Goal: Task Accomplishment & Management: Manage account settings

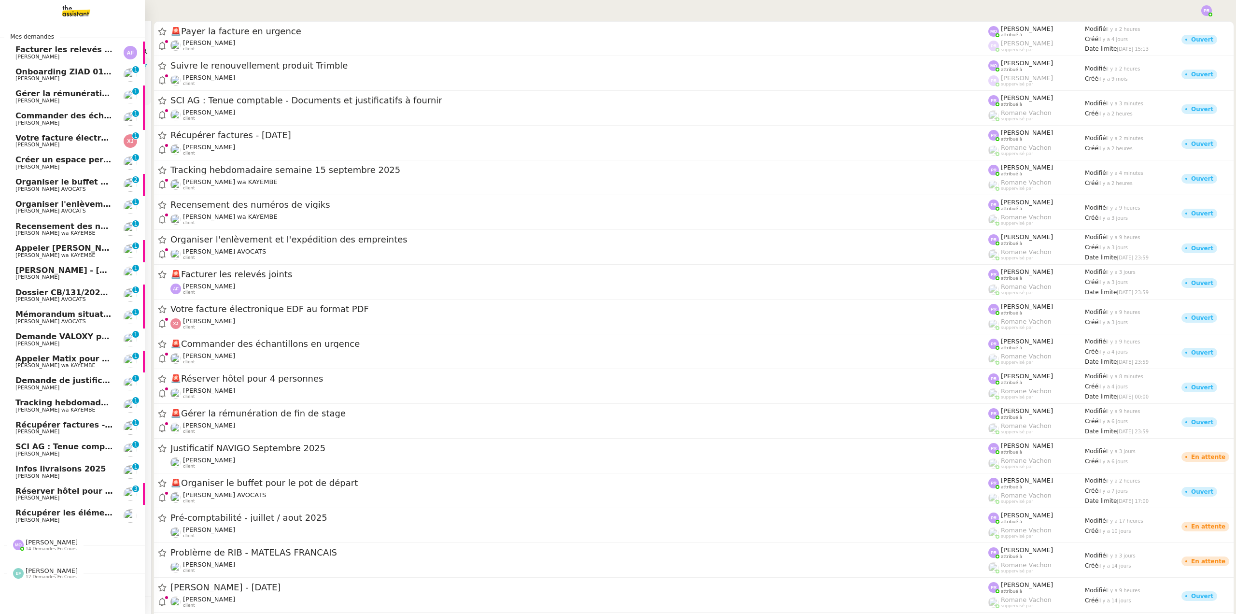
click at [81, 210] on span "[PERSON_NAME] AVOCATS" at bounding box center [64, 211] width 98 height 6
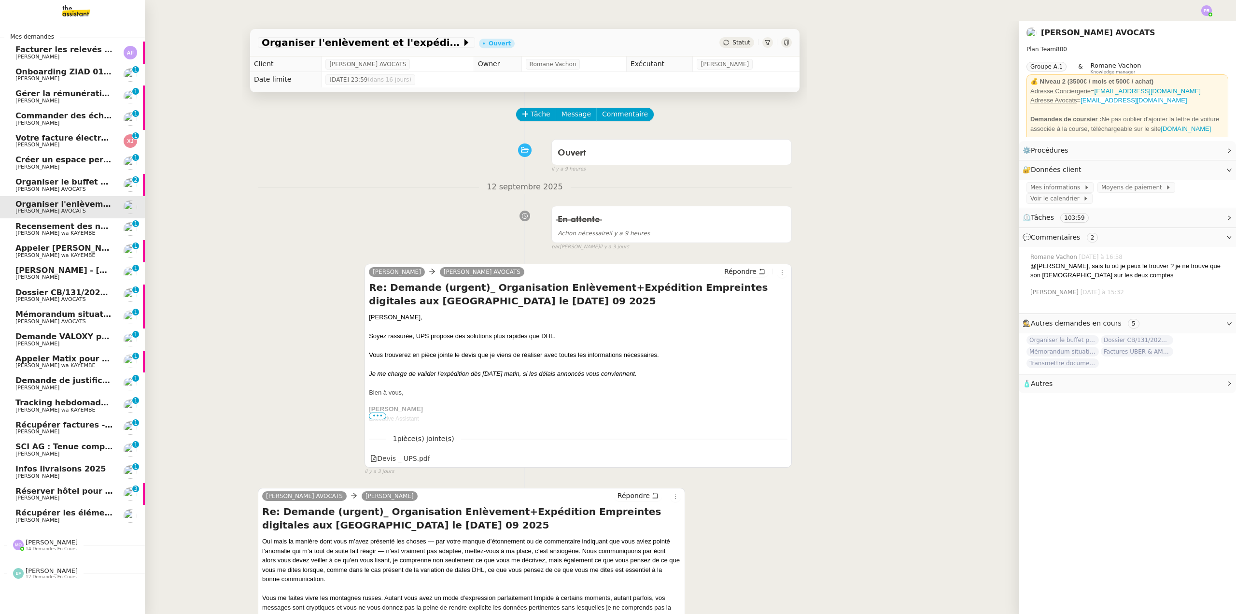
click at [102, 52] on span "Facturer les relevés joints" at bounding box center [71, 49] width 113 height 9
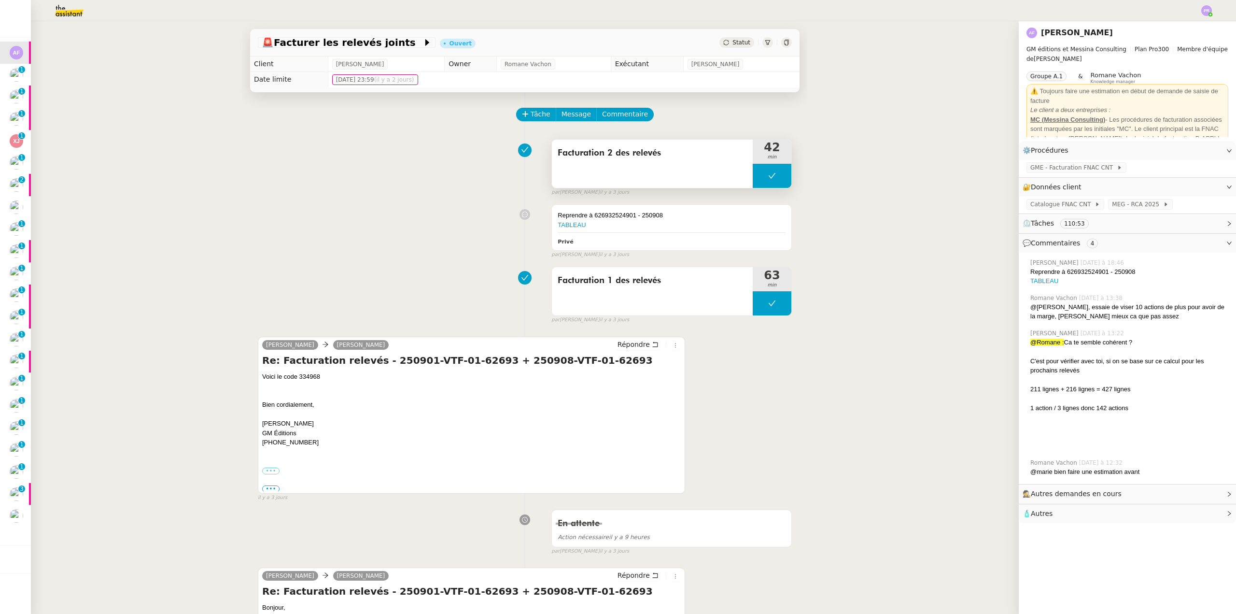
click at [758, 177] on button at bounding box center [772, 176] width 39 height 24
click at [761, 177] on icon at bounding box center [762, 175] width 3 height 5
click at [1119, 204] on span "MEG - RCA 2025" at bounding box center [1137, 204] width 51 height 10
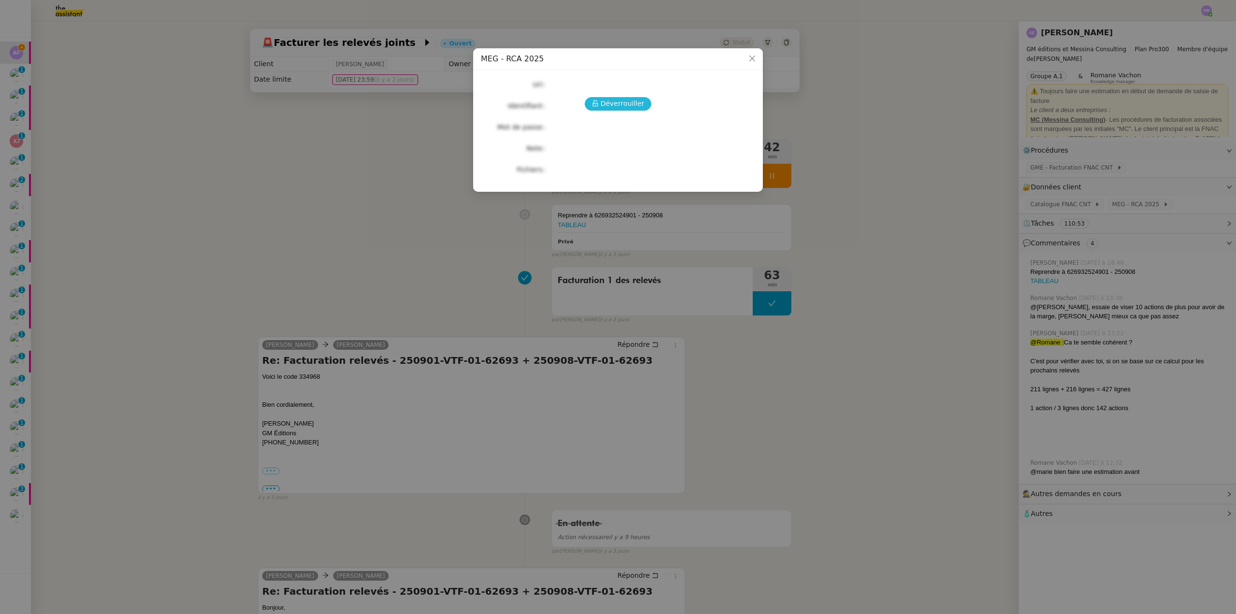
click at [599, 102] on icon at bounding box center [595, 103] width 7 height 7
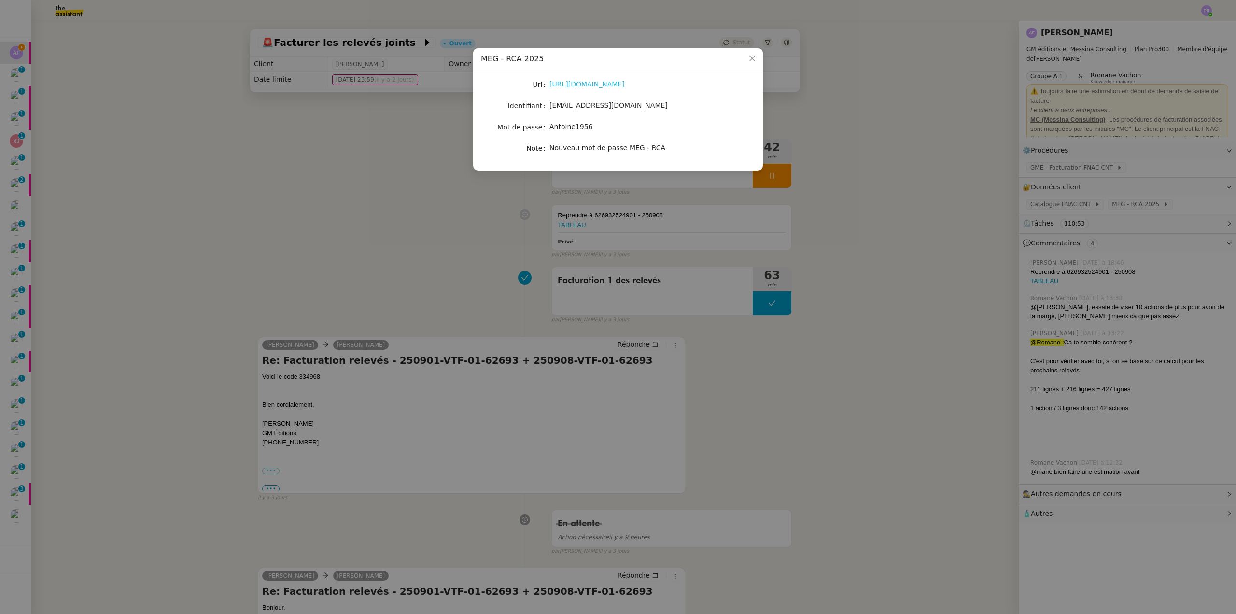
click at [594, 84] on link "https://mon-expert-en-gestion.fr/" at bounding box center [586, 84] width 75 height 8
drag, startPoint x: 613, startPoint y: 107, endPoint x: 551, endPoint y: 109, distance: 62.3
click at [551, 109] on div "apolline.filley@editionsgm.com" at bounding box center [629, 105] width 160 height 11
copy span "apolline.filley@editionsgm.com"
copy span "Antoine1956"
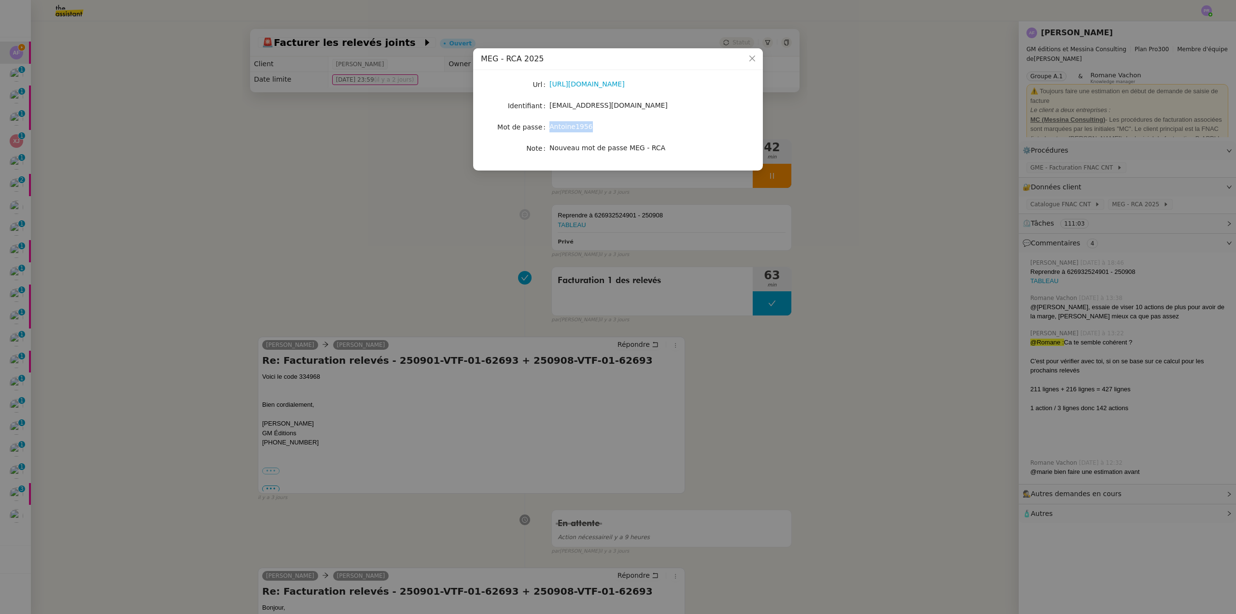
drag, startPoint x: 587, startPoint y: 126, endPoint x: 550, endPoint y: 128, distance: 36.7
click at [550, 128] on span "Antoine1956" at bounding box center [570, 127] width 43 height 8
click at [568, 223] on nz-modal-container "MEG - RCA 2025 Url https://mon-expert-en-gestion.fr/ Identifiant apolline.fille…" at bounding box center [618, 307] width 1236 height 614
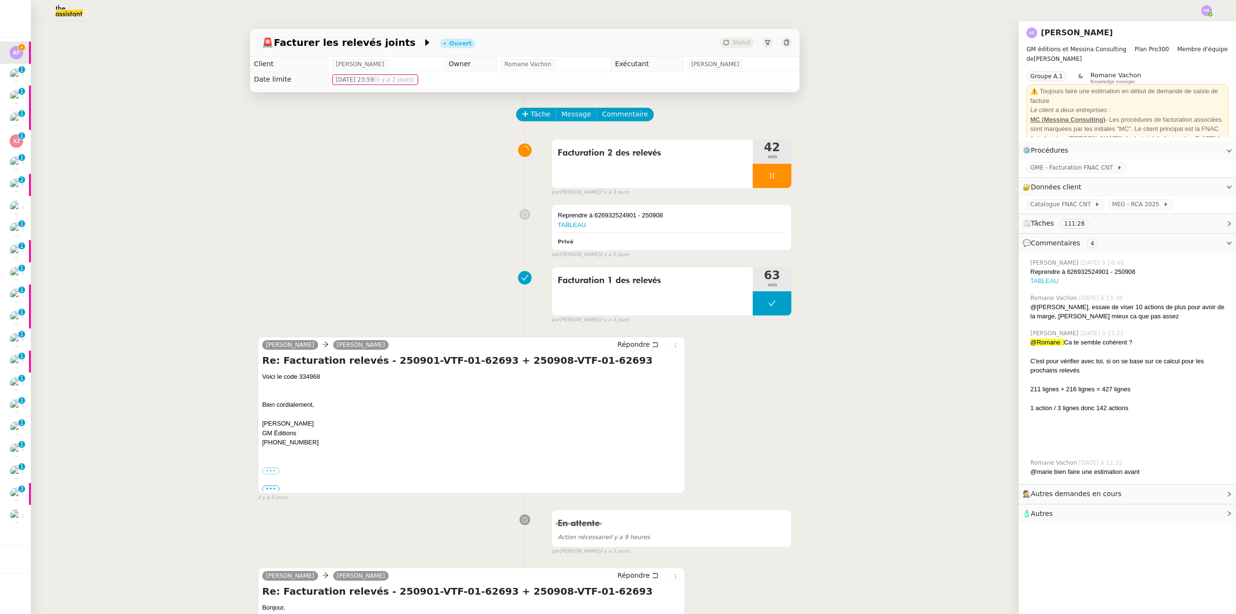
click at [1032, 284] on link "TABLEAU" at bounding box center [1044, 280] width 28 height 7
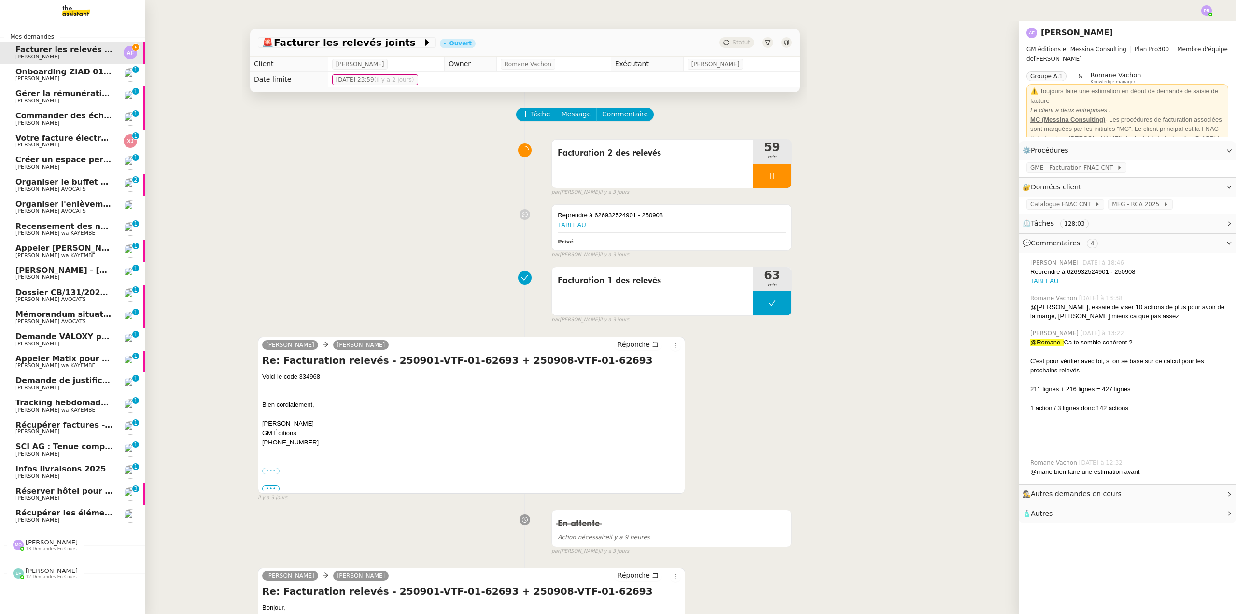
click at [73, 180] on span "Organiser le buffet pour le pot de départ" at bounding box center [104, 181] width 178 height 9
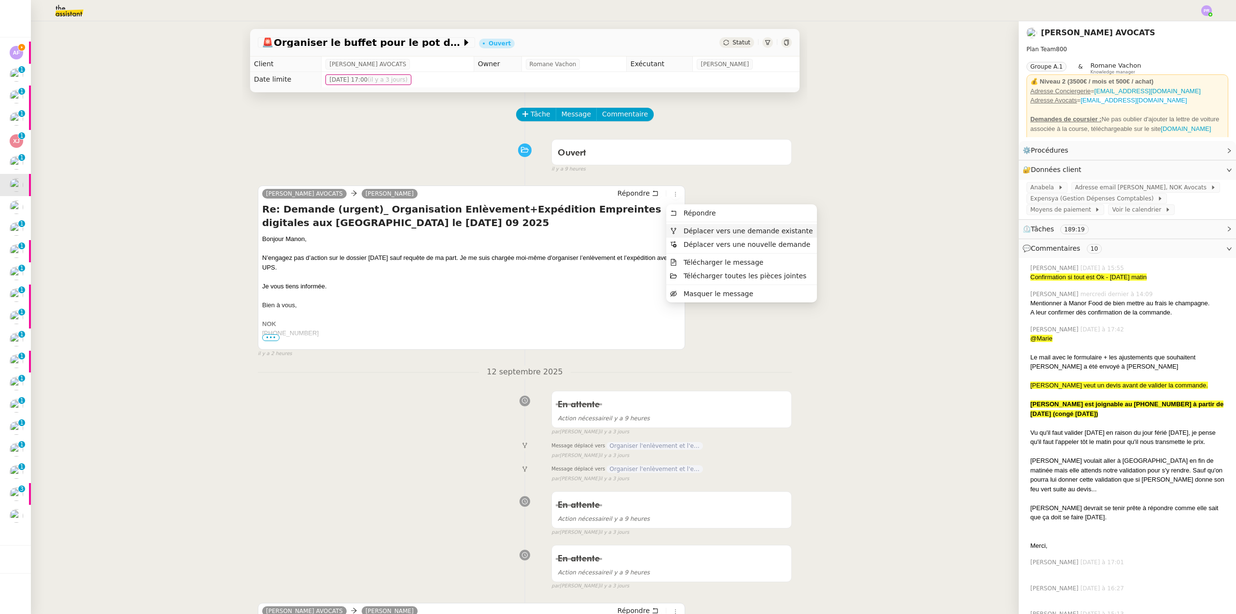
click at [706, 227] on span "Déplacer vers une demande existante" at bounding box center [748, 231] width 129 height 8
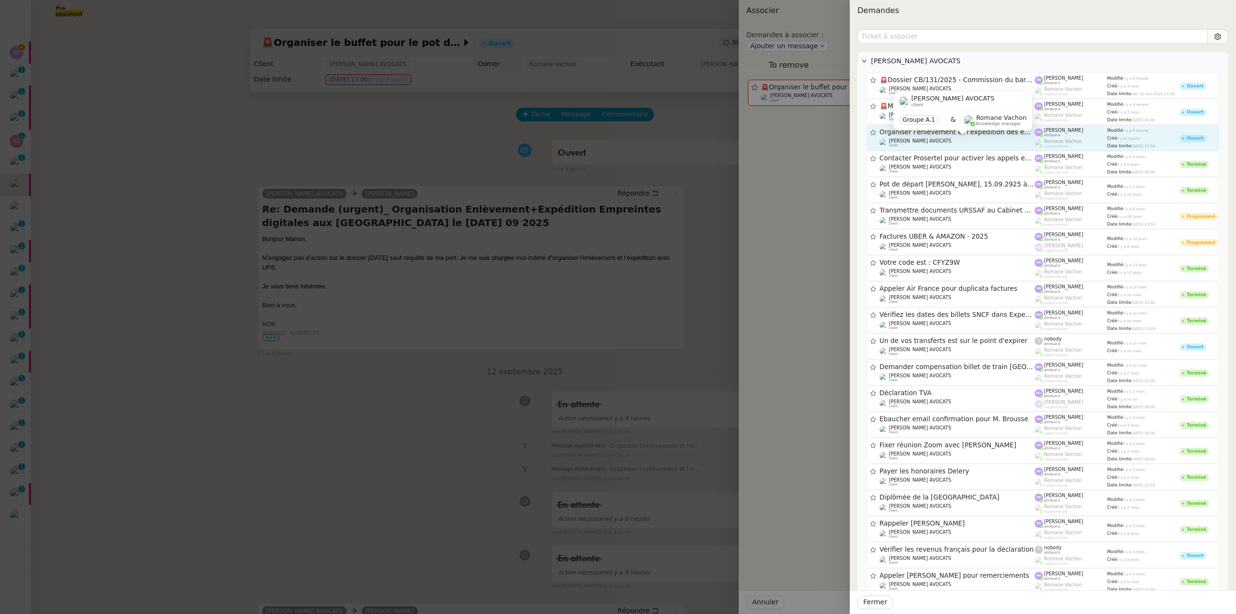
click at [966, 138] on div "Naomi NOK AVOCATS client Groupe A.1 & Romane Vachon Knowledge manager" at bounding box center [963, 114] width 140 height 45
click at [1000, 143] on div "Naomi NOK AVOCATS client" at bounding box center [957, 143] width 155 height 10
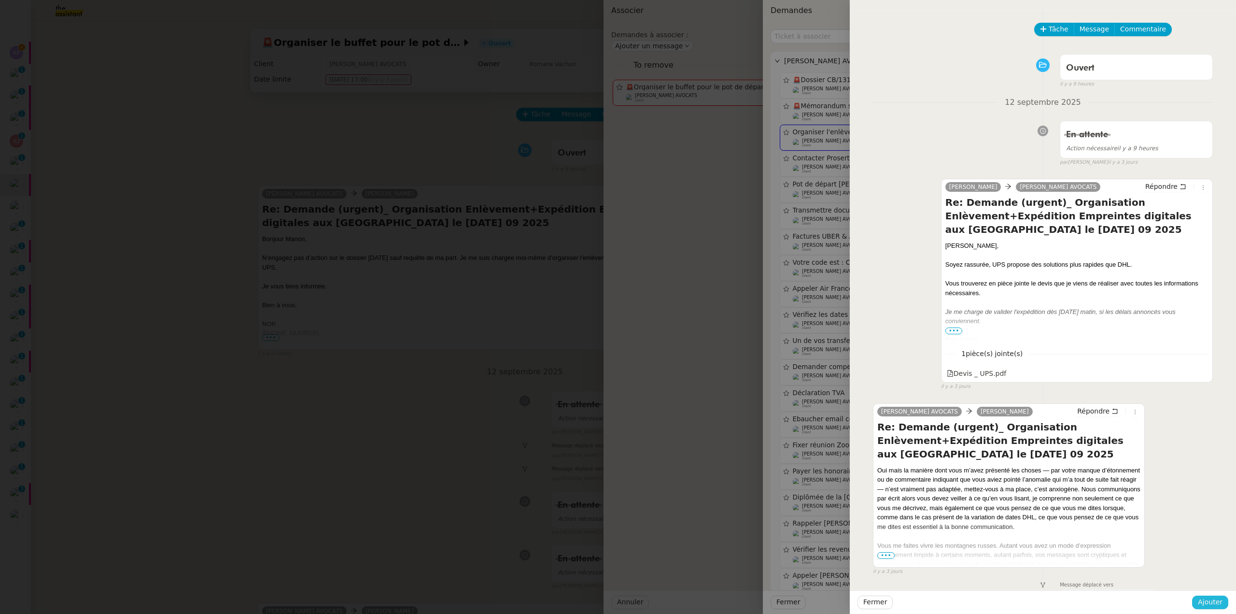
click at [1213, 599] on span "Ajouter" at bounding box center [1210, 601] width 25 height 11
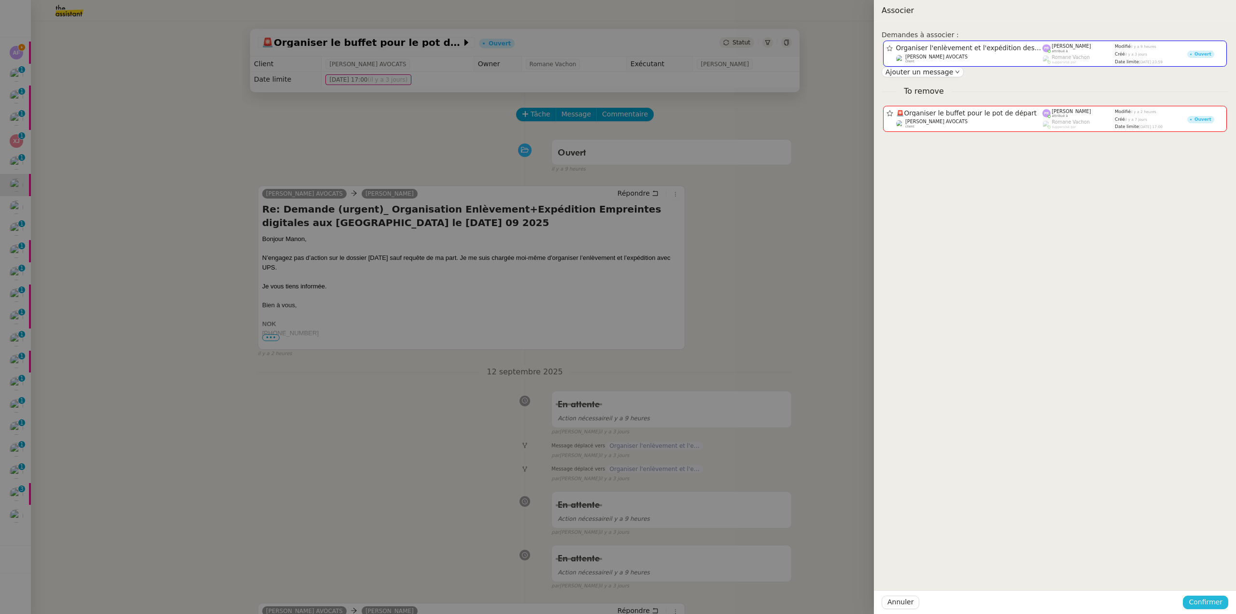
click at [1213, 600] on span "Confirmer" at bounding box center [1206, 601] width 34 height 11
click at [1211, 574] on span "Ajouter" at bounding box center [1206, 576] width 25 height 10
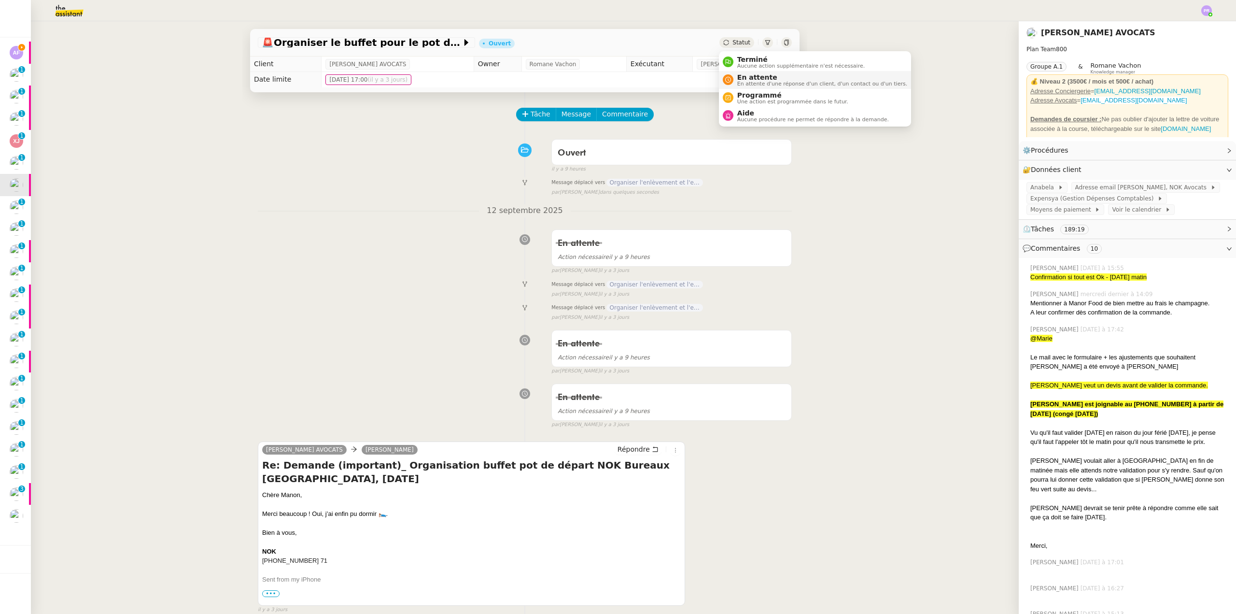
click at [762, 75] on span "En attente" at bounding box center [822, 77] width 170 height 8
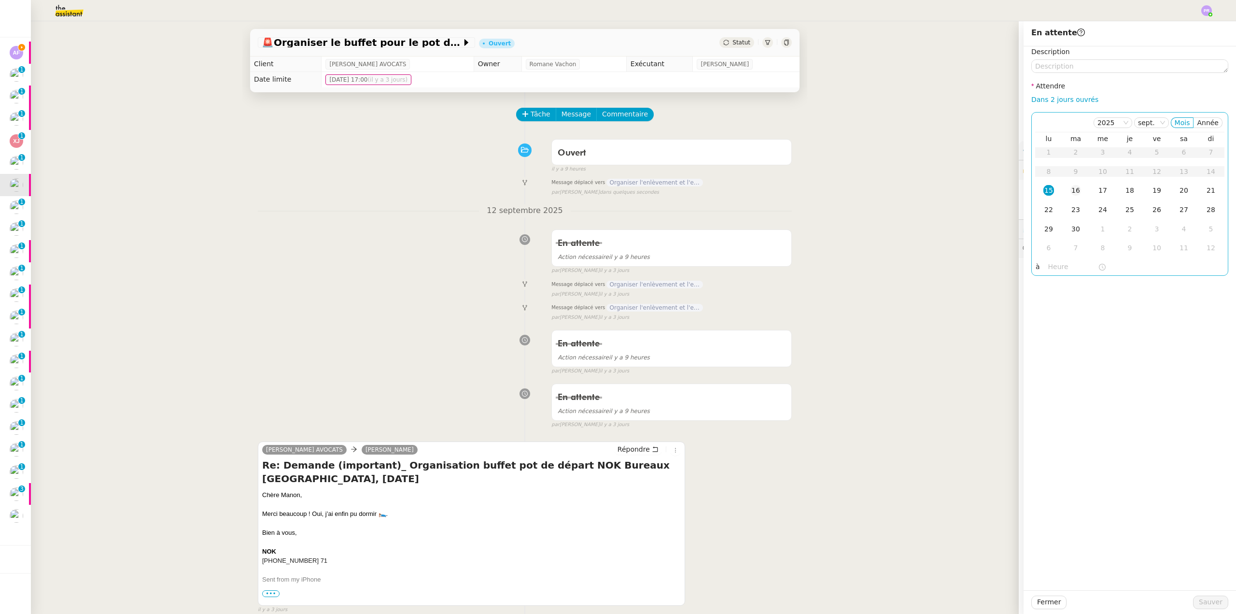
click at [1072, 196] on div "16" at bounding box center [1075, 190] width 11 height 11
click at [1199, 601] on span "Sauver" at bounding box center [1211, 601] width 24 height 11
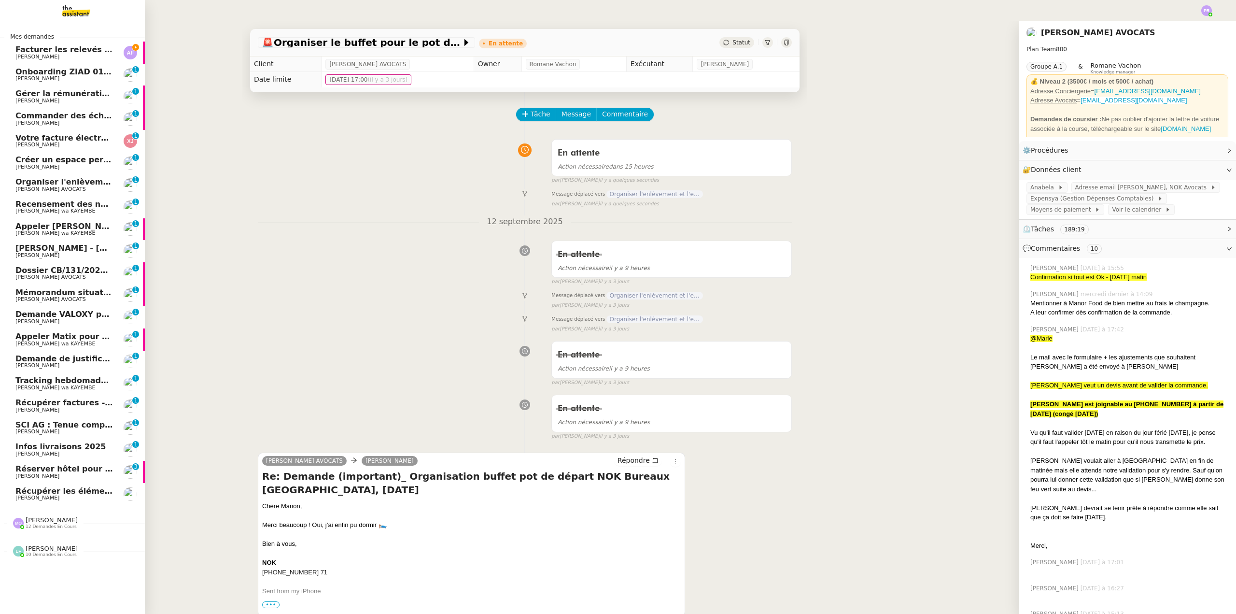
click at [81, 492] on span "Récupérer les éléments sociaux - août 2025" at bounding box center [110, 490] width 191 height 9
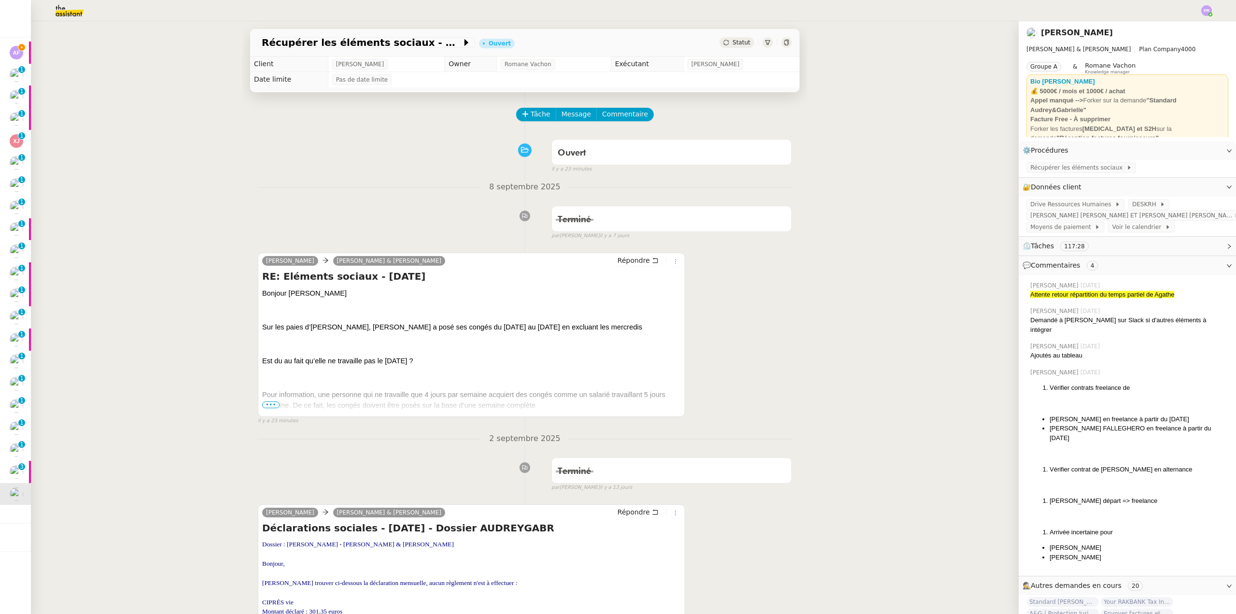
click at [263, 403] on span "•••" at bounding box center [270, 404] width 17 height 7
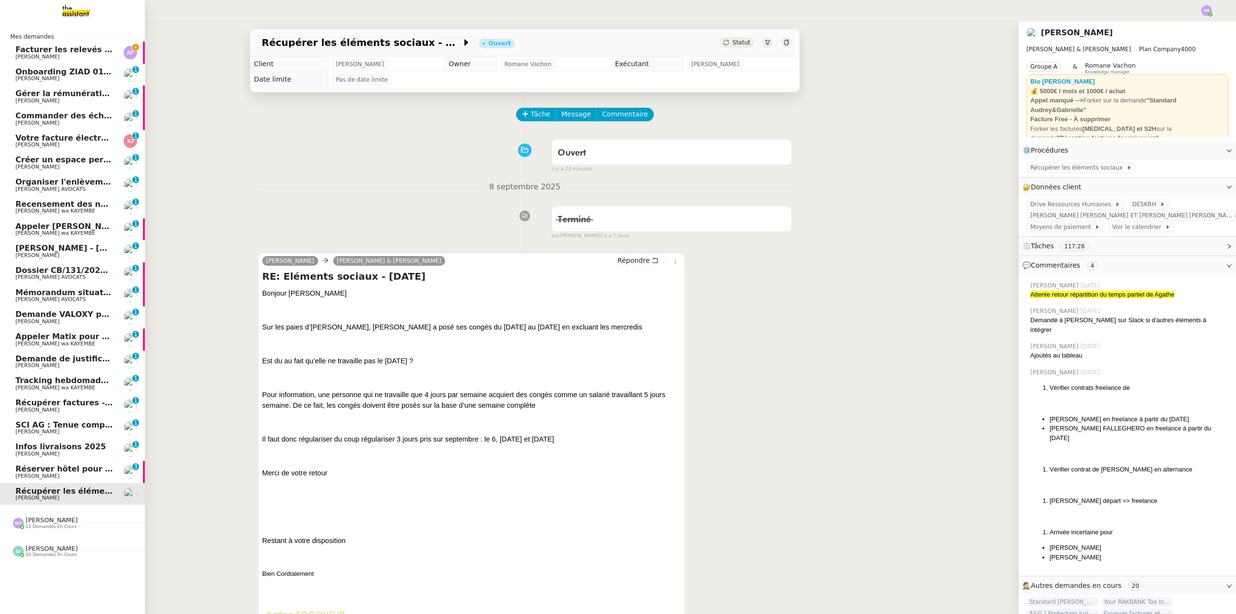
click at [102, 50] on span "Facturer les relevés joints" at bounding box center [71, 49] width 113 height 9
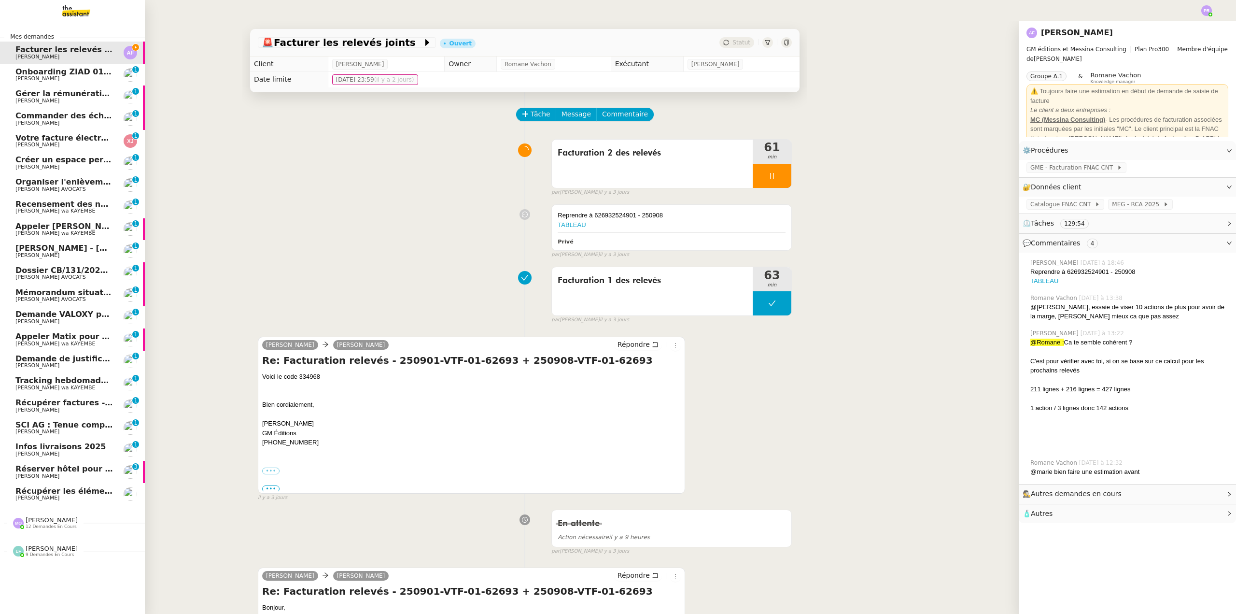
click at [80, 182] on span "Organiser l'enlèvement et l'expédition des empreintes" at bounding box center [134, 181] width 238 height 9
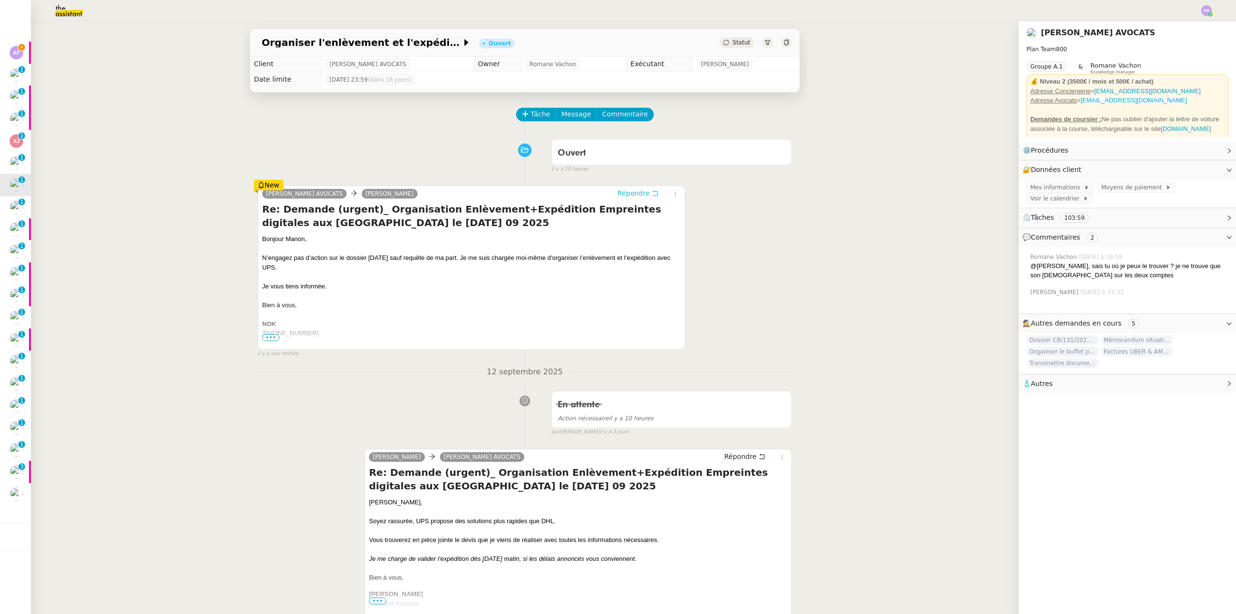
click at [628, 194] on span "Répondre" at bounding box center [633, 193] width 32 height 10
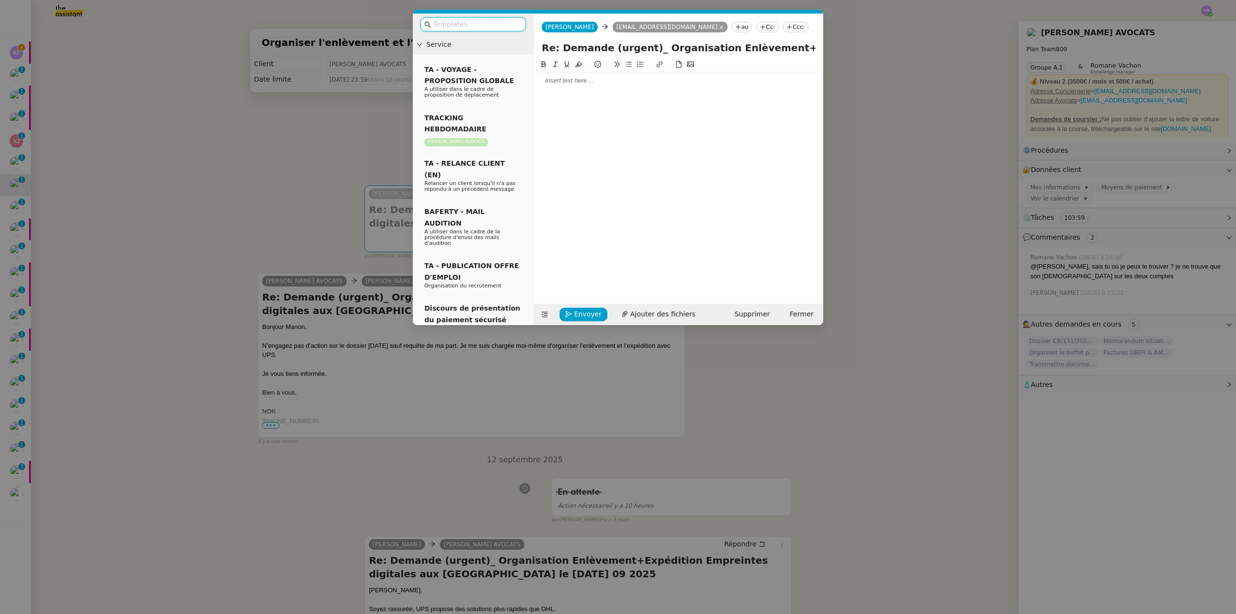
click at [552, 82] on div at bounding box center [678, 80] width 281 height 9
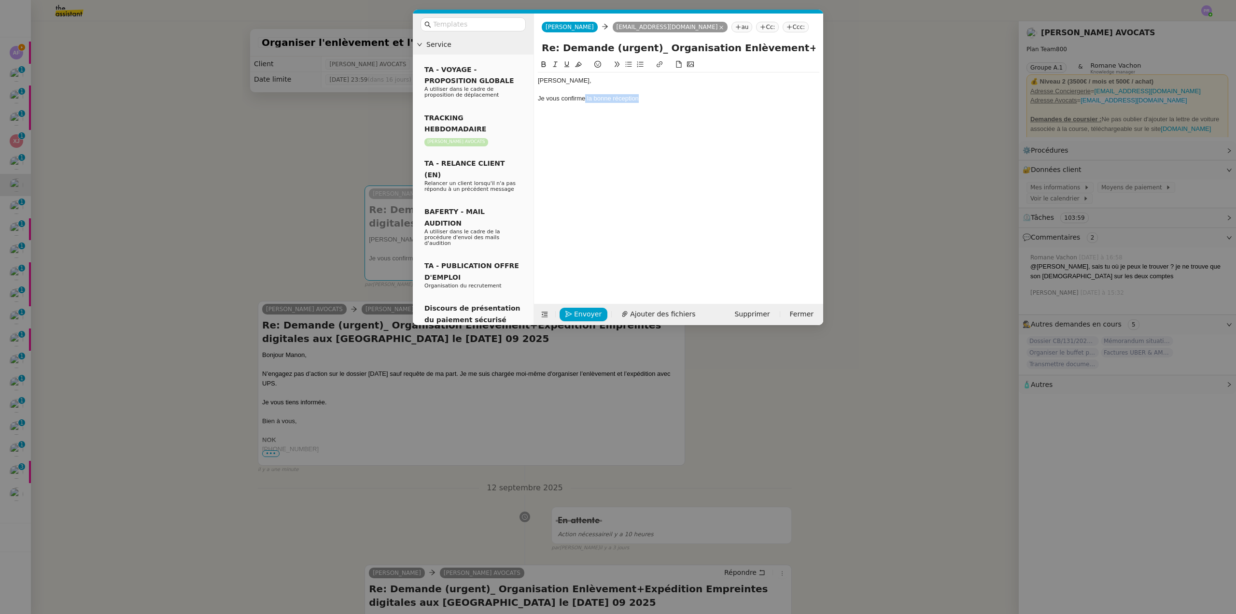
drag, startPoint x: 586, startPoint y: 99, endPoint x: 665, endPoint y: 102, distance: 78.7
click at [665, 102] on div "Je vous confirme la bonne réception" at bounding box center [678, 98] width 281 height 9
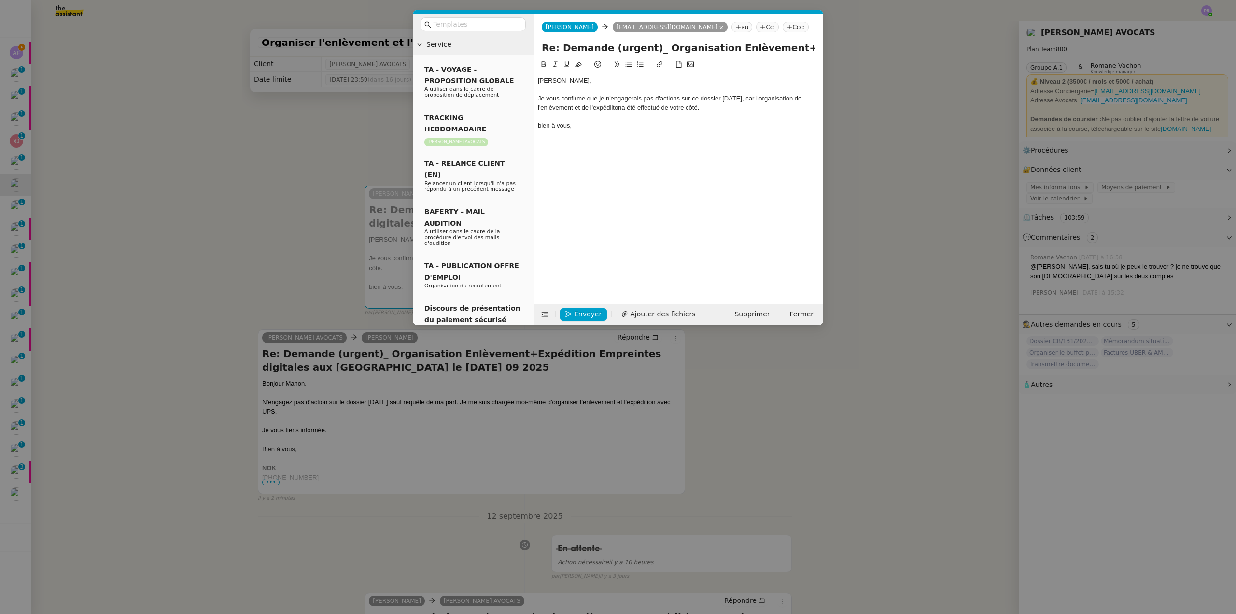
click at [540, 125] on div "bien à vous," at bounding box center [678, 125] width 281 height 9
click at [620, 108] on div "Je vous confirme que je n'engagerais pas d'actions sur ce dossier aujourd'hui, …" at bounding box center [678, 103] width 281 height 18
click at [608, 107] on div "Je vous confirme que je n'engagerais pas d'actions sur ce dossier aujourd'hui, …" at bounding box center [678, 103] width 281 height 18
click at [614, 108] on div "Je vous confirme que je n'engagerais pas d'actions sur ce dossier aujourd'hui, …" at bounding box center [678, 103] width 281 height 18
click at [628, 98] on div "Je vous confirme que je n'engagerais pas d'actions sur ce dossier aujourd'hui, …" at bounding box center [678, 103] width 281 height 18
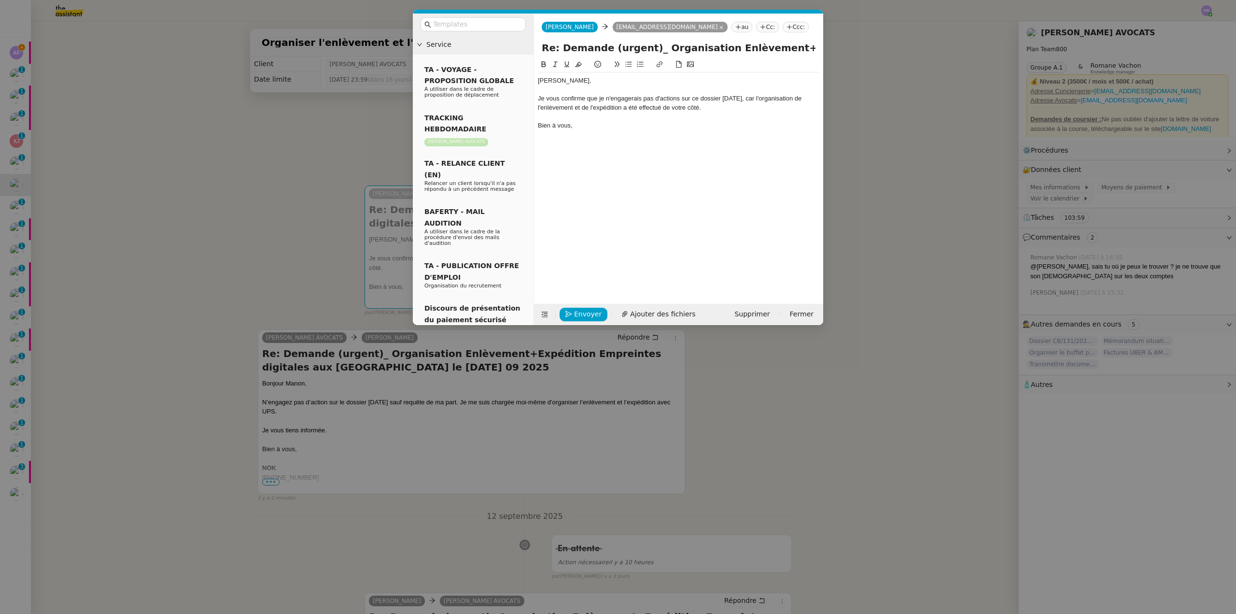
click at [0, 0] on lt-em "engagerai" at bounding box center [0, 0] width 0 height 0
click at [238, 167] on nz-modal-container "Service TA - VOYAGE - PROPOSITION GLOBALE A utiliser dans le cadre de propositi…" at bounding box center [618, 307] width 1236 height 614
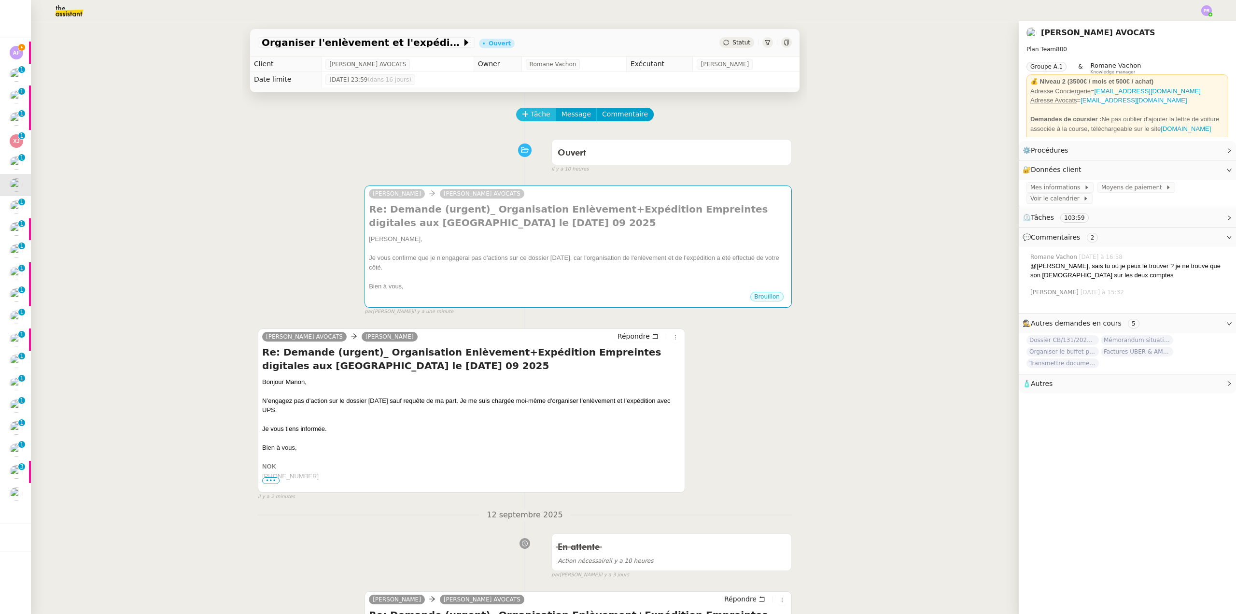
click at [531, 117] on span "Tâche" at bounding box center [541, 114] width 20 height 11
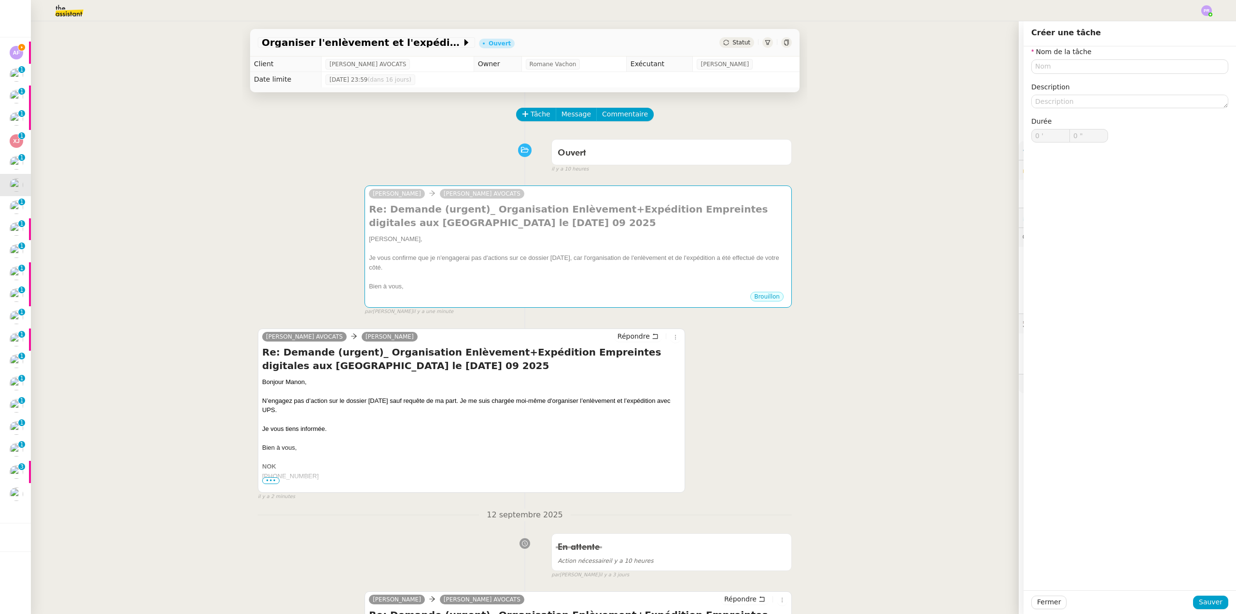
click at [1049, 57] on nz-form-label "Nom de la tâche" at bounding box center [1061, 52] width 60 height 13
click at [1045, 65] on input "text" at bounding box center [1129, 66] width 197 height 14
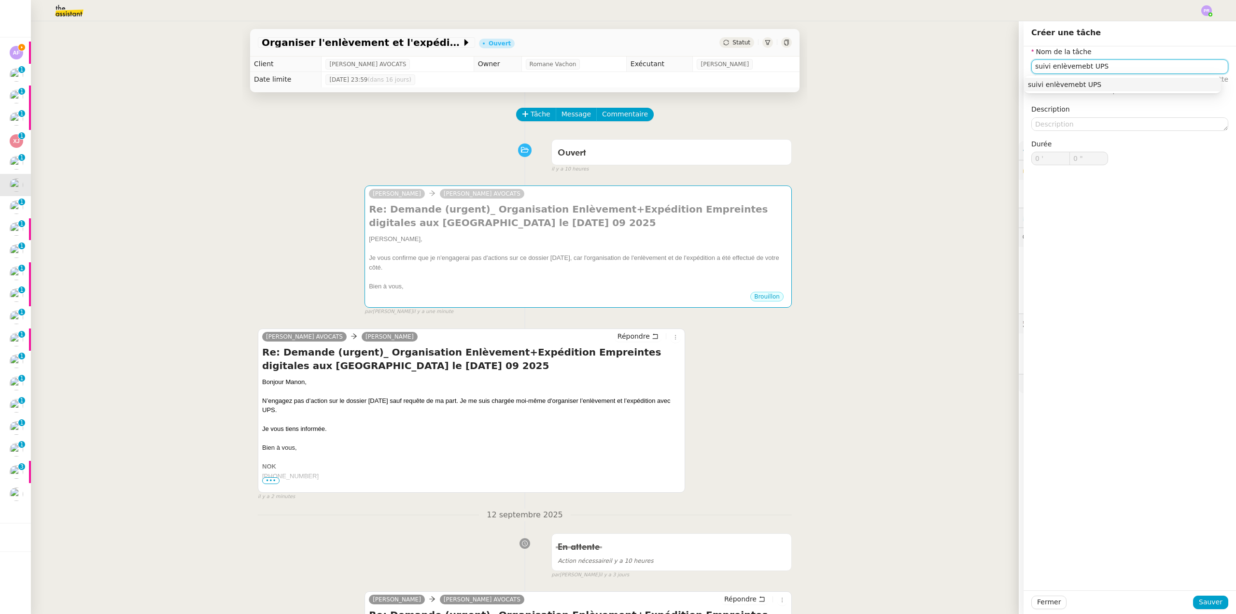
drag, startPoint x: 1077, startPoint y: 69, endPoint x: 1046, endPoint y: 70, distance: 31.4
click at [1046, 70] on input "suivi enlèvemebt UPS" at bounding box center [1129, 66] width 197 height 14
drag, startPoint x: 1121, startPoint y: 86, endPoint x: 1104, endPoint y: 168, distance: 82.9
click at [1121, 86] on div "suivi enlèvement UPS" at bounding box center [1122, 84] width 189 height 9
type input "suivi enlèvement UPS"
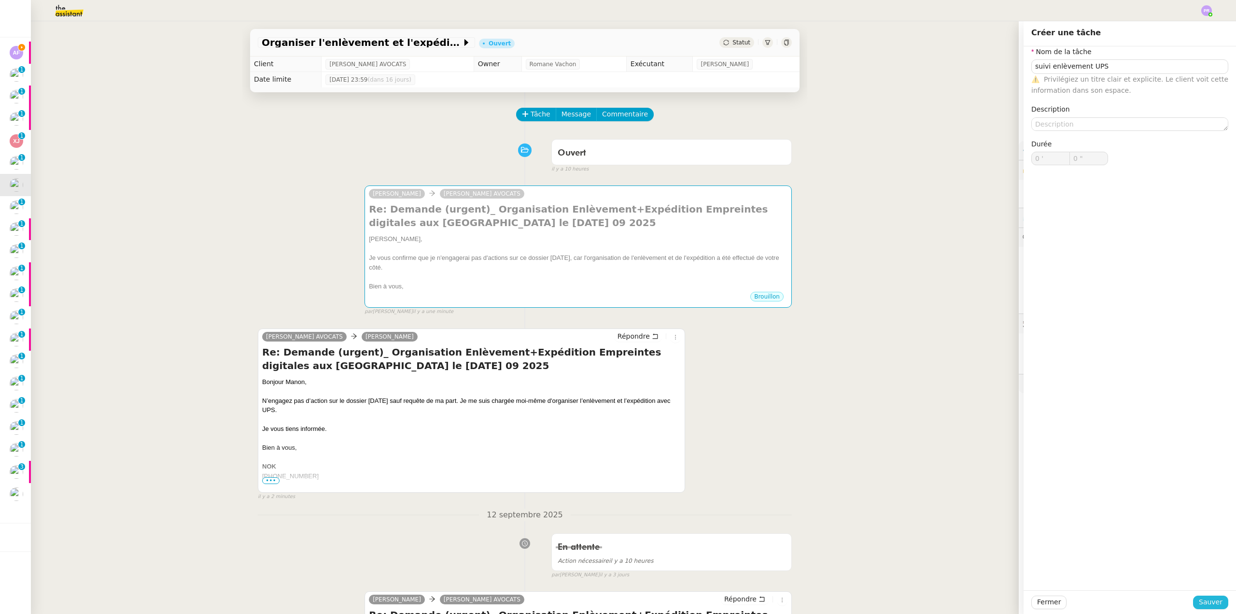
click at [1199, 605] on span "Sauver" at bounding box center [1211, 601] width 24 height 11
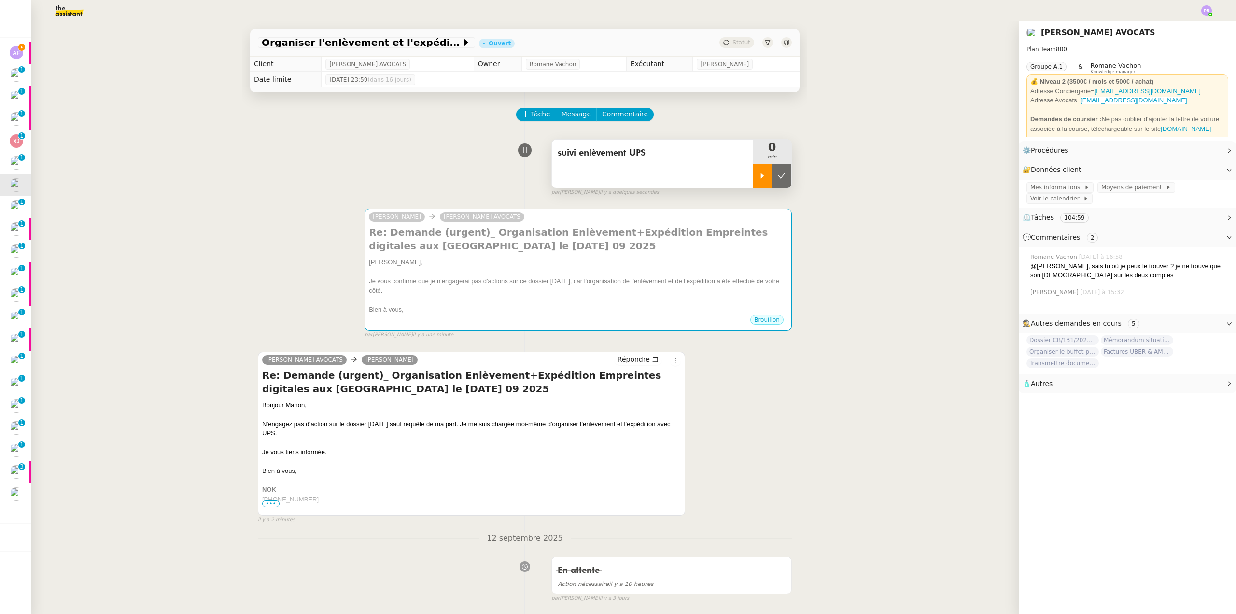
click at [753, 172] on div at bounding box center [762, 176] width 19 height 24
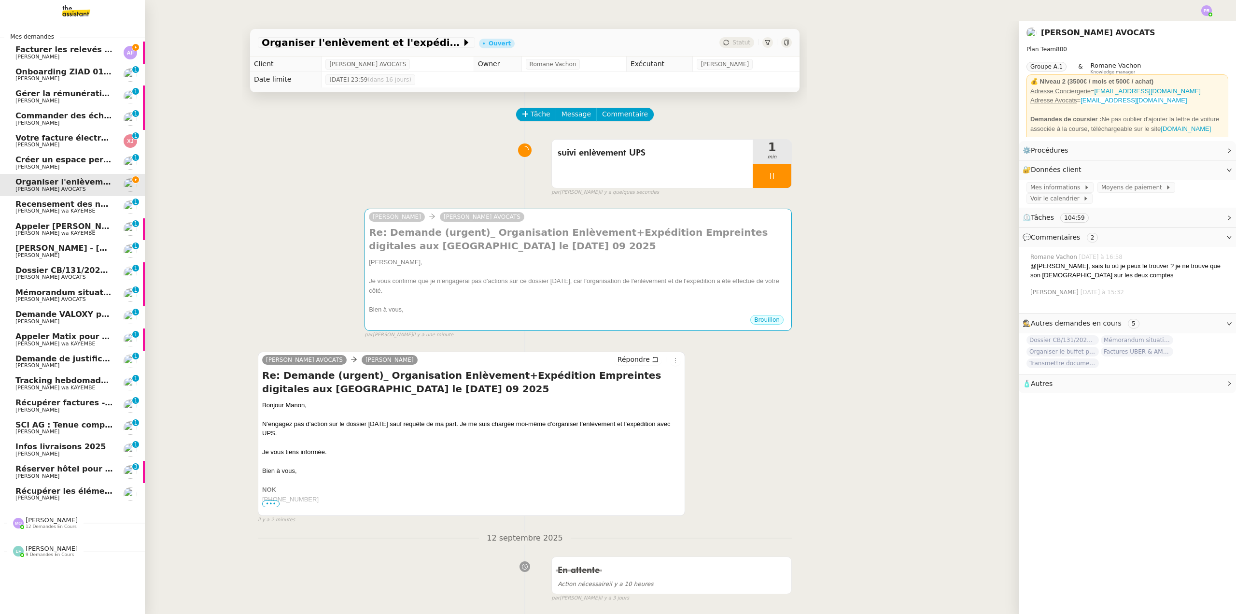
click at [52, 555] on span "9 demandes en cours" at bounding box center [50, 554] width 48 height 5
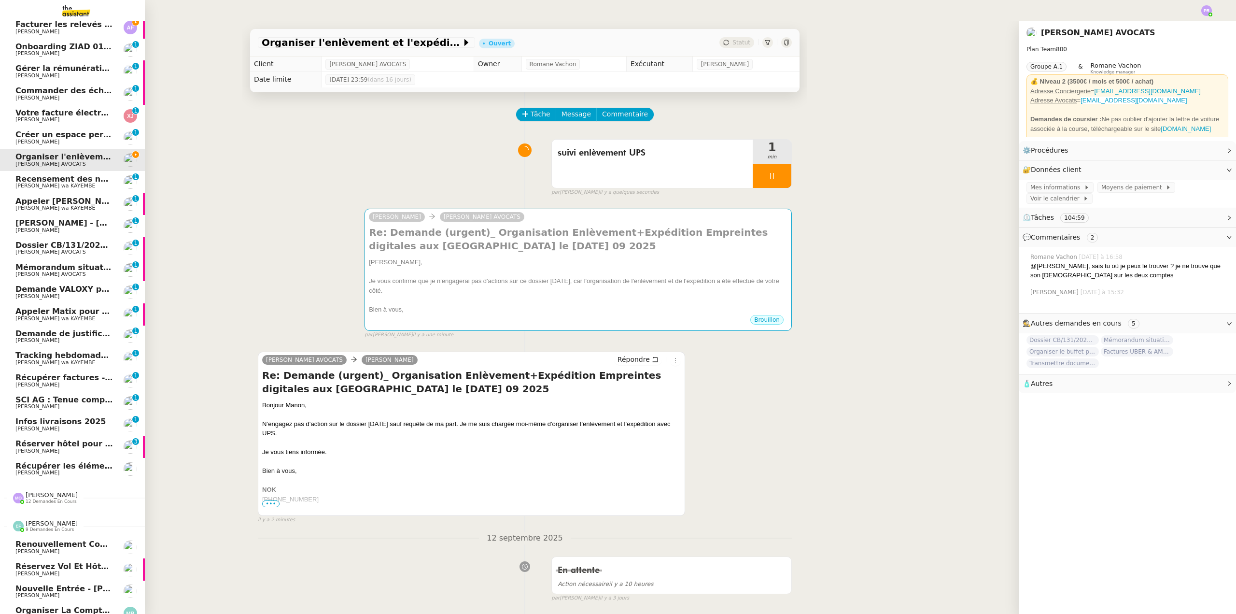
scroll to position [151, 0]
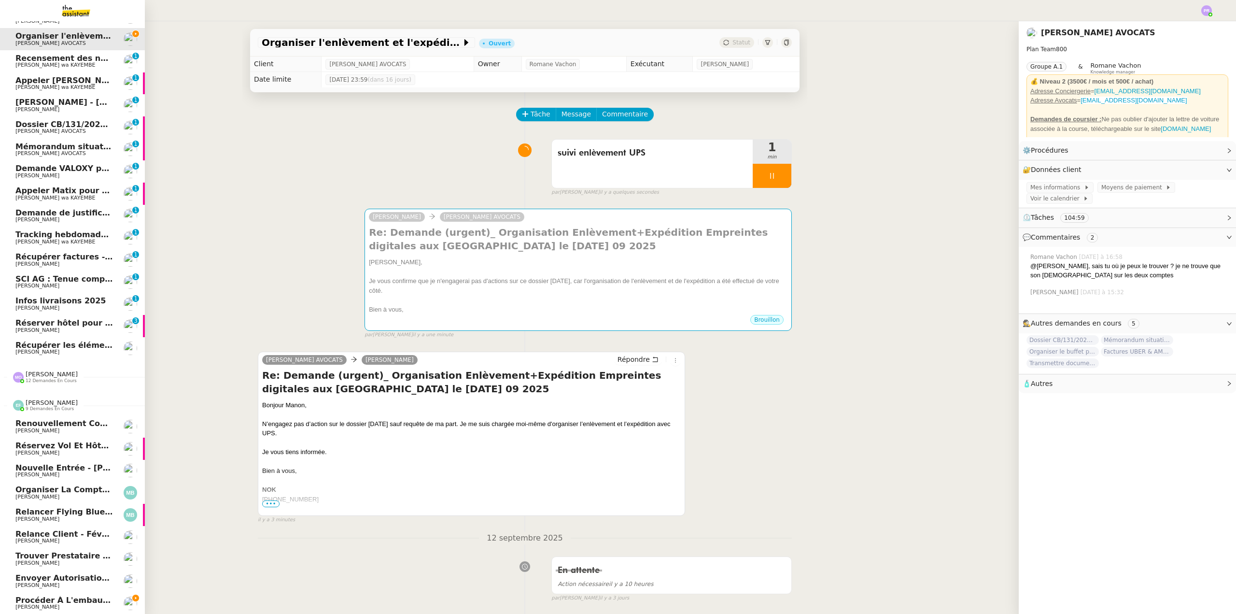
click at [66, 573] on span "Envoyer autorisation podcast pour signature" at bounding box center [113, 577] width 197 height 9
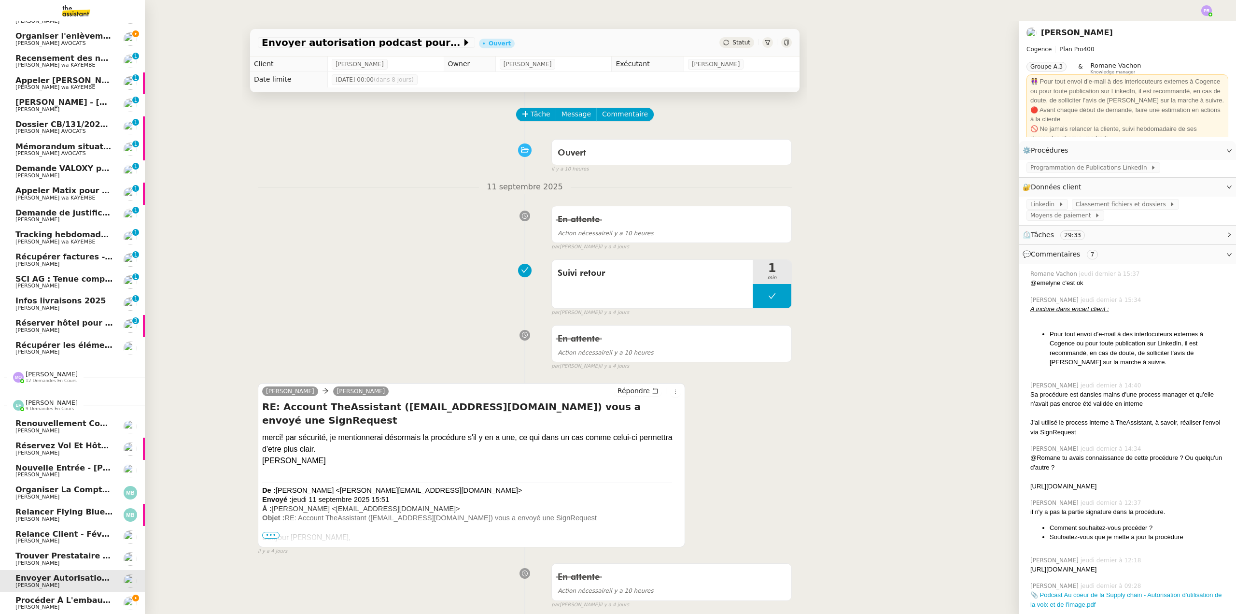
click at [67, 554] on span "Trouver prestataire entretien climatisation" at bounding box center [109, 555] width 188 height 9
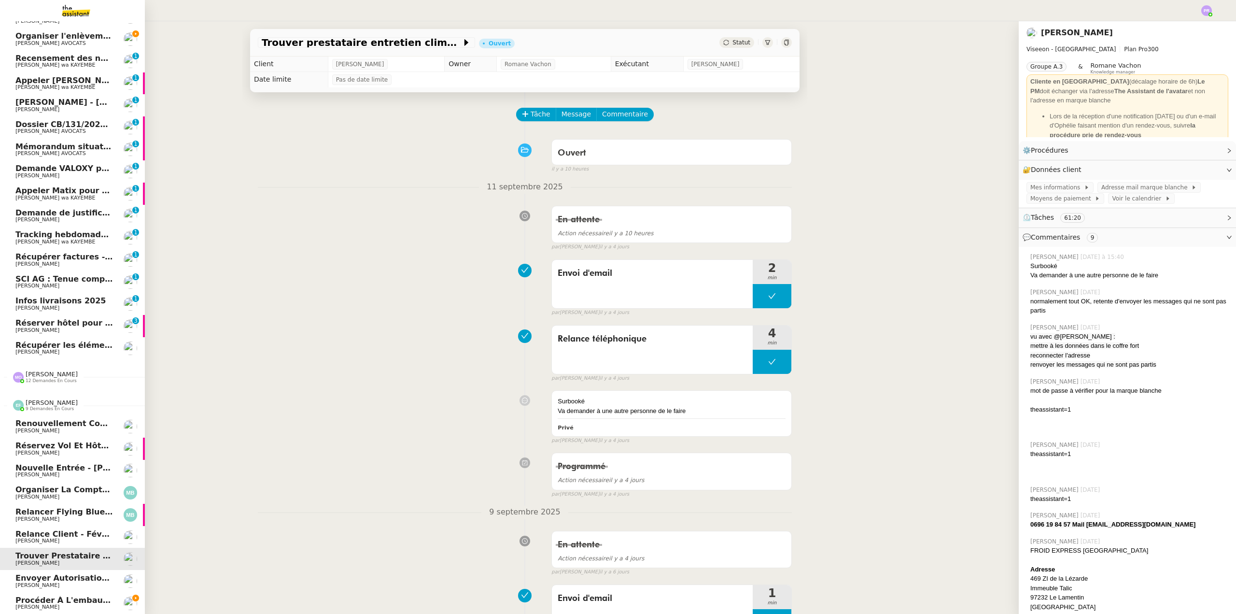
click at [70, 529] on span "Relance client - Février à Décembre 2025" at bounding box center [106, 533] width 182 height 9
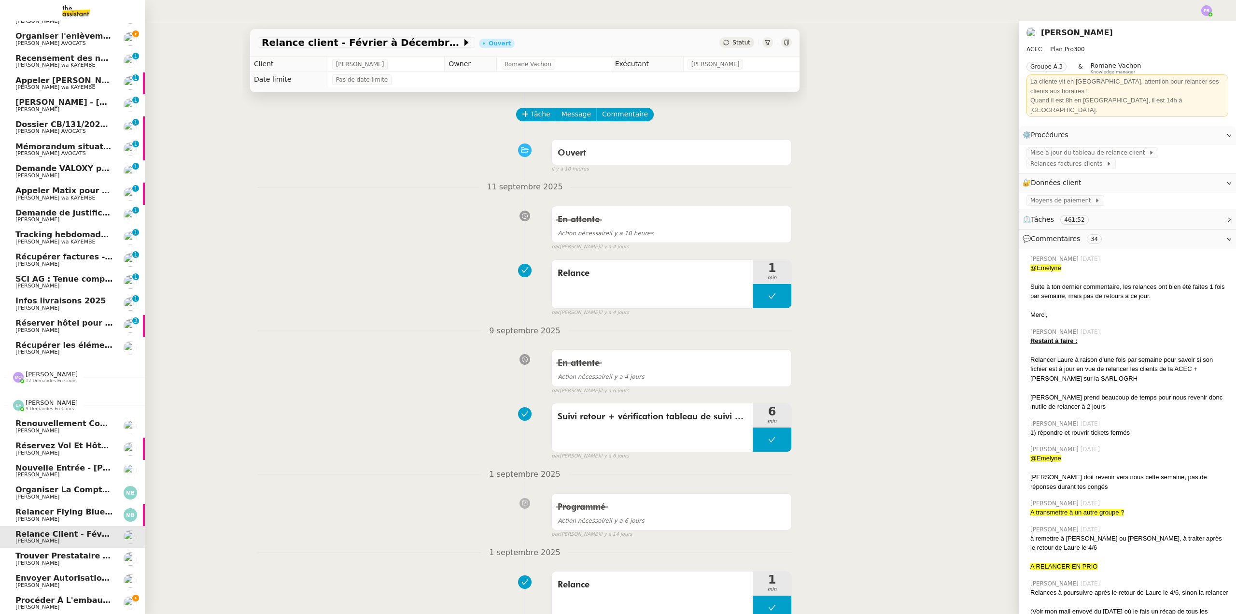
click at [69, 507] on span "Relancer Flying Blue pour créditer des miles" at bounding box center [112, 511] width 195 height 9
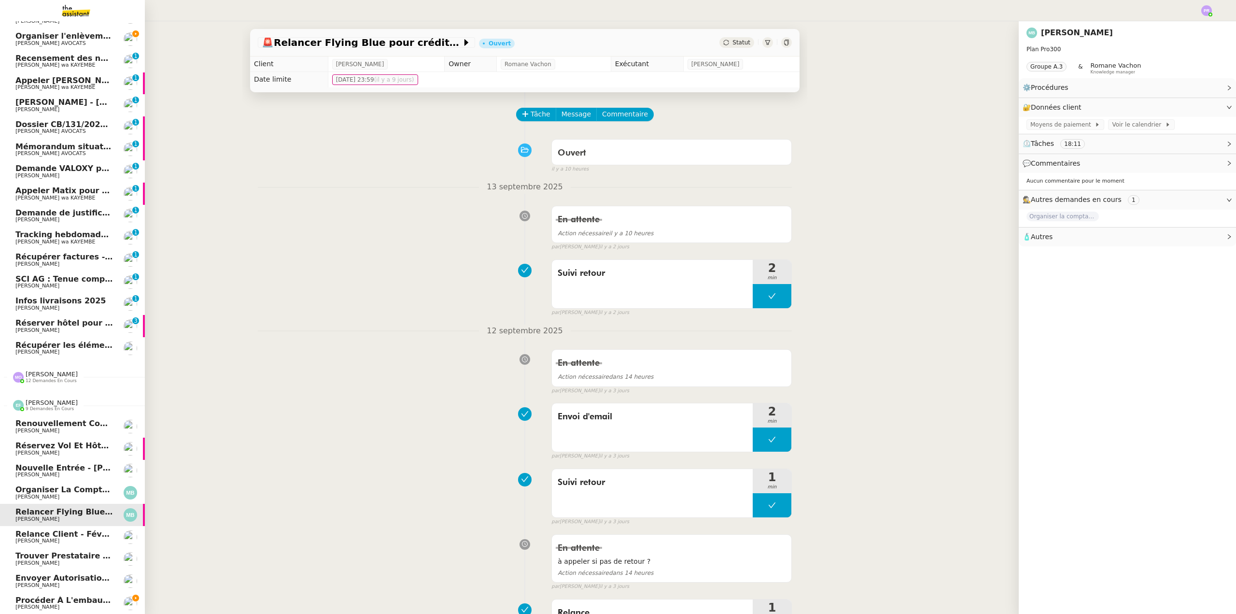
click at [69, 488] on span "Organiser la comptabilité NURI 2025" at bounding box center [96, 489] width 163 height 9
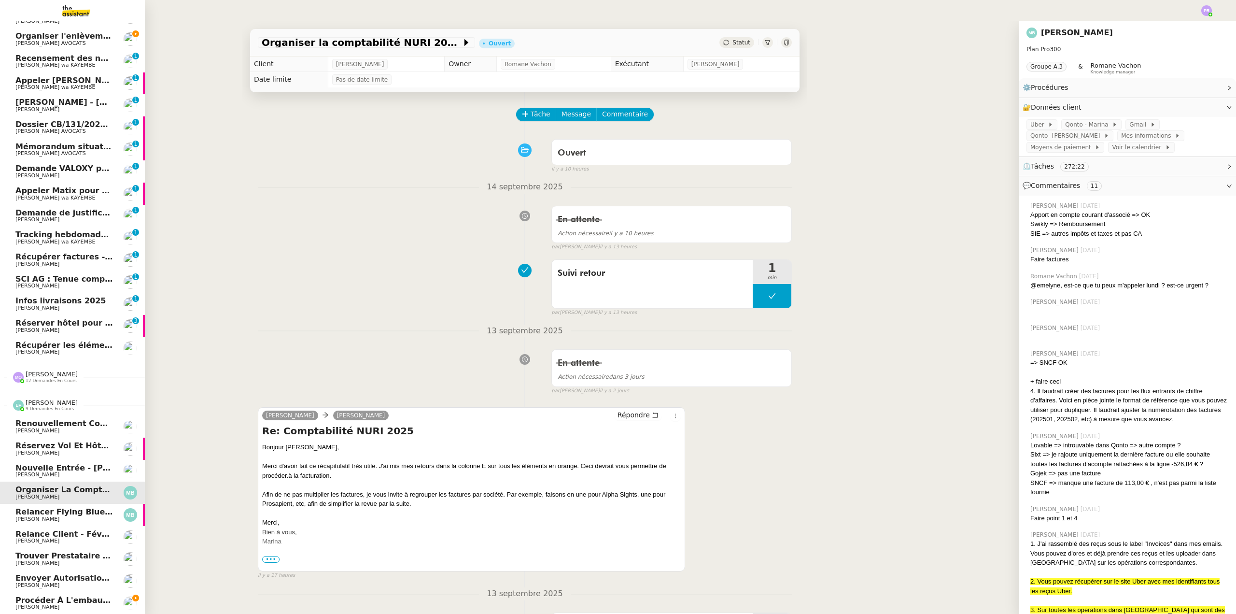
click at [72, 466] on span "Nouvelle entrée - [PERSON_NAME]" at bounding box center [90, 467] width 150 height 9
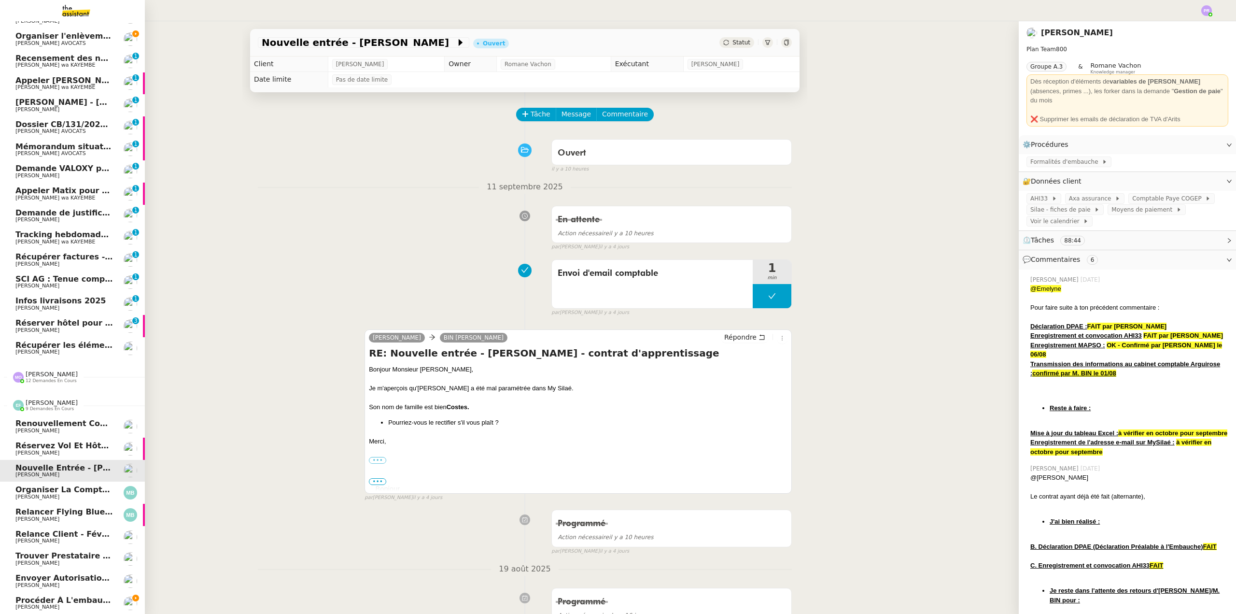
click at [68, 450] on span "[PERSON_NAME]" at bounding box center [64, 453] width 98 height 6
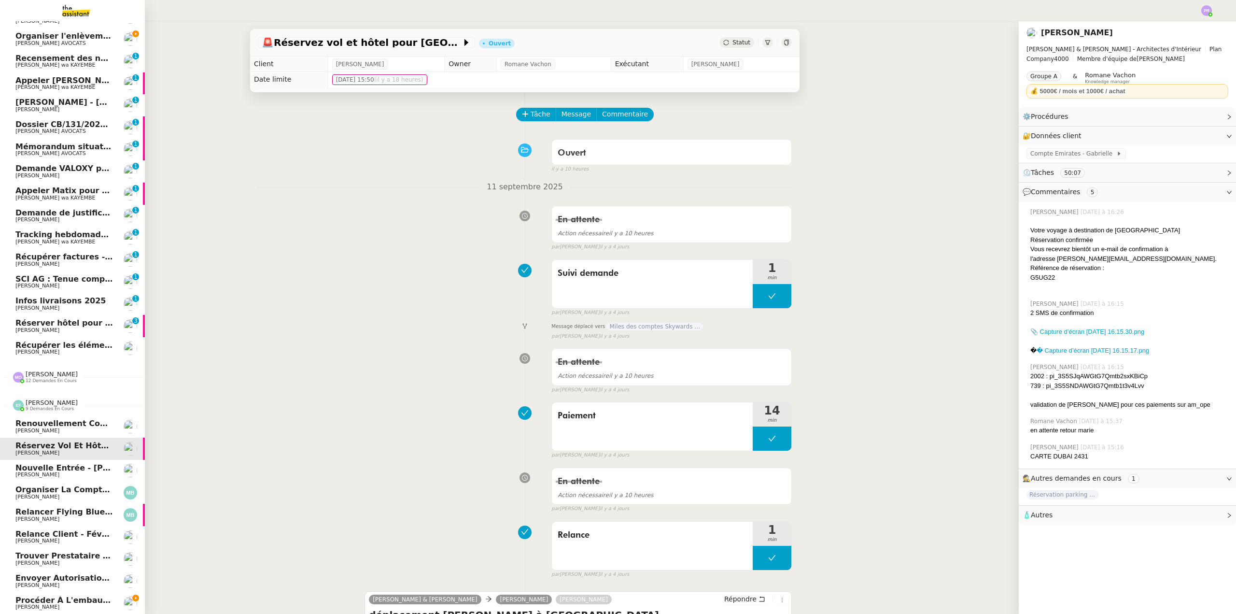
click at [72, 428] on span "[PERSON_NAME]" at bounding box center [64, 431] width 98 height 6
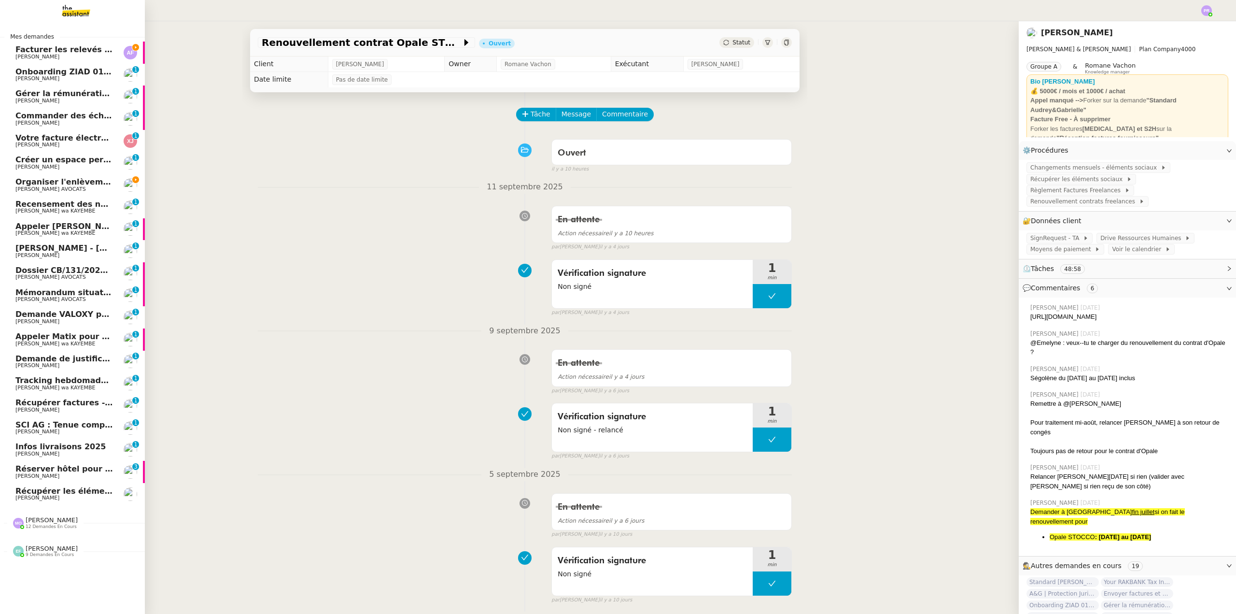
click at [76, 462] on link "Réserver hôtel pour 4 personnes Alexis KLAHR 0 1 2 3 4 5 6 7 8 9" at bounding box center [72, 472] width 145 height 22
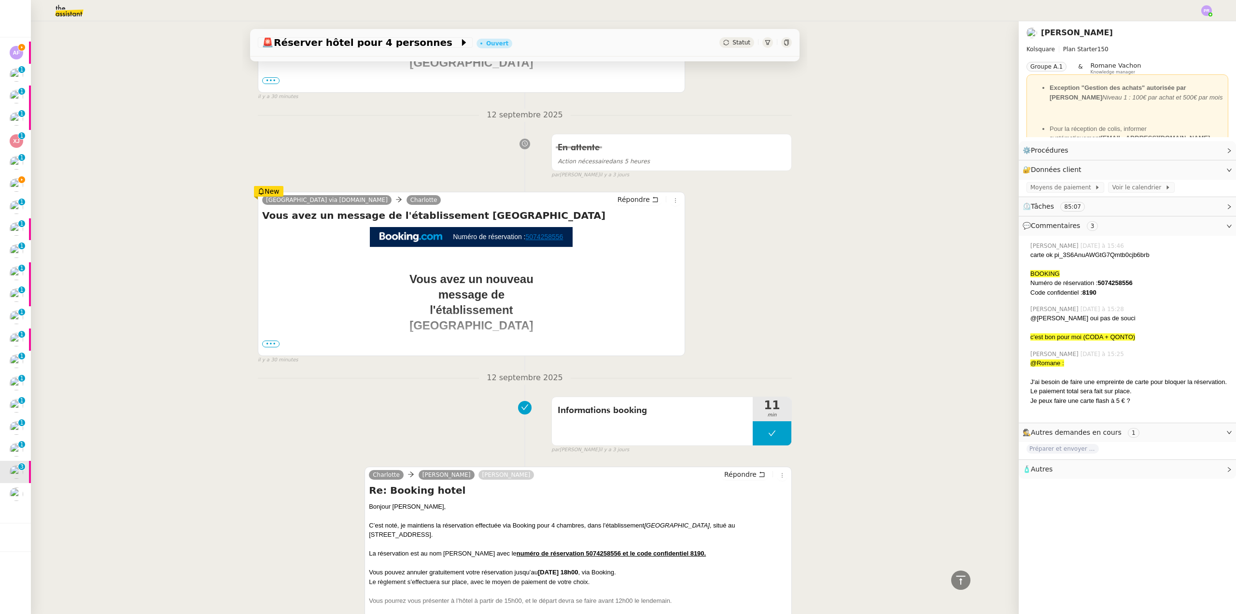
scroll to position [531, 0]
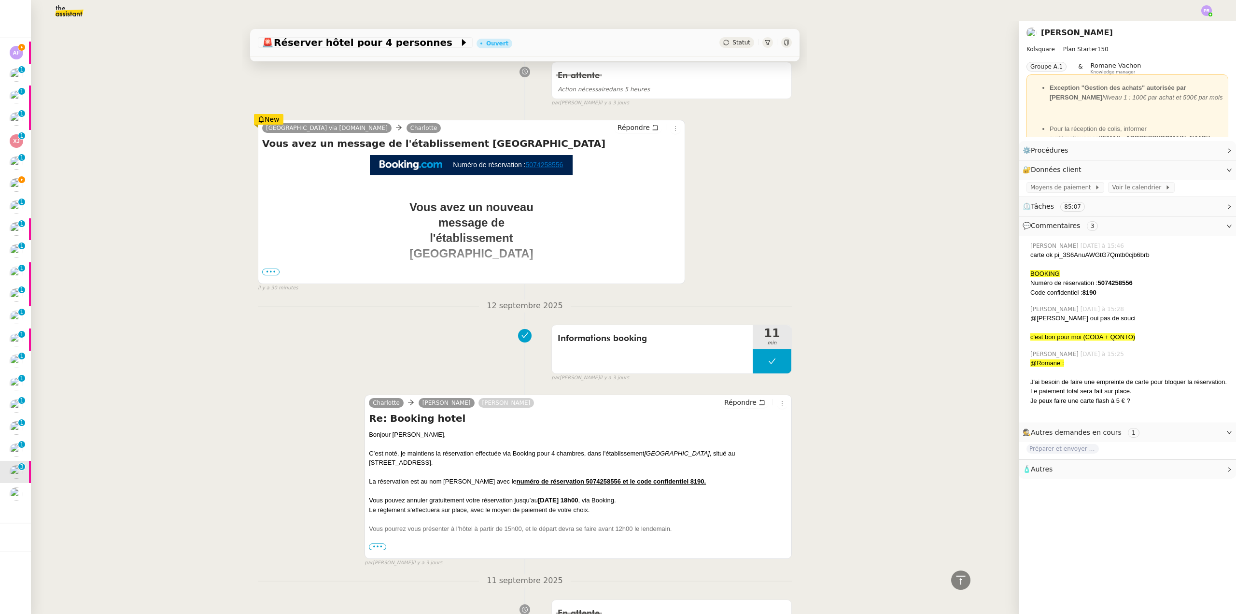
click at [266, 275] on span "•••" at bounding box center [270, 271] width 17 height 7
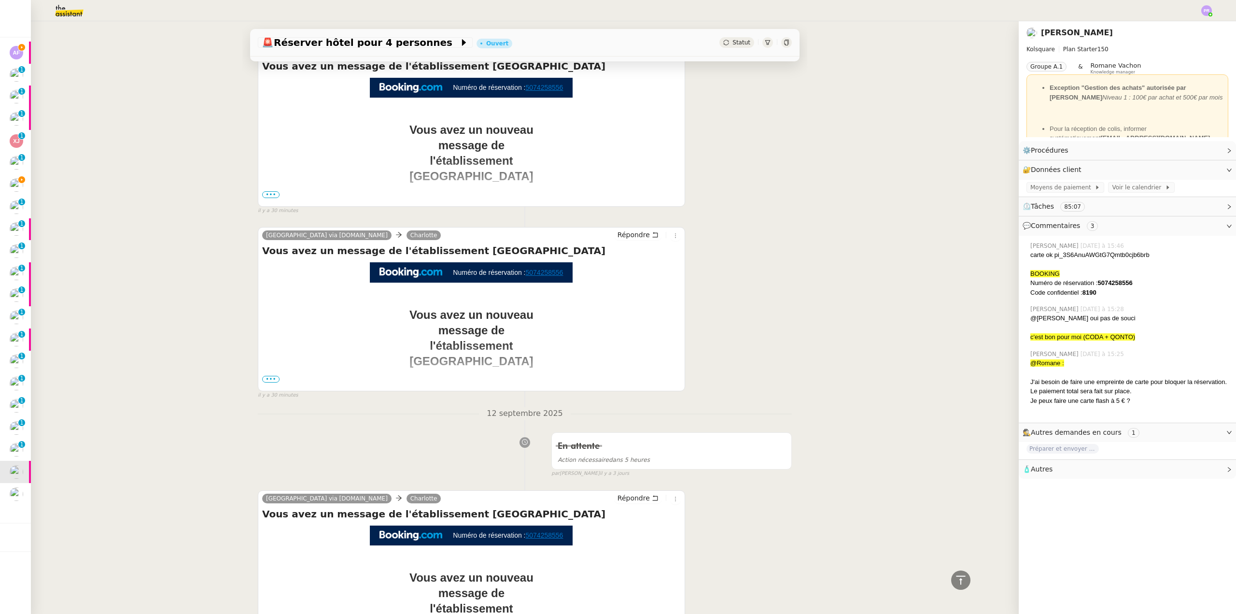
scroll to position [0, 0]
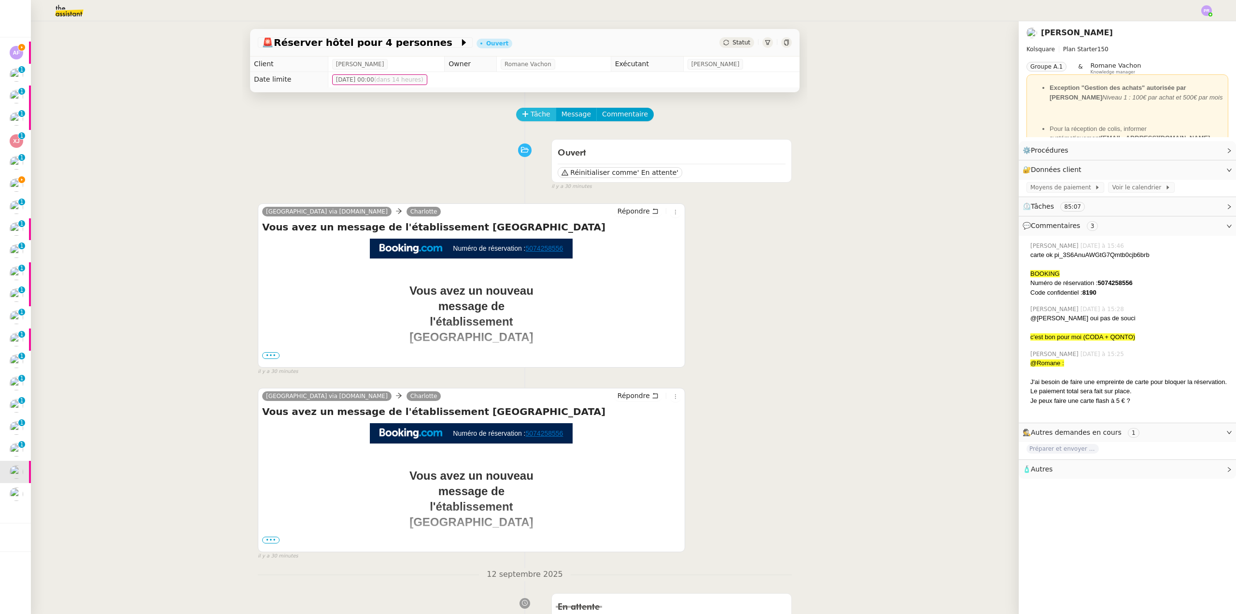
click at [531, 115] on span "Tâche" at bounding box center [541, 114] width 20 height 11
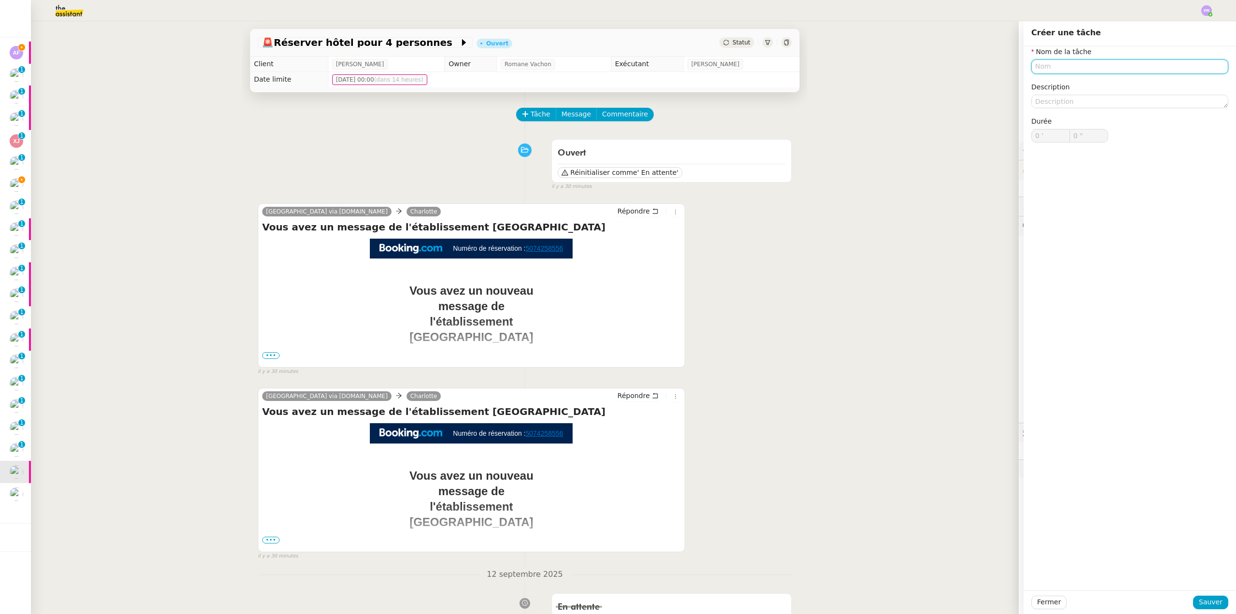
click at [1047, 66] on input "text" at bounding box center [1129, 66] width 197 height 14
click at [1110, 85] on div "Prise en compte message Booking" at bounding box center [1122, 84] width 189 height 9
type input "Prise en compte message Booking"
click at [1194, 599] on button "Sauver" at bounding box center [1210, 602] width 35 height 14
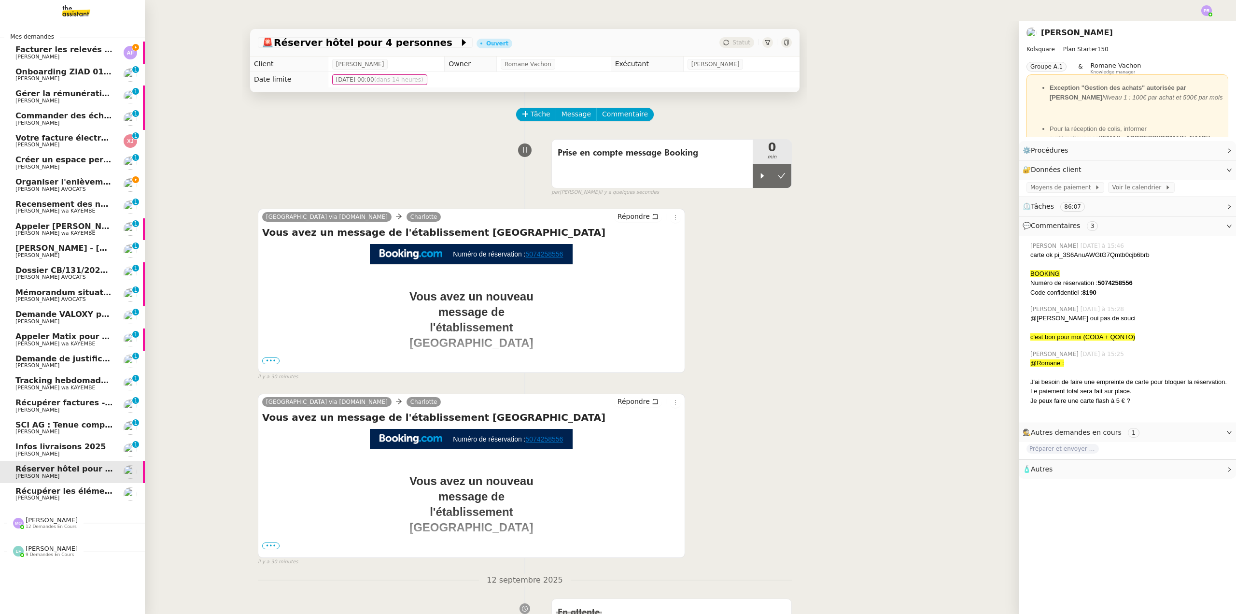
click at [96, 43] on link "Facturer les relevés joints [PERSON_NAME]" at bounding box center [72, 53] width 145 height 22
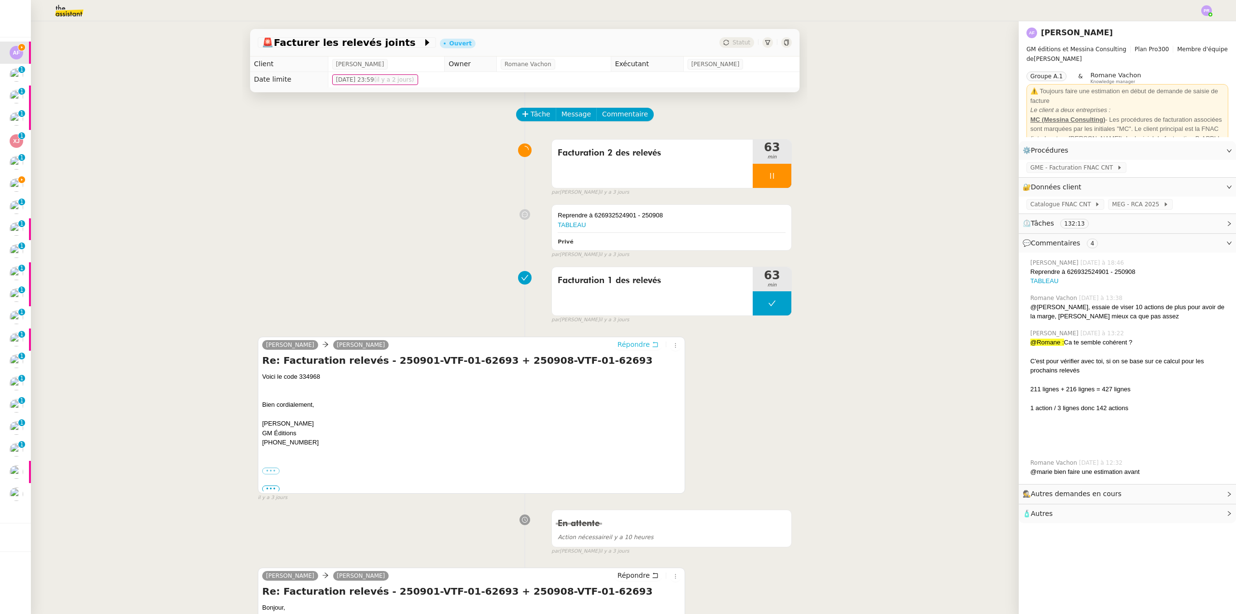
click at [627, 344] on span "Répondre" at bounding box center [633, 344] width 32 height 10
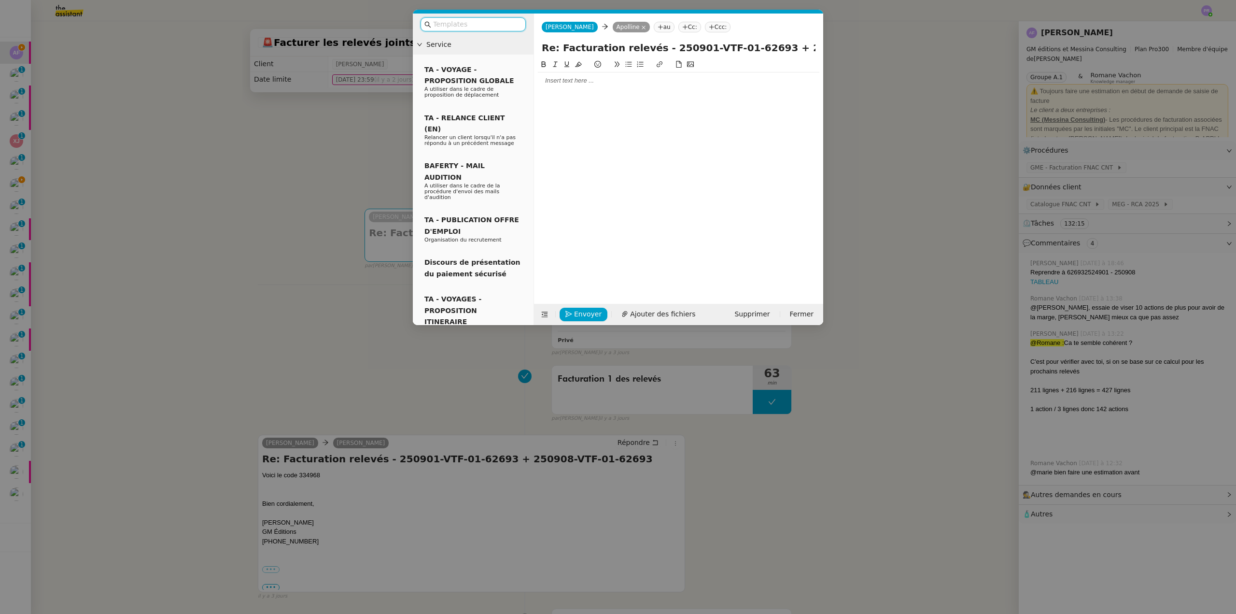
click at [479, 24] on input "text" at bounding box center [476, 24] width 87 height 11
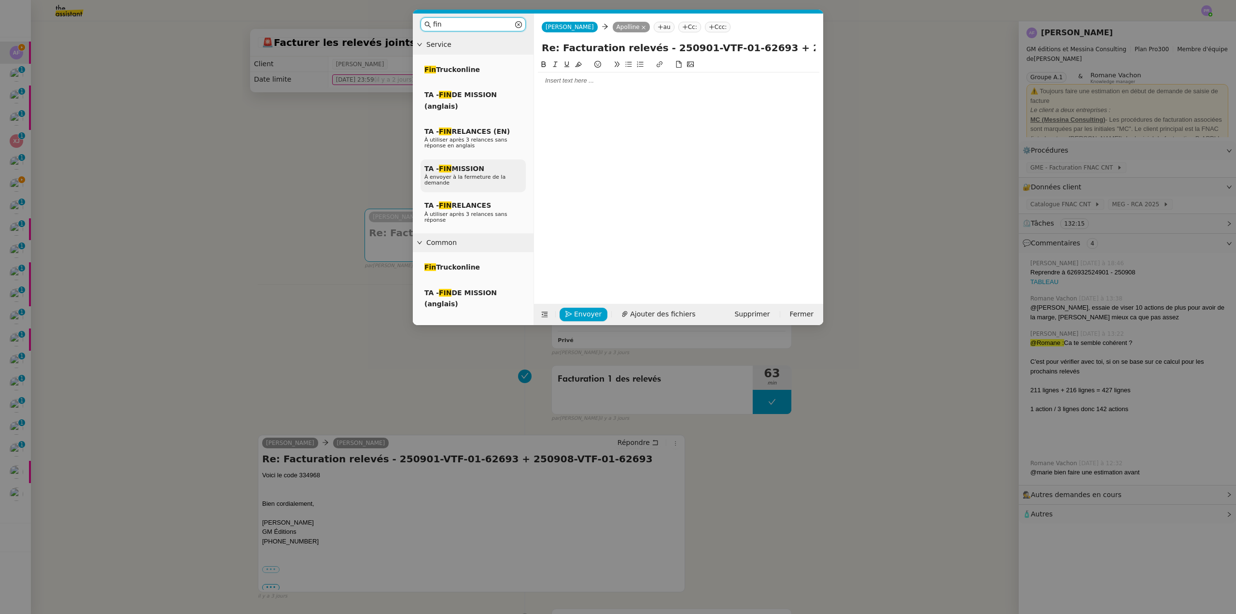
type input "fin"
click at [505, 175] on span "À envoyer à la fermeture de la demande" at bounding box center [464, 180] width 81 height 12
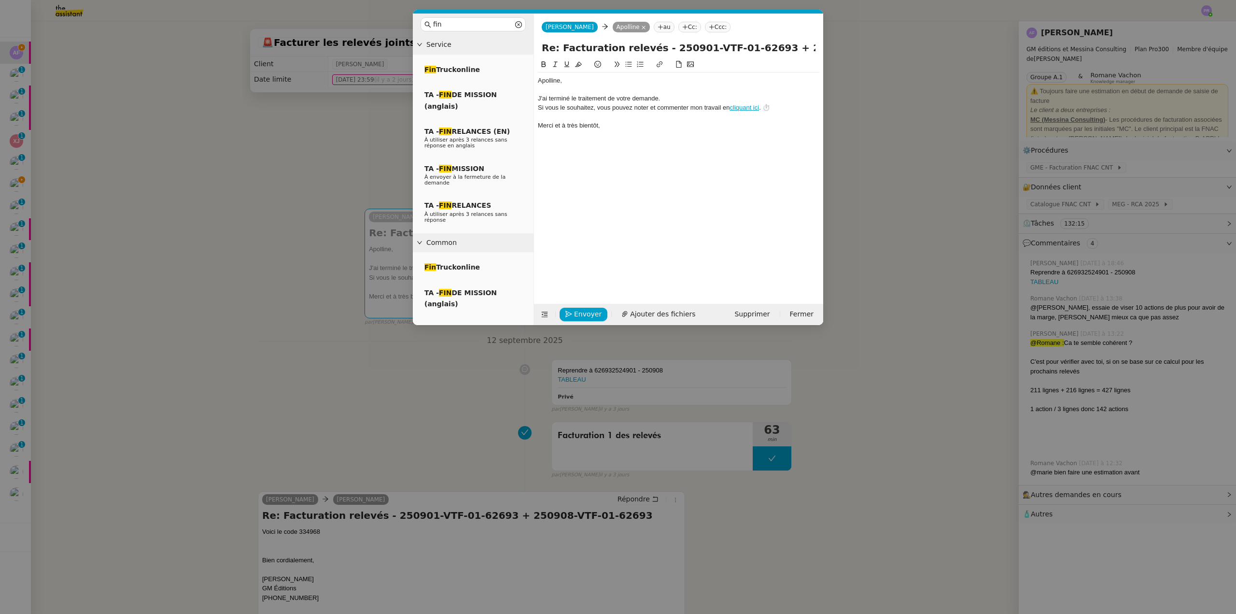
click at [538, 82] on div "﻿Apolline﻿," at bounding box center [678, 80] width 281 height 9
click at [605, 80] on div "﻿Bonjour Apolline﻿," at bounding box center [678, 80] width 281 height 9
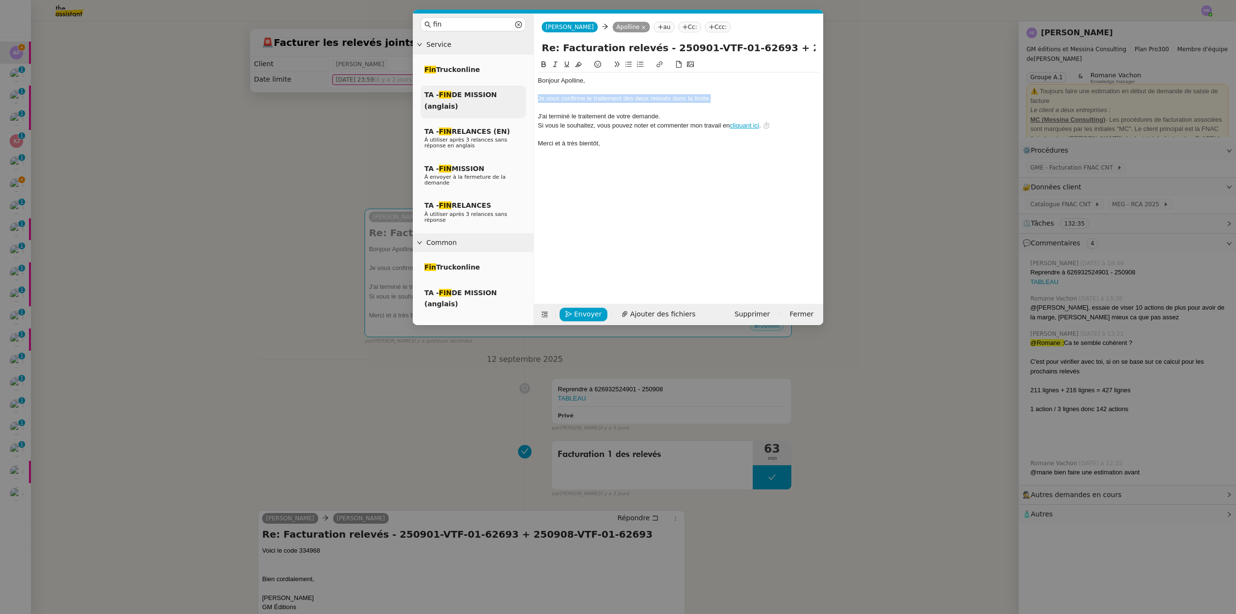
drag, startPoint x: 717, startPoint y: 97, endPoint x: 521, endPoint y: 96, distance: 195.5
click at [519, 99] on nz-layout "fin Service Fin Truckonline TA - FIN DE MISSION (anglais) TA - FIN RELANCES (EN…" at bounding box center [618, 169] width 410 height 311
drag, startPoint x: 553, startPoint y: 66, endPoint x: 616, endPoint y: 78, distance: 63.5
click at [554, 66] on icon at bounding box center [555, 64] width 7 height 7
click at [624, 80] on div "﻿Bonjour Apolline﻿," at bounding box center [678, 80] width 281 height 9
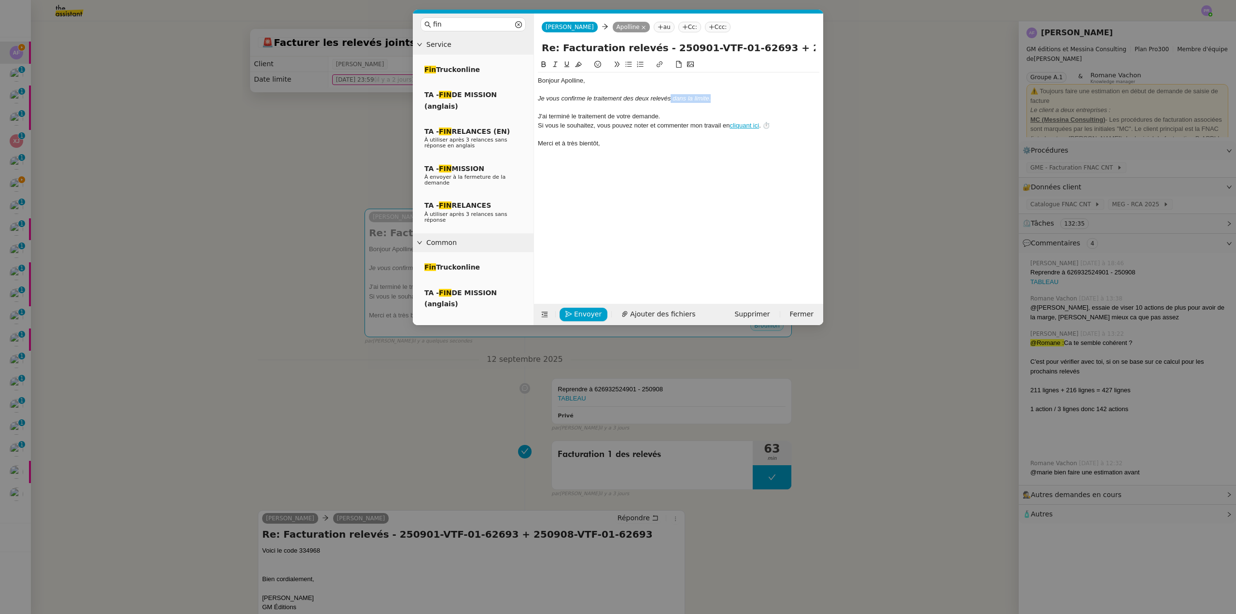
drag, startPoint x: 672, startPoint y: 98, endPoint x: 730, endPoint y: 101, distance: 59.0
click at [729, 101] on div "Je vous confirme le traitement des deux relevés dans la limite." at bounding box center [678, 98] width 281 height 9
drag, startPoint x: 670, startPoint y: 117, endPoint x: 518, endPoint y: 120, distance: 152.1
click at [518, 121] on nz-layout "fin Service Fin Truckonline TA - FIN DE MISSION (anglais) TA - FIN RELANCES (EN…" at bounding box center [618, 169] width 410 height 311
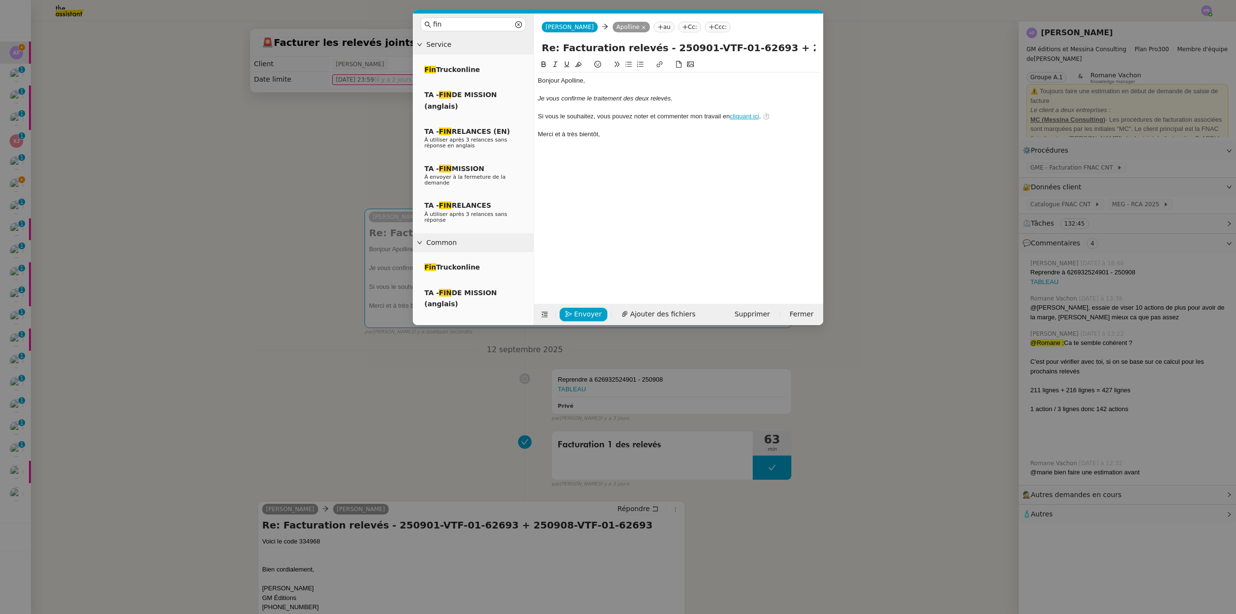
click at [310, 145] on nz-modal-container "fin Service Fin Truckonline TA - FIN DE MISSION (anglais) TA - FIN RELANCES (EN…" at bounding box center [618, 307] width 1236 height 614
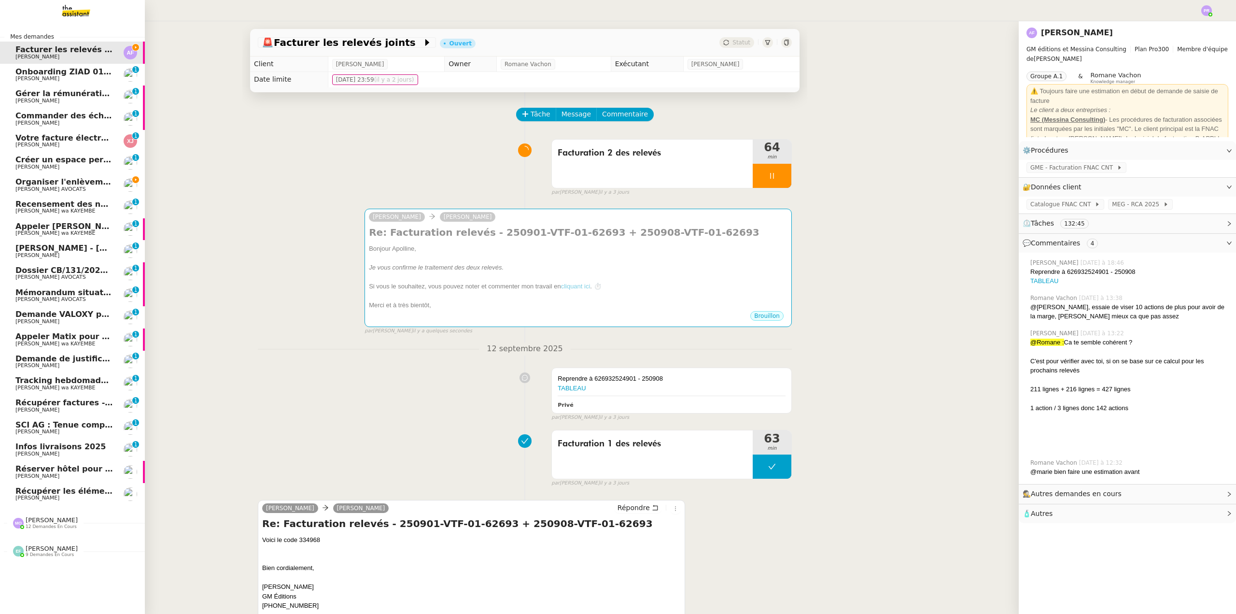
click at [81, 182] on span "Organiser l'enlèvement et l'expédition des empreintes" at bounding box center [134, 181] width 238 height 9
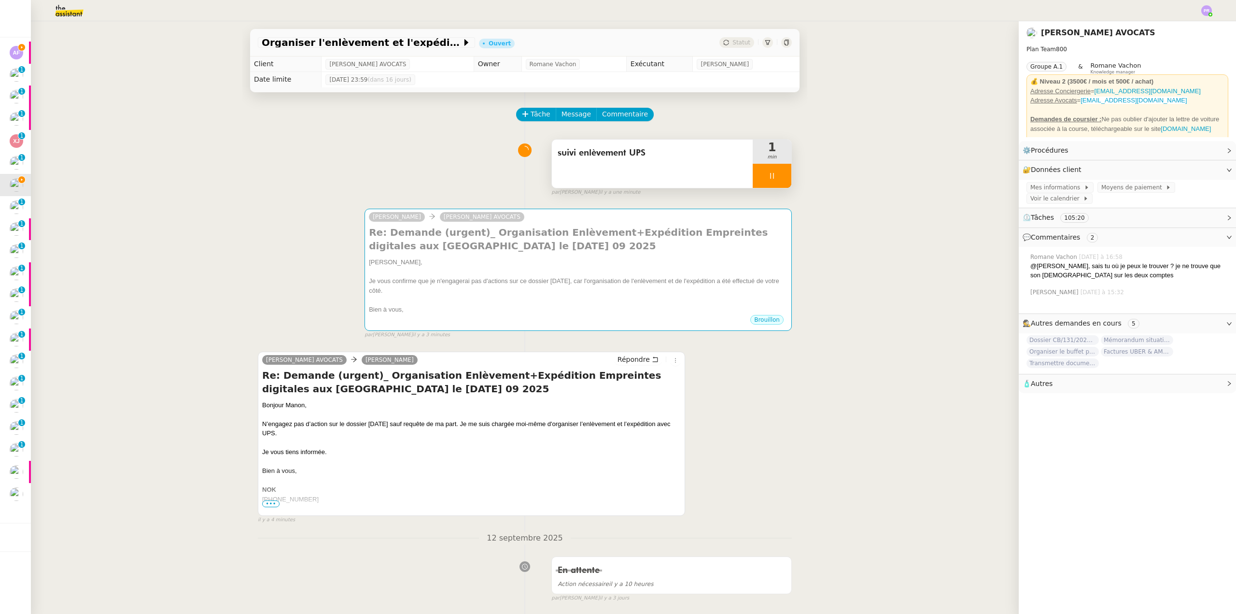
click at [565, 165] on div "suivi enlèvement UPS" at bounding box center [652, 164] width 201 height 48
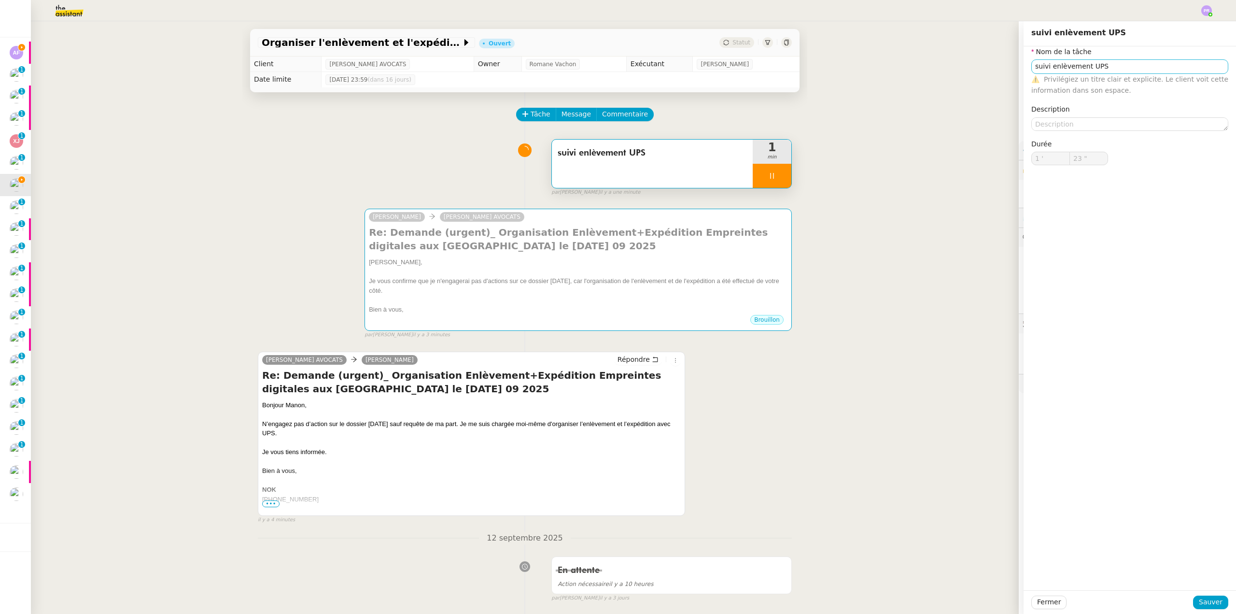
type input "24 ""
click at [1031, 67] on input "suivi enlèvement UPS" at bounding box center [1129, 66] width 197 height 14
type input "Suivi enlèvement UPS"
click at [1061, 85] on div "Suivi enlèvement UPS" at bounding box center [1122, 84] width 189 height 9
type input "26 ""
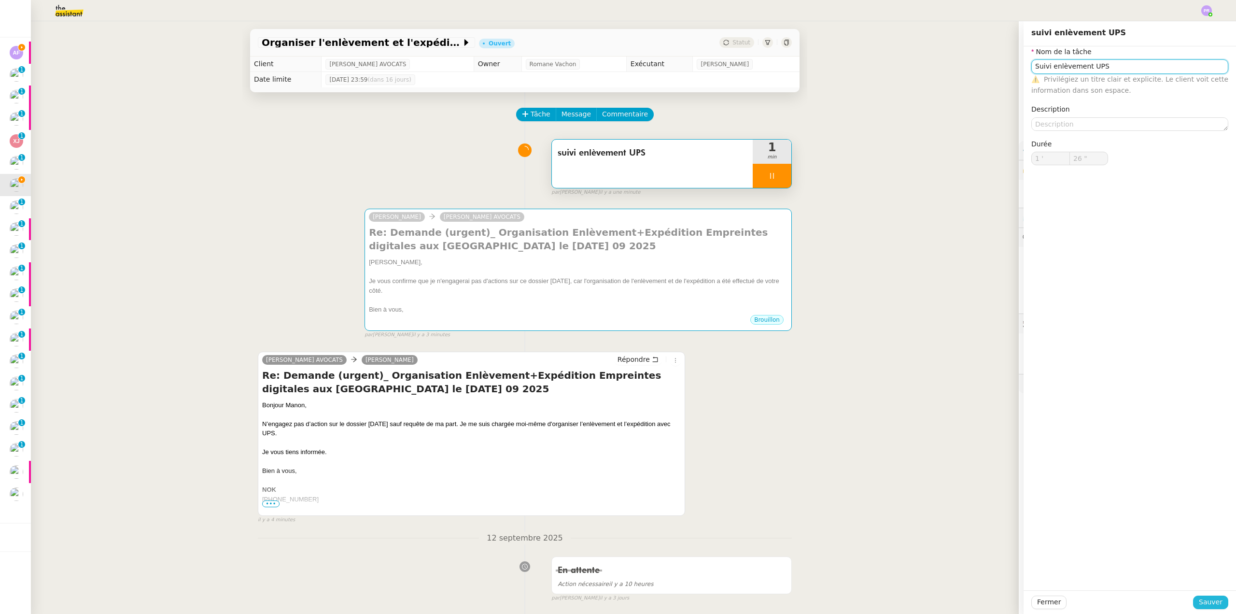
type input "Suivi enlèvement UPS"
click at [1199, 602] on span "Sauver" at bounding box center [1211, 601] width 24 height 11
type input "27 ""
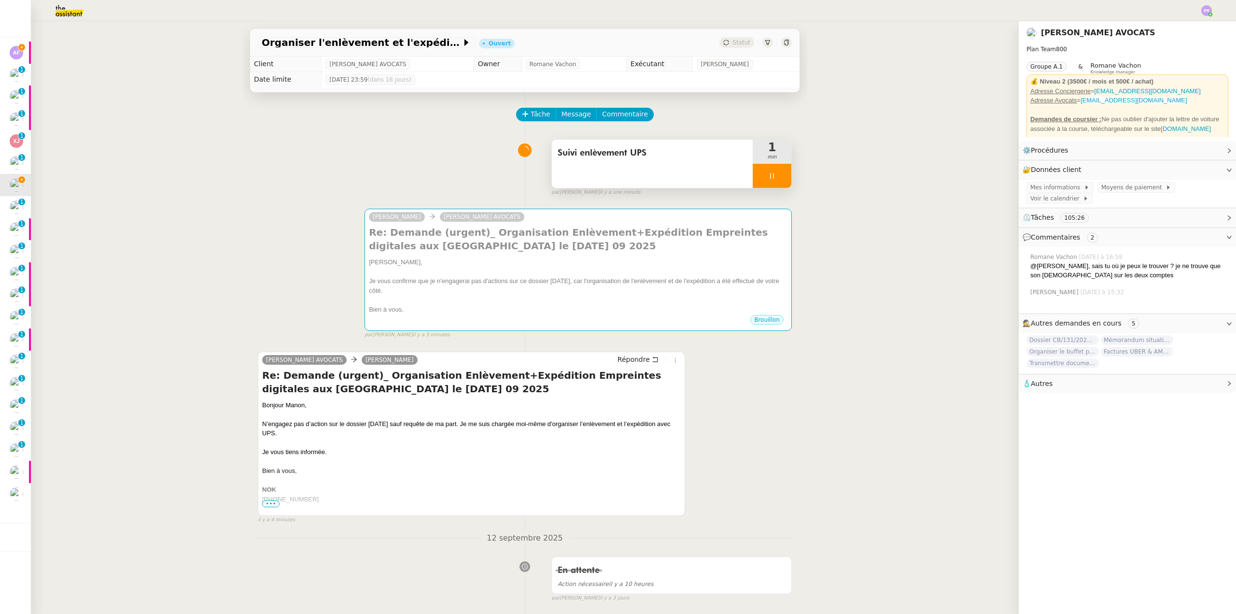
click at [773, 179] on div at bounding box center [772, 176] width 39 height 24
click at [778, 179] on icon at bounding box center [782, 176] width 8 height 8
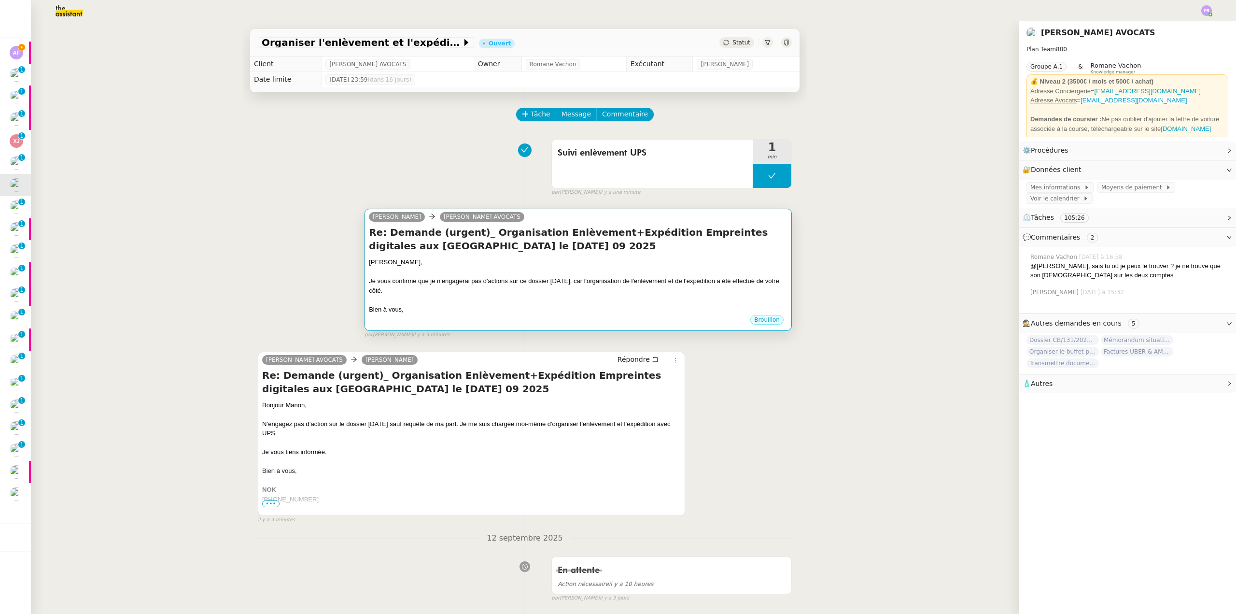
click at [546, 295] on div "Je vous confirme que je n'engagerai pas d'actions sur ce dossier aujourd'hui, c…" at bounding box center [578, 285] width 419 height 19
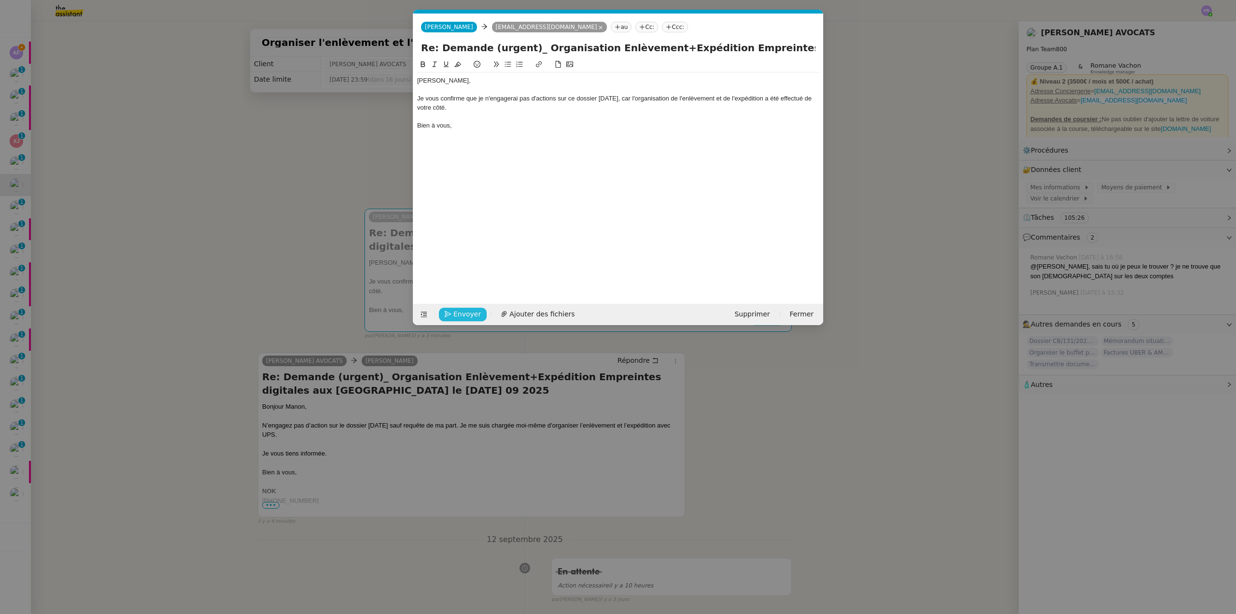
scroll to position [0, 20]
click at [468, 314] on span "Envoyer" at bounding box center [467, 313] width 28 height 11
click at [468, 314] on span "Confirmer l'envoi" at bounding box center [482, 313] width 58 height 11
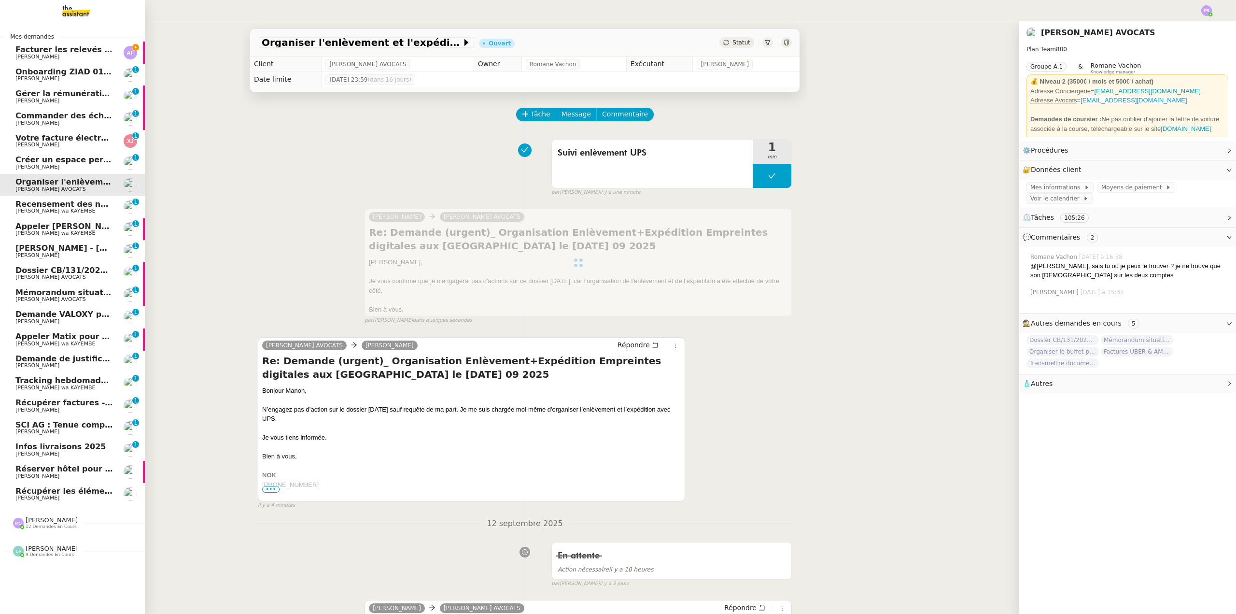
click at [74, 51] on span "Facturer les relevés joints" at bounding box center [71, 49] width 113 height 9
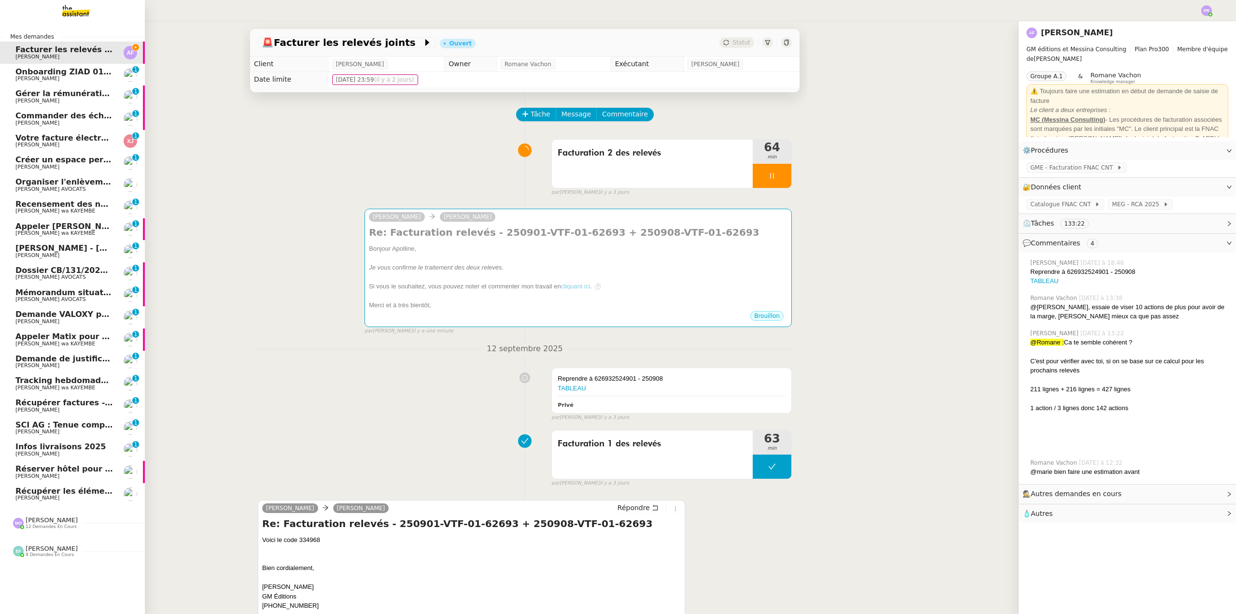
click at [75, 447] on span "Infos livraisons 2025" at bounding box center [60, 446] width 91 height 9
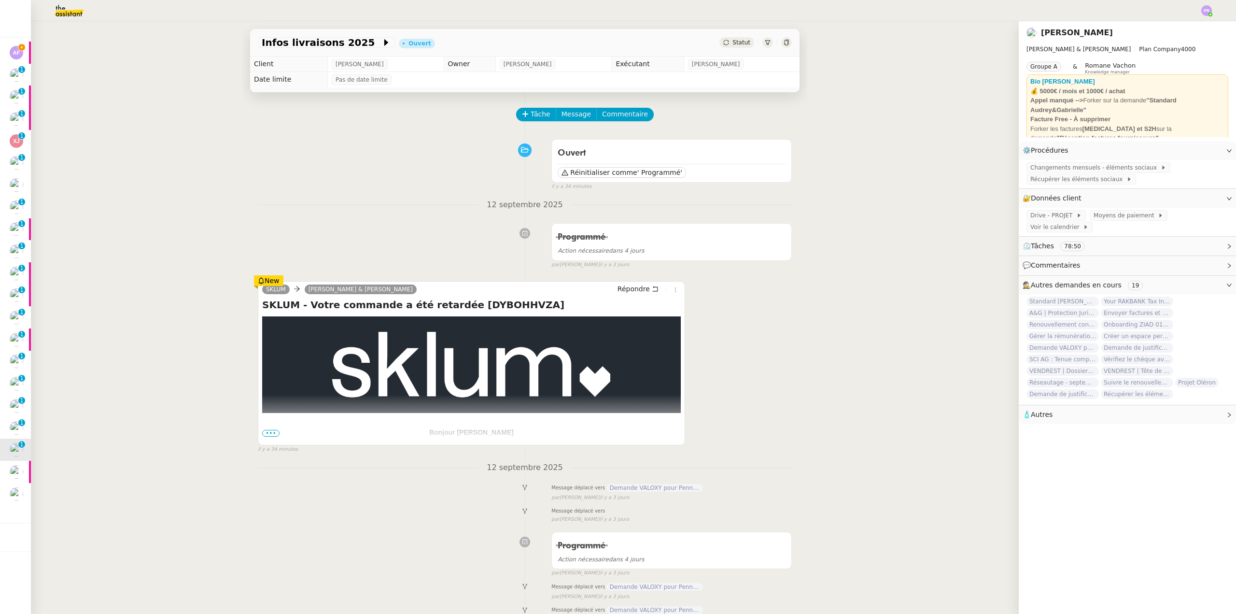
click at [269, 433] on span "•••" at bounding box center [270, 433] width 17 height 7
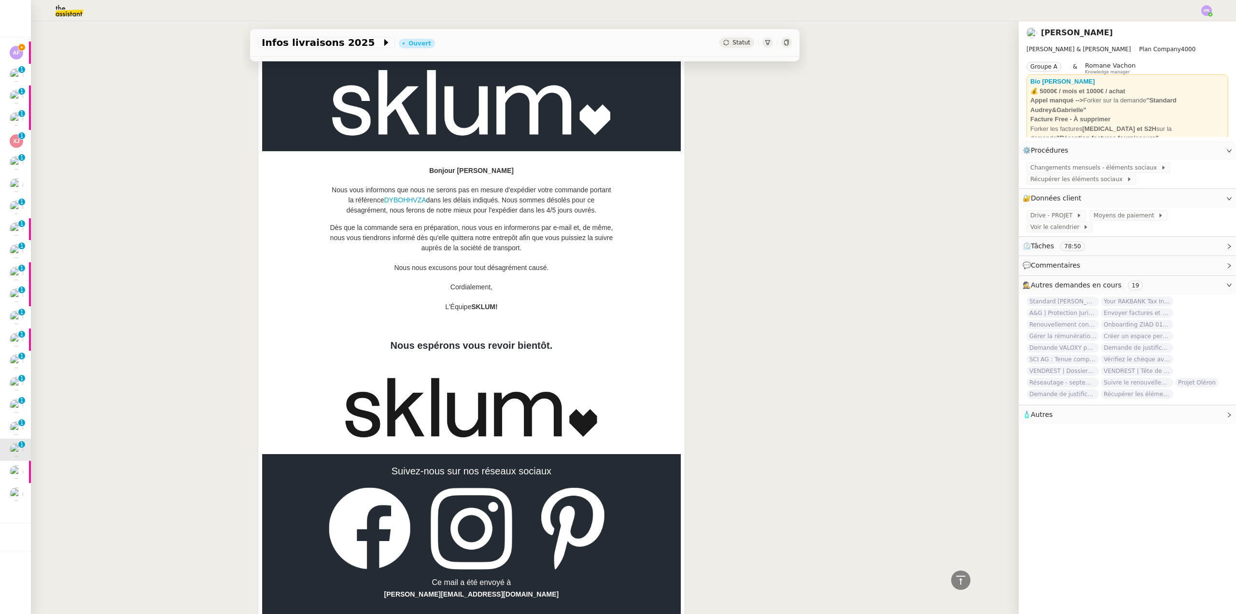
scroll to position [241, 0]
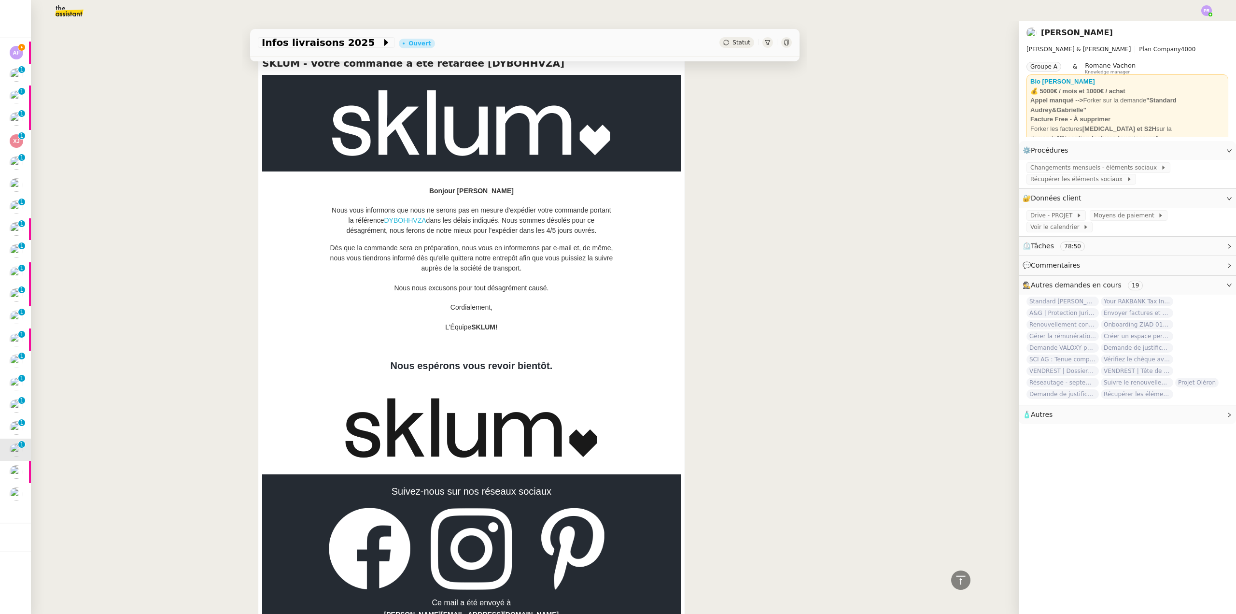
click at [412, 223] on link "DYBOHHVZA" at bounding box center [405, 220] width 42 height 8
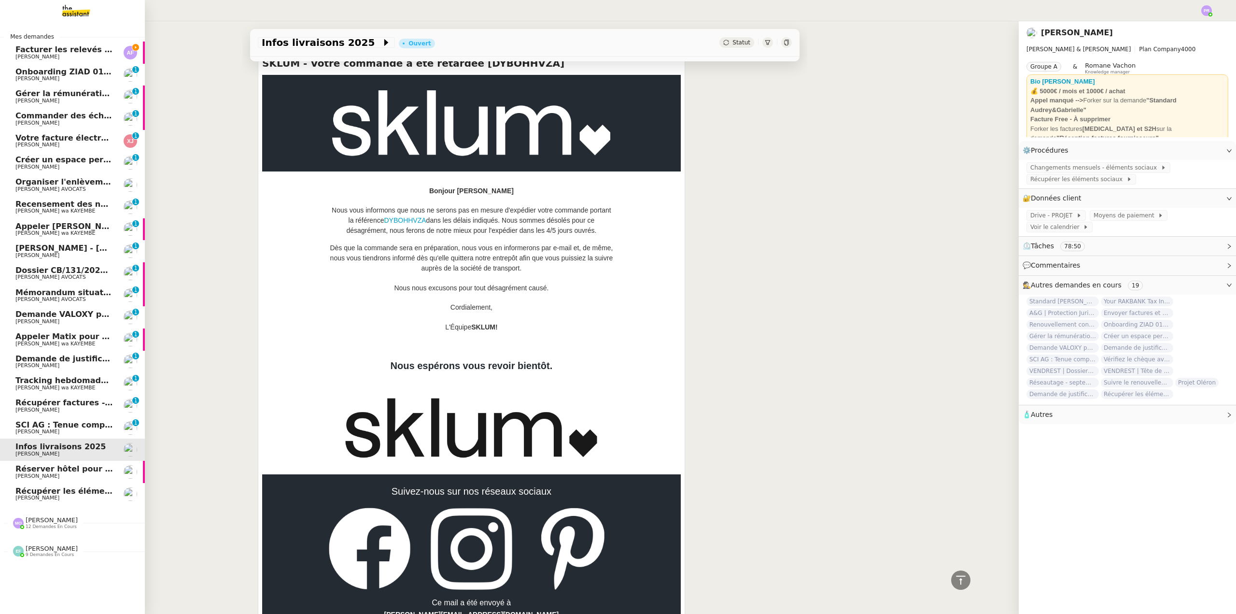
click at [63, 248] on span "Gestion paie - septembre 2025" at bounding box center [70, 247] width 110 height 9
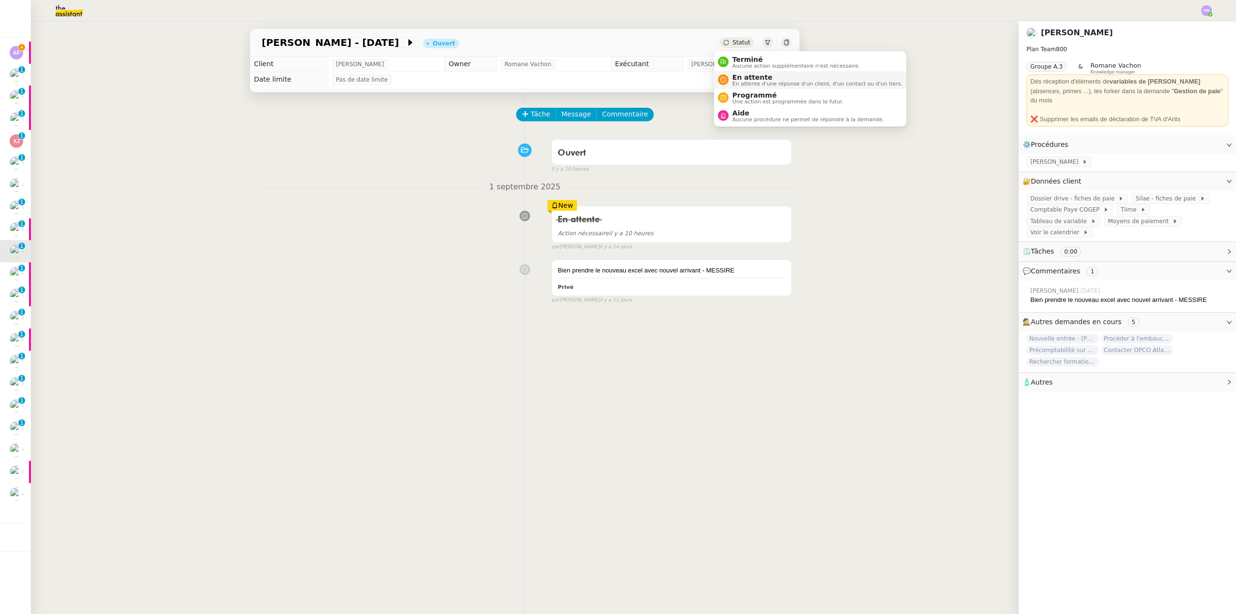
click at [756, 78] on span "En attente" at bounding box center [817, 77] width 170 height 8
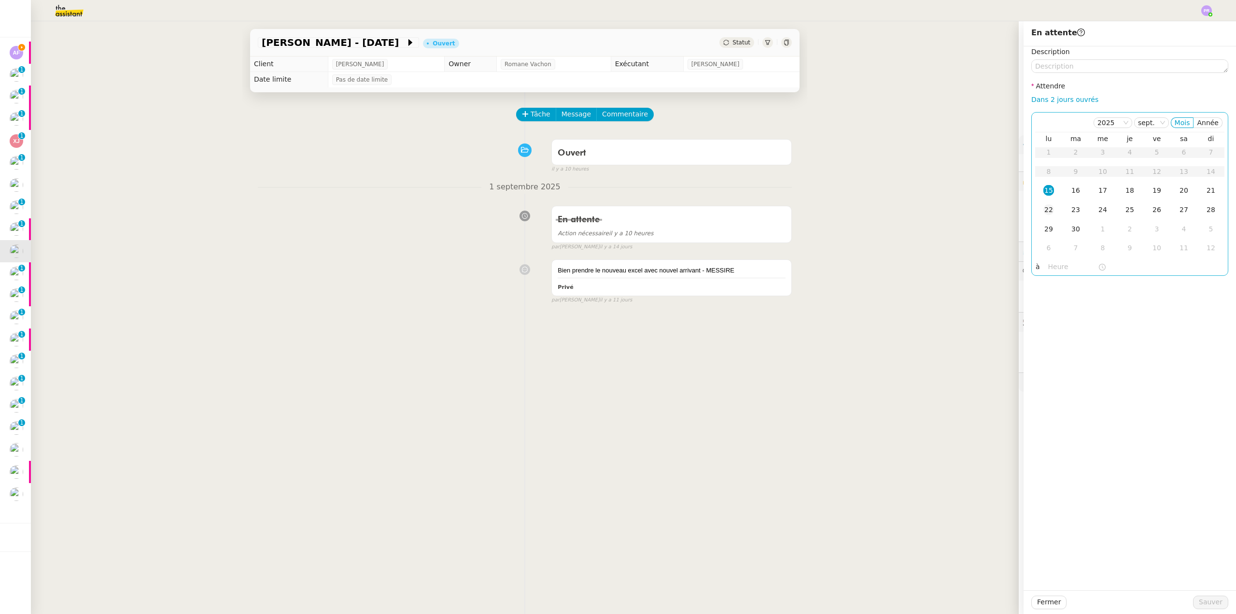
click at [1043, 211] on div "22" at bounding box center [1048, 209] width 11 height 11
click at [1201, 611] on div "Fermer Sauver" at bounding box center [1129, 602] width 212 height 24
click at [1208, 604] on span "Sauver" at bounding box center [1211, 601] width 24 height 11
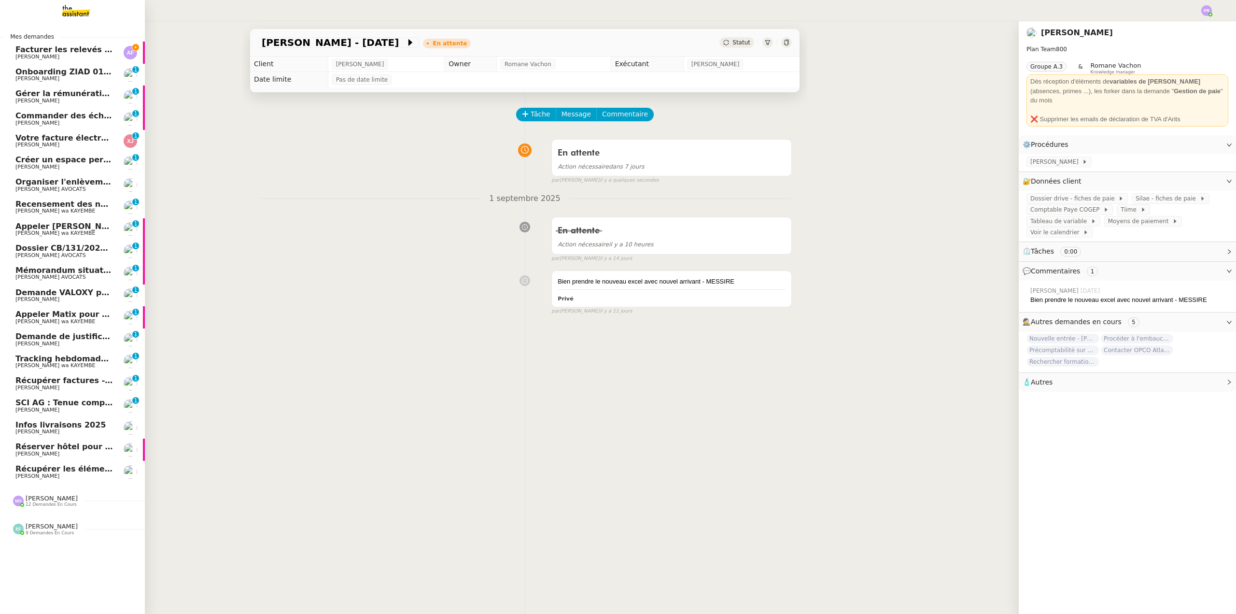
click at [87, 50] on span "Facturer les relevés joints" at bounding box center [71, 49] width 113 height 9
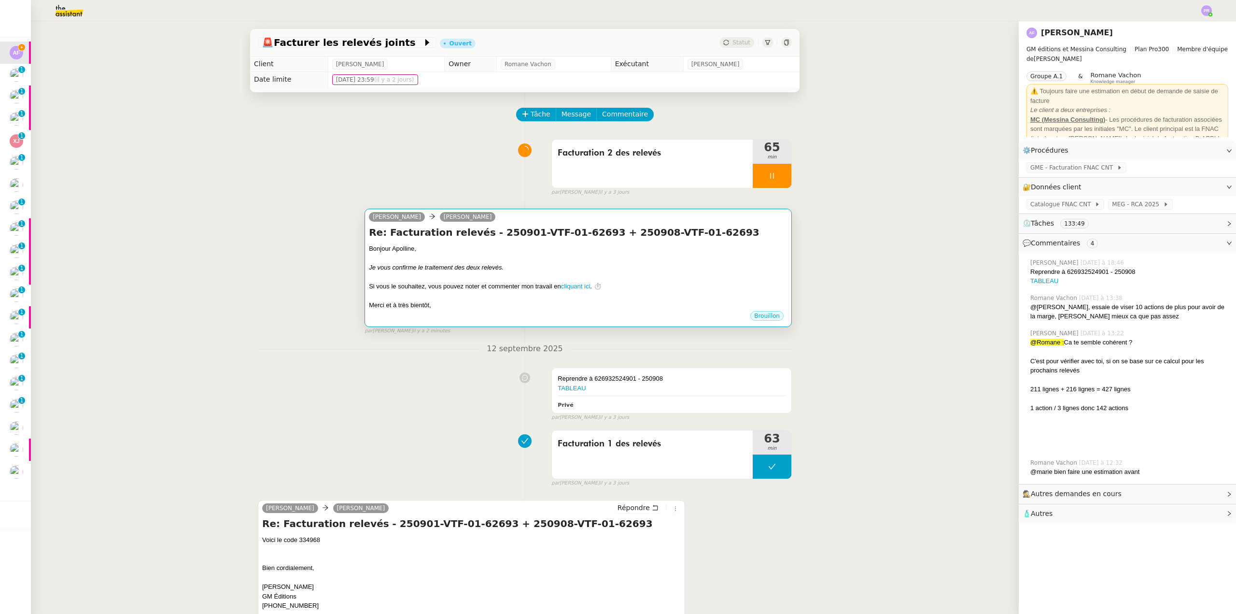
click at [550, 248] on div "﻿Bonjour Apolline﻿," at bounding box center [578, 249] width 419 height 10
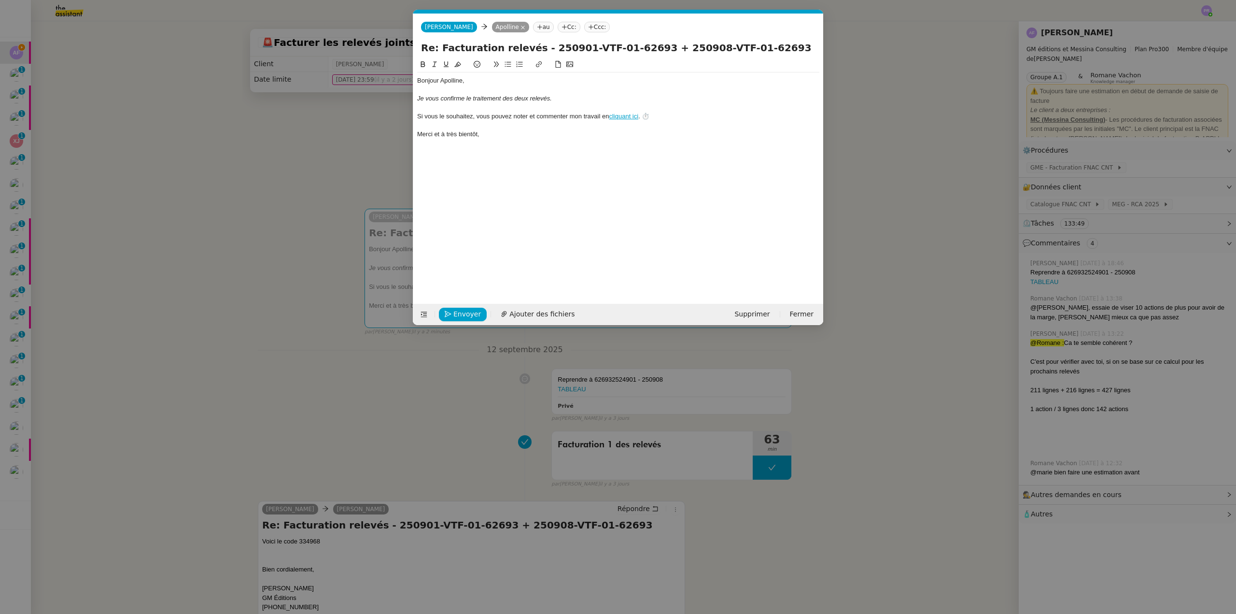
scroll to position [0, 20]
click at [461, 310] on span "Envoyer" at bounding box center [467, 313] width 28 height 11
click at [461, 310] on span "Confirmer l'envoi" at bounding box center [482, 313] width 58 height 11
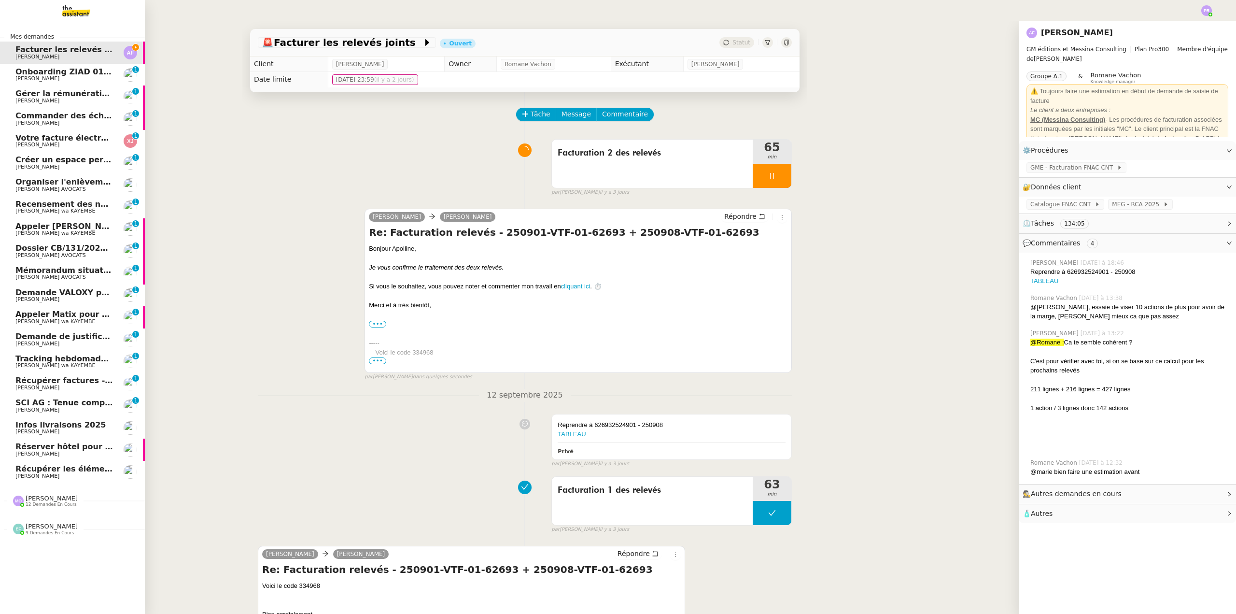
click at [45, 498] on span "[PERSON_NAME]" at bounding box center [52, 497] width 52 height 7
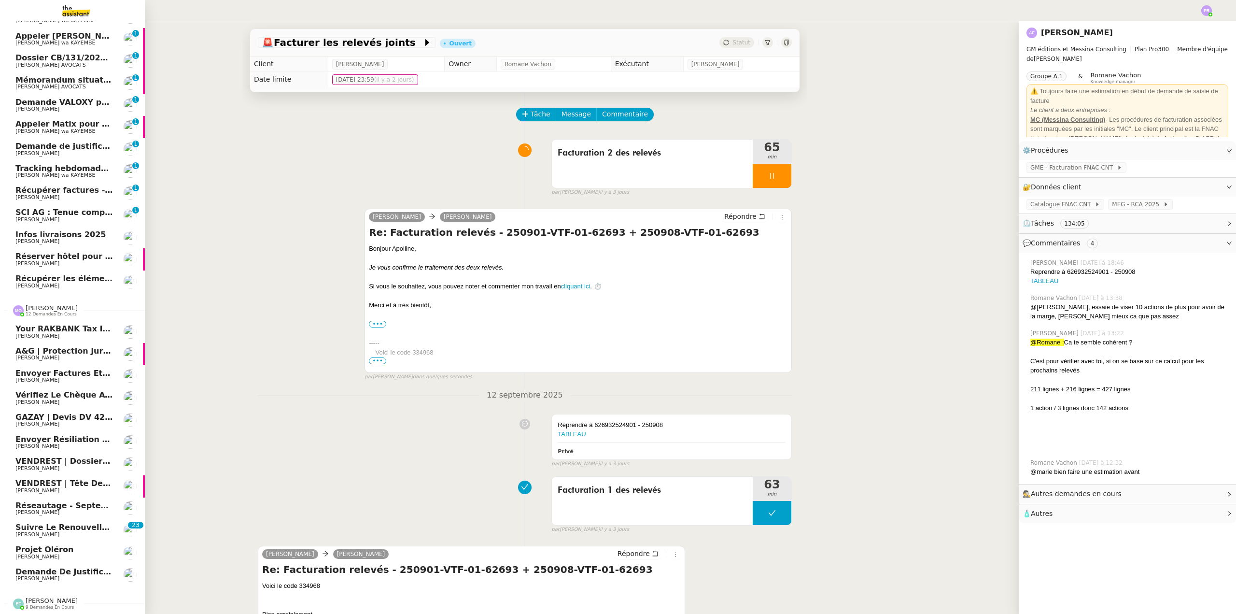
scroll to position [195, 0]
click at [73, 567] on span "Demande de justificatifs Pennylane - septembre 2025" at bounding box center [133, 571] width 236 height 9
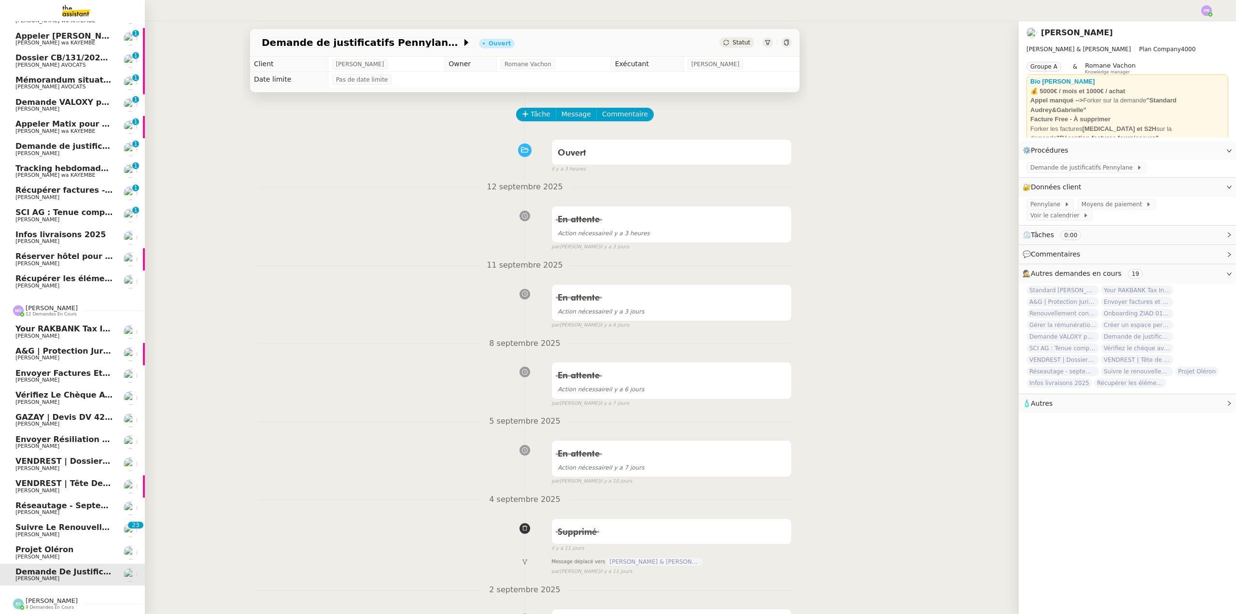
click at [78, 545] on span "Projet Oléron" at bounding box center [64, 549] width 98 height 9
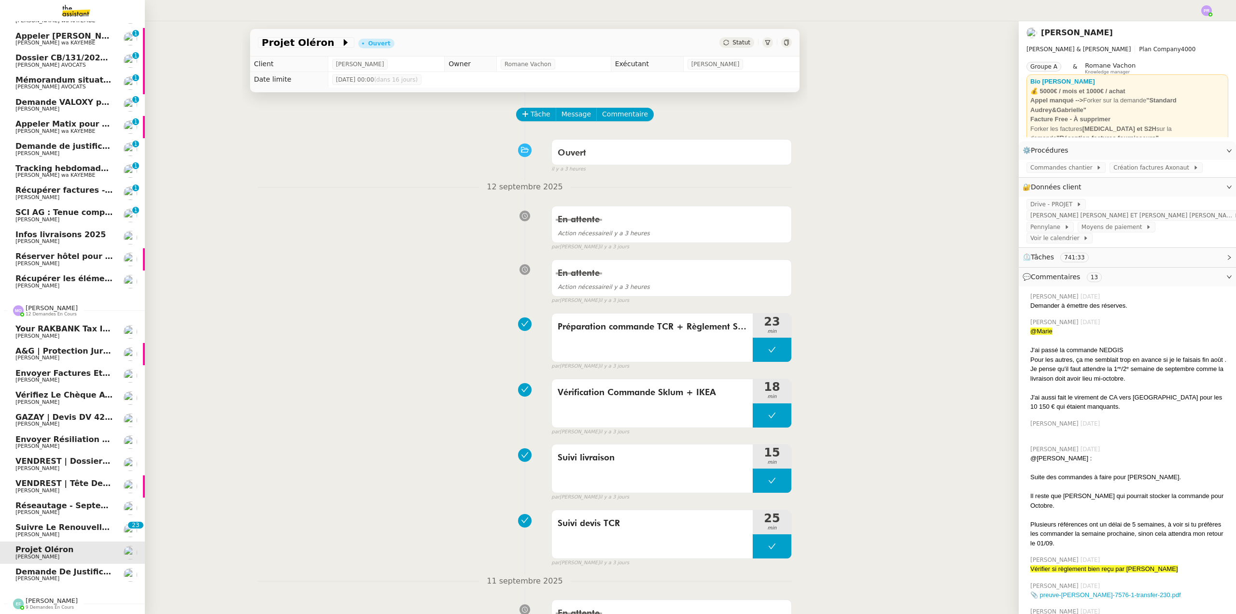
click at [82, 522] on span "Suivre le renouvellement produit Trimble" at bounding box center [107, 526] width 184 height 9
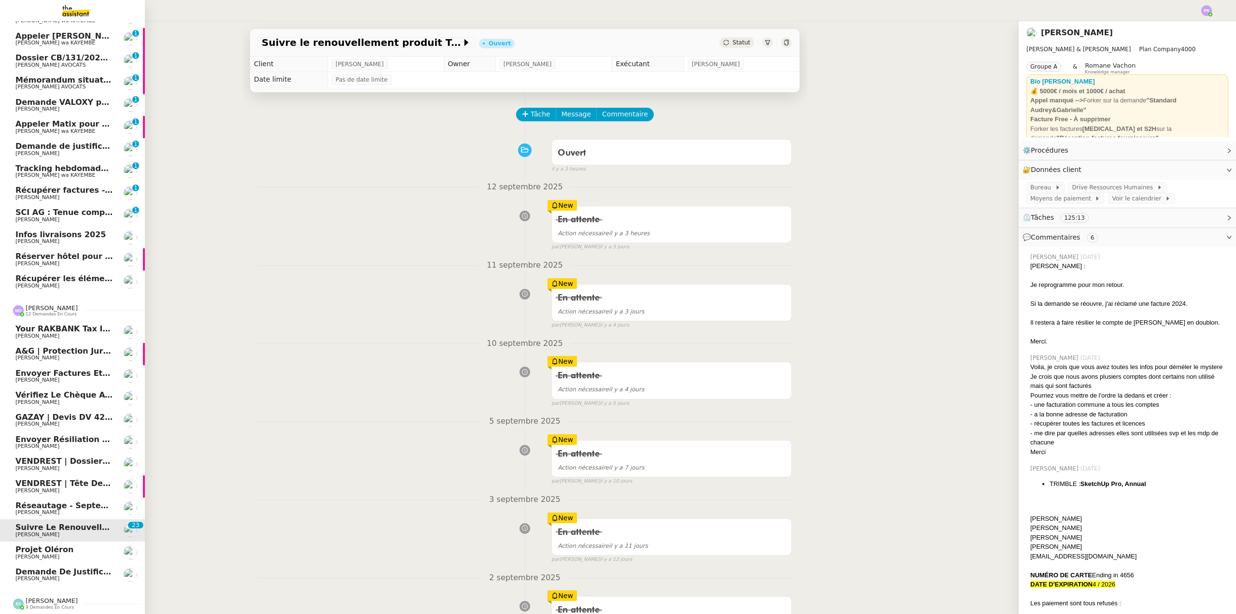
click at [81, 546] on span "Projet Oléron" at bounding box center [64, 549] width 98 height 9
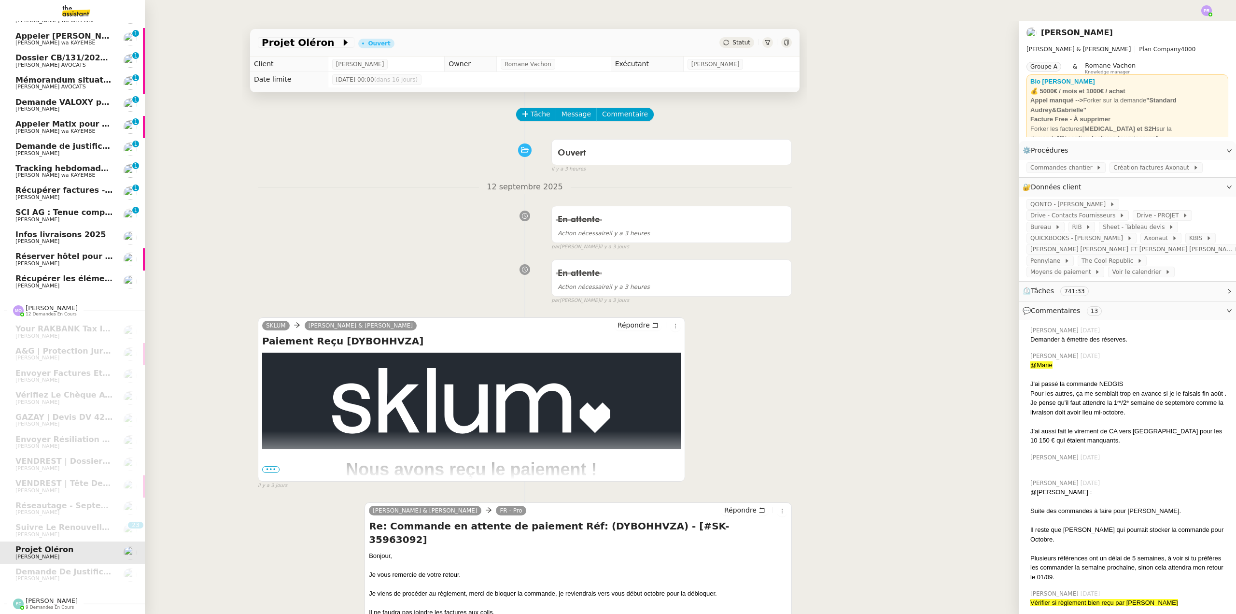
click at [74, 238] on span "[PERSON_NAME]" at bounding box center [64, 241] width 98 height 6
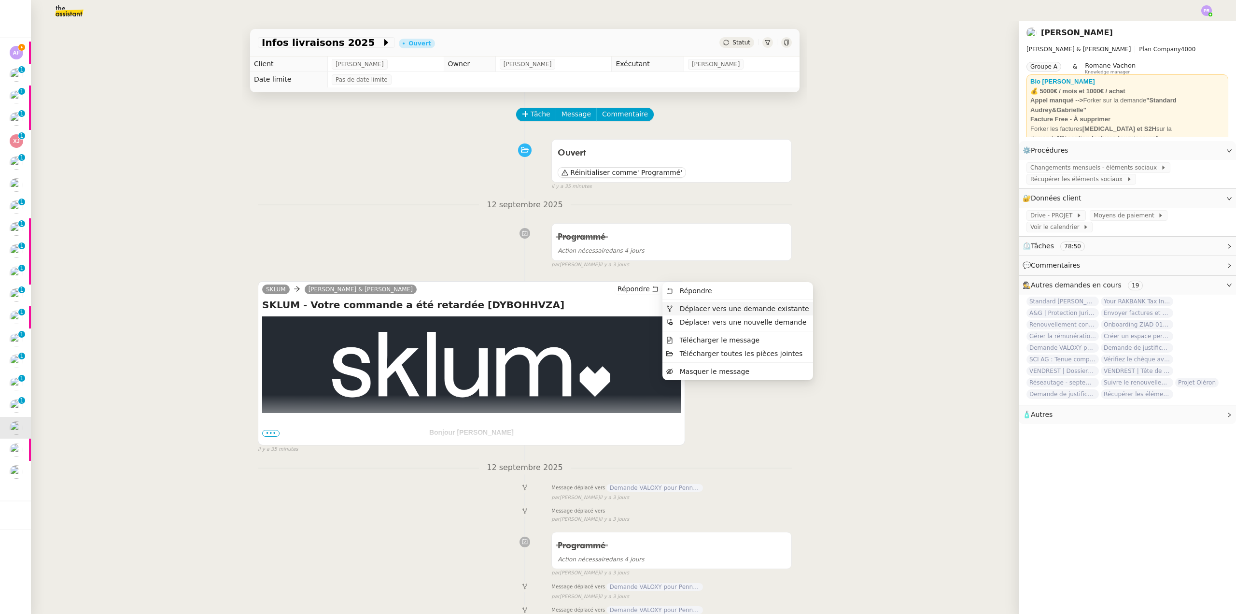
click at [692, 309] on span "Déplacer vers une demande existante" at bounding box center [744, 309] width 129 height 8
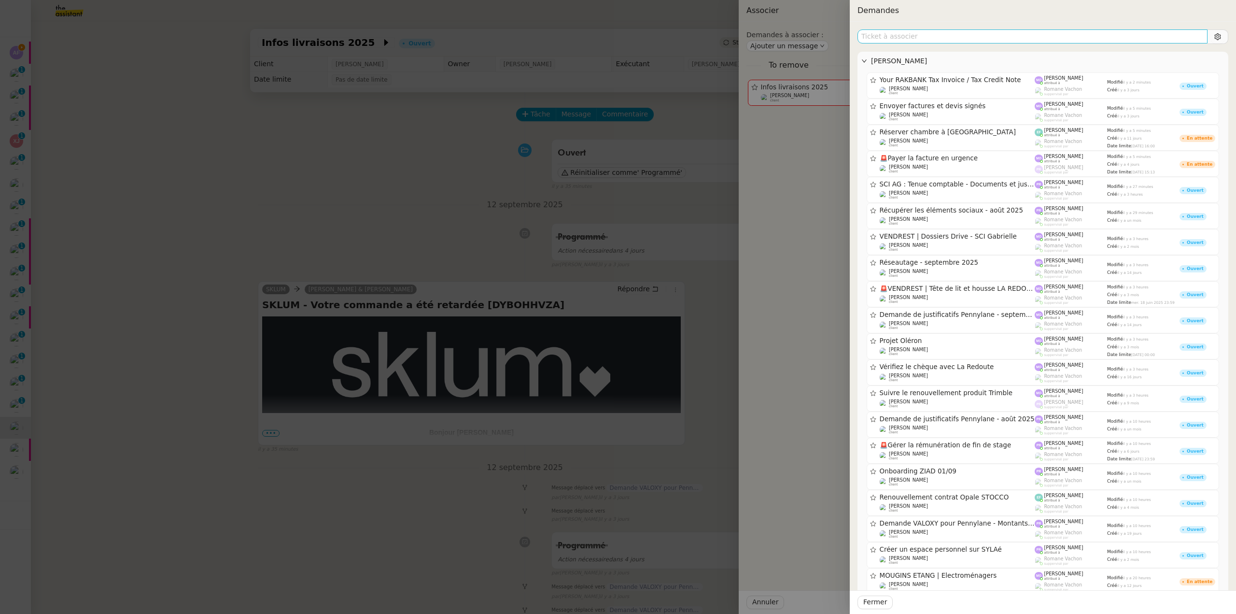
click at [914, 37] on input "text" at bounding box center [1032, 36] width 350 height 14
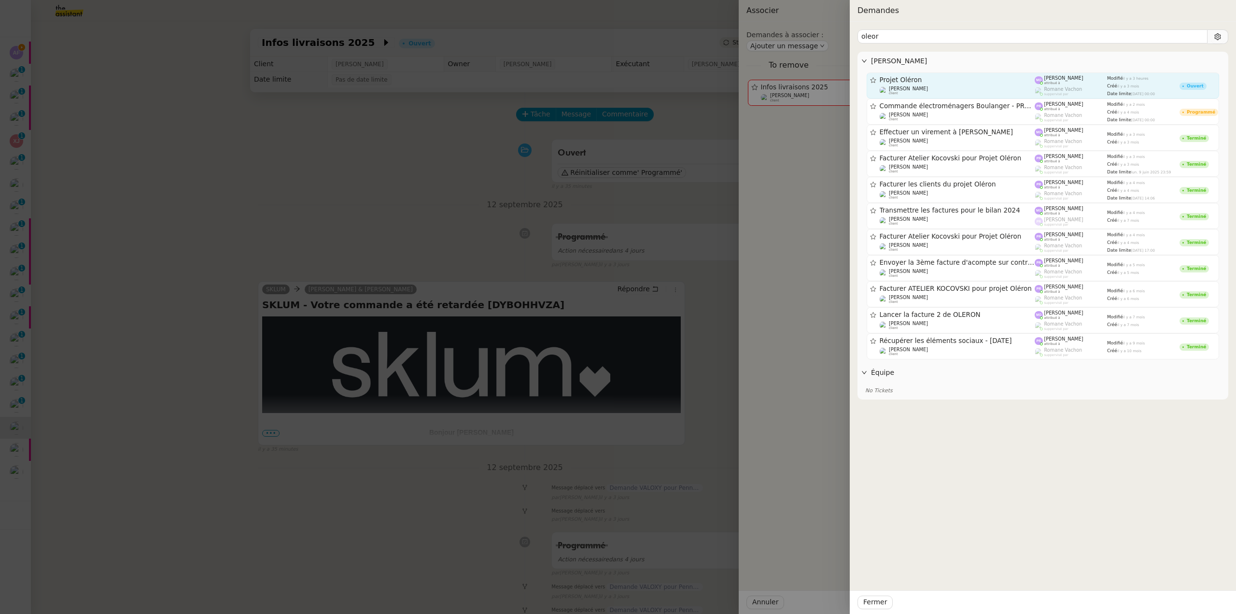
type input "oleor"
click at [931, 79] on span "Projet Oléron" at bounding box center [957, 80] width 155 height 7
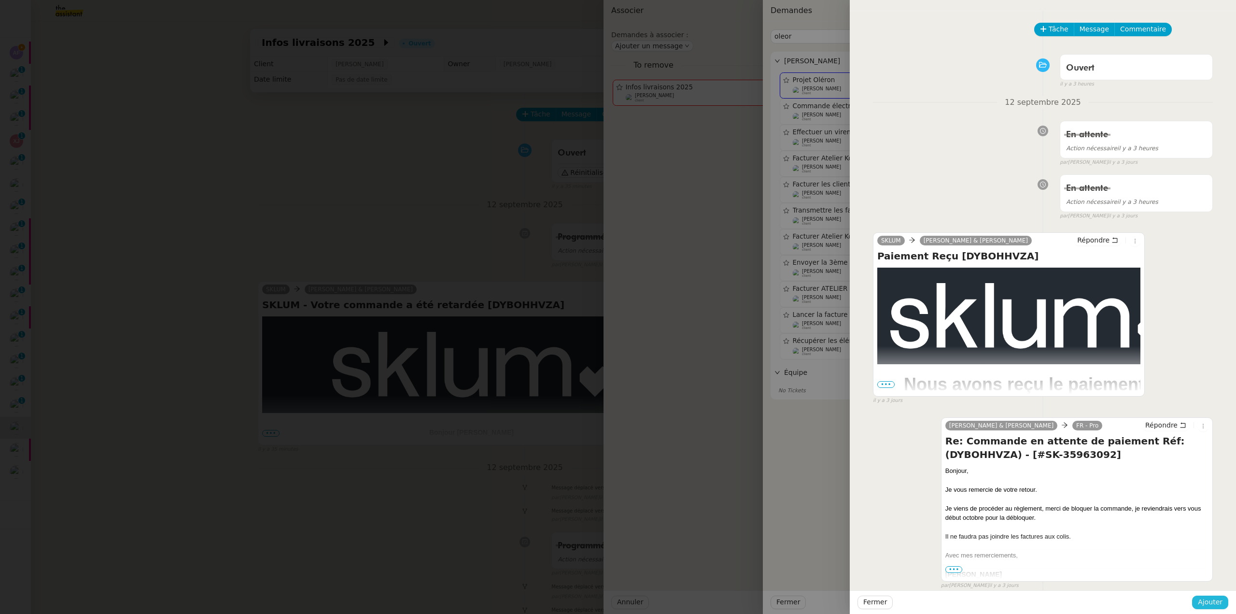
click at [1220, 603] on span "Ajouter" at bounding box center [1210, 601] width 25 height 11
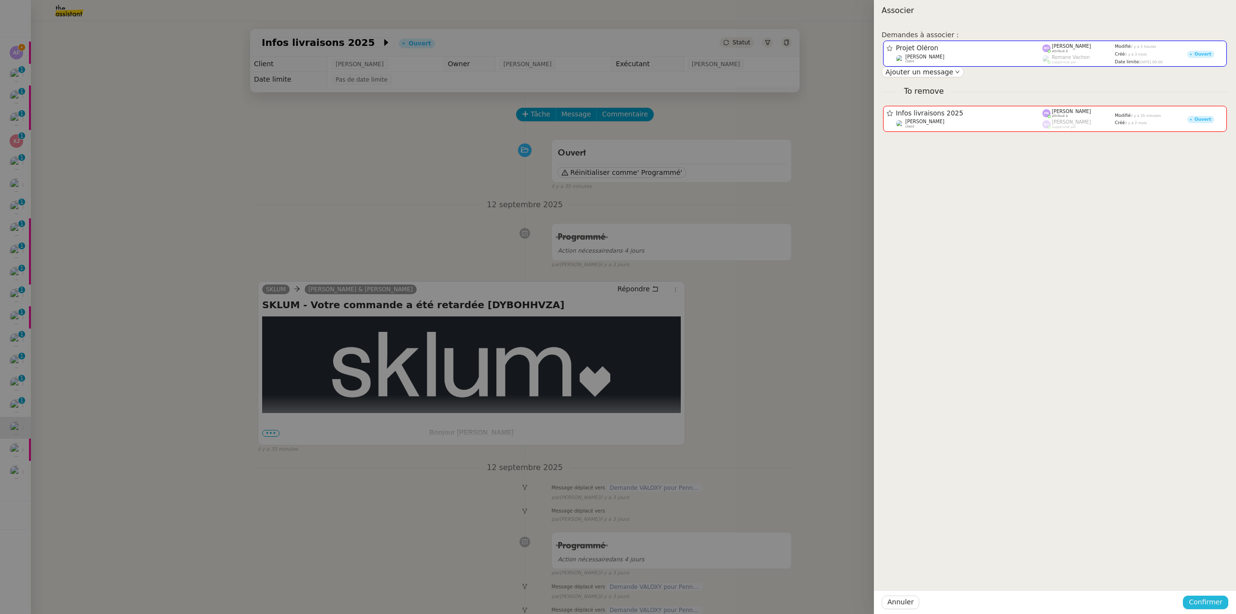
click at [1220, 603] on span "Confirmer" at bounding box center [1206, 601] width 34 height 11
click at [1218, 581] on button "Ajouter" at bounding box center [1206, 576] width 32 height 11
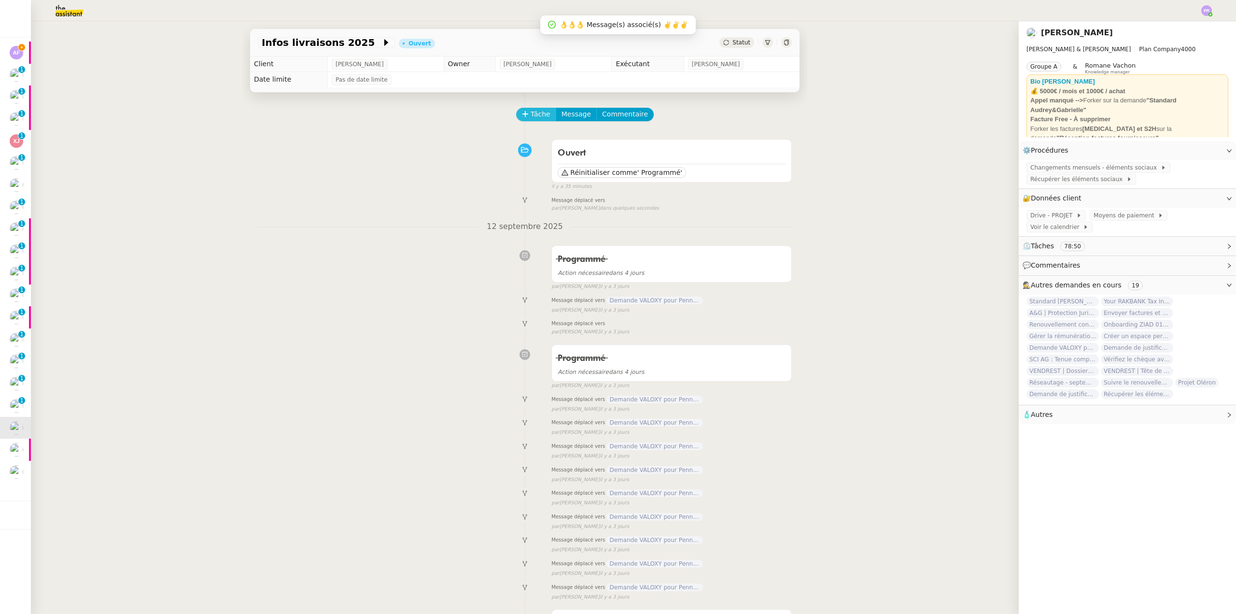
click at [538, 114] on span "Tâche" at bounding box center [541, 114] width 20 height 11
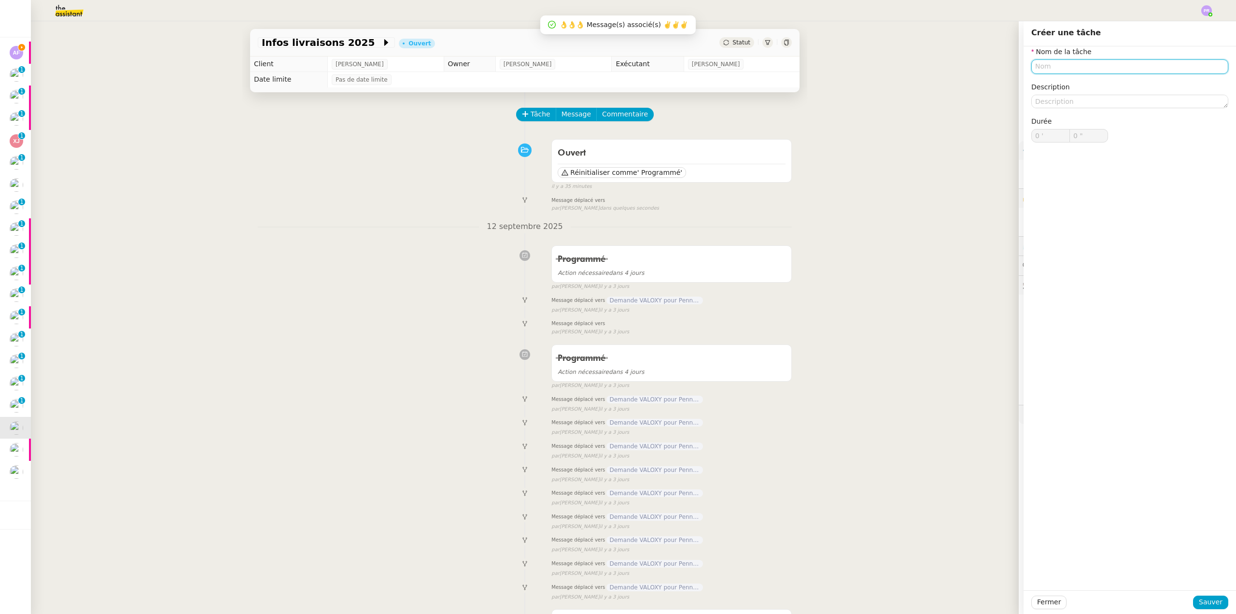
click at [1046, 69] on input "text" at bounding box center [1129, 66] width 197 height 14
click at [1095, 84] on div "Livraisons" at bounding box center [1122, 84] width 189 height 9
type input "Livraisons"
drag, startPoint x: 1200, startPoint y: 603, endPoint x: 1018, endPoint y: 518, distance: 200.9
click at [1201, 603] on span "Sauver" at bounding box center [1211, 601] width 24 height 11
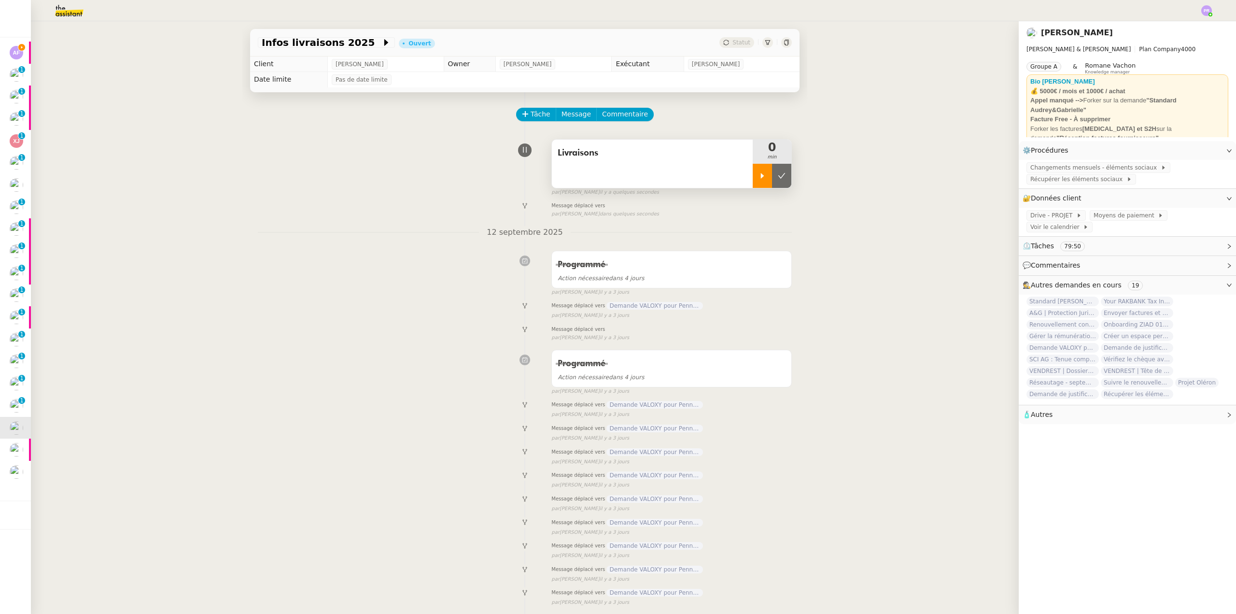
click at [754, 176] on div at bounding box center [762, 176] width 19 height 24
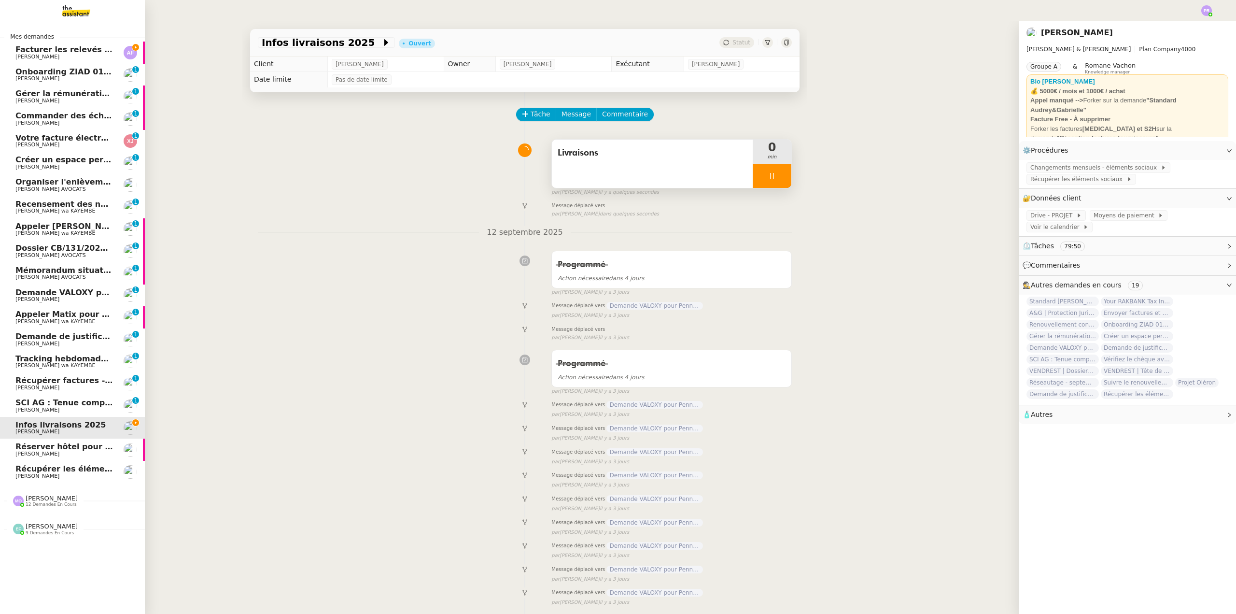
click at [52, 54] on span "[PERSON_NAME]" at bounding box center [64, 57] width 98 height 6
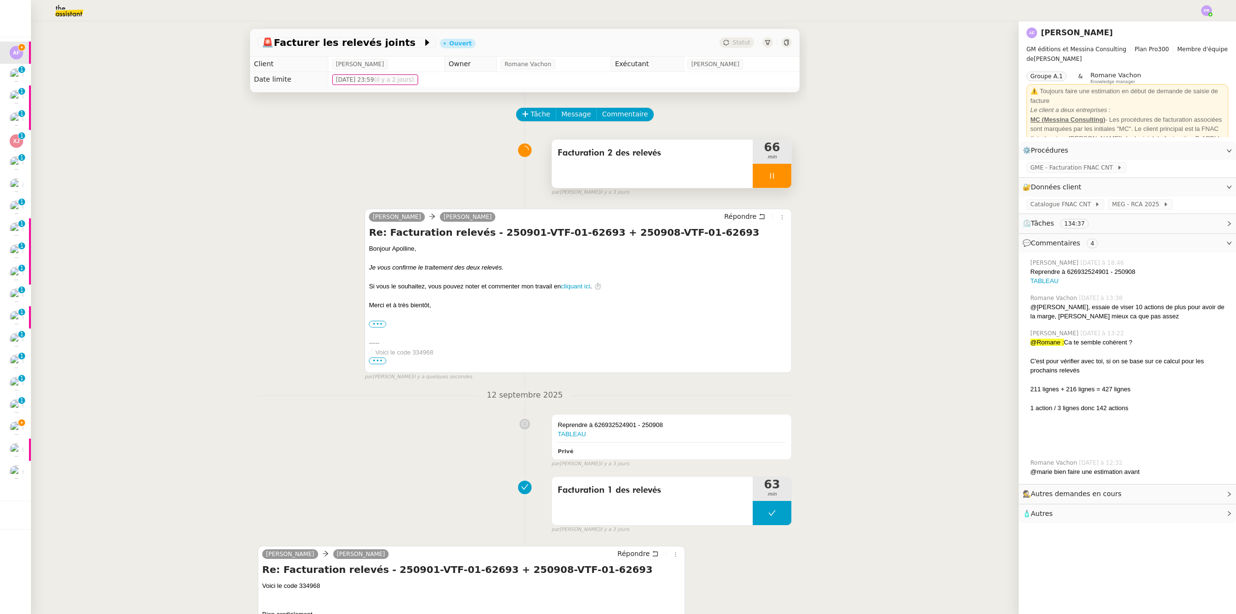
click at [776, 179] on div at bounding box center [772, 176] width 39 height 24
click at [778, 179] on icon at bounding box center [782, 176] width 8 height 8
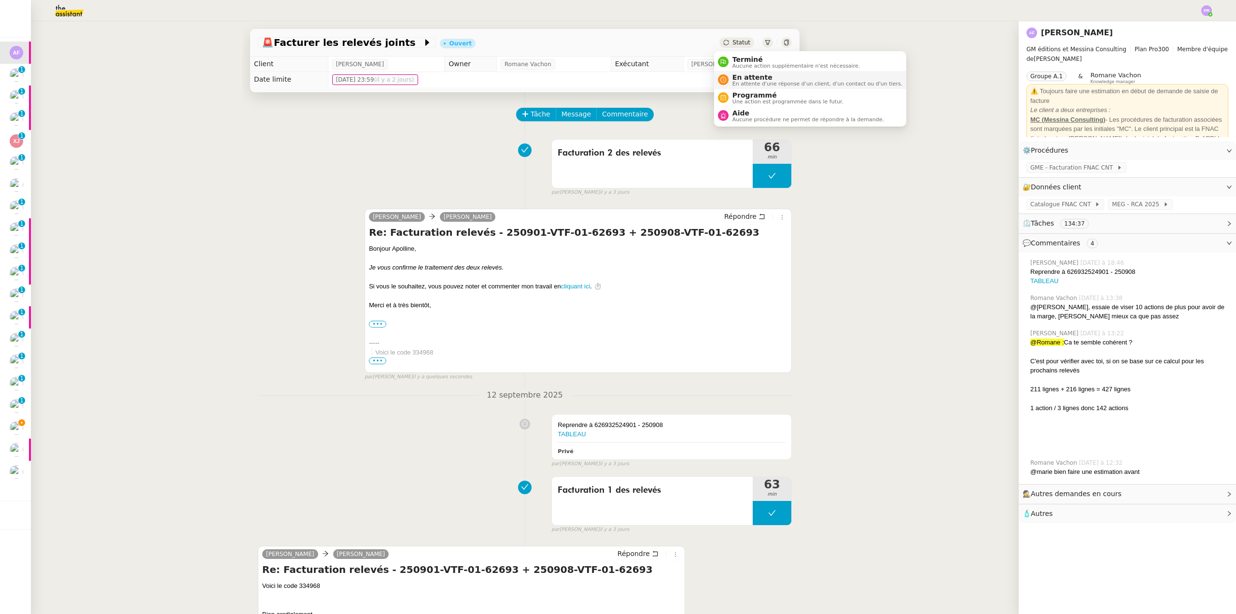
click at [767, 82] on span "En attente d'une réponse d'un client, d'un contact ou d'un tiers." at bounding box center [817, 83] width 170 height 5
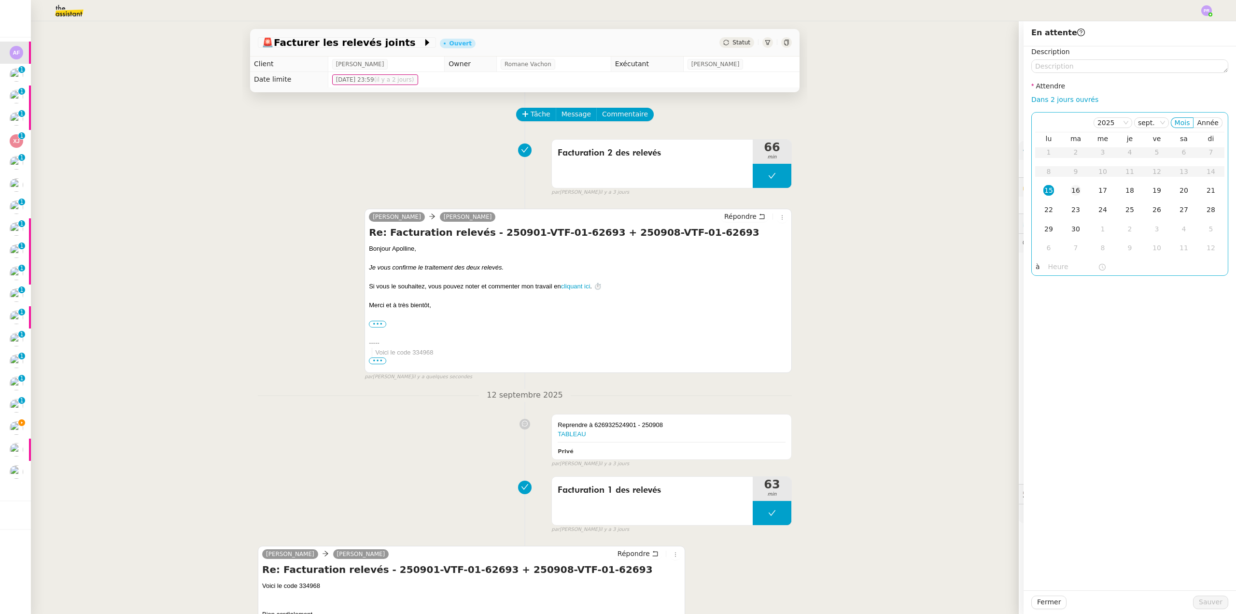
click at [1070, 191] on div "16" at bounding box center [1075, 190] width 11 height 11
click at [1200, 608] on button "Sauver" at bounding box center [1210, 602] width 35 height 14
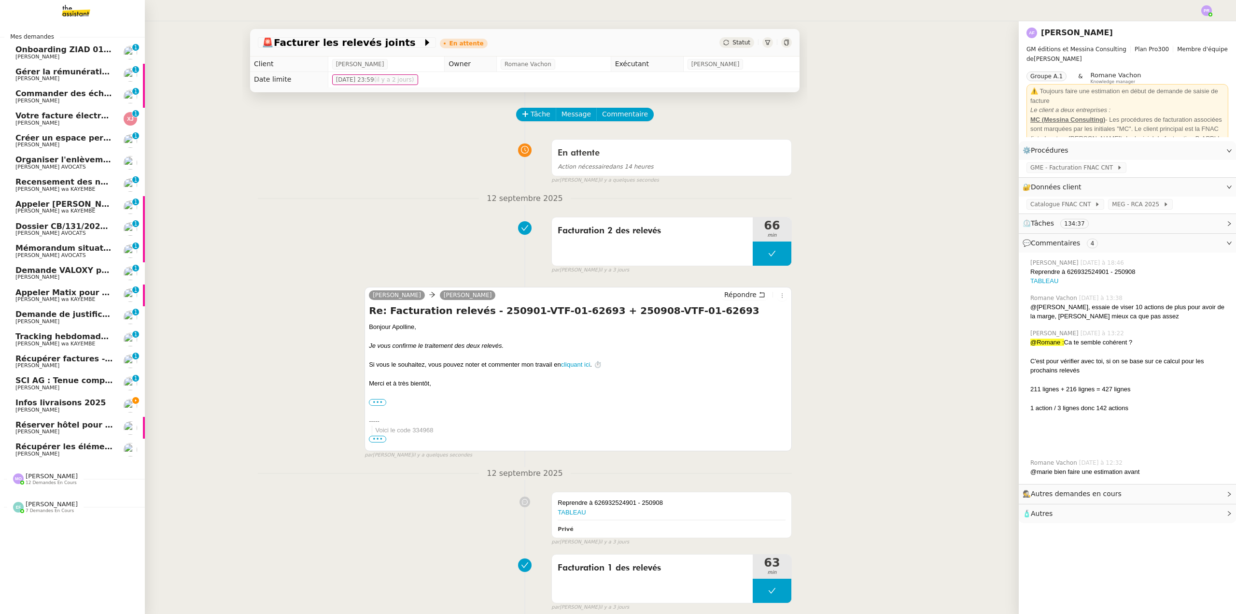
click at [78, 404] on span "Infos livraisons 2025" at bounding box center [60, 402] width 91 height 9
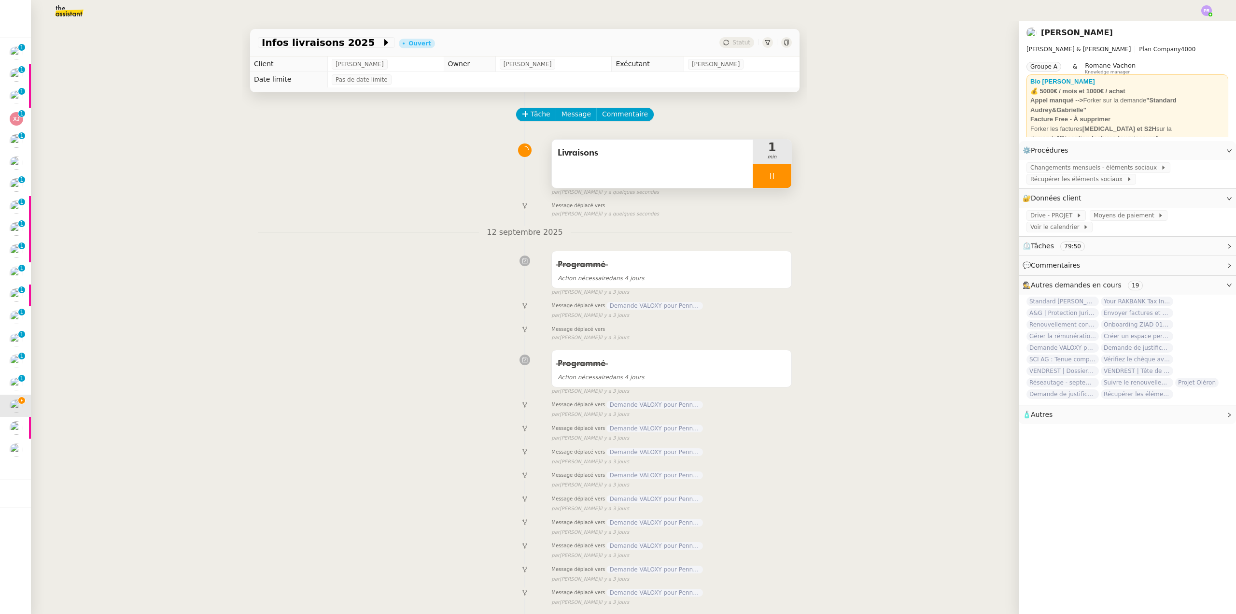
click at [773, 177] on div at bounding box center [772, 176] width 39 height 24
click at [778, 177] on icon at bounding box center [781, 175] width 7 height 5
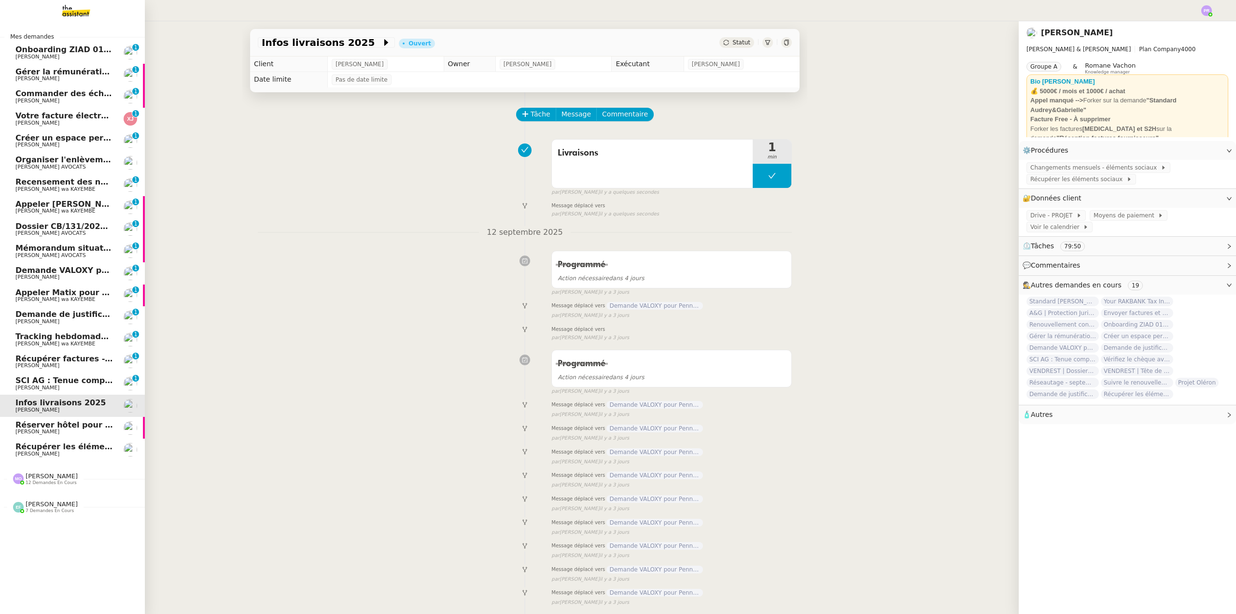
click at [61, 425] on span "Réserver hôtel pour 4 personnes" at bounding box center [86, 424] width 143 height 9
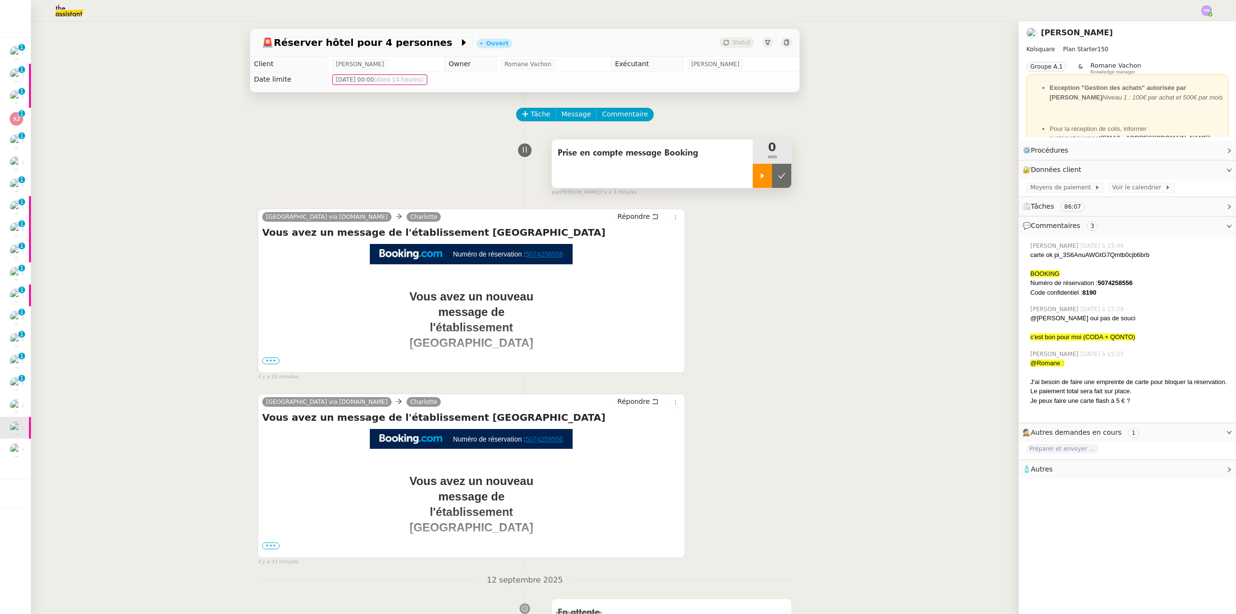
click at [758, 180] on icon at bounding box center [762, 176] width 8 height 8
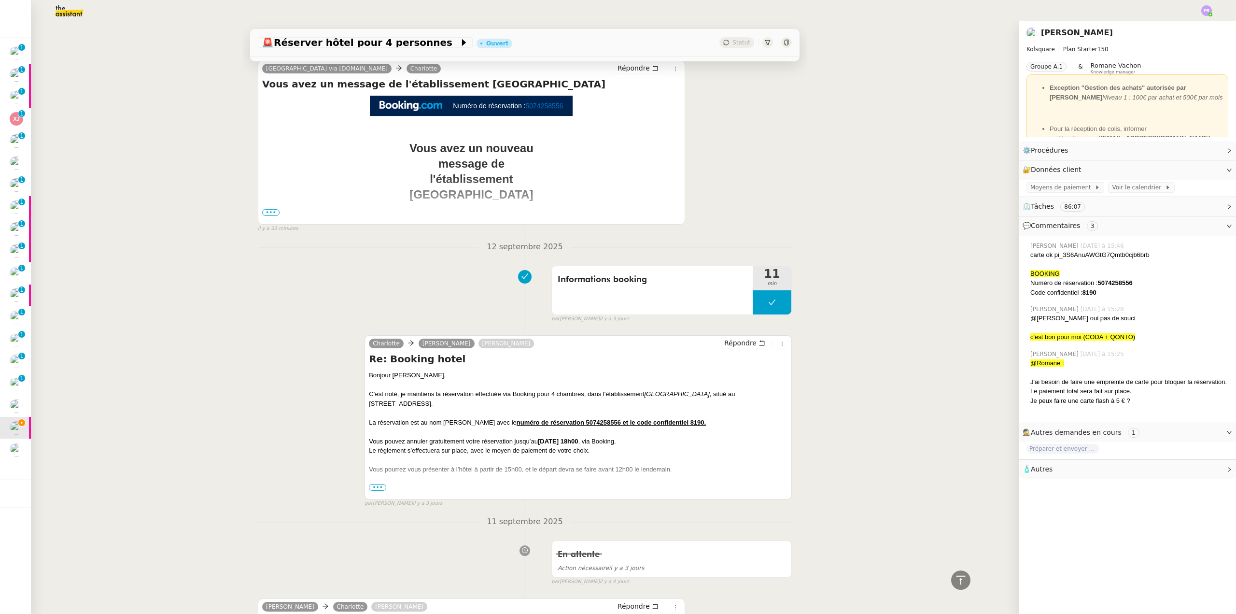
scroll to position [628, 0]
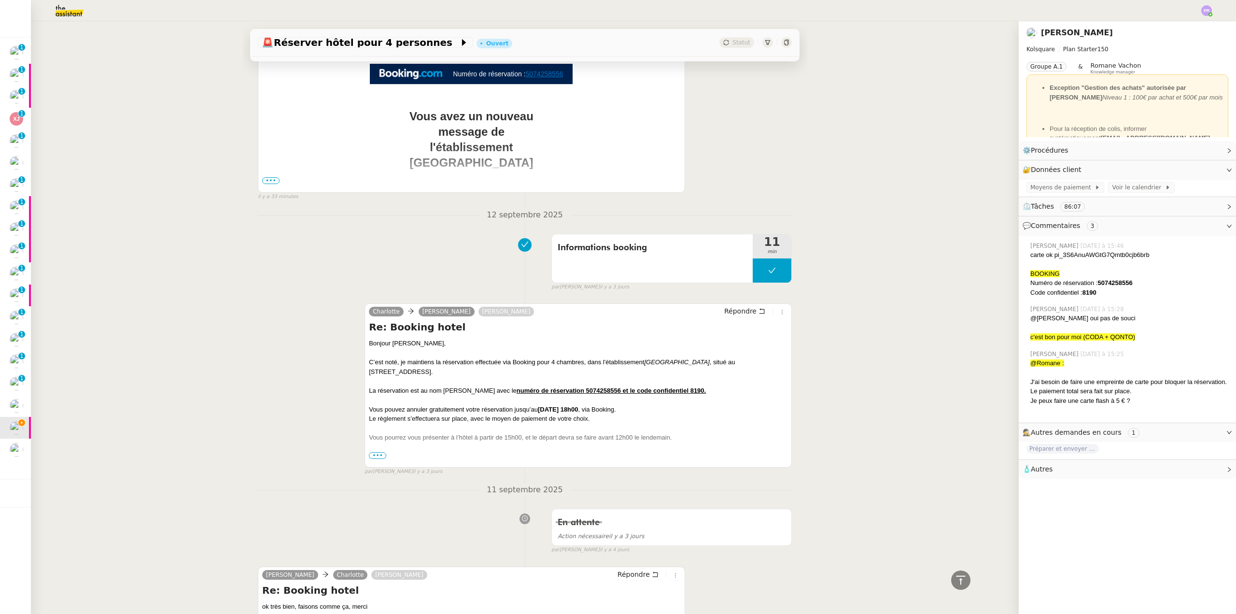
click at [268, 182] on span "•••" at bounding box center [270, 180] width 17 height 7
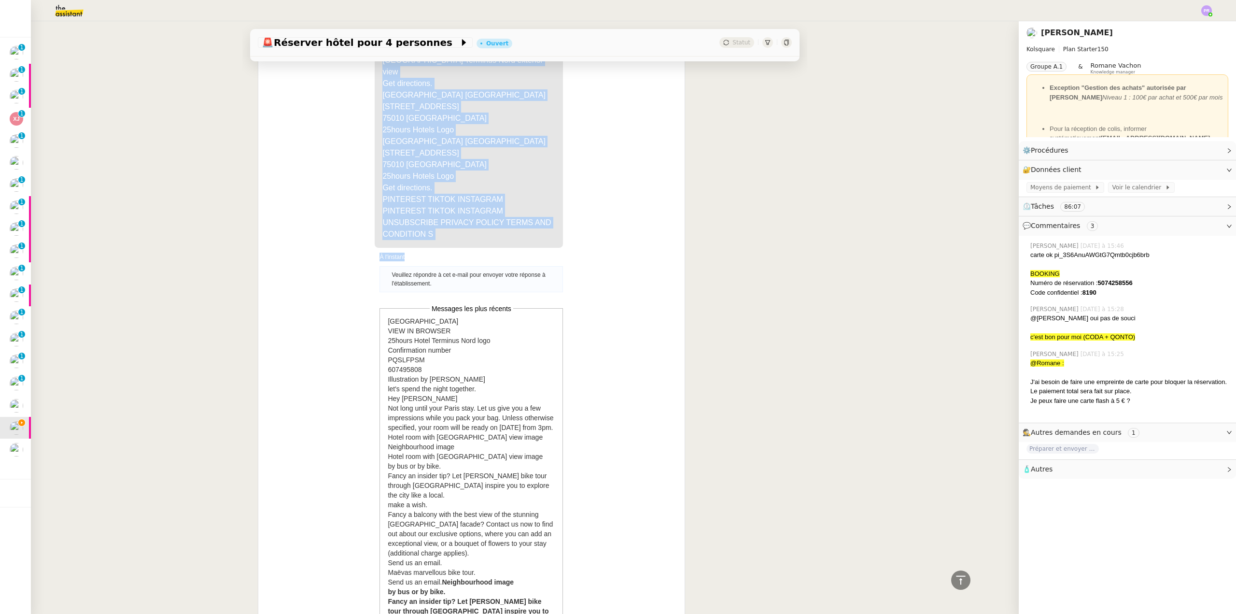
scroll to position [1303, 0]
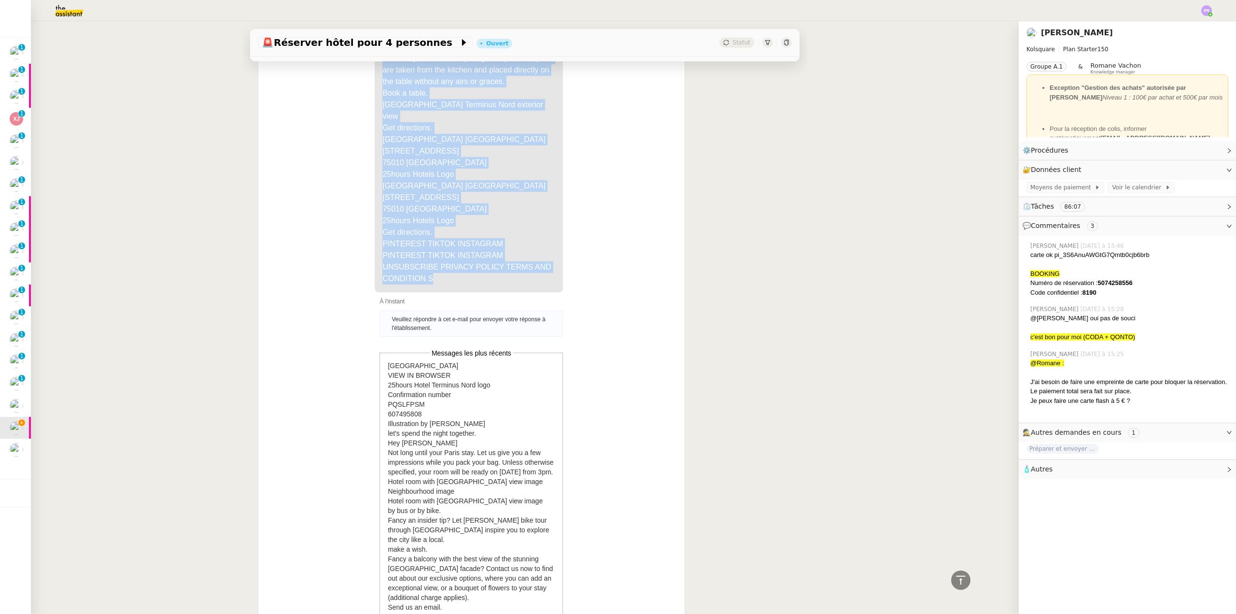
drag, startPoint x: 379, startPoint y: 202, endPoint x: 433, endPoint y: 273, distance: 88.6
copy span "VIEW IN BROWSER 25hours Hotel Terminus Nord logo Confirmation number PQSLFPSM 6…"
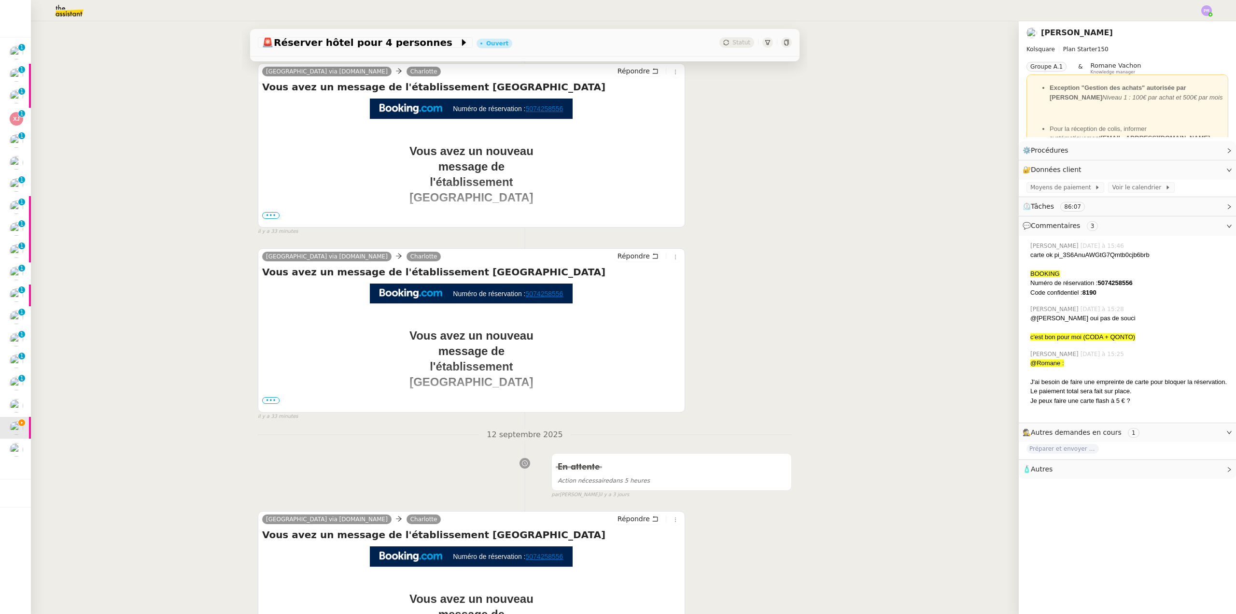
scroll to position [145, 0]
click at [262, 403] on span "•••" at bounding box center [270, 400] width 17 height 7
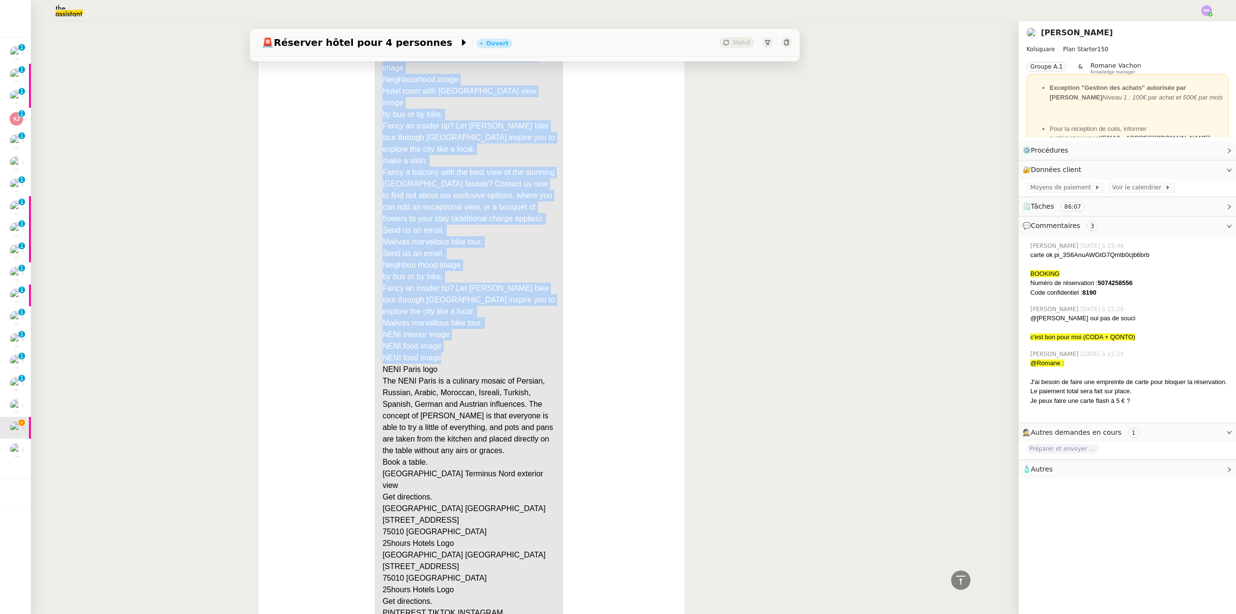
scroll to position [676, 0]
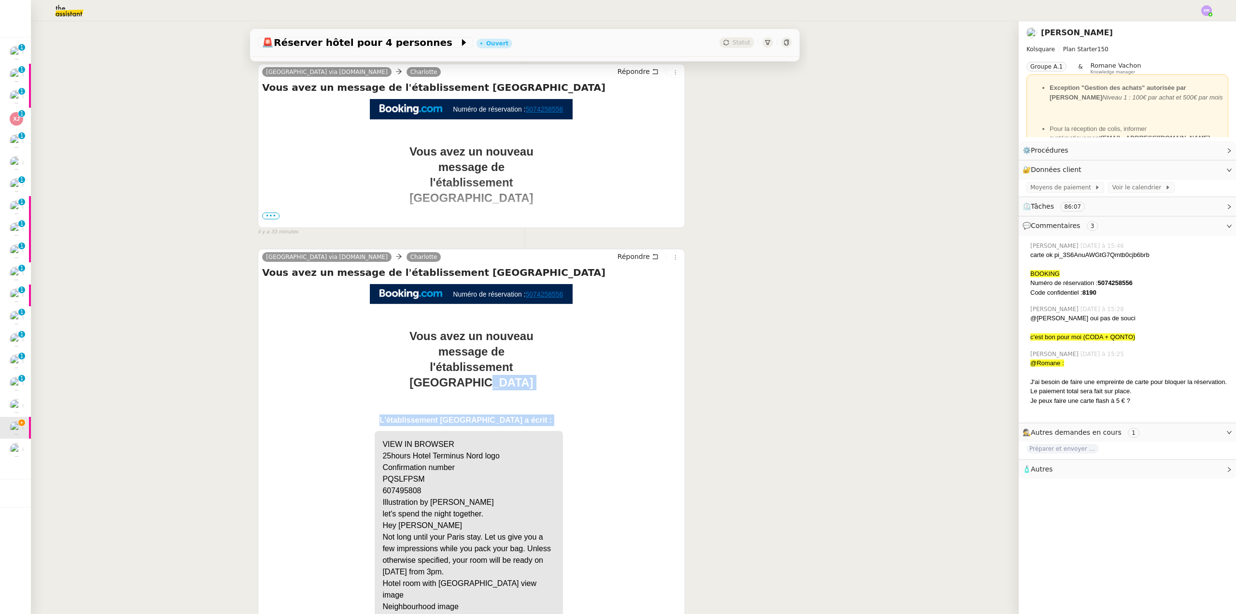
drag, startPoint x: 378, startPoint y: 278, endPoint x: 446, endPoint y: 354, distance: 101.9
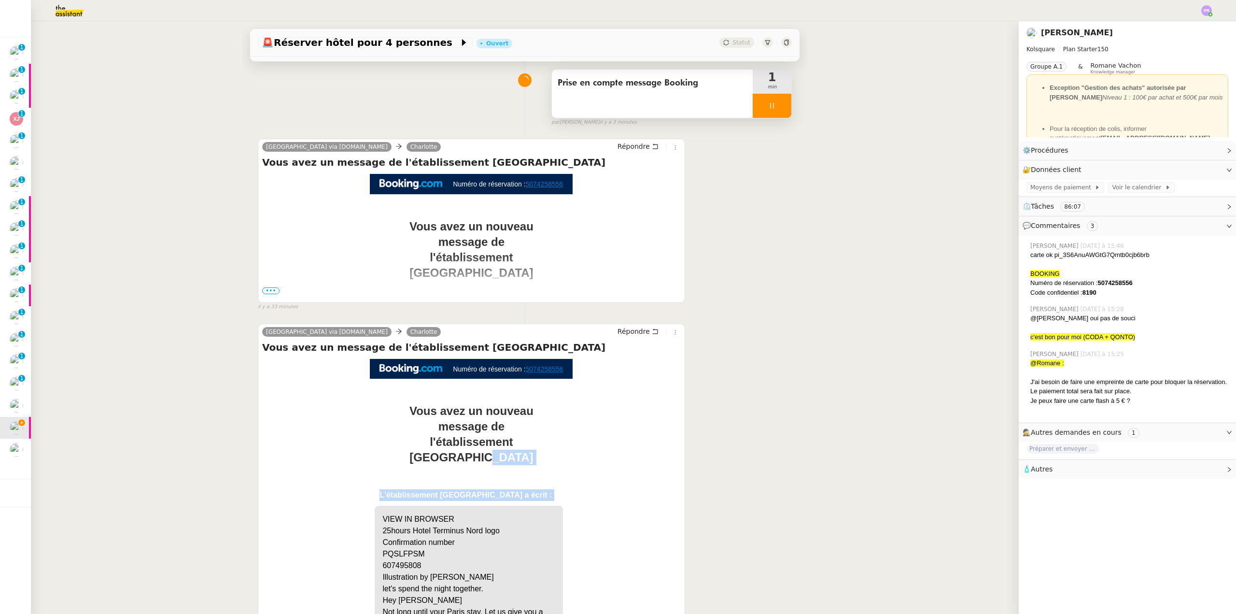
scroll to position [48, 0]
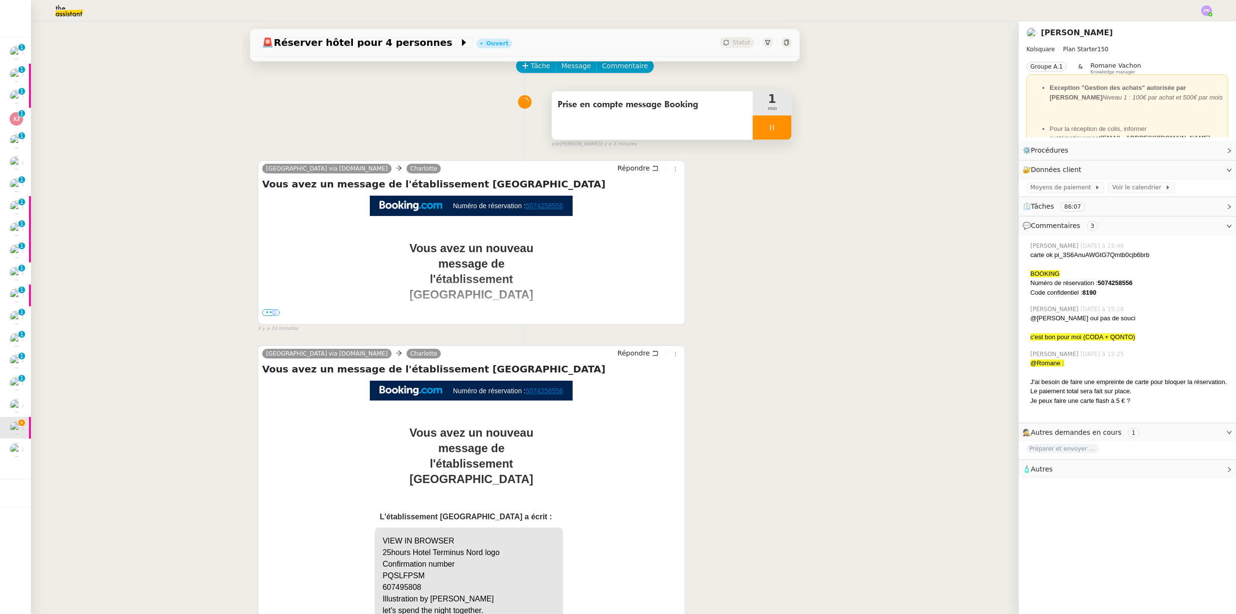
drag, startPoint x: 270, startPoint y: 313, endPoint x: 286, endPoint y: 314, distance: 16.0
click at [269, 313] on span "•••" at bounding box center [270, 312] width 17 height 7
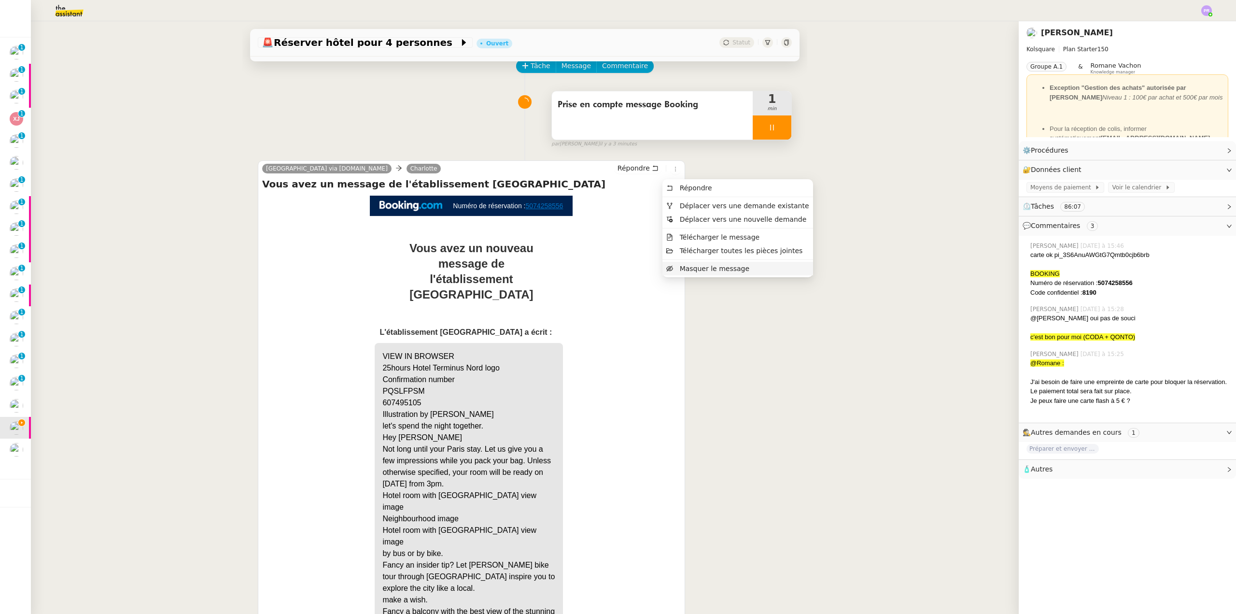
click at [700, 271] on span "Masquer le message" at bounding box center [715, 269] width 70 height 8
click at [699, 268] on span "Masquer le message" at bounding box center [715, 269] width 70 height 8
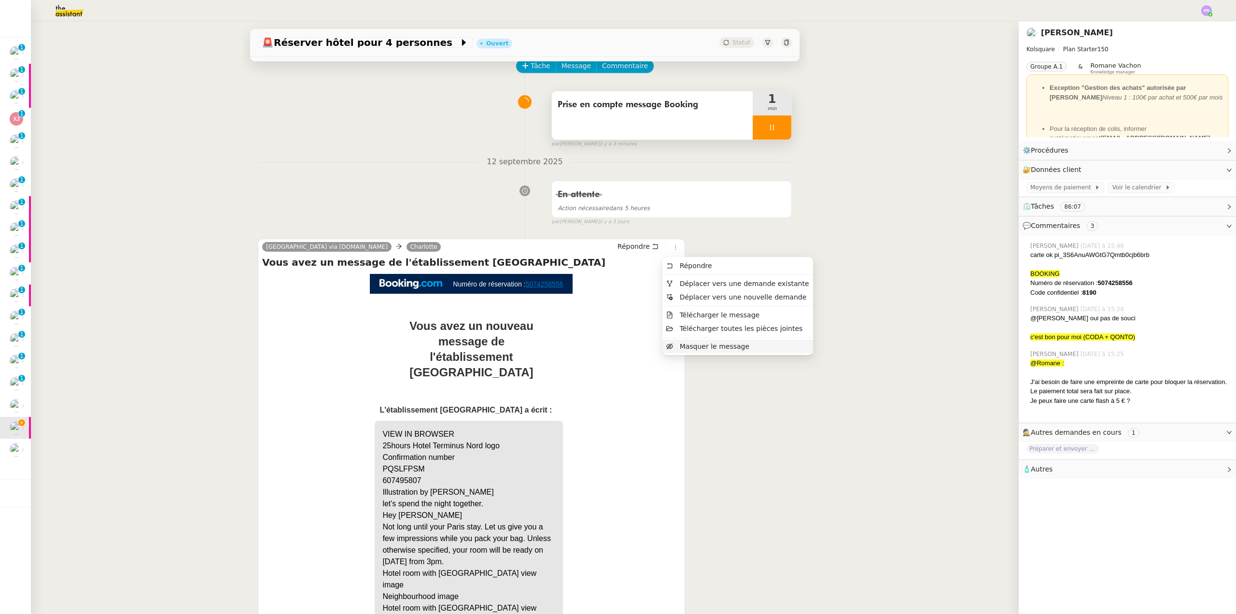
click at [705, 349] on span "Masquer le message" at bounding box center [715, 346] width 70 height 8
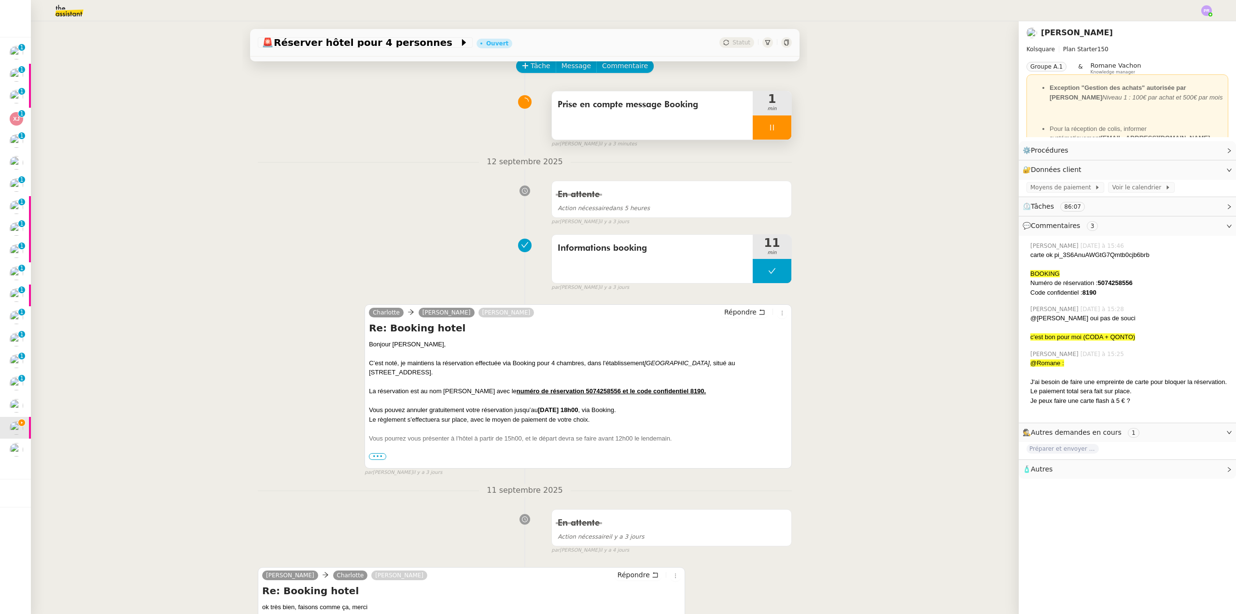
click at [775, 129] on div at bounding box center [772, 127] width 39 height 24
click at [778, 129] on icon at bounding box center [782, 128] width 8 height 8
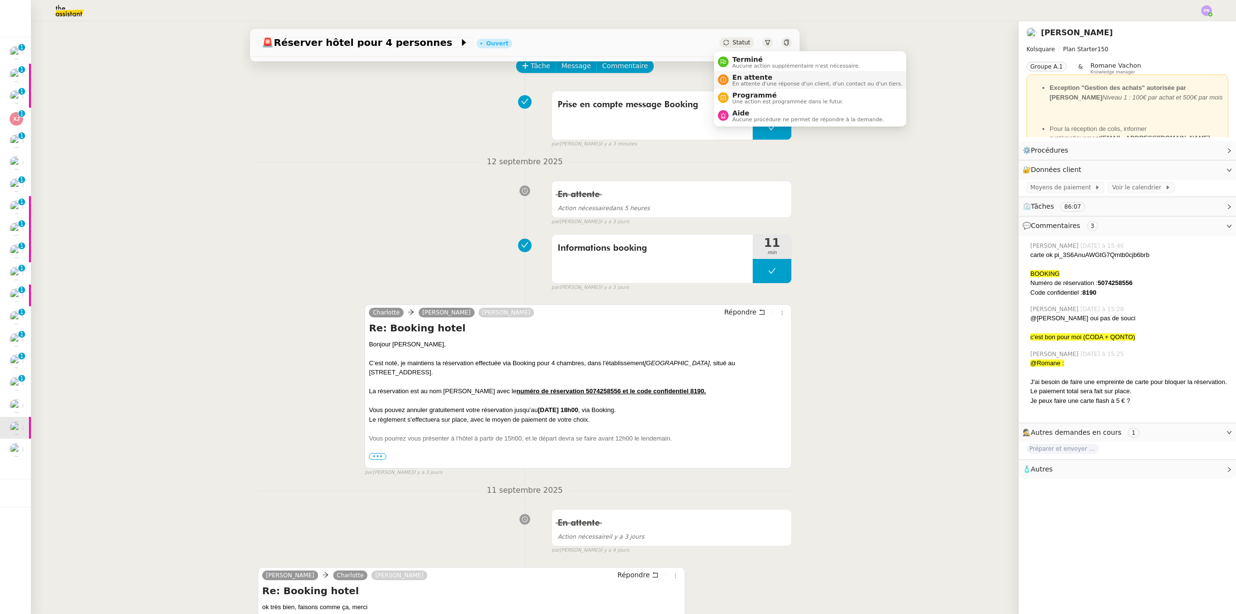
click at [765, 75] on span "En attente" at bounding box center [817, 77] width 170 height 8
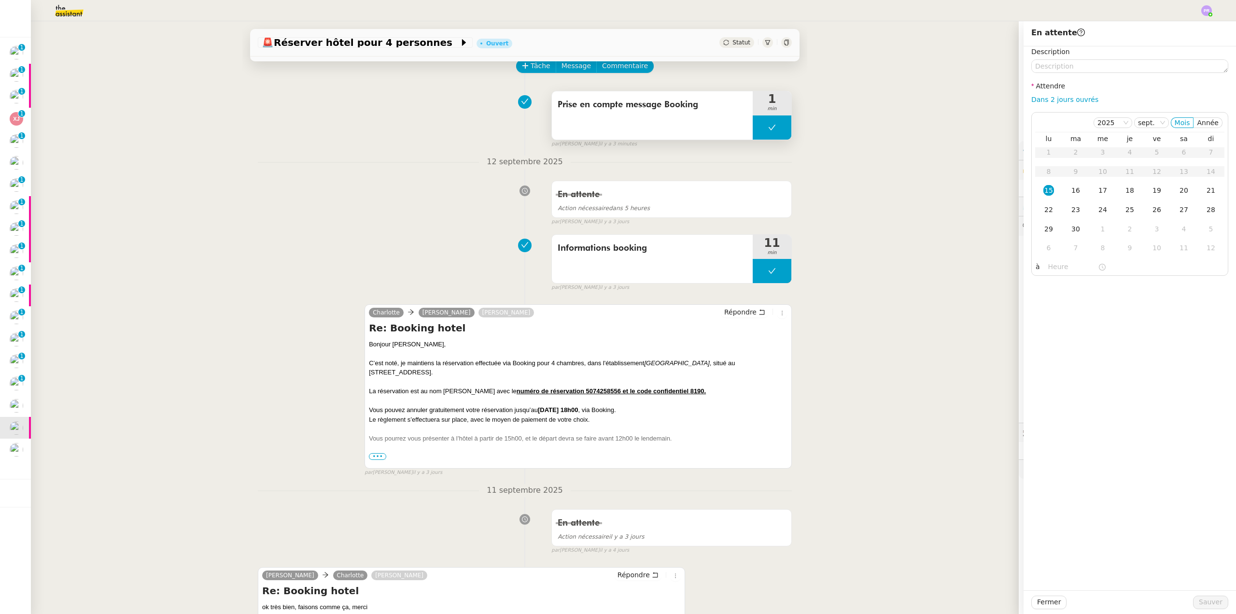
click at [753, 126] on button at bounding box center [772, 127] width 39 height 24
click at [758, 126] on icon at bounding box center [762, 128] width 8 height 8
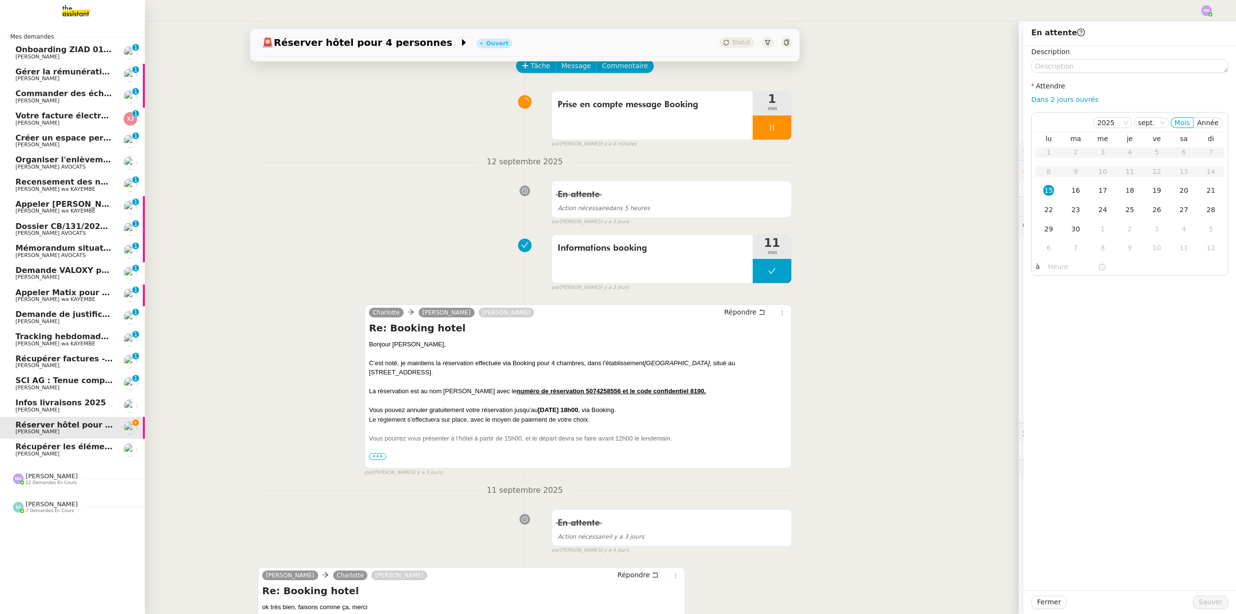
click at [61, 155] on link "Organiser l'enlèvement et l'expédition des empreintes Naomi NOK AVOCATS" at bounding box center [72, 163] width 145 height 22
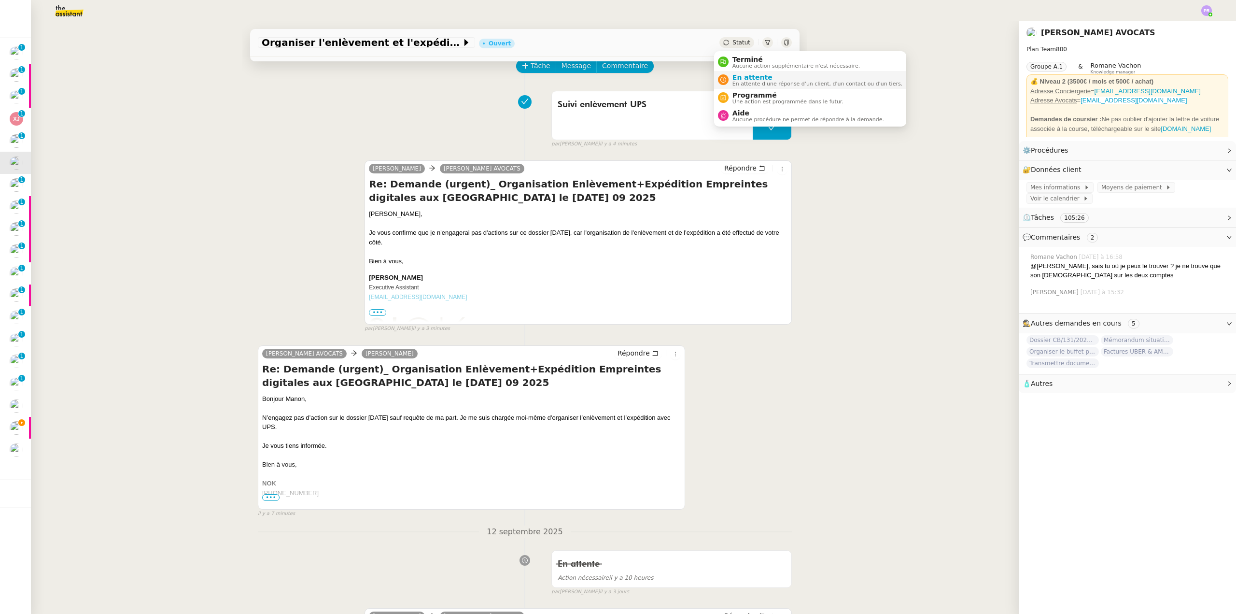
drag, startPoint x: 760, startPoint y: 74, endPoint x: 753, endPoint y: 79, distance: 8.7
click at [760, 75] on span "En attente" at bounding box center [817, 77] width 170 height 8
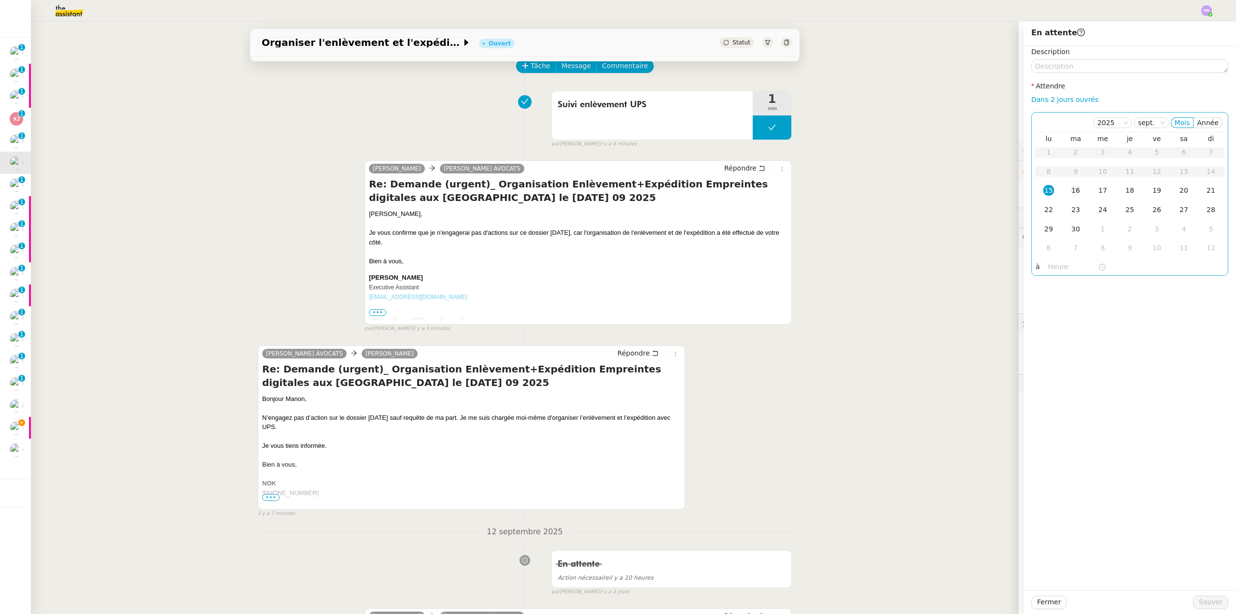
drag, startPoint x: 1067, startPoint y: 184, endPoint x: 1067, endPoint y: 191, distance: 6.3
click at [1067, 185] on td "16" at bounding box center [1075, 190] width 27 height 19
click at [1200, 598] on span "Sauver" at bounding box center [1211, 601] width 24 height 11
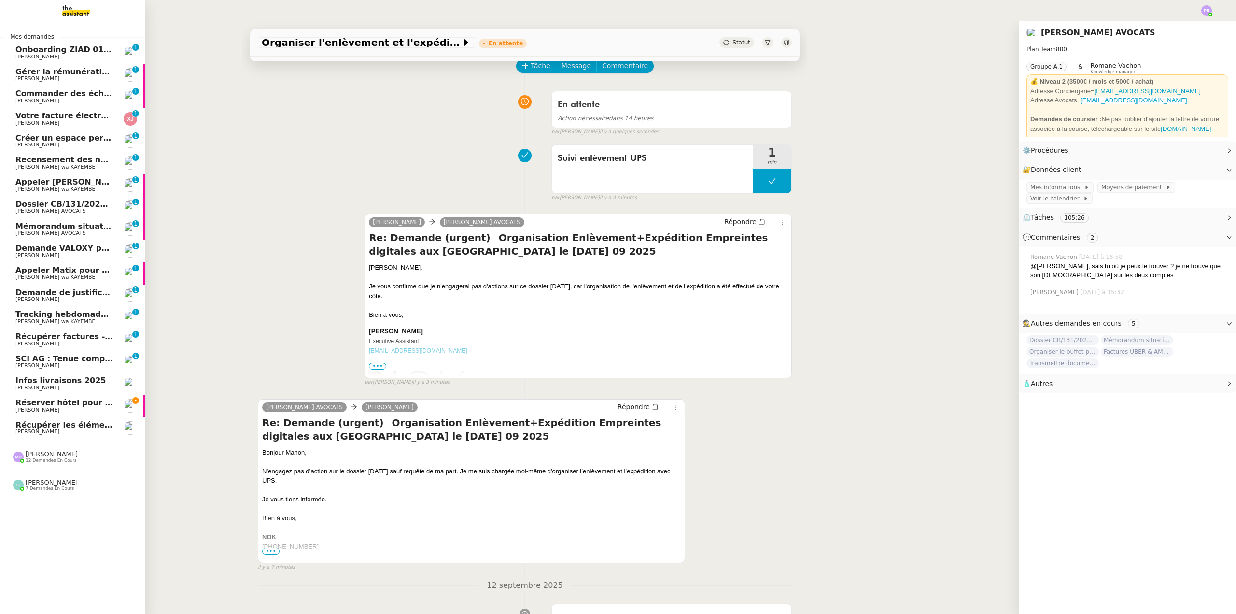
click at [63, 314] on span "Tracking hebdomadaire semaine 15 septembre 2025" at bounding box center [129, 313] width 229 height 9
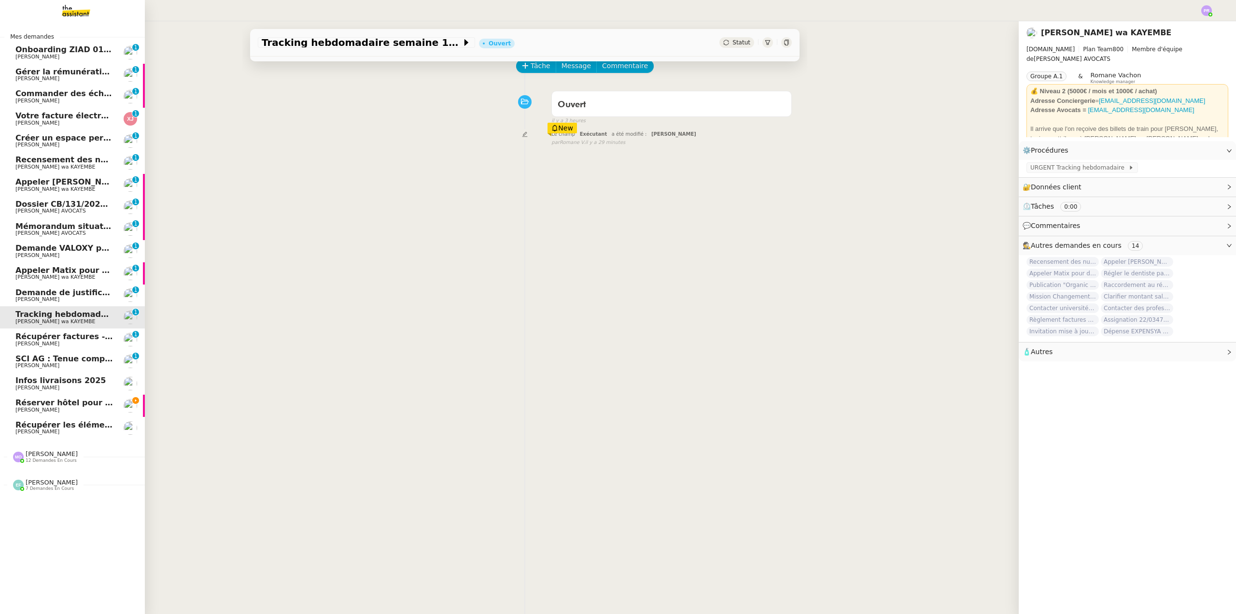
click at [66, 96] on span "Commander des échantillons en urgence" at bounding box center [104, 93] width 178 height 9
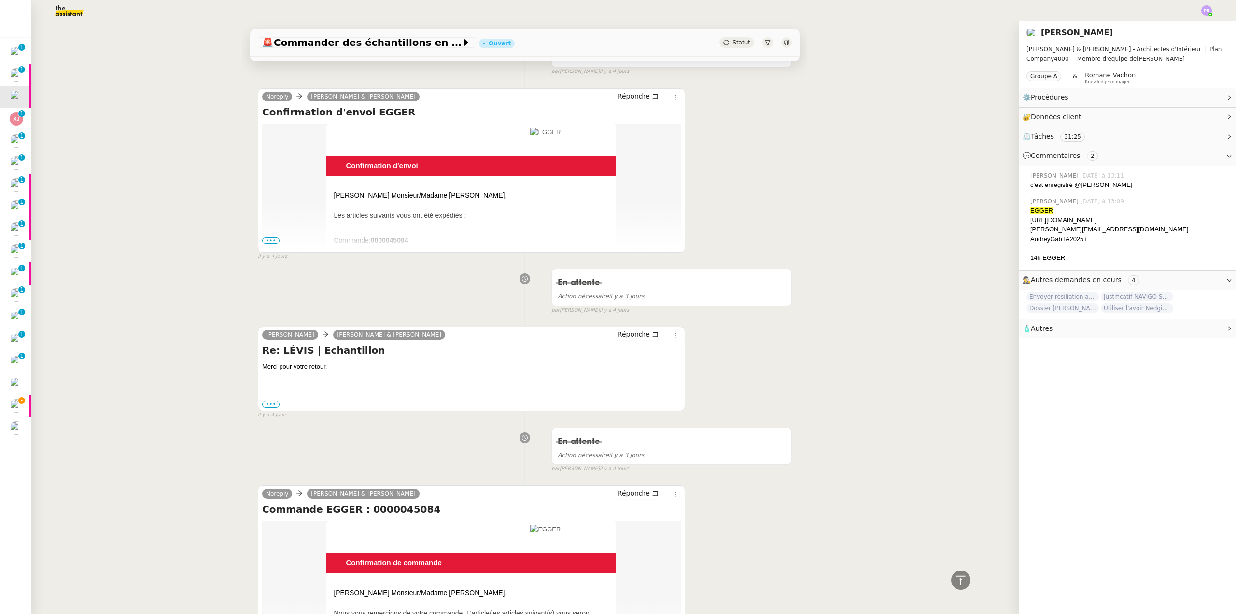
scroll to position [290, 0]
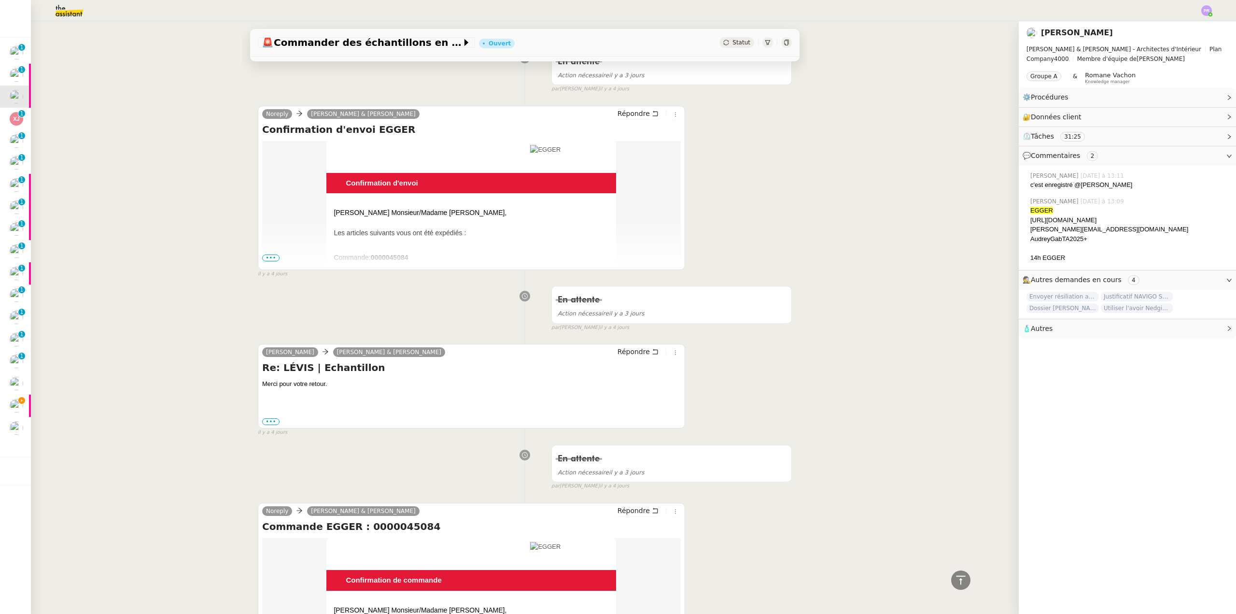
click at [265, 258] on span "•••" at bounding box center [270, 257] width 17 height 7
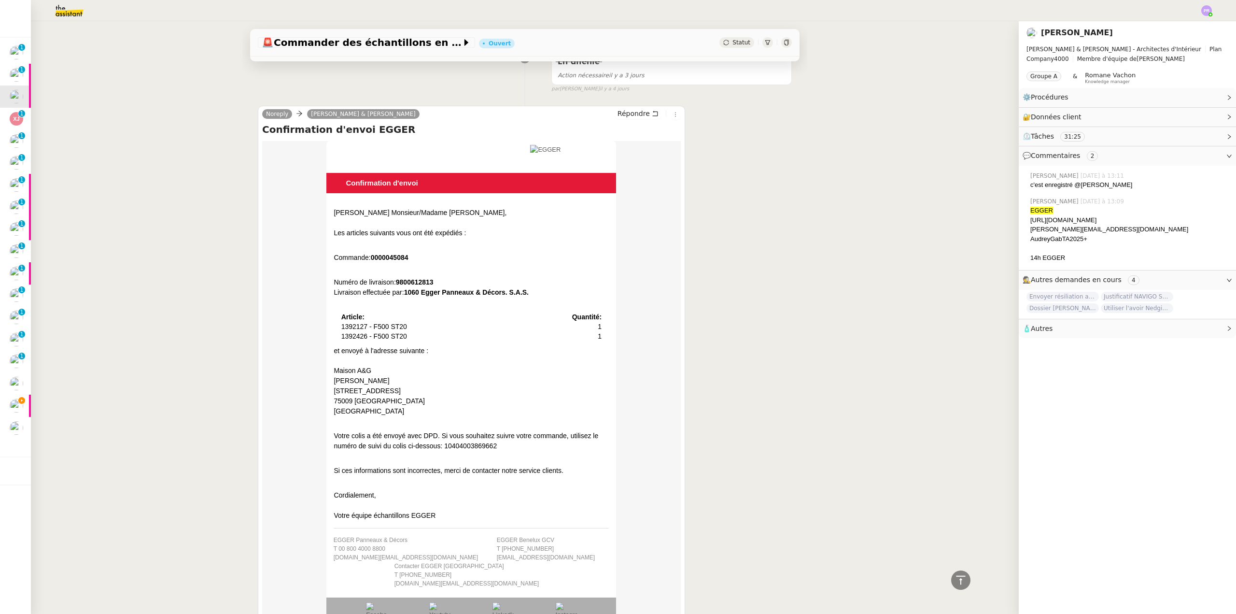
click at [406, 282] on strong "9800612813" at bounding box center [415, 282] width 38 height 8
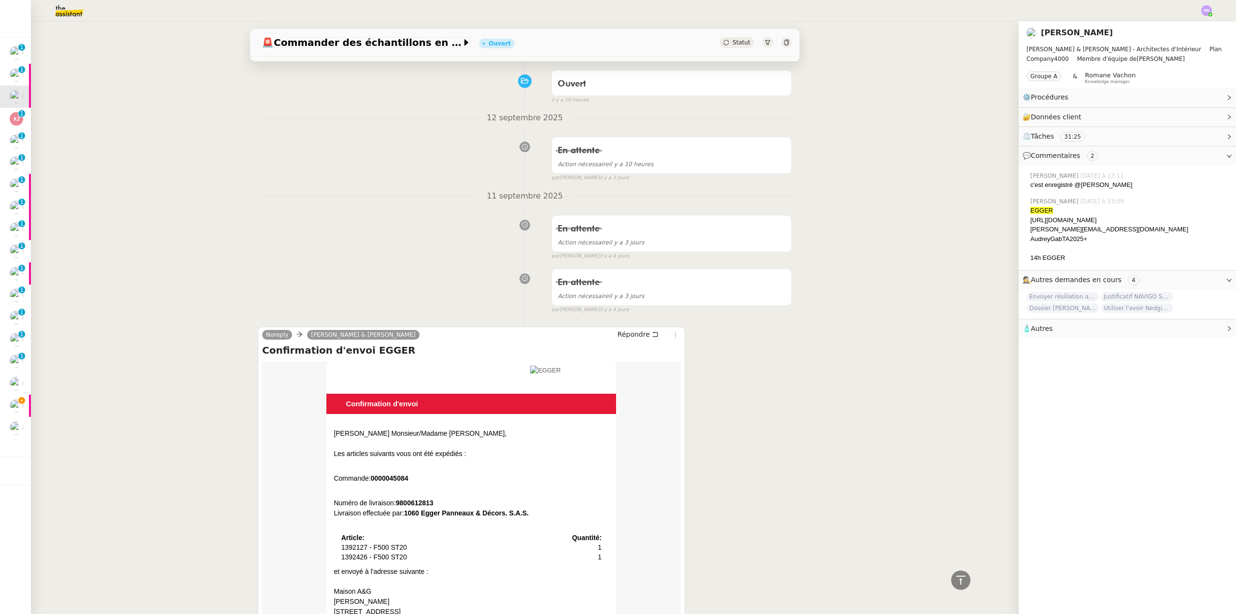
scroll to position [48, 0]
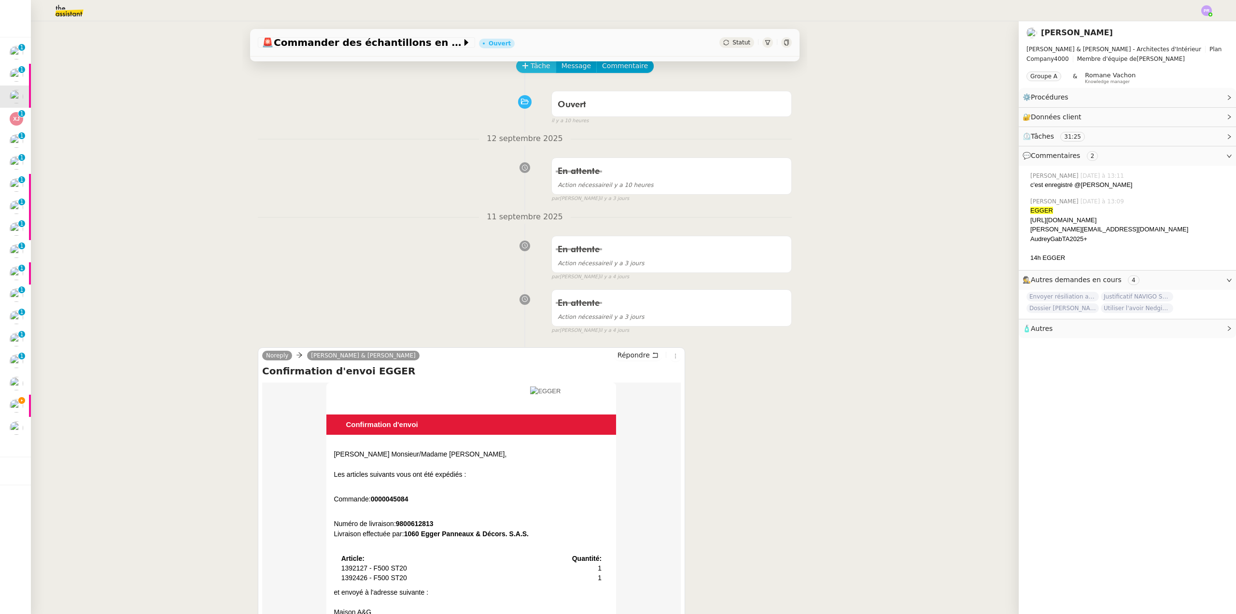
click at [531, 64] on span "Tâche" at bounding box center [541, 65] width 20 height 11
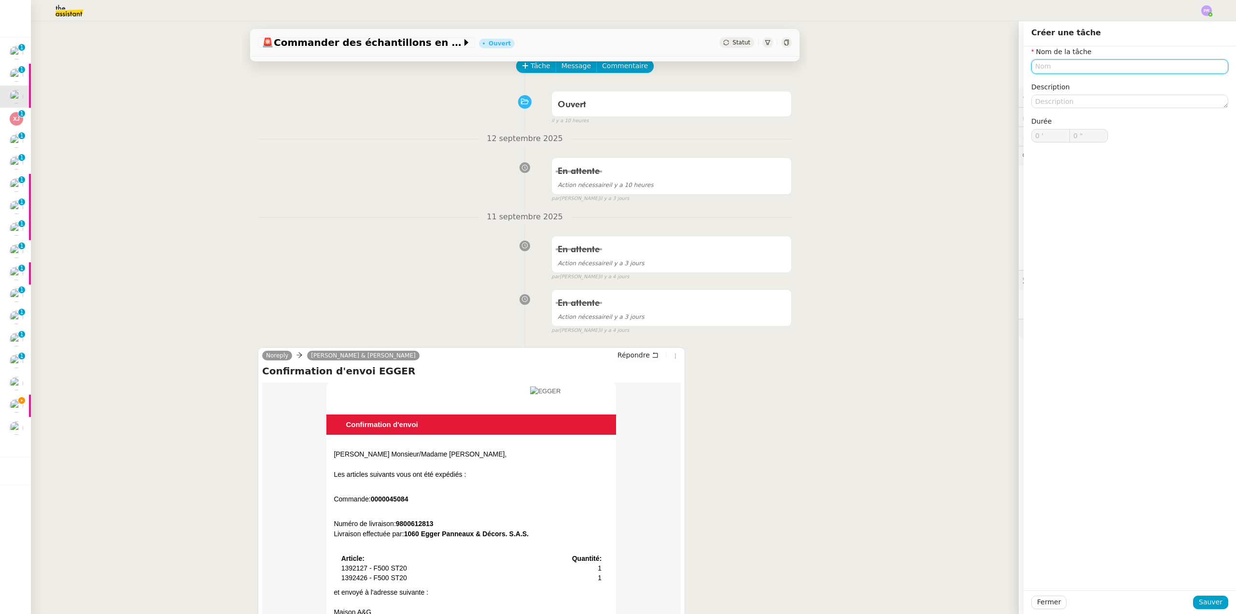
click at [1041, 68] on input "text" at bounding box center [1129, 66] width 197 height 14
drag, startPoint x: 1046, startPoint y: 79, endPoint x: 1047, endPoint y: 88, distance: 9.2
click at [1047, 80] on nz-auto-option "Suivi expédition" at bounding box center [1122, 85] width 197 height 14
type input "Suivi expédition"
click at [1205, 602] on span "Sauver" at bounding box center [1211, 601] width 24 height 11
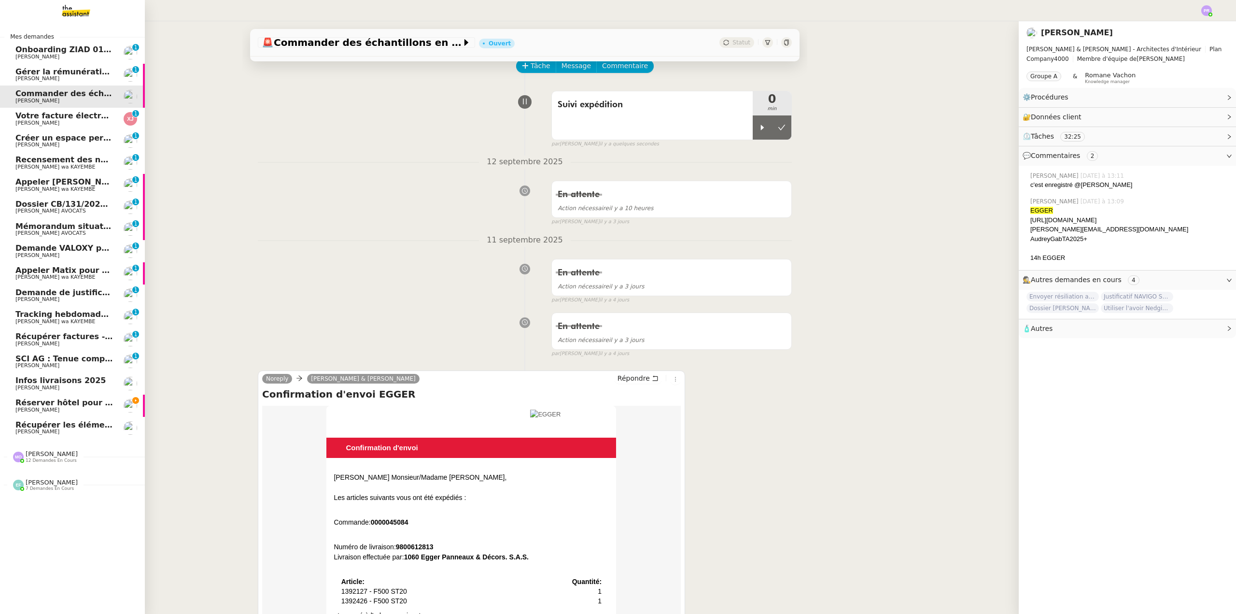
click at [94, 407] on span "Alexis KLAHR" at bounding box center [64, 410] width 98 height 6
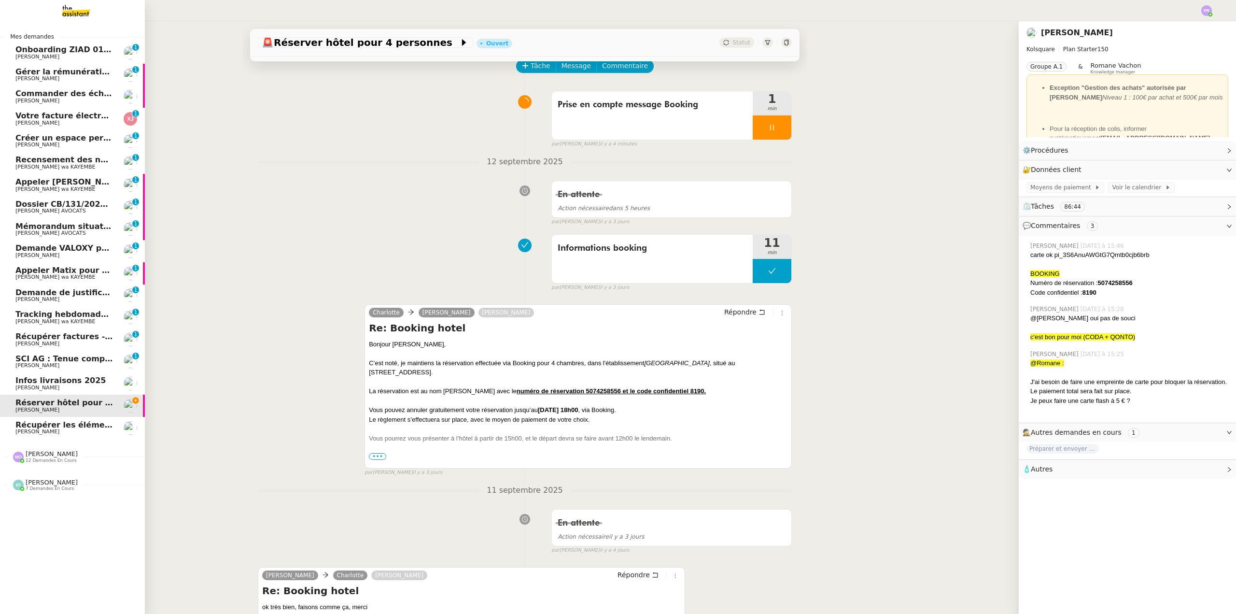
click at [80, 98] on span "[PERSON_NAME]" at bounding box center [64, 101] width 98 height 6
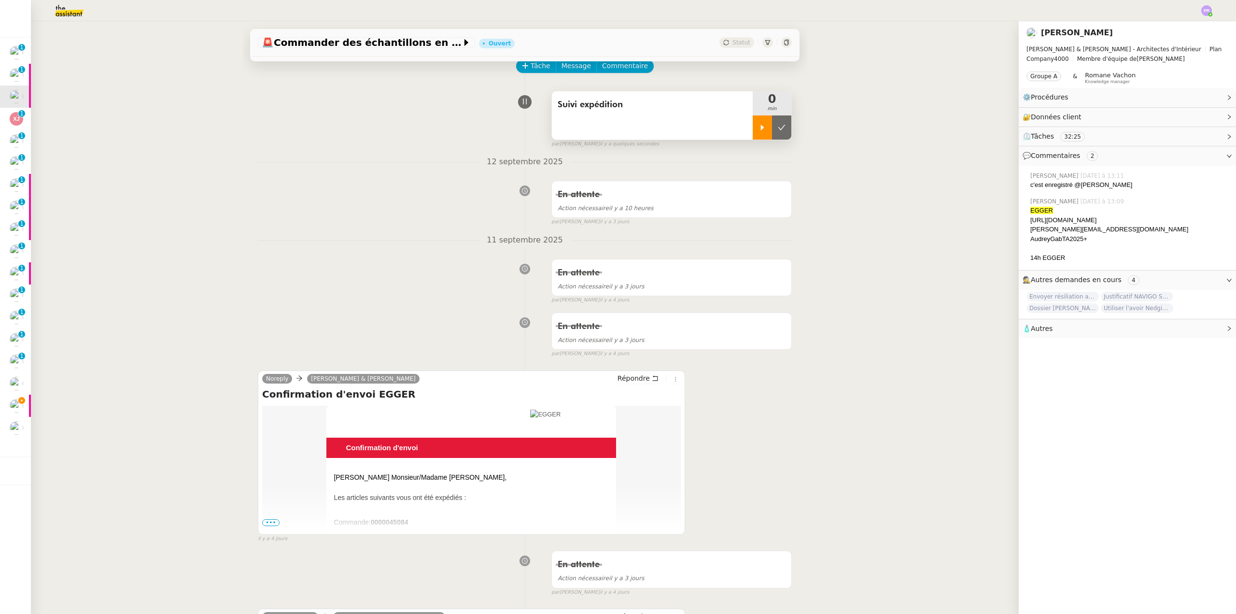
click at [753, 132] on div at bounding box center [762, 127] width 19 height 24
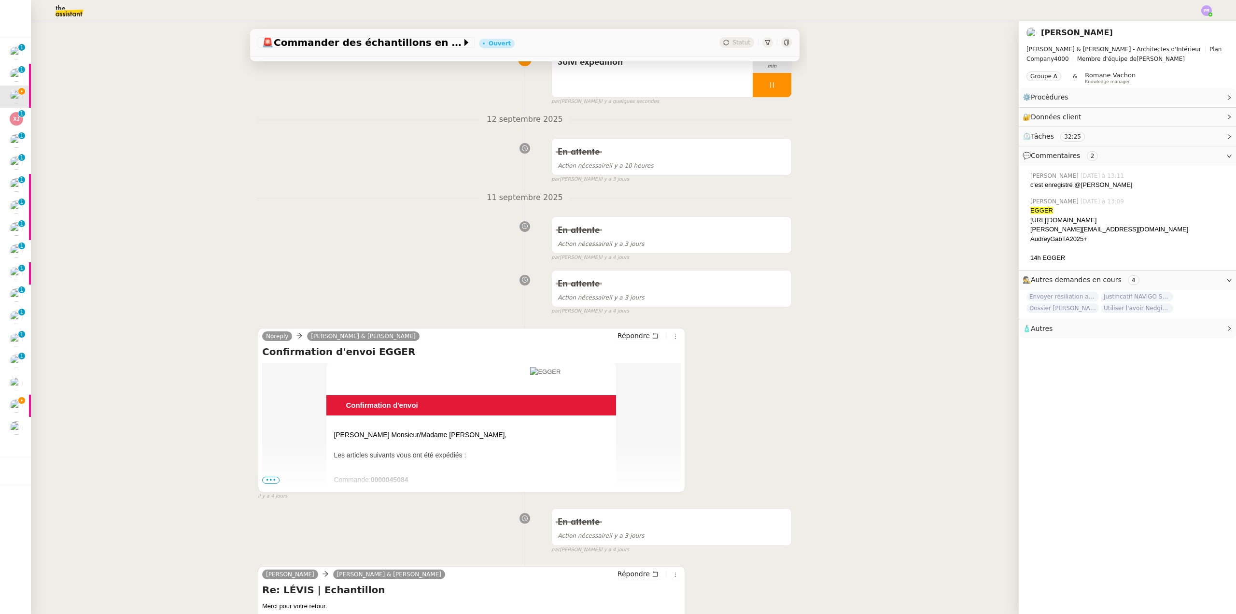
scroll to position [97, 0]
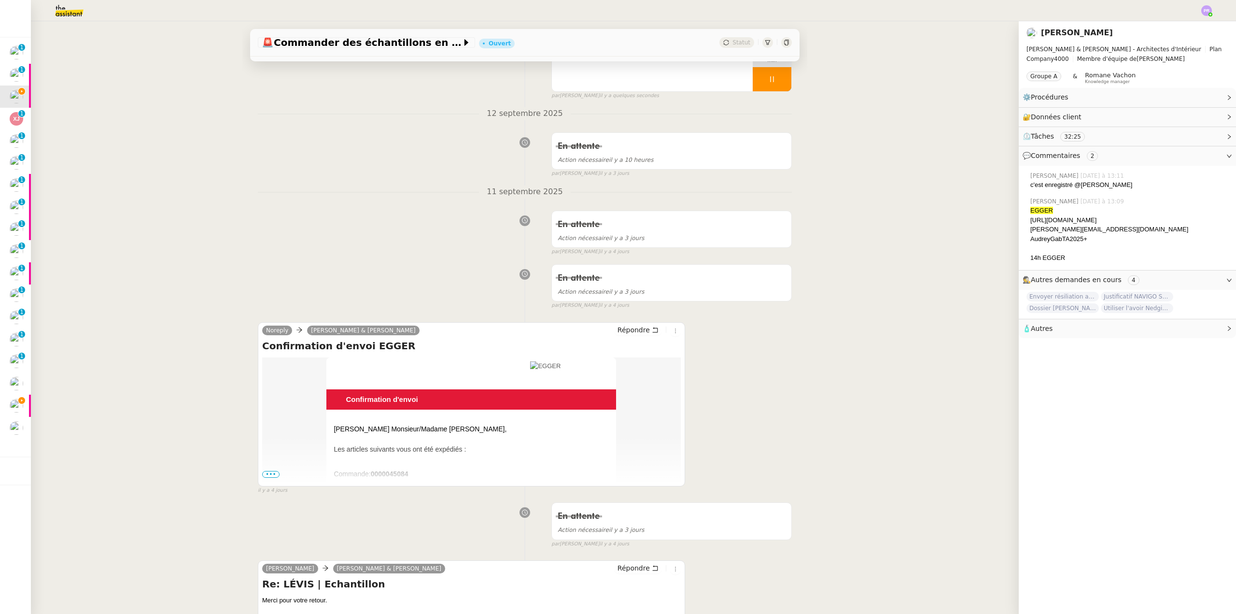
click at [266, 473] on span "•••" at bounding box center [270, 474] width 17 height 7
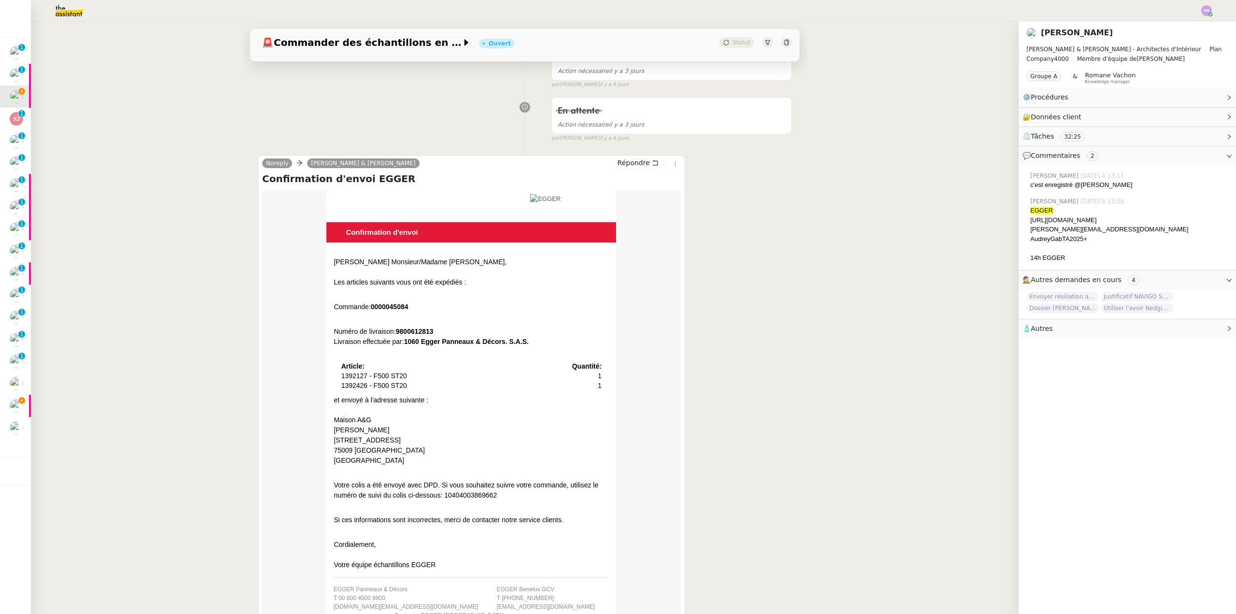
scroll to position [290, 0]
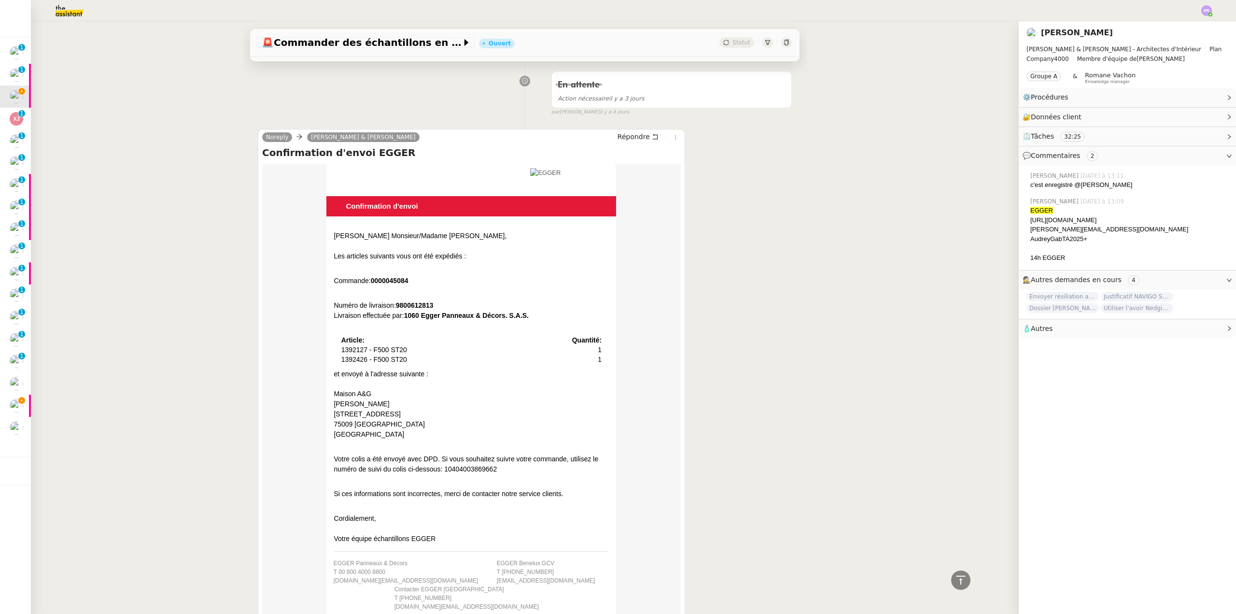
drag, startPoint x: 490, startPoint y: 472, endPoint x: 439, endPoint y: 470, distance: 50.7
click at [439, 470] on div "Votre colis a été envoyé avec DPD. Si vous souhaitez suivre votre commande, uti…" at bounding box center [471, 464] width 275 height 20
copy div "10404003869662"
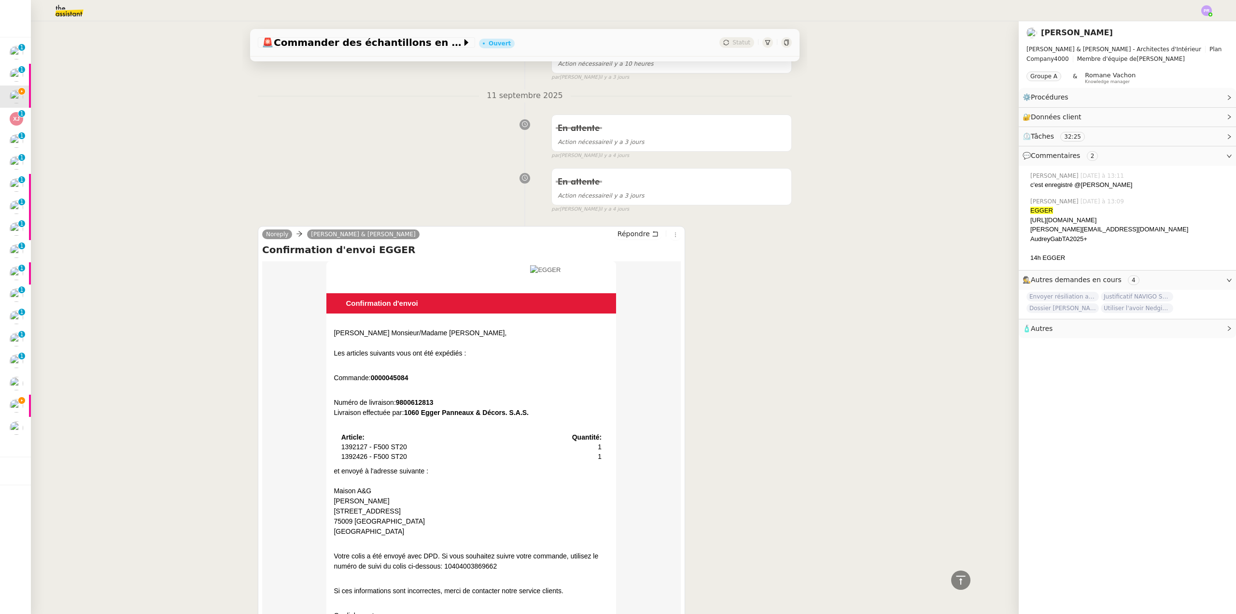
scroll to position [0, 0]
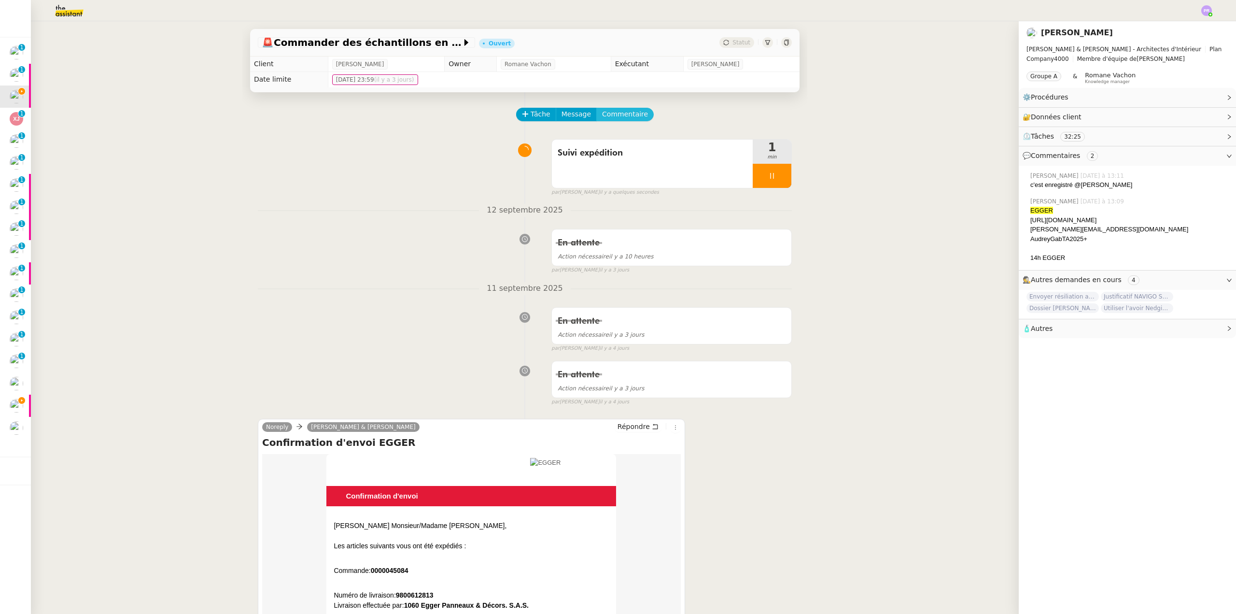
click at [616, 112] on span "Commentaire" at bounding box center [625, 114] width 46 height 11
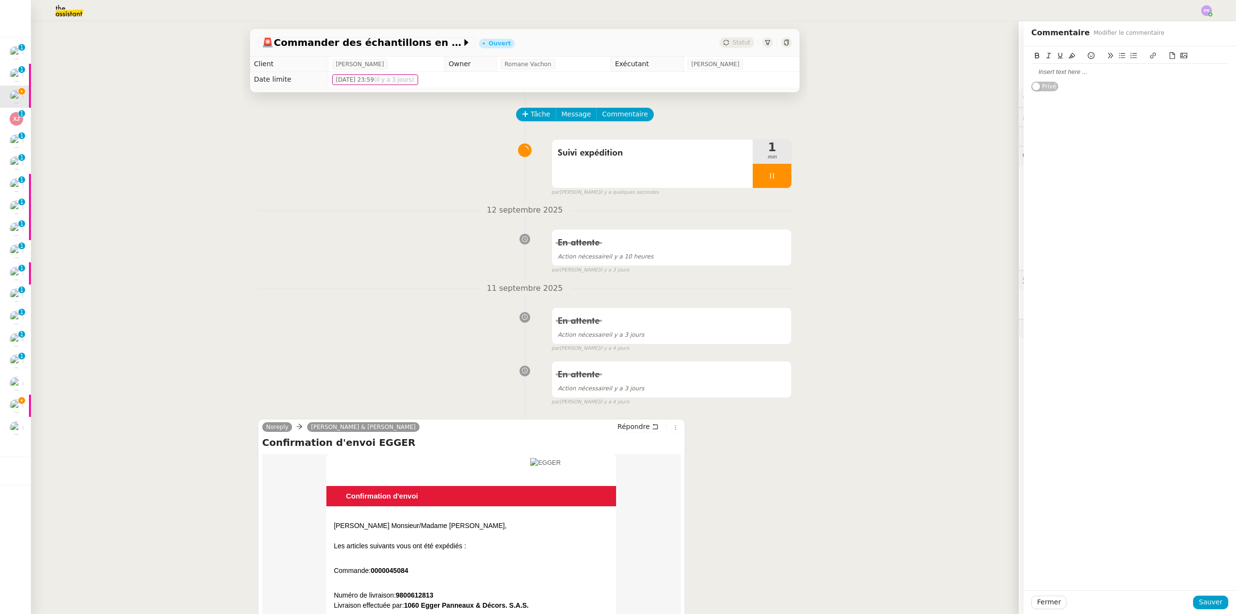
click at [1045, 70] on div at bounding box center [1129, 72] width 197 height 9
click at [1207, 602] on span "Sauver" at bounding box center [1211, 601] width 24 height 11
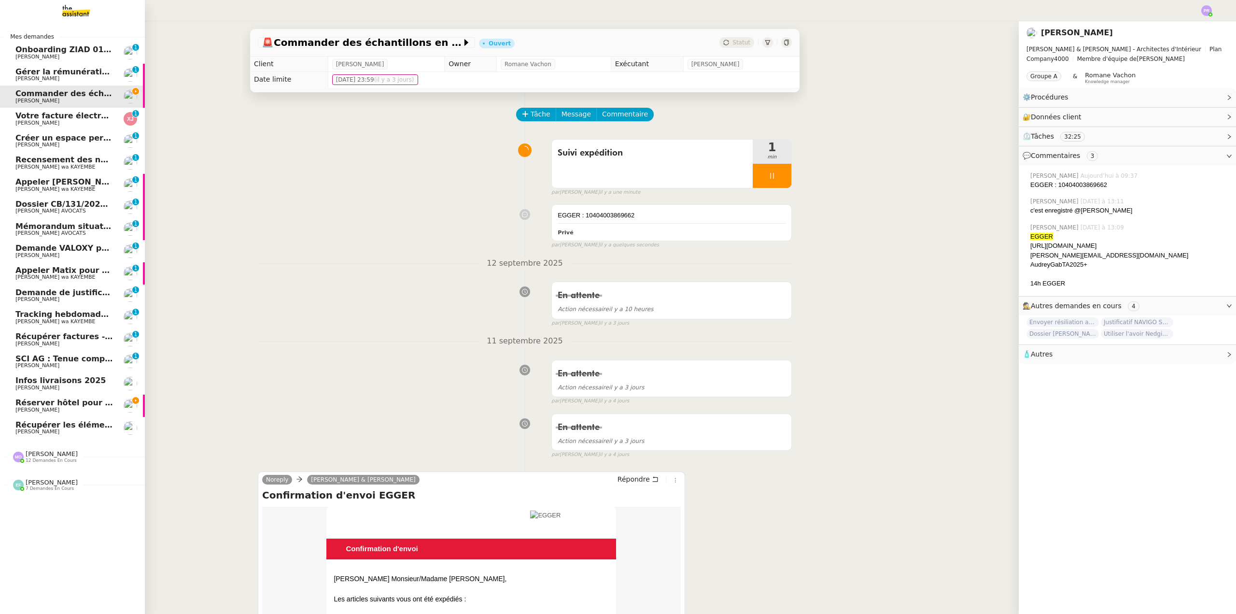
click at [85, 401] on span "Réserver hôtel pour 4 personnes" at bounding box center [86, 402] width 143 height 9
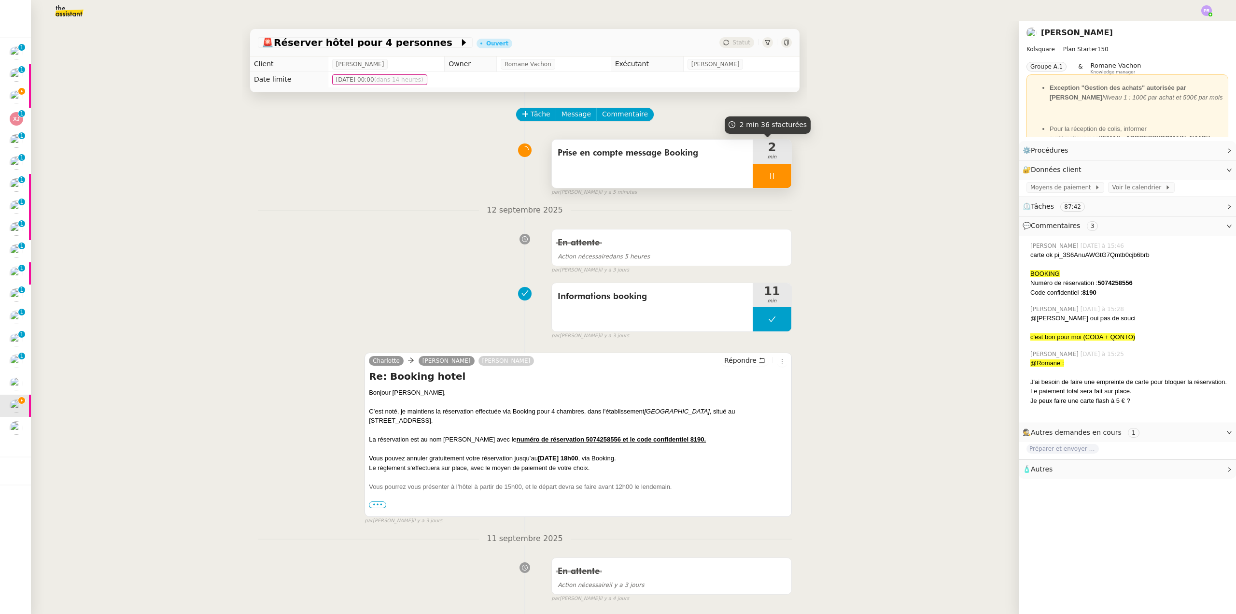
click at [774, 172] on div at bounding box center [772, 176] width 39 height 24
click at [778, 177] on icon at bounding box center [782, 176] width 8 height 8
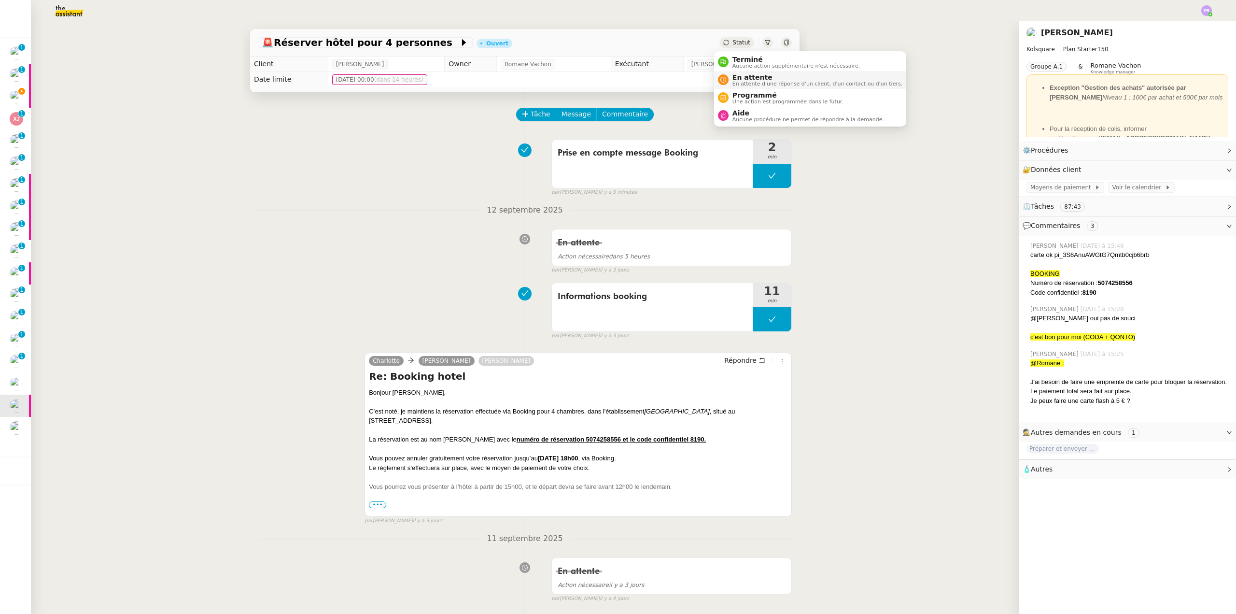
click at [759, 77] on span "En attente" at bounding box center [817, 77] width 170 height 8
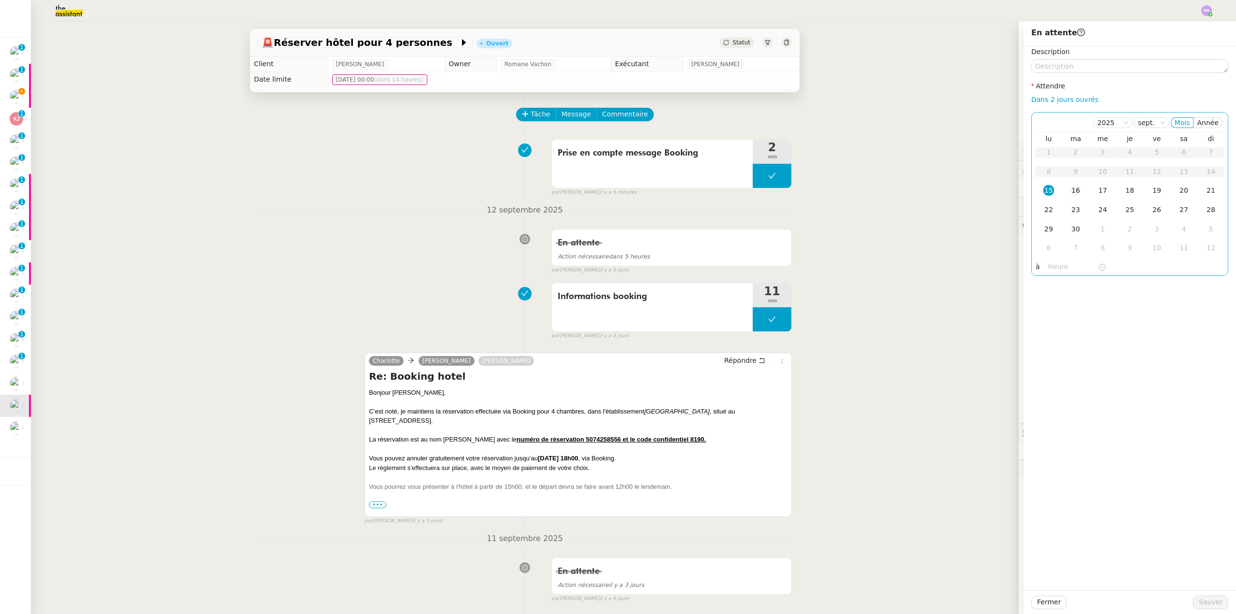
click at [1070, 194] on div "16" at bounding box center [1075, 190] width 11 height 11
click at [1220, 606] on button "Sauver" at bounding box center [1210, 602] width 35 height 14
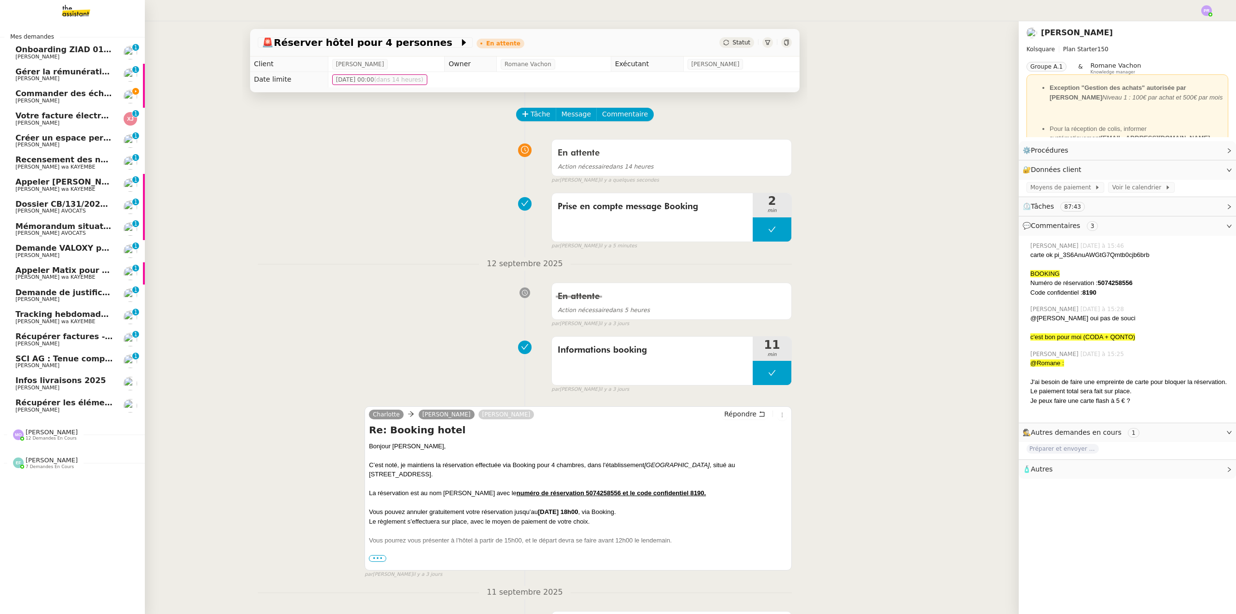
click at [69, 94] on span "Commander des échantillons en urgence" at bounding box center [104, 93] width 178 height 9
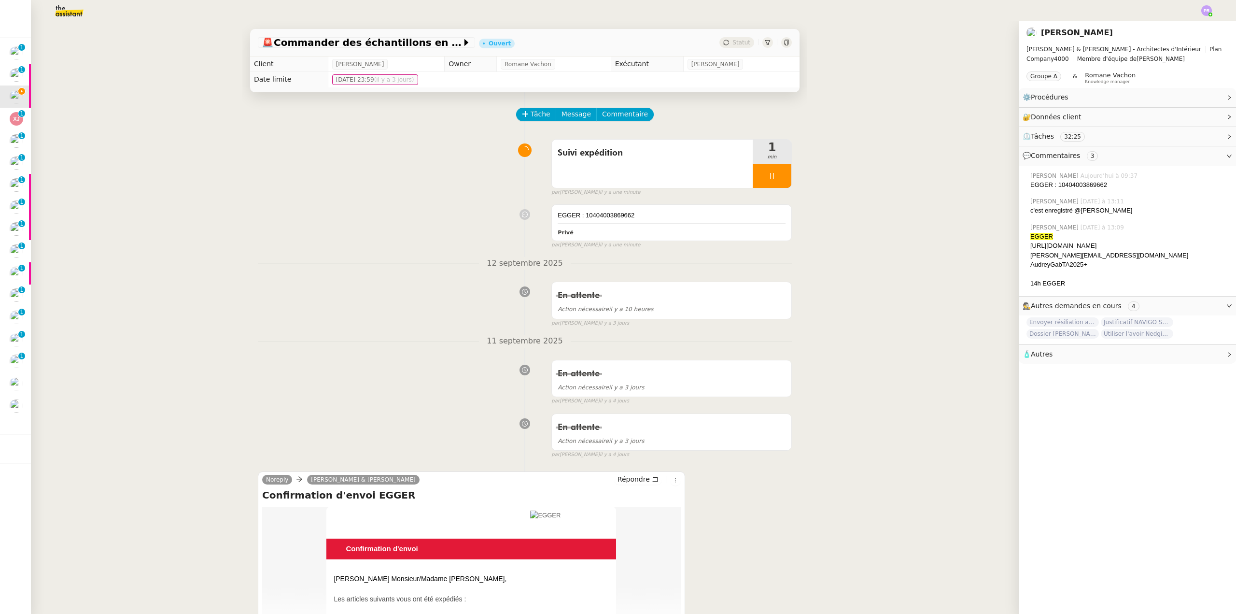
scroll to position [16, 0]
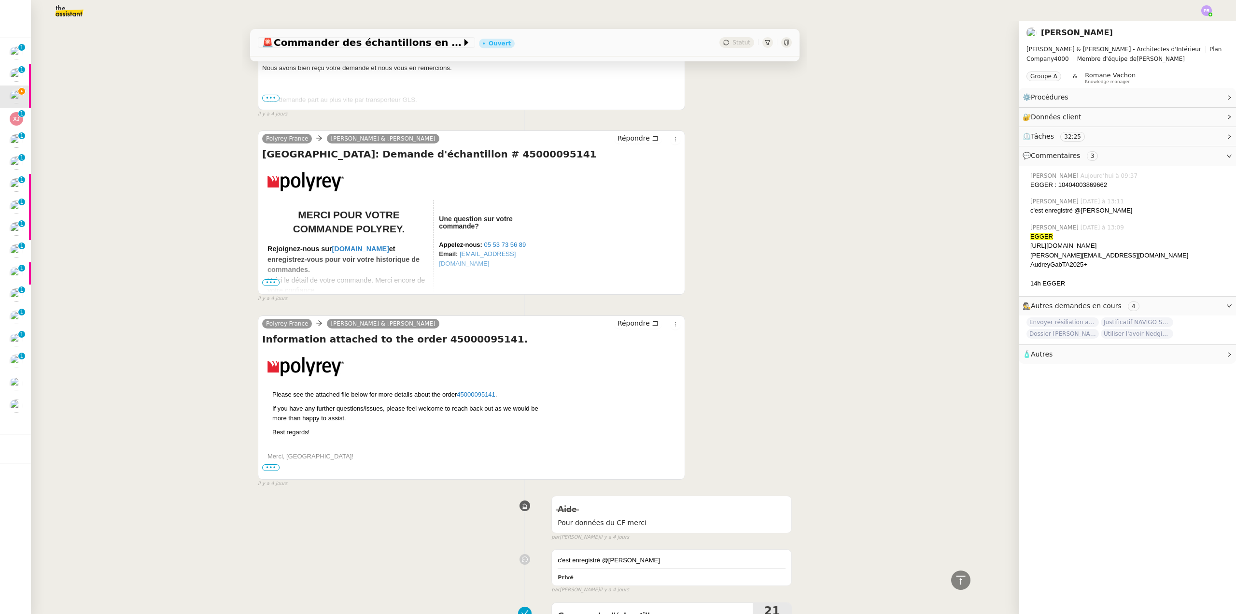
scroll to position [1400, 0]
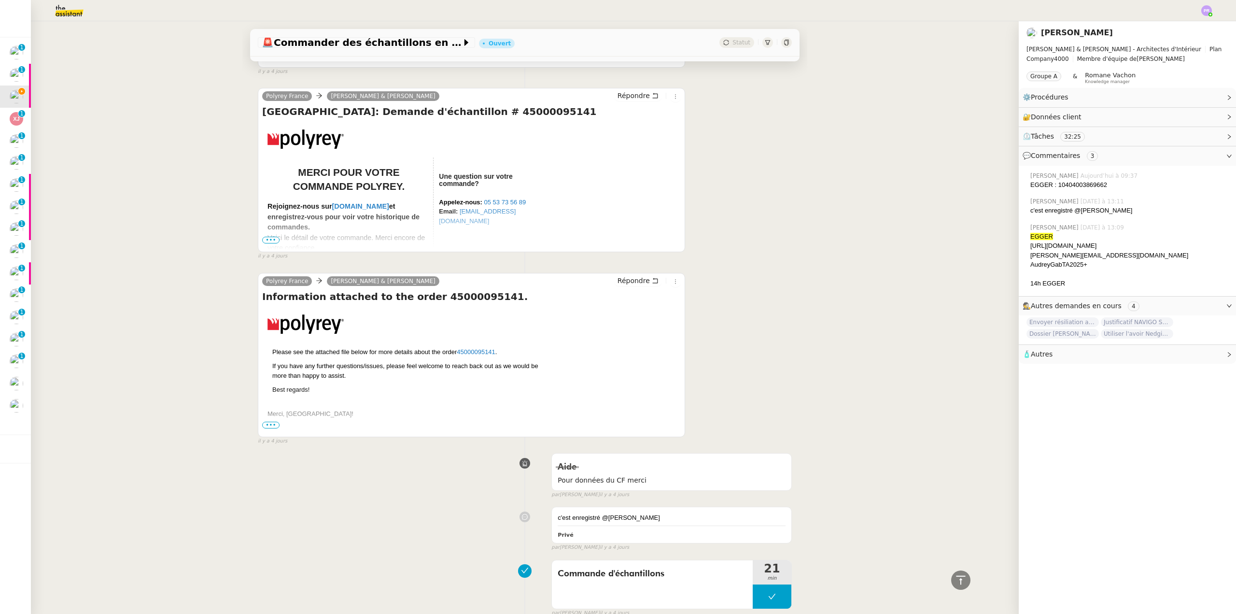
click at [267, 242] on span "•••" at bounding box center [270, 240] width 17 height 7
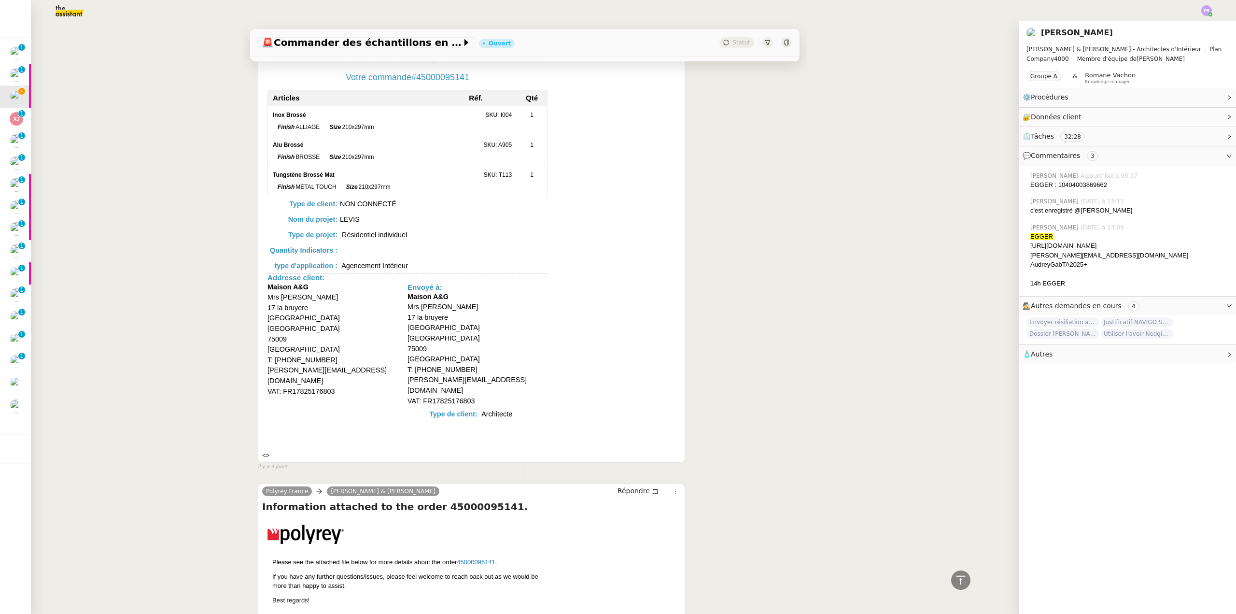
scroll to position [1641, 0]
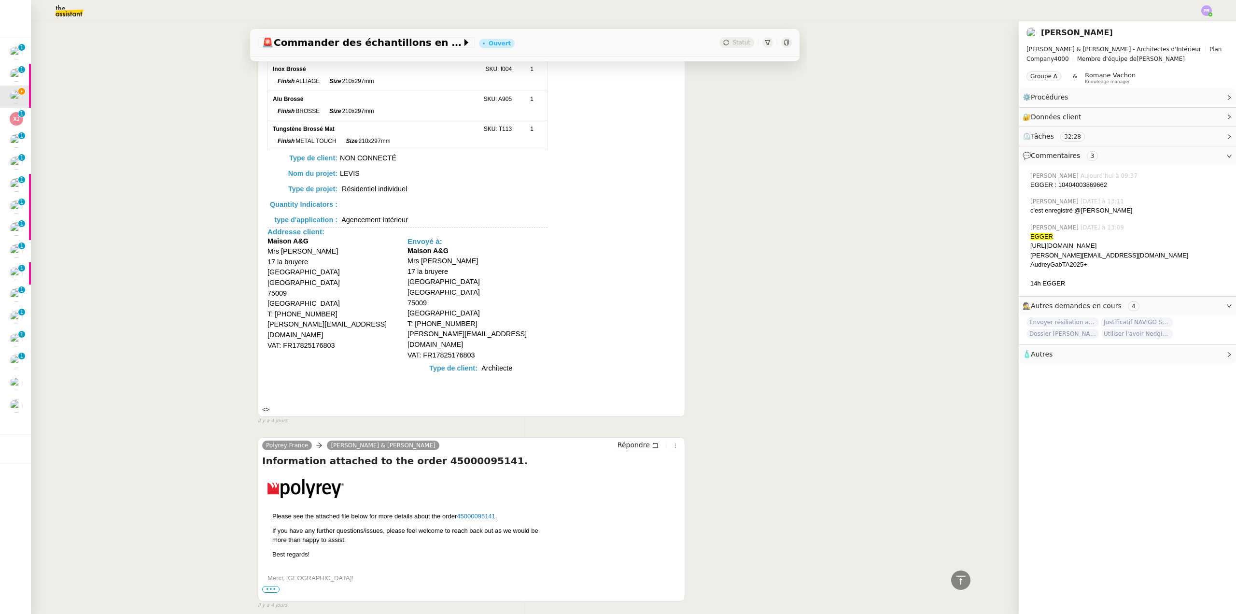
click at [476, 512] on link "45000095141" at bounding box center [476, 515] width 39 height 7
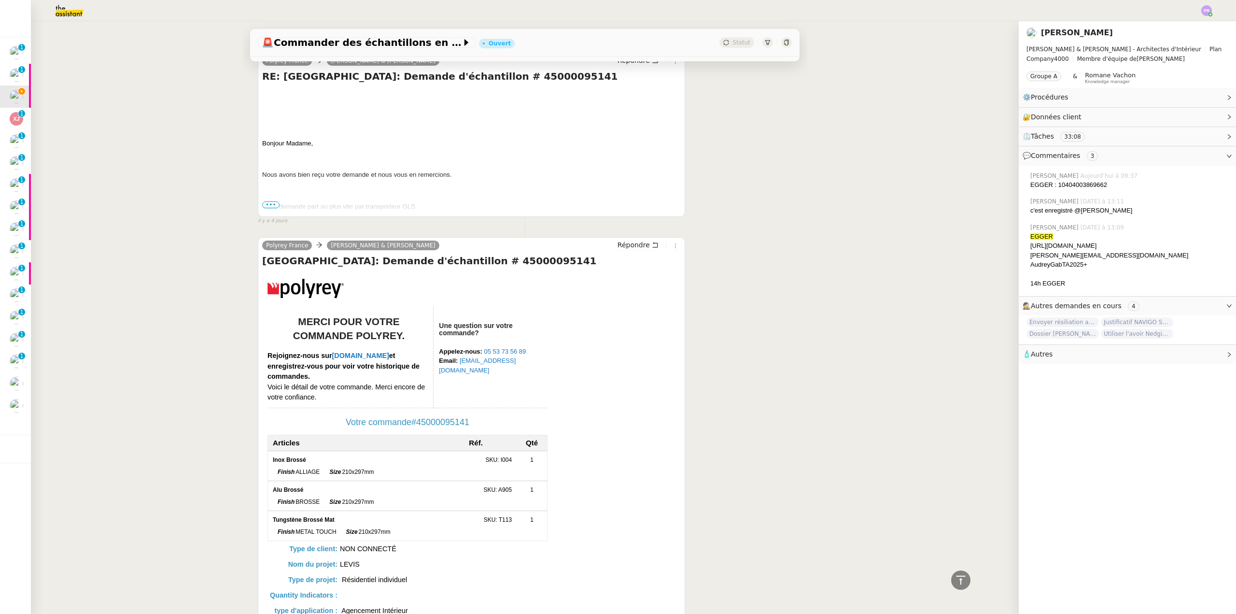
scroll to position [1207, 0]
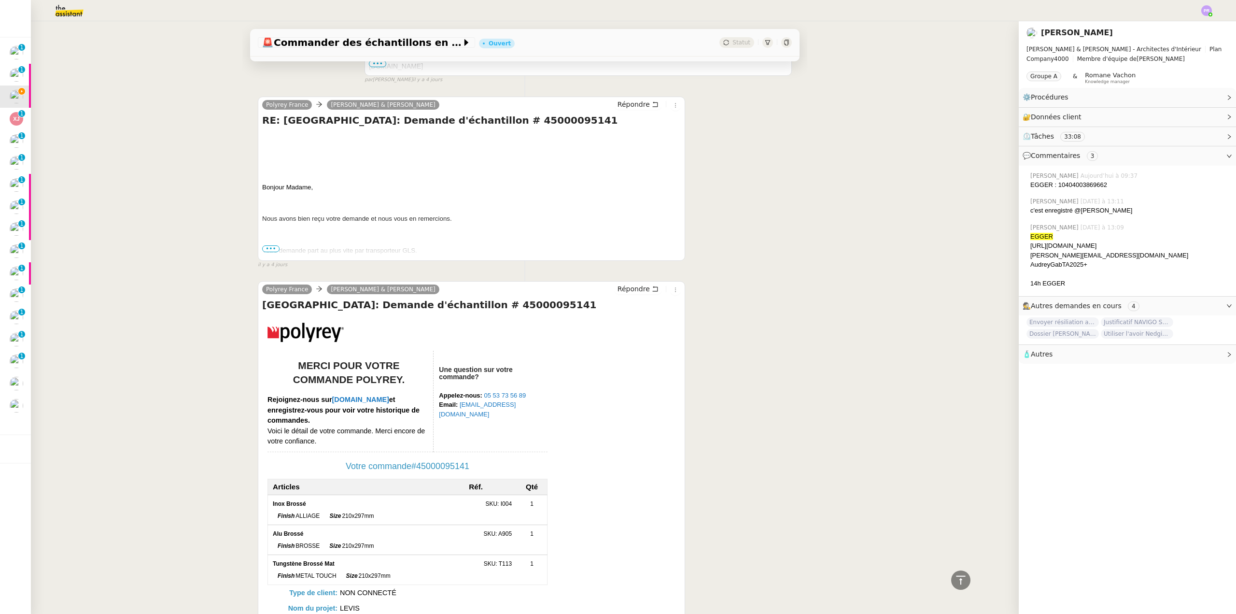
click at [268, 247] on span "•••" at bounding box center [270, 248] width 17 height 7
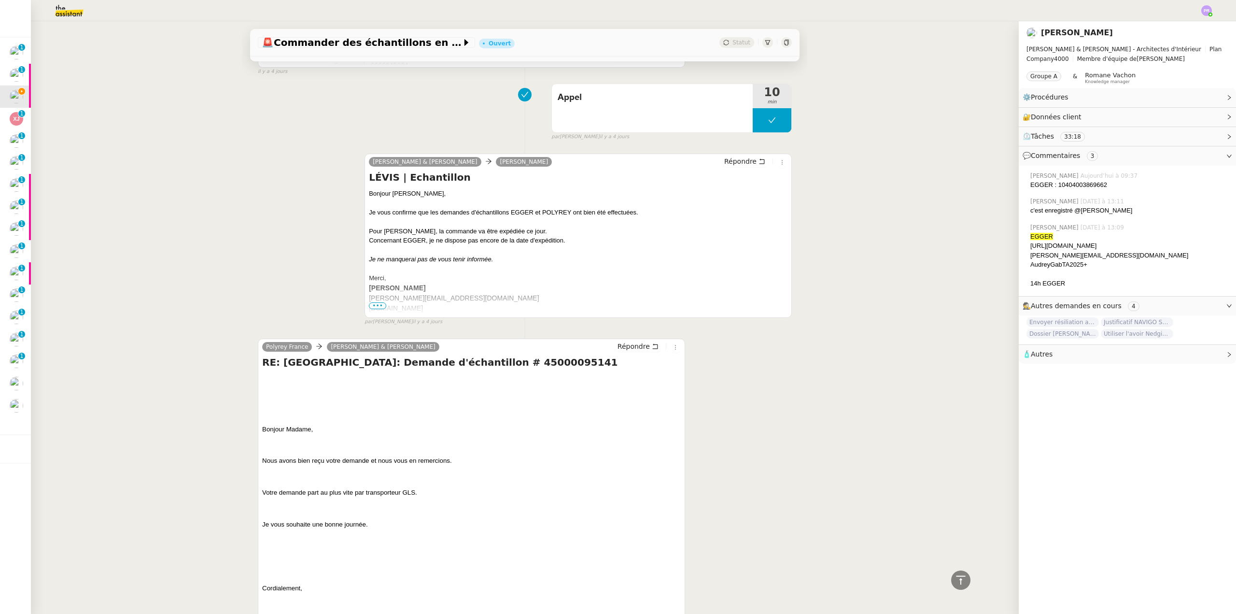
scroll to position [966, 0]
click at [632, 348] on span "Répondre" at bounding box center [633, 346] width 32 height 10
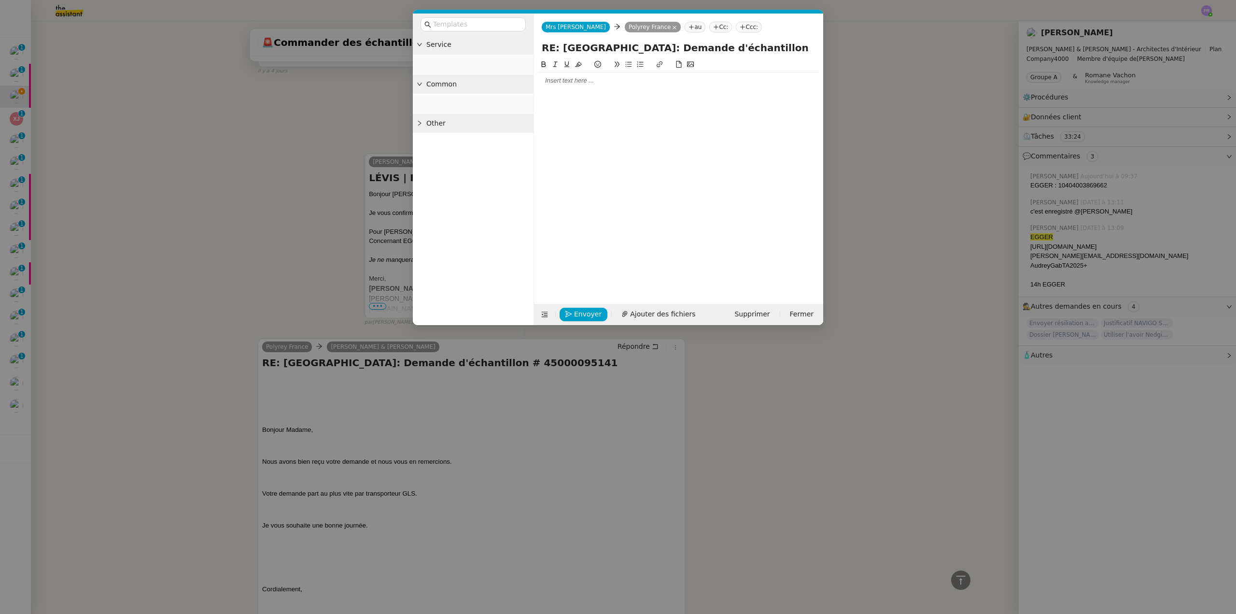
scroll to position [1041, 0]
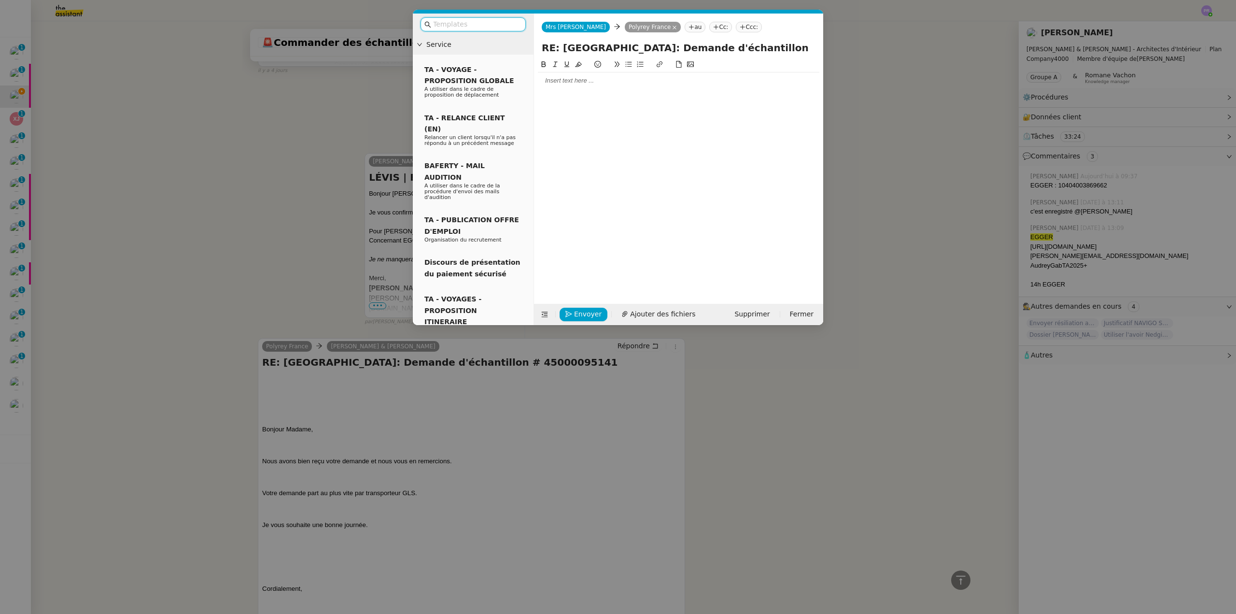
click at [574, 76] on div at bounding box center [678, 80] width 281 height 9
click at [612, 102] on div "Pourriez-vous me communqiuer le lien d esuivi GLS afin de suivre notre commande…" at bounding box center [678, 98] width 281 height 9
click at [618, 100] on div "Pourriez-vous me communqiuer le lien d esuivi GLS afin de suivre notre commande…" at bounding box center [678, 98] width 281 height 9
click at [0, 0] on lt-div "Faute de frappe possible trouvée. commun iq uer Ignorer" at bounding box center [0, 0] width 0 height 0
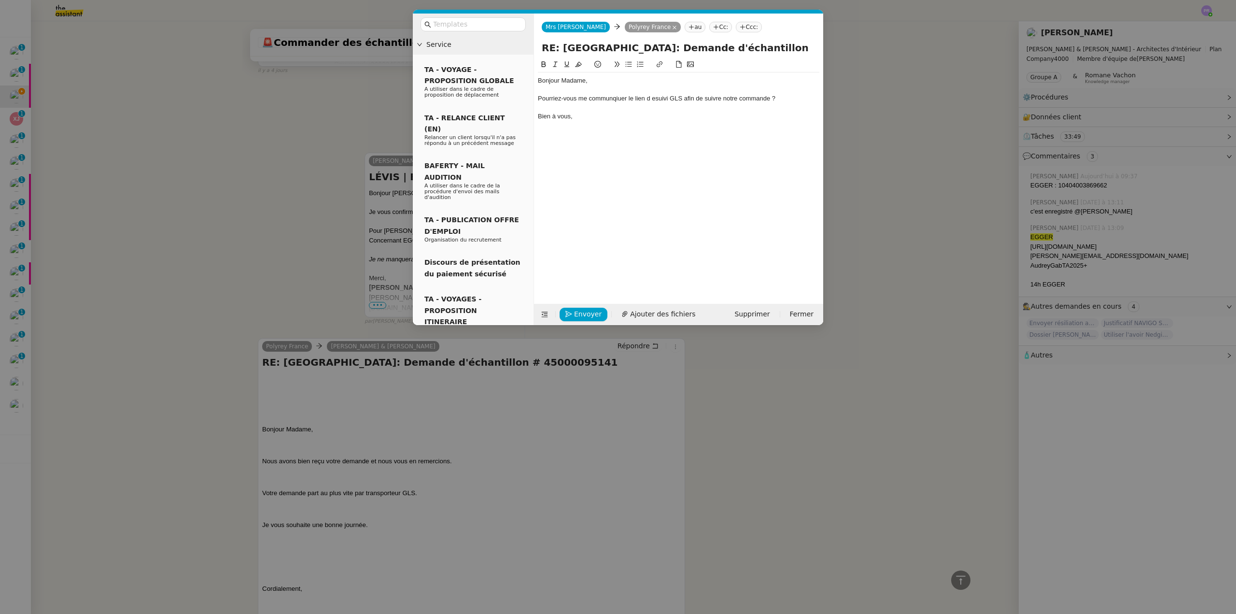
click at [0, 0] on lt-strong "iq" at bounding box center [0, 0] width 0 height 0
click at [656, 98] on div "Pourriez-vous me communiquer le lien d esuivi GLS afin de suivre notre commande…" at bounding box center [678, 98] width 281 height 9
click at [638, 98] on div "Pourriez-vous me communiquer le lien de suivi GLS afin de suivre notre commande…" at bounding box center [678, 98] width 281 height 9
click at [627, 65] on icon at bounding box center [628, 64] width 7 height 7
click at [252, 200] on nz-modal-container "Service TA - VOYAGE - PROPOSITION GLOBALE A utiliser dans le cadre de propositi…" at bounding box center [618, 307] width 1236 height 614
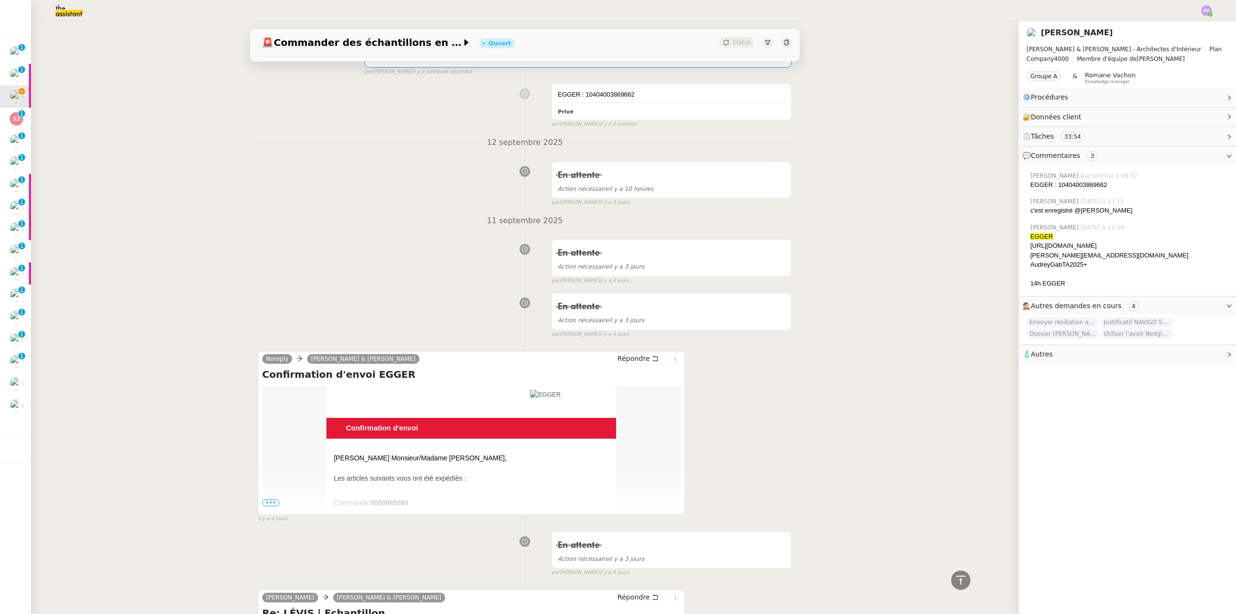
scroll to position [36, 0]
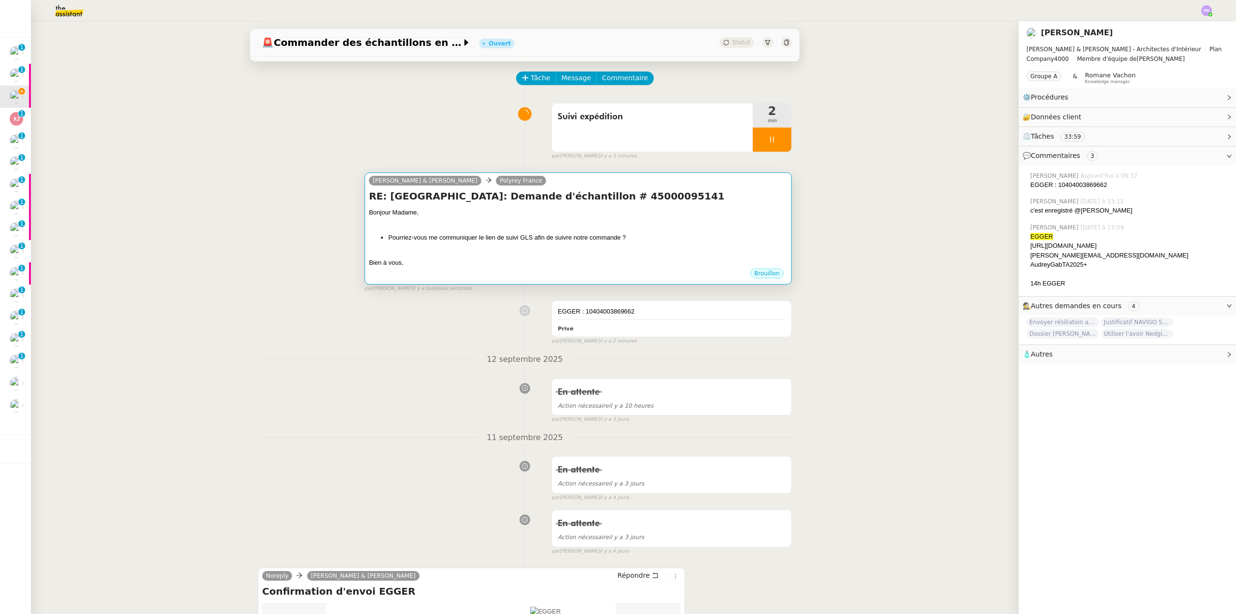
click at [500, 250] on div at bounding box center [578, 254] width 419 height 10
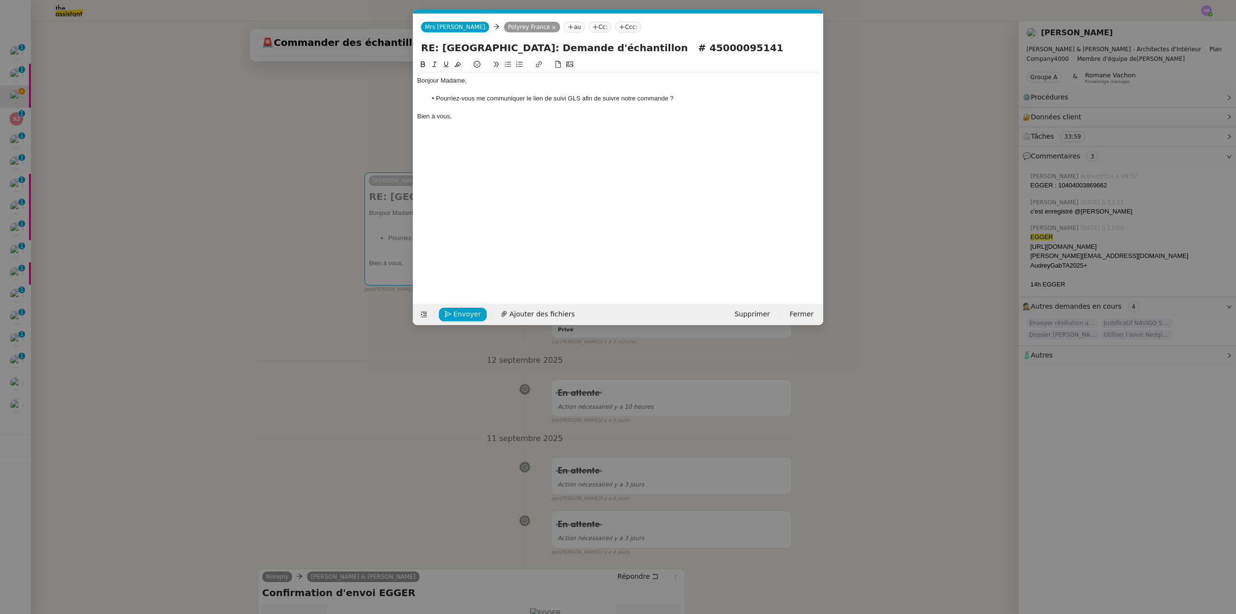
scroll to position [0, 20]
drag, startPoint x: 461, startPoint y: 80, endPoint x: 440, endPoint y: 80, distance: 20.8
click at [440, 80] on div "Bonjour Madame," at bounding box center [618, 80] width 402 height 9
drag, startPoint x: 448, startPoint y: 117, endPoint x: 395, endPoint y: 114, distance: 53.2
click at [395, 114] on nz-modal-container "Service TA - VOYAGE - PROPOSITION GLOBALE A utiliser dans le cadre de propositi…" at bounding box center [618, 307] width 1236 height 614
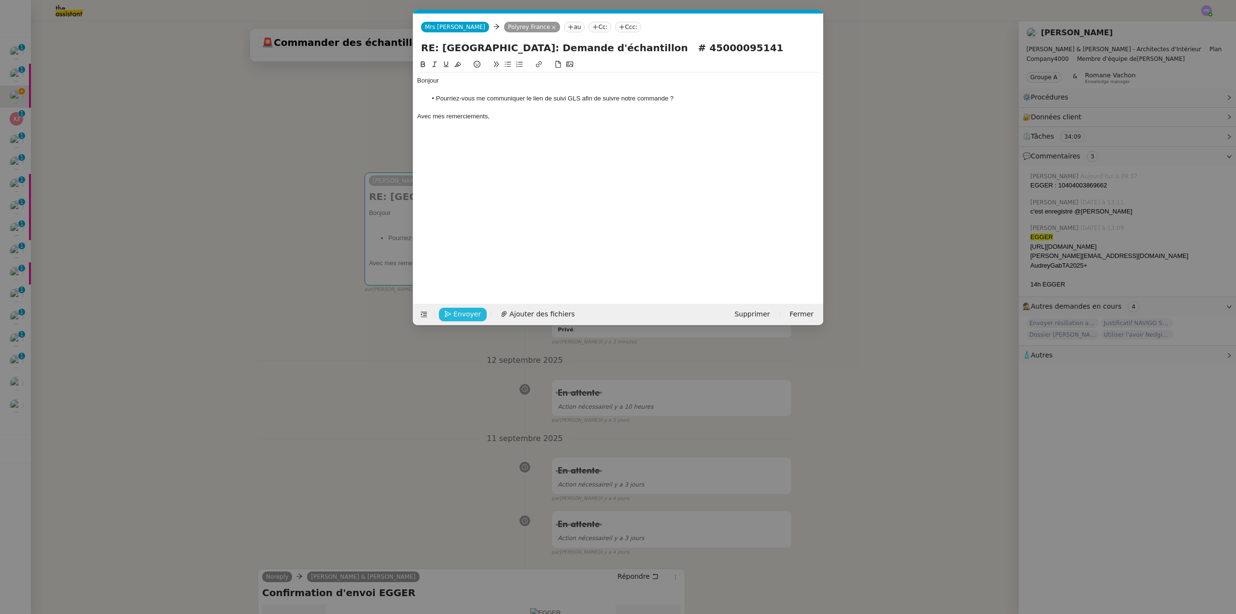
click at [468, 309] on span "Envoyer" at bounding box center [467, 313] width 28 height 11
click at [468, 309] on span "Confirmer l'envoi" at bounding box center [482, 313] width 58 height 11
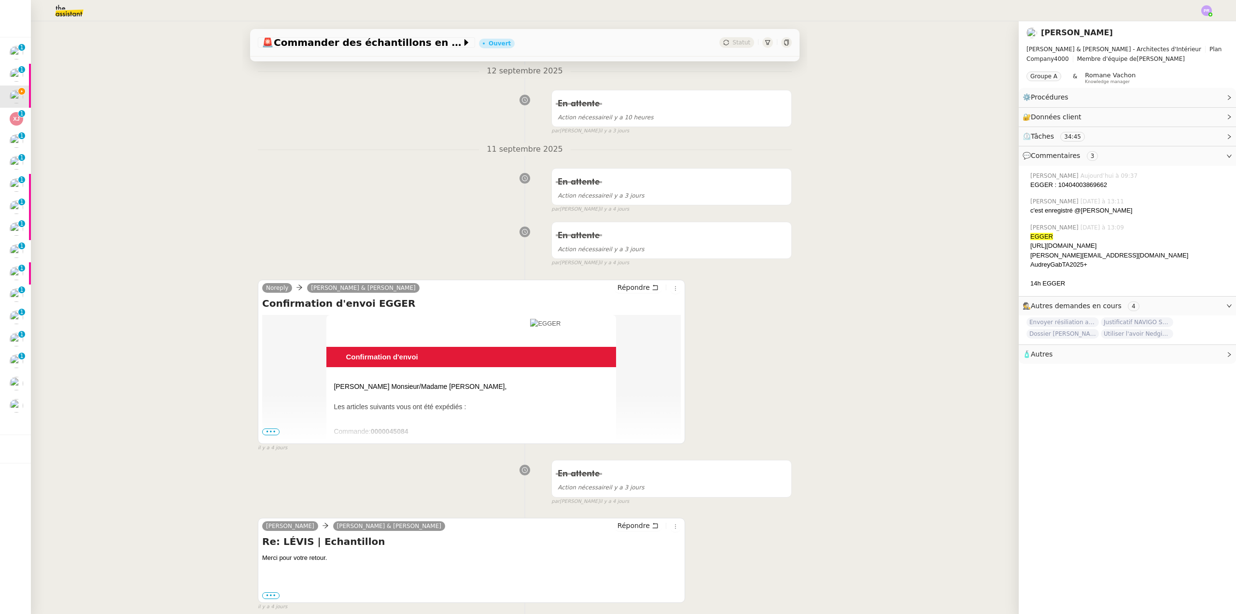
scroll to position [386, 0]
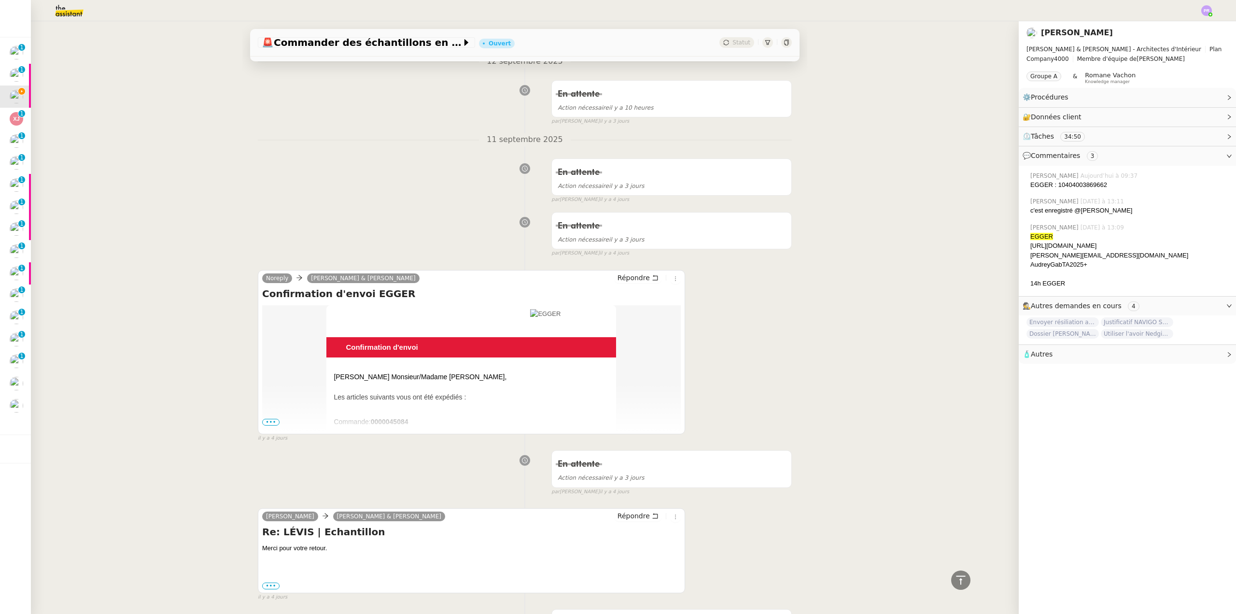
click at [264, 423] on span "•••" at bounding box center [270, 422] width 17 height 7
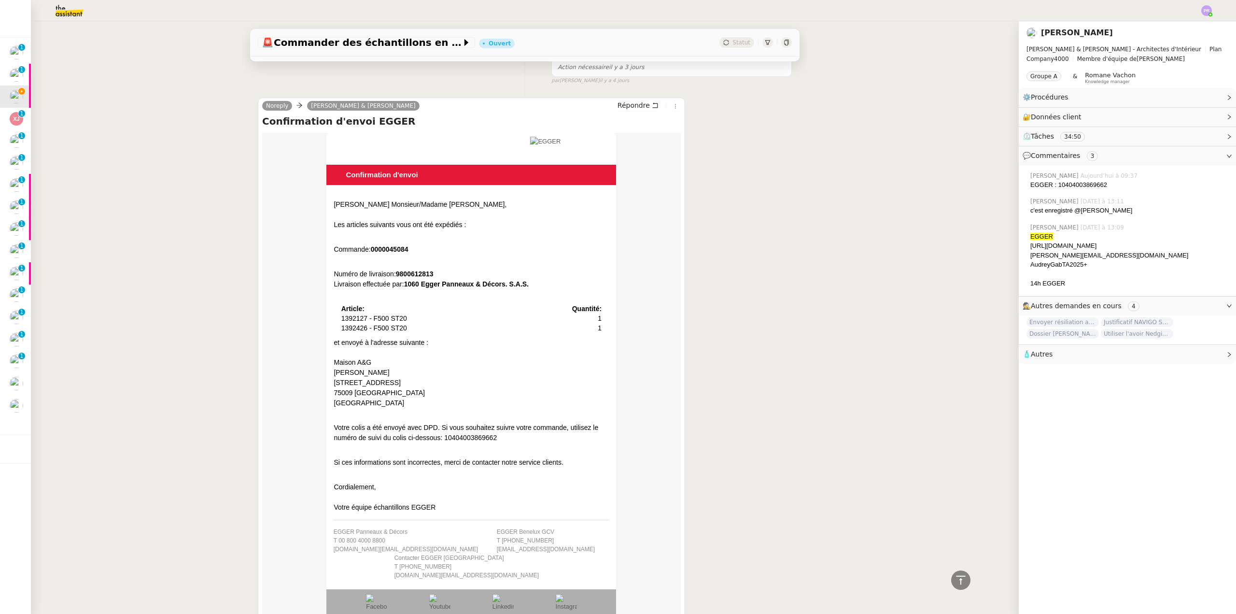
scroll to position [579, 0]
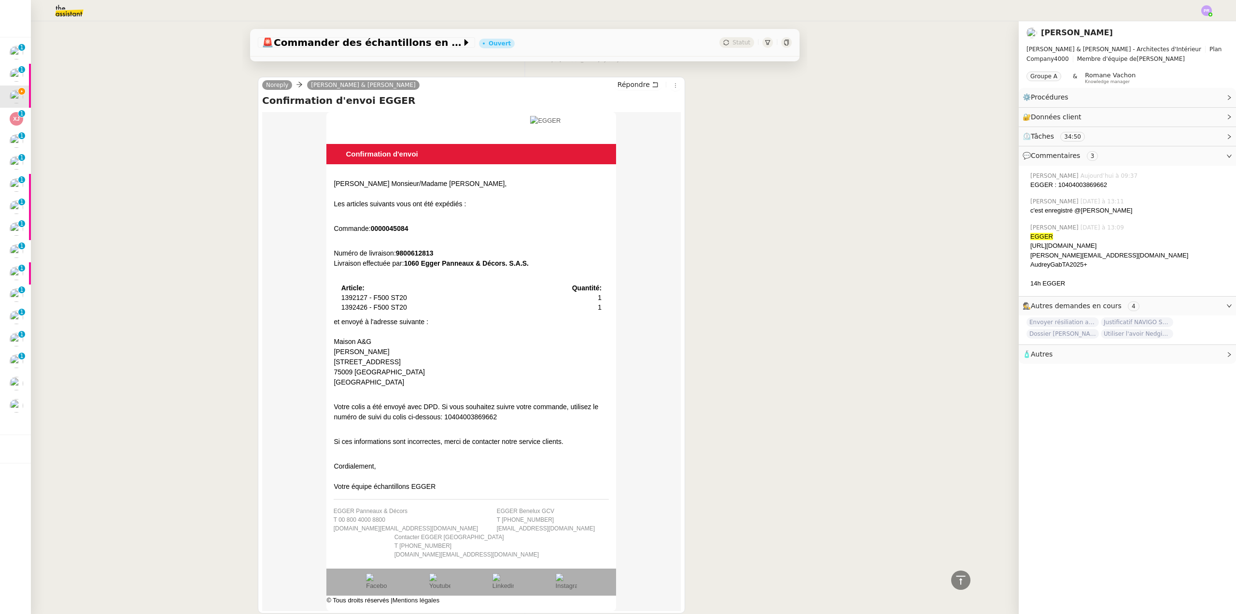
click at [454, 420] on div "Votre colis a été envoyé avec DPD. Si vous souhaitez suivre votre commande, uti…" at bounding box center [471, 412] width 275 height 20
drag, startPoint x: 496, startPoint y: 420, endPoint x: 440, endPoint y: 418, distance: 56.0
click at [440, 418] on div "Votre colis a été envoyé avec DPD. Si vous souhaitez suivre votre commande, uti…" at bounding box center [471, 412] width 275 height 20
copy div "10404003869662"
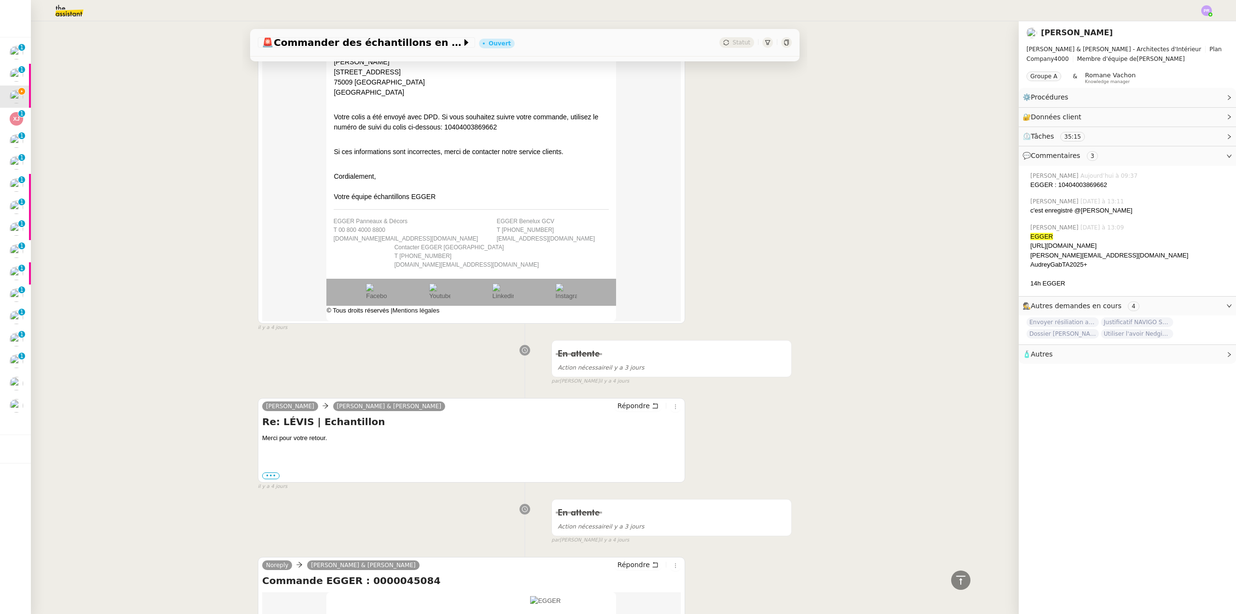
scroll to position [1014, 0]
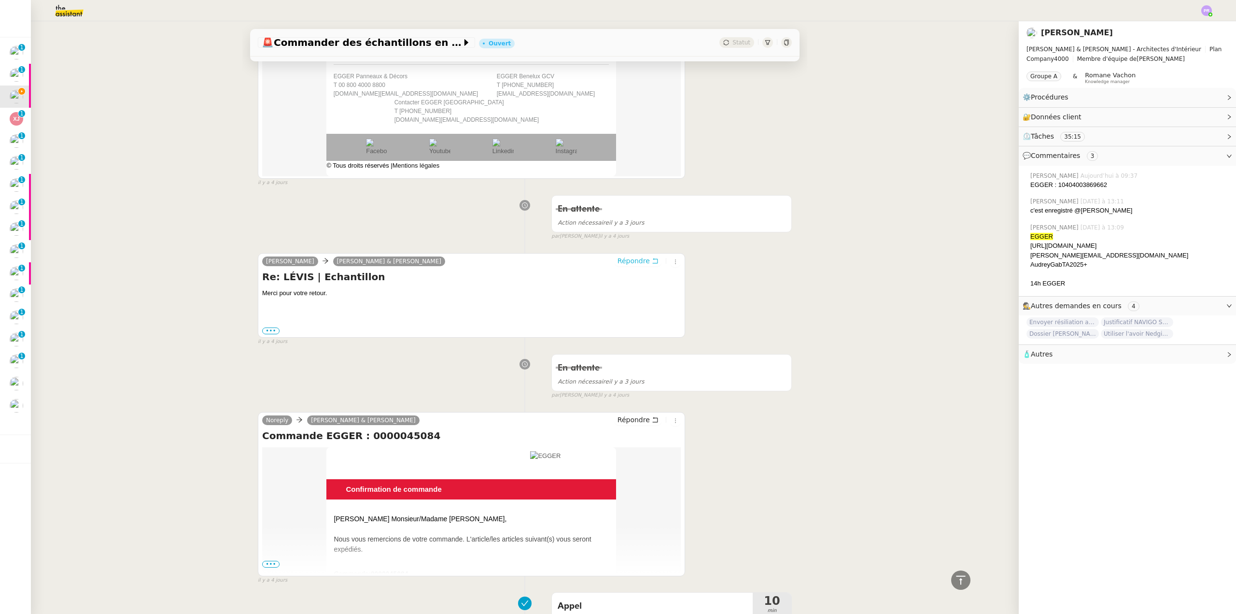
click at [630, 256] on span "Répondre" at bounding box center [633, 261] width 32 height 10
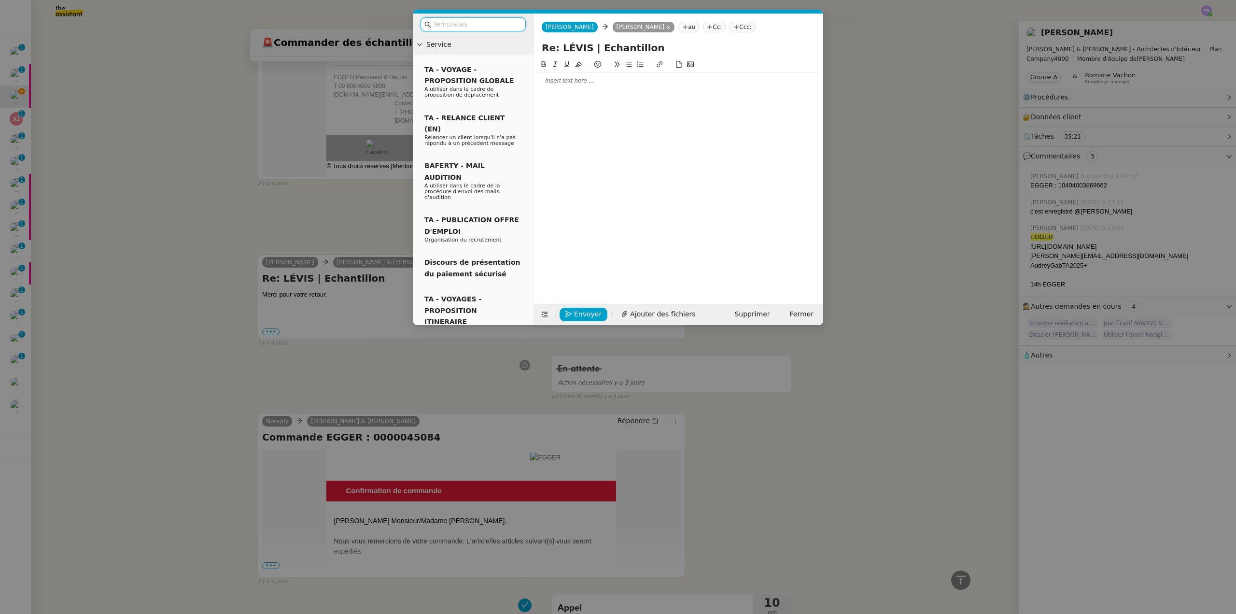
scroll to position [1088, 0]
click at [567, 83] on div at bounding box center [678, 80] width 281 height 9
click at [602, 98] on div "Pourriez-vous me confirmer la bonne livraison des échnatillons EGGEER, reçus ce…" at bounding box center [678, 98] width 281 height 9
click at [628, 66] on icon at bounding box center [628, 64] width 7 height 7
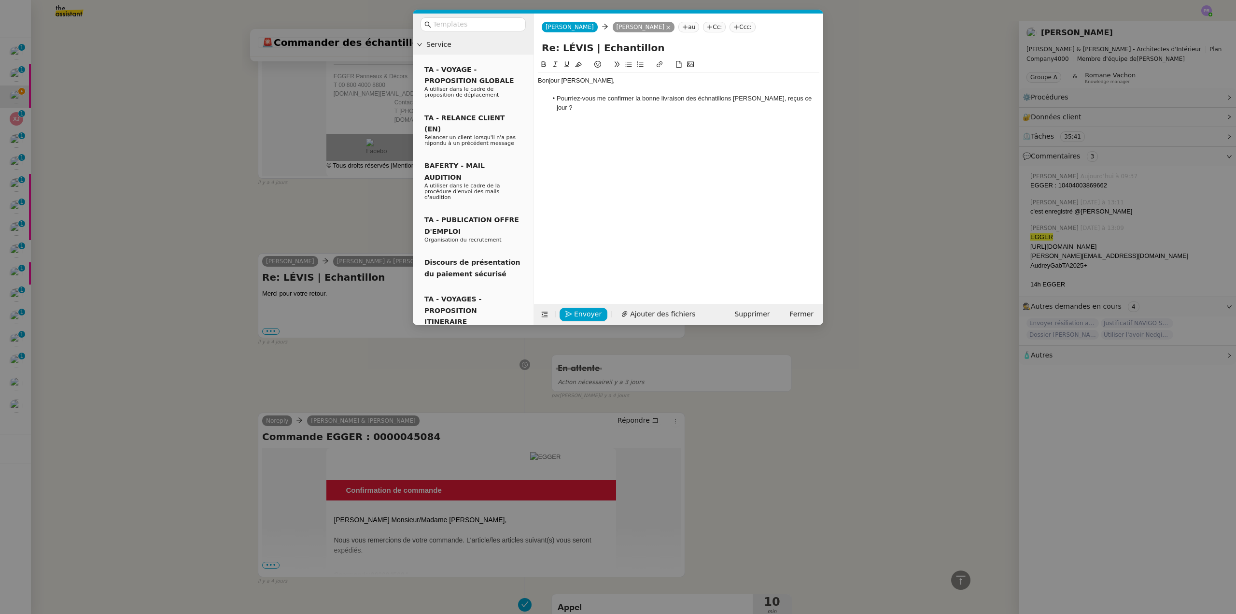
click at [720, 98] on li "Pourriez-vous me confirmer la bonne livraison des échnatillons EGGEER, reçus ce…" at bounding box center [683, 103] width 272 height 18
click at [714, 97] on li "Pourriez-vous me confirmer la bonne livraison des échnatillons EGGEER, reçus ce…" at bounding box center [683, 103] width 272 height 18
click at [0, 0] on lt-strong "an" at bounding box center [0, 0] width 0 height 0
click at [758, 96] on li "Pourriez-vous me confirmer la bonne livraison des échantillons EGGEER, reçus ce…" at bounding box center [683, 103] width 272 height 18
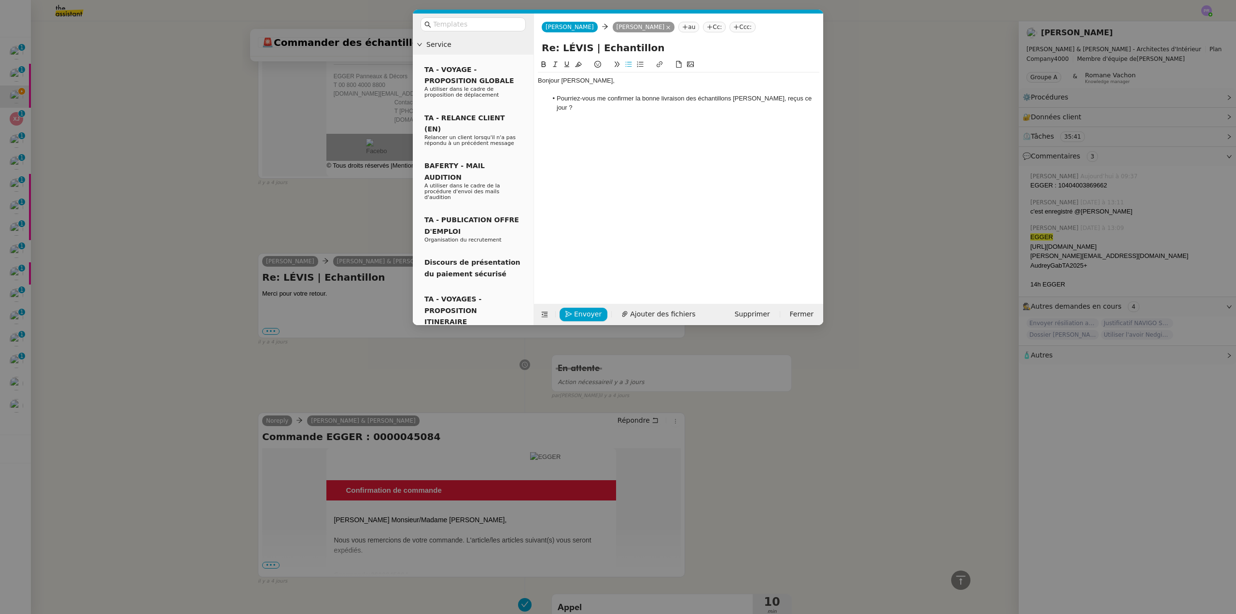
click at [755, 98] on li "Pourriez-vous me confirmer la bonne livraison des échantillons EGGEER, reçus ce…" at bounding box center [683, 103] width 272 height 18
click at [806, 97] on li "Pourriez-vous me confirmer la bonne livraison des échantillons EGGER, reçus ce …" at bounding box center [683, 98] width 272 height 9
drag, startPoint x: 179, startPoint y: 355, endPoint x: 353, endPoint y: 371, distance: 174.5
click at [180, 355] on nz-modal-container "Service TA - VOYAGE - PROPOSITION GLOBALE A utiliser dans le cadre de propositi…" at bounding box center [618, 307] width 1236 height 614
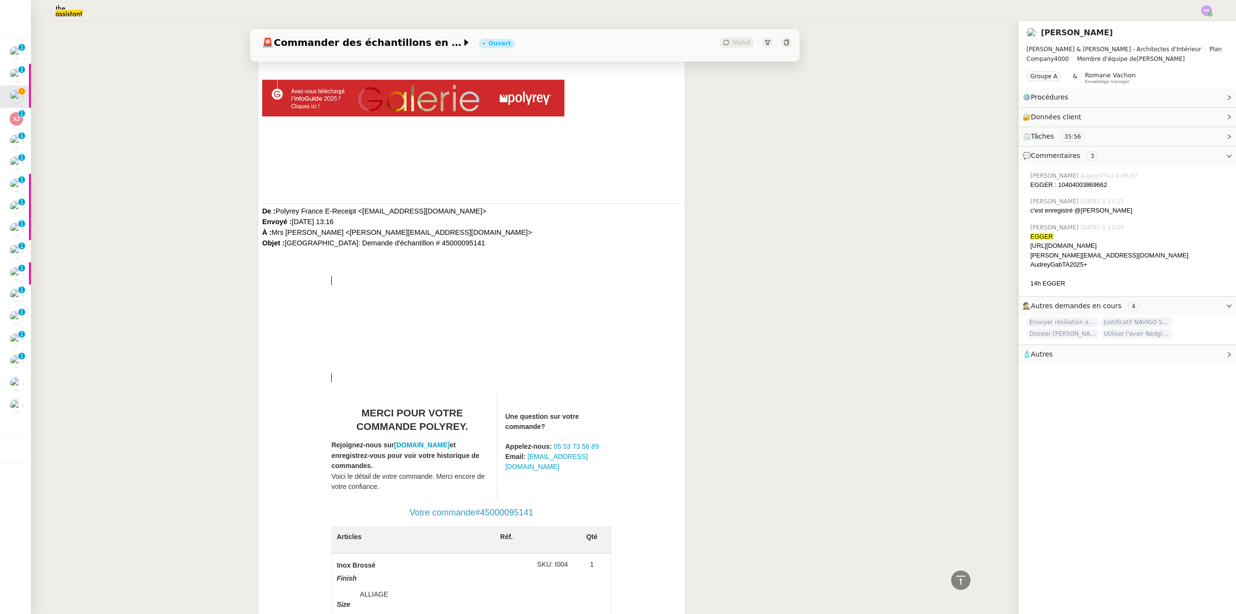
scroll to position [2710, 0]
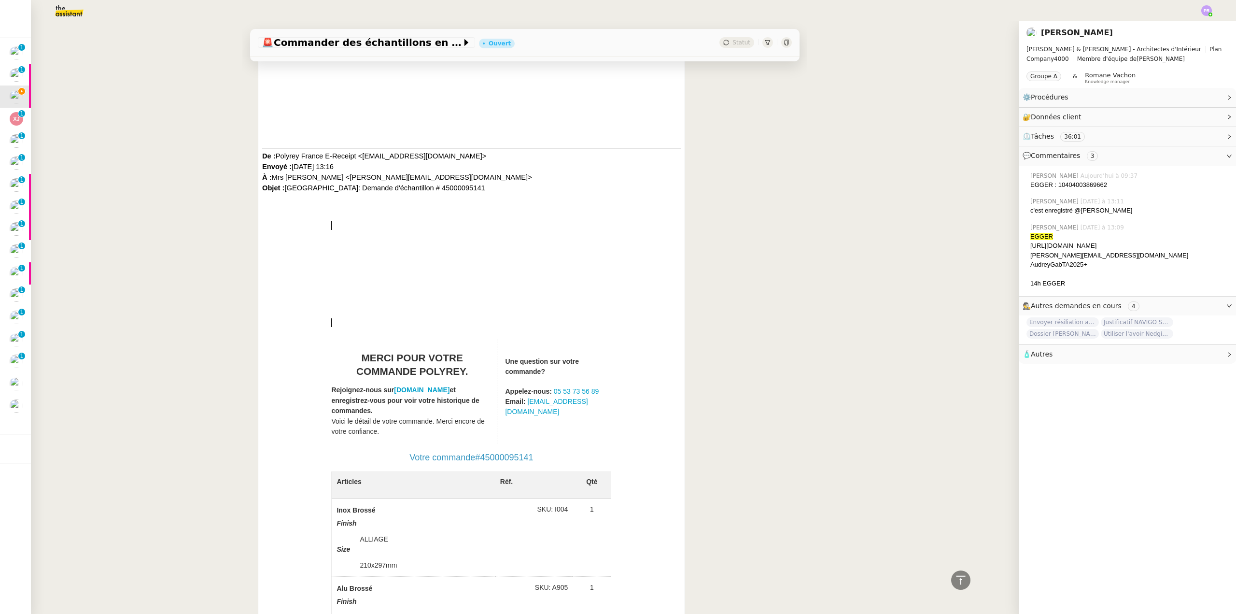
click at [657, 304] on div "Merci pour votre commande Polyrey. Rejoignez-nous sur www.polyrey.com et enregi…" at bounding box center [472, 626] width 418 height 821
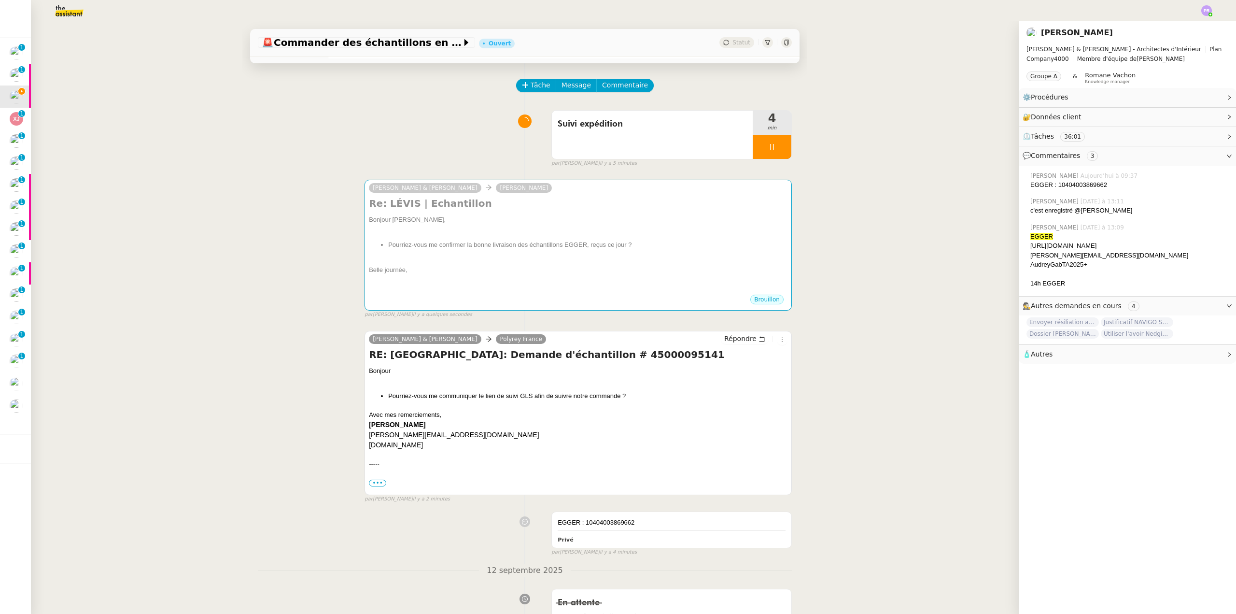
scroll to position [0, 0]
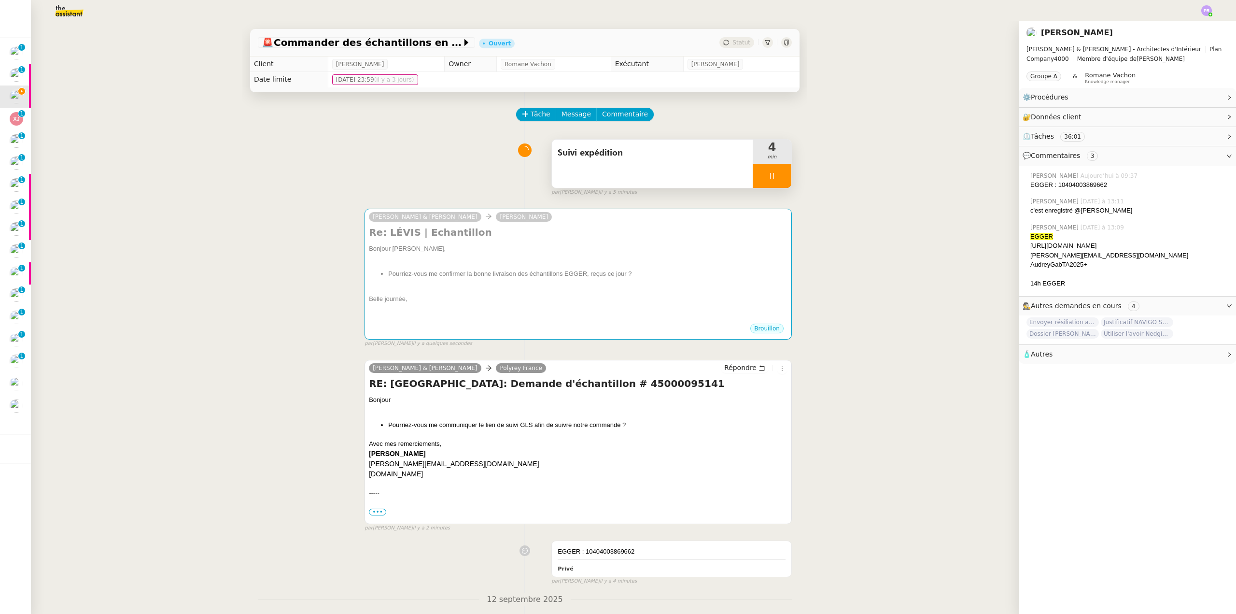
click at [780, 177] on div at bounding box center [772, 176] width 39 height 24
click at [779, 178] on button at bounding box center [781, 176] width 19 height 24
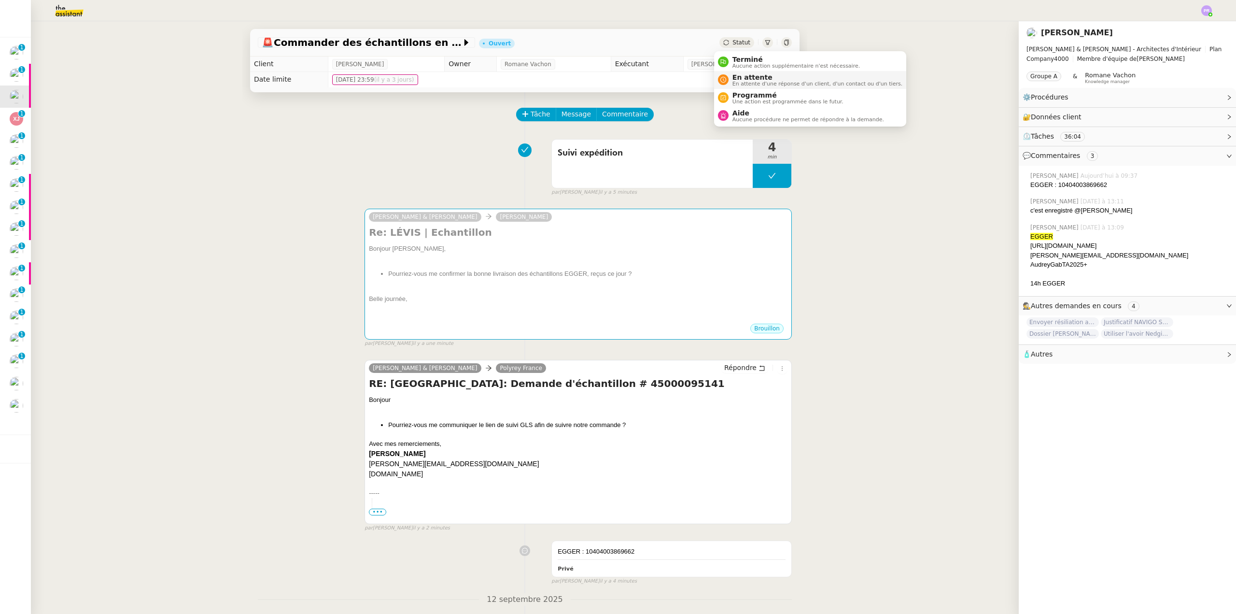
click at [754, 77] on span "En attente" at bounding box center [817, 77] width 170 height 8
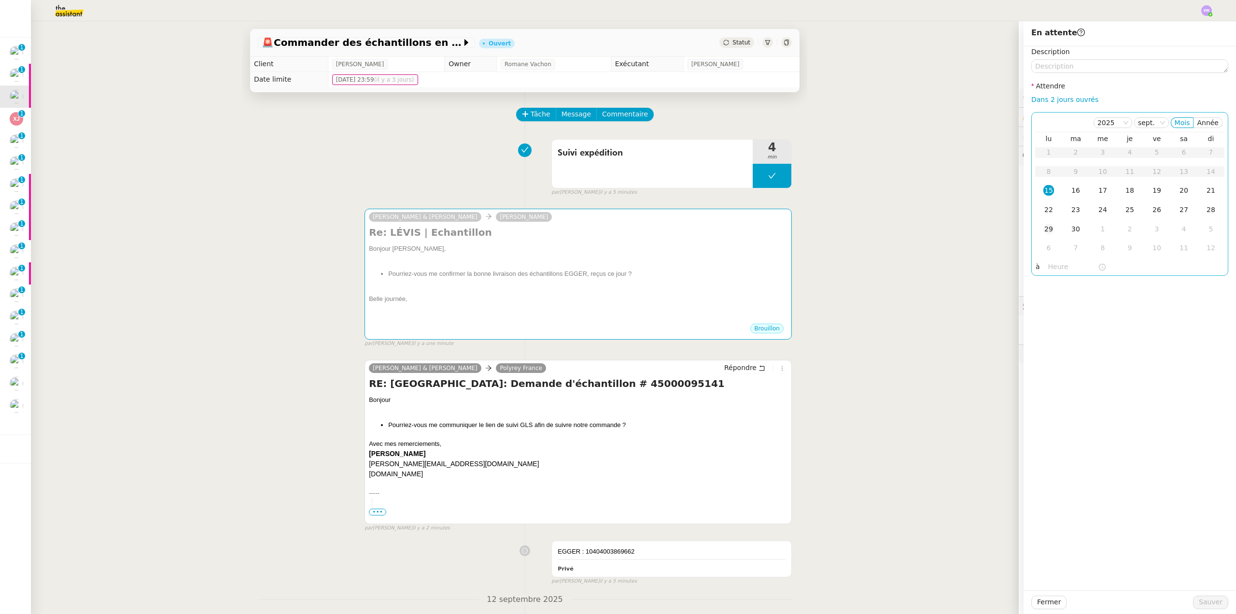
drag, startPoint x: 1042, startPoint y: 192, endPoint x: 1049, endPoint y: 228, distance: 36.8
click at [1043, 192] on div "15" at bounding box center [1048, 190] width 11 height 11
click at [1048, 271] on input "text" at bounding box center [1073, 266] width 50 height 11
drag, startPoint x: 1049, startPoint y: 359, endPoint x: 1061, endPoint y: 310, distance: 50.3
click at [1049, 358] on div "15" at bounding box center [1048, 359] width 27 height 12
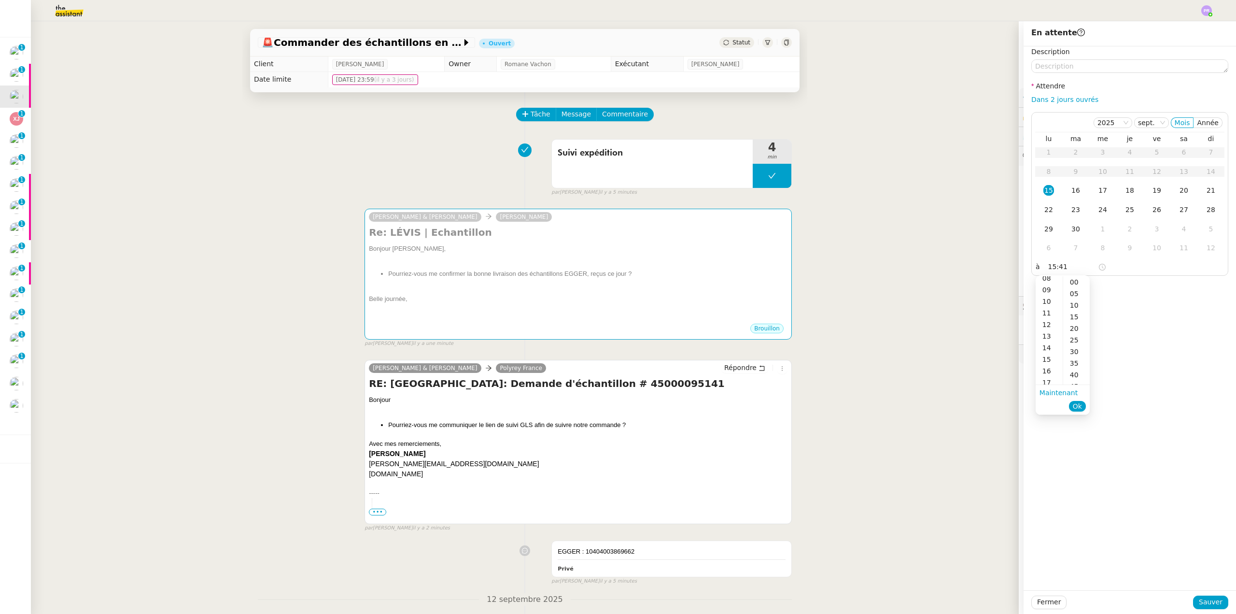
scroll to position [174, 0]
click at [1070, 280] on div "00" at bounding box center [1076, 282] width 27 height 12
type input "15:00"
click at [1074, 418] on div "Description Attendre Dans 2 jours ouvrés 2025 sept. Mois Année lu ma me je ve s…" at bounding box center [1129, 318] width 212 height 544
click at [1204, 597] on span "Sauver" at bounding box center [1211, 601] width 24 height 11
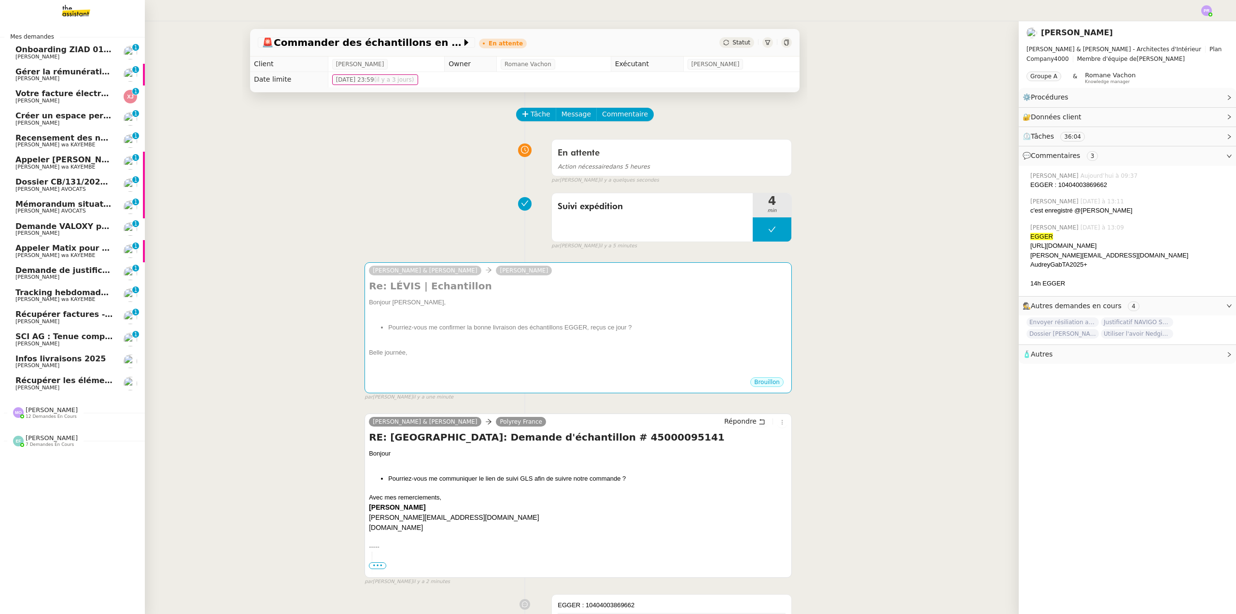
click at [77, 316] on span "Récupérer factures - [DATE]" at bounding box center [76, 313] width 122 height 9
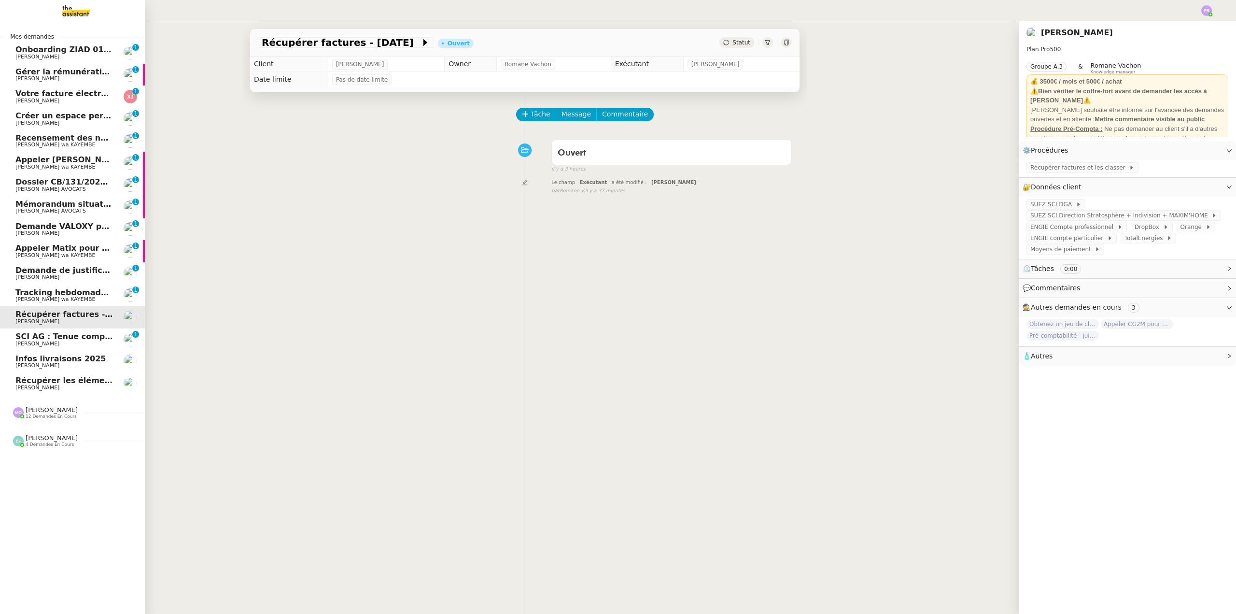
click at [30, 440] on span "[PERSON_NAME]" at bounding box center [52, 437] width 52 height 7
click at [92, 462] on span "Nouvelle entrée - [PERSON_NAME]" at bounding box center [90, 458] width 150 height 9
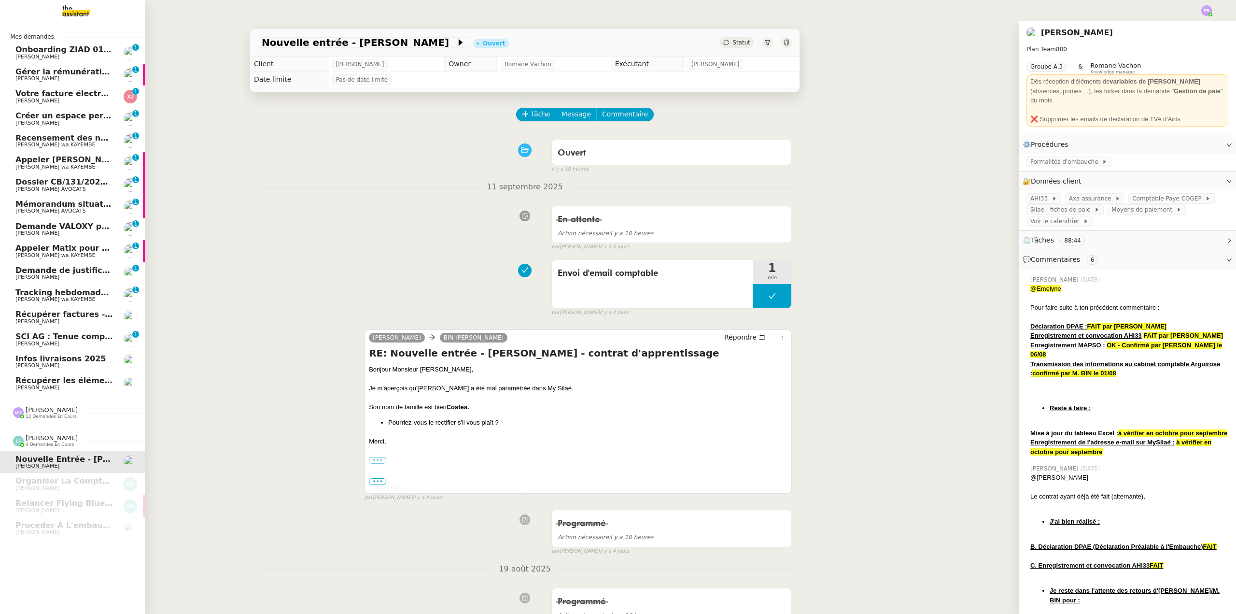
click at [65, 293] on span "Tracking hebdomadaire semaine 15 septembre 2025" at bounding box center [129, 292] width 229 height 9
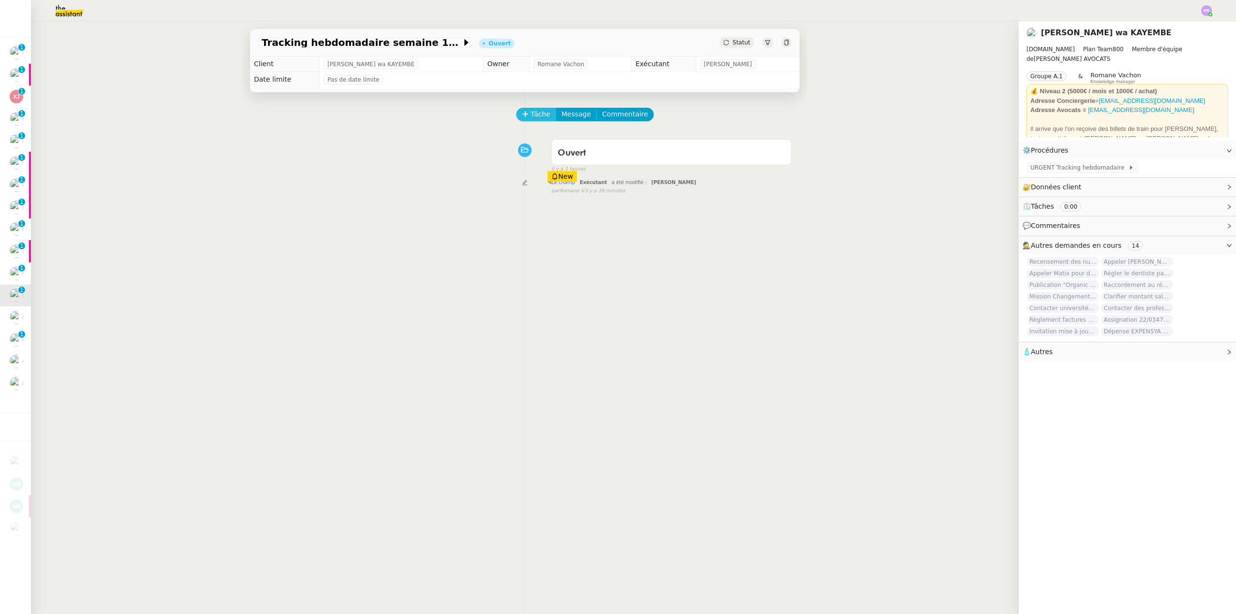
click at [535, 115] on span "Tâche" at bounding box center [541, 114] width 20 height 11
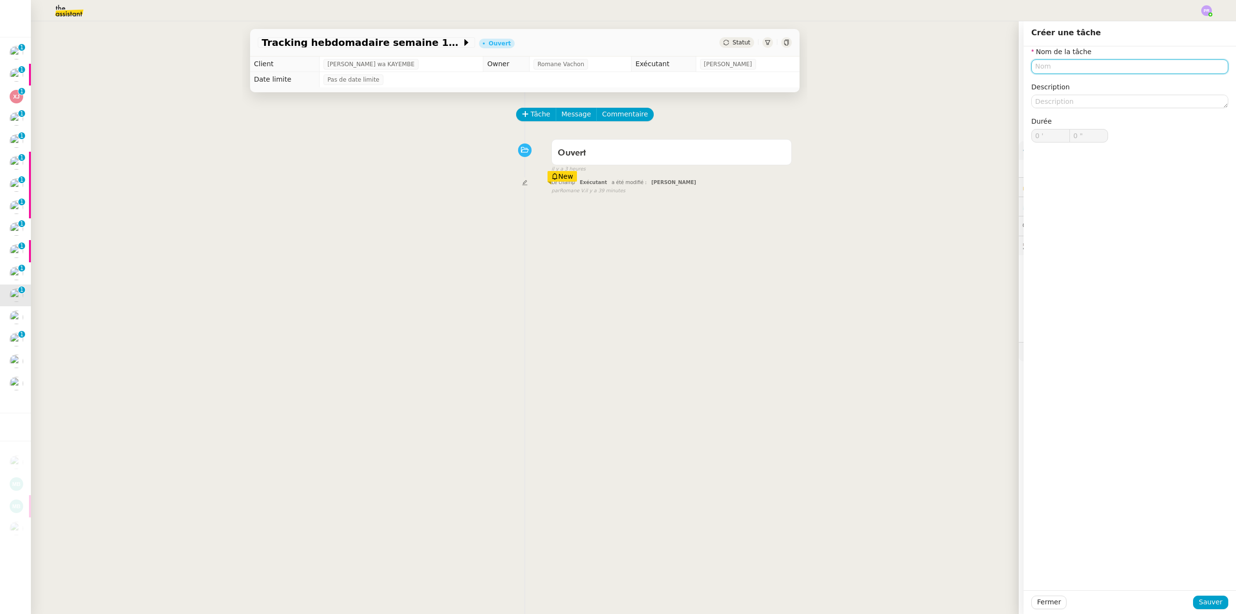
click at [1059, 66] on input "text" at bounding box center [1129, 66] width 197 height 14
click at [1044, 85] on div "Tracking" at bounding box center [1122, 84] width 189 height 9
type input "Tracking"
drag, startPoint x: 1198, startPoint y: 598, endPoint x: 1191, endPoint y: 593, distance: 7.6
click at [1199, 598] on span "Sauver" at bounding box center [1211, 601] width 24 height 11
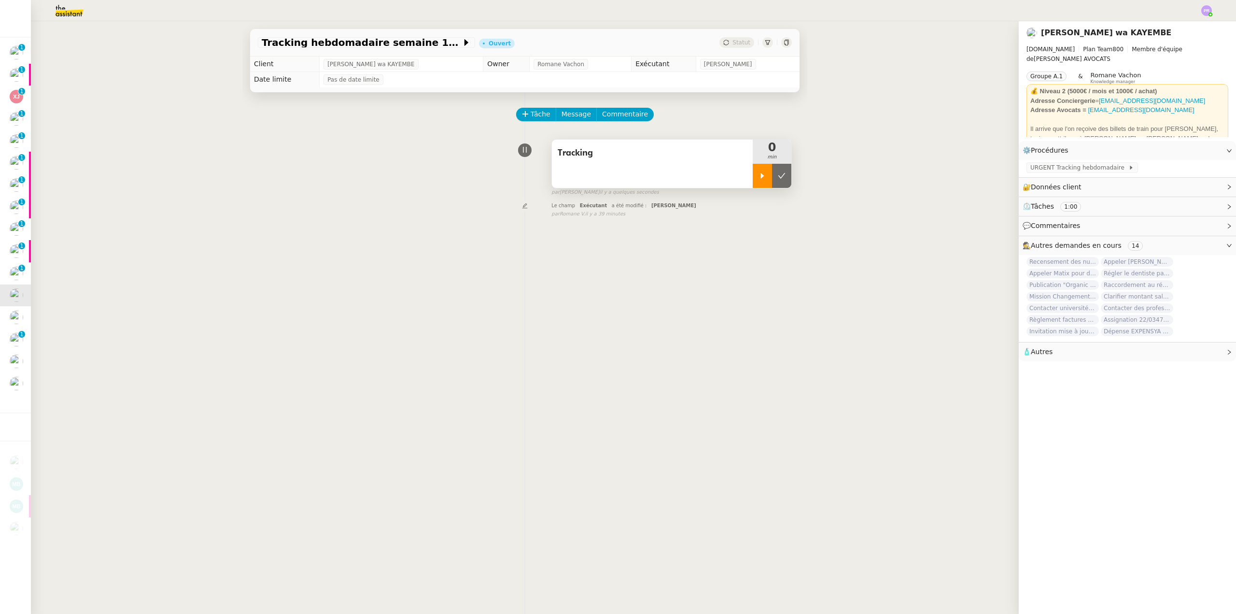
click at [753, 174] on div at bounding box center [762, 176] width 19 height 24
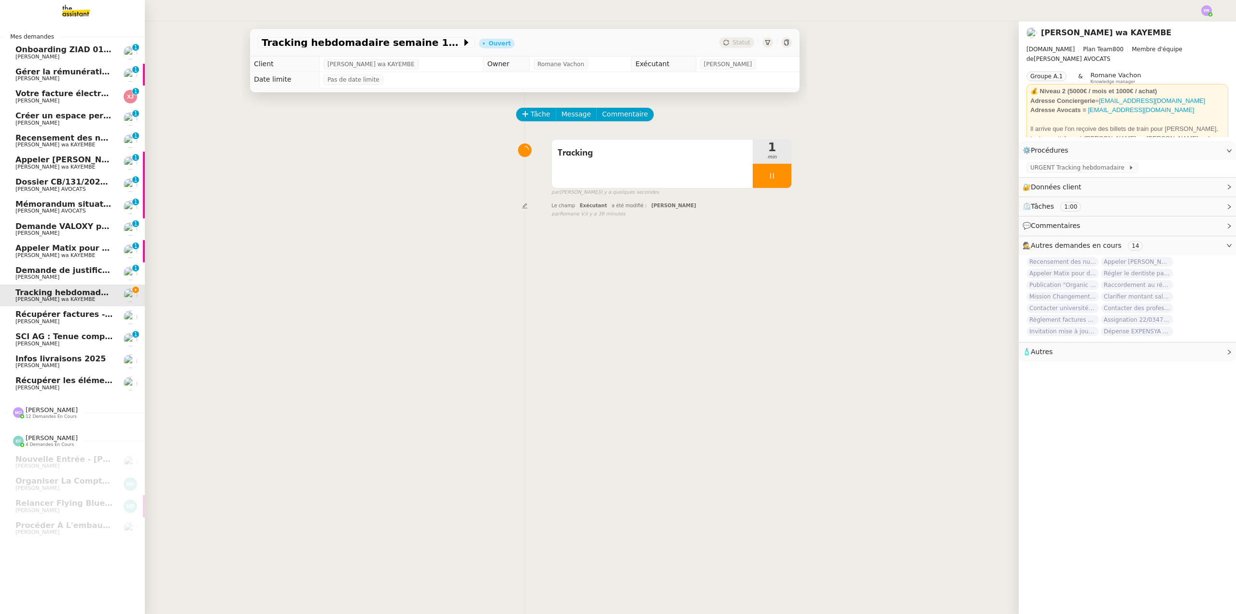
drag, startPoint x: 79, startPoint y: 379, endPoint x: 92, endPoint y: 360, distance: 23.6
click at [79, 379] on span "Récupérer les éléments sociaux - août 2025" at bounding box center [110, 380] width 191 height 9
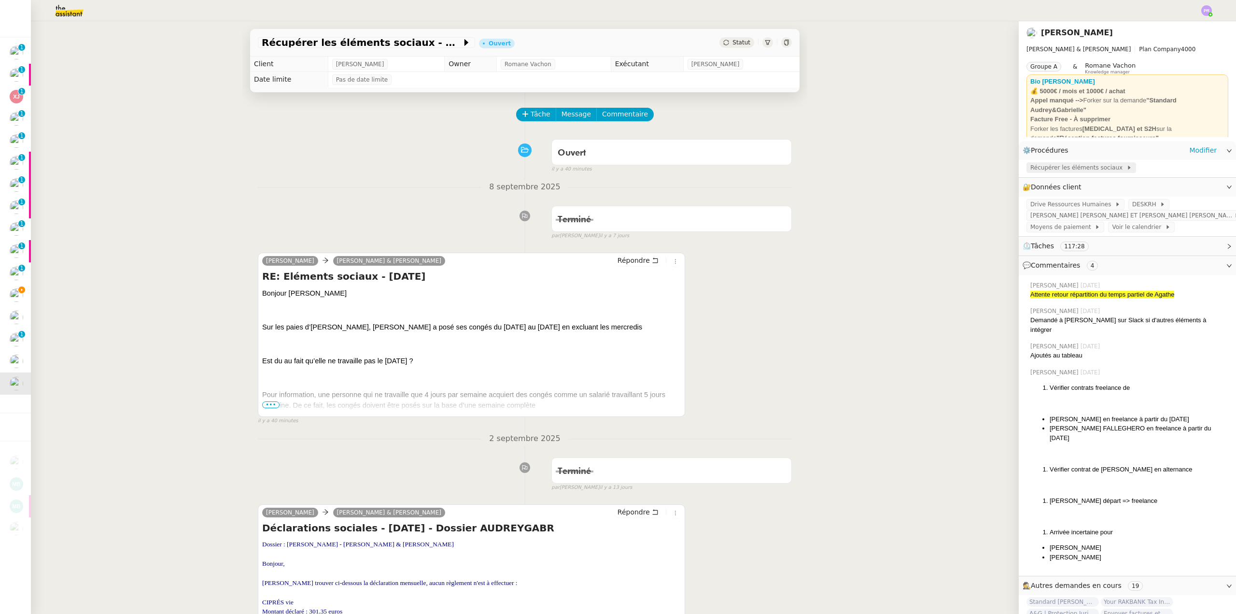
click at [1078, 167] on span "Récupérer les éléments sociaux" at bounding box center [1078, 168] width 96 height 10
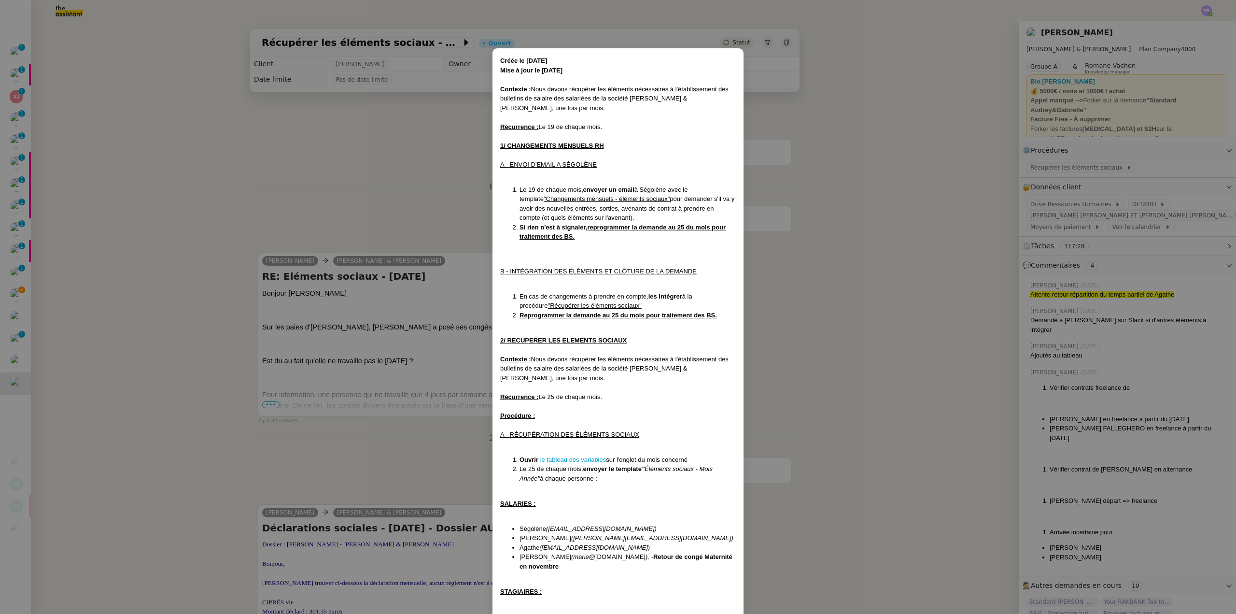
click at [91, 223] on nz-modal-container "Créée le 11/04/2024 Mise à jour le 25/08/2025 Contexte : Nous devons récupérer …" at bounding box center [618, 307] width 1236 height 614
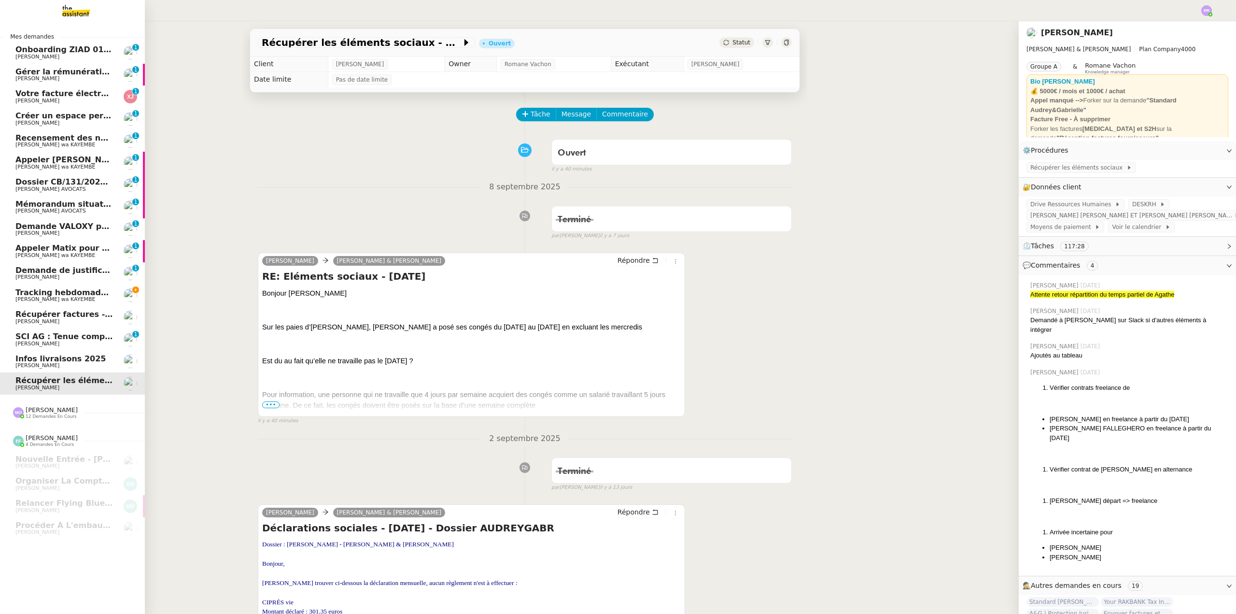
click at [101, 292] on span "Tracking hebdomadaire semaine 15 septembre 2025" at bounding box center [129, 292] width 229 height 9
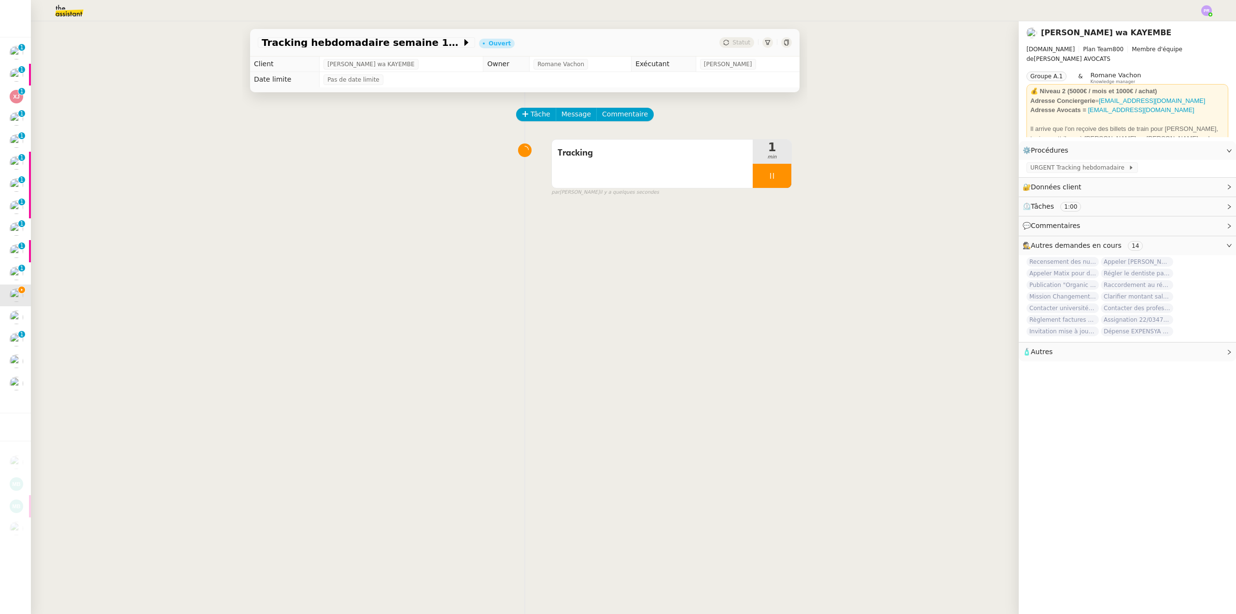
click at [64, 14] on img at bounding box center [61, 10] width 75 height 21
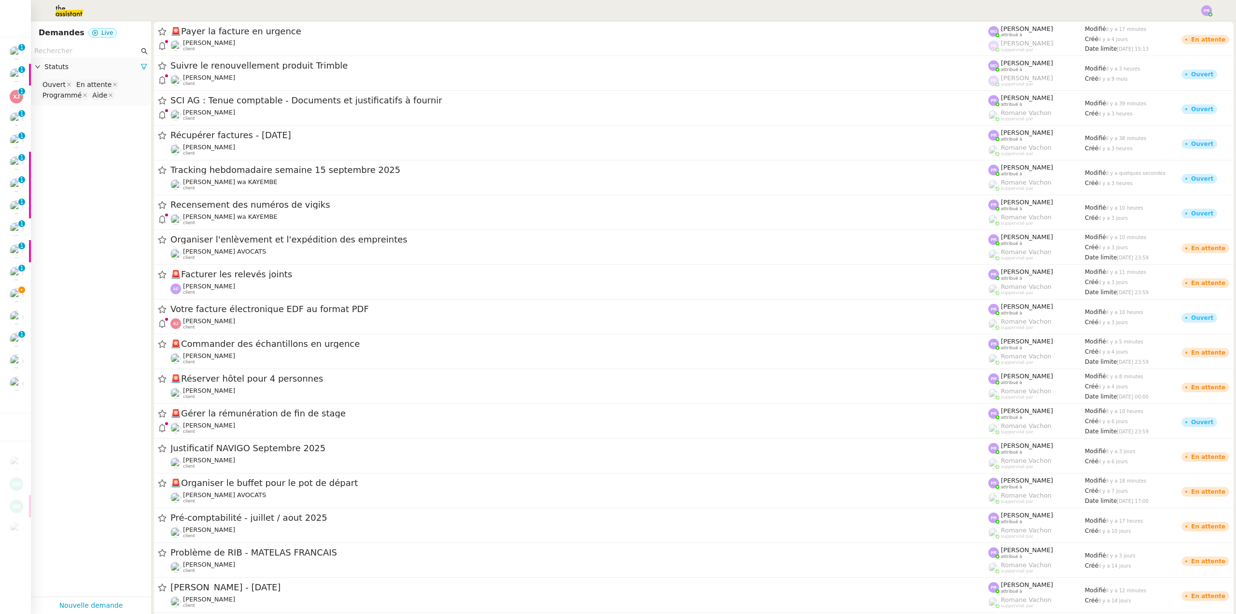
click at [64, 50] on input "text" at bounding box center [86, 50] width 105 height 11
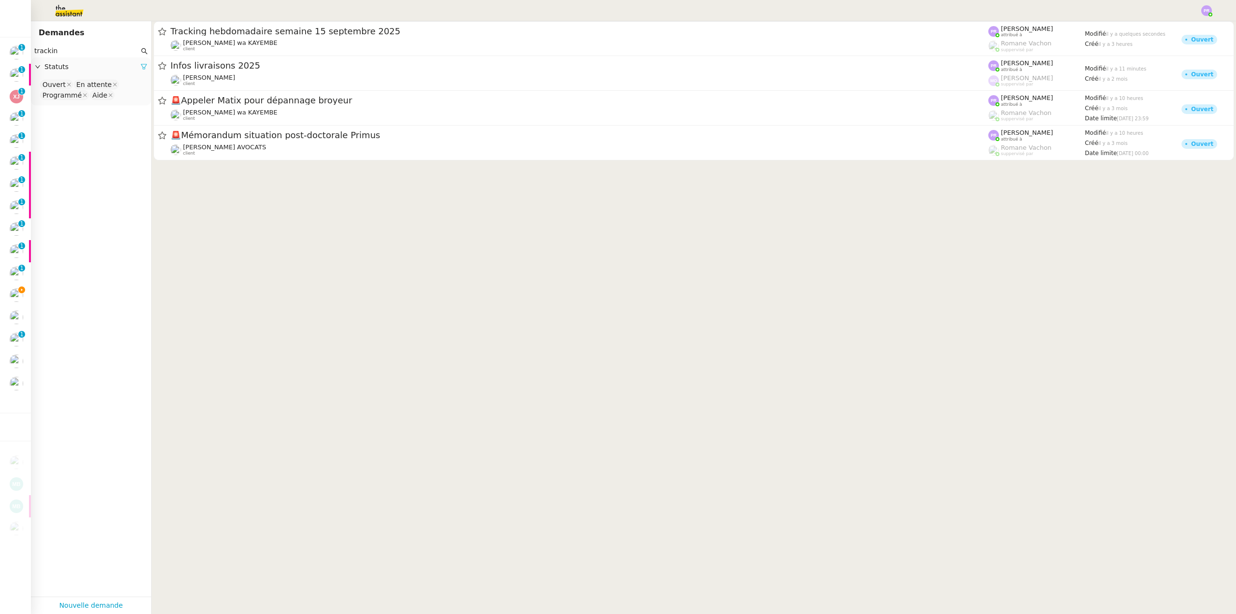
type input "trackin"
click at [140, 64] on icon at bounding box center [143, 66] width 7 height 7
click at [135, 69] on span "Statuts" at bounding box center [95, 66] width 103 height 11
click at [90, 86] on nz-select-top-control "Please select" at bounding box center [91, 85] width 105 height 12
click at [72, 179] on div "Terminé" at bounding box center [87, 182] width 90 height 9
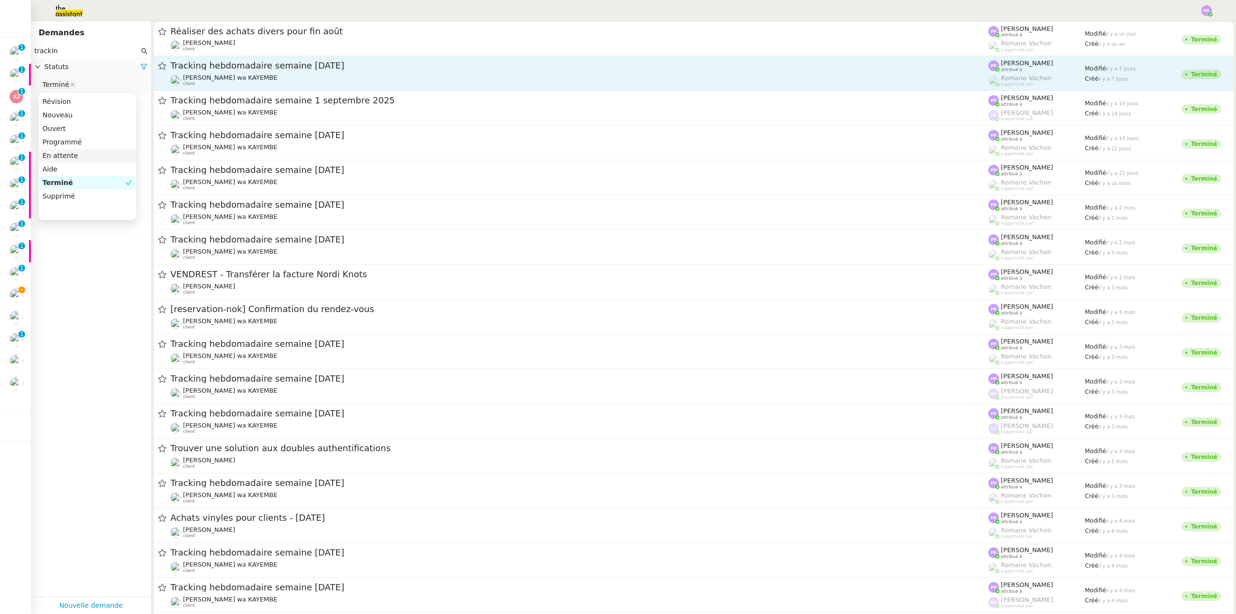
click at [328, 64] on span "Tracking hebdomadaire semaine 8 septembre 2025" at bounding box center [579, 65] width 818 height 9
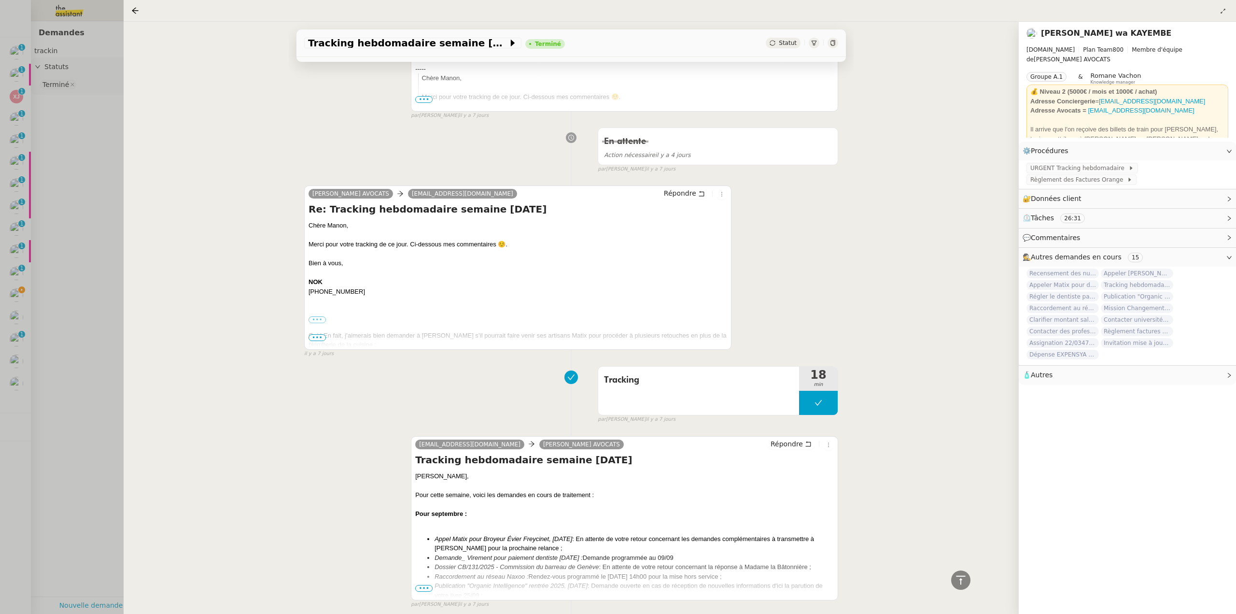
scroll to position [482, 0]
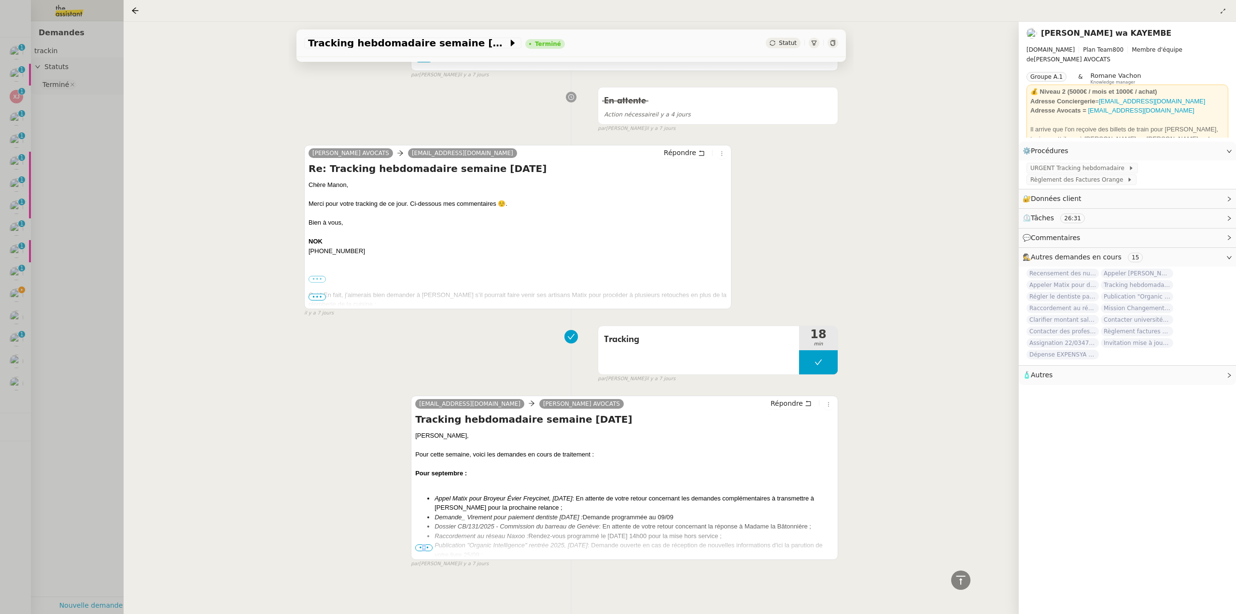
click at [423, 544] on span "•••" at bounding box center [423, 547] width 17 height 7
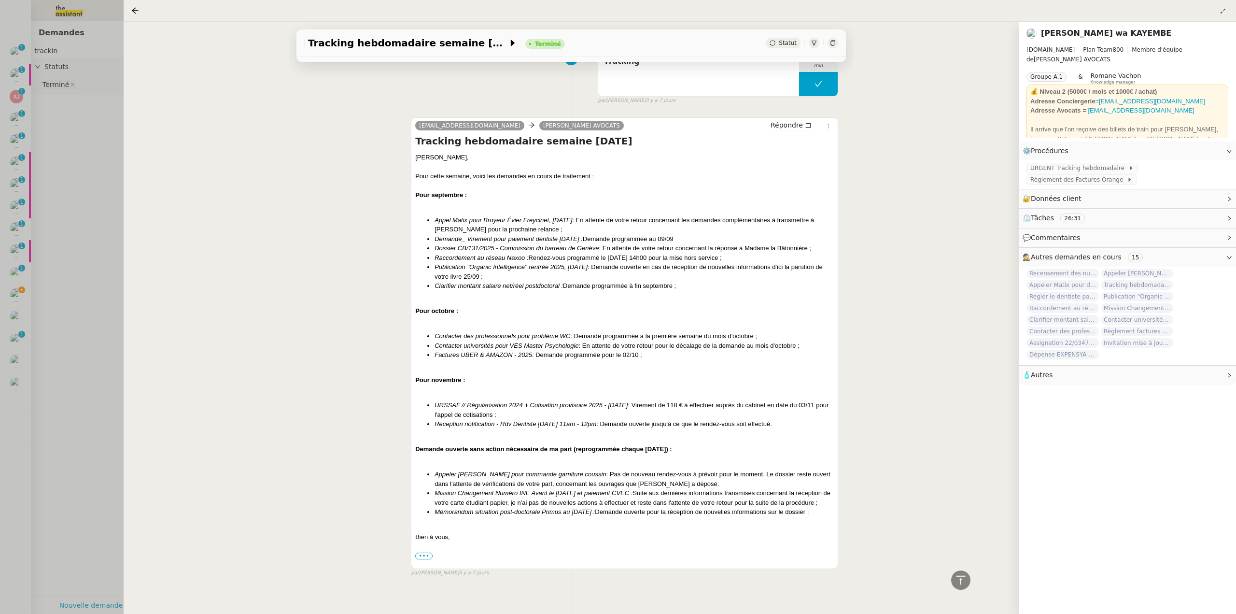
scroll to position [779, 0]
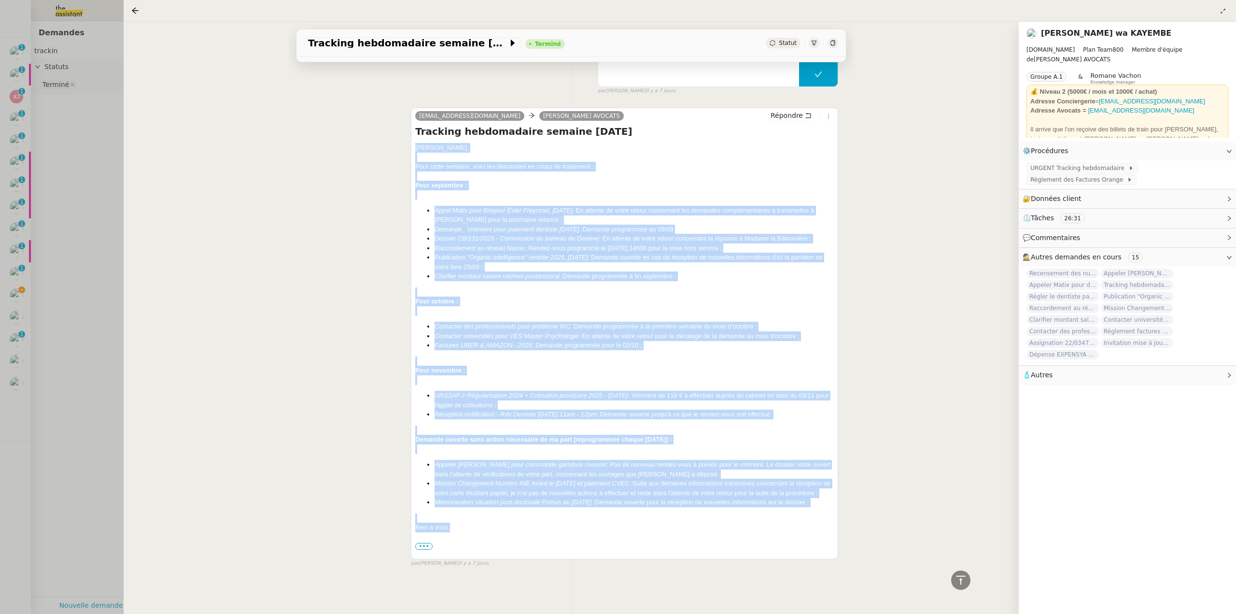
copy div "Chère Naomi, Pour cette semaine, voici les demandes en cours de traitement : Po…"
drag, startPoint x: 414, startPoint y: 133, endPoint x: 477, endPoint y: 525, distance: 397.0
click at [477, 525] on div "Chère Naomi, Pour cette semaine, voici les demandes en cours de traitement : Po…" at bounding box center [624, 347] width 419 height 408
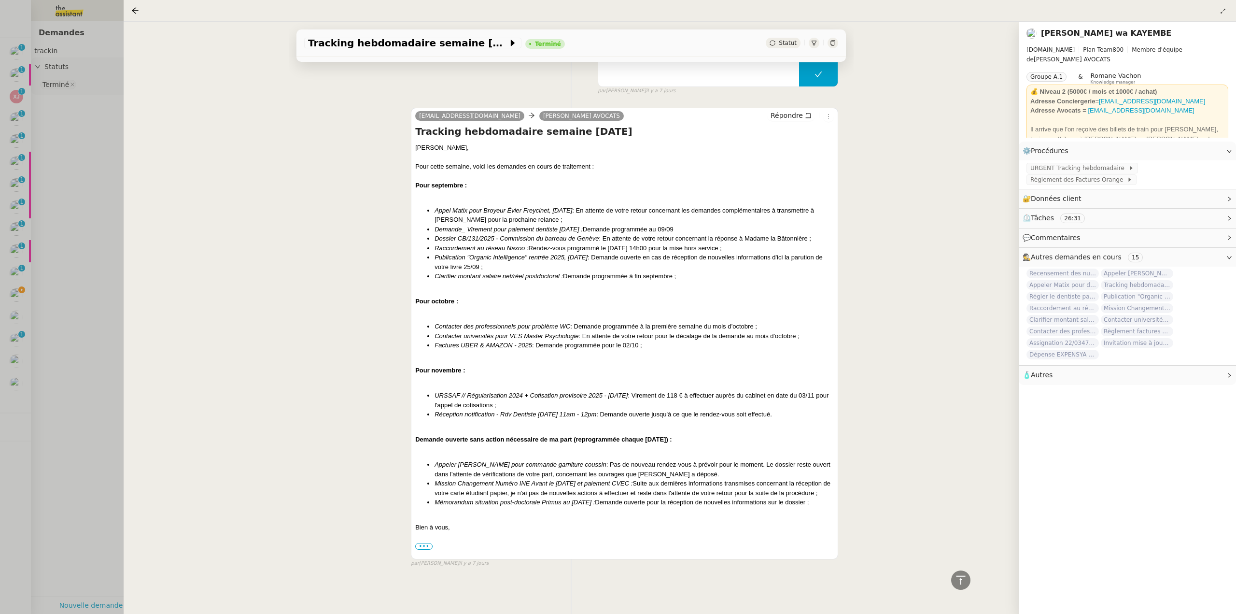
click at [57, 298] on div at bounding box center [618, 307] width 1236 height 614
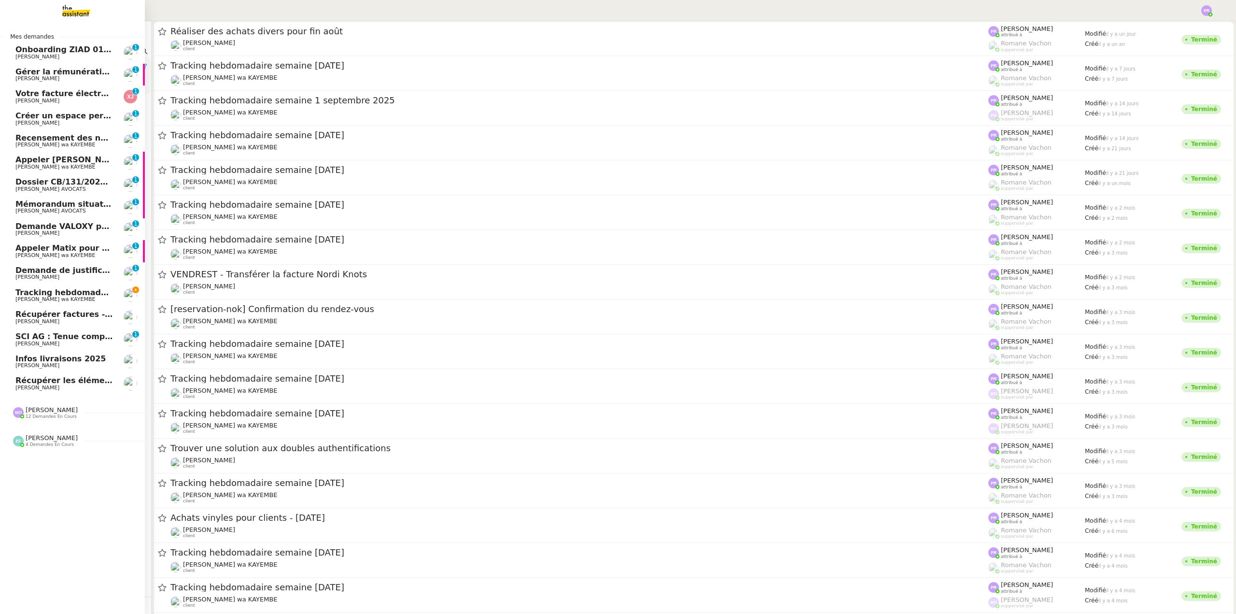
click at [25, 296] on span "[PERSON_NAME] wa KAYEMBE" at bounding box center [55, 299] width 80 height 6
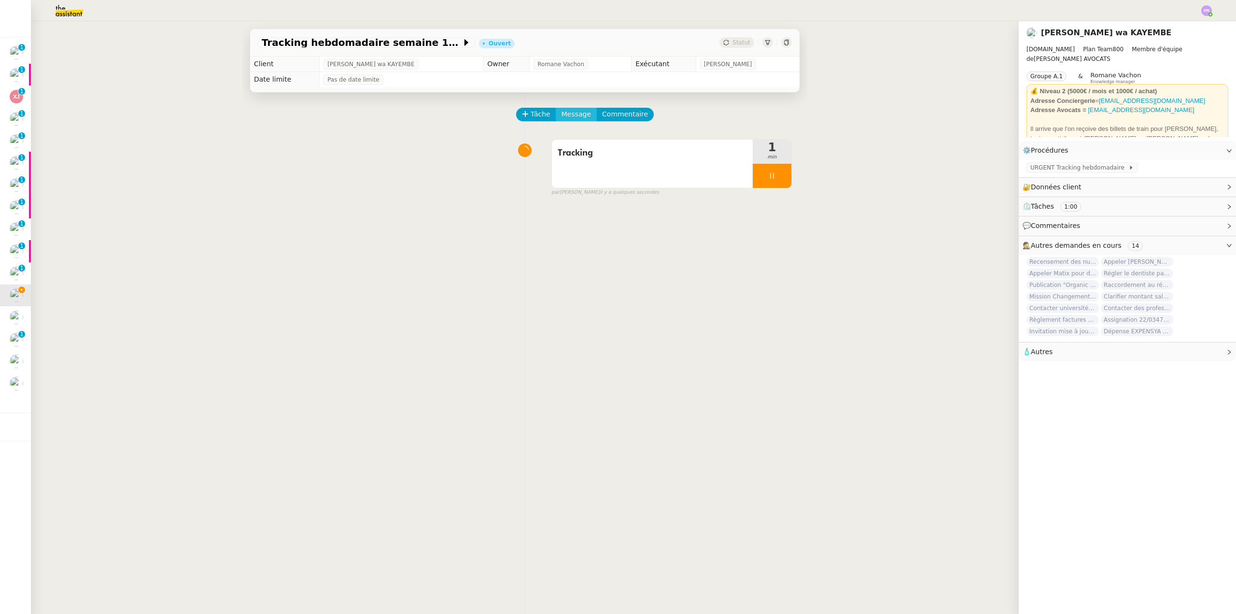
click at [572, 119] on span "Message" at bounding box center [575, 114] width 29 height 11
click at [590, 141] on span "Nouvelle conversation" at bounding box center [612, 143] width 85 height 8
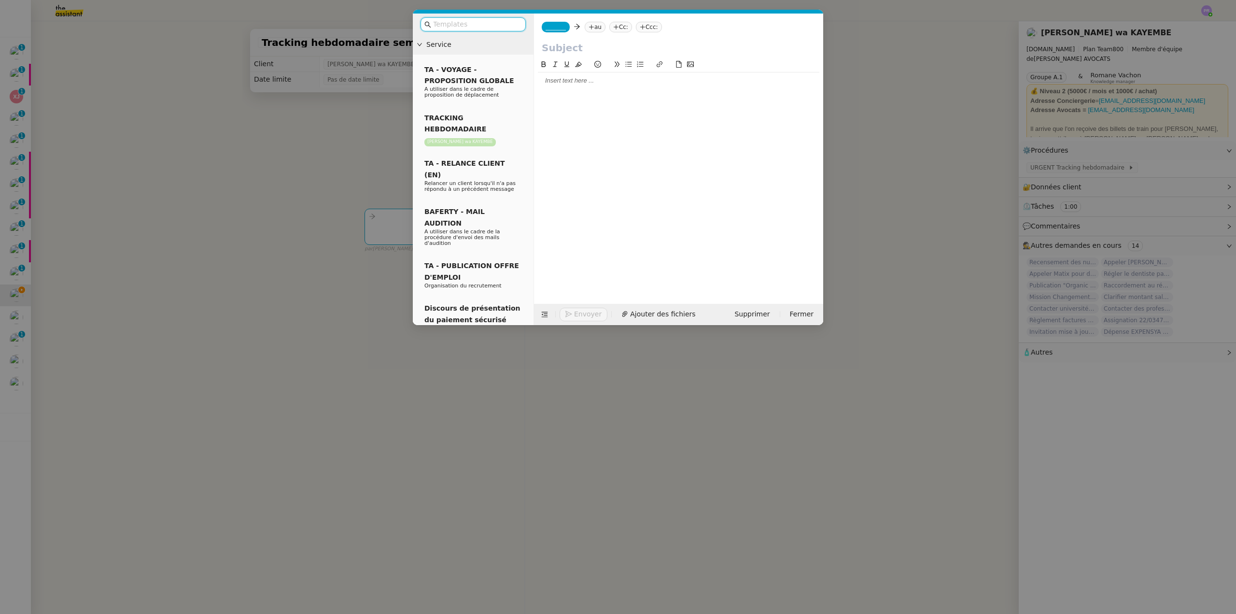
click at [560, 81] on div at bounding box center [678, 80] width 281 height 9
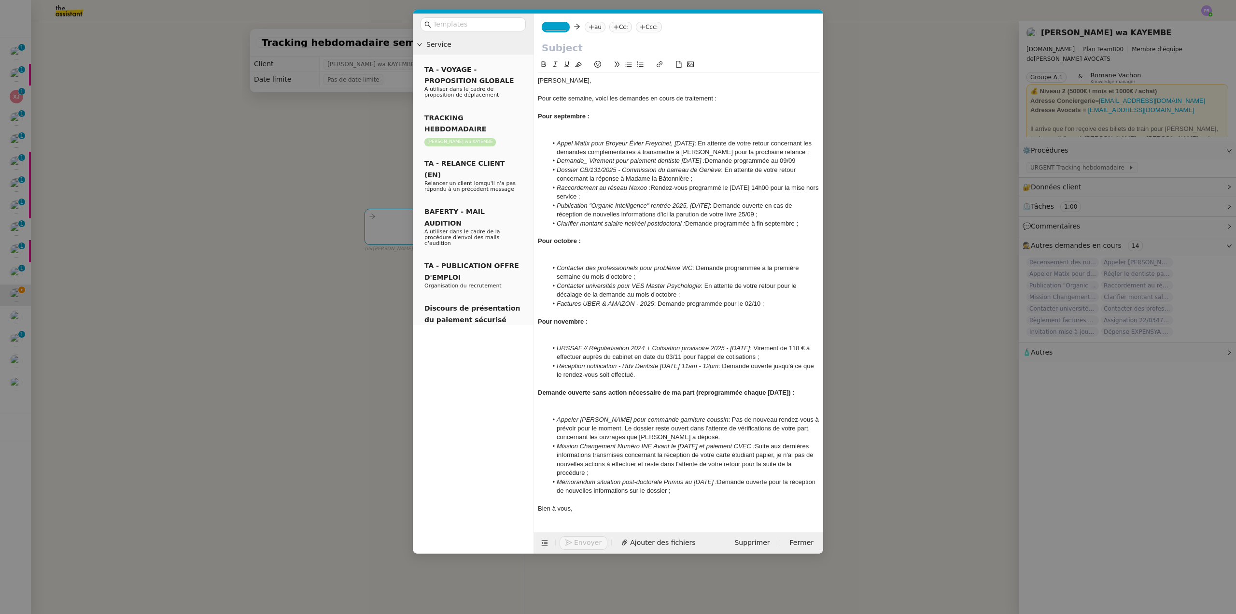
click at [327, 43] on nz-modal-container "Service TA - VOYAGE - PROPOSITION GLOBALE A utiliser dans le cadre de propositi…" at bounding box center [618, 307] width 1236 height 614
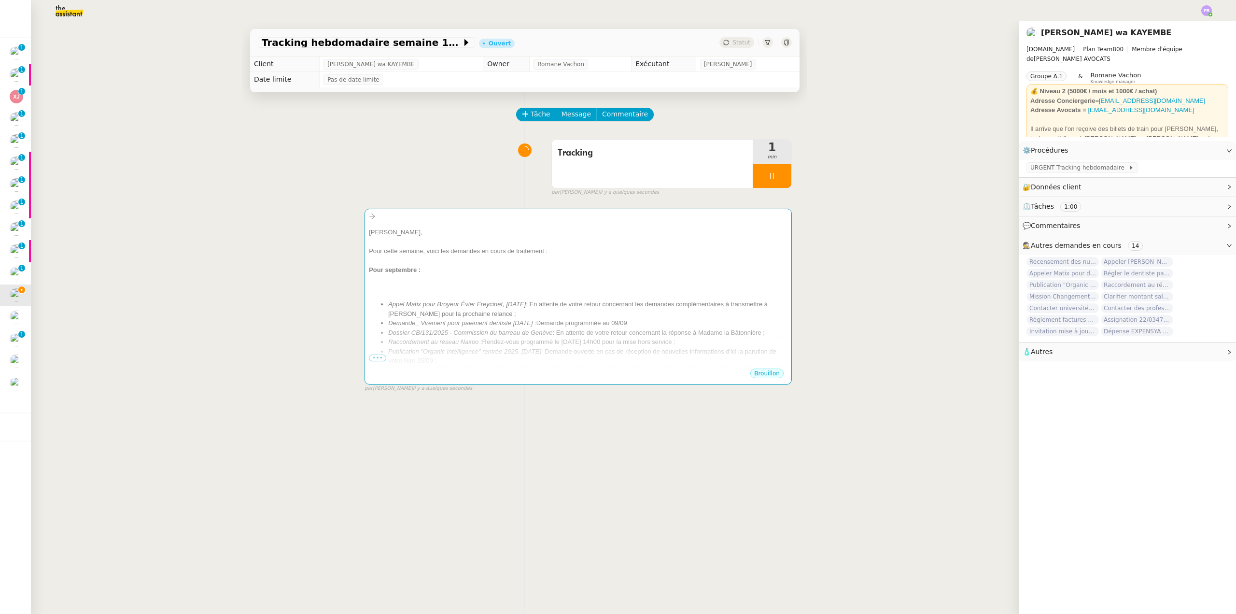
click at [331, 42] on span "Tracking hebdomadaire semaine 15 septembre 2025" at bounding box center [362, 43] width 200 height 10
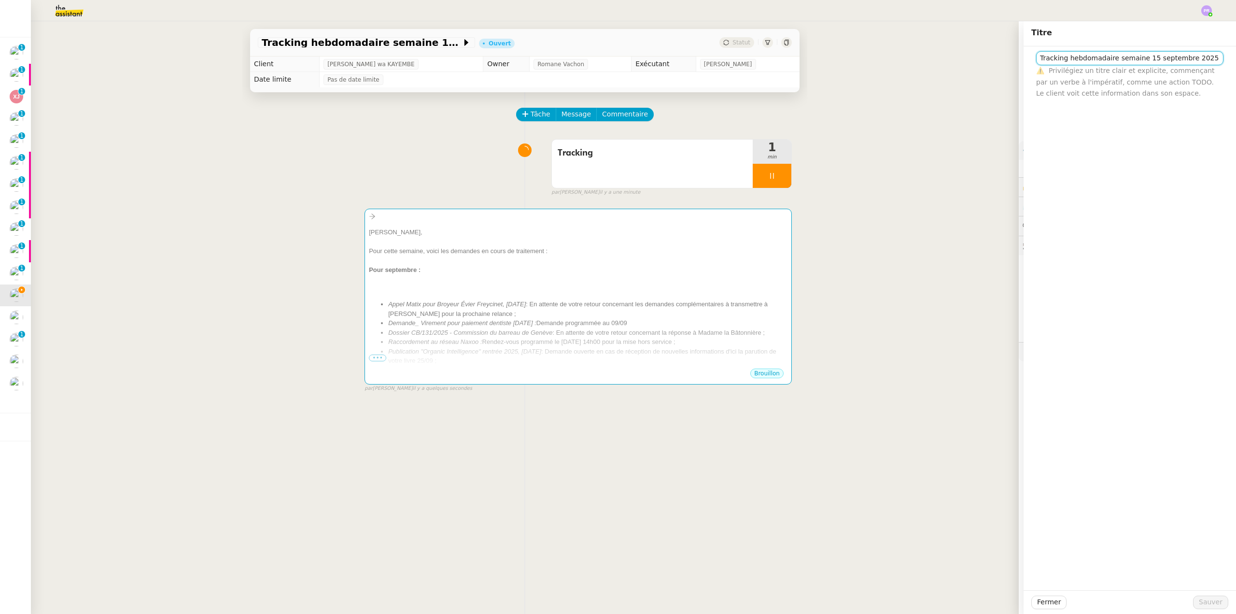
drag, startPoint x: 1195, startPoint y: 56, endPoint x: 1002, endPoint y: 56, distance: 193.1
click at [1002, 56] on app-ticket "Tracking hebdomadaire semaine 15 septembre 2025 Ouvert Statut Client Naomi OMEO…" at bounding box center [633, 317] width 1205 height 592
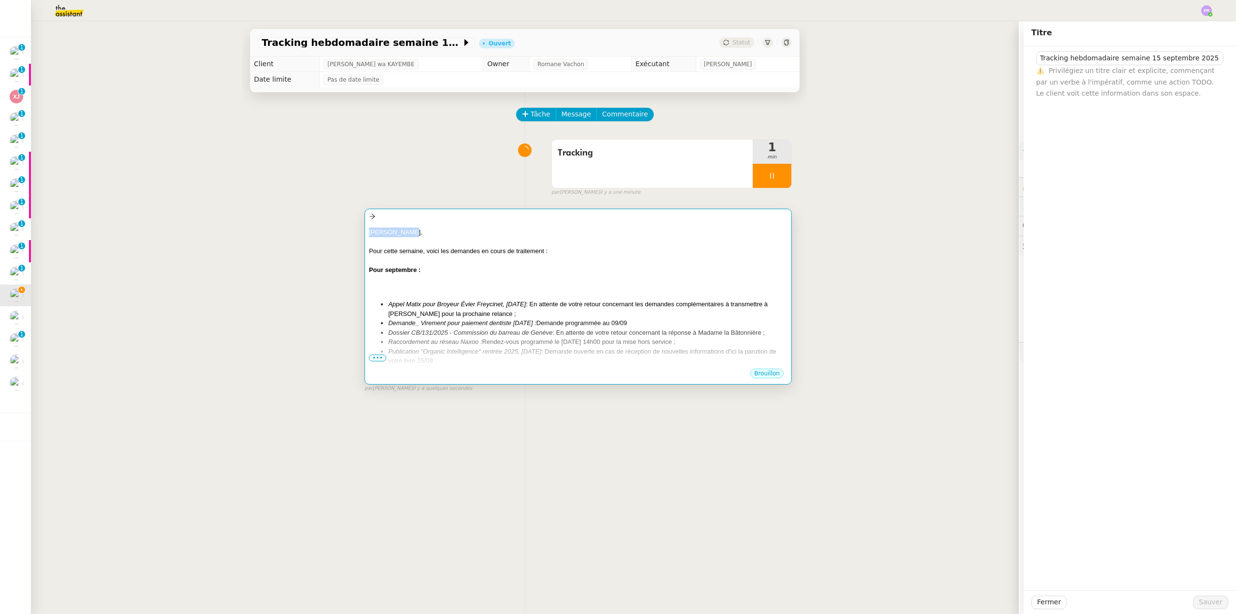
click at [549, 223] on div "Chère Naomi, Pour cette semaine, voici les demandes en cours de traitement : Po…" at bounding box center [577, 296] width 427 height 175
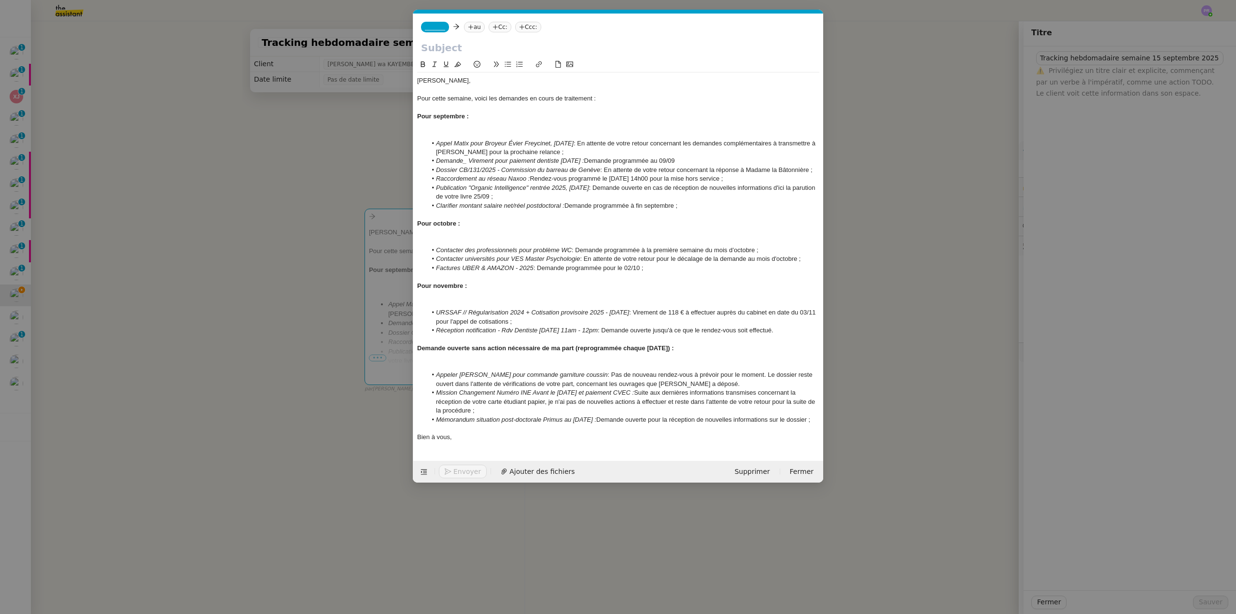
scroll to position [0, 20]
click at [461, 52] on input "text" at bounding box center [618, 48] width 394 height 14
paste input "Tracking hebdomadaire semaine 15 septembre 2025"
type input "Tracking hebdomadaire semaine 15 septembre 2025"
click at [432, 28] on span "_______" at bounding box center [435, 27] width 20 height 7
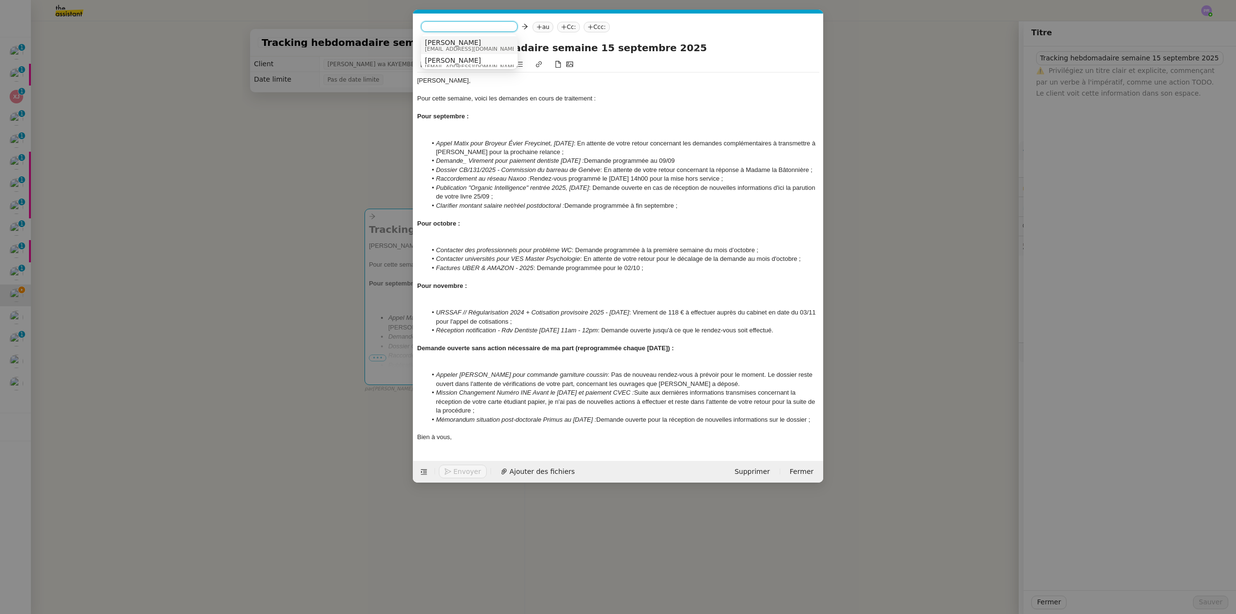
click at [451, 43] on span "[PERSON_NAME]" at bounding box center [471, 43] width 93 height 8
click at [492, 25] on nz-tag "au" at bounding box center [502, 27] width 21 height 11
type input "lavraienao"
click at [533, 44] on span "[PERSON_NAME] AVOCATS" at bounding box center [532, 43] width 93 height 8
click at [330, 141] on nz-modal-container "Service TA - VOYAGE - PROPOSITION GLOBALE A utiliser dans le cadre de propositi…" at bounding box center [618, 307] width 1236 height 614
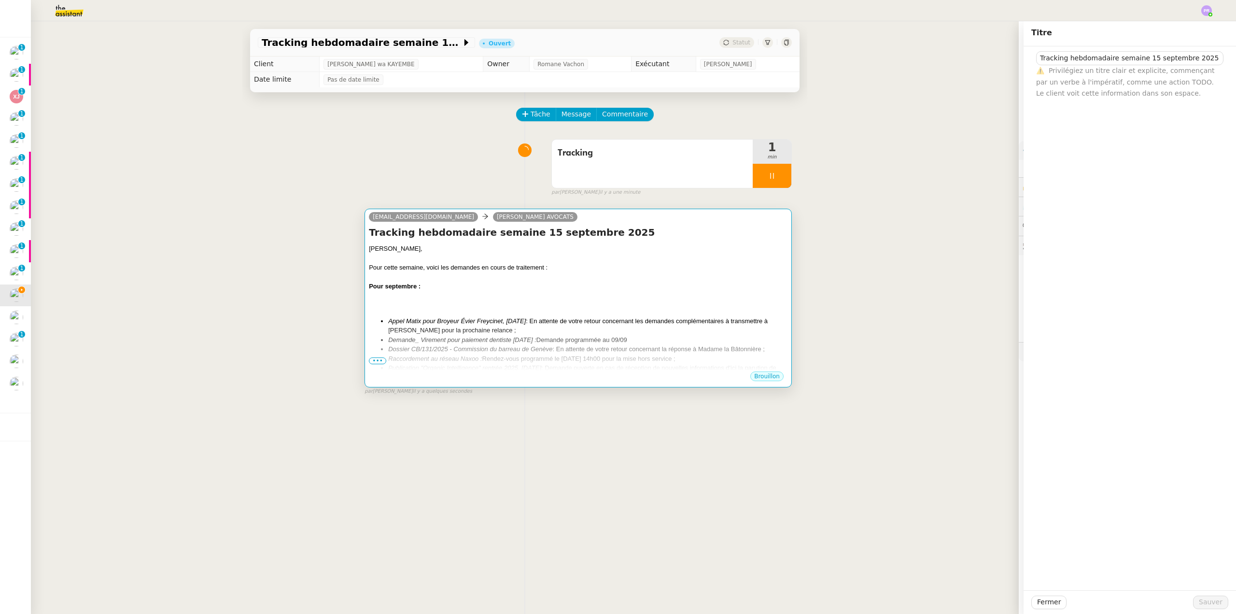
click at [560, 284] on div "Pour septembre :" at bounding box center [578, 286] width 419 height 10
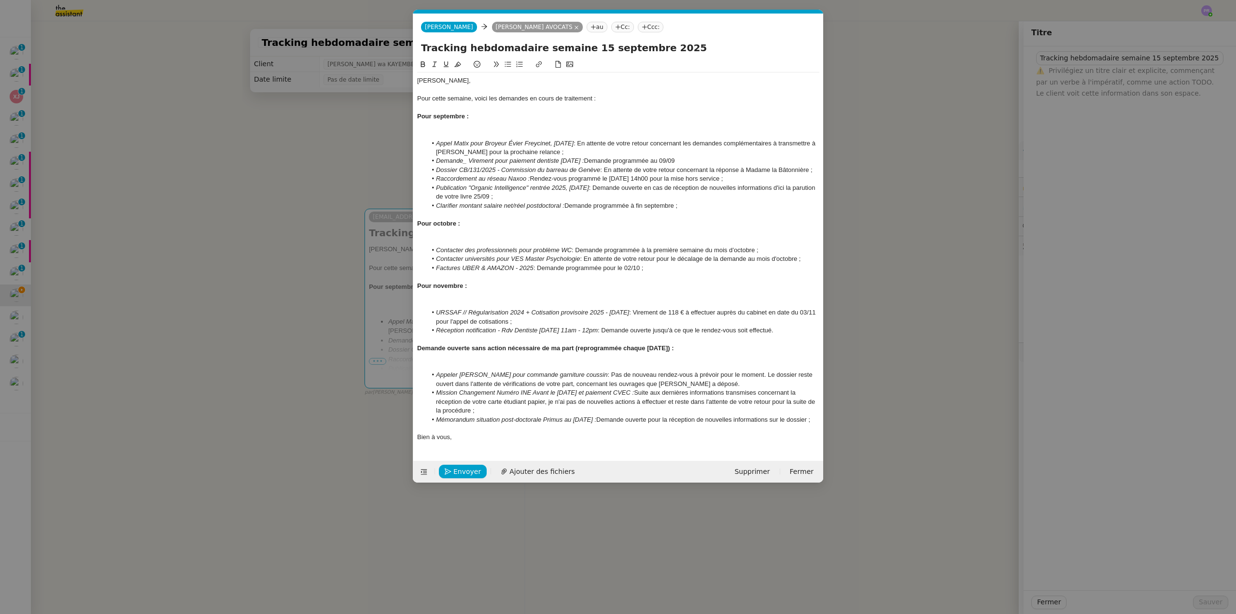
click at [591, 140] on li "Appel Matix pour Broyeur Évier Freycinet, 30 06 2025 : En attente de votre reto…" at bounding box center [623, 148] width 393 height 18
copy li "M. Stolarczyk"
drag, startPoint x: 566, startPoint y: 151, endPoint x: 659, endPoint y: 151, distance: 93.2
click at [530, 151] on li "Appel Matix pour Broyeur Évier Freycinet, 30 06 2025 : Relance téléphonqiue En …" at bounding box center [623, 148] width 393 height 18
click at [654, 142] on li "Appel Matix pour Broyeur Évier Freycinet, 30 06 2025 : Relance téléphonqiue En …" at bounding box center [623, 148] width 393 height 18
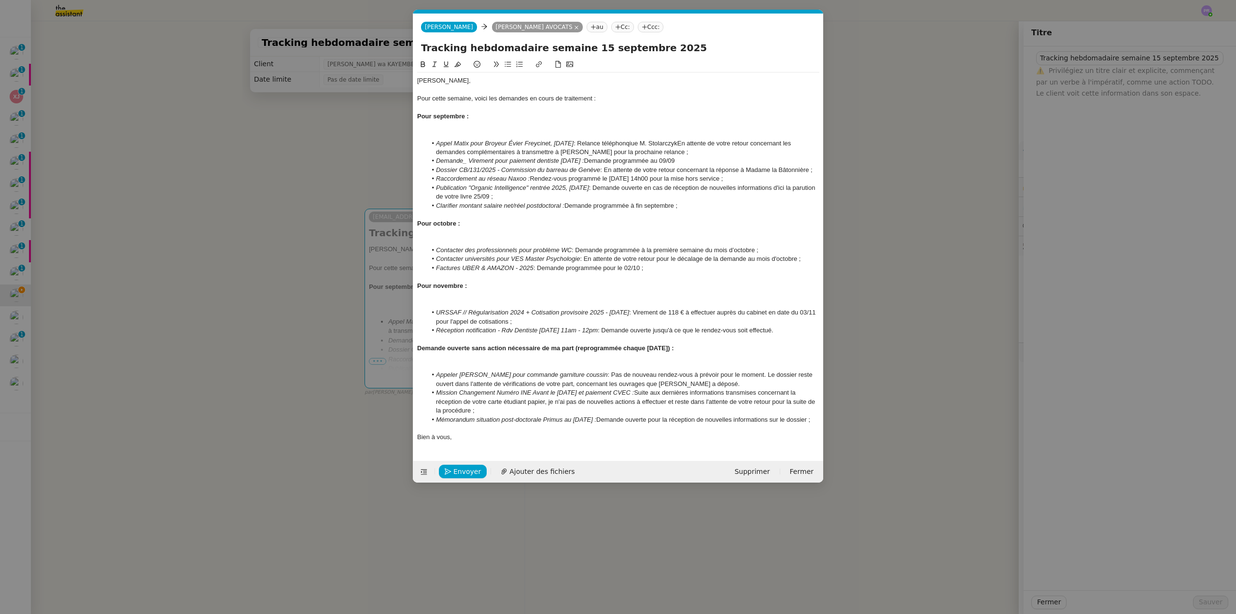
scroll to position [0, 0]
click at [640, 143] on li "Appel Matix pour Broyeur Évier Freycinet, 30 06 2025 : Relance téléphonqiue M. …" at bounding box center [623, 148] width 393 height 18
click at [0, 0] on lt-span "téléphon iq ue" at bounding box center [0, 0] width 0 height 0
click at [721, 142] on li "Appel Matix pour Broyeur Évier Freycinet, 30 06 2025 : Relance téléphonique aup…" at bounding box center [623, 148] width 393 height 18
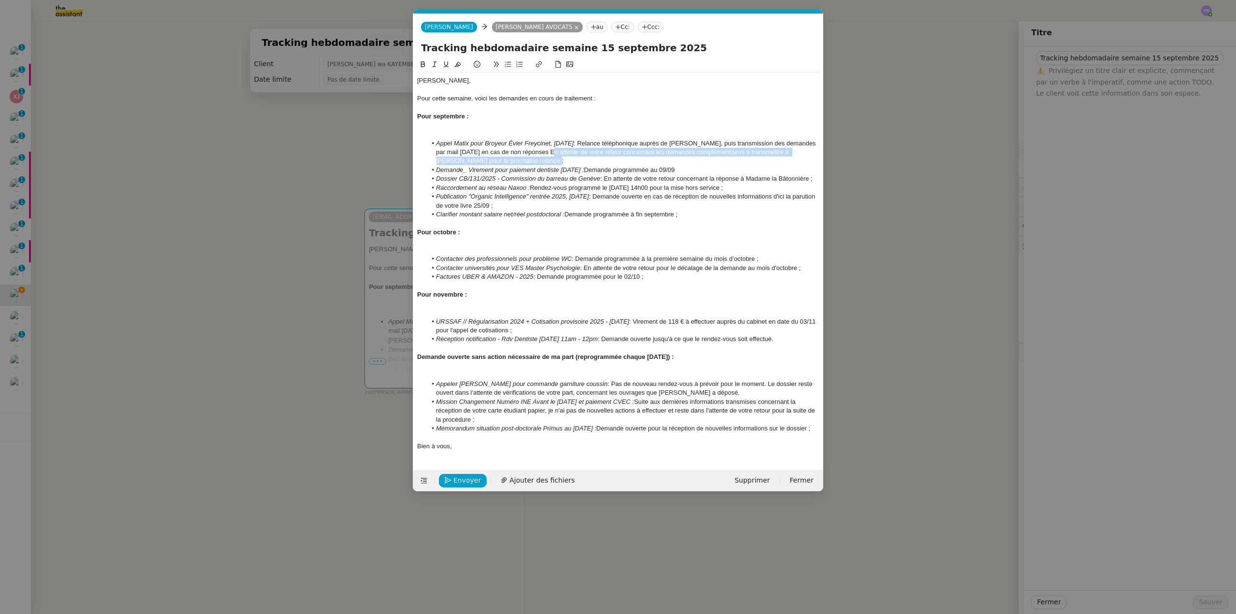
drag, startPoint x: 538, startPoint y: 163, endPoint x: 551, endPoint y: 148, distance: 20.2
click at [551, 148] on li "Appel Matix pour Broyeur Évier Freycinet, 30 06 2025 : Relance téléphonique aup…" at bounding box center [623, 152] width 393 height 27
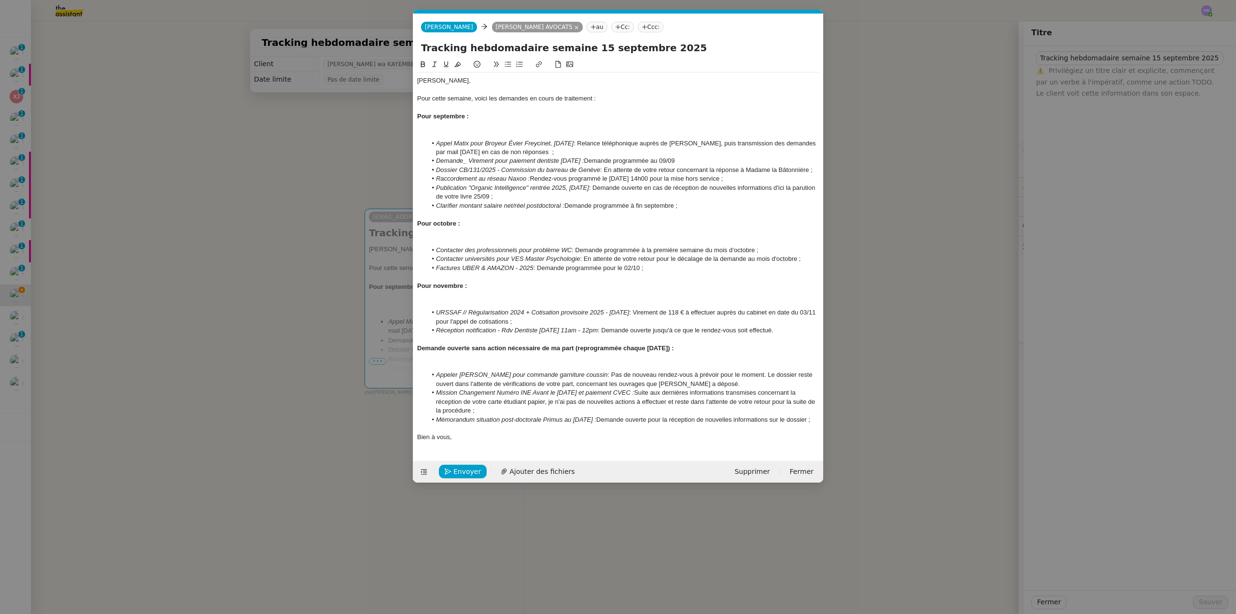
click at [719, 142] on li "Appel Matix pour Broyeur Évier Freycinet, 30 06 2025 : Relance téléphonique aup…" at bounding box center [623, 148] width 393 height 18
click at [555, 151] on li "Appel Matix pour Broyeur Évier Freycinet, 30 06 2025 : Relance téléphonique aup…" at bounding box center [623, 148] width 393 height 18
click at [0, 0] on lt-em "non-réponses" at bounding box center [0, 0] width 0 height 0
drag, startPoint x: 555, startPoint y: 152, endPoint x: 429, endPoint y: 121, distance: 130.2
click at [418, 144] on ul "Appel Matix pour Broyeur Évier Freycinet, 30 06 2025 : Relance téléphonique aup…" at bounding box center [618, 174] width 402 height 71
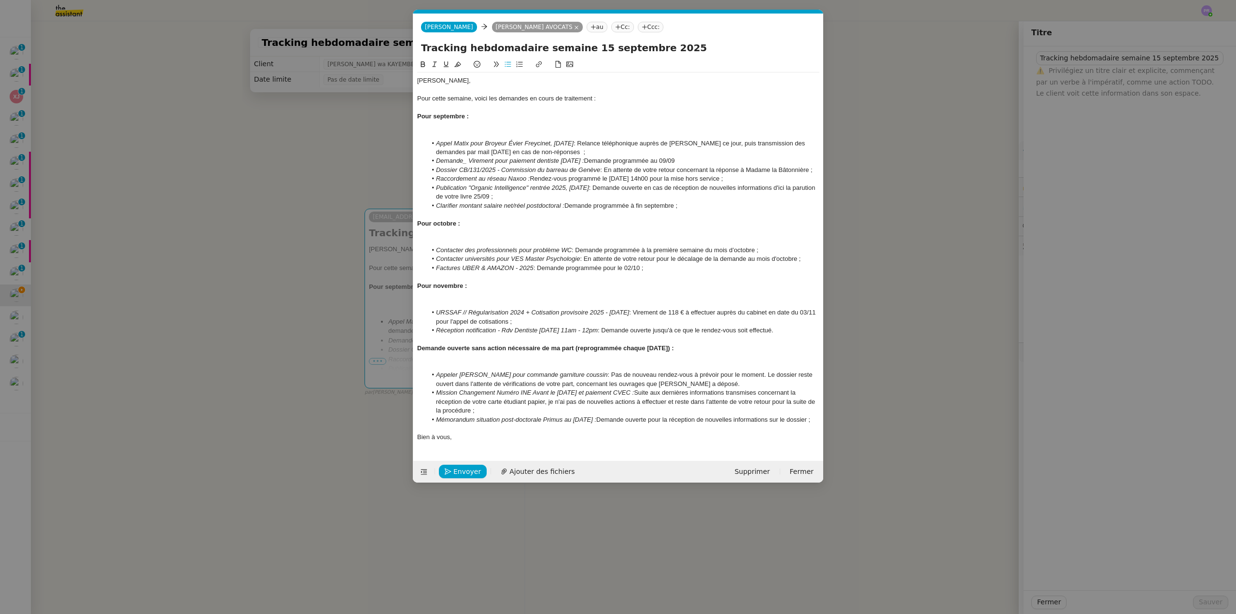
click at [458, 64] on icon at bounding box center [457, 64] width 7 height 7
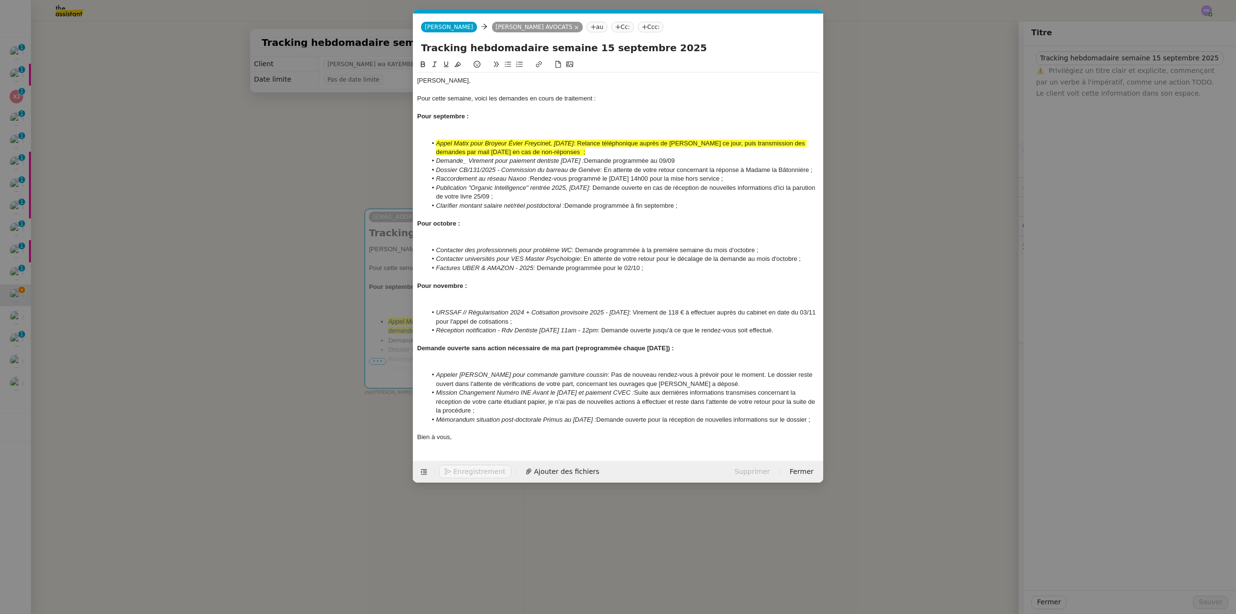
click at [113, 62] on nz-modal-container "Service TA - VOYAGE - PROPOSITION GLOBALE A utiliser dans le cadre de propositi…" at bounding box center [618, 307] width 1236 height 614
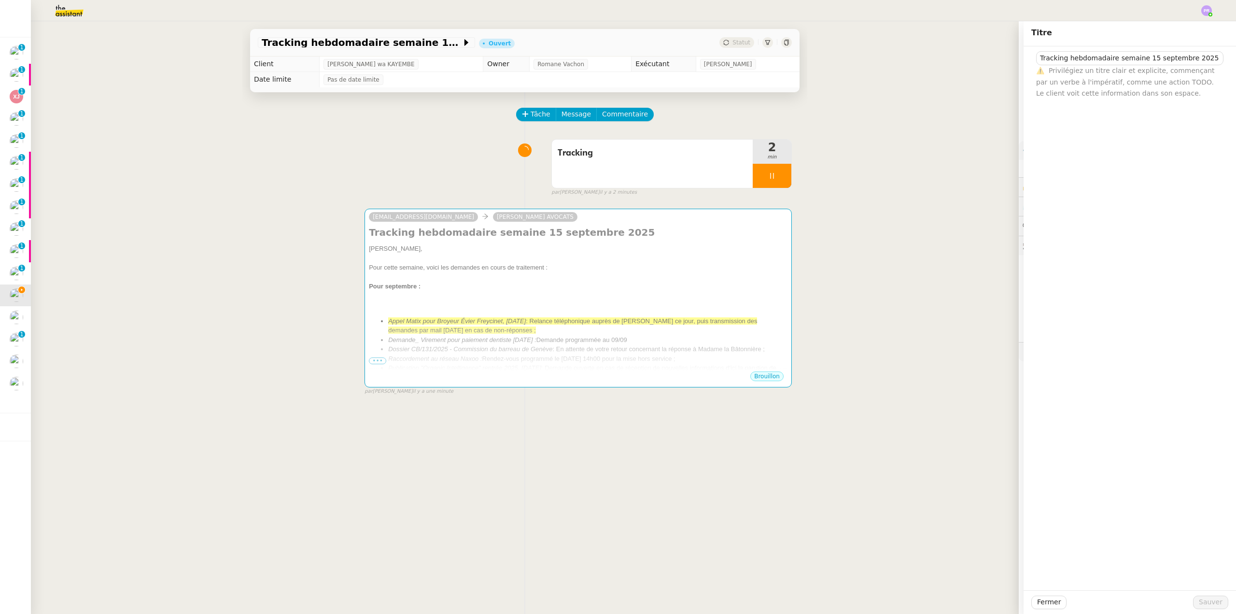
click at [70, 13] on img at bounding box center [61, 10] width 75 height 21
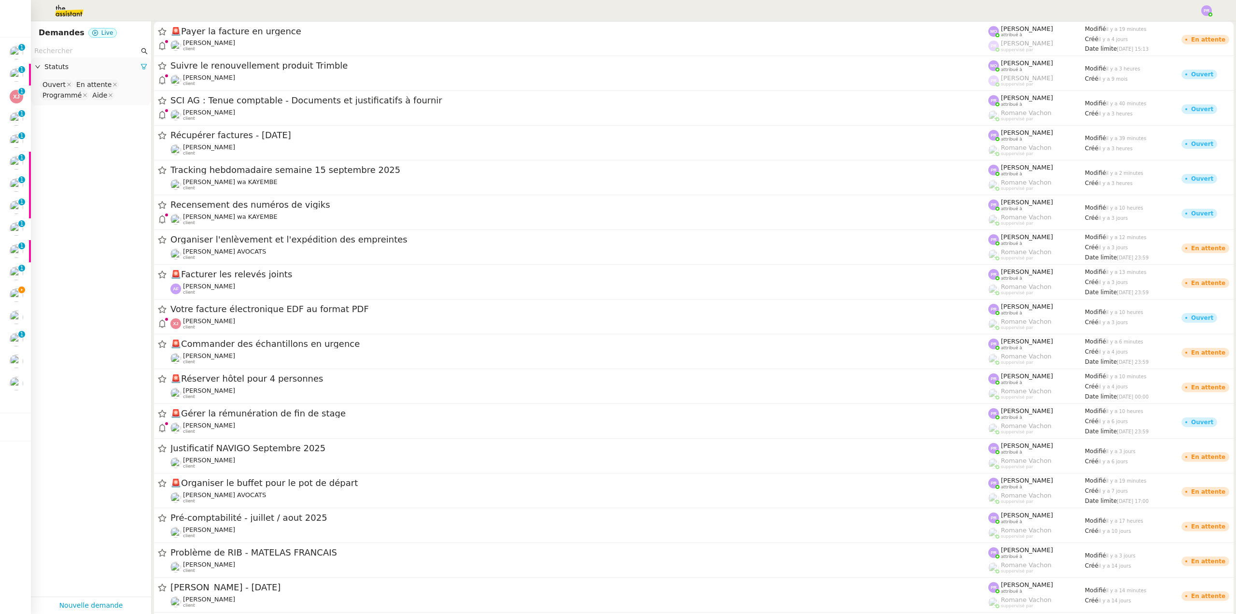
click at [70, 49] on input "text" at bounding box center [86, 50] width 105 height 11
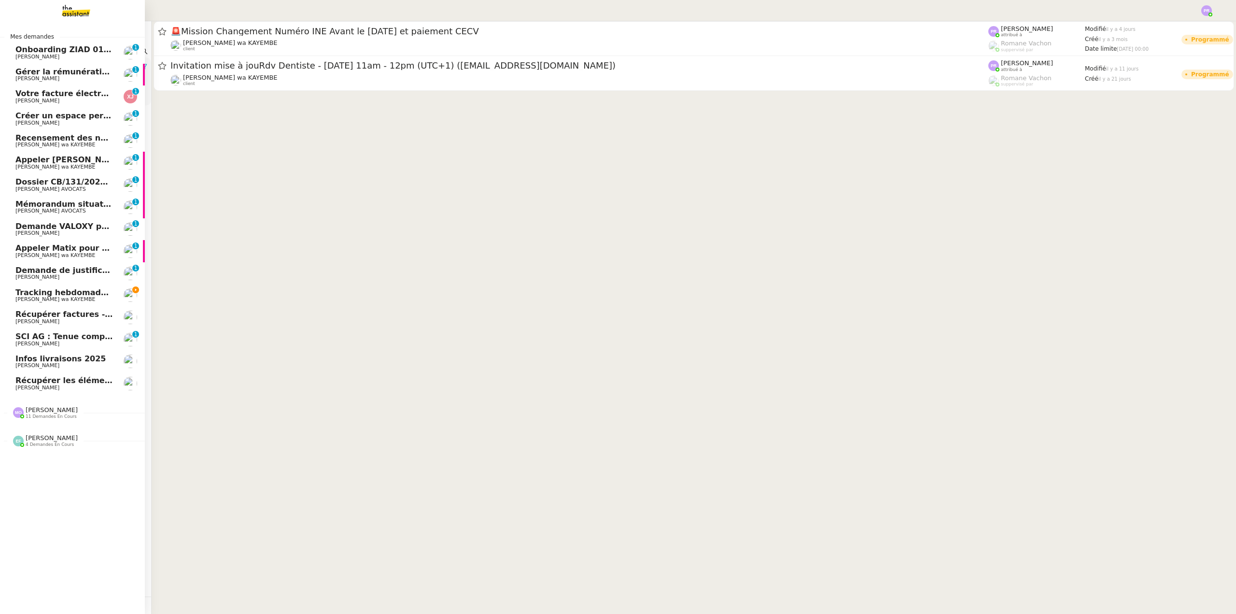
type input "dentiste"
click at [56, 408] on div "Marie Orsoni 11 demandes en cours" at bounding box center [52, 412] width 52 height 13
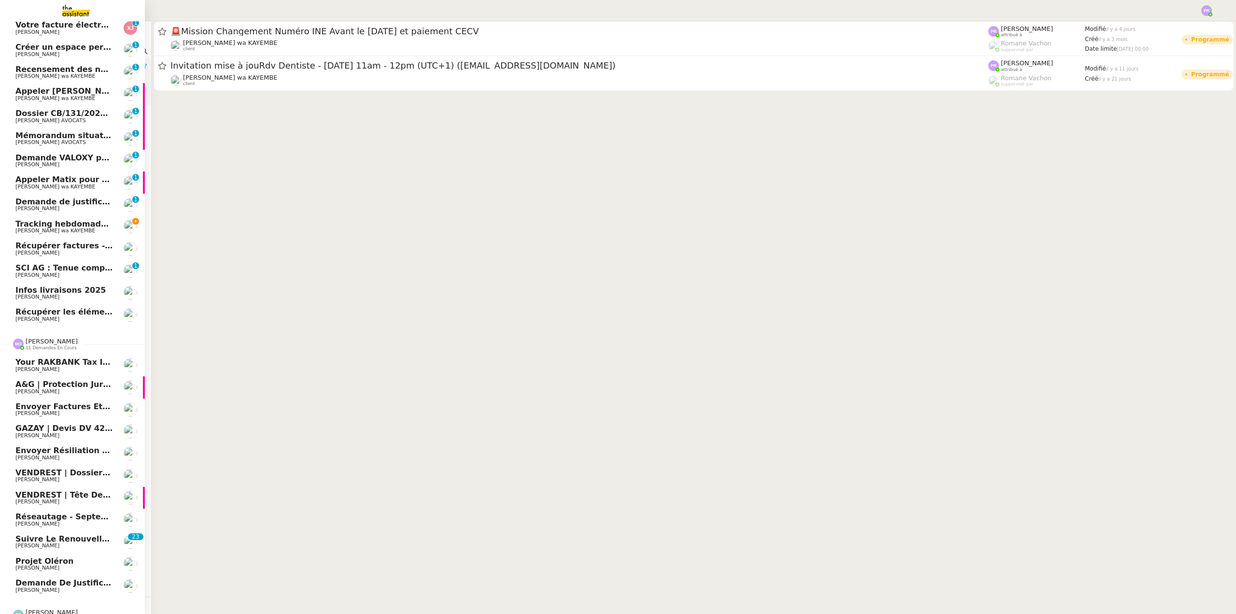
scroll to position [84, 0]
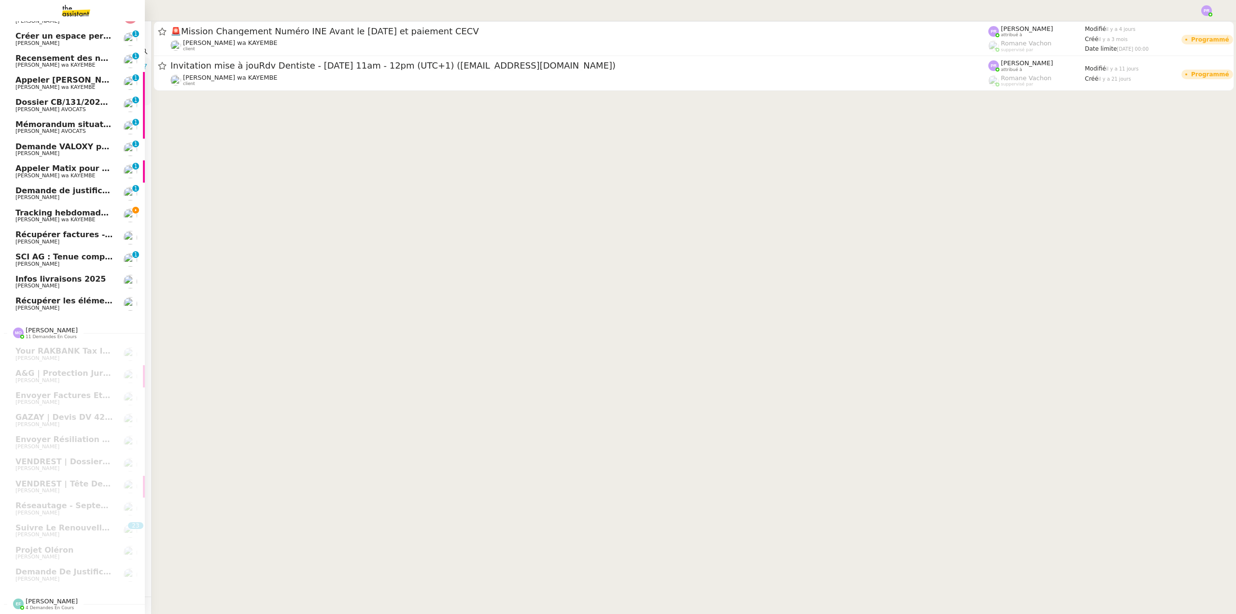
click at [84, 210] on span "Tracking hebdomadaire semaine 15 septembre 2025" at bounding box center [129, 212] width 229 height 9
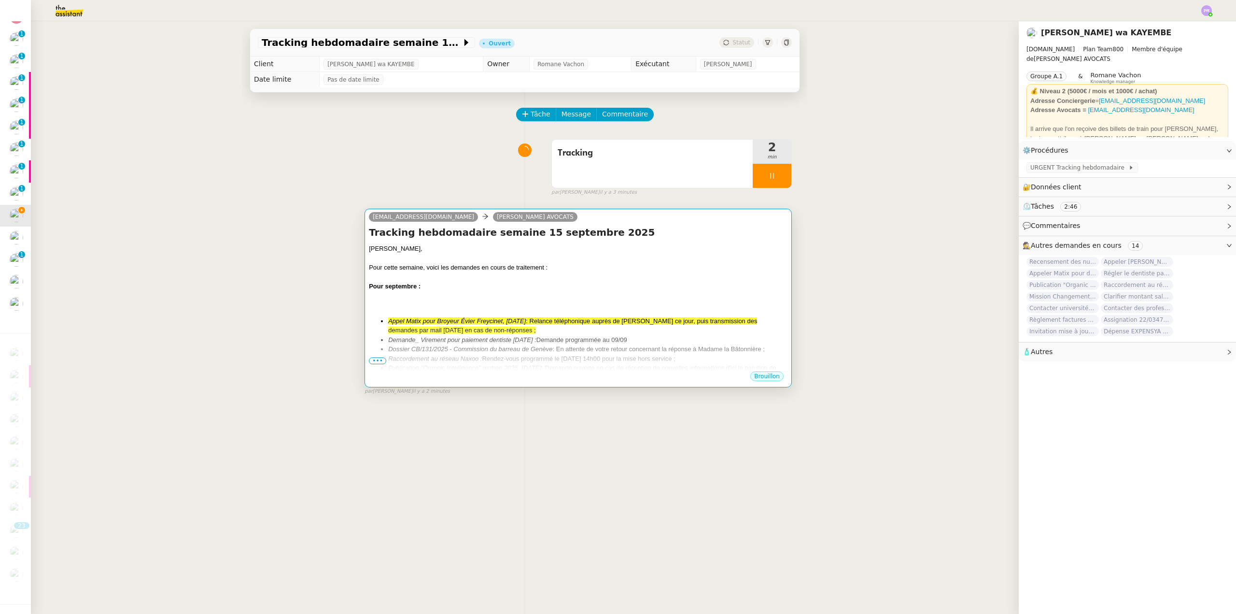
click at [512, 242] on div "Tracking hebdomadaire semaine 15 septembre 2025 Chère Naomi, Pour cette semaine…" at bounding box center [578, 297] width 419 height 145
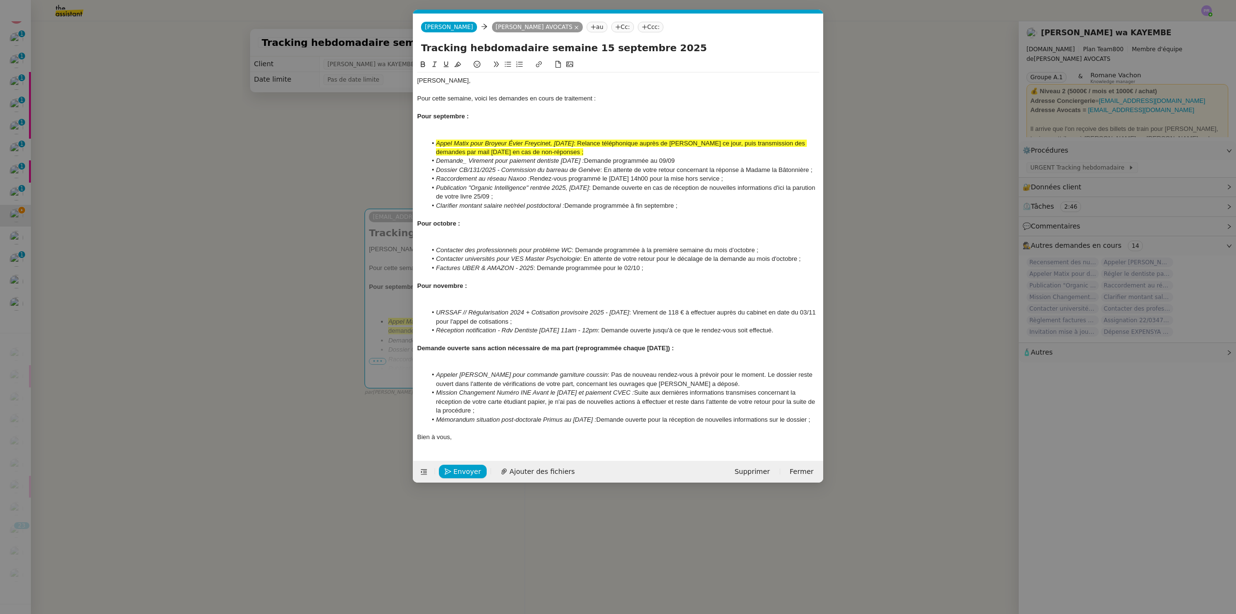
scroll to position [0, 20]
drag, startPoint x: 691, startPoint y: 159, endPoint x: 678, endPoint y: 152, distance: 14.5
click at [673, 159] on li "Demande_ Virement pour paiement dentiste 02 07 2025 : Demande programmée au 09/…" at bounding box center [623, 160] width 393 height 9
drag, startPoint x: 670, startPoint y: 162, endPoint x: 435, endPoint y: 135, distance: 236.6
click at [412, 163] on nz-modal-container "Service TA - VOYAGE - PROPOSITION GLOBALE A utiliser dans le cadre de propositi…" at bounding box center [618, 307] width 1236 height 614
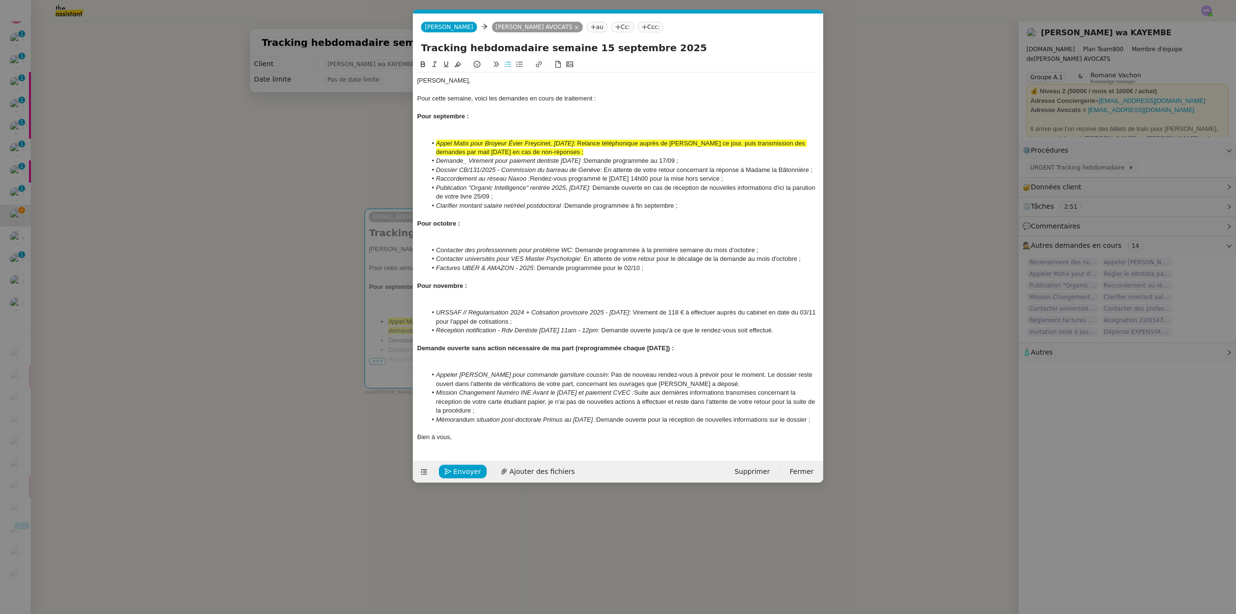
click at [459, 67] on icon at bounding box center [457, 64] width 7 height 7
click at [63, 88] on nz-modal-container "Service TA - VOYAGE - PROPOSITION GLOBALE A utiliser dans le cadre de propositi…" at bounding box center [618, 307] width 1236 height 614
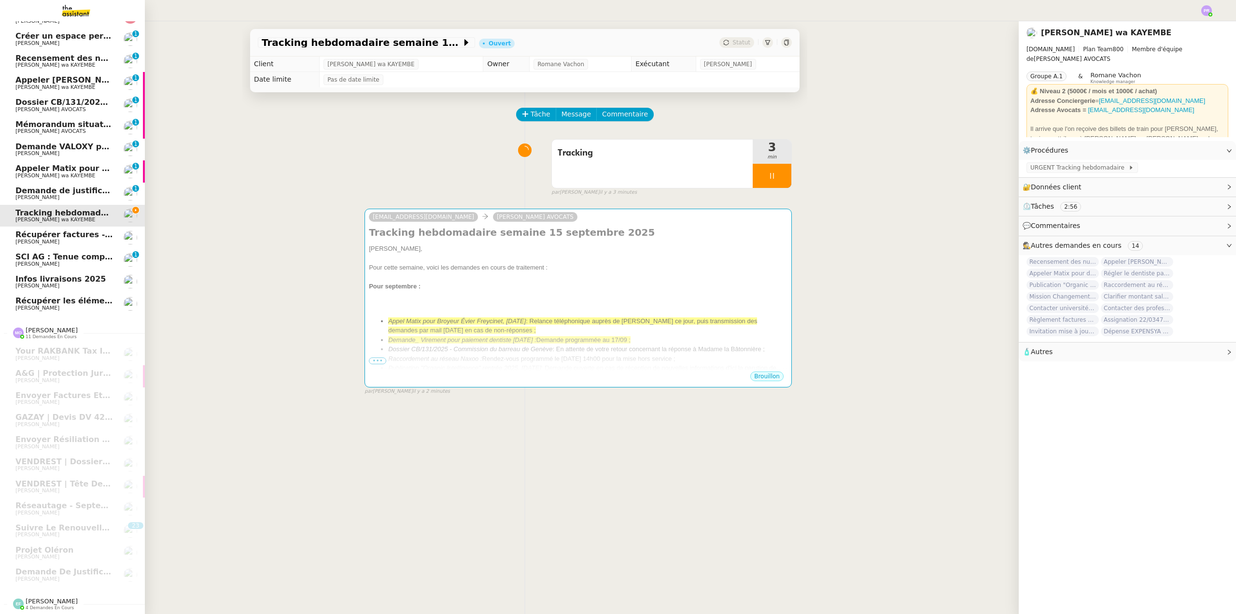
click at [78, 107] on span "[PERSON_NAME] AVOCATS" at bounding box center [64, 110] width 98 height 6
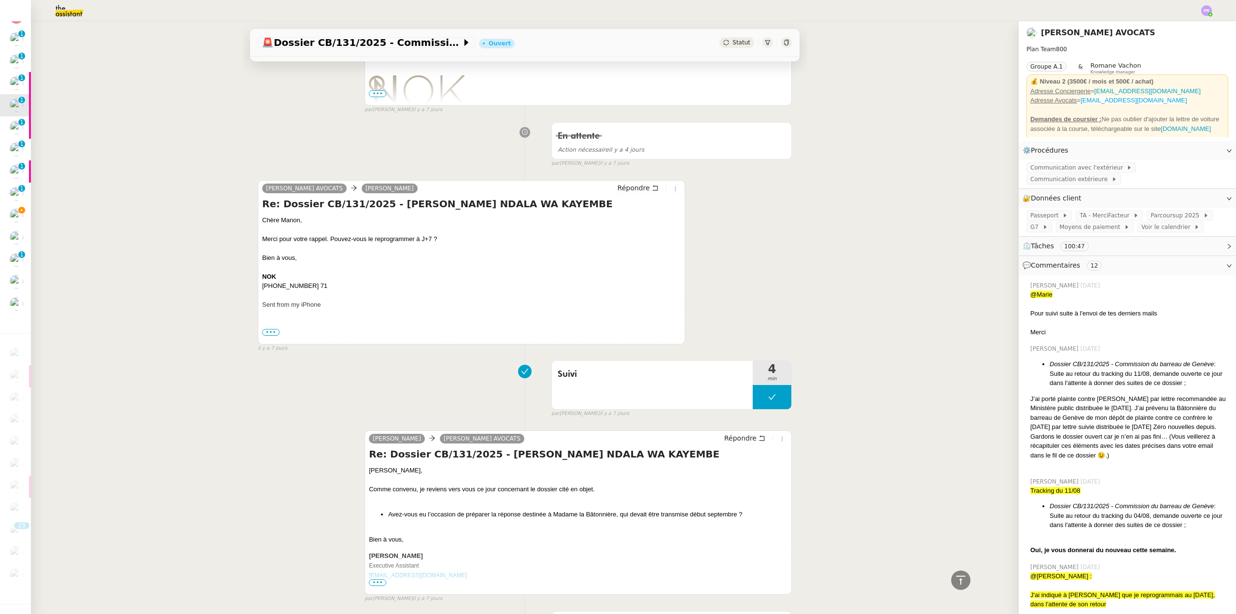
scroll to position [338, 0]
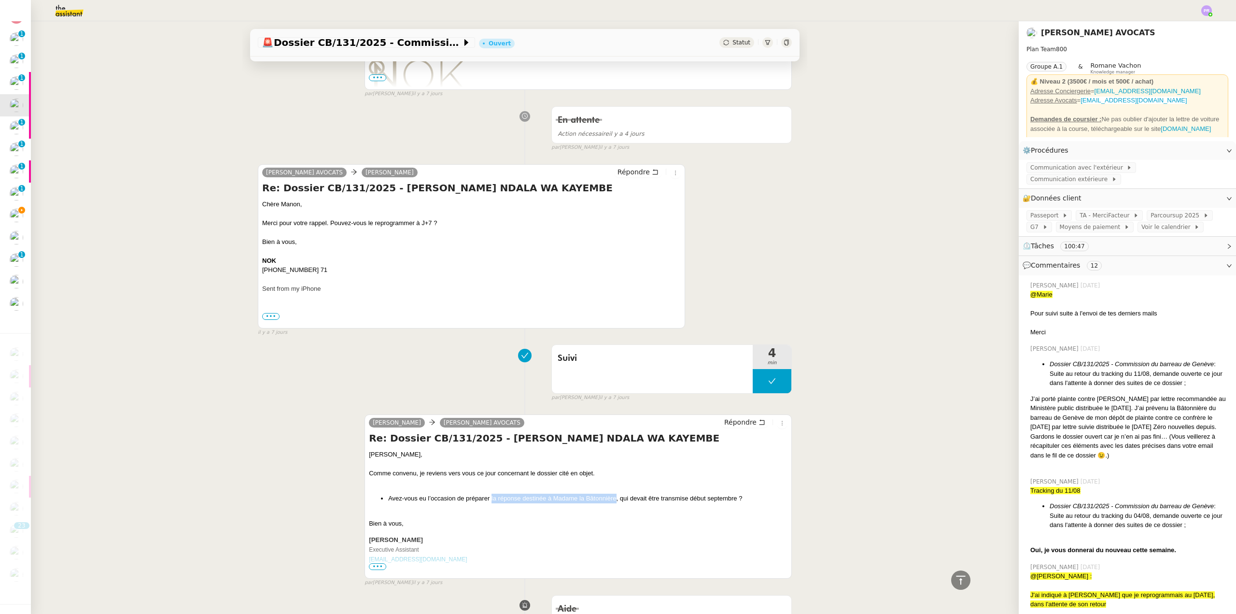
drag, startPoint x: 487, startPoint y: 498, endPoint x: 610, endPoint y: 501, distance: 123.6
click at [610, 501] on li "Avez-vous eu l’occasion de préparer la réponse destinée à Madame la Bâtonnière,…" at bounding box center [587, 498] width 399 height 10
copy li "la réponse destinée à Madame la Bâtonnière"
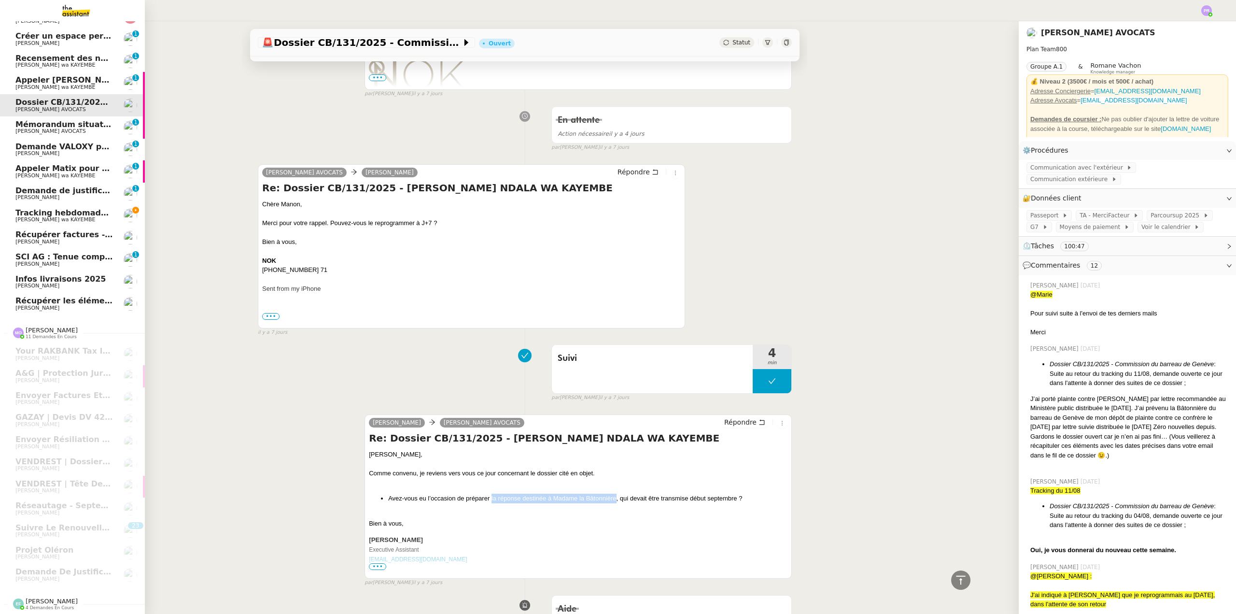
click at [91, 208] on span "Tracking hebdomadaire semaine 15 septembre 2025" at bounding box center [129, 212] width 229 height 9
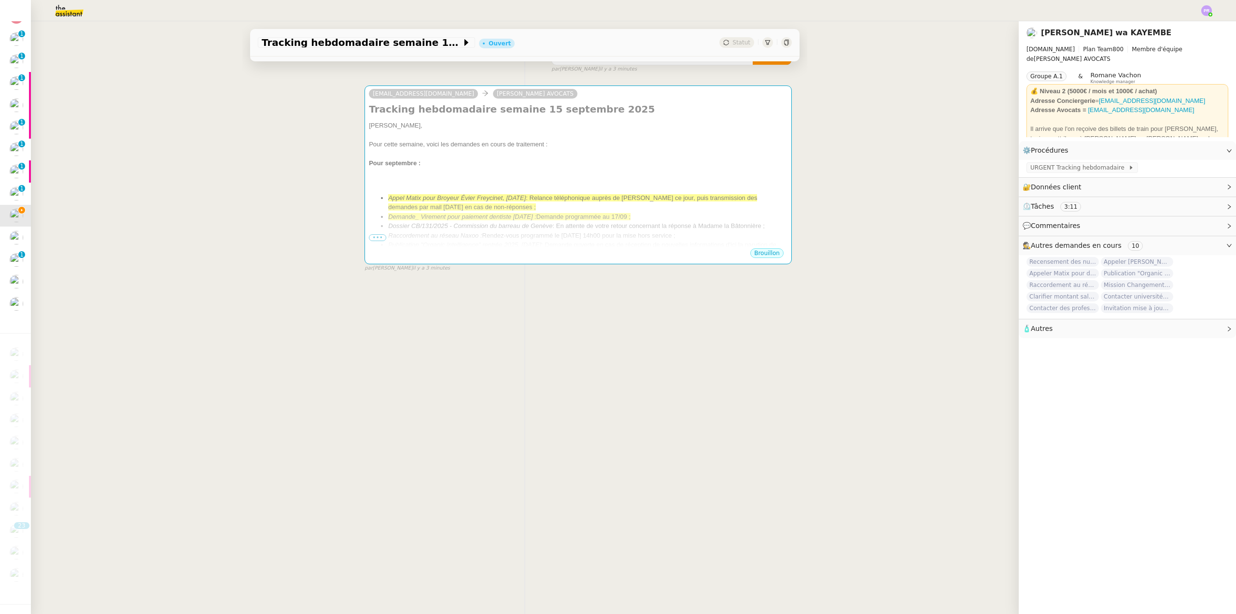
scroll to position [129, 0]
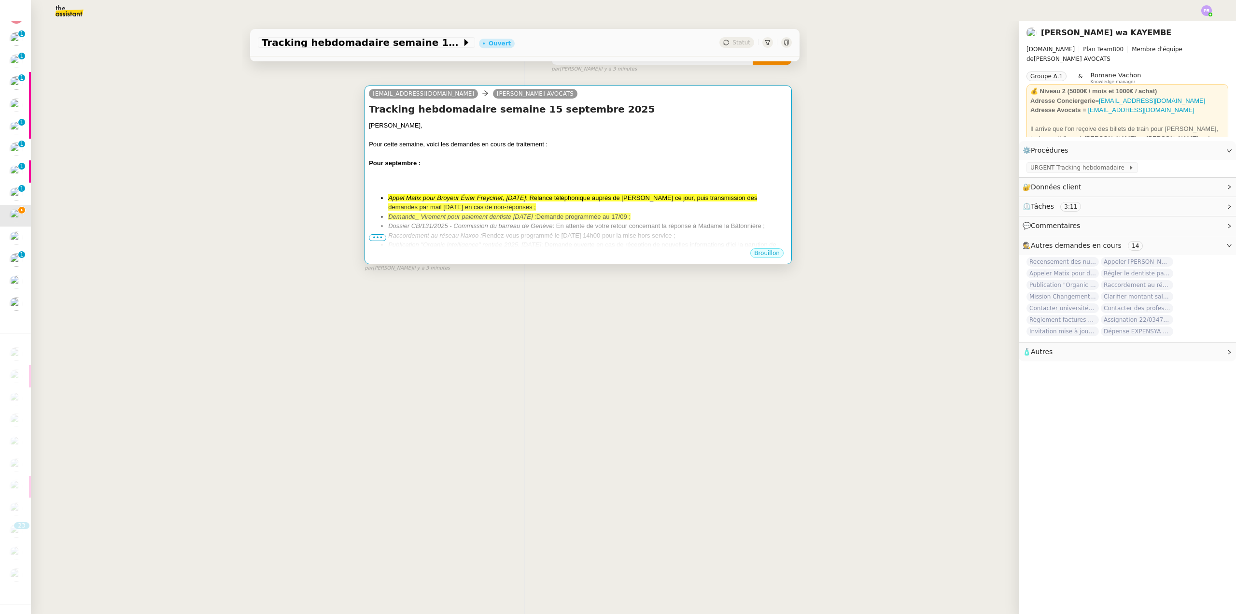
click at [552, 203] on li "Appel Matix pour Broyeur Évier Freycinet, 30 06 2025 : Relance téléphonique aup…" at bounding box center [587, 202] width 399 height 19
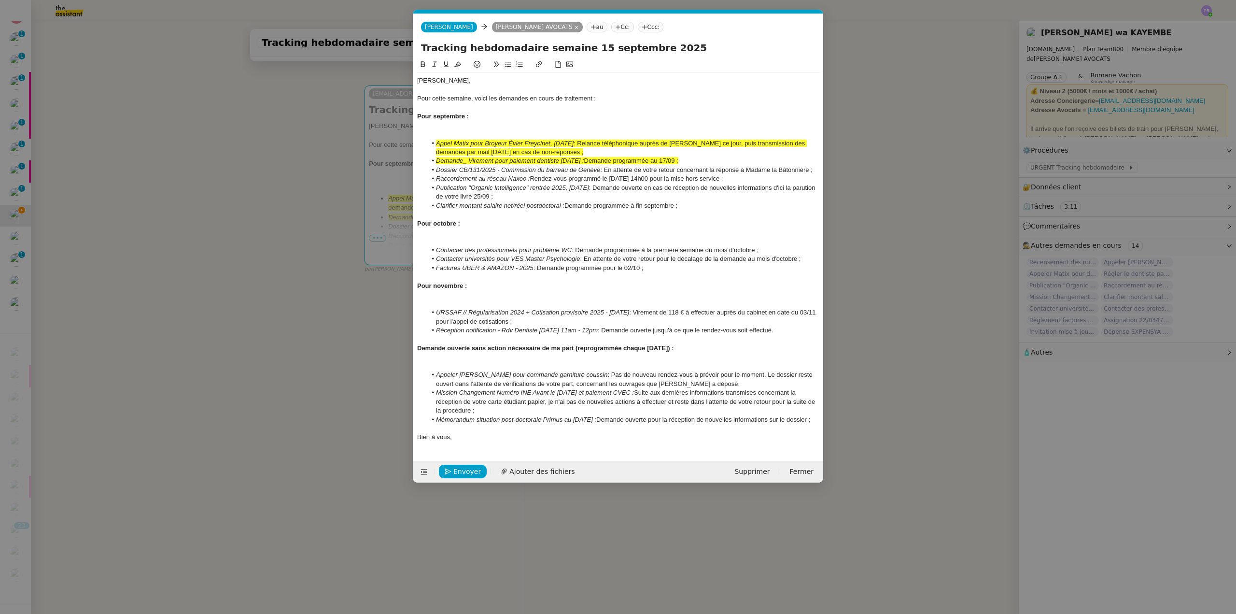
scroll to position [0, 20]
click at [606, 168] on li "Dossier CB/131/2025 - Commission du barreau de Genève : En attente de votre ret…" at bounding box center [623, 170] width 393 height 9
drag, startPoint x: 818, startPoint y: 168, endPoint x: 422, endPoint y: 167, distance: 395.9
click at [422, 167] on ul "Appel Matix pour Broyeur Évier Freycinet, 30 06 2025 : Relance téléphonique aup…" at bounding box center [618, 174] width 402 height 71
click at [460, 63] on icon at bounding box center [457, 64] width 7 height 7
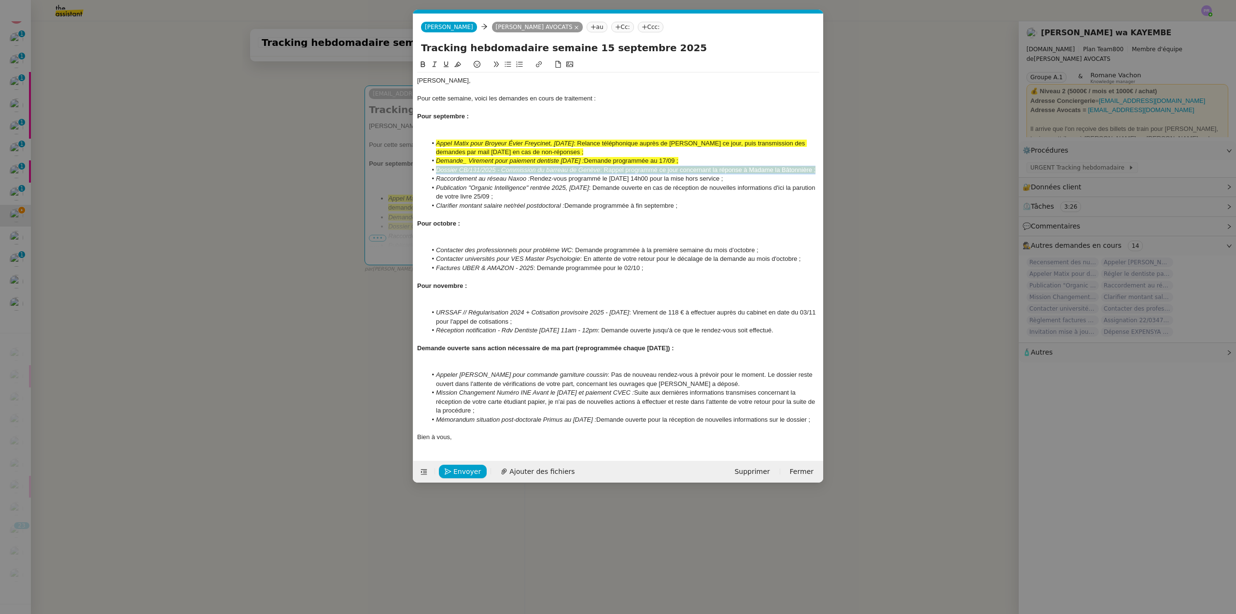
drag, startPoint x: 732, startPoint y: 179, endPoint x: 420, endPoint y: 174, distance: 311.9
click at [422, 176] on ul "Appel Matix pour Broyeur Évier Freycinet, 30 06 2025 : Relance téléphonique aup…" at bounding box center [618, 174] width 402 height 71
click at [459, 62] on icon at bounding box center [457, 64] width 7 height 7
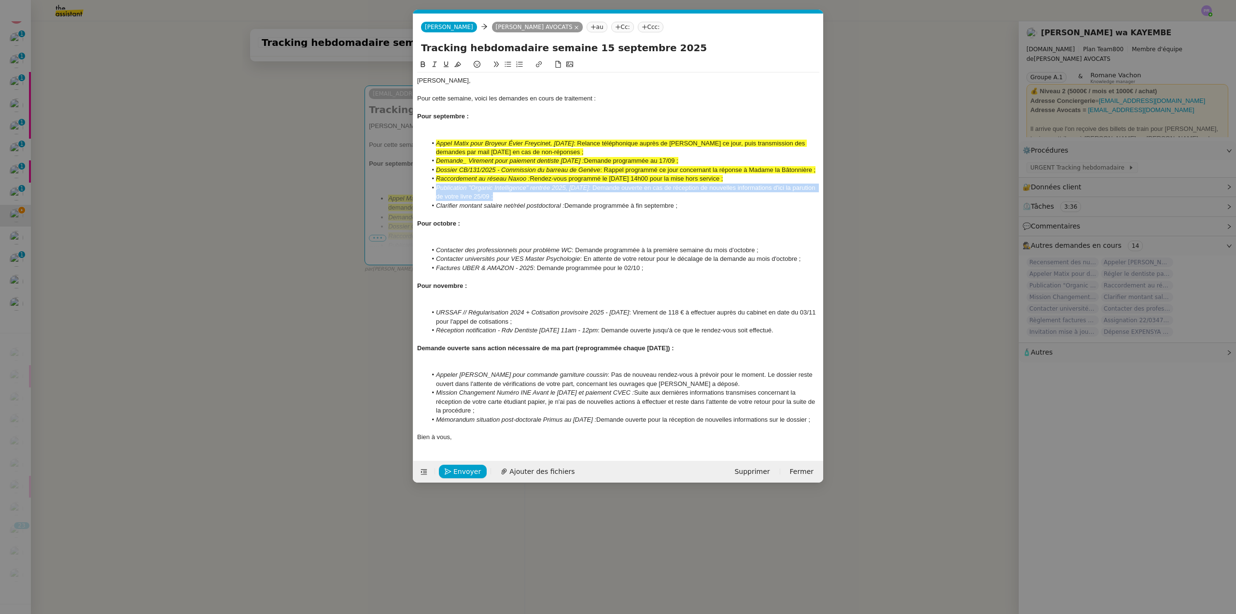
drag, startPoint x: 533, startPoint y: 197, endPoint x: 407, endPoint y: 184, distance: 126.7
click at [408, 185] on nz-modal-container "Service TA - VOYAGE - PROPOSITION GLOBALE A utiliser dans le cadre de propositi…" at bounding box center [618, 307] width 1236 height 614
click at [458, 64] on icon at bounding box center [457, 64] width 7 height 7
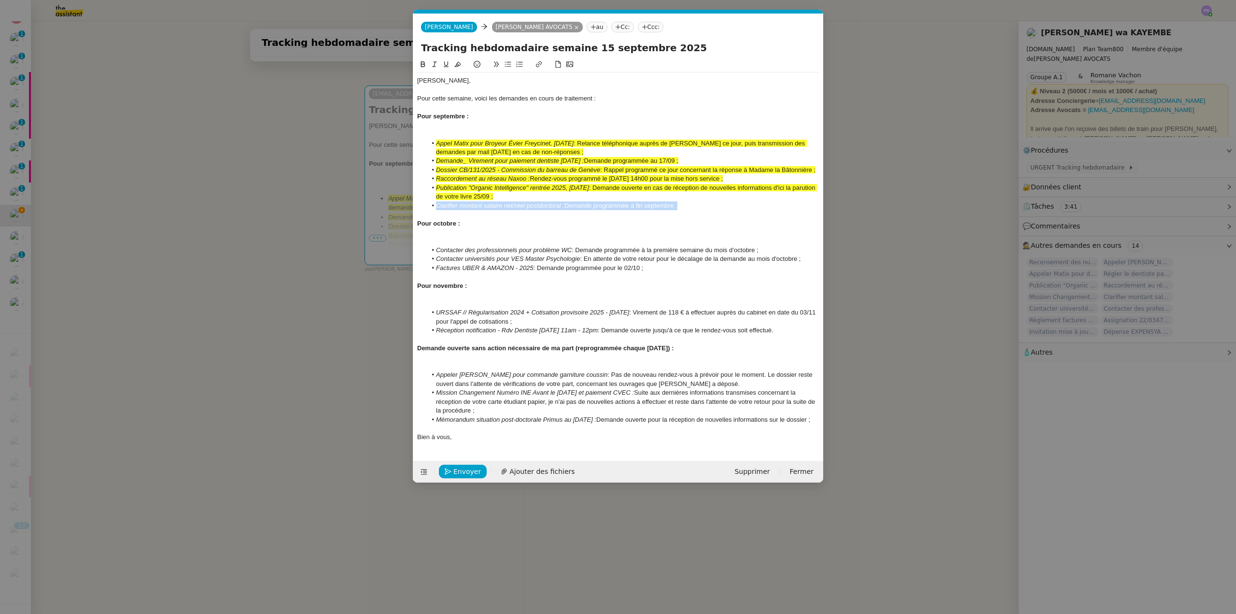
drag, startPoint x: 694, startPoint y: 209, endPoint x: 416, endPoint y: 201, distance: 278.7
click at [416, 202] on nz-spin "Chère Naomi, Pour cette semaine, voici les demandes en cours de traitement : Po…" at bounding box center [618, 254] width 410 height 391
click at [455, 63] on icon at bounding box center [457, 64] width 7 height 7
click at [472, 238] on div at bounding box center [618, 241] width 402 height 9
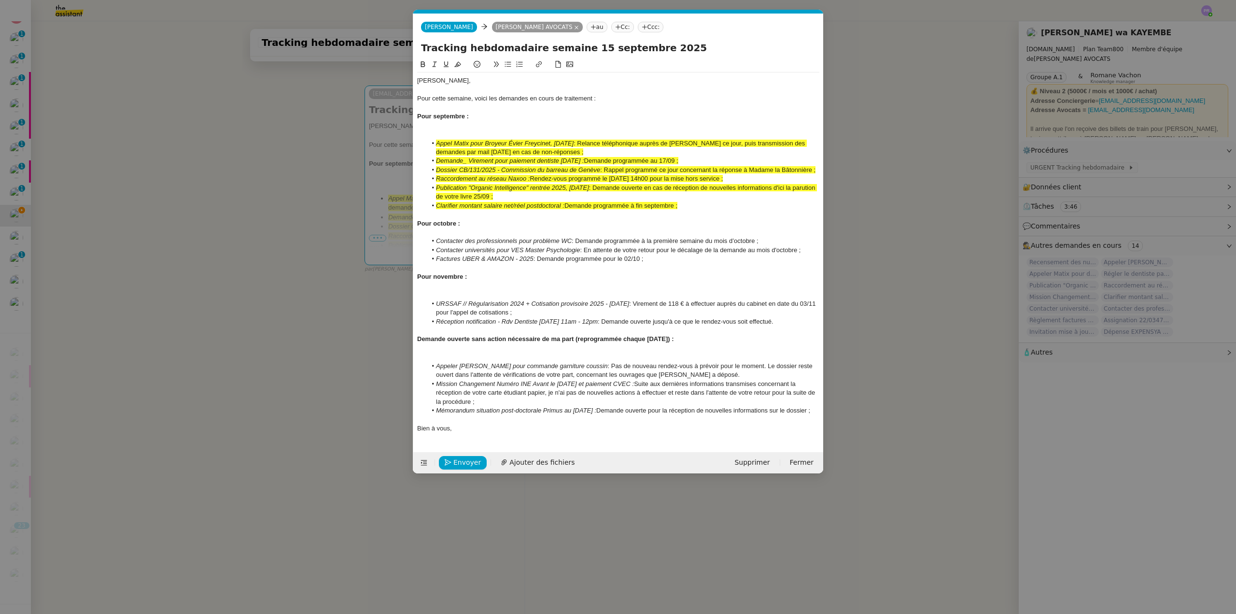
drag, startPoint x: 110, startPoint y: 93, endPoint x: 90, endPoint y: 98, distance: 19.9
click at [107, 94] on nz-modal-container "Service TA - VOYAGE - PROPOSITION GLOBALE A utiliser dans le cadre de propositi…" at bounding box center [618, 307] width 1236 height 614
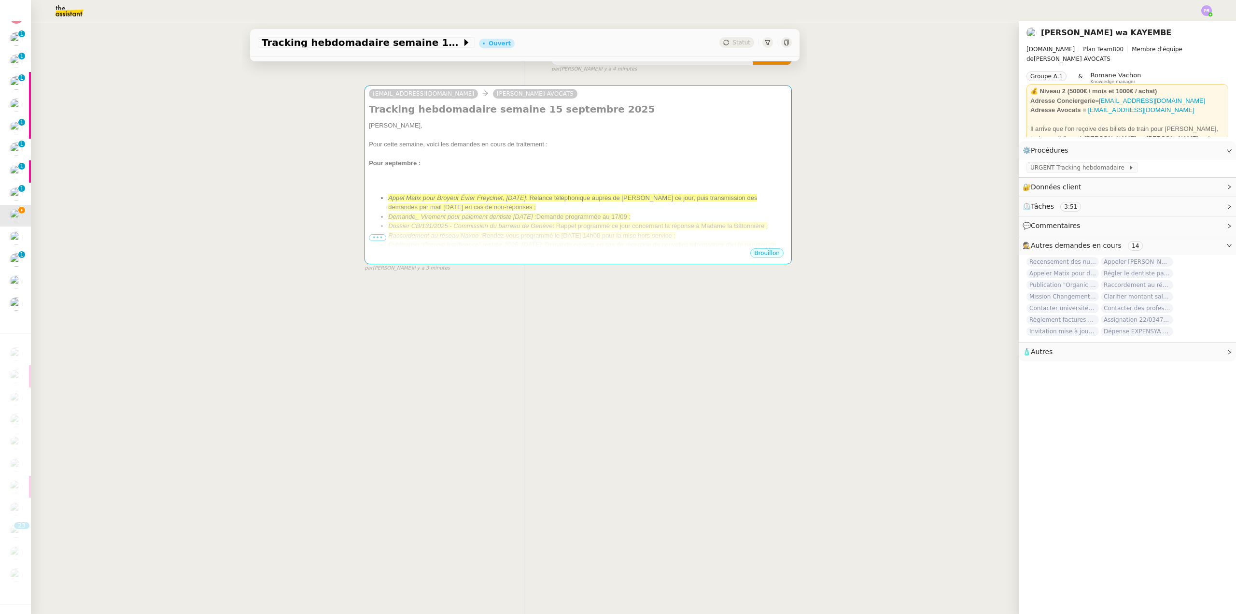
drag, startPoint x: 69, startPoint y: 13, endPoint x: 71, endPoint y: 19, distance: 7.4
click at [69, 13] on img at bounding box center [61, 10] width 75 height 21
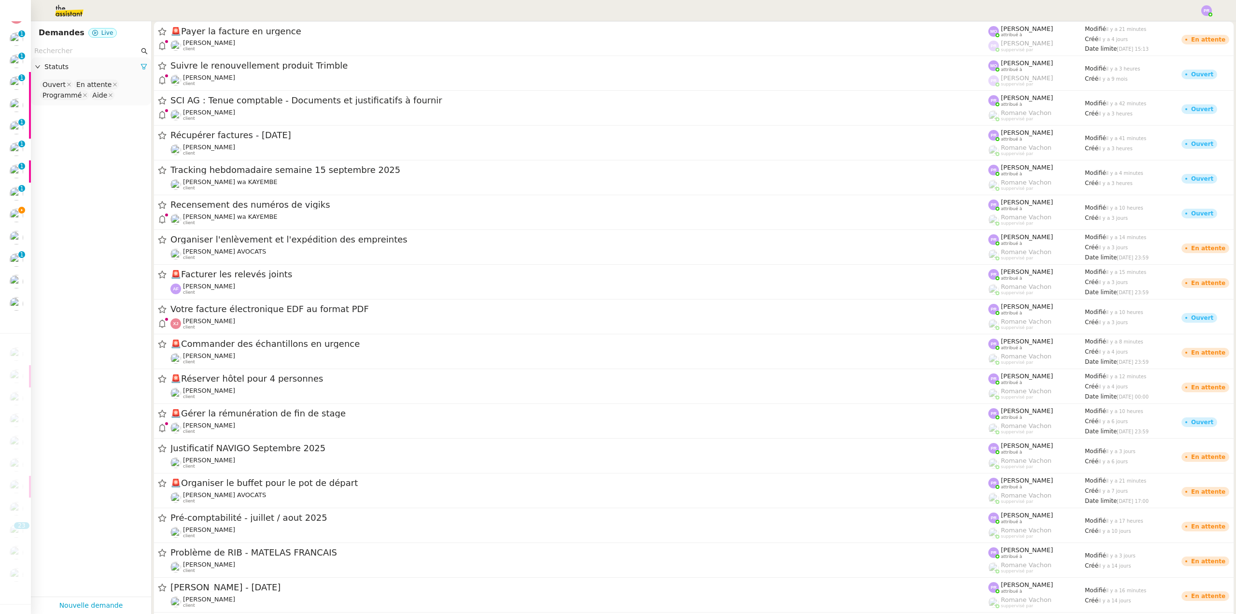
click at [73, 51] on input "text" at bounding box center [86, 50] width 105 height 11
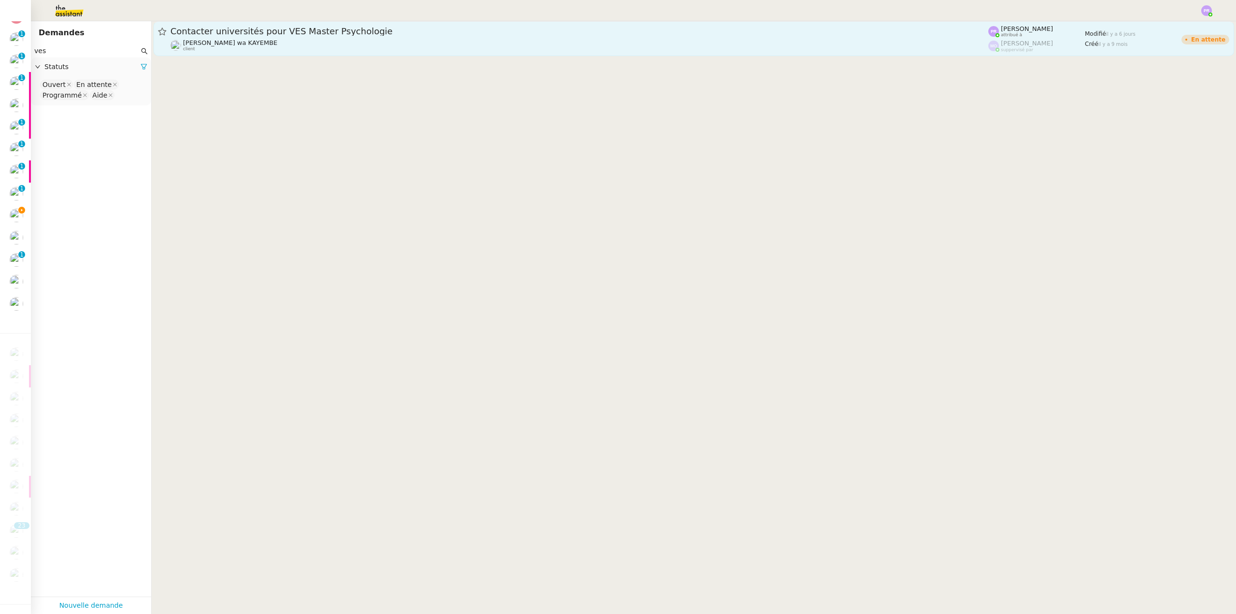
type input "ves"
click at [354, 33] on span "Contacter universités pour VES Master Psychologie" at bounding box center [579, 31] width 818 height 9
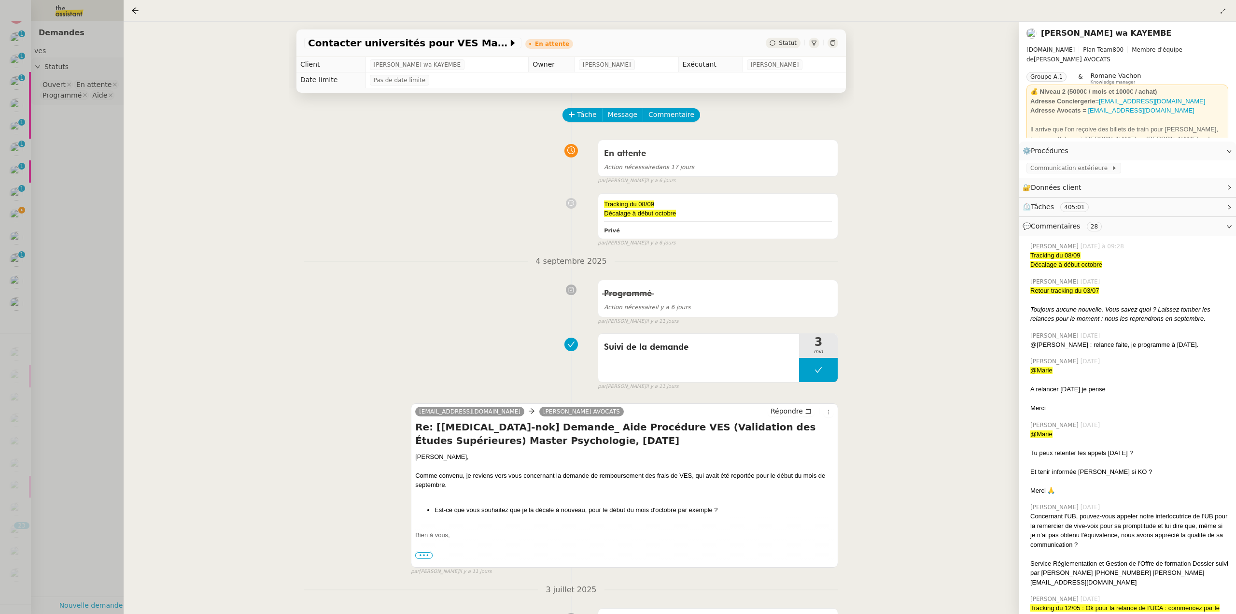
click at [0, 202] on div at bounding box center [618, 307] width 1236 height 614
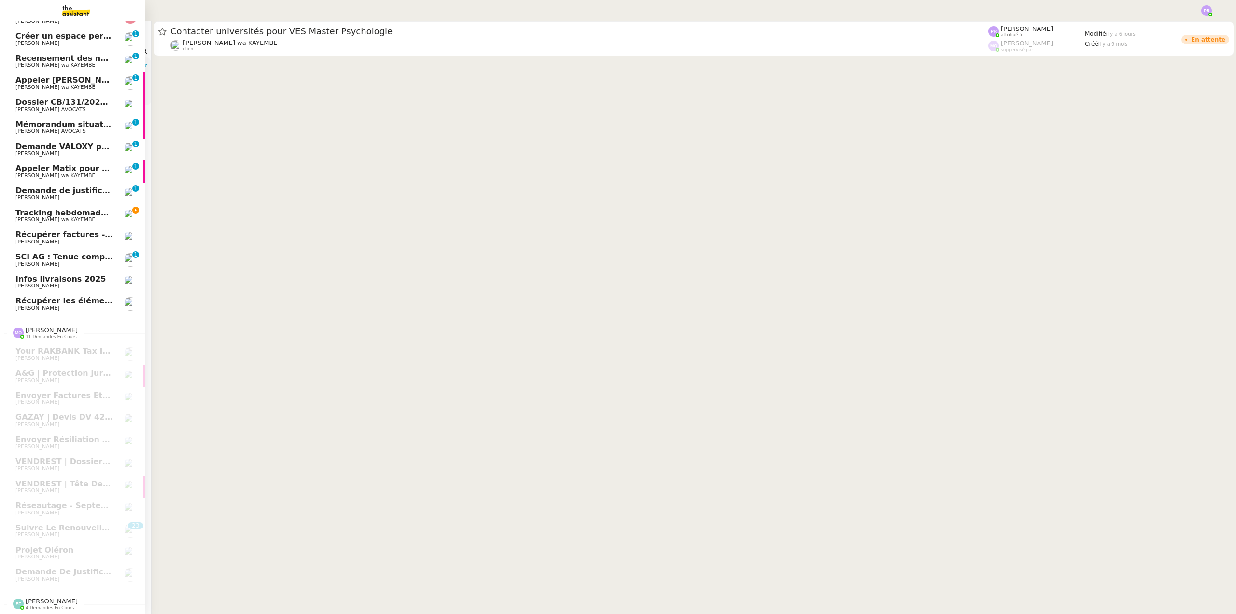
click at [25, 210] on span "Tracking hebdomadaire semaine 15 septembre 2025" at bounding box center [129, 212] width 229 height 9
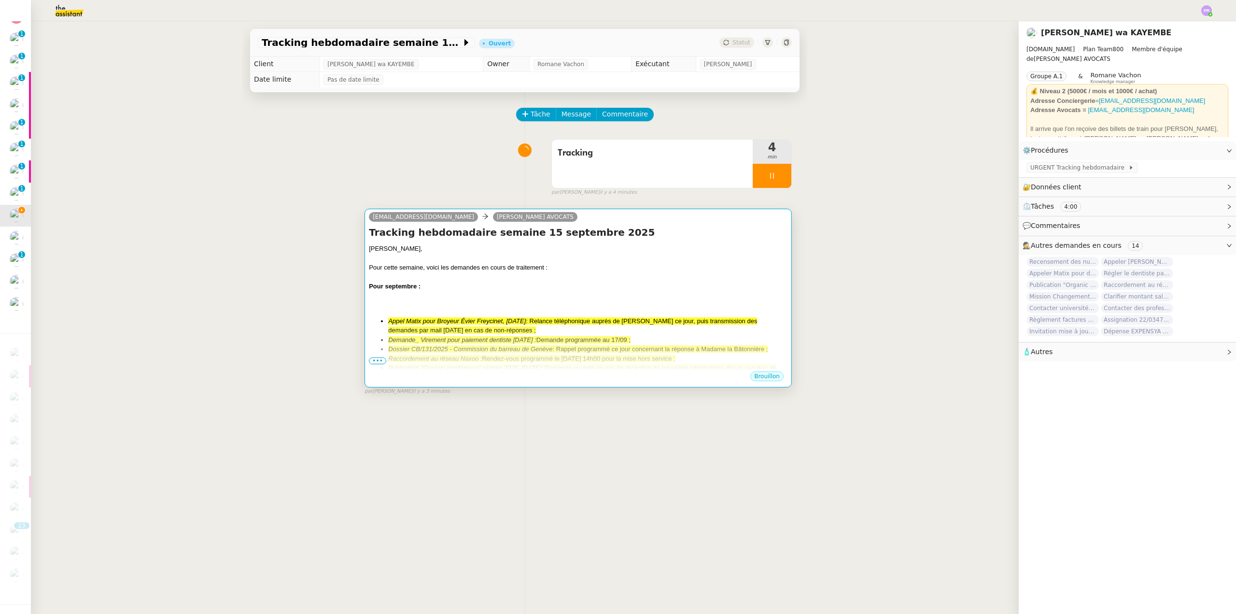
click at [488, 277] on div at bounding box center [578, 277] width 419 height 10
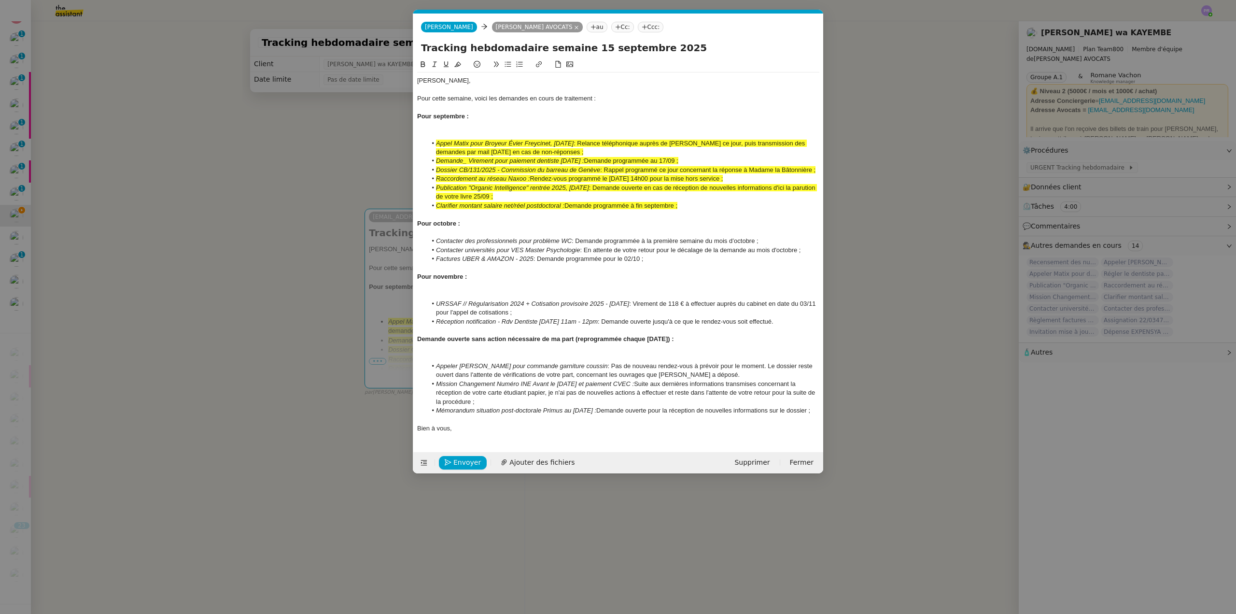
scroll to position [0, 20]
copy span "Demande programmée à fin septembre"
drag, startPoint x: 636, startPoint y: 206, endPoint x: 567, endPoint y: 205, distance: 69.5
click at [567, 205] on span "Demande programmée à fin septembre ;" at bounding box center [620, 205] width 113 height 7
drag, startPoint x: 585, startPoint y: 249, endPoint x: 778, endPoint y: 249, distance: 192.6
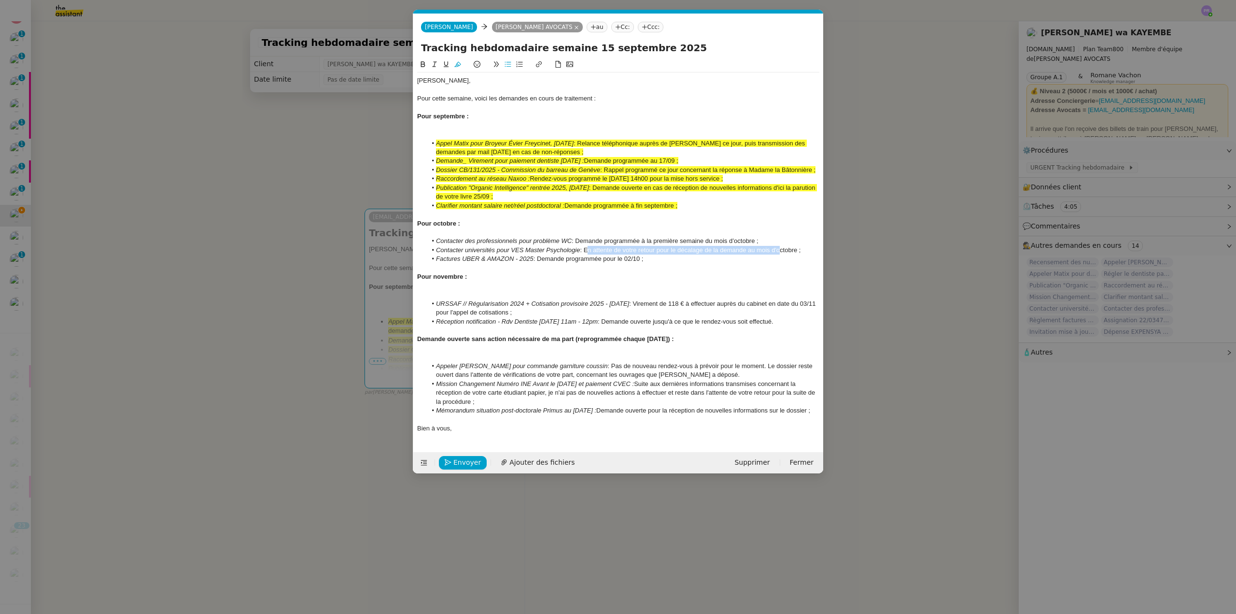
click at [778, 249] on li "Contacter universités pour VES Master Psychologie : En attente de votre retour …" at bounding box center [623, 250] width 393 height 9
drag, startPoint x: 696, startPoint y: 250, endPoint x: 656, endPoint y: 250, distance: 39.6
click at [656, 250] on li "Contacter universités pour VES Master Psychologie : Demande programmée à fin se…" at bounding box center [623, 250] width 393 height 9
drag, startPoint x: 557, startPoint y: 310, endPoint x: 591, endPoint y: 315, distance: 35.0
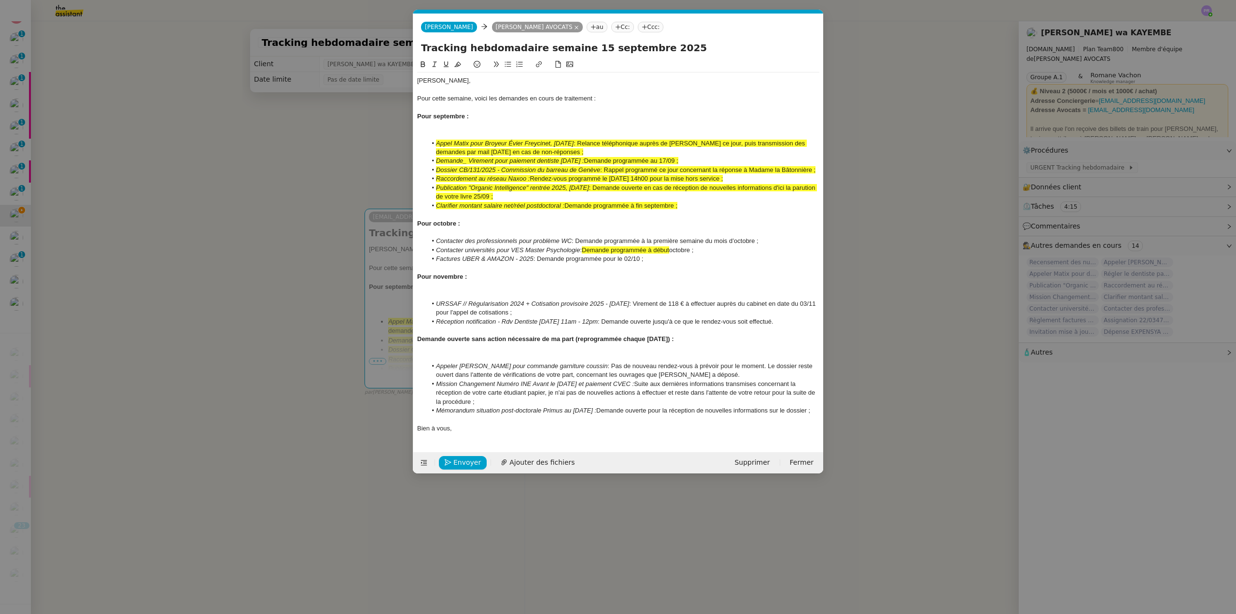
click at [557, 310] on li "URSSAF // Régularisation 2024 + Cotisation provisoire 2025 - 22 08 2025 : Virem…" at bounding box center [623, 308] width 393 height 18
click at [239, 294] on nz-modal-container "Service TA - VOYAGE - PROPOSITION GLOBALE A utiliser dans le cadre de propositi…" at bounding box center [618, 307] width 1236 height 614
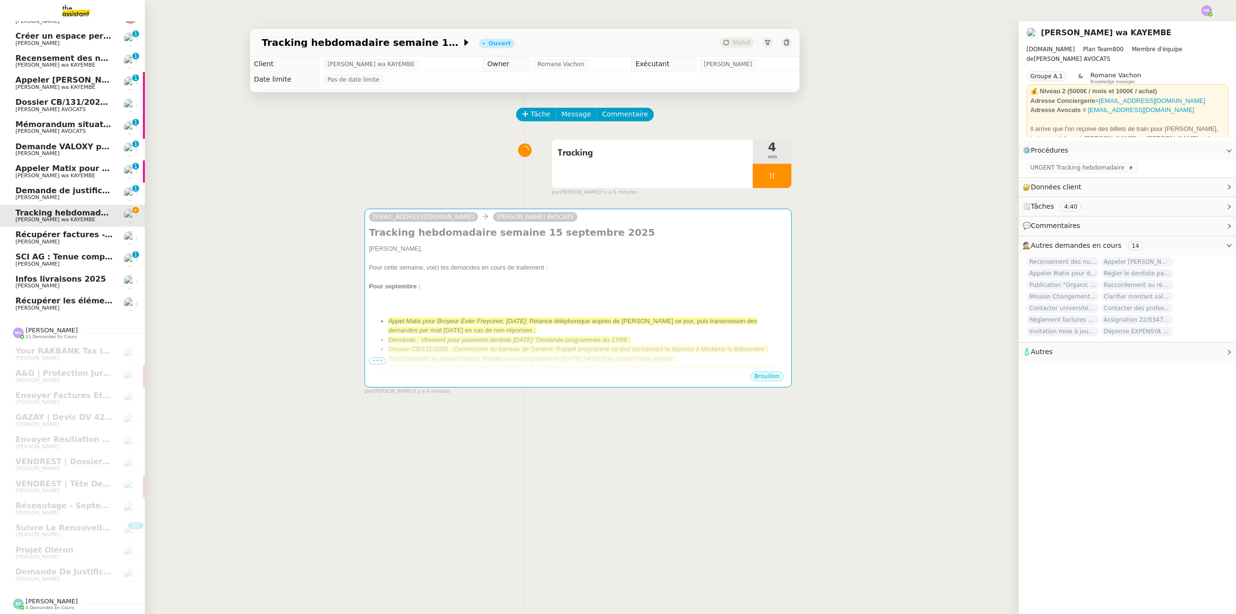
click at [97, 54] on span "Recensement des numéros de vigiks" at bounding box center [94, 58] width 159 height 9
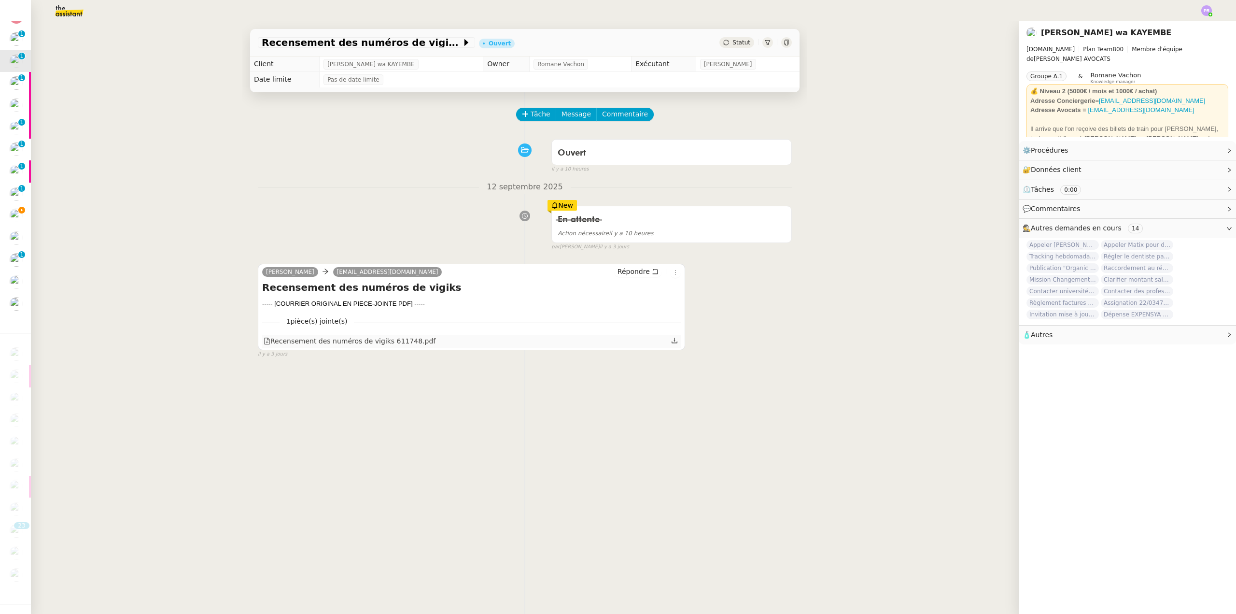
click at [351, 344] on div "Recensement des numéros de vigiks 611748.pdf" at bounding box center [350, 341] width 172 height 11
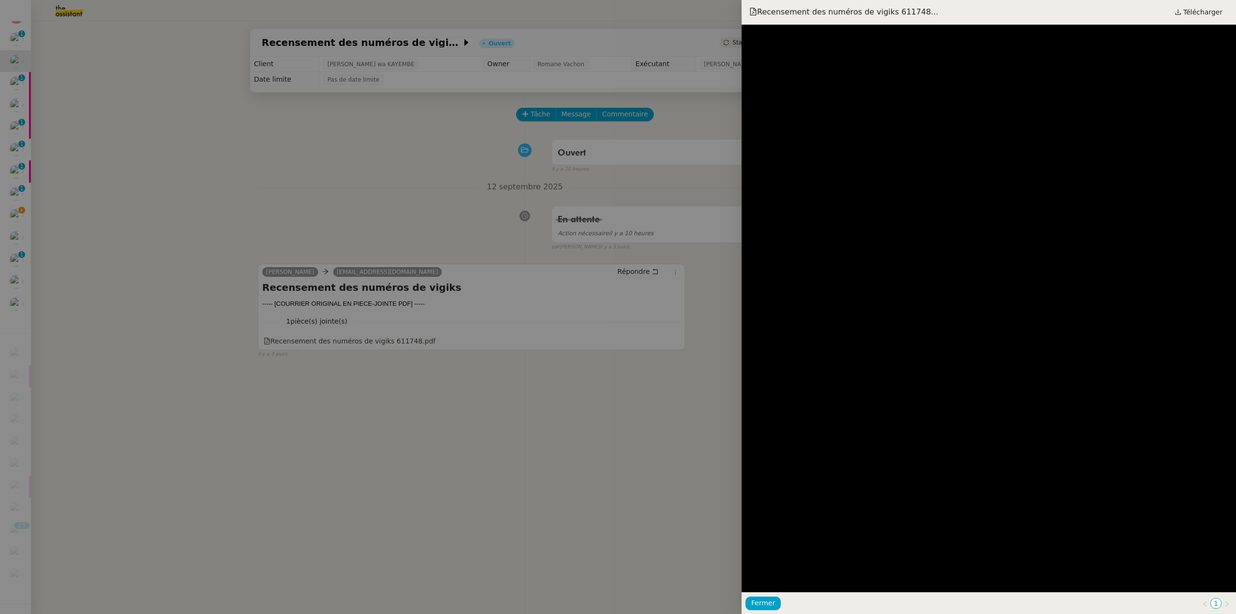
click at [444, 263] on div at bounding box center [618, 307] width 1236 height 614
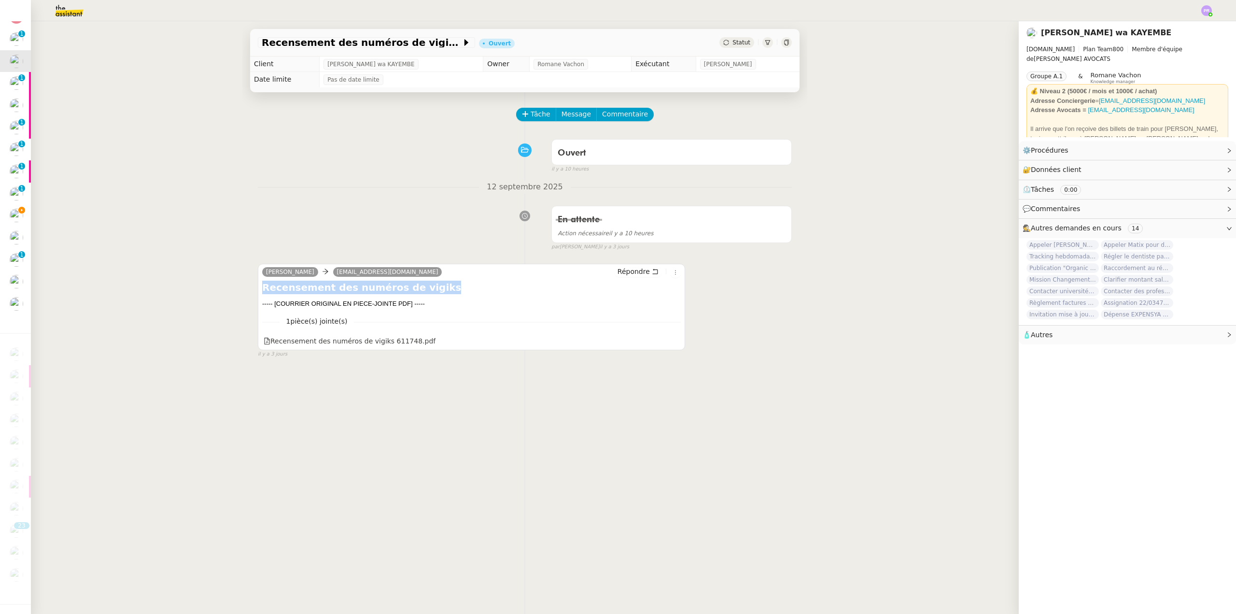
drag, startPoint x: 422, startPoint y: 288, endPoint x: 257, endPoint y: 293, distance: 164.7
click at [258, 293] on div "Léane Mercier msiegel@nok.co Répondre Recensement des numéros de vigiks ----- […" at bounding box center [471, 307] width 427 height 86
copy h4 "Recensement des numéros de vigiks"
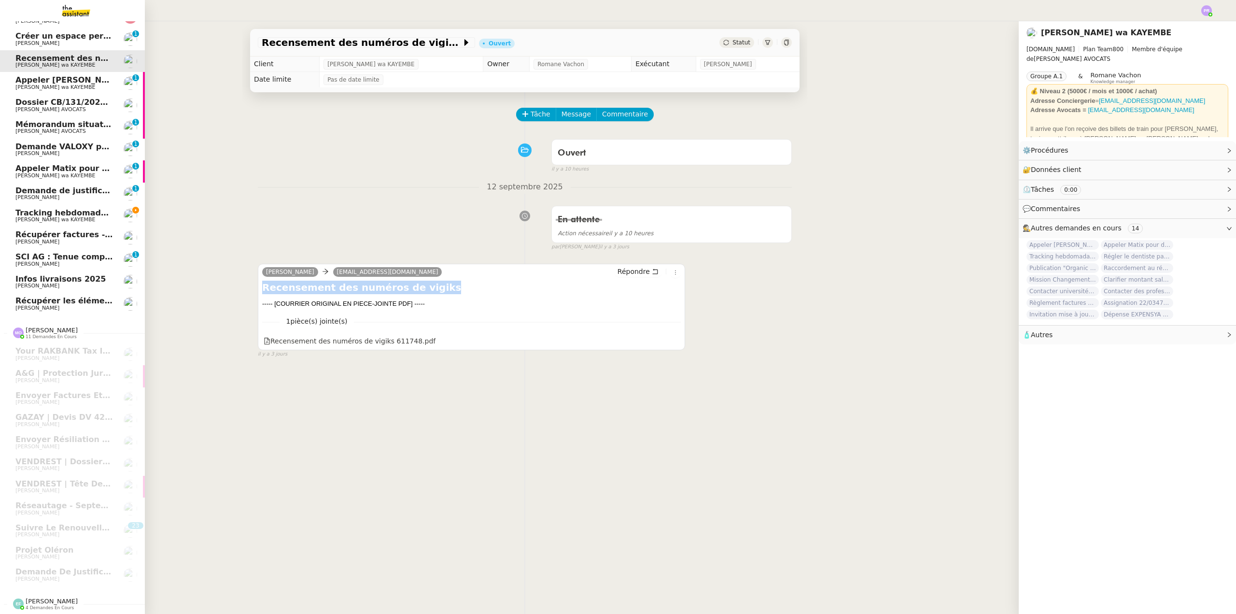
click at [86, 210] on span "Tracking hebdomadaire semaine 15 septembre 2025" at bounding box center [129, 212] width 229 height 9
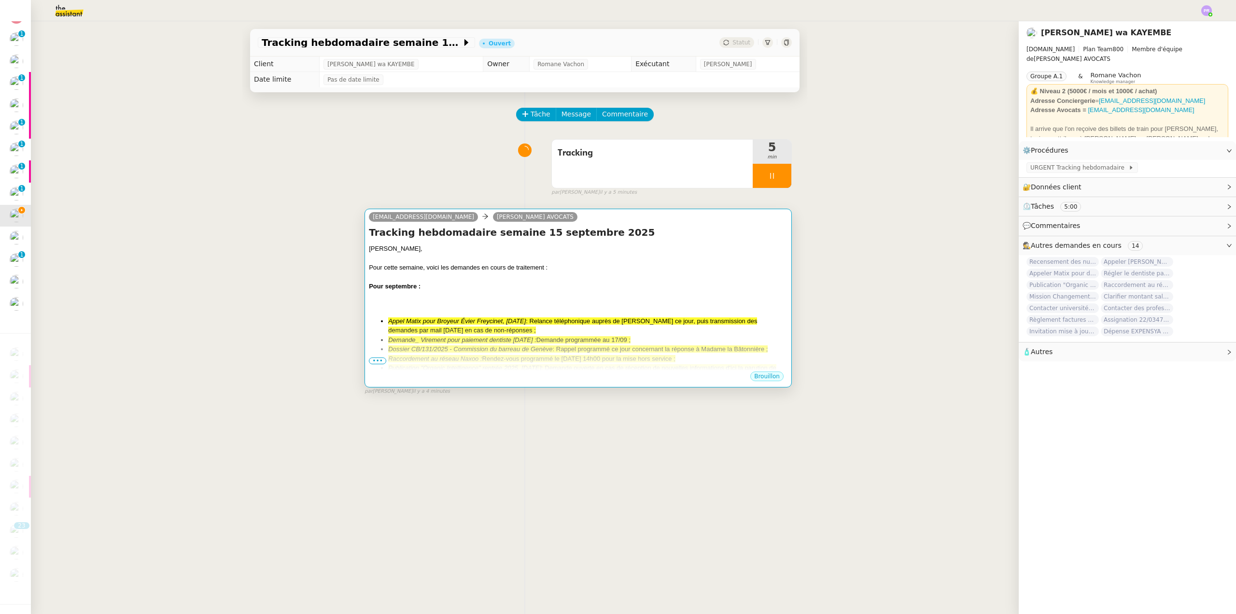
click at [502, 253] on div "[PERSON_NAME]," at bounding box center [578, 249] width 419 height 10
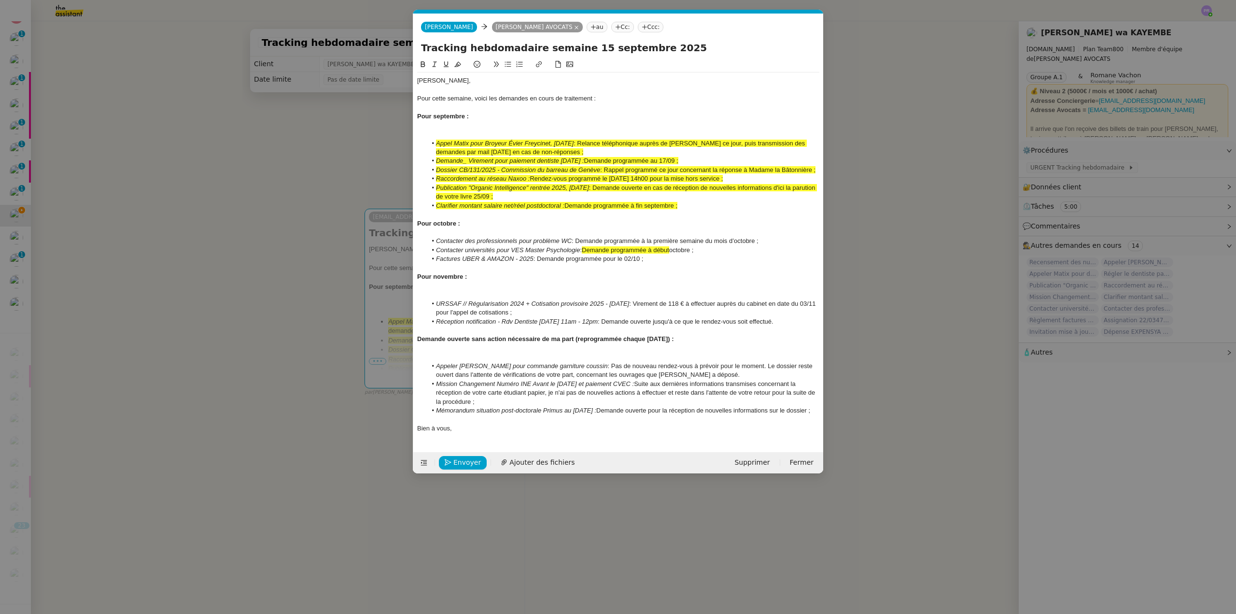
scroll to position [0, 20]
click at [459, 132] on div at bounding box center [618, 134] width 402 height 9
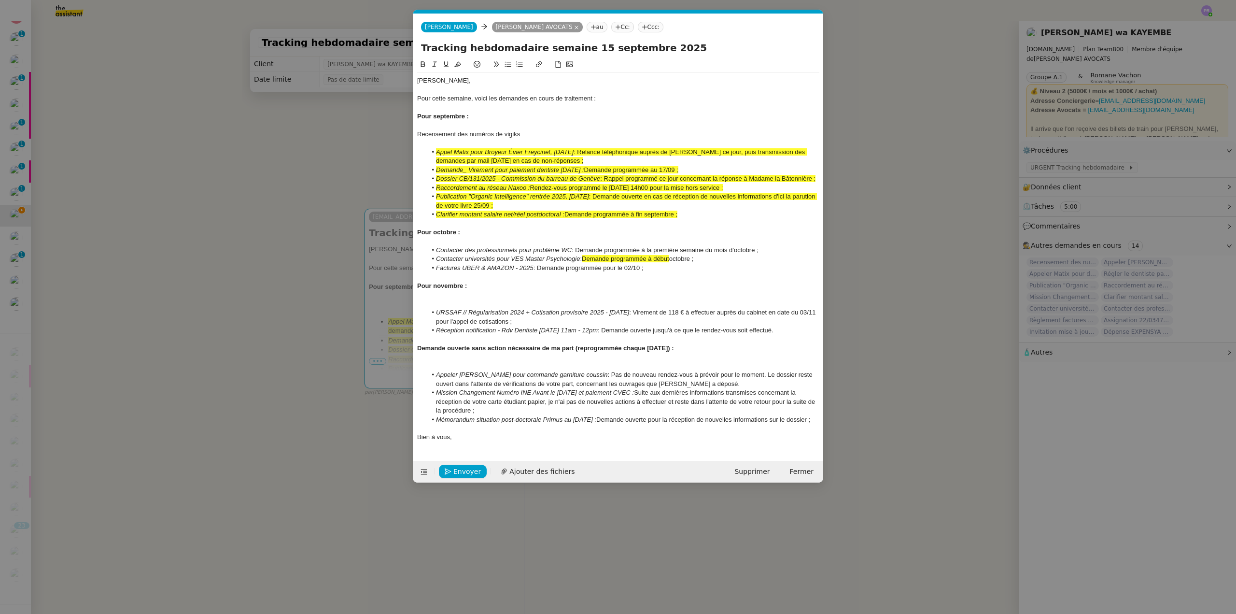
click at [529, 135] on div "Recensement des numéros de vigiks" at bounding box center [618, 134] width 402 height 9
click at [647, 133] on div "Recensement des numéros de vigiks : en attente de votre retour pour la transmis…" at bounding box center [618, 134] width 402 height 9
click at [637, 131] on div "Recensement des numéros de vigiks : en attente de votre retour pour la transmis…" at bounding box center [618, 134] width 402 height 9
click at [0, 0] on lt-div "Faute de frappe possible trouvée. transmis si on Ignorer" at bounding box center [0, 0] width 0 height 0
click at [0, 0] on lt-div "transmis si on Ignorer" at bounding box center [0, 0] width 0 height 0
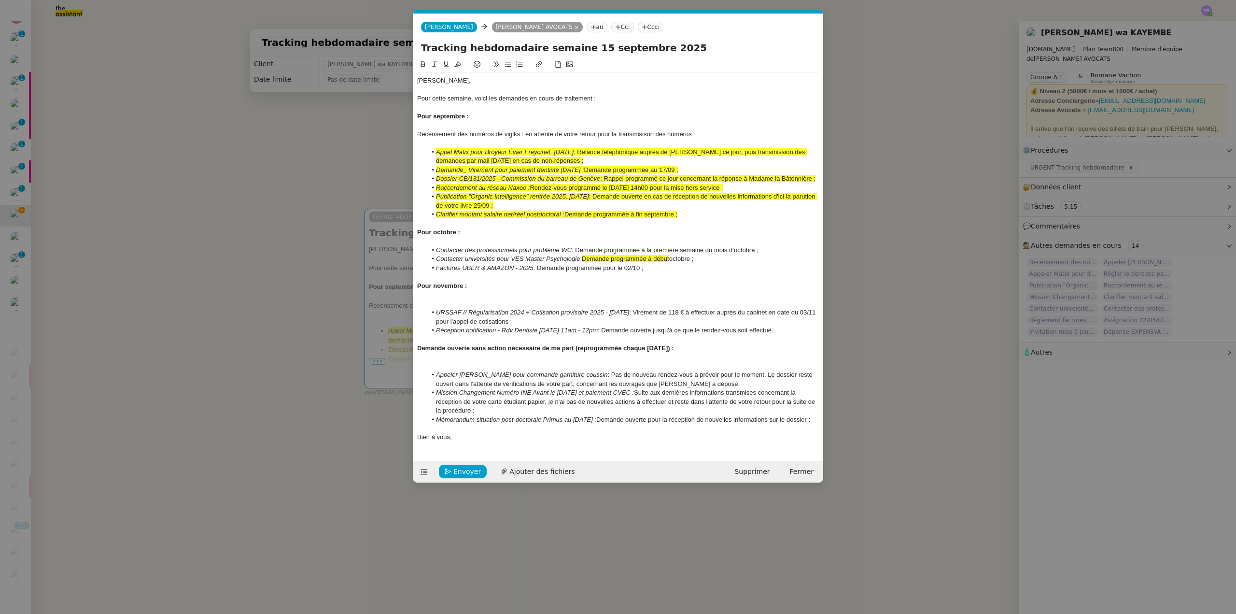
click at [0, 0] on lt-span "transmis si on" at bounding box center [0, 0] width 0 height 0
drag, startPoint x: 698, startPoint y: 135, endPoint x: 668, endPoint y: 134, distance: 30.4
click at [668, 134] on div "Recensement des numéros de vigiks : en attente de votre retour pour la transmis…" at bounding box center [618, 134] width 402 height 9
drag, startPoint x: 204, startPoint y: 183, endPoint x: 37, endPoint y: 202, distance: 167.6
click at [203, 183] on nz-modal-container "Service TA - VOYAGE - PROPOSITION GLOBALE A utiliser dans le cadre de propositi…" at bounding box center [618, 307] width 1236 height 614
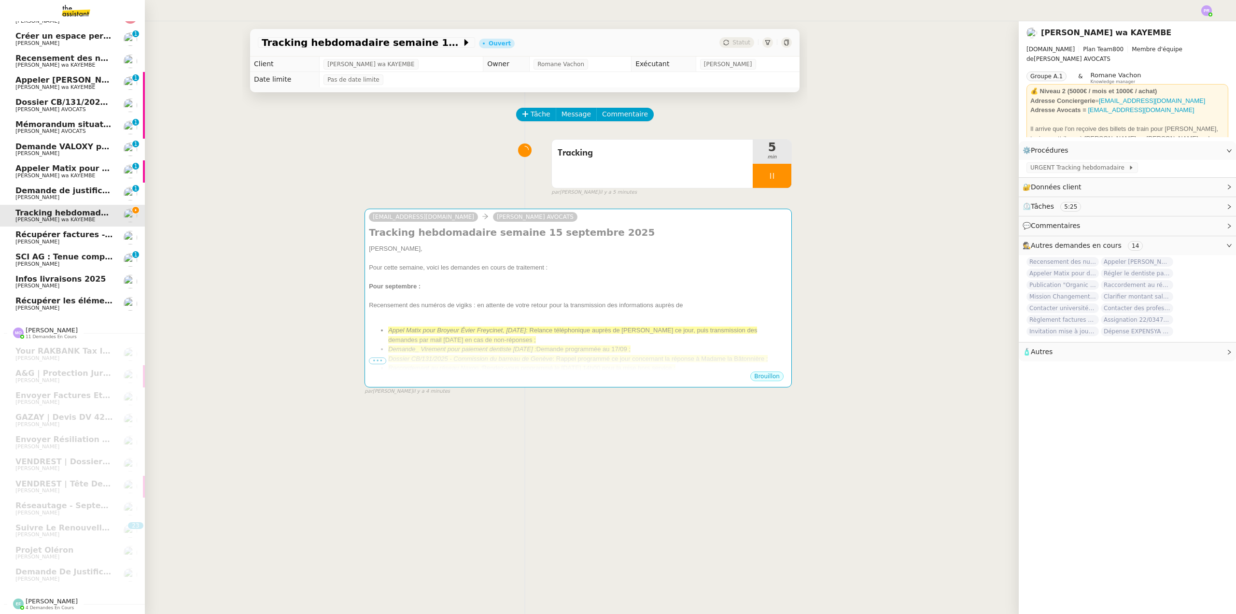
click at [99, 54] on span "Recensement des numéros de vigiks" at bounding box center [94, 58] width 159 height 9
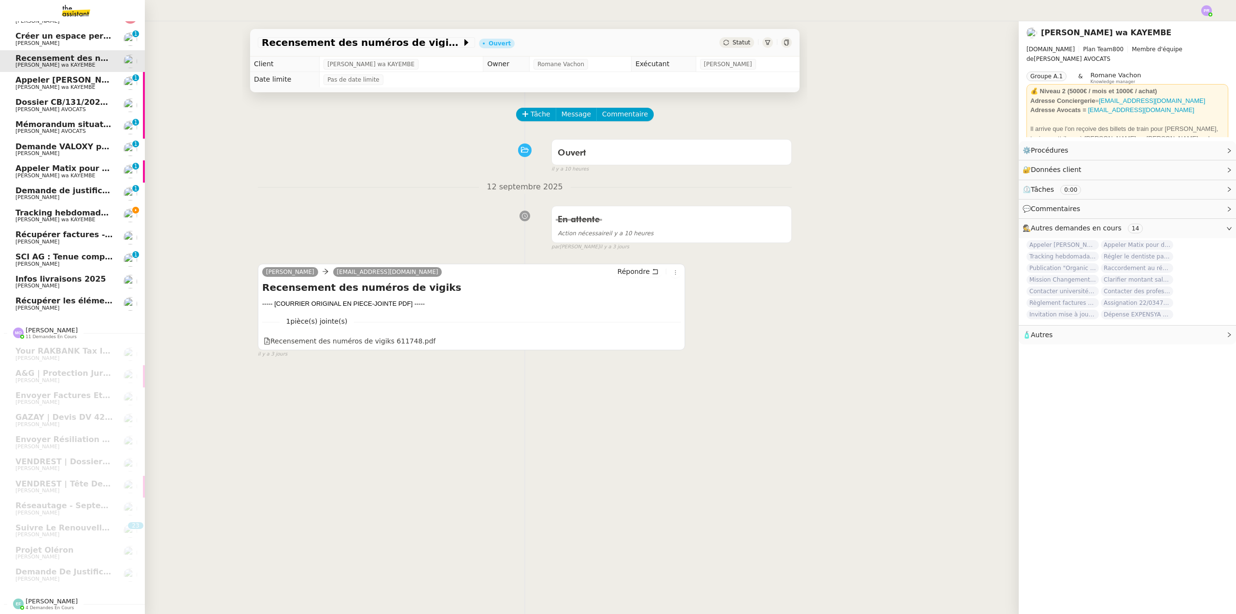
click at [84, 208] on span "Tracking hebdomadaire semaine 15 septembre 2025" at bounding box center [129, 212] width 229 height 9
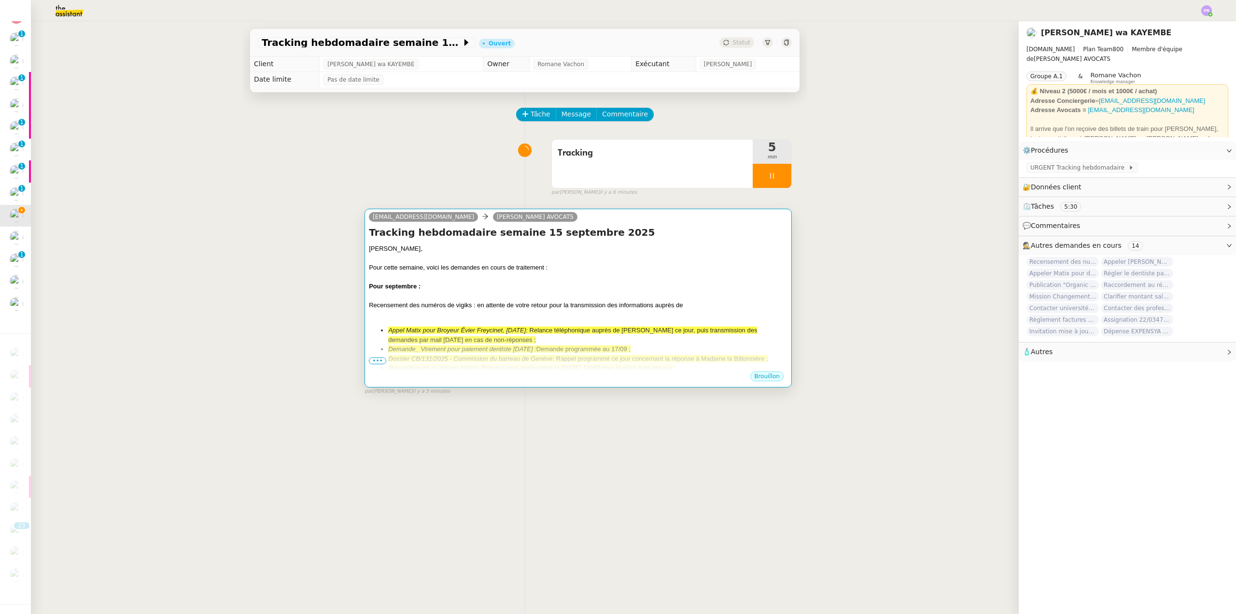
click at [592, 253] on div "[PERSON_NAME]," at bounding box center [578, 249] width 419 height 10
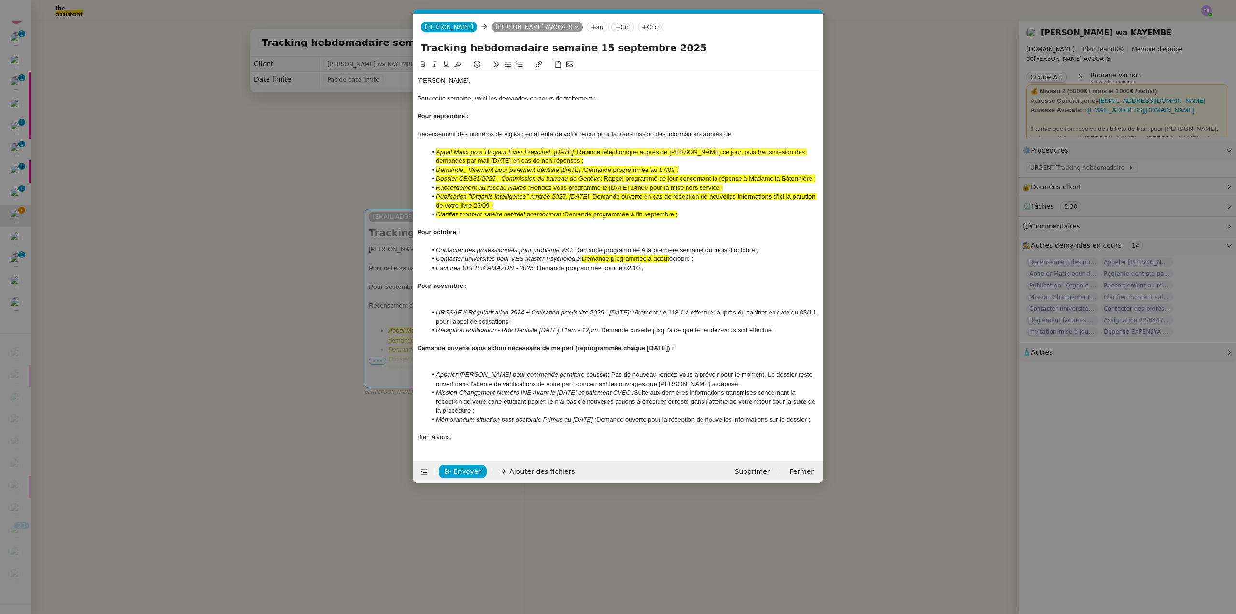
scroll to position [0, 20]
click at [742, 128] on div at bounding box center [618, 125] width 402 height 9
click at [742, 130] on div "Chère Naomi, Pour cette semaine, voici les demandes en cours de traitement : Po…" at bounding box center [618, 258] width 402 height 373
click at [742, 135] on div "Recensement des numéros de vigiks : en attente de votre retour pour la transmis…" at bounding box center [618, 134] width 402 height 9
click at [739, 138] on div "Recensement des numéros de vigiks : en attente de votre retour pour la transmis…" at bounding box center [618, 134] width 402 height 9
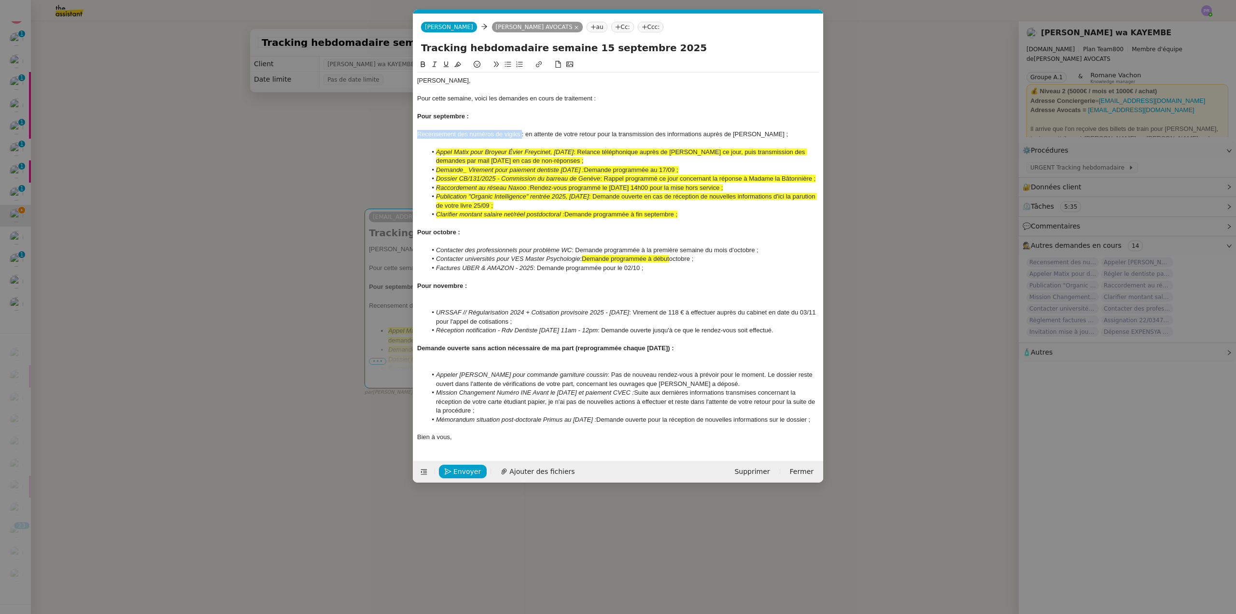
drag, startPoint x: 521, startPoint y: 133, endPoint x: 414, endPoint y: 136, distance: 107.2
click at [414, 138] on nz-spin "Chère Naomi, Pour cette semaine, voici les demandes en cours de traitement : Po…" at bounding box center [618, 254] width 410 height 391
drag, startPoint x: 434, startPoint y: 64, endPoint x: 474, endPoint y: 66, distance: 40.1
click at [435, 64] on icon at bounding box center [434, 64] width 7 height 7
click at [506, 64] on icon at bounding box center [507, 64] width 7 height 7
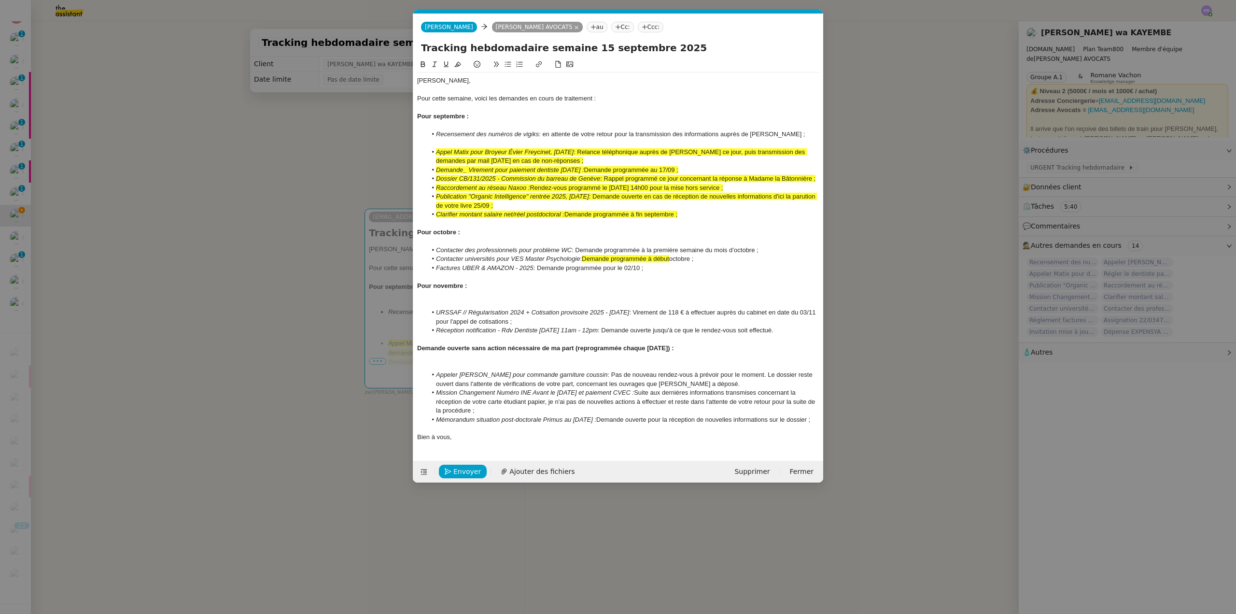
drag, startPoint x: 811, startPoint y: 136, endPoint x: 411, endPoint y: 131, distance: 399.7
click at [410, 135] on nz-modal-container "Service TA - VOYAGE - PROPOSITION GLOBALE A utiliser dans le cadre de propositi…" at bounding box center [618, 307] width 1236 height 614
click at [458, 60] on button at bounding box center [458, 64] width 12 height 11
click at [174, 150] on nz-modal-container "Service TA - VOYAGE - PROPOSITION GLOBALE A utiliser dans le cadre de propositi…" at bounding box center [618, 307] width 1236 height 614
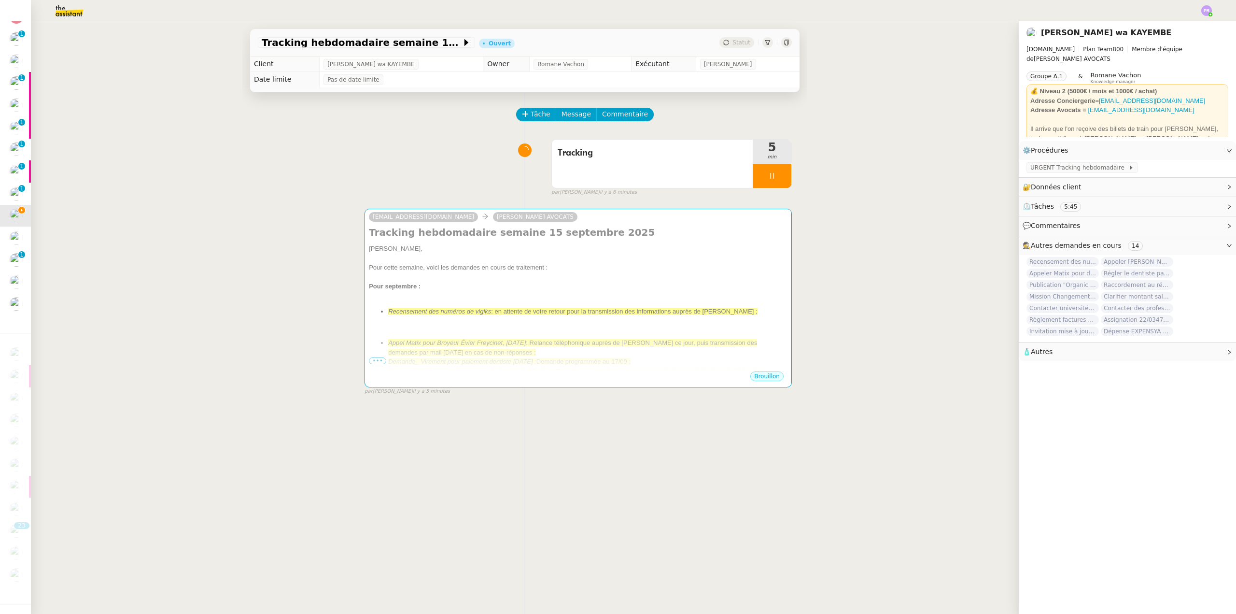
click at [71, 15] on img at bounding box center [61, 10] width 75 height 21
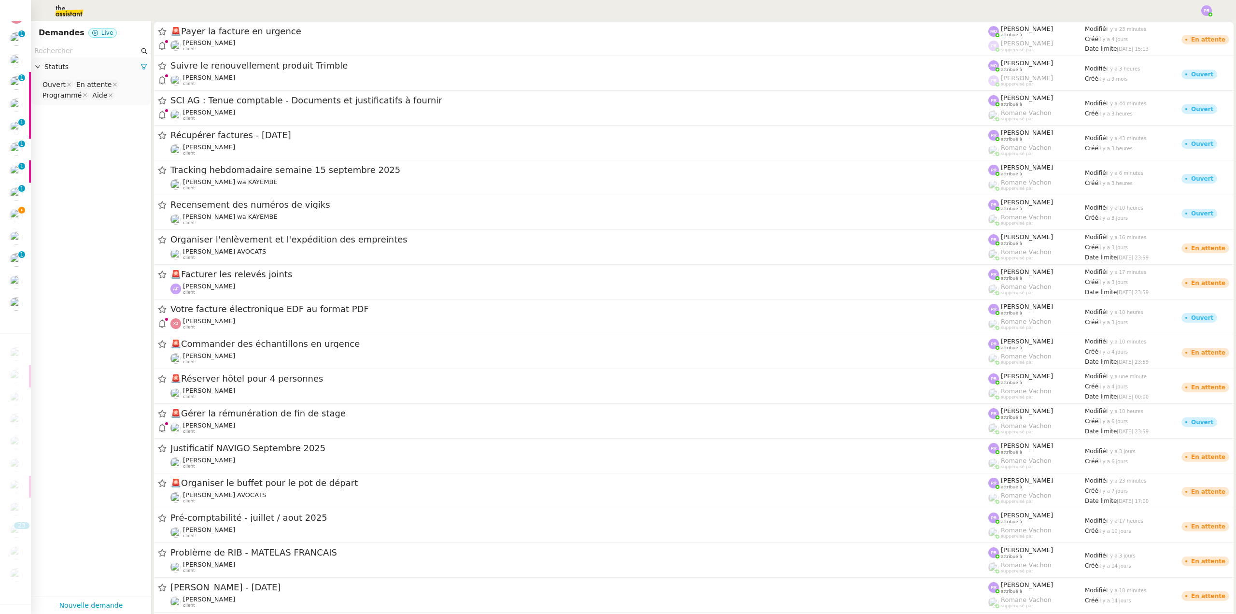
click at [70, 49] on input "text" at bounding box center [86, 50] width 105 height 11
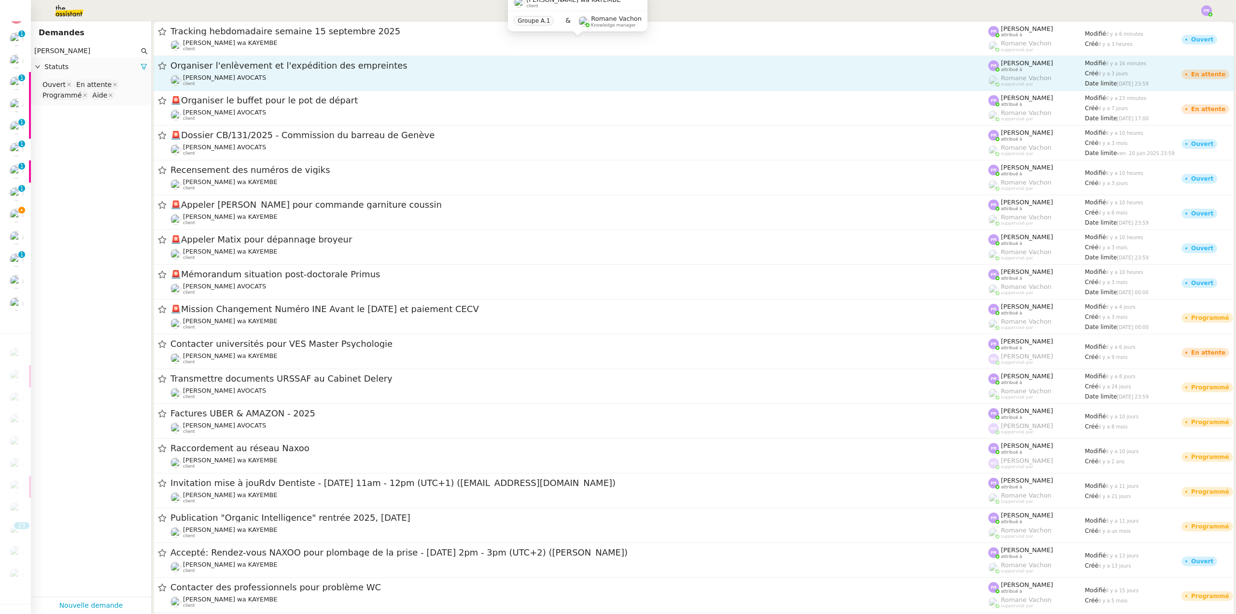
type input "naomi"
click at [287, 69] on span "Organiser l'enlèvement et l'expédition des empreintes" at bounding box center [579, 65] width 818 height 9
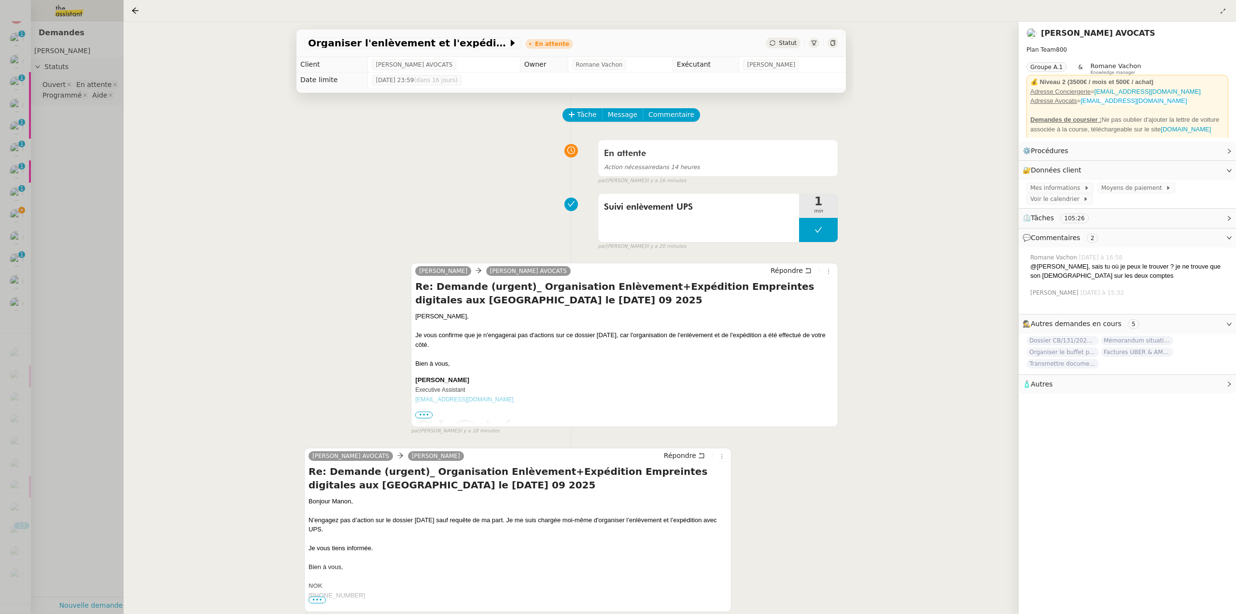
drag, startPoint x: 567, startPoint y: 304, endPoint x: 434, endPoint y: 289, distance: 134.6
click at [434, 289] on h4 "Re: Demande (urgent)_ Organisation Enlèvement+Expédition Empreintes digitales a…" at bounding box center [624, 293] width 419 height 27
copy h4 "Demande (urgent)_ Organisation Enlèvement+Expédition Empreintes digitales aux É…"
drag, startPoint x: 54, startPoint y: 166, endPoint x: 30, endPoint y: 175, distance: 25.7
click at [54, 166] on div at bounding box center [618, 307] width 1236 height 614
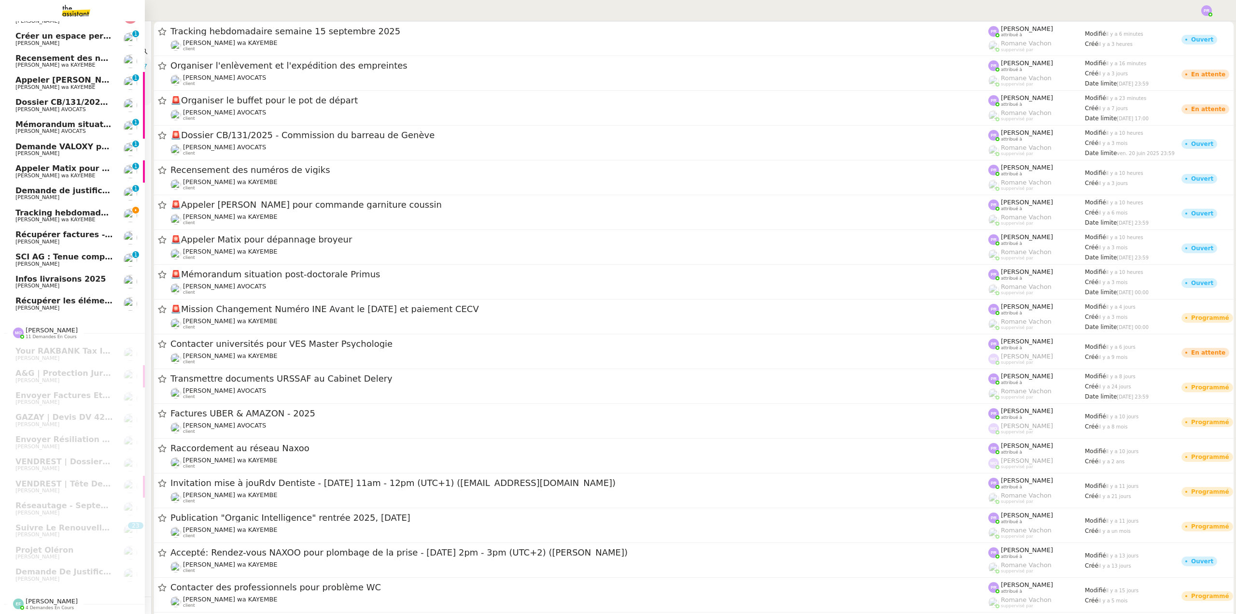
click at [39, 208] on span "Tracking hebdomadaire semaine 15 septembre 2025" at bounding box center [129, 212] width 229 height 9
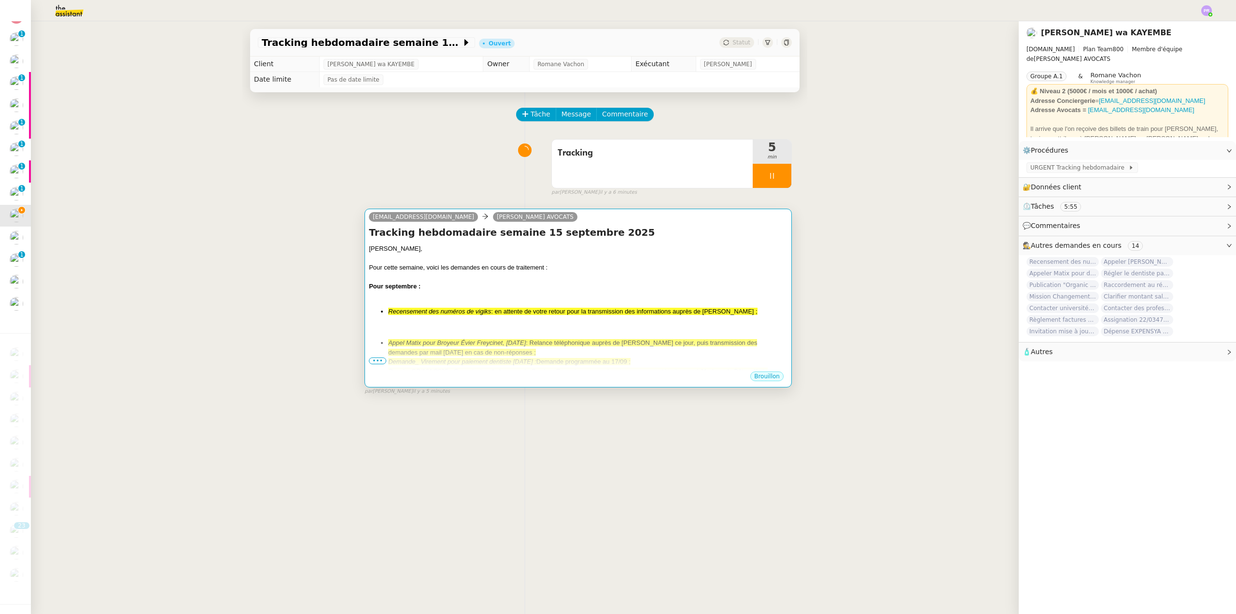
click at [509, 284] on div "Pour septembre :" at bounding box center [578, 286] width 419 height 10
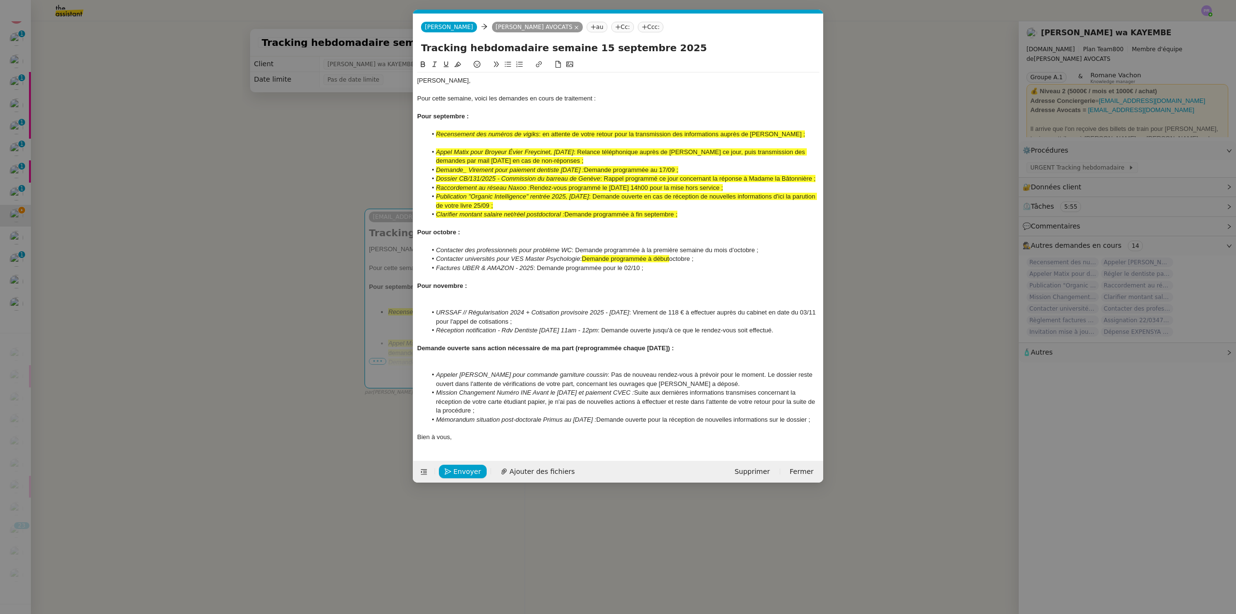
scroll to position [0, 20]
click at [462, 141] on div at bounding box center [618, 143] width 402 height 9
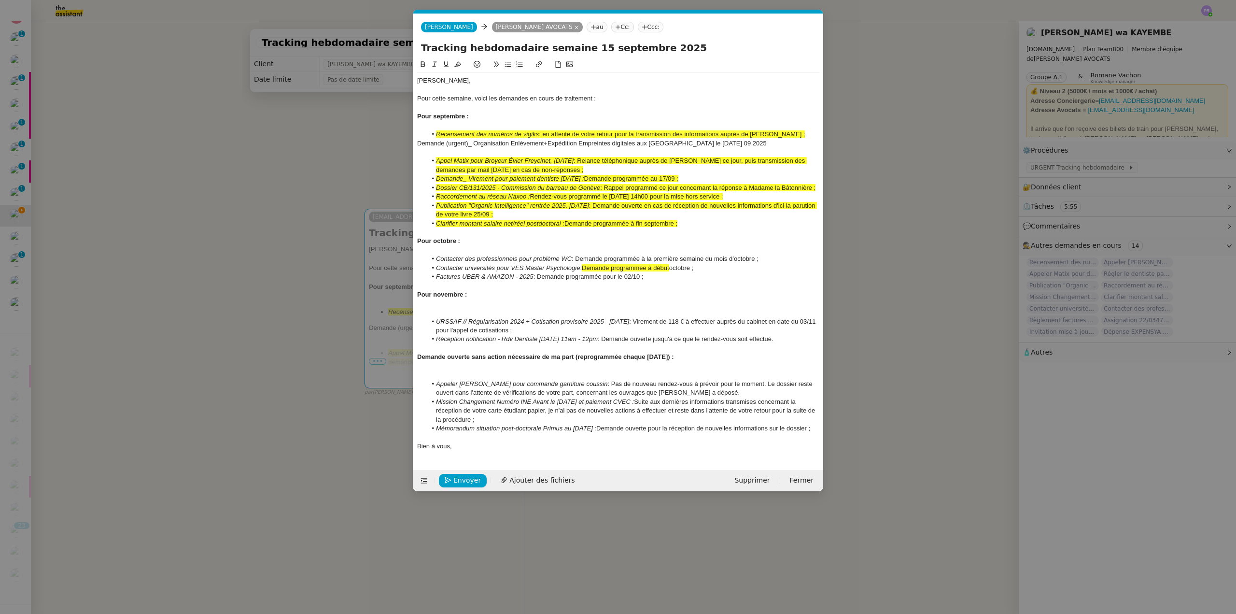
drag, startPoint x: 763, startPoint y: 144, endPoint x: 401, endPoint y: 144, distance: 362.5
click at [401, 144] on nz-modal-container "Service TA - VOYAGE - PROPOSITION GLOBALE A utiliser dans le cadre de propositi…" at bounding box center [618, 307] width 1236 height 614
click at [436, 65] on icon at bounding box center [434, 64] width 7 height 7
click at [475, 144] on em "Demande (urgent)_ Organisation Enlèvement+Expédition Empreintes digitales aux É…" at bounding box center [592, 143] width 350 height 7
drag, startPoint x: 475, startPoint y: 143, endPoint x: 414, endPoint y: 144, distance: 60.4
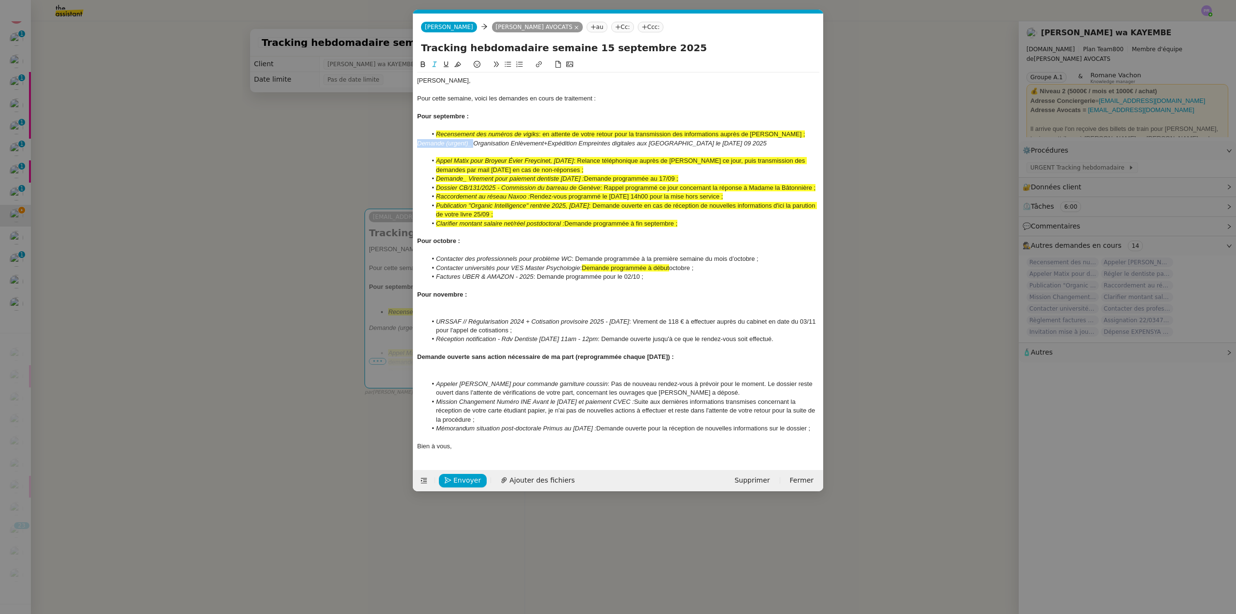
click at [414, 144] on nz-spin "Chère Naomi, Pour cette semaine, voici les demandes en cours de traitement : Po…" at bounding box center [618, 258] width 410 height 399
click at [505, 63] on icon at bounding box center [507, 64] width 7 height 7
drag, startPoint x: 640, startPoint y: 142, endPoint x: 728, endPoint y: 141, distance: 88.3
click at [728, 141] on li "Organisation Enlèvement+Expédition Empreintes digitales aux États-Unis le 15 se…" at bounding box center [623, 143] width 393 height 9
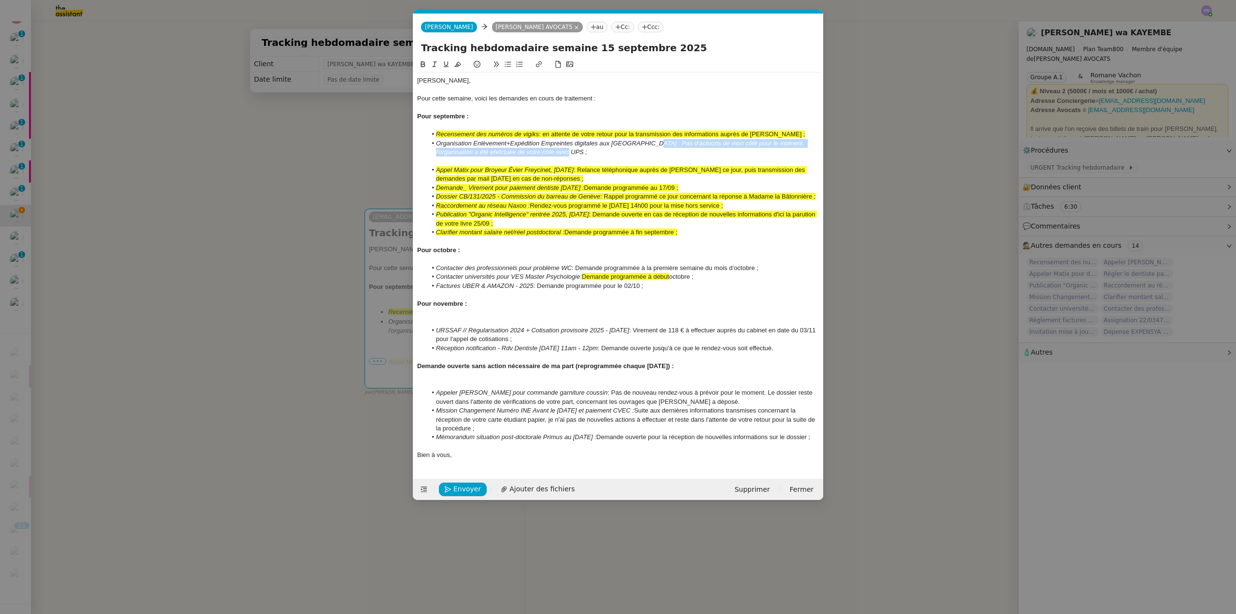
drag, startPoint x: 645, startPoint y: 141, endPoint x: 655, endPoint y: 154, distance: 15.8
click at [655, 154] on li "Organisation Enlèvement+Expédition Empreintes digitales aux États-Unis : Pas d'…" at bounding box center [623, 148] width 393 height 18
drag, startPoint x: 431, startPoint y: 63, endPoint x: 534, endPoint y: 100, distance: 109.6
click at [431, 63] on button at bounding box center [435, 64] width 12 height 11
drag, startPoint x: 638, startPoint y: 143, endPoint x: 663, endPoint y: 145, distance: 24.7
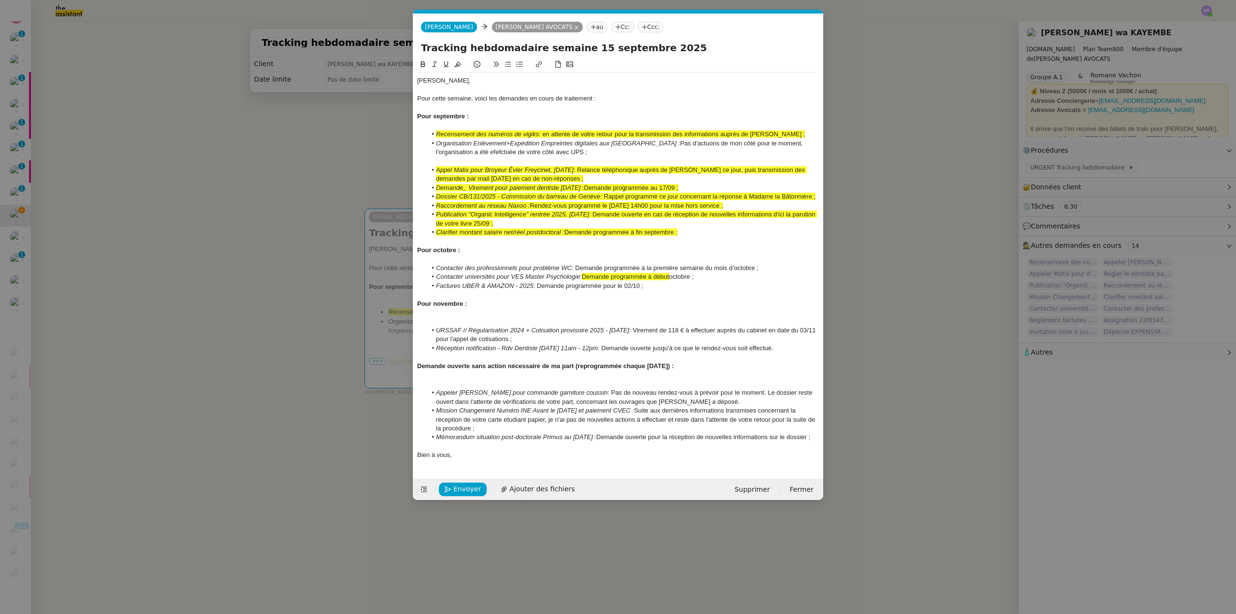
click at [639, 143] on em "Organisation Enlèvement+Expédition Empreintes digitales aux États-Unis :" at bounding box center [558, 143] width 244 height 7
drag, startPoint x: 671, startPoint y: 144, endPoint x: 676, endPoint y: 142, distance: 5.2
click at [671, 144] on li "Organisation Enlèvement+Expédition Empreintes digitales aux États-Unis : Pas d'…" at bounding box center [623, 148] width 393 height 18
click at [0, 0] on lt-span "actions" at bounding box center [0, 0] width 0 height 0
click at [463, 150] on li "Organisation Enlèvement+Expédition Empreintes digitales aux États-Unis : Pas d'…" at bounding box center [623, 148] width 393 height 18
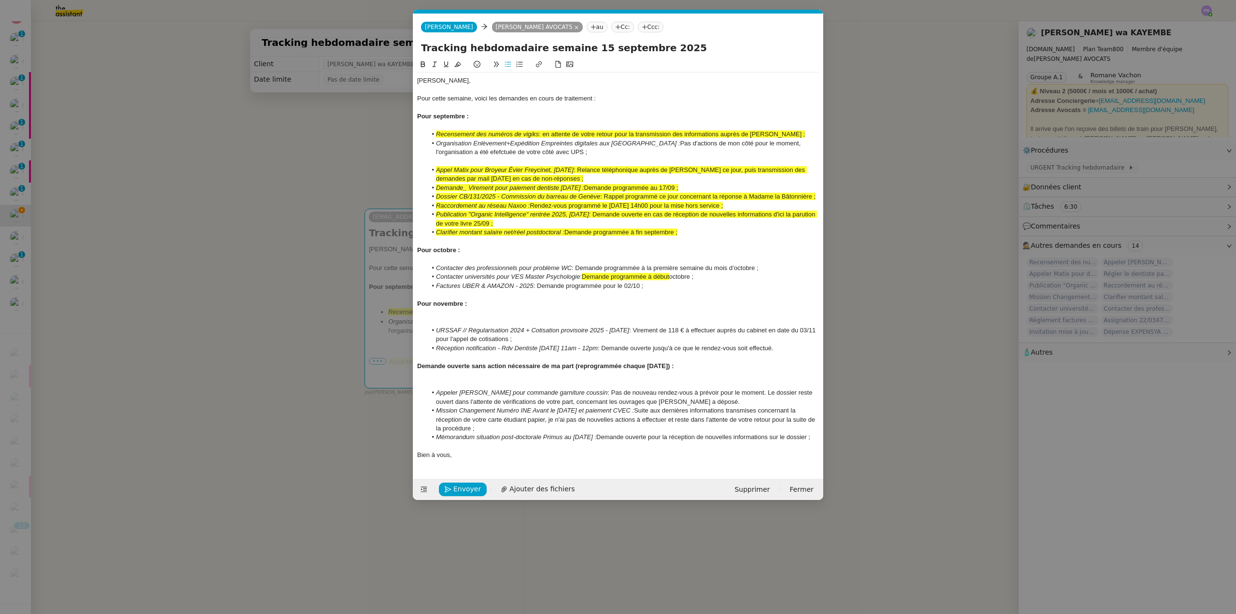
click at [0, 0] on lt-span "ef fe ctuée" at bounding box center [0, 0] width 0 height 0
drag, startPoint x: 500, startPoint y: 152, endPoint x: 434, endPoint y: 127, distance: 71.0
click at [427, 142] on li "Organisation Enlèvement+Expédition Empreintes digitales aux États-Unis : Pas d'…" at bounding box center [623, 148] width 393 height 18
click at [456, 65] on icon at bounding box center [457, 64] width 7 height 7
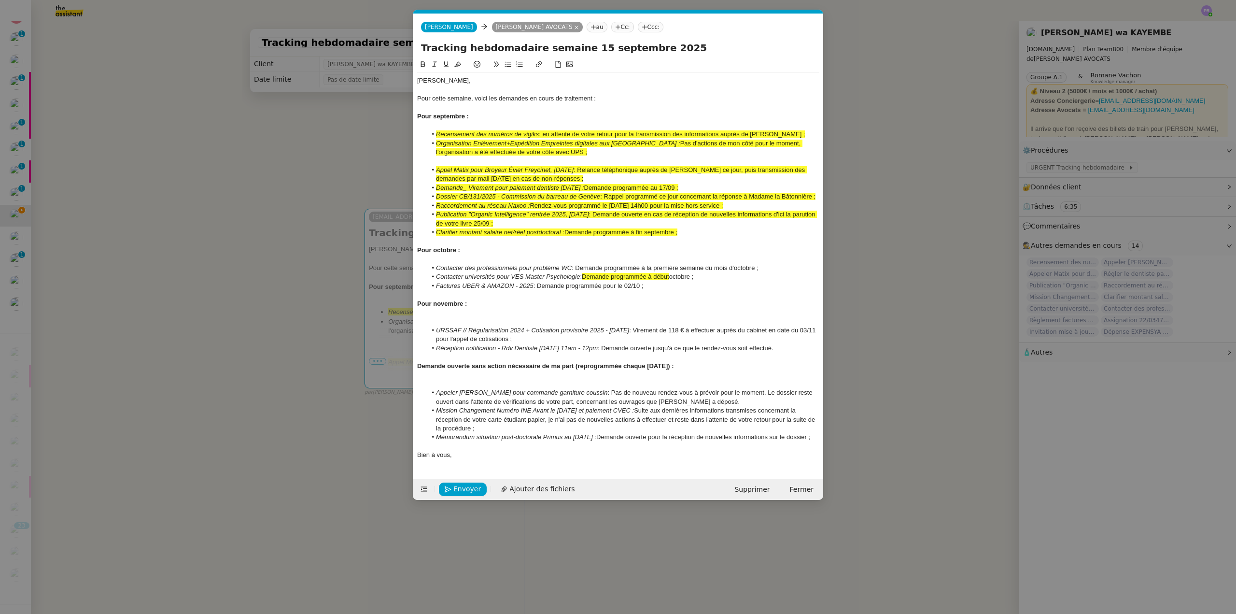
click at [451, 159] on div at bounding box center [618, 160] width 402 height 9
click at [72, 15] on nz-modal-container "Service TA - VOYAGE - PROPOSITION GLOBALE A utiliser dans le cadre de propositi…" at bounding box center [618, 307] width 1236 height 614
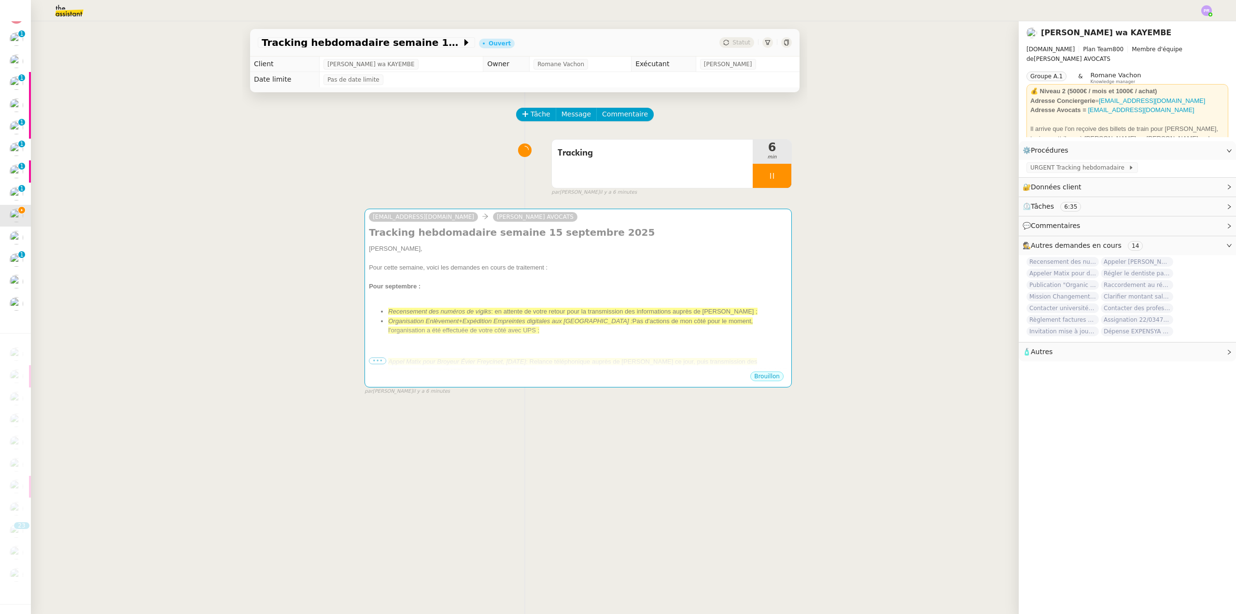
click at [69, 15] on img at bounding box center [61, 10] width 75 height 21
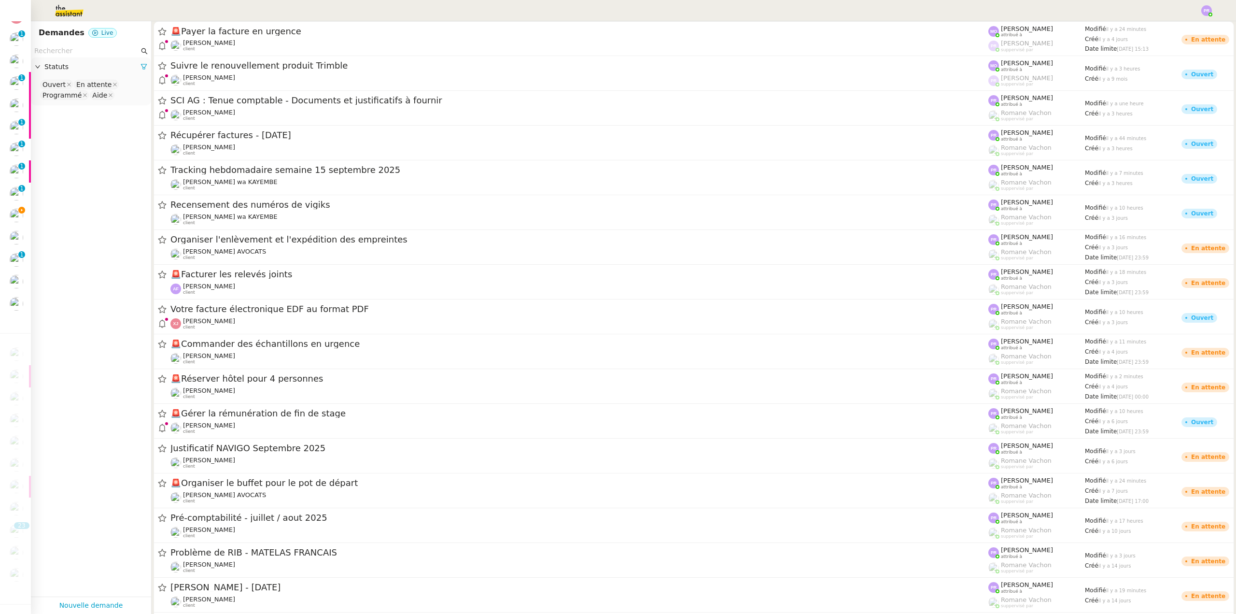
click at [71, 52] on input "text" at bounding box center [86, 50] width 105 height 11
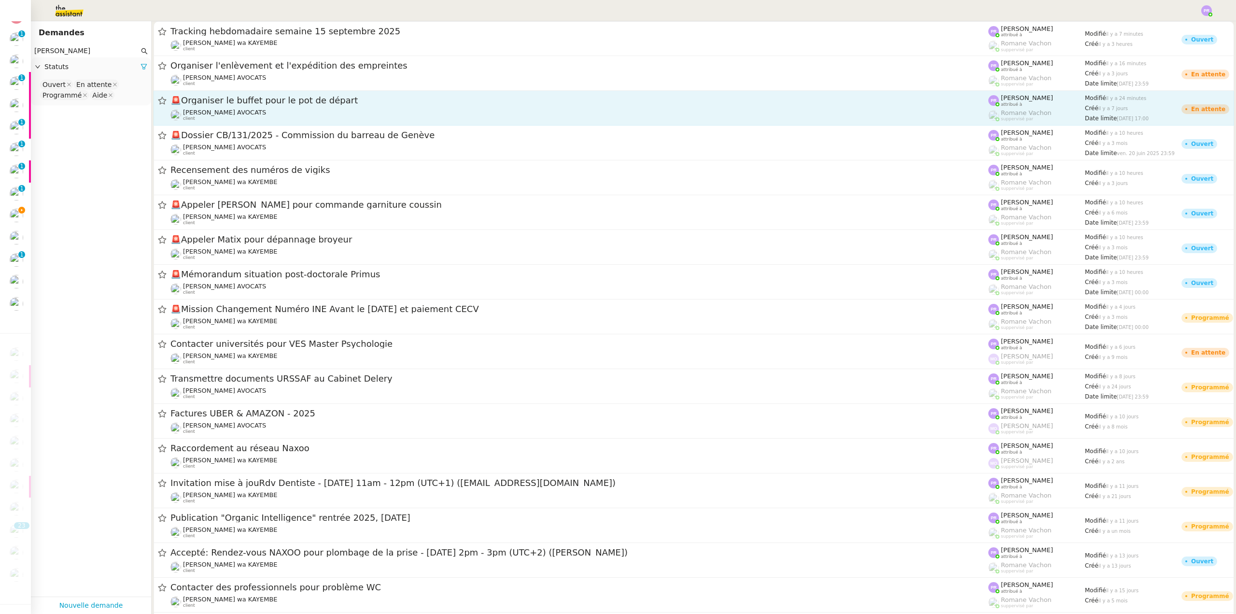
type input "naomi"
click at [326, 107] on div "🚨 Organiser le buffet pour le pot de départ Naomi NOK AVOCATS client" at bounding box center [579, 108] width 818 height 27
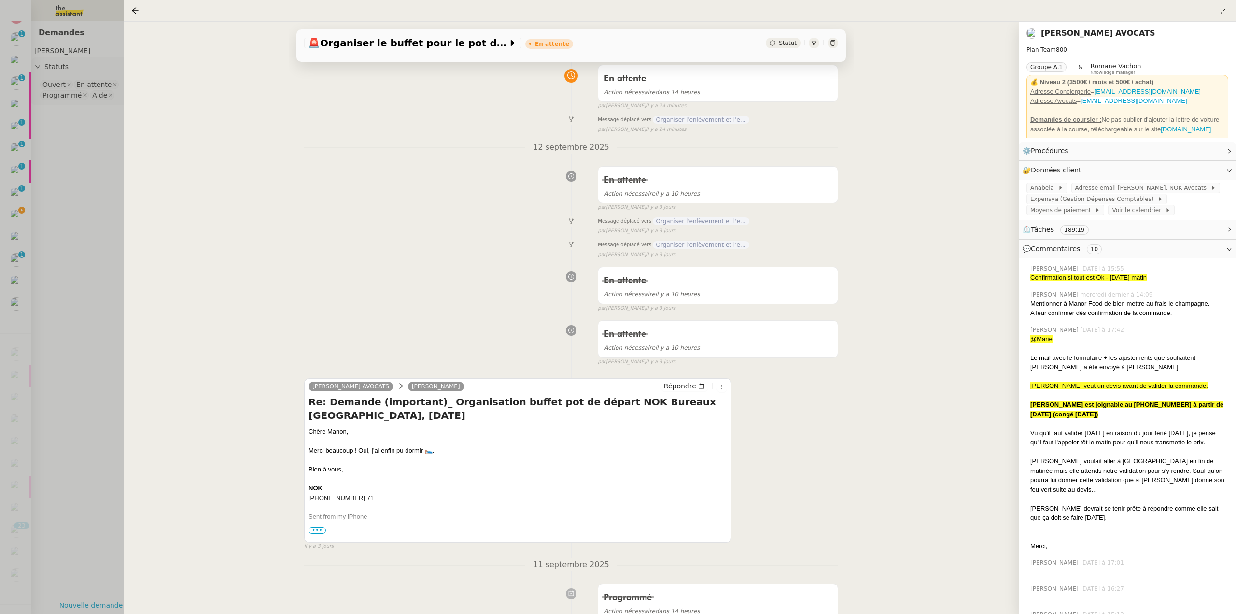
scroll to position [97, 0]
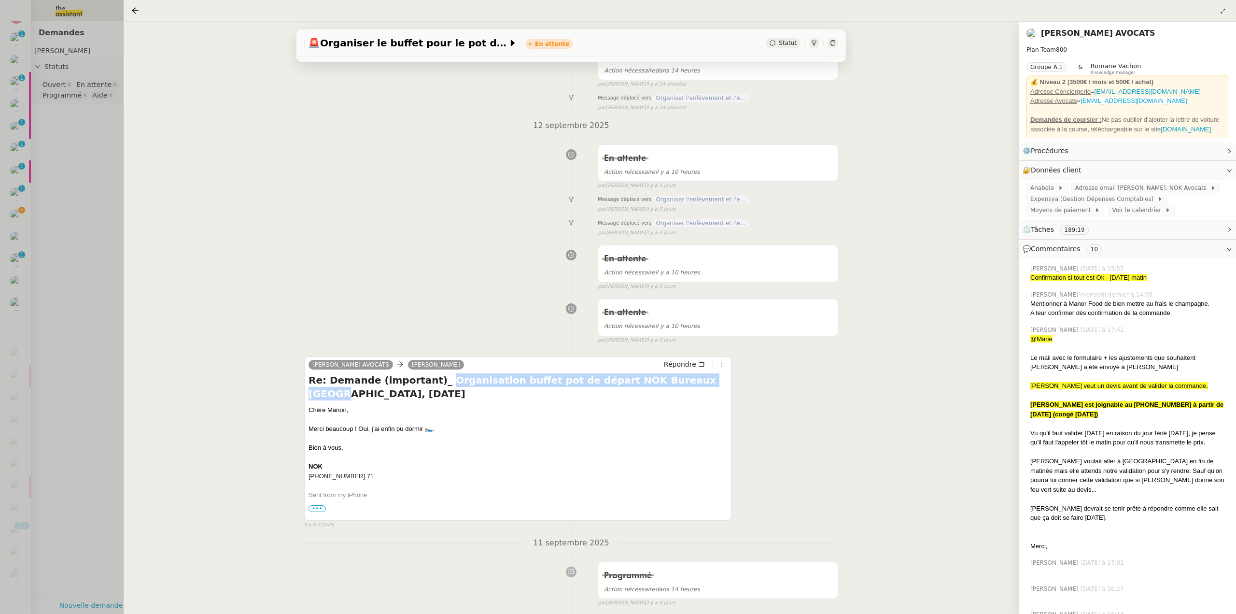
copy h4 "Organisation buffet pot de départ NOK Bureaux Genève"
drag, startPoint x: 428, startPoint y: 383, endPoint x: 670, endPoint y: 387, distance: 241.9
click at [670, 387] on h4 "Re: Demande (important)_ Organisation buffet pot de départ NOK Bureaux Genève, …" at bounding box center [517, 386] width 419 height 27
drag, startPoint x: 81, startPoint y: 191, endPoint x: 47, endPoint y: 193, distance: 33.8
click at [79, 191] on div at bounding box center [618, 307] width 1236 height 614
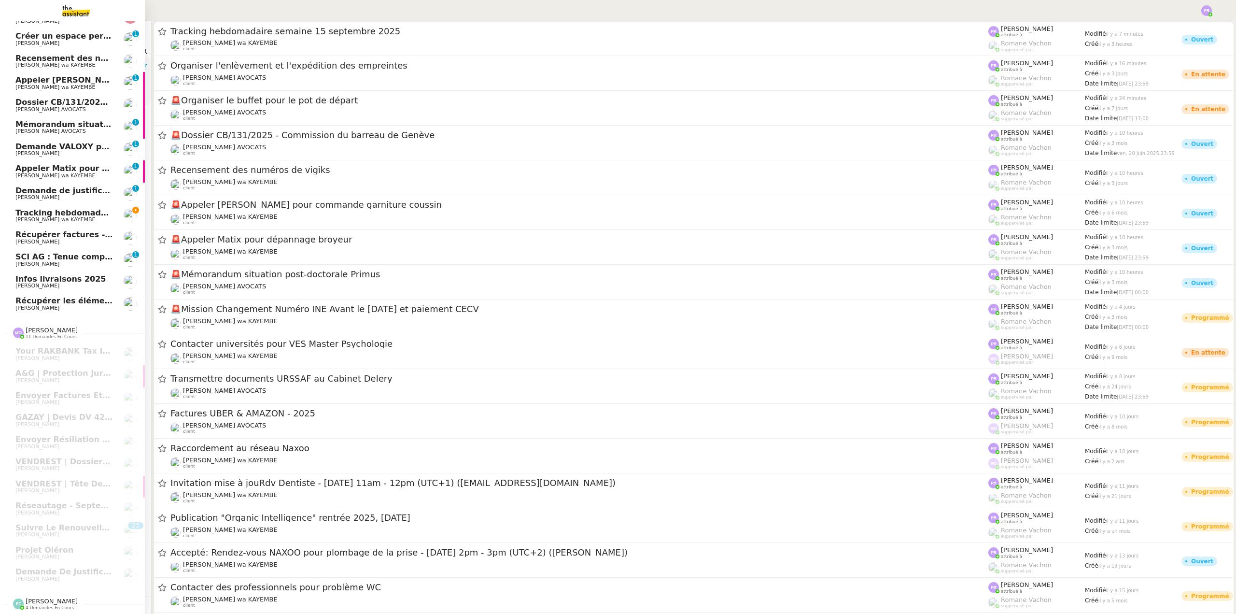
click at [26, 208] on span "Tracking hebdomadaire semaine 15 septembre 2025" at bounding box center [129, 212] width 229 height 9
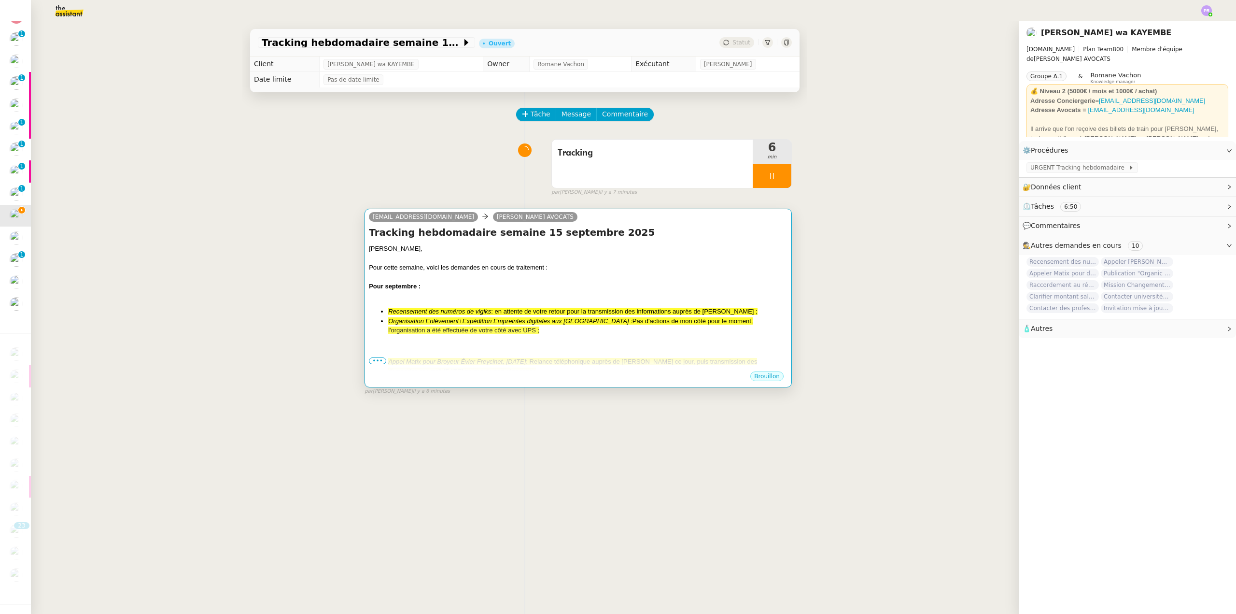
click at [465, 304] on div "Chère Naomi, Pour cette semaine, voici les demandes en cours de traitement : Po…" at bounding box center [578, 473] width 419 height 458
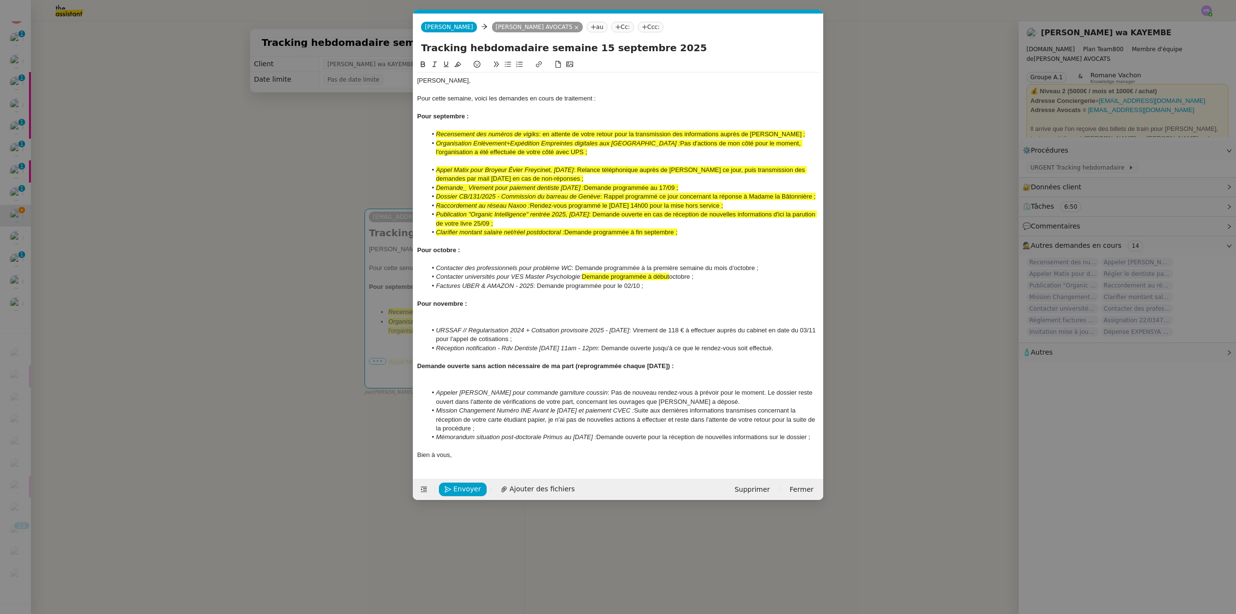
scroll to position [0, 20]
drag, startPoint x: 466, startPoint y: 158, endPoint x: 475, endPoint y: 160, distance: 8.4
click at [466, 158] on div at bounding box center [618, 160] width 402 height 9
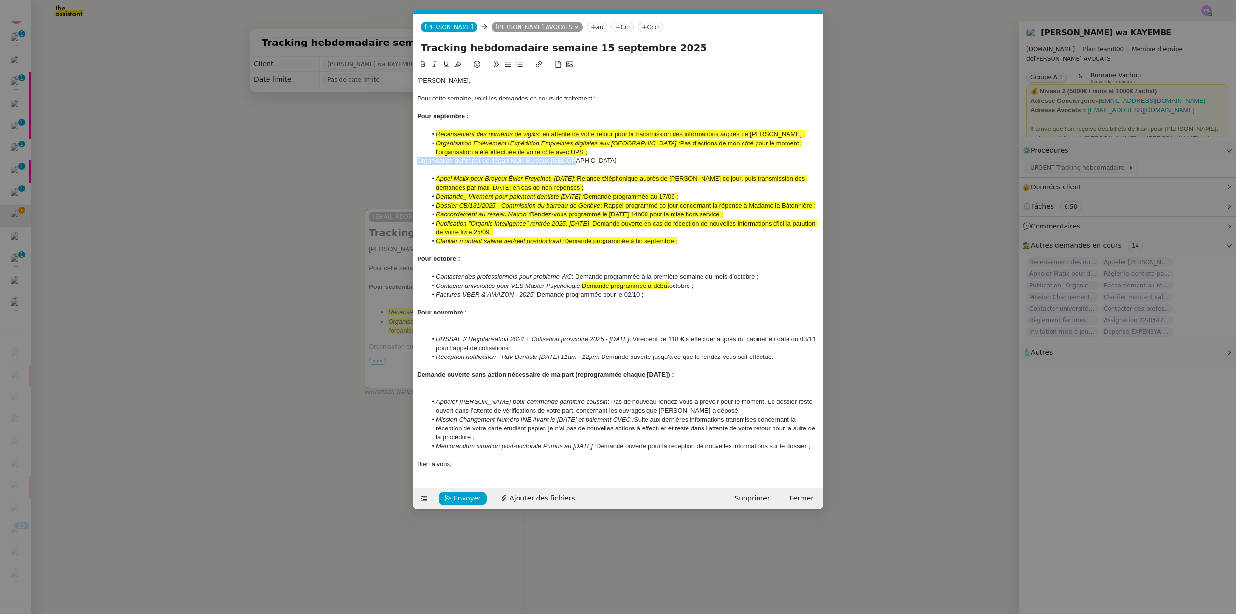
drag, startPoint x: 570, startPoint y: 160, endPoint x: 396, endPoint y: 161, distance: 173.3
click at [396, 161] on nz-modal-container "Service TA - VOYAGE - PROPOSITION GLOBALE A utiliser dans le cadre de propositi…" at bounding box center [618, 307] width 1236 height 614
click at [434, 61] on icon at bounding box center [434, 64] width 7 height 7
drag, startPoint x: 504, startPoint y: 64, endPoint x: 518, endPoint y: 75, distance: 18.4
click at [505, 65] on button at bounding box center [508, 64] width 12 height 11
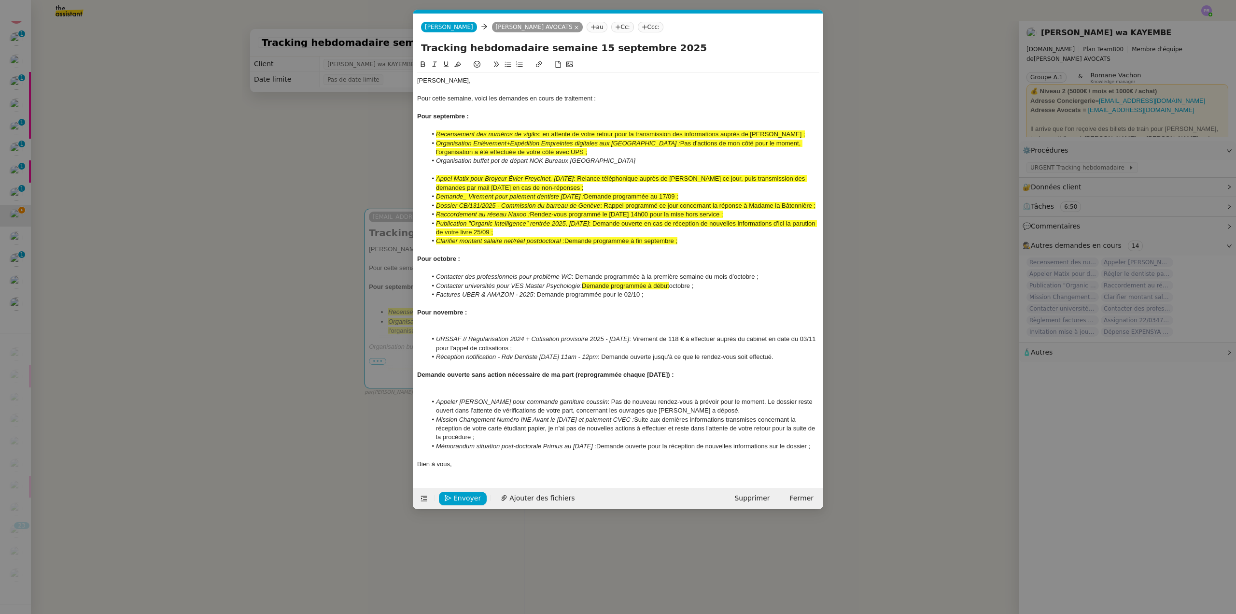
click at [604, 162] on li "Organisation buffet pot de départ NOK Bureaux Genève" at bounding box center [623, 160] width 393 height 9
drag, startPoint x: 177, startPoint y: 205, endPoint x: 118, endPoint y: 202, distance: 59.4
click at [177, 205] on nz-modal-container "Service TA - VOYAGE - PROPOSITION GLOBALE A utiliser dans le cadre de propositi…" at bounding box center [618, 307] width 1236 height 614
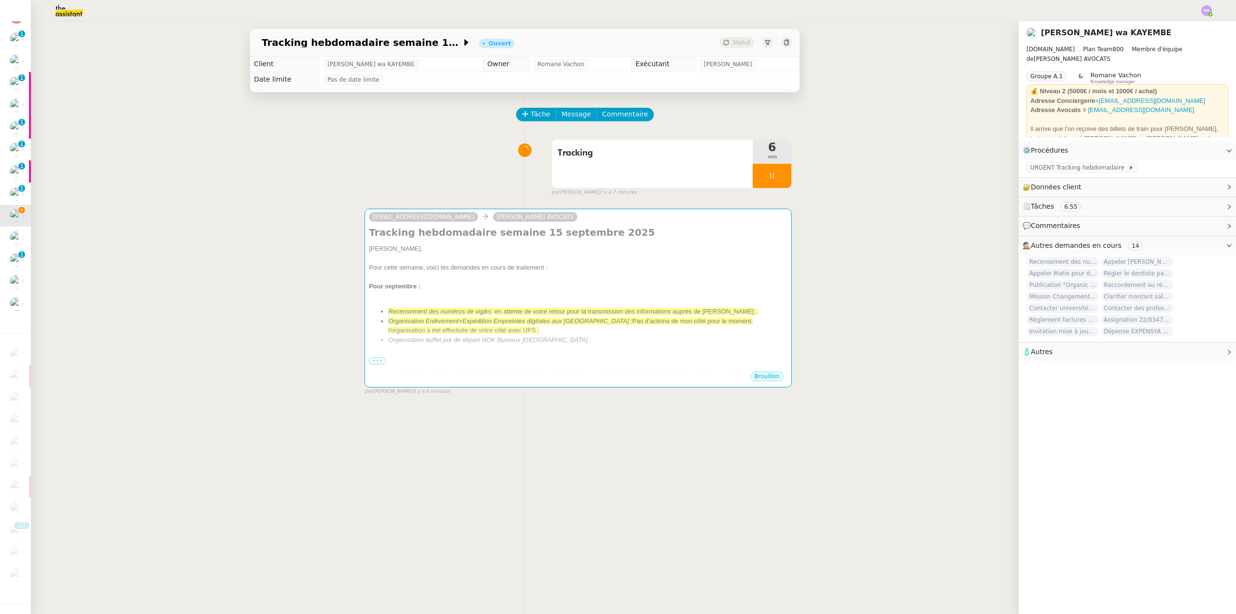
click at [72, 22] on div "Tracking hebdomadaire semaine 15 septembre 2025 Ouvert Statut Client Naomi OMEO…" at bounding box center [525, 317] width 988 height 592
click at [69, 14] on img at bounding box center [61, 10] width 75 height 21
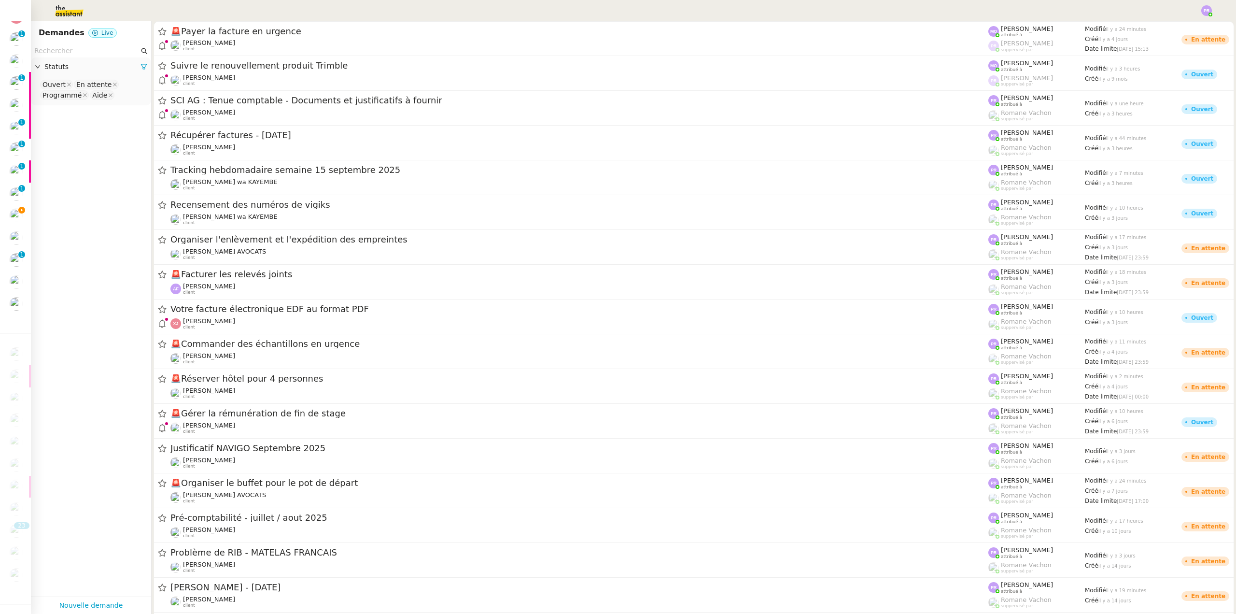
drag, startPoint x: 75, startPoint y: 56, endPoint x: 78, endPoint y: 52, distance: 5.5
click at [75, 56] on input "text" at bounding box center [86, 50] width 105 height 11
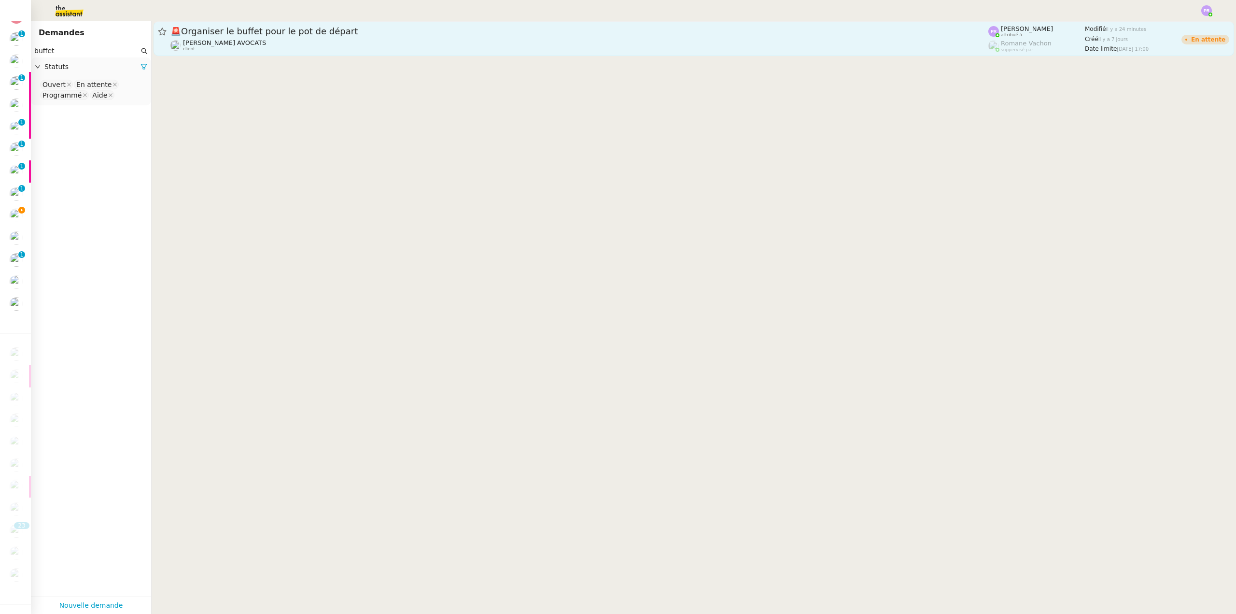
type input "buffet"
click at [359, 47] on div "Naomi NOK AVOCATS client" at bounding box center [579, 45] width 818 height 13
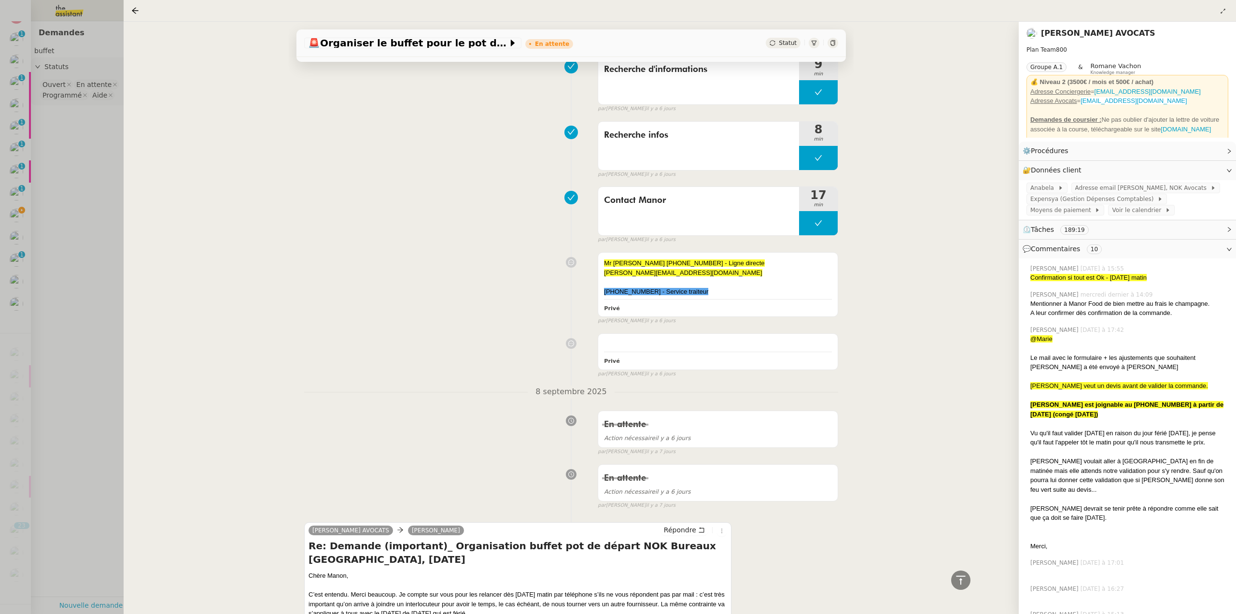
scroll to position [11732, 0]
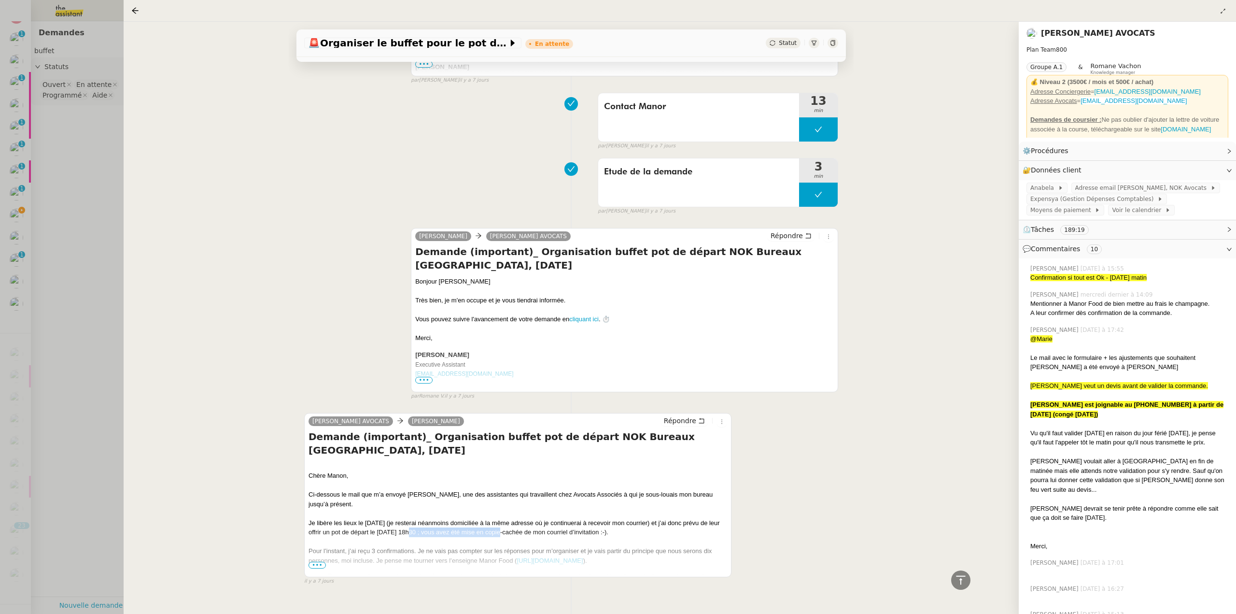
drag, startPoint x: 414, startPoint y: 496, endPoint x: 508, endPoint y: 496, distance: 93.7
click at [508, 518] on div "Je libère les lieux le 30 septembre 2025 (je resterai néanmoins domiciliée à la…" at bounding box center [517, 527] width 419 height 19
copy div "lundi 15 septembre 2025 à 18h30"
drag, startPoint x: 9, startPoint y: 209, endPoint x: 14, endPoint y: 210, distance: 4.9
click at [9, 209] on div at bounding box center [618, 307] width 1236 height 614
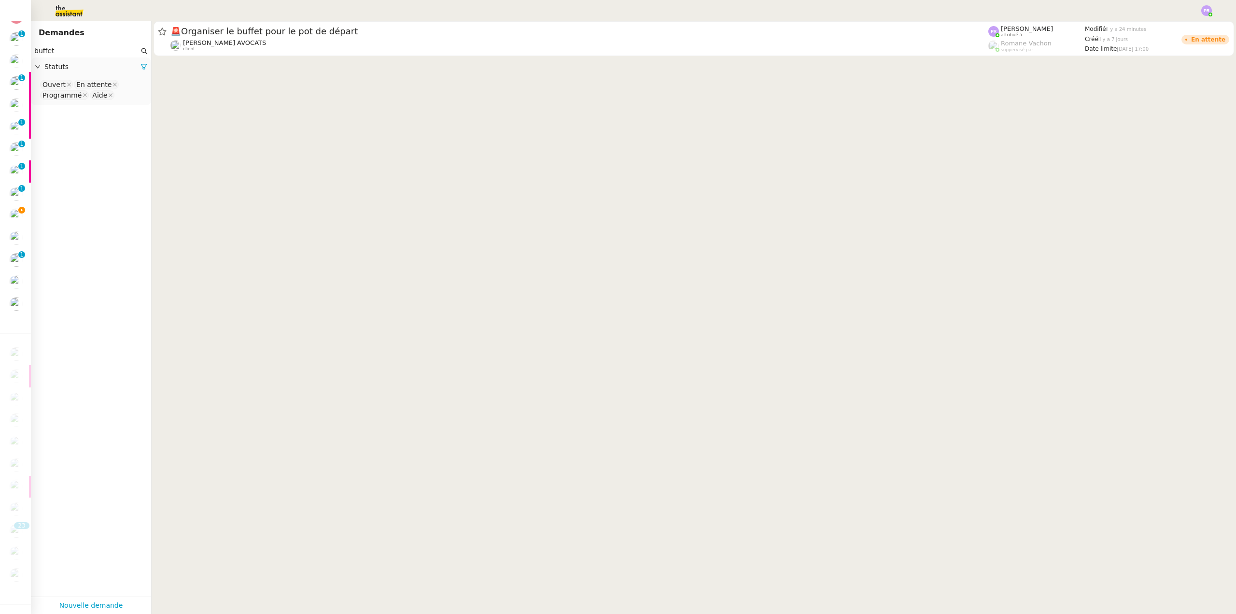
click at [0, 210] on div at bounding box center [618, 307] width 1236 height 614
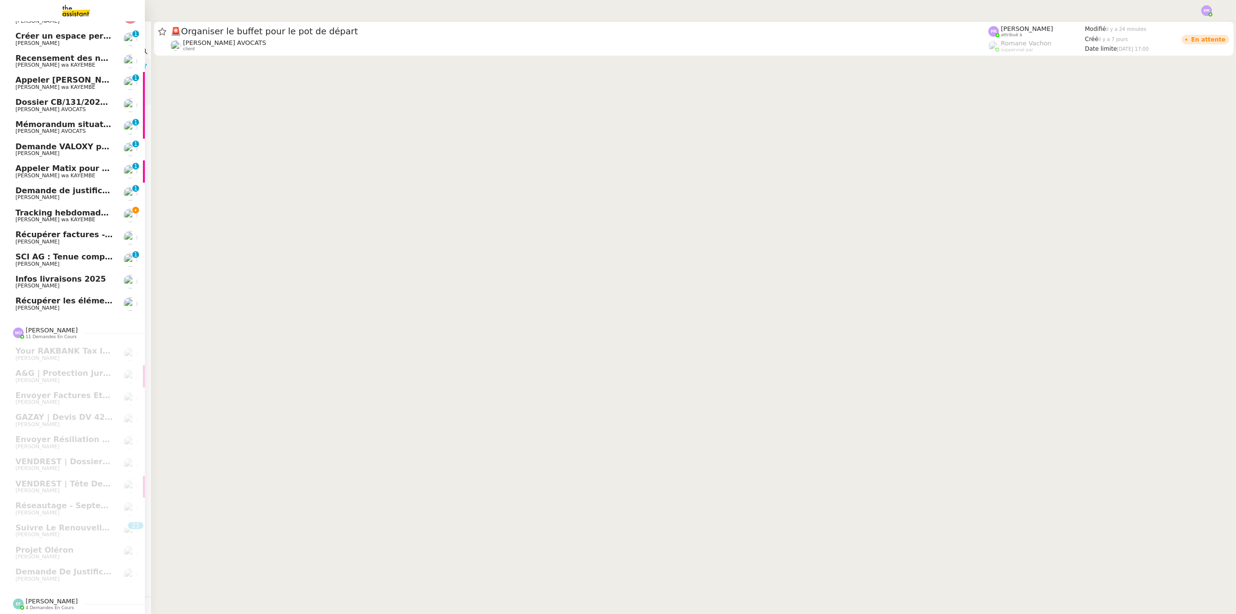
click at [54, 208] on span "Tracking hebdomadaire semaine 15 septembre 2025" at bounding box center [129, 212] width 229 height 9
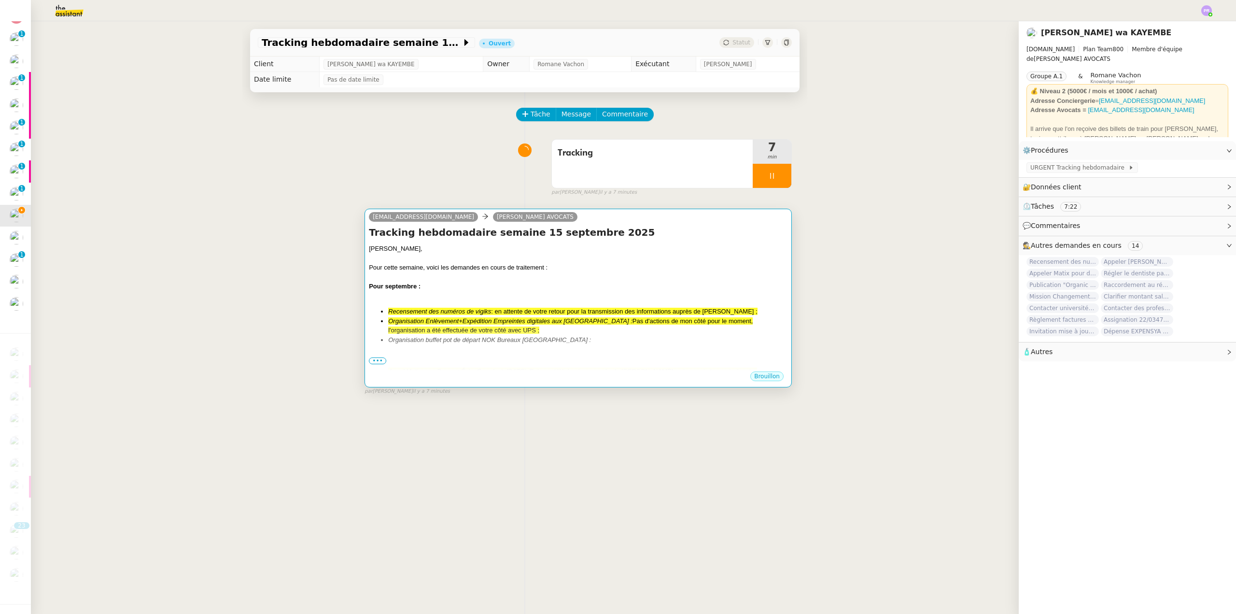
click at [461, 242] on div "Tracking hebdomadaire semaine 15 septembre 2025 Chère Naomi, Pour cette semaine…" at bounding box center [578, 297] width 419 height 145
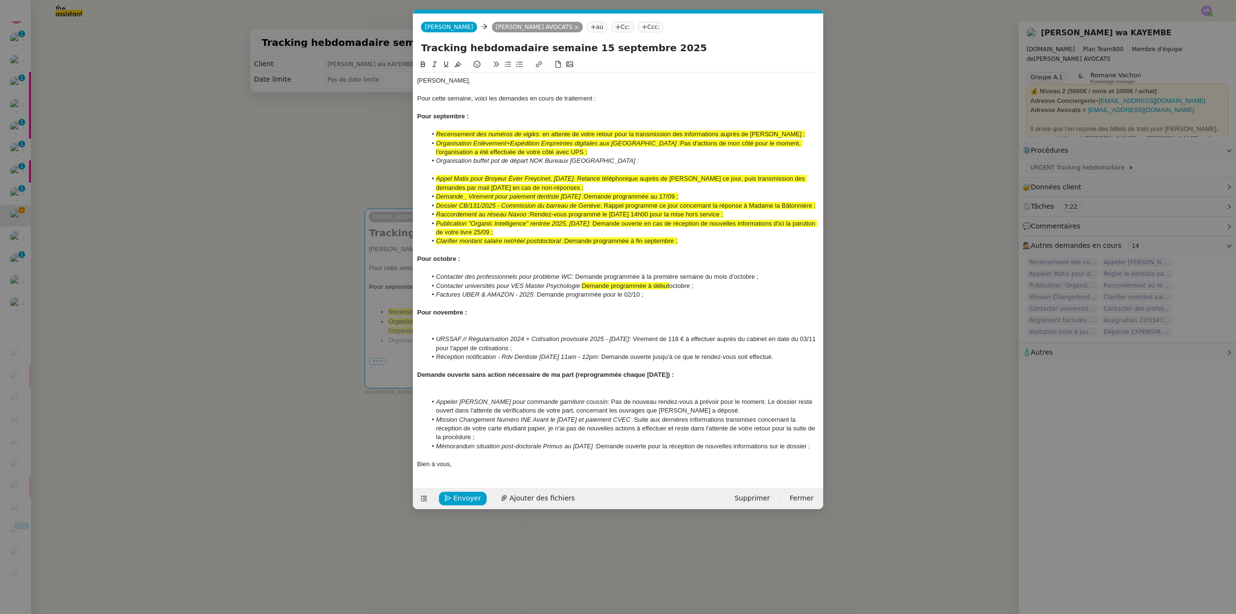
scroll to position [0, 20]
click at [614, 160] on li "Organisation buffet pot de départ NOK Bureaux Genève :" at bounding box center [623, 160] width 393 height 9
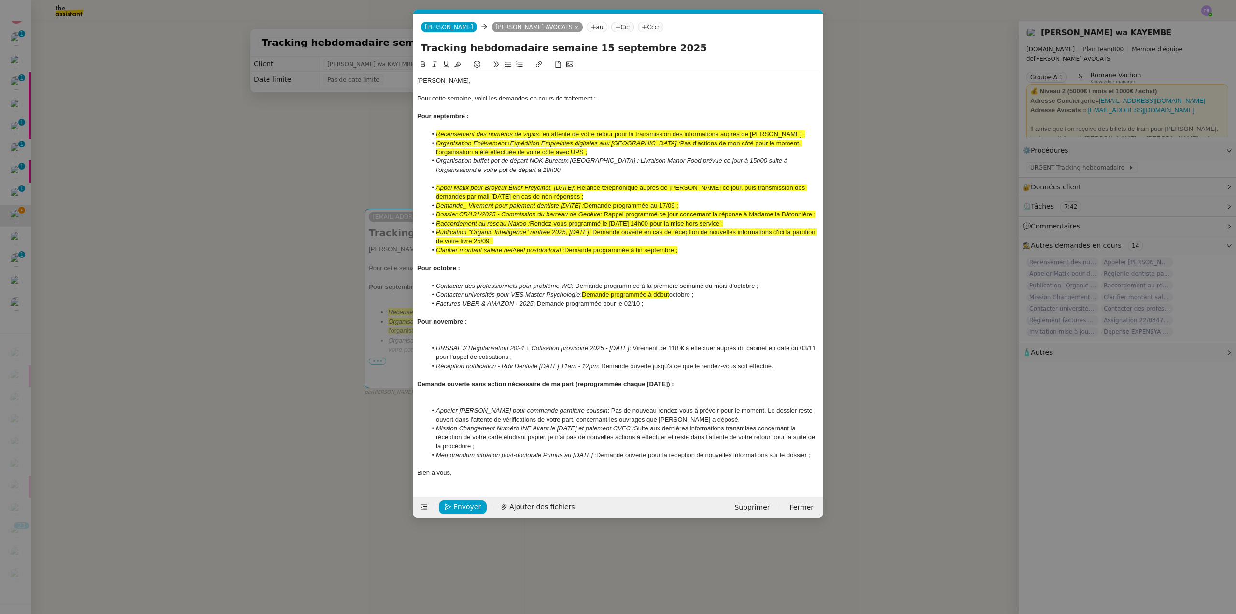
drag, startPoint x: 255, startPoint y: 158, endPoint x: 86, endPoint y: 114, distance: 174.7
click at [254, 158] on nz-modal-container "Service TA - VOYAGE - PROPOSITION GLOBALE A utiliser dans le cadre de propositi…" at bounding box center [618, 307] width 1236 height 614
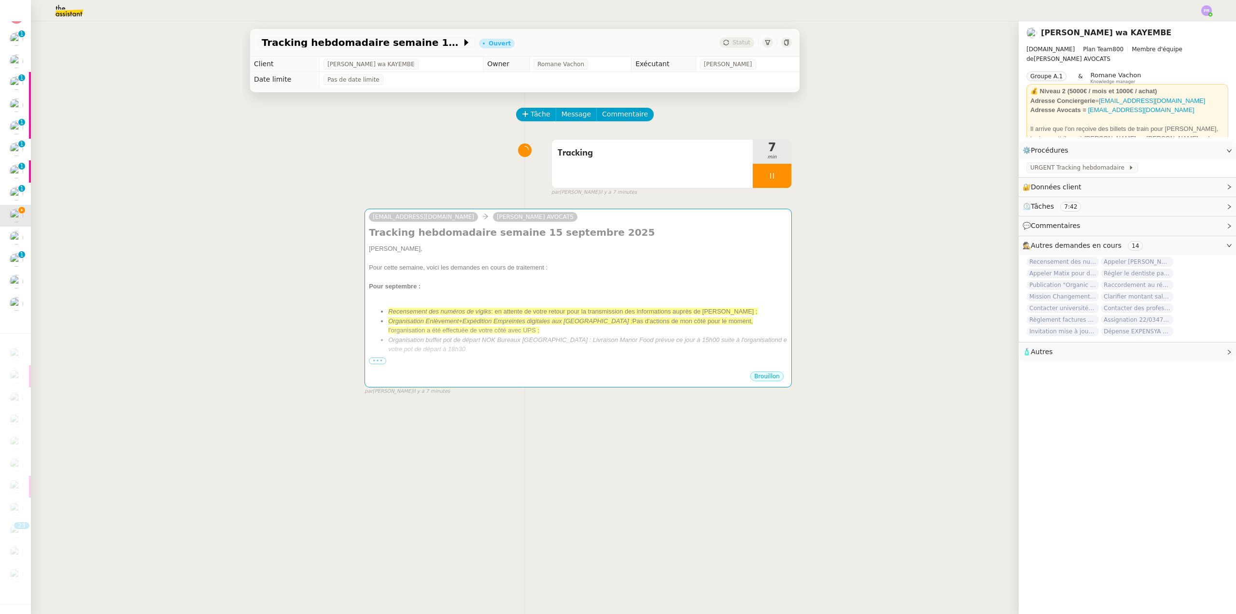
click at [74, 17] on img at bounding box center [61, 10] width 75 height 21
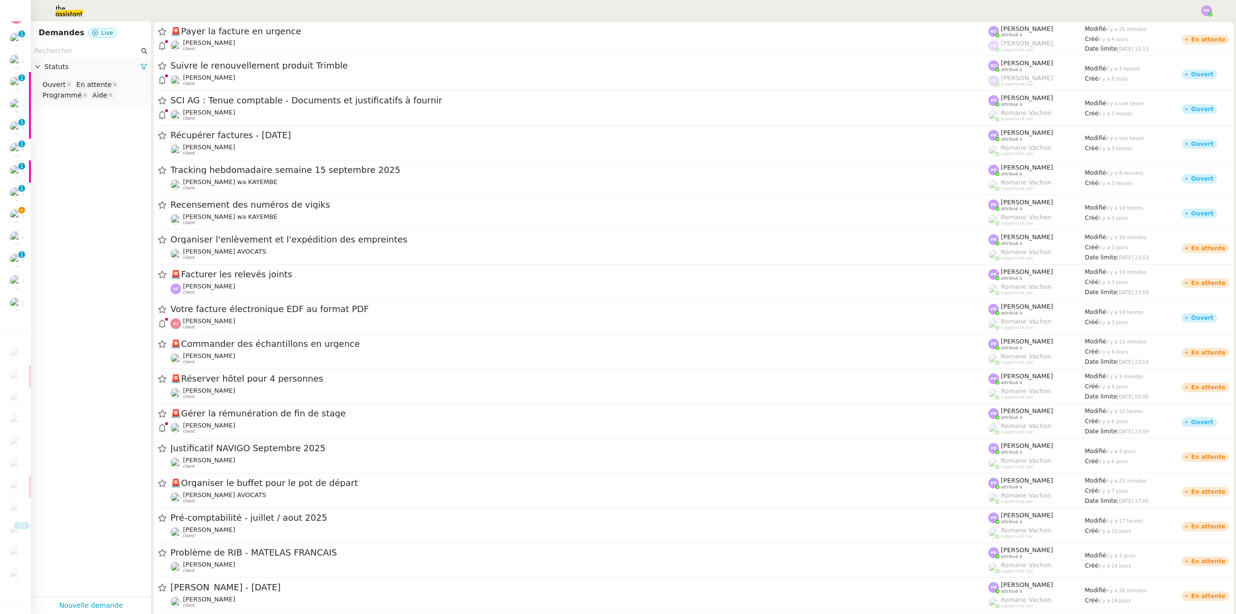
click at [69, 55] on input "text" at bounding box center [86, 50] width 105 height 11
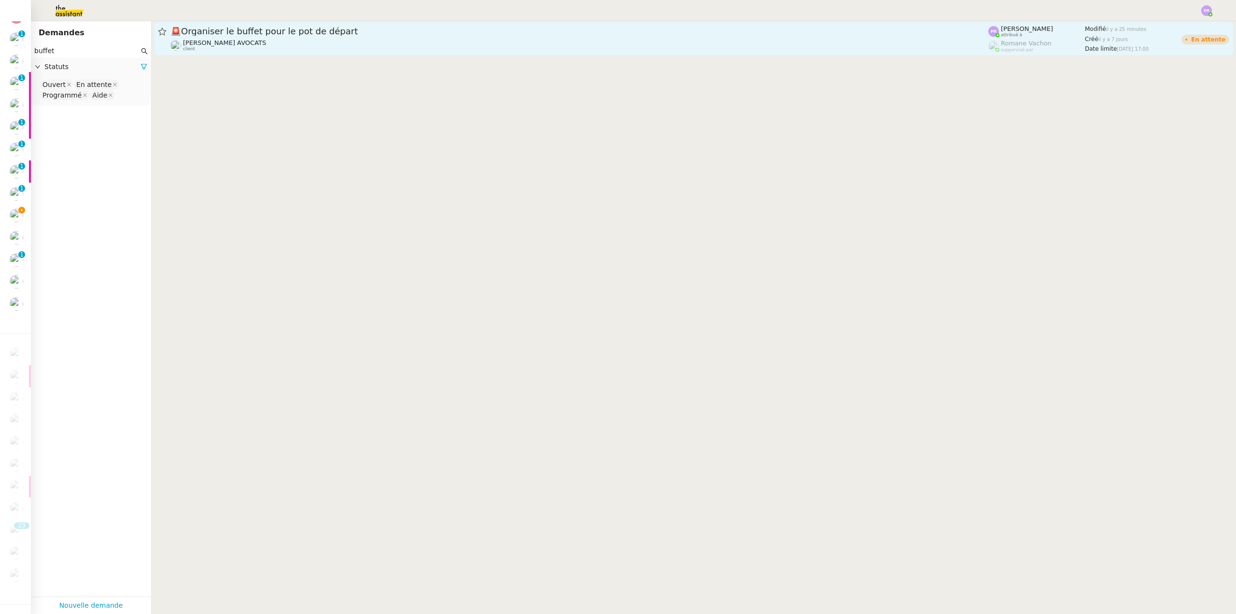
type input "buffet"
click at [350, 34] on span "🚨 Organiser le buffet pour le pot de départ" at bounding box center [579, 31] width 818 height 9
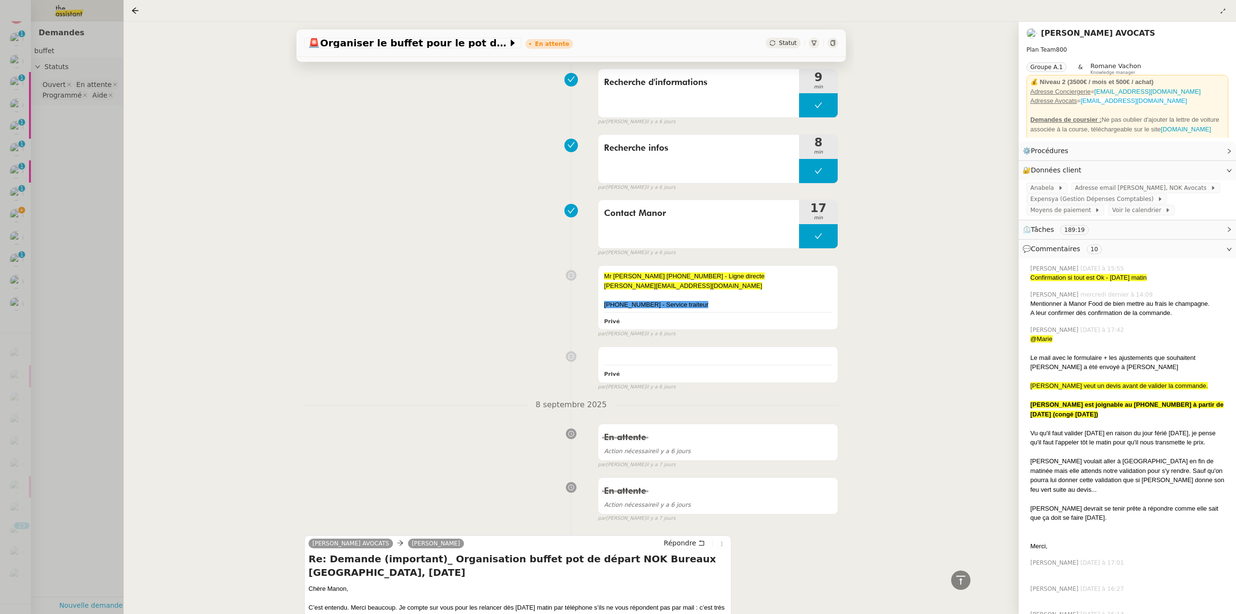
scroll to position [11732, 0]
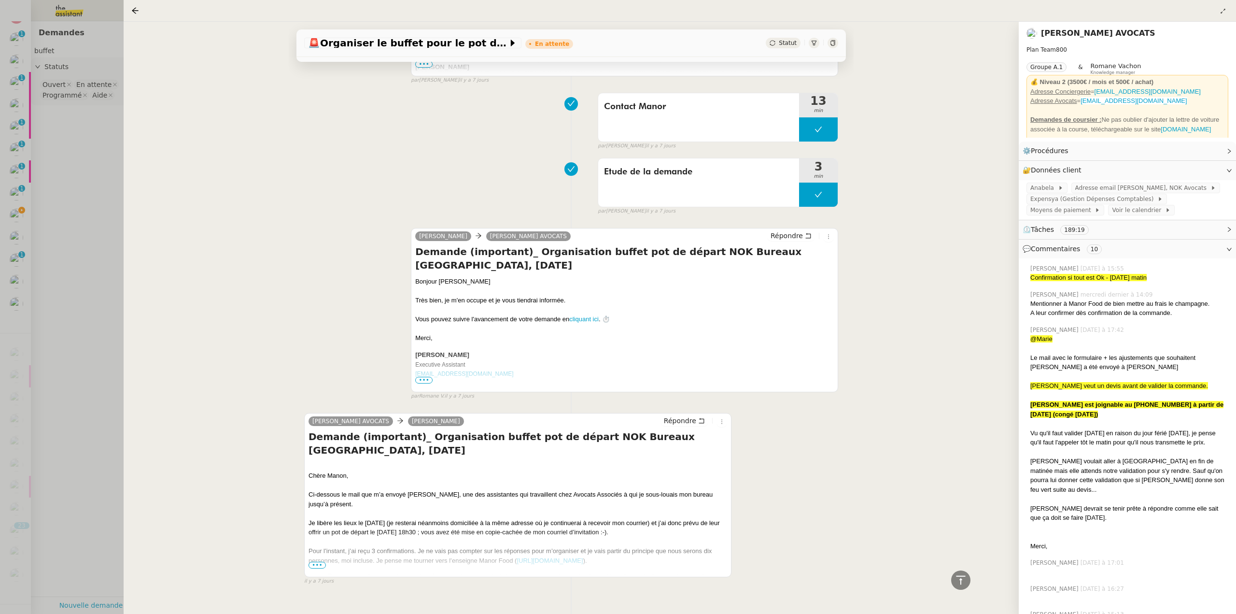
click at [316, 561] on span "•••" at bounding box center [316, 564] width 17 height 7
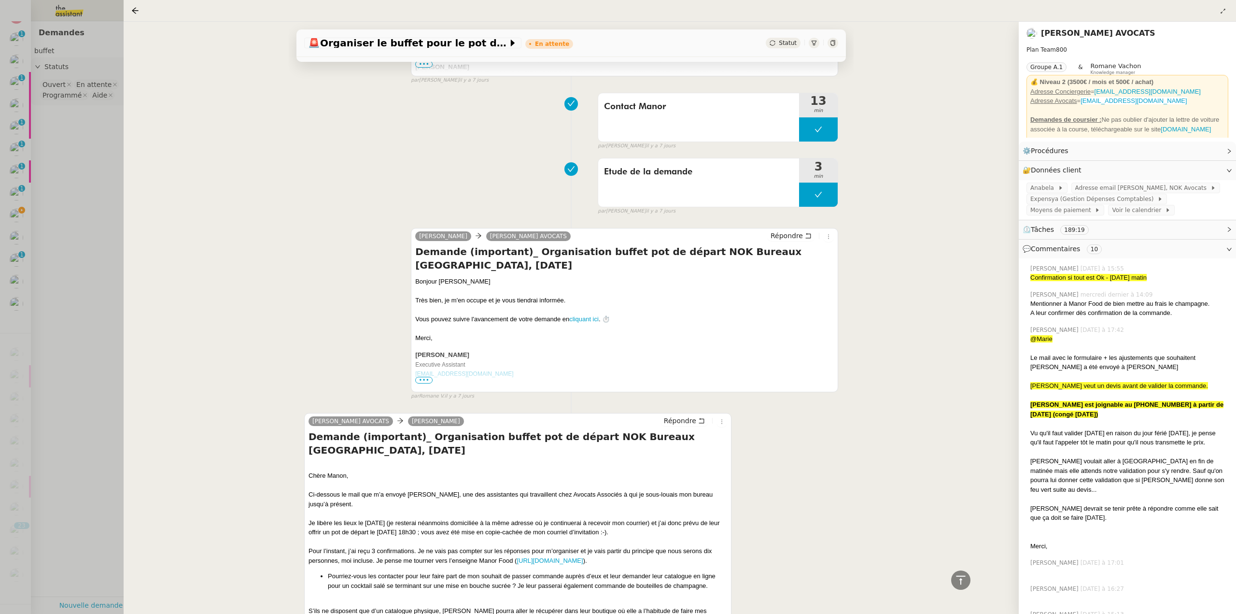
click at [44, 221] on div at bounding box center [618, 307] width 1236 height 614
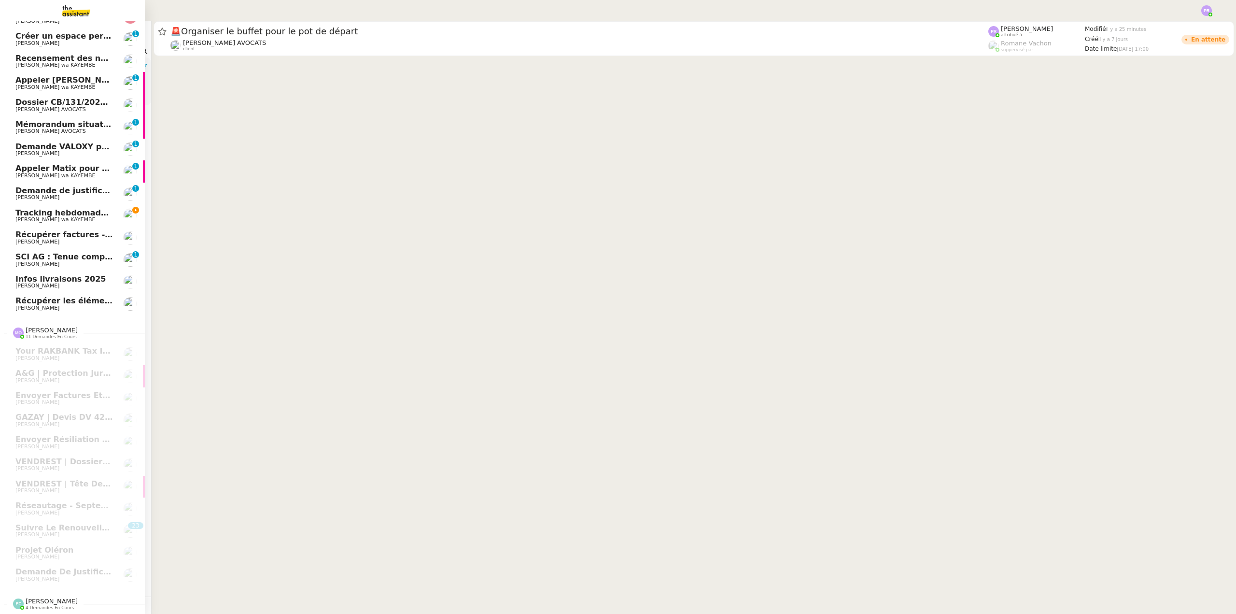
click at [36, 208] on span "Tracking hebdomadaire semaine 15 septembre 2025" at bounding box center [129, 212] width 229 height 9
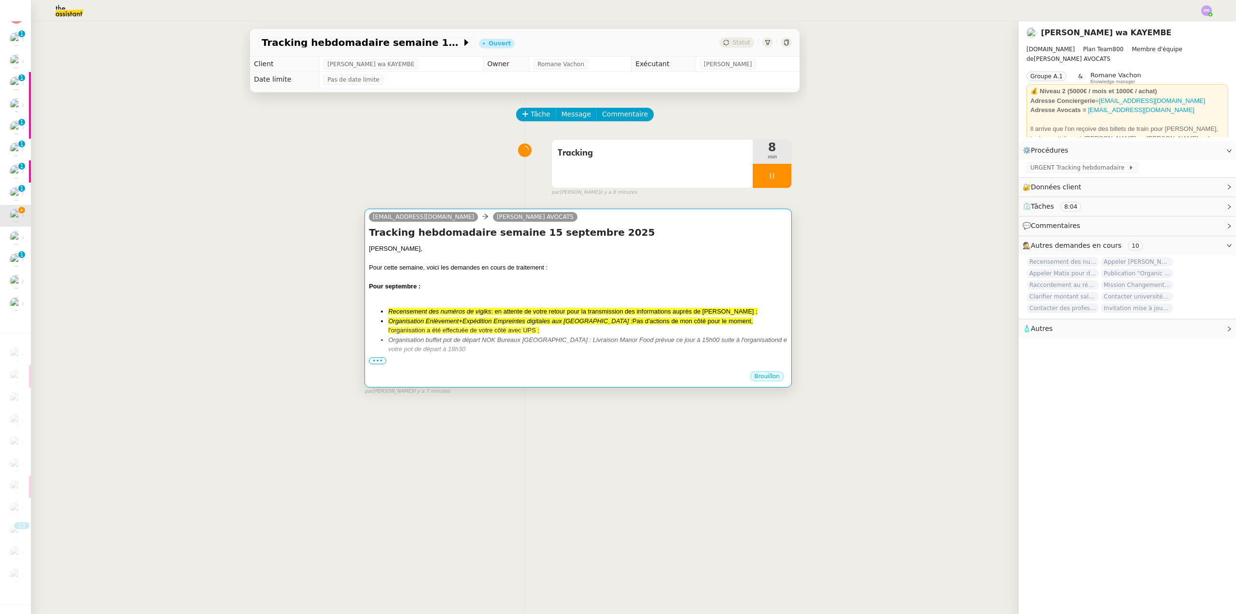
click at [504, 252] on div "Chère Naomi," at bounding box center [578, 249] width 419 height 10
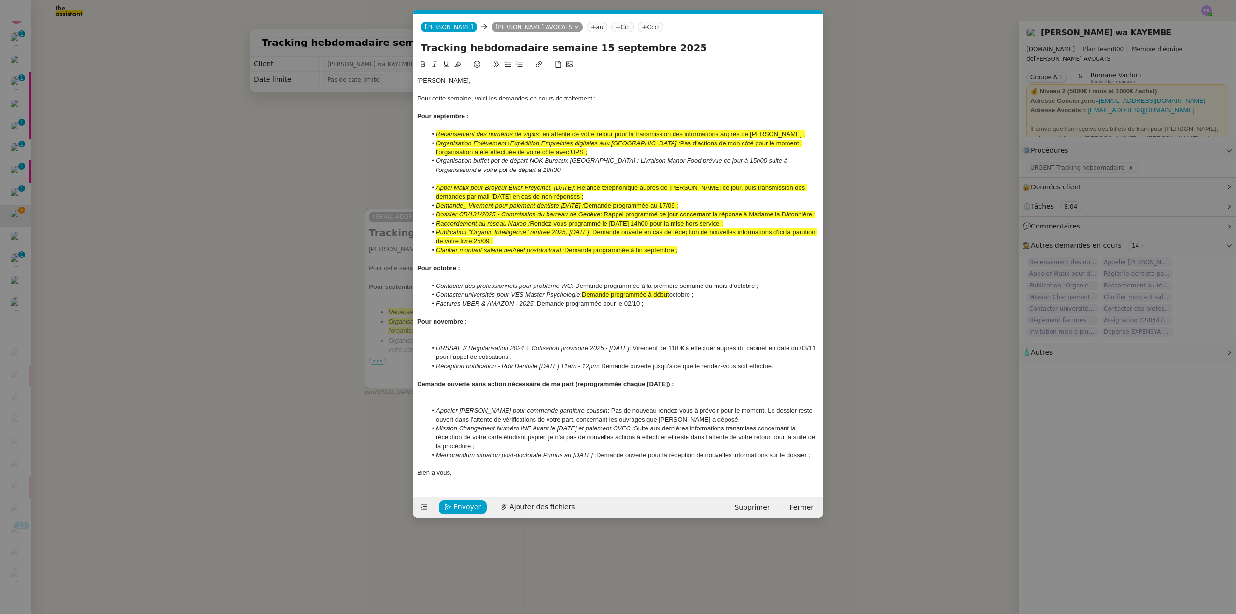
scroll to position [0, 20]
click at [491, 170] on li "Organisation buffet pot de départ NOK Bureaux Genève : Livraison Manor Food pré…" at bounding box center [623, 165] width 393 height 18
drag, startPoint x: 791, startPoint y: 160, endPoint x: 783, endPoint y: 159, distance: 8.8
click at [783, 159] on em "Organisation buffet pot de départ NOK Bureaux Genève : Livraison Manor Food pré…" at bounding box center [612, 165] width 353 height 16
drag, startPoint x: 595, startPoint y: 160, endPoint x: 601, endPoint y: 169, distance: 10.6
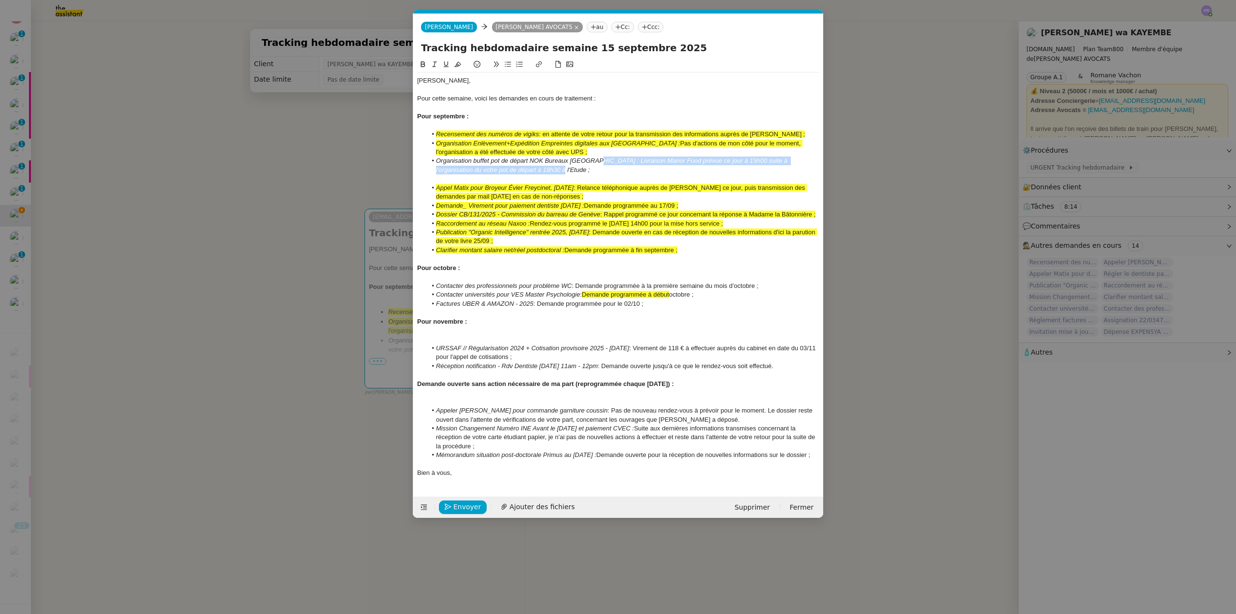
click at [601, 169] on li "Organisation buffet pot de départ NOK Bureaux Genève : Livraison Manor Food pré…" at bounding box center [623, 165] width 393 height 18
drag, startPoint x: 438, startPoint y: 67, endPoint x: 448, endPoint y: 71, distance: 11.7
click at [439, 67] on button at bounding box center [435, 64] width 12 height 11
click at [569, 147] on li "Organisation Enlèvement+Expédition Empreintes digitales aux États-Unis : Pas d'…" at bounding box center [623, 148] width 393 height 18
click at [467, 176] on div at bounding box center [618, 178] width 402 height 9
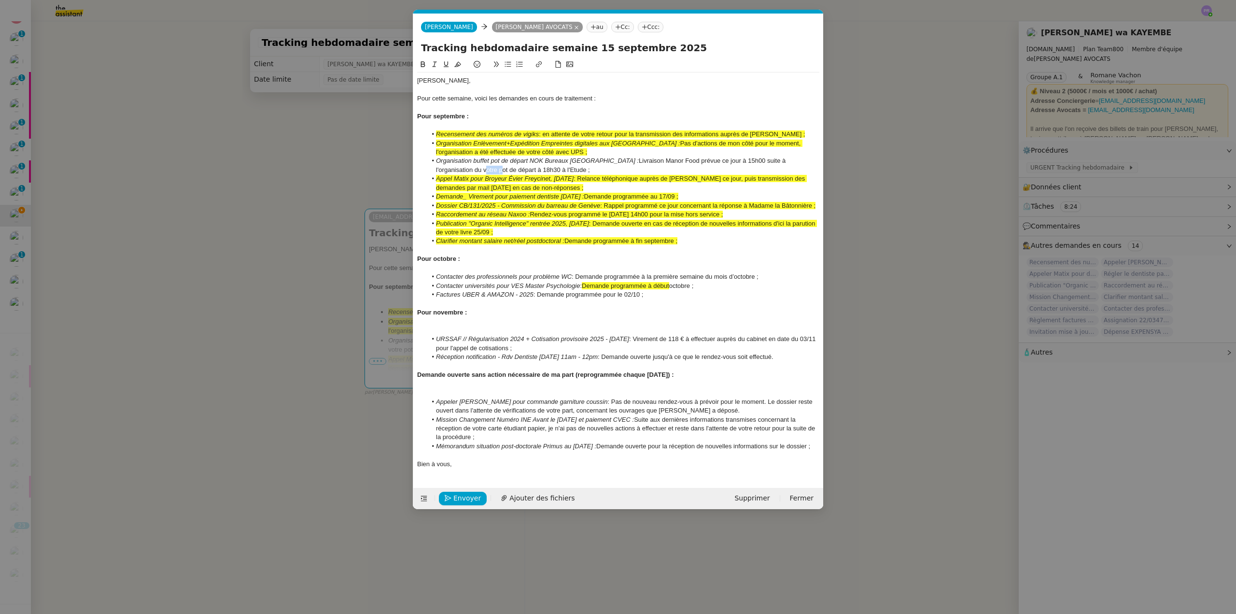
drag, startPoint x: 809, startPoint y: 160, endPoint x: 793, endPoint y: 160, distance: 16.4
click at [793, 160] on li "Organisation buffet pot de départ NOK Bureaux Genève : Livraison Manor Food pré…" at bounding box center [623, 165] width 393 height 18
drag, startPoint x: 517, startPoint y: 170, endPoint x: 430, endPoint y: 115, distance: 102.6
click at [418, 157] on ul "Recensement des numéros de vigiks : en attente de votre retour pour la transmis…" at bounding box center [618, 188] width 402 height 116
click at [455, 64] on icon at bounding box center [457, 64] width 7 height 7
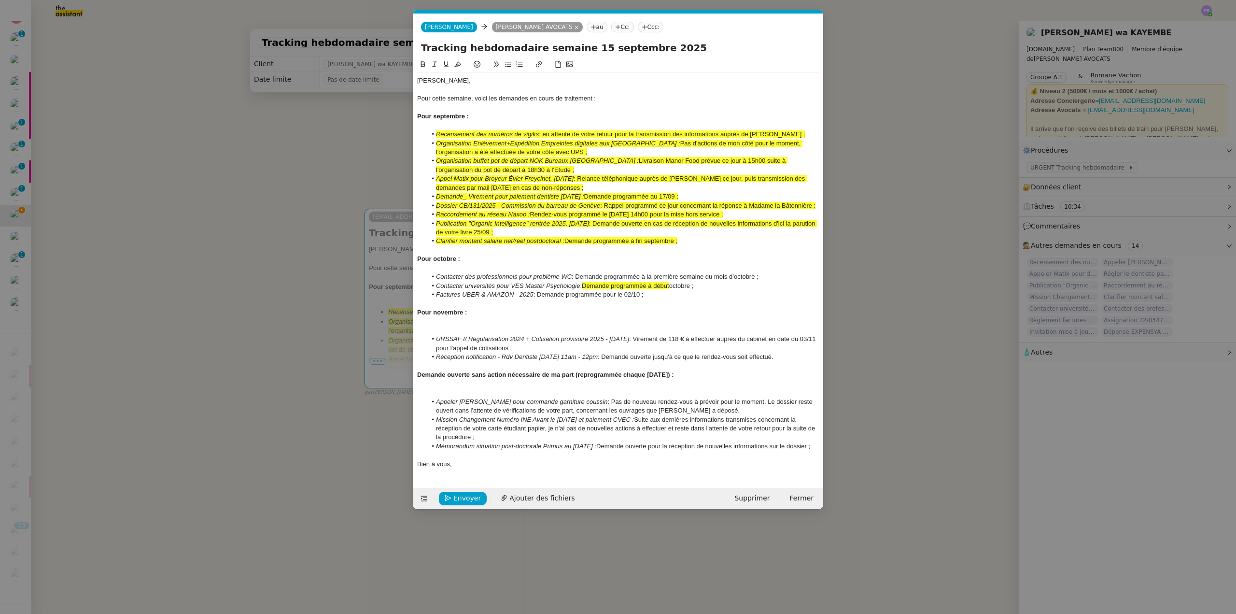
click at [634, 418] on em "Mission Changement Numéro INE Avant le 23/06/2025 et paiement CVEC :" at bounding box center [535, 419] width 198 height 7
drag, startPoint x: 583, startPoint y: 437, endPoint x: 763, endPoint y: 416, distance: 180.8
click at [763, 416] on li "Mission Changement Numéro INE Avant le 23/06/2025 et paiement CVEC : Demande pr…" at bounding box center [623, 428] width 393 height 27
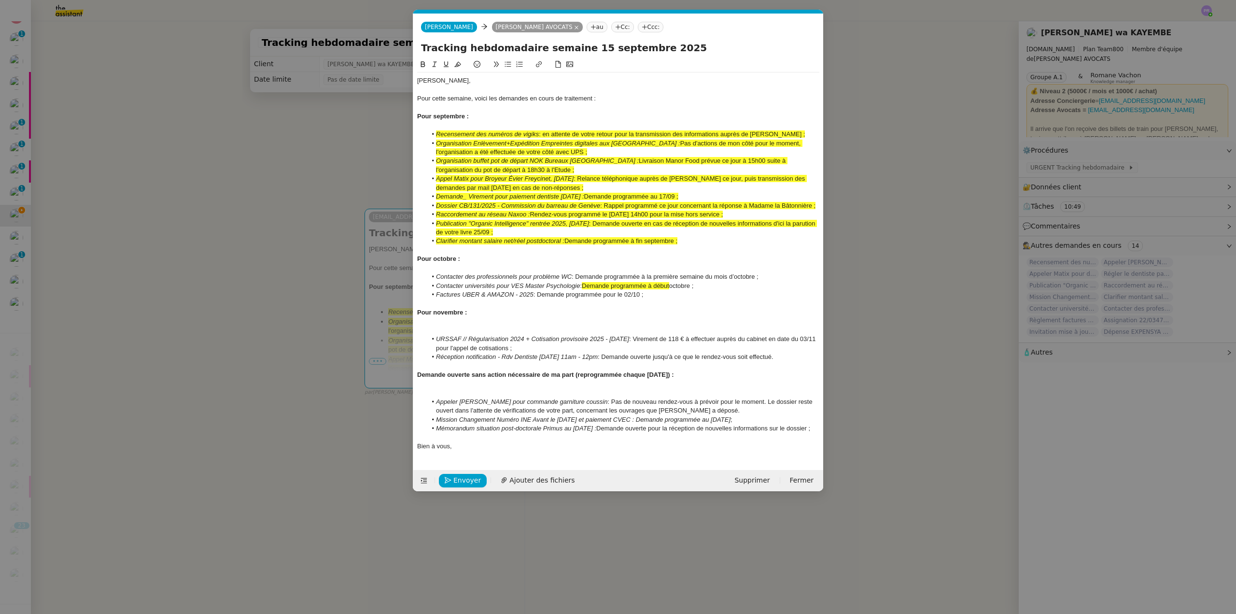
drag, startPoint x: 760, startPoint y: 420, endPoint x: 647, endPoint y: 421, distance: 112.5
click at [647, 421] on em "Mission Changement Numéro INE Avant le 23/06/2025 et paiement CVEC : Demande pr…" at bounding box center [583, 419] width 294 height 7
click at [434, 62] on icon at bounding box center [434, 64] width 7 height 7
click at [560, 433] on li "Mémorandum situation post-doctorale Primus au 03-06-2025 : Demande ouverte pour…" at bounding box center [623, 428] width 393 height 9
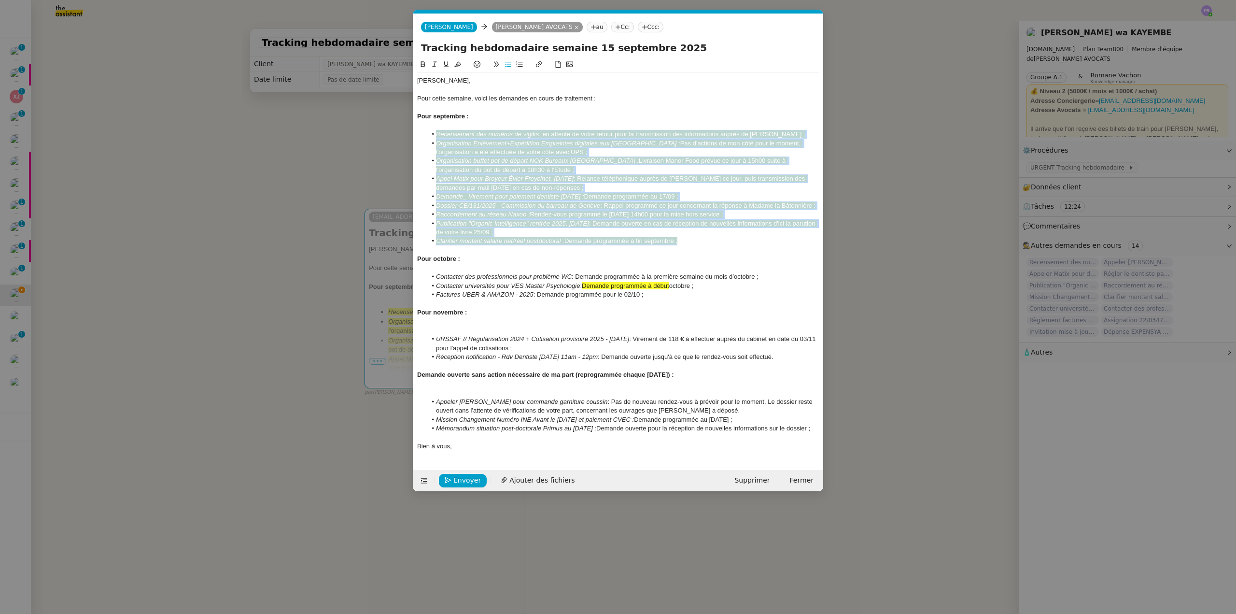
drag, startPoint x: 683, startPoint y: 241, endPoint x: 422, endPoint y: 134, distance: 281.9
click at [422, 134] on ul "Recensement des numéros de vigiks : en attente de votre retour pour la transmis…" at bounding box center [618, 188] width 402 height 116
click at [456, 64] on icon at bounding box center [457, 64] width 7 height 7
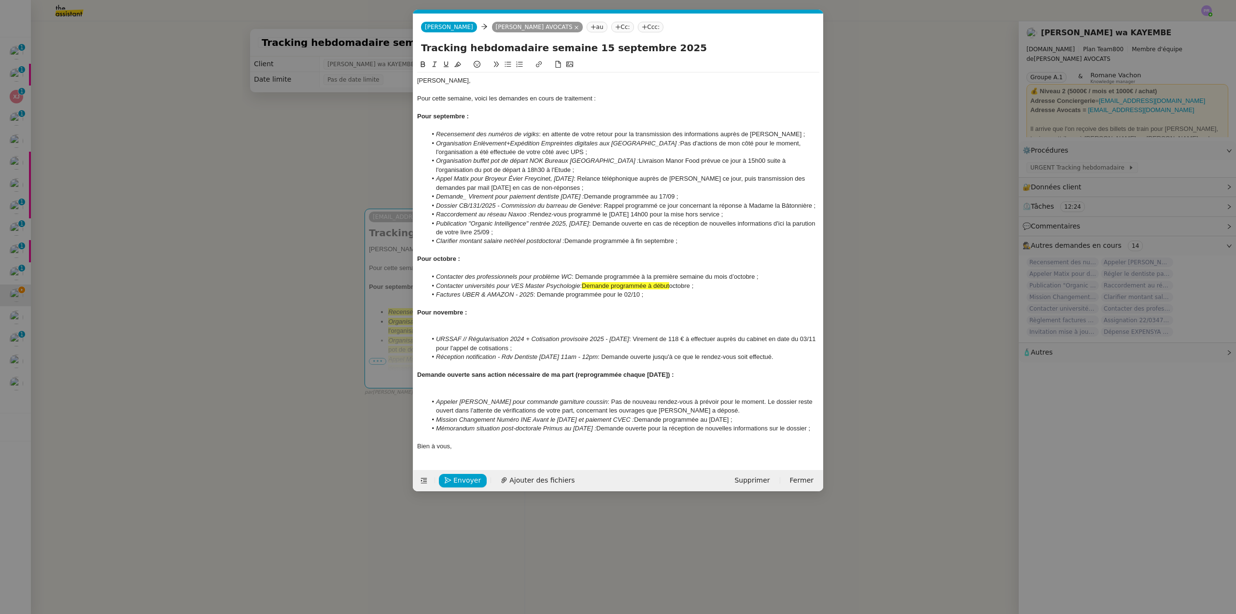
click at [514, 105] on div at bounding box center [618, 107] width 402 height 9
drag, startPoint x: 698, startPoint y: 286, endPoint x: 585, endPoint y: 284, distance: 113.5
click at [585, 284] on li "Contacter universités pour VES Master Psychologie : Demande programmée à début …" at bounding box center [623, 285] width 393 height 9
click at [453, 66] on button at bounding box center [458, 64] width 12 height 11
drag, startPoint x: 507, startPoint y: 91, endPoint x: 617, endPoint y: 203, distance: 157.0
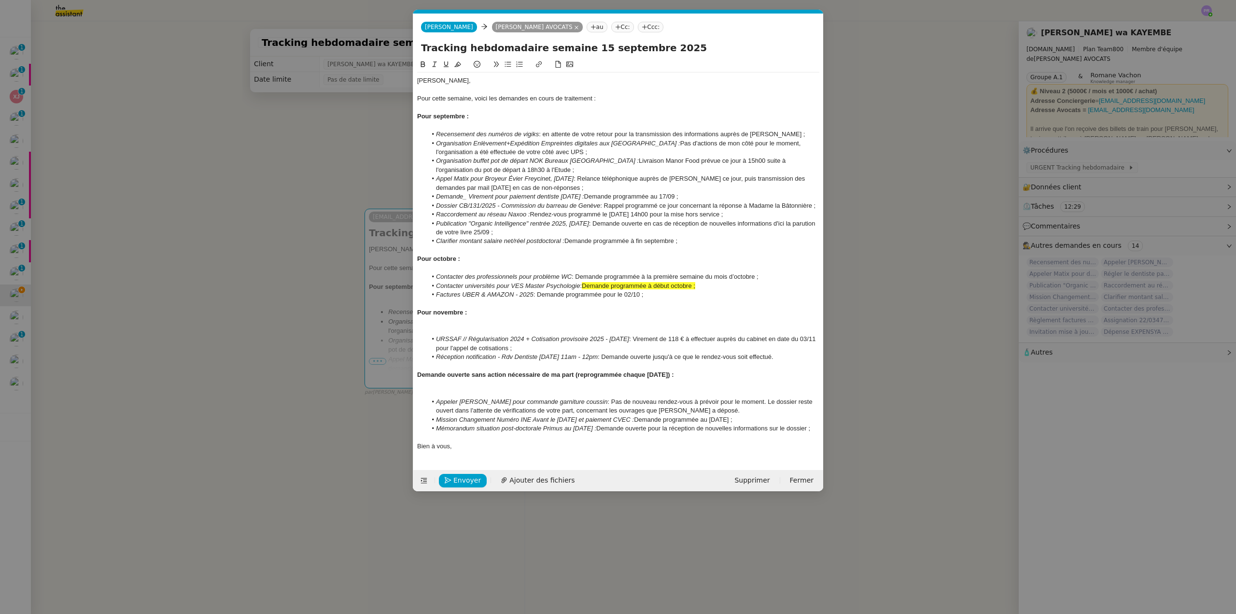
click at [507, 92] on div at bounding box center [618, 89] width 402 height 9
drag, startPoint x: 701, startPoint y: 285, endPoint x: 584, endPoint y: 286, distance: 117.3
click at [584, 286] on li "Contacter universités pour VES Master Psychologie : Demande programmée à début …" at bounding box center [623, 285] width 393 height 9
drag, startPoint x: 702, startPoint y: 285, endPoint x: 586, endPoint y: 285, distance: 115.9
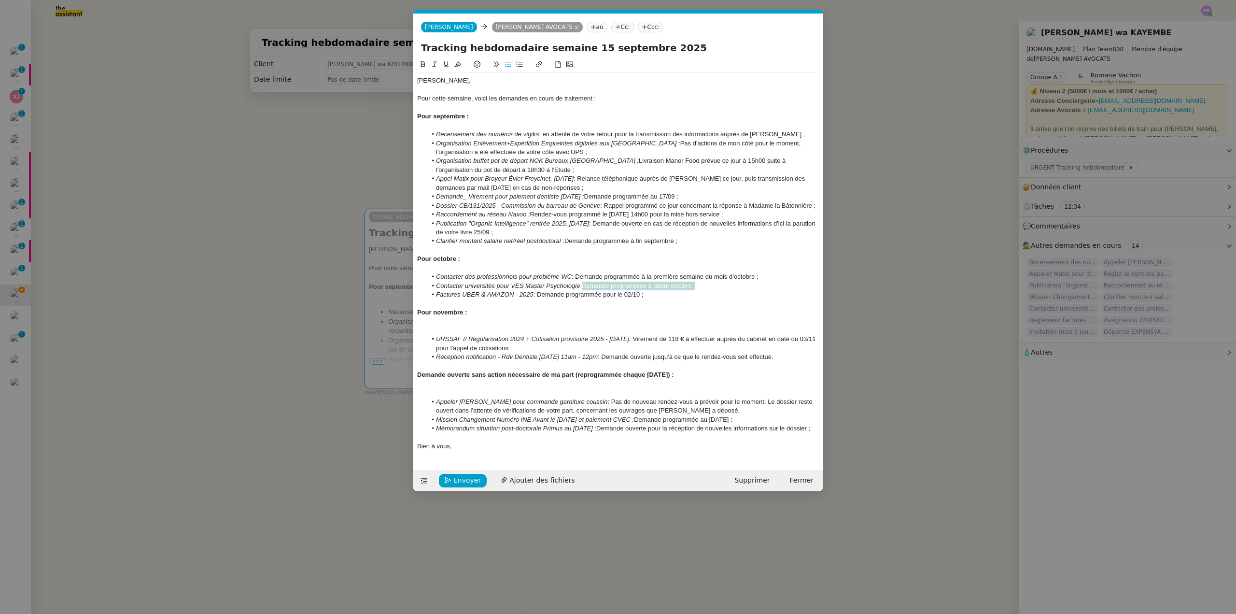
click at [586, 285] on li "Contacter universités pour VES Master Psychologie : Demande programmée à début …" at bounding box center [623, 285] width 393 height 9
click at [458, 63] on icon at bounding box center [457, 64] width 7 height 5
click at [277, 131] on nz-modal-container "Service TA - VOYAGE - PROPOSITION GLOBALE A utiliser dans le cadre de propositi…" at bounding box center [618, 307] width 1236 height 614
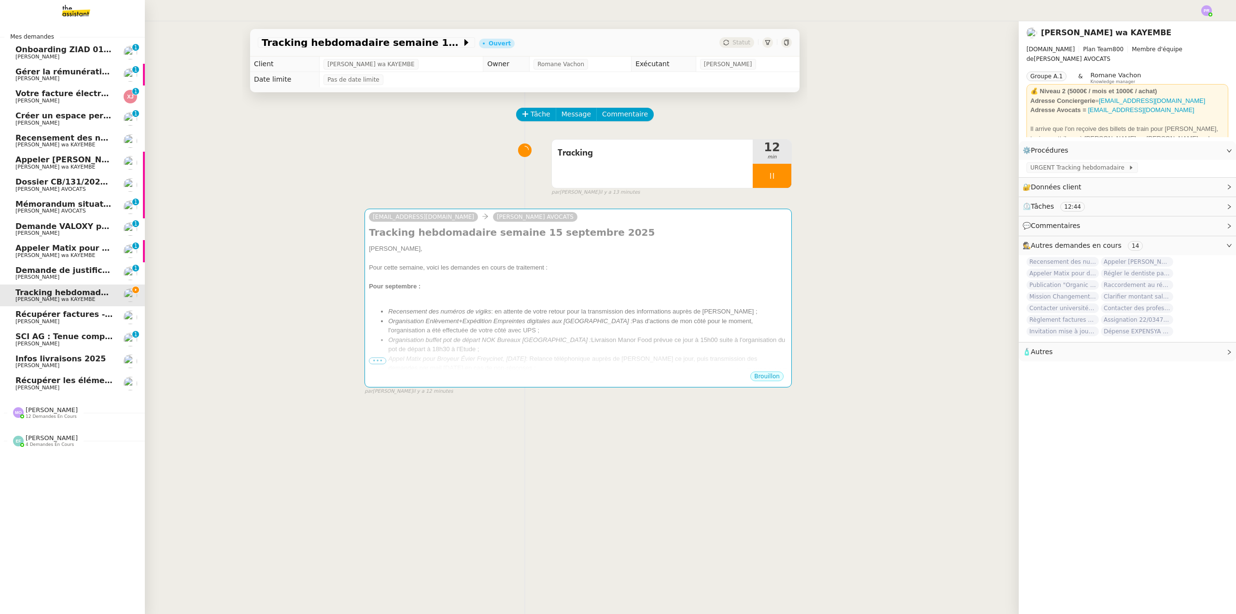
click at [47, 418] on span "12 demandes en cours" at bounding box center [51, 416] width 51 height 5
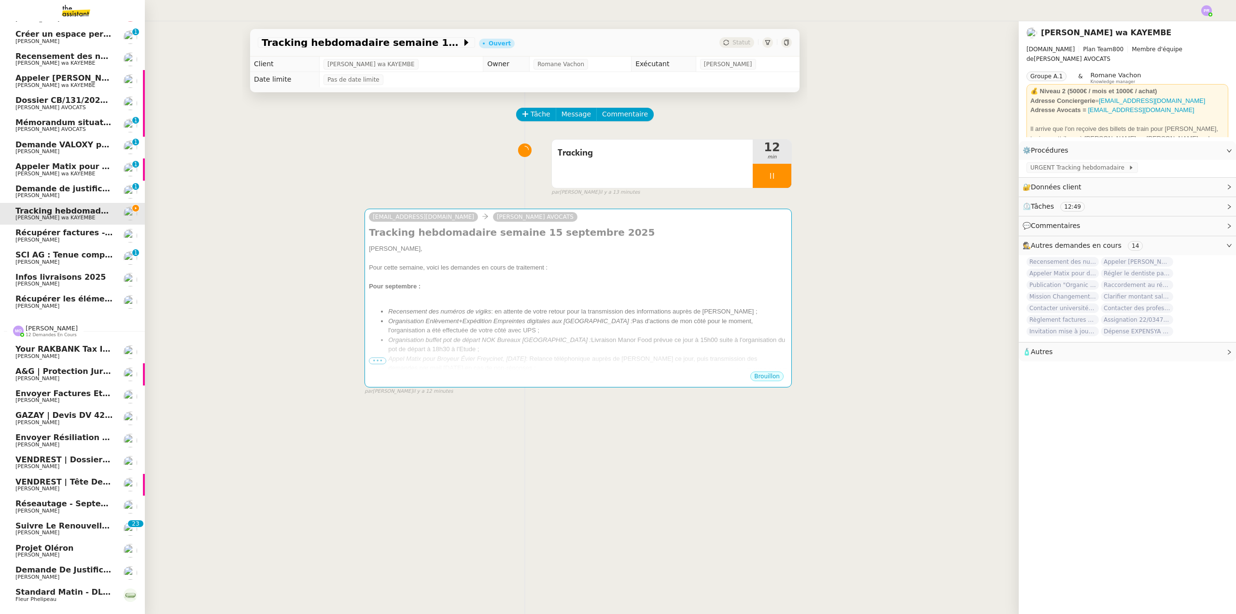
scroll to position [107, 0]
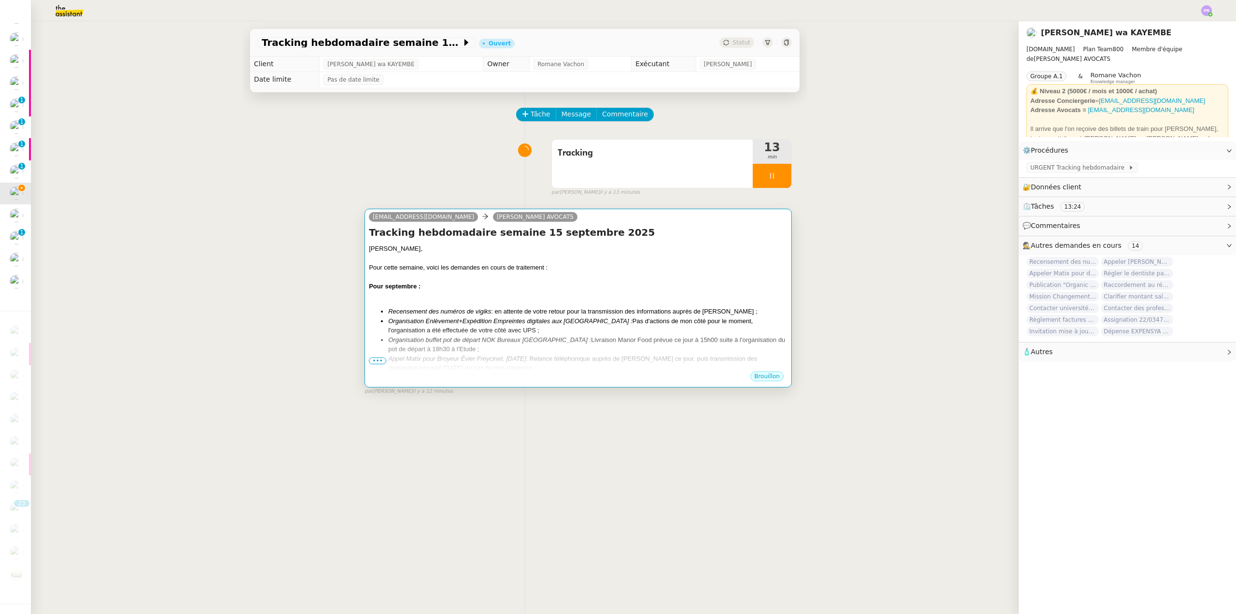
click at [592, 305] on div "Chère Naomi, Pour cette semaine, voici les demandes en cours de traitement : Po…" at bounding box center [578, 467] width 419 height 446
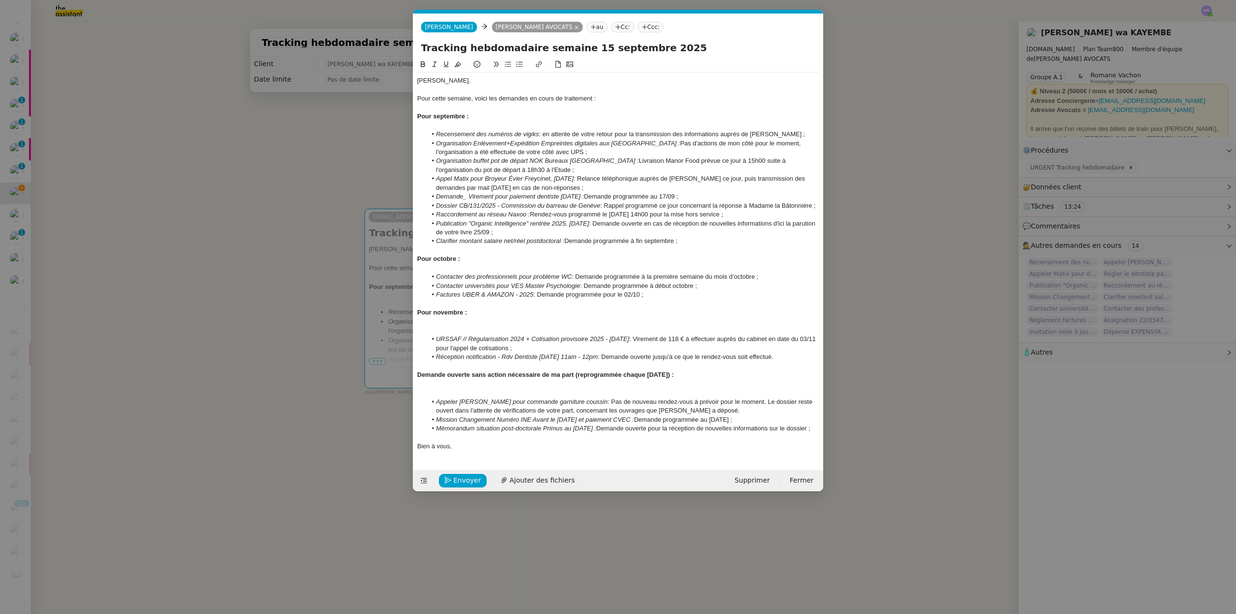
scroll to position [0, 20]
click at [464, 324] on div at bounding box center [618, 321] width 402 height 9
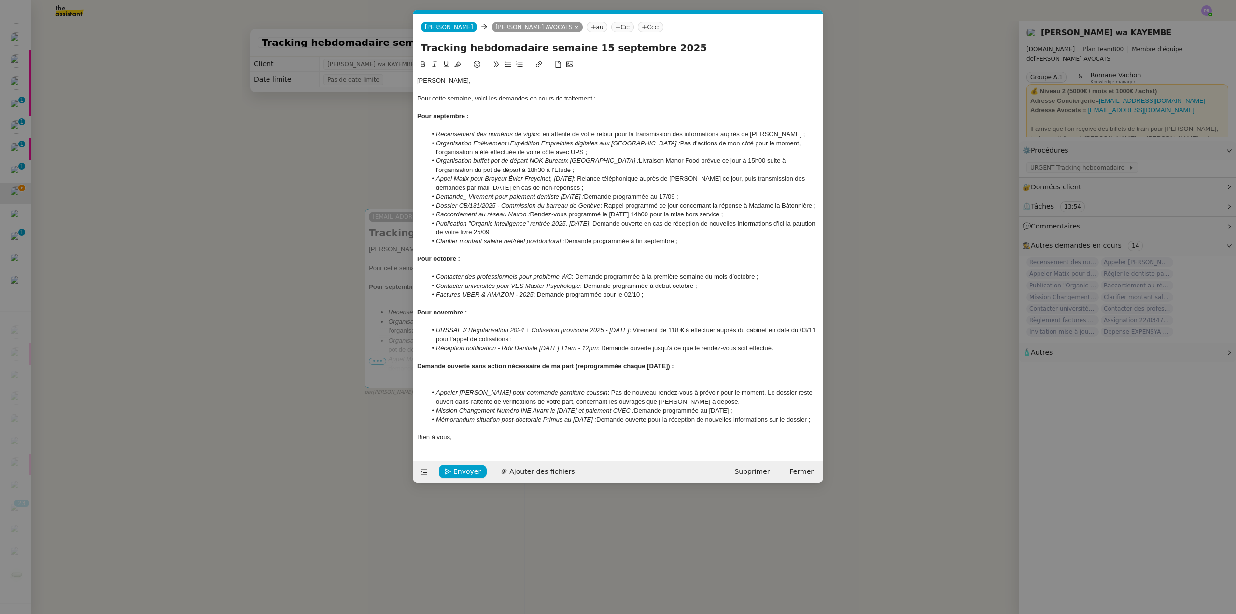
click at [477, 381] on div at bounding box center [618, 383] width 402 height 9
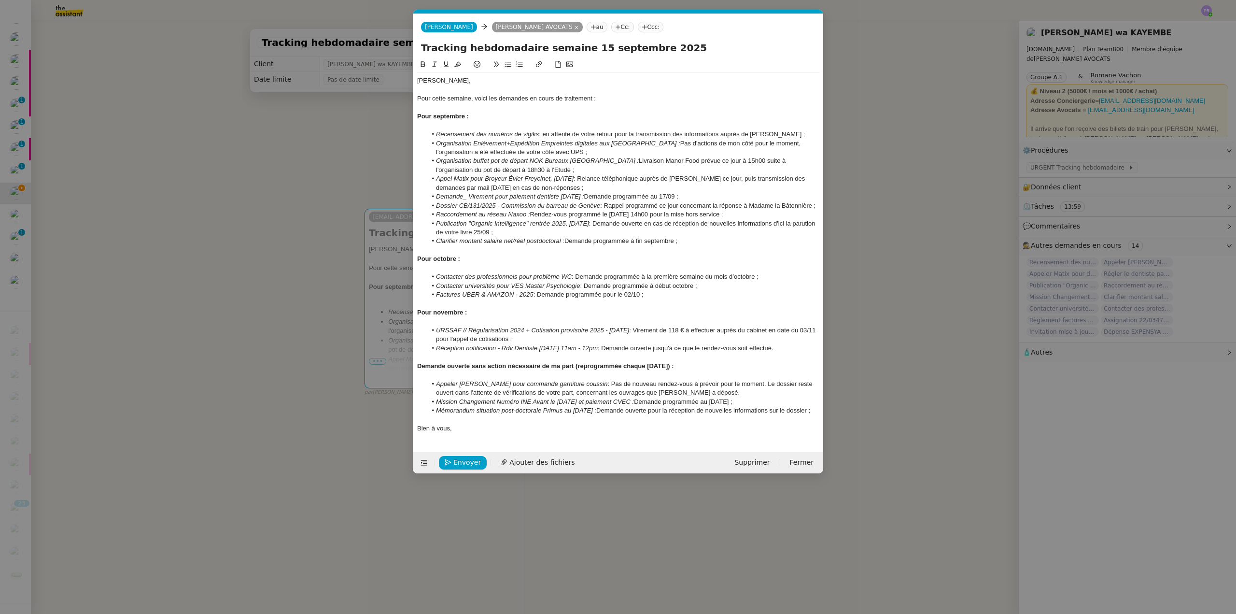
click at [548, 134] on li "Recensement des numéros de vigiks : en attente de votre retour pour la transmis…" at bounding box center [623, 134] width 393 height 9
click at [706, 393] on li "Appeler Thérèse pour commande garniture coussin : Pas de nouveau rendez-vous à …" at bounding box center [623, 388] width 393 height 18
click at [96, 203] on nz-modal-container "Service TA - VOYAGE - PROPOSITION GLOBALE A utiliser dans le cadre de propositi…" at bounding box center [618, 307] width 1236 height 614
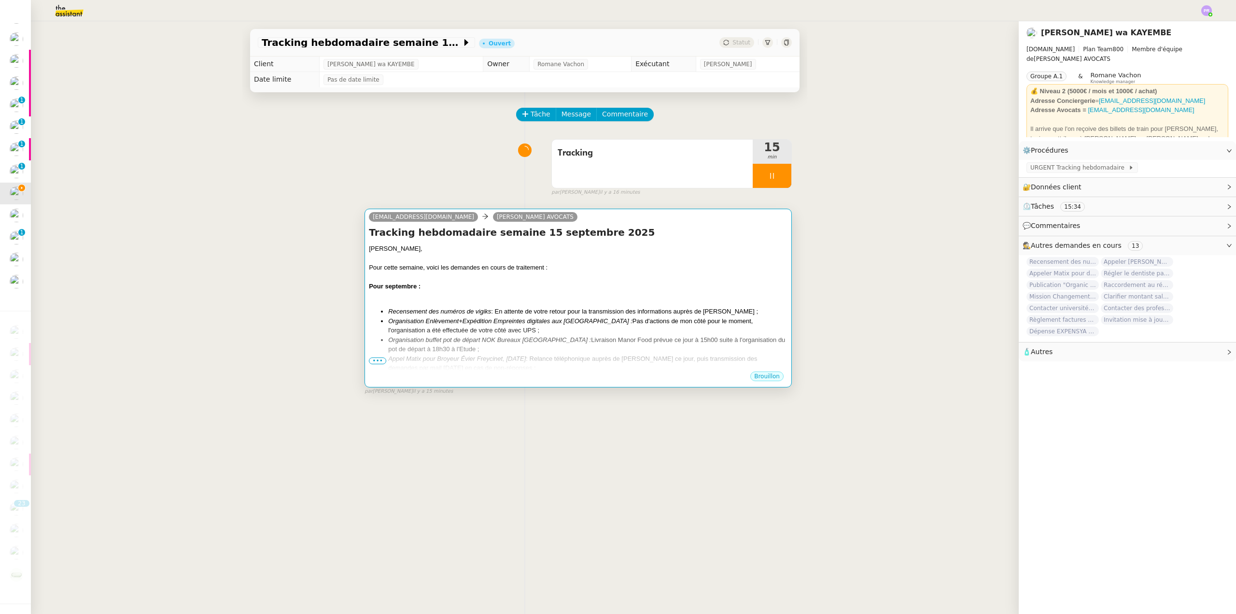
click at [685, 293] on div at bounding box center [578, 296] width 419 height 10
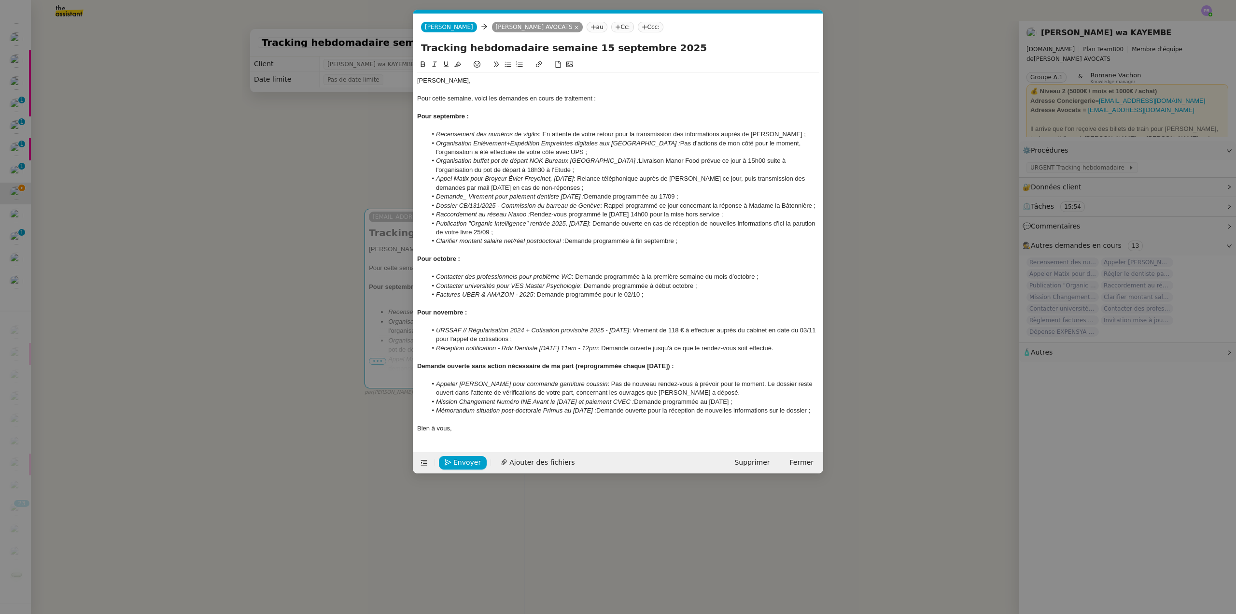
click at [112, 233] on nz-modal-container "Service TA - VOYAGE - PROPOSITION GLOBALE A utiliser dans le cadre de propositi…" at bounding box center [618, 307] width 1236 height 614
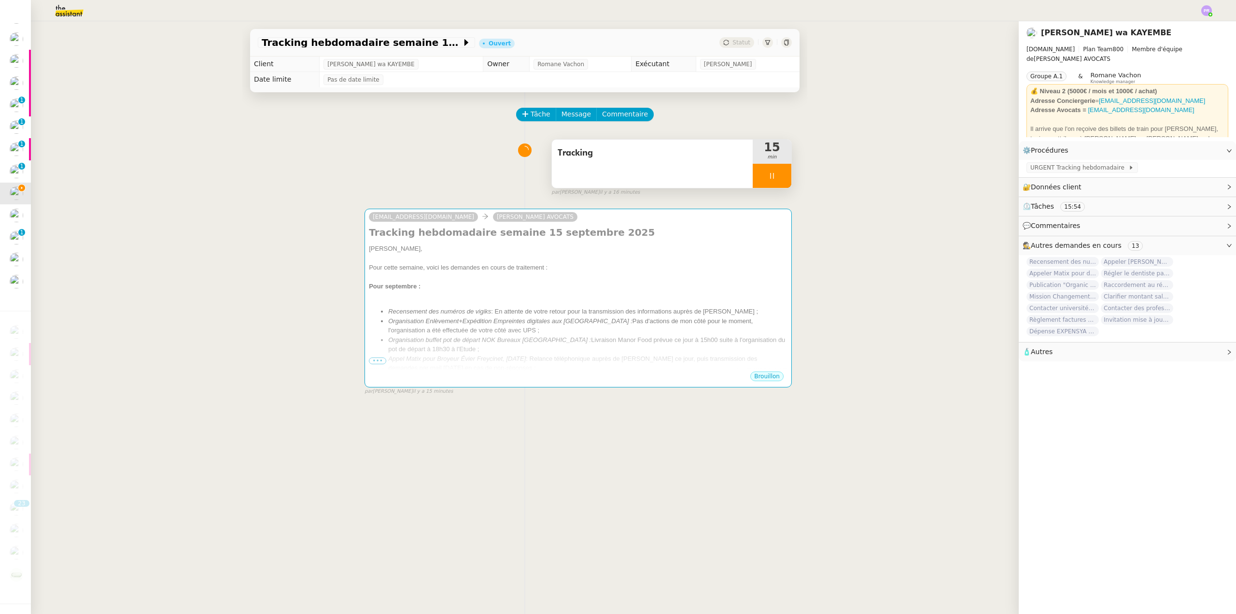
click at [775, 178] on div at bounding box center [772, 176] width 39 height 24
click at [778, 178] on icon at bounding box center [782, 176] width 8 height 8
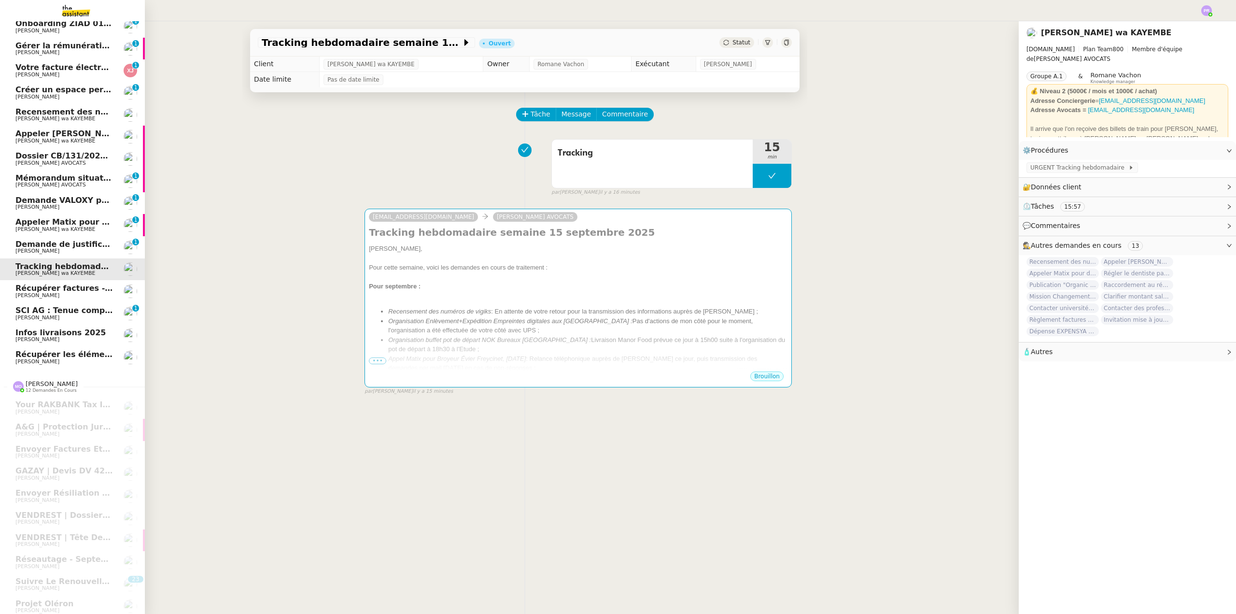
scroll to position [0, 0]
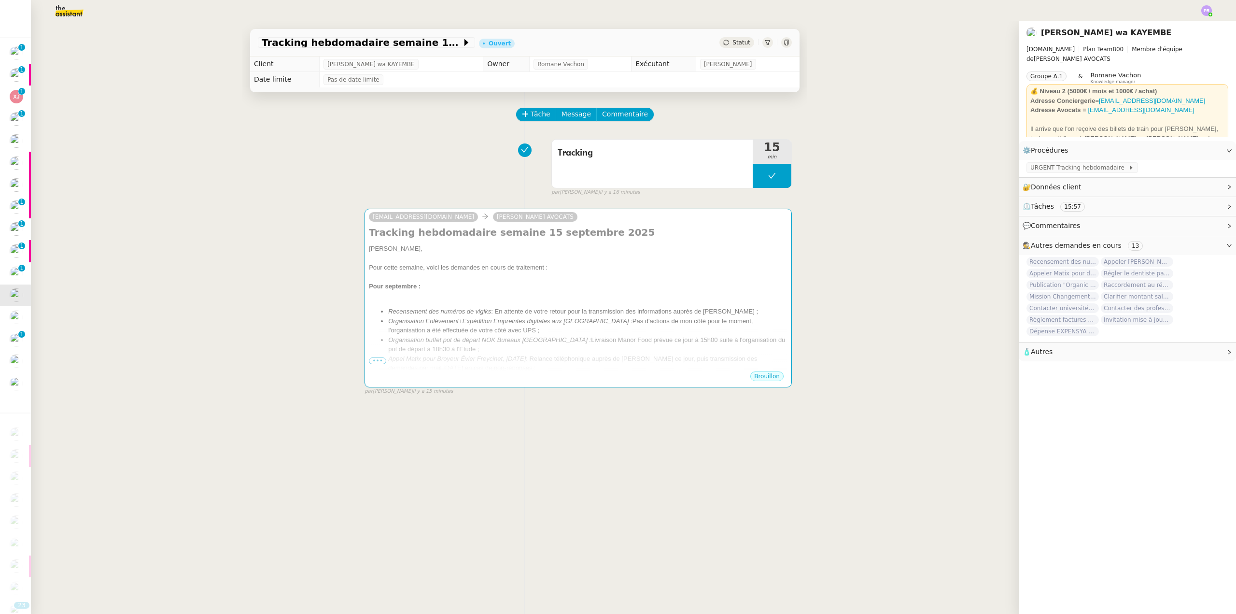
click at [65, 14] on img at bounding box center [61, 10] width 75 height 21
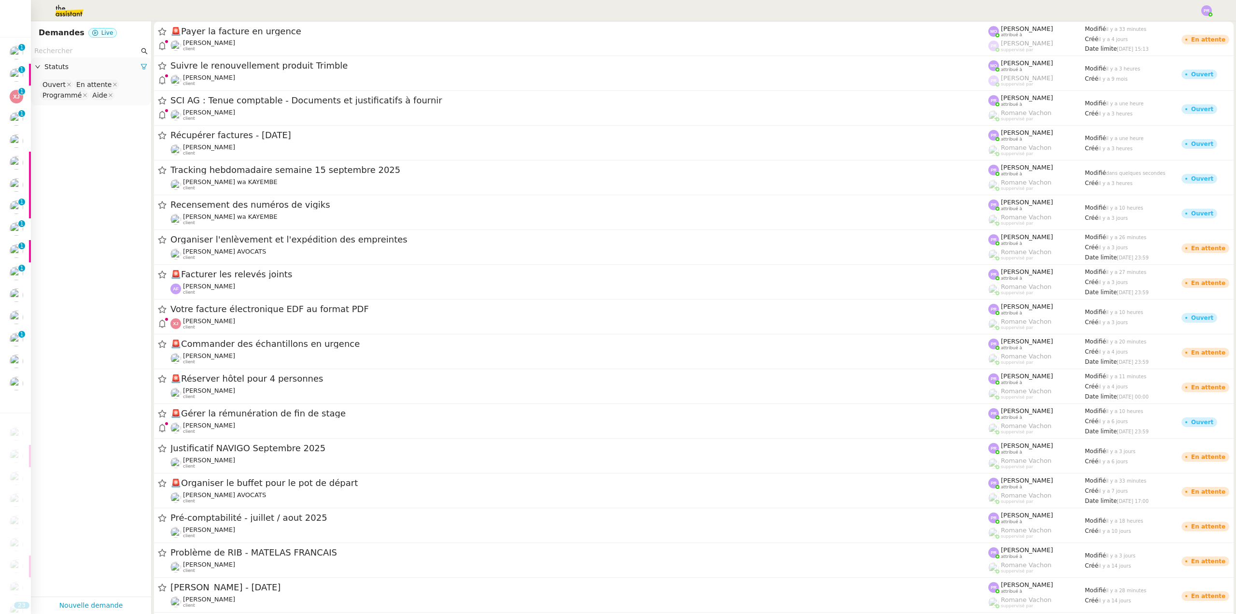
click at [62, 53] on input "text" at bounding box center [86, 50] width 105 height 11
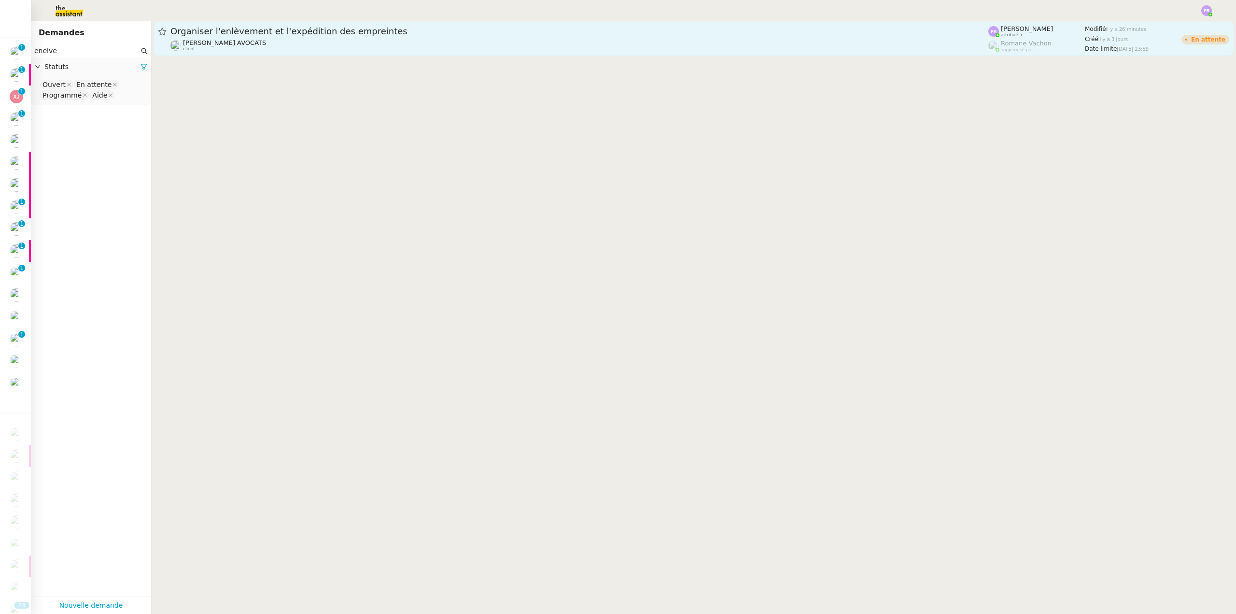
type input "enelve"
click at [346, 33] on span "Organiser l'enlèvement et l'expédition des empreintes" at bounding box center [579, 31] width 818 height 9
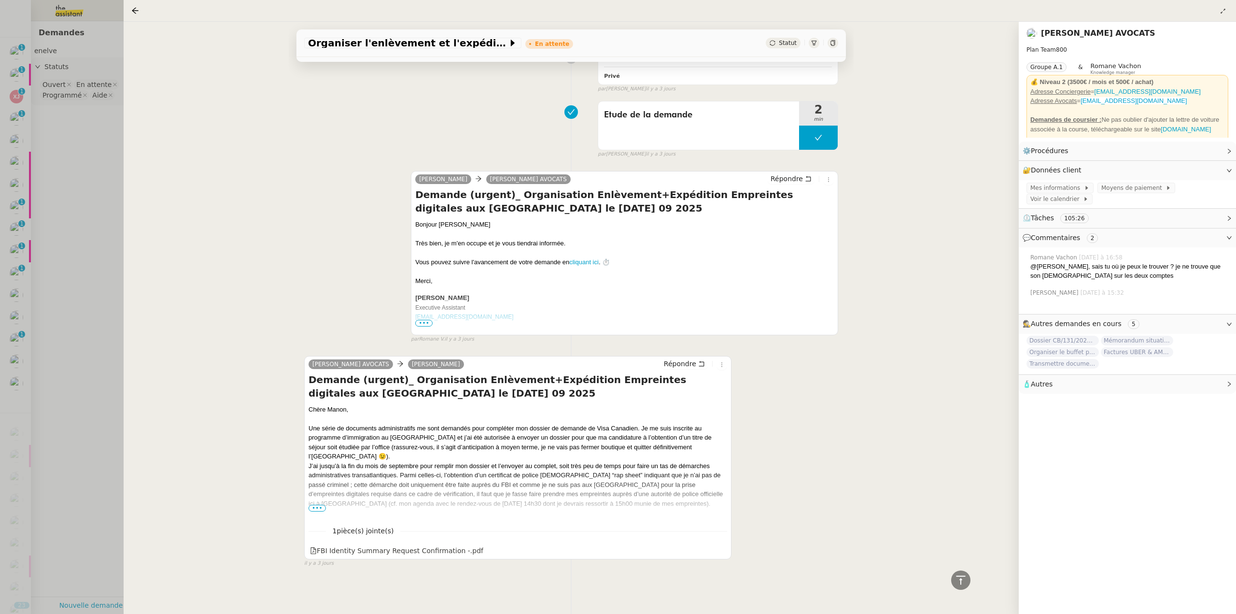
scroll to position [3179, 0]
click at [319, 504] on span "•••" at bounding box center [316, 507] width 17 height 7
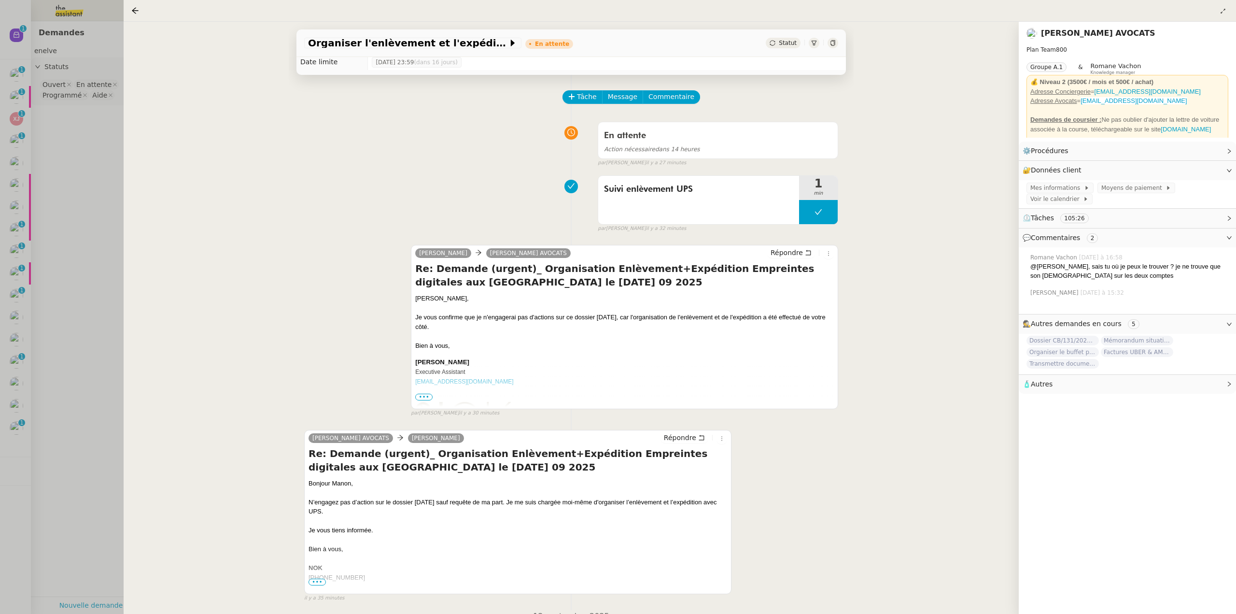
scroll to position [0, 0]
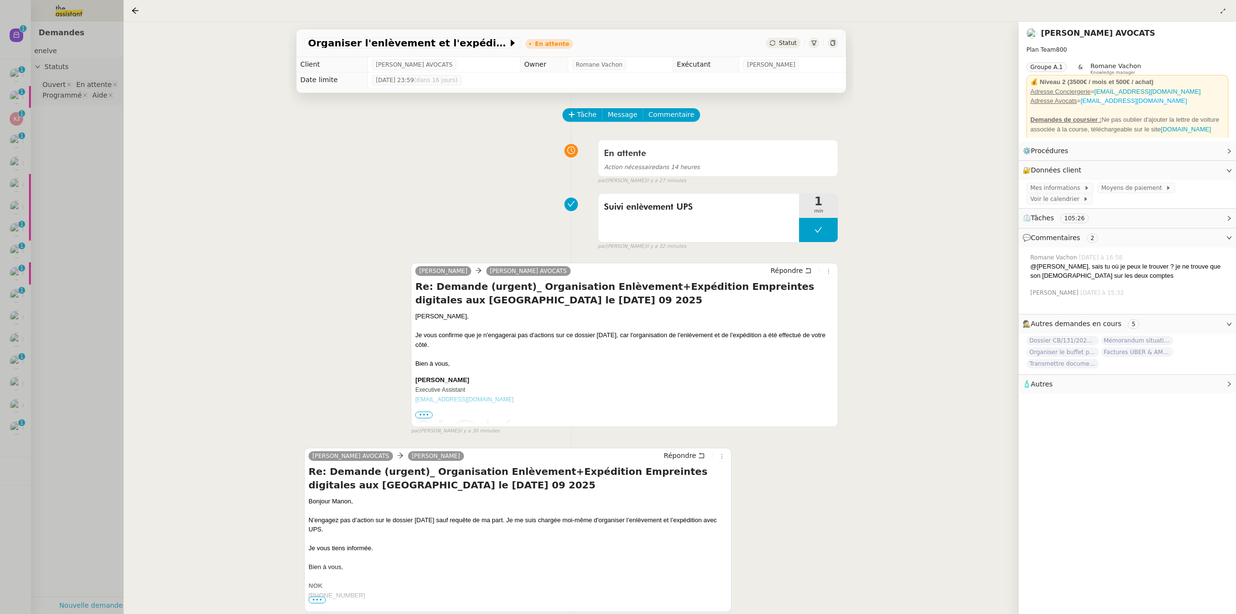
click at [86, 291] on div at bounding box center [618, 307] width 1236 height 614
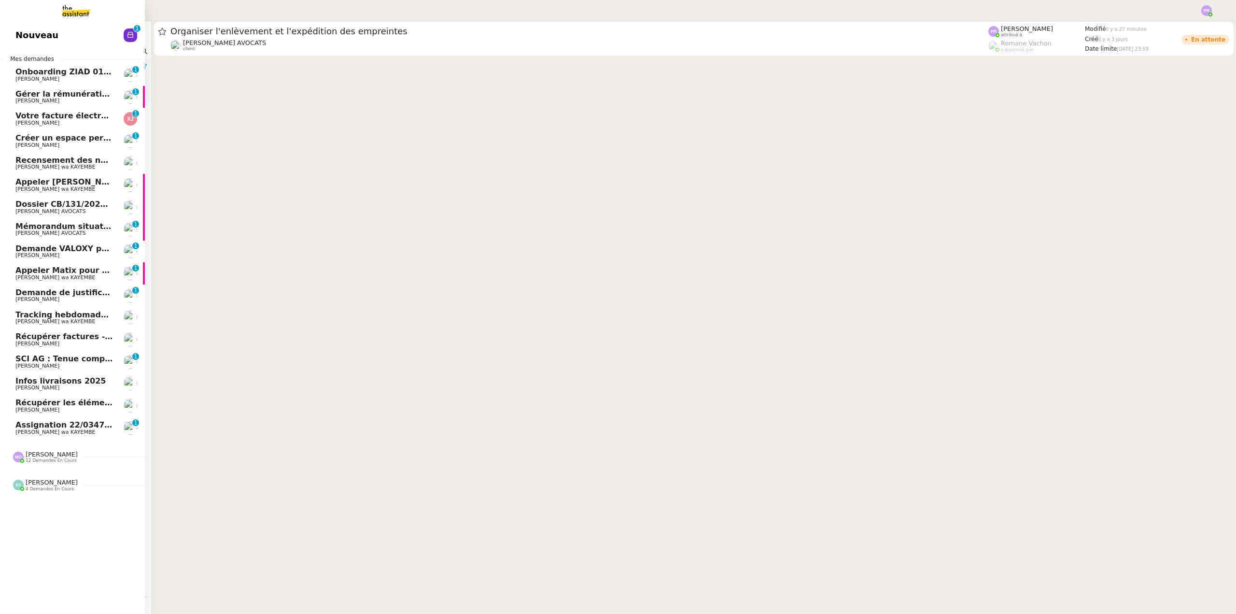
click at [71, 433] on span "[PERSON_NAME] wa KAYEMBE" at bounding box center [55, 432] width 80 height 6
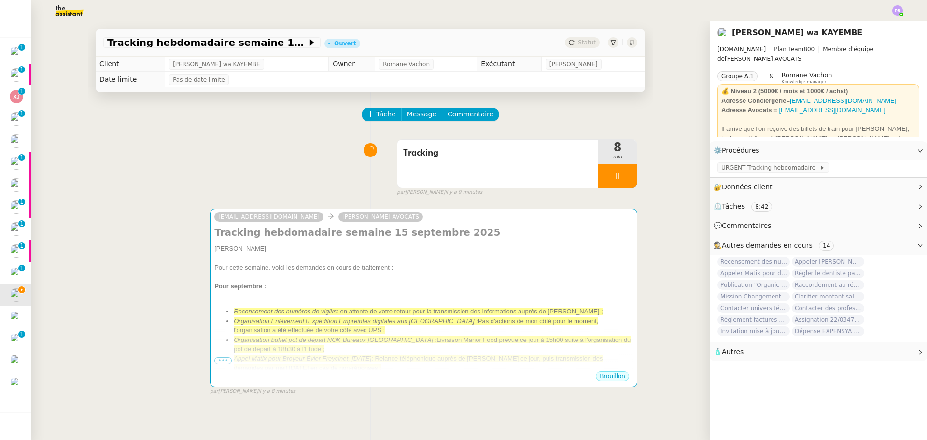
click at [75, 14] on img at bounding box center [61, 10] width 75 height 21
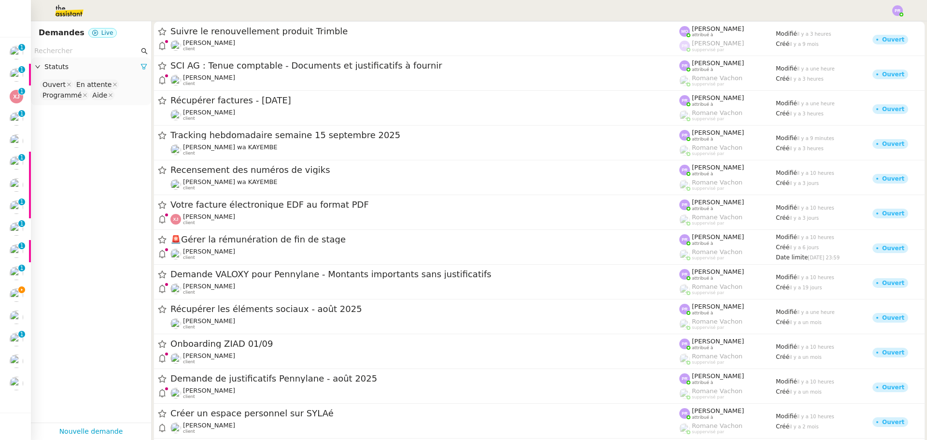
click at [69, 51] on input "text" at bounding box center [86, 50] width 105 height 11
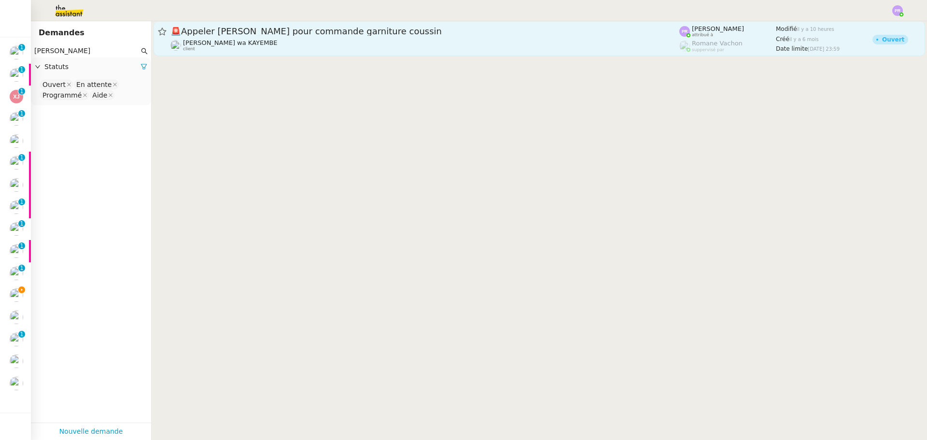
click at [455, 42] on div "Naomi OMEONGA wa KAYEMBE client" at bounding box center [424, 45] width 509 height 13
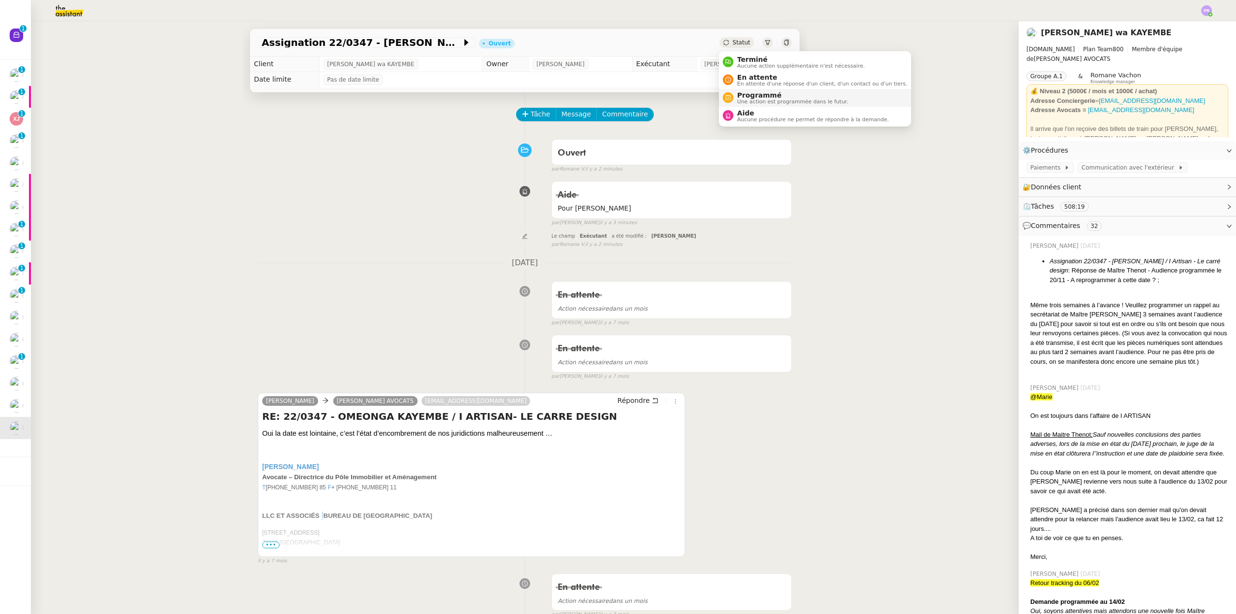
click at [766, 104] on span "Une action est programmée dans le futur." at bounding box center [792, 101] width 111 height 5
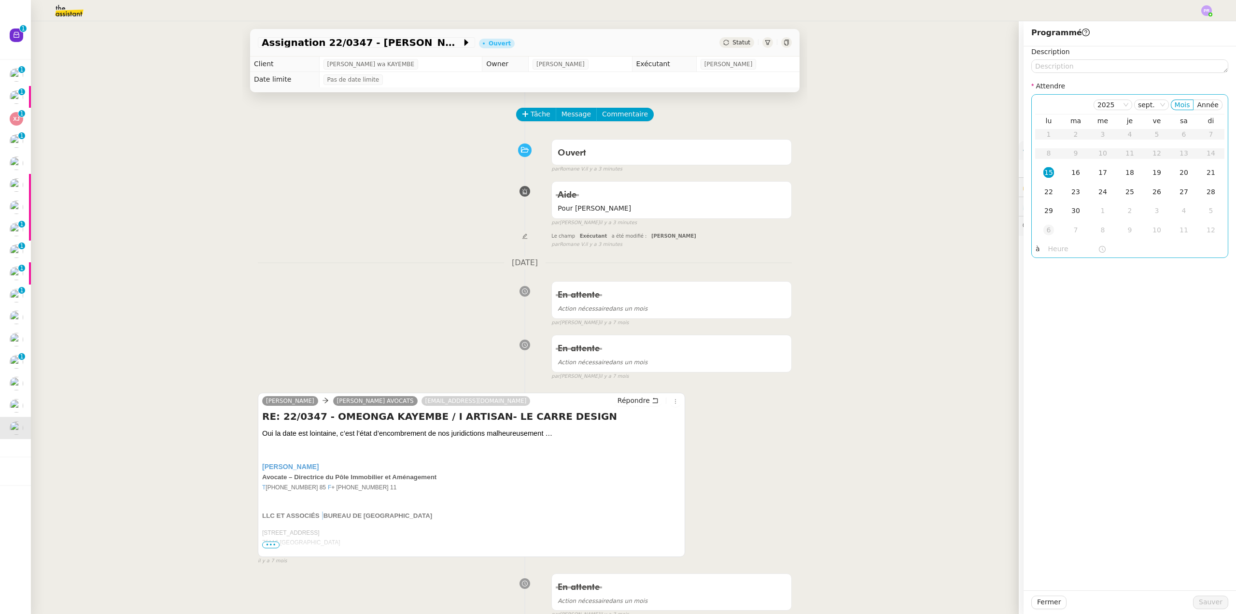
click at [1044, 227] on div "6" at bounding box center [1048, 229] width 11 height 11
click at [1211, 602] on span "Sauver" at bounding box center [1211, 601] width 24 height 11
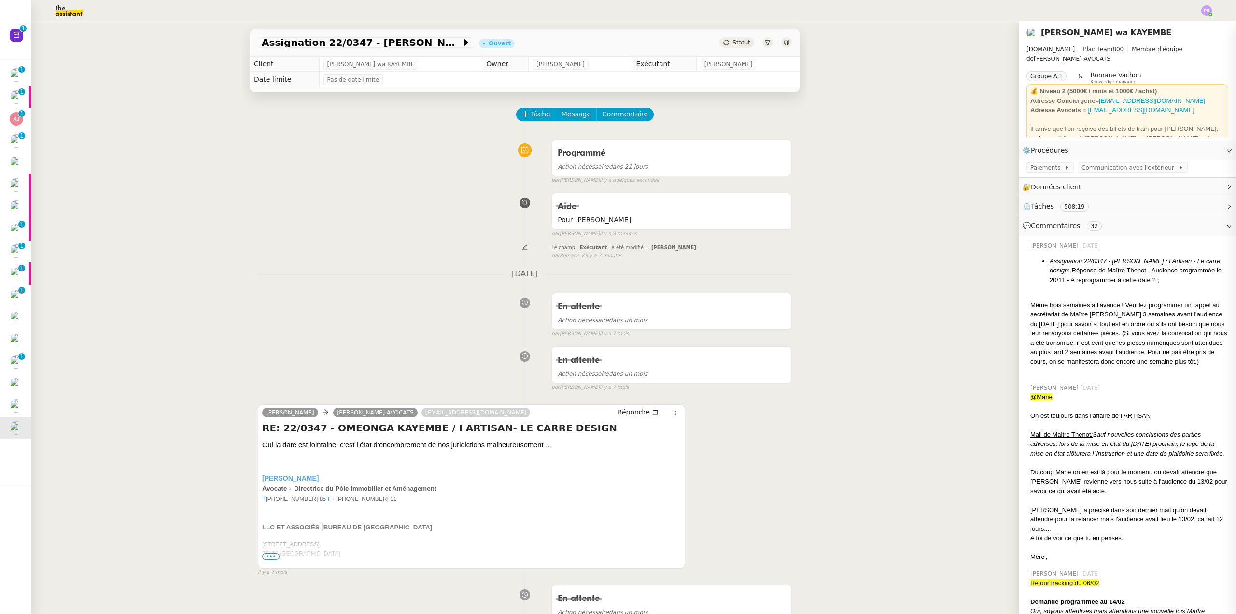
drag, startPoint x: 624, startPoint y: 114, endPoint x: 651, endPoint y: 112, distance: 27.6
click at [624, 113] on span "Commentaire" at bounding box center [625, 114] width 46 height 11
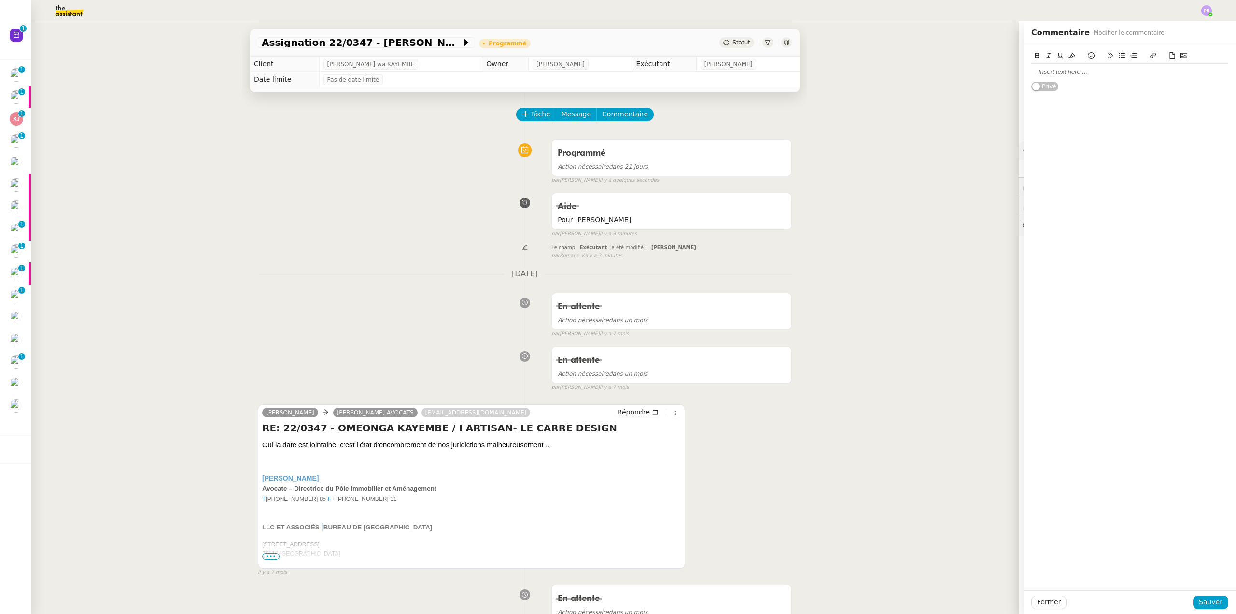
click at [1065, 72] on div at bounding box center [1129, 72] width 197 height 9
drag, startPoint x: 1154, startPoint y: 75, endPoint x: 1009, endPoint y: 72, distance: 145.3
click at [1009, 72] on app-ticket "Assignation 22/0347 - Omeonga Kayembe / I Artisan - Le carré design Programmé S…" at bounding box center [633, 317] width 1205 height 592
click at [1066, 56] on button at bounding box center [1072, 55] width 12 height 11
click at [1159, 74] on div "Faire apparaitre le ticket dans le tracking" at bounding box center [1129, 72] width 197 height 9
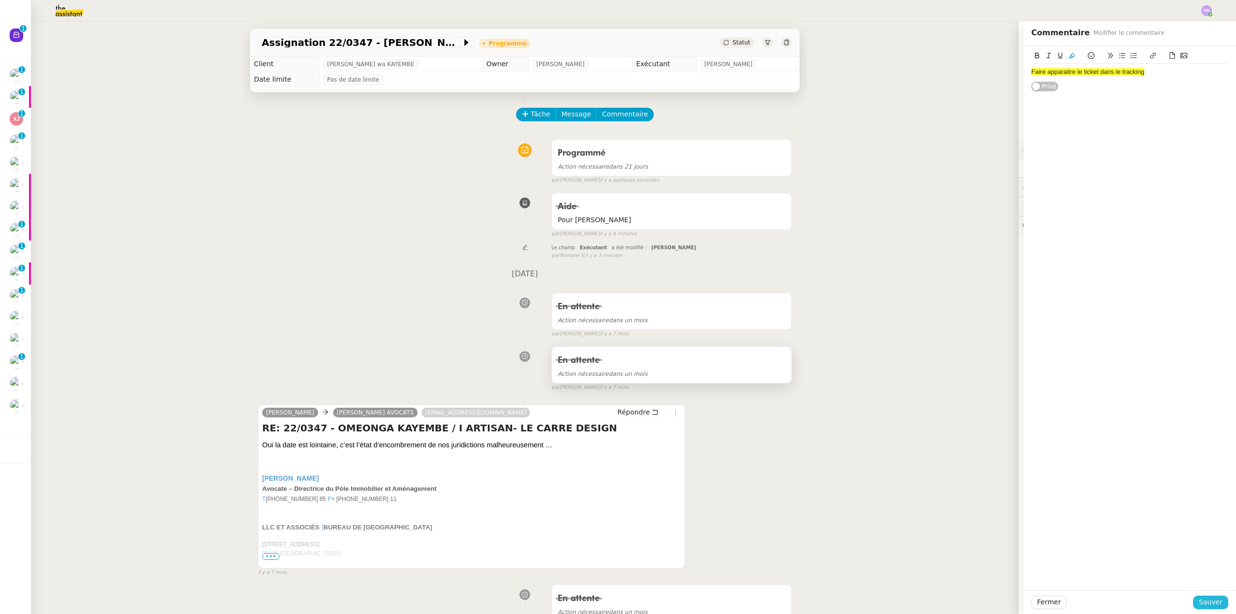
click at [1203, 601] on span "Sauver" at bounding box center [1211, 601] width 24 height 11
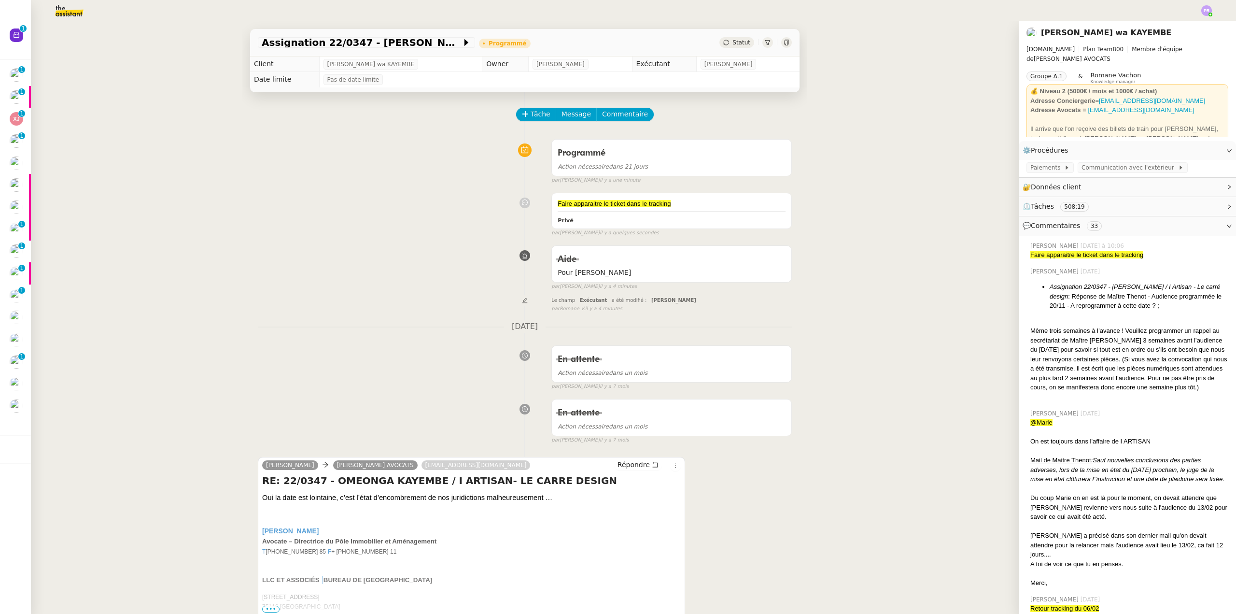
click at [1204, 16] on div at bounding box center [618, 10] width 1188 height 21
click at [1207, 12] on img at bounding box center [1206, 10] width 11 height 11
click at [1187, 26] on li "Suivi" at bounding box center [1180, 28] width 63 height 14
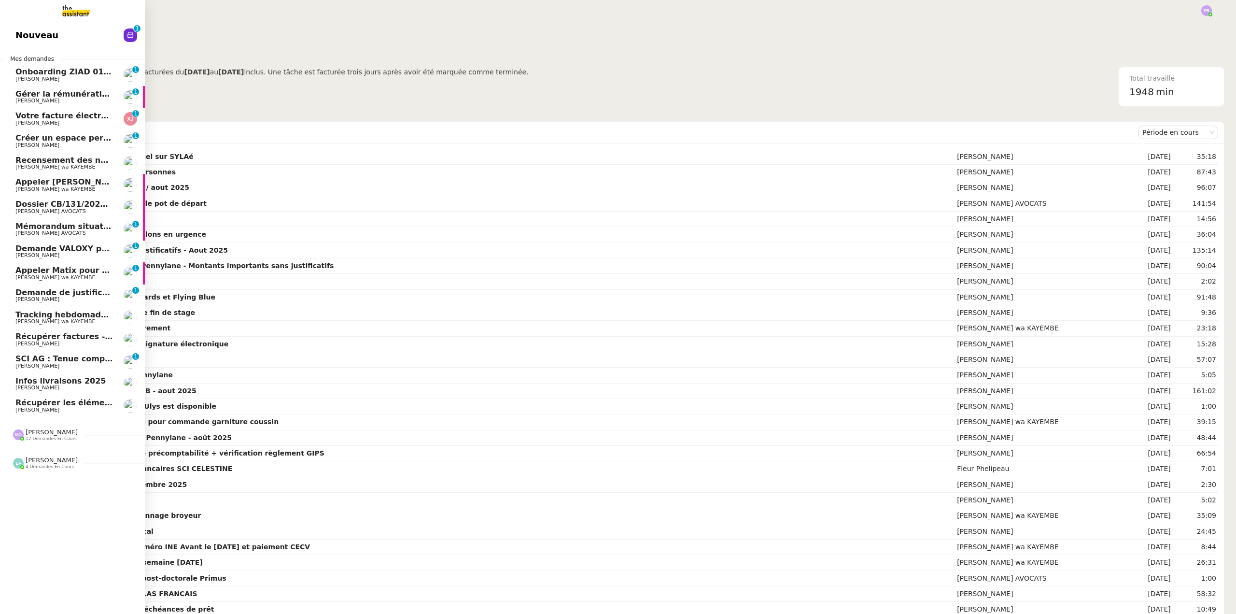
click at [71, 435] on nz-divider "Marie Orsoni 12 demandes en cours" at bounding box center [76, 434] width 145 height 13
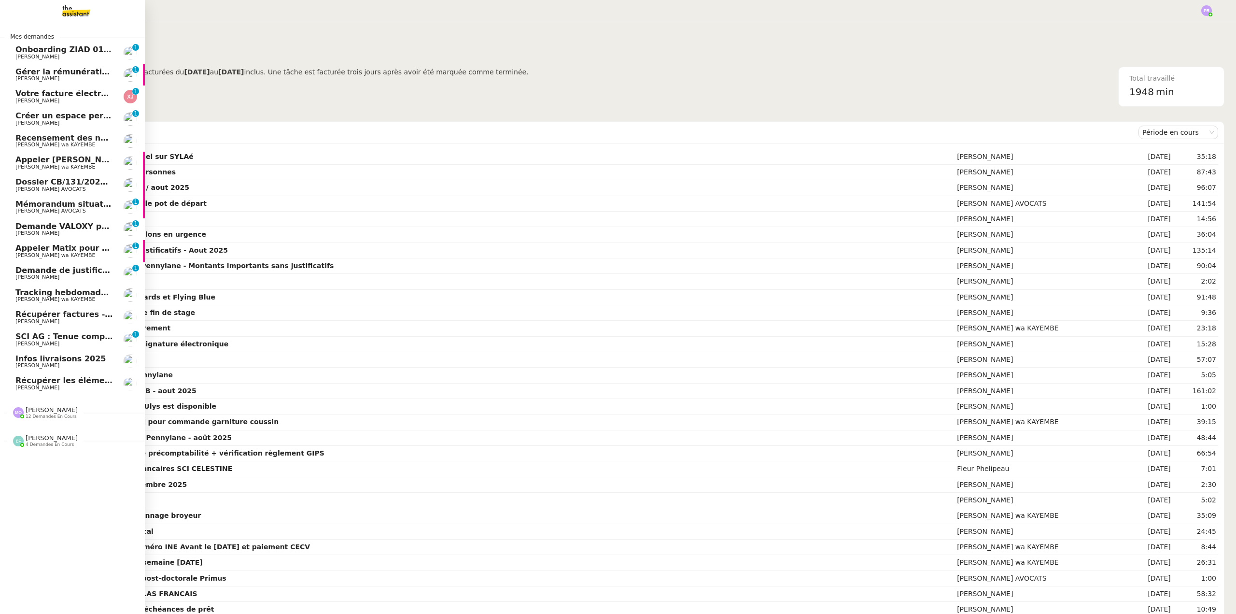
click at [35, 382] on span "Récupérer les éléments sociaux - août 2025" at bounding box center [110, 380] width 191 height 9
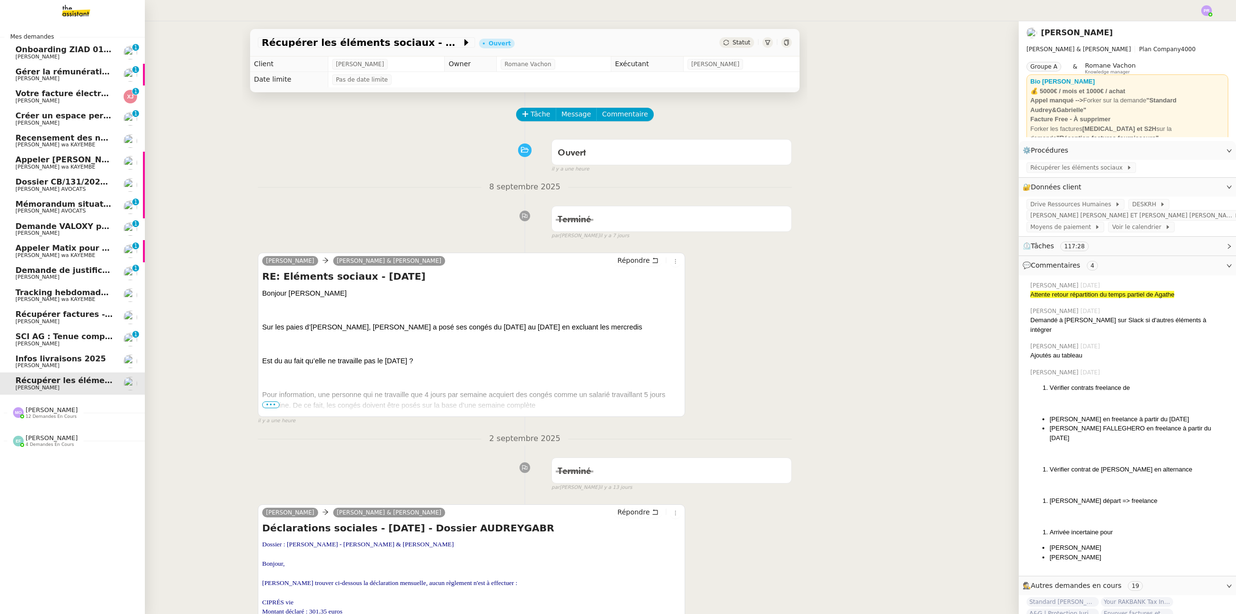
click at [52, 414] on span "12 demandes en cours" at bounding box center [51, 416] width 51 height 5
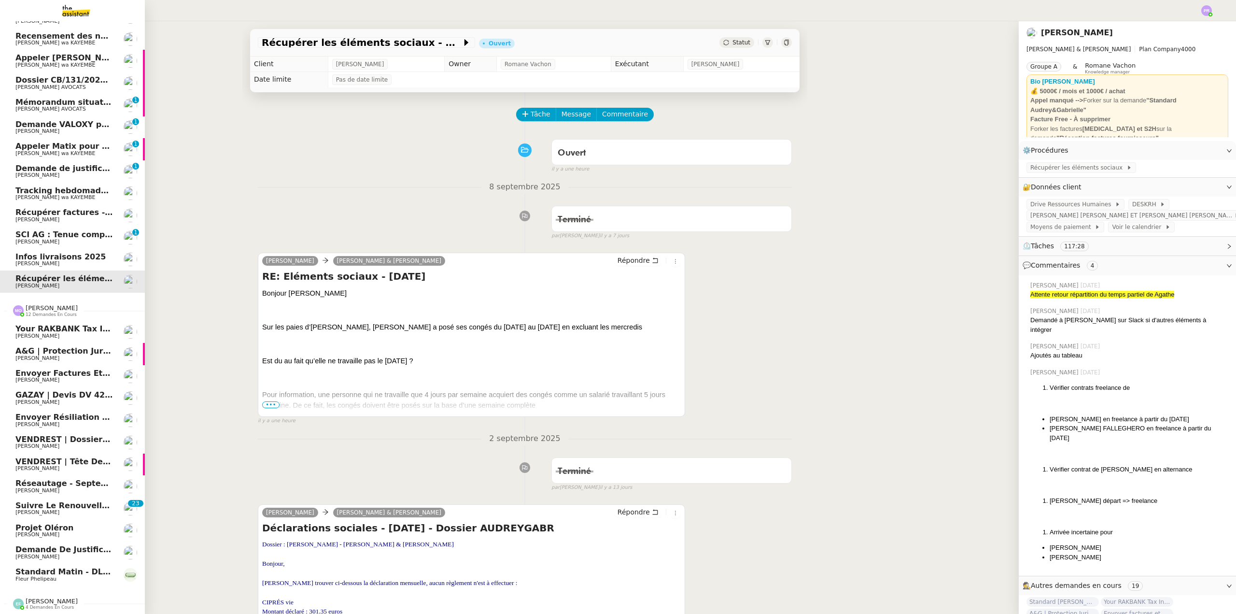
scroll to position [107, 0]
click at [78, 519] on link "Projet Oléron Gabrielle Tavernier" at bounding box center [72, 530] width 145 height 22
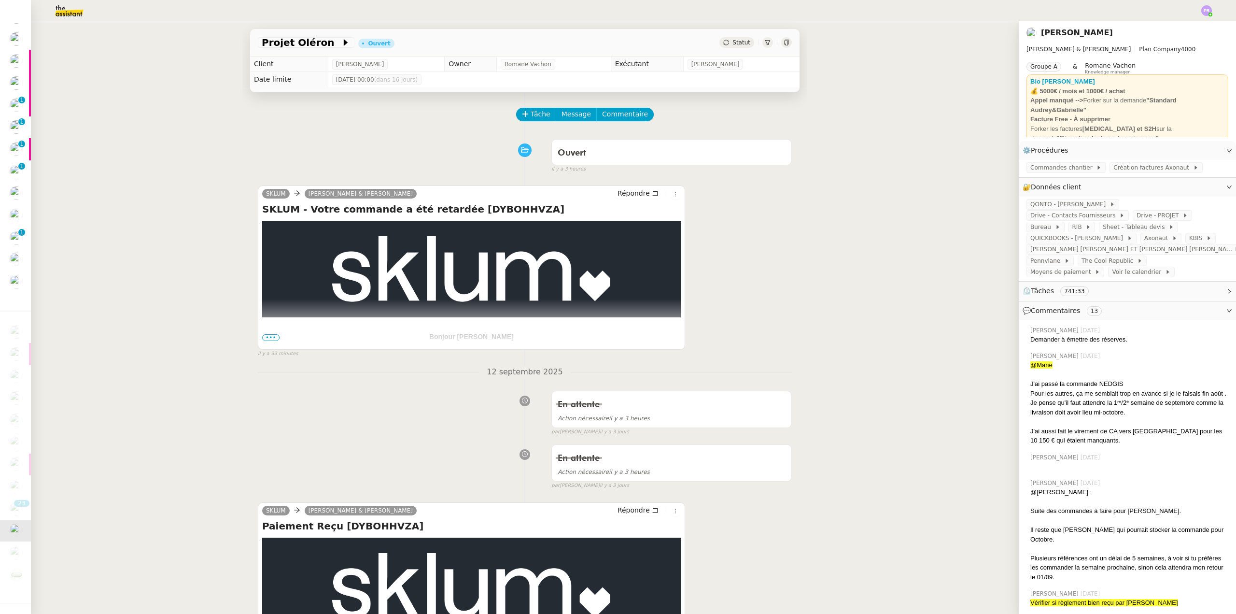
click at [264, 338] on span "•••" at bounding box center [270, 337] width 17 height 7
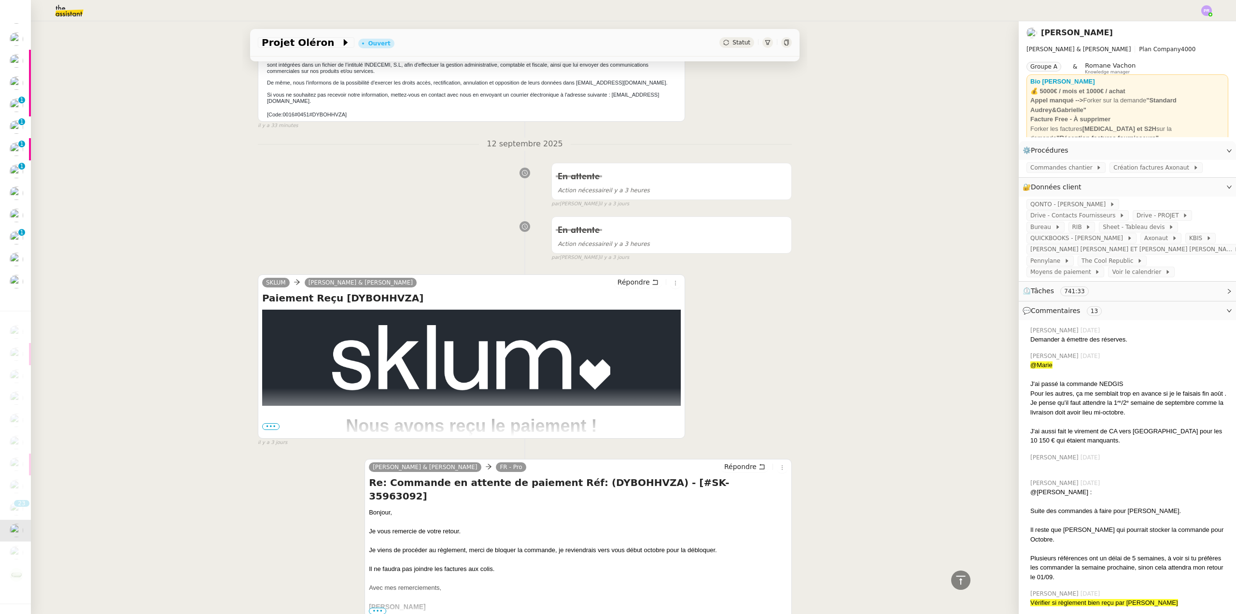
scroll to position [821, 0]
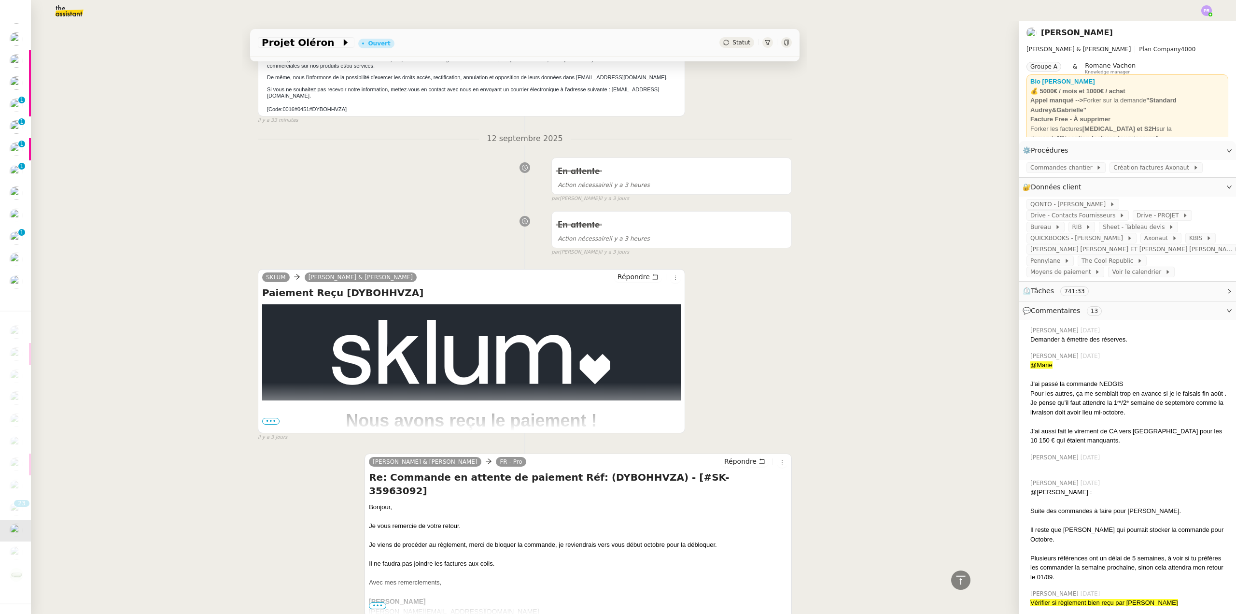
click at [272, 418] on span "•••" at bounding box center [270, 421] width 17 height 7
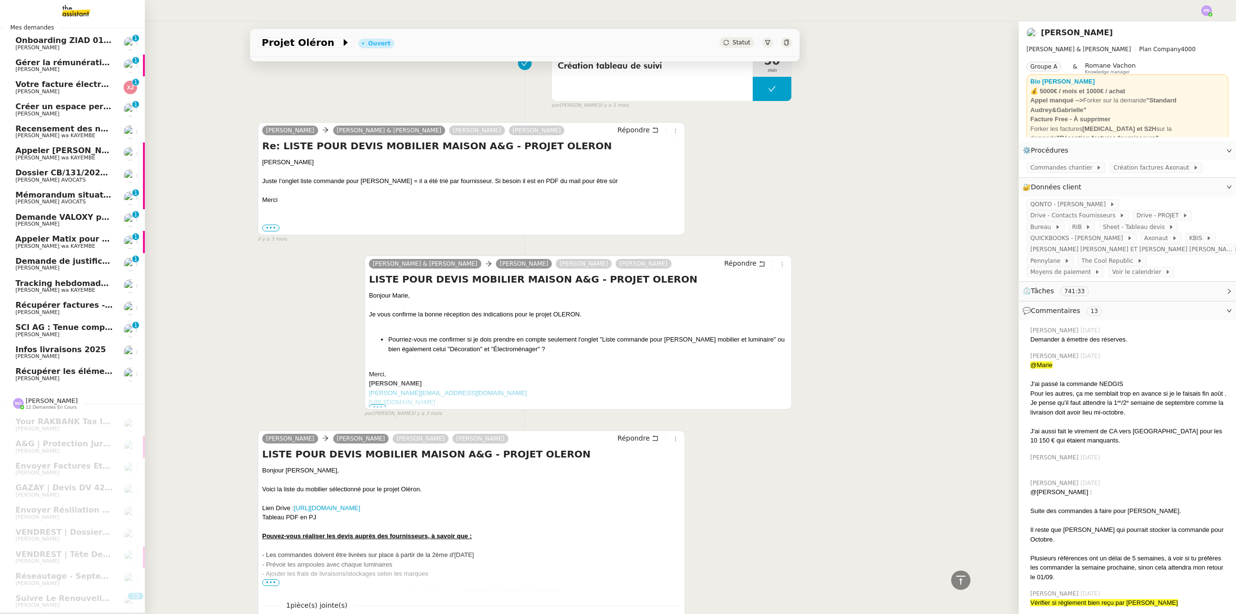
scroll to position [0, 0]
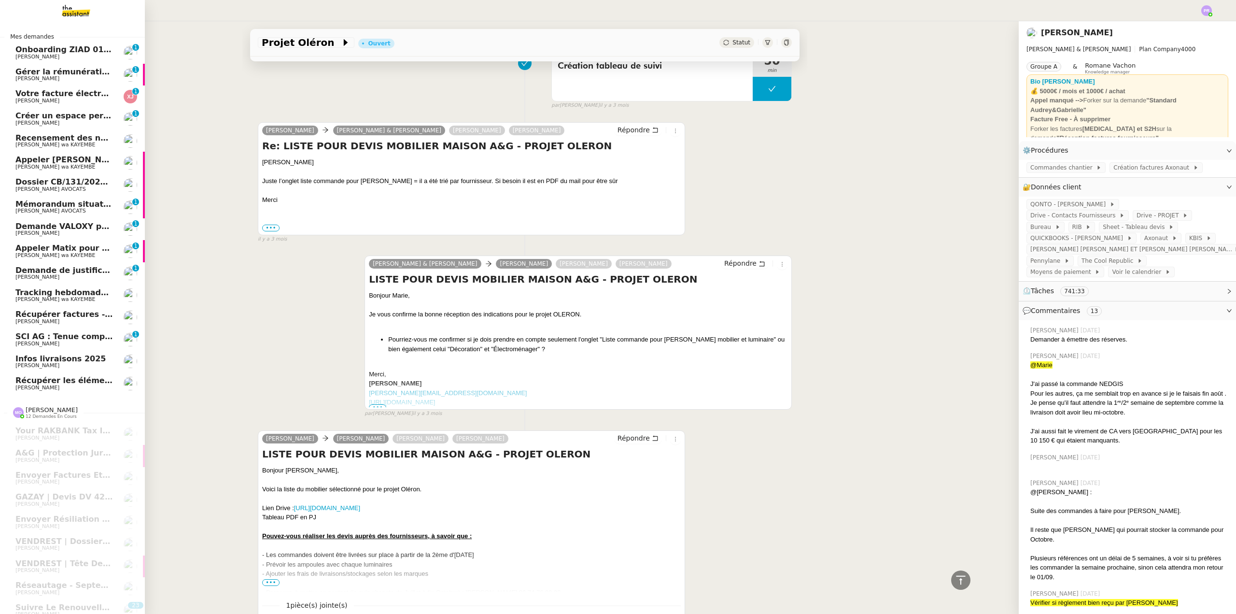
click at [79, 69] on span "Gérer la rémunération de fin de stage" at bounding box center [97, 71] width 165 height 9
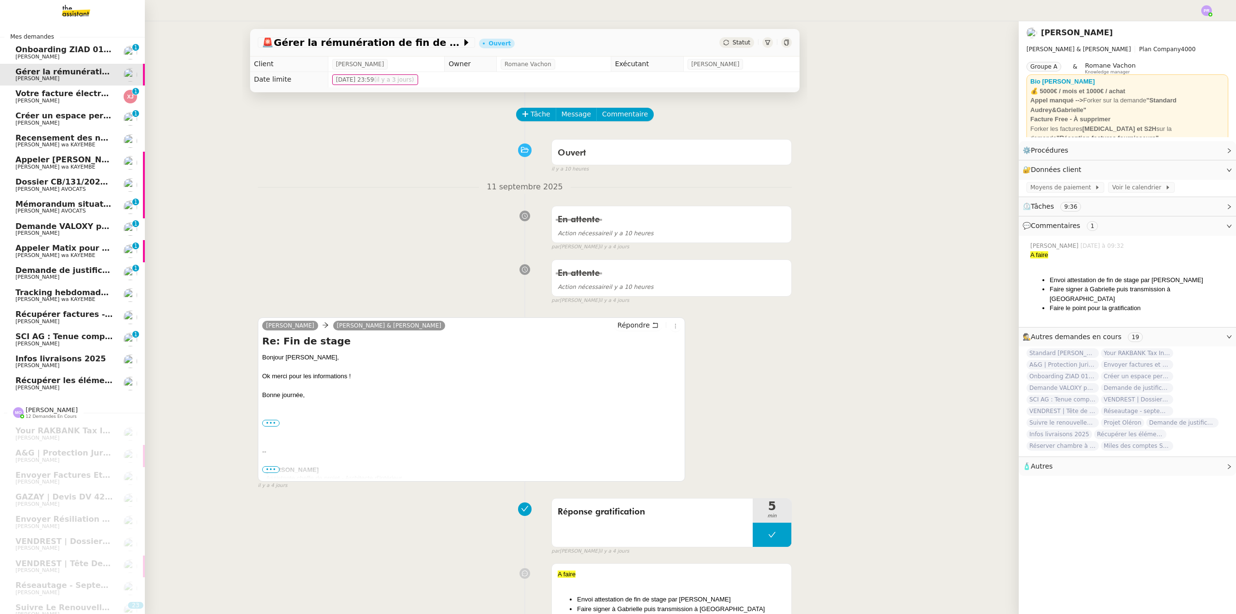
click at [46, 382] on span "Récupérer les éléments sociaux - août 2025" at bounding box center [110, 380] width 191 height 9
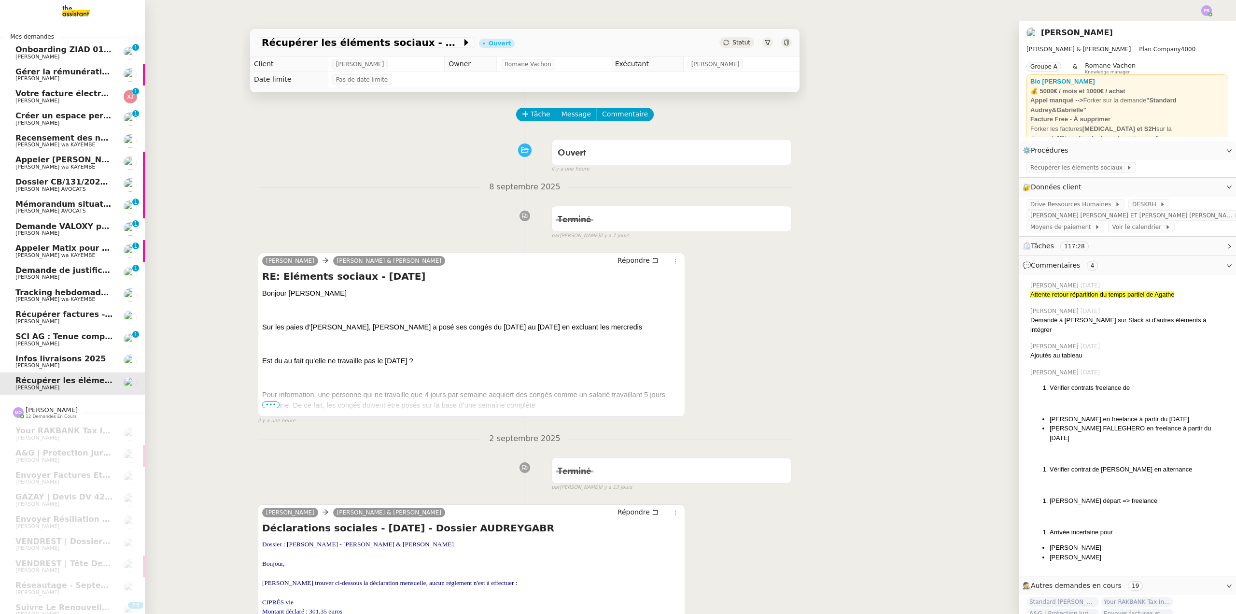
click at [80, 293] on span "Tracking hebdomadaire semaine 15 septembre 2025" at bounding box center [129, 292] width 229 height 9
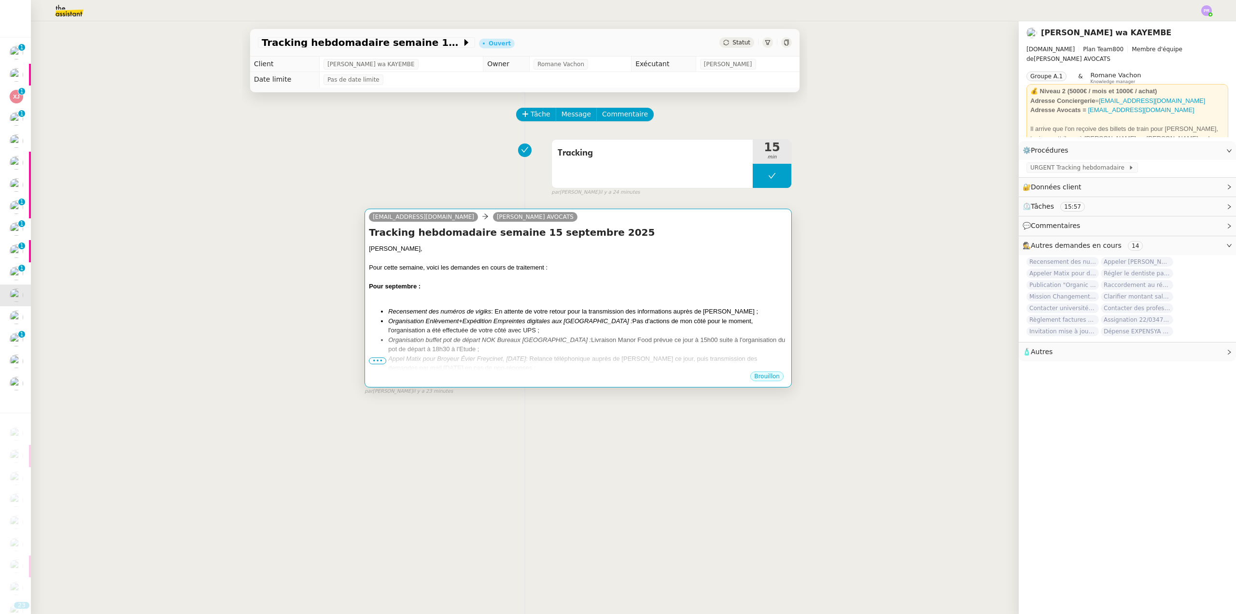
click at [568, 275] on div at bounding box center [578, 277] width 419 height 10
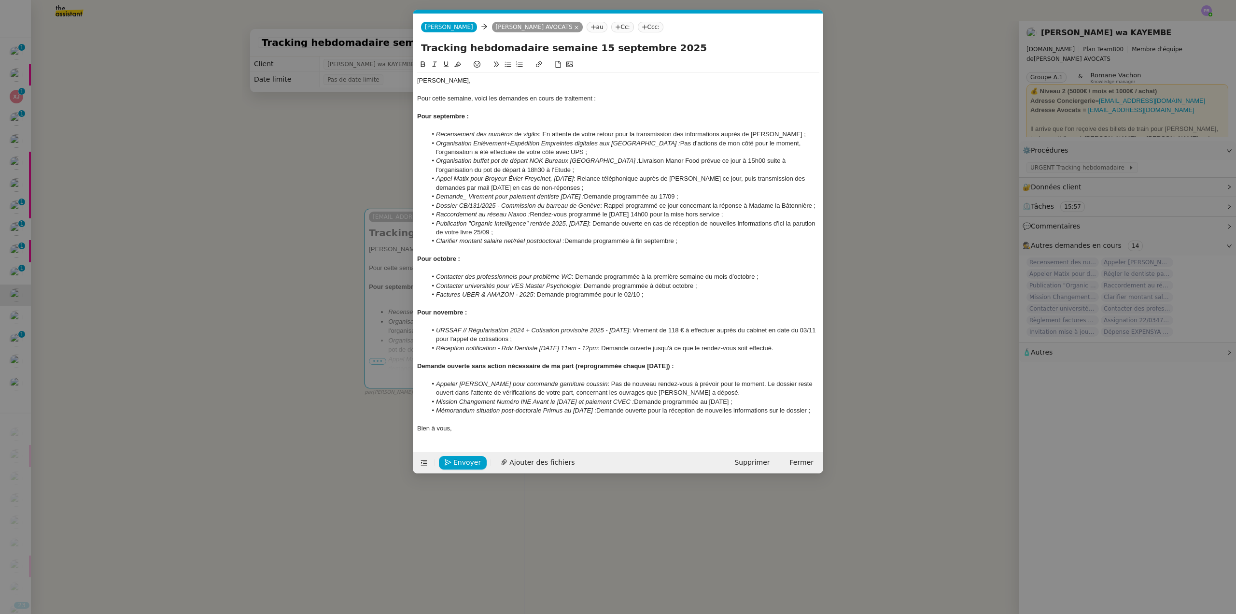
scroll to position [0, 20]
drag, startPoint x: 813, startPoint y: 135, endPoint x: 416, endPoint y: 113, distance: 398.4
click at [408, 135] on nz-modal-container "Service TA - VOYAGE - PROPOSITION GLOBALE A utiliser dans le cadre de propositi…" at bounding box center [618, 307] width 1236 height 614
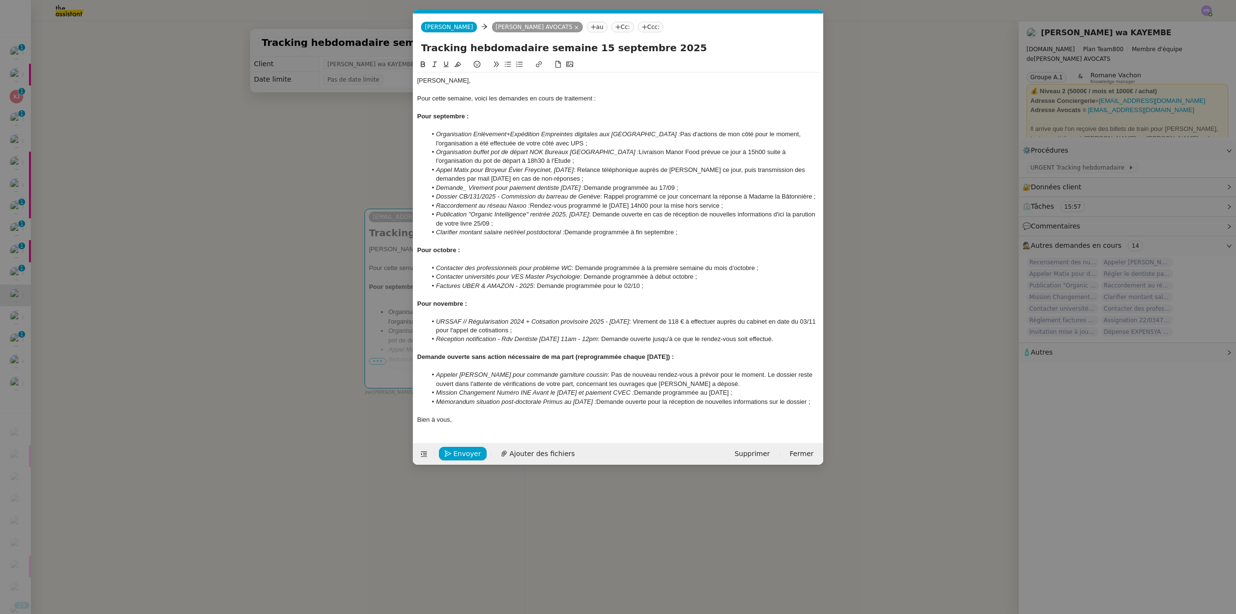
click at [519, 160] on li "Organisation buffet pot de départ NOK Bureaux Genève : Livraison Manor Food pré…" at bounding box center [623, 157] width 393 height 18
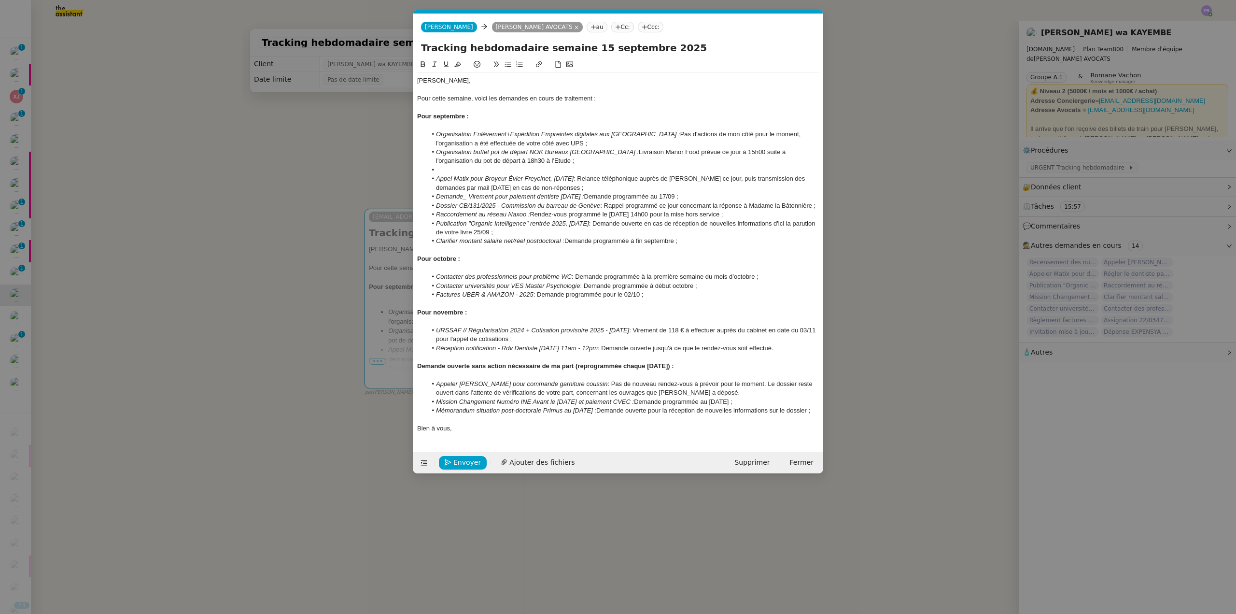
scroll to position [0, 0]
click at [235, 191] on nz-modal-container "Service TA - VOYAGE - PROPOSITION GLOBALE A utiliser dans le cadre de propositi…" at bounding box center [618, 307] width 1236 height 614
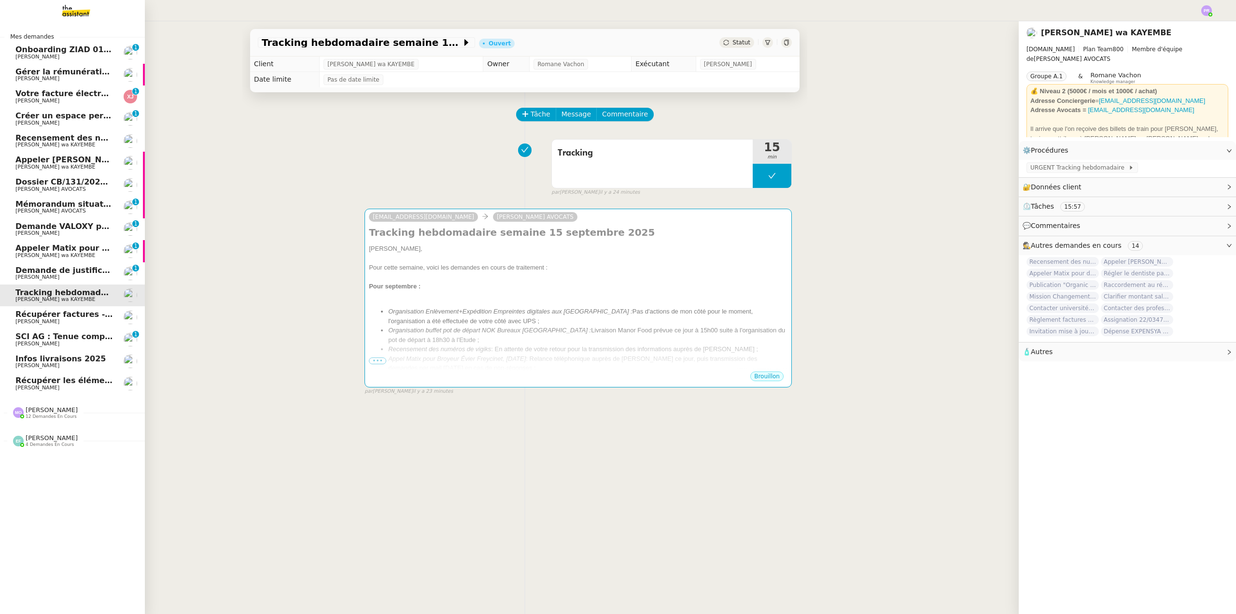
click at [56, 417] on span "12 demandes en cours" at bounding box center [51, 416] width 51 height 5
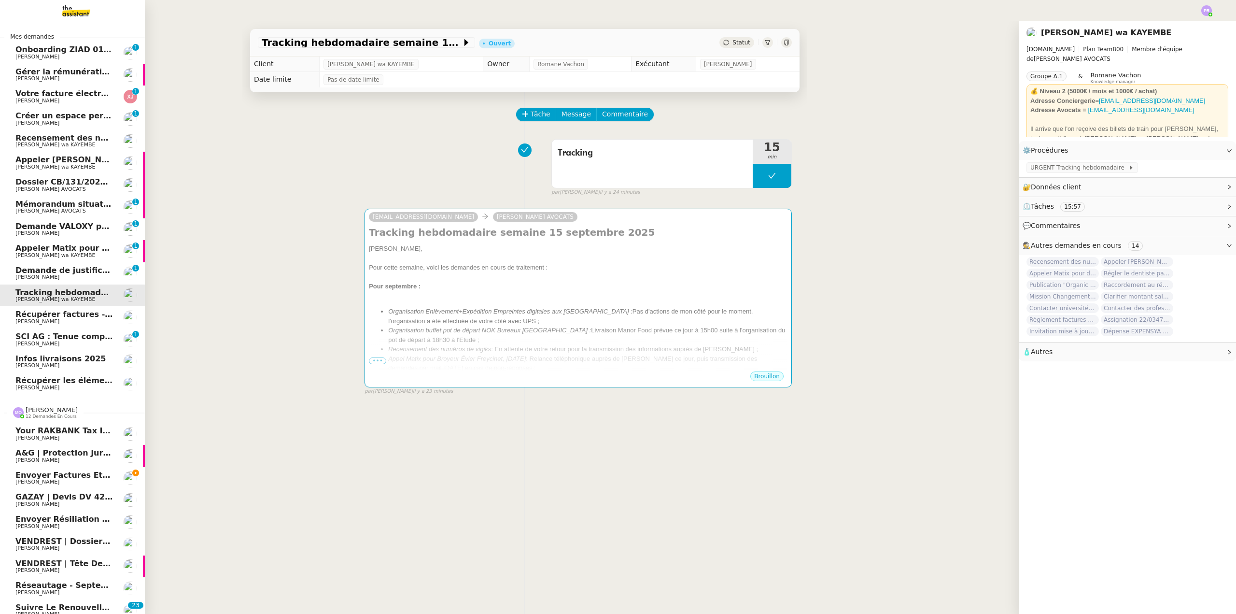
click at [82, 476] on span "Envoyer factures et devis signés" at bounding box center [87, 474] width 145 height 9
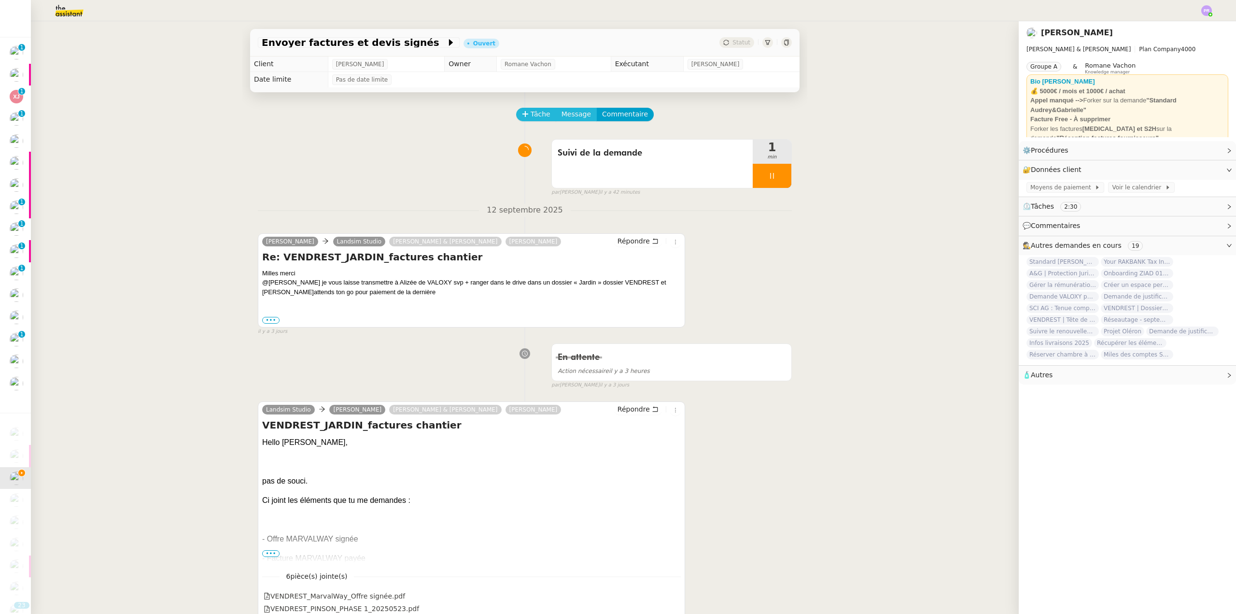
drag, startPoint x: 522, startPoint y: 113, endPoint x: 552, endPoint y: 114, distance: 30.4
click at [522, 114] on icon at bounding box center [525, 114] width 7 height 7
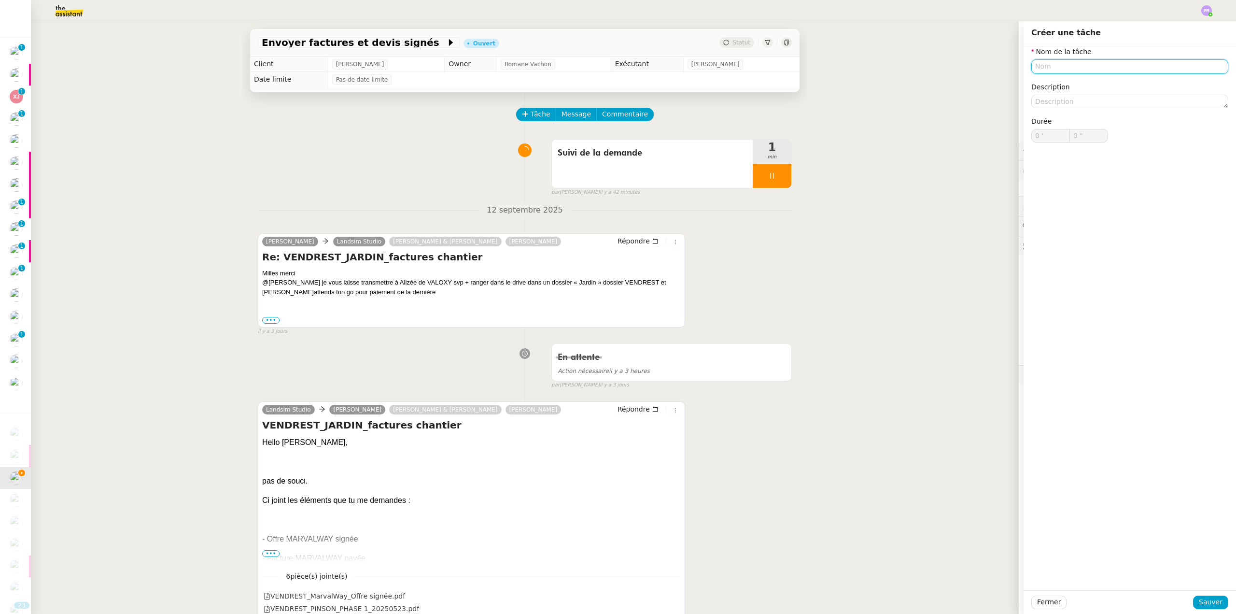
click at [1042, 69] on input "text" at bounding box center [1129, 66] width 197 height 14
click at [1077, 84] on div "Classement factures" at bounding box center [1122, 84] width 189 height 9
type input "Classement factures"
click at [1203, 607] on button "Sauver" at bounding box center [1210, 602] width 35 height 14
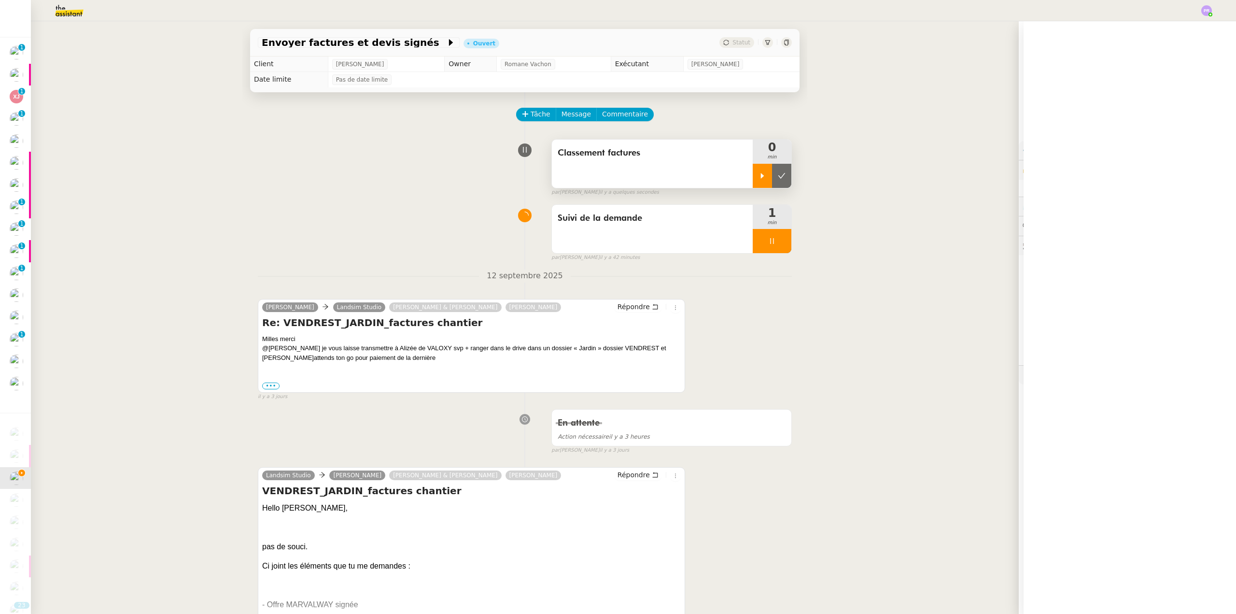
click at [758, 176] on icon at bounding box center [762, 176] width 8 height 8
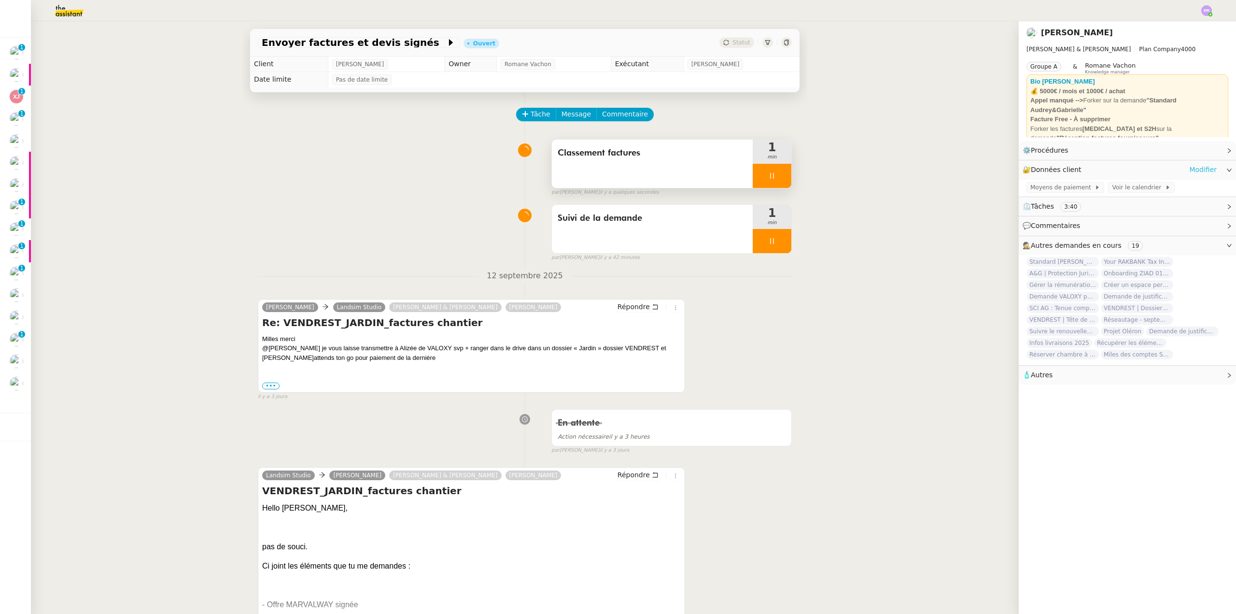
click at [1196, 168] on link "Modifier" at bounding box center [1203, 169] width 28 height 11
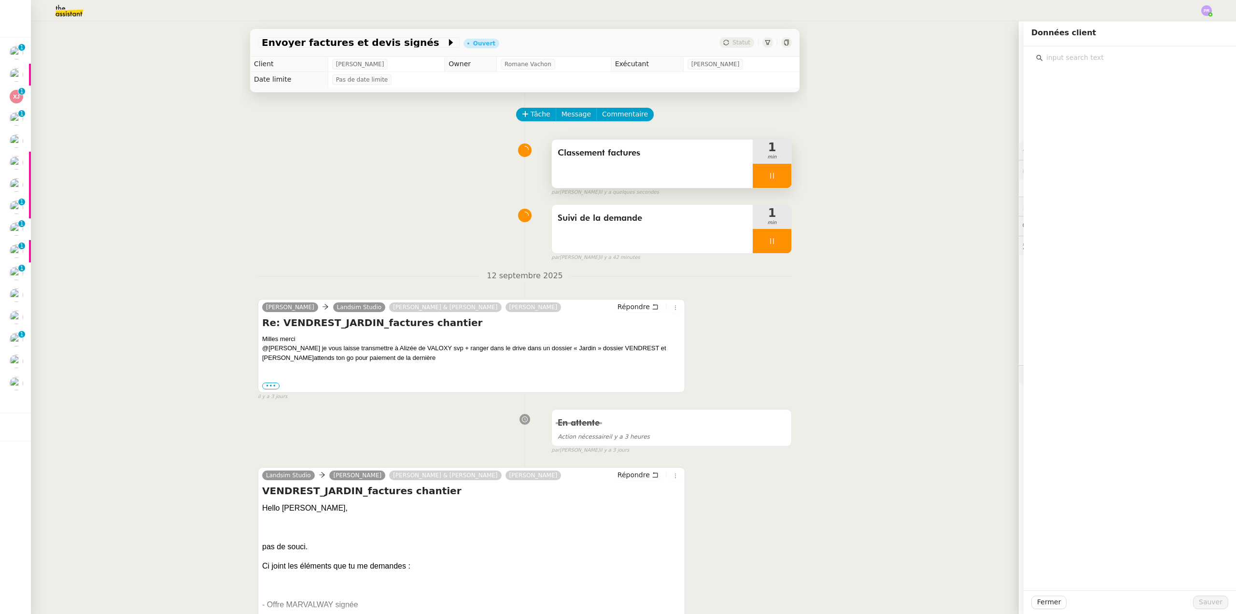
click at [1074, 60] on input "text" at bounding box center [1133, 57] width 181 height 13
type input "penny"
click at [1086, 95] on h4 "Pennylane" at bounding box center [1135, 92] width 163 height 11
click at [1203, 602] on span "Sauver" at bounding box center [1211, 601] width 24 height 11
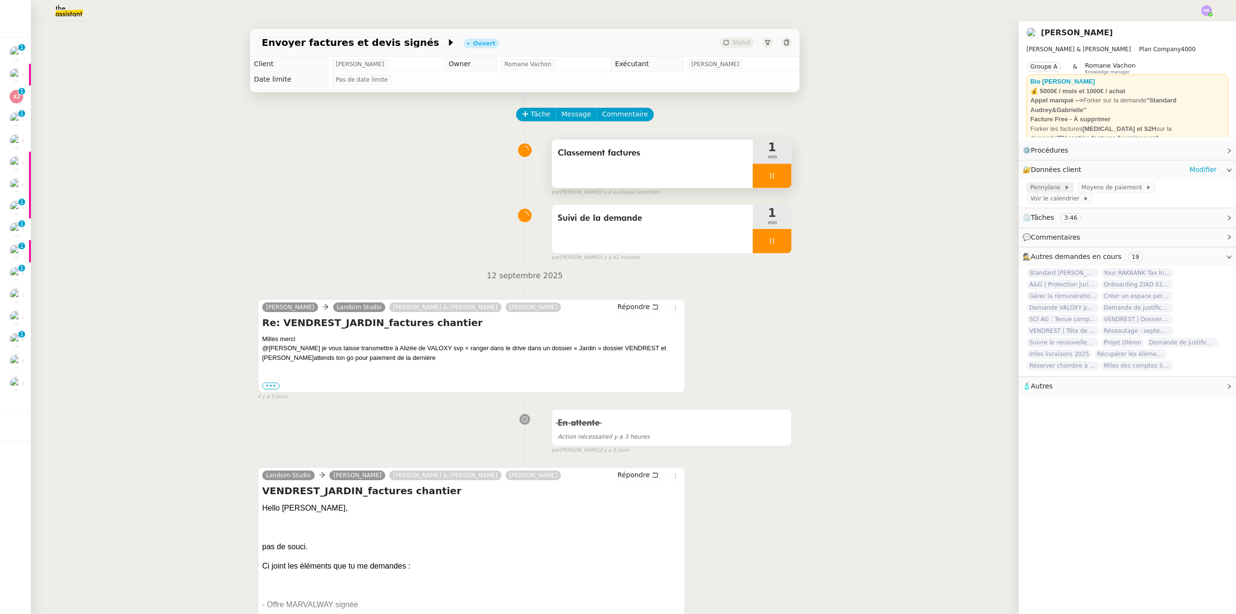
click at [1060, 190] on span at bounding box center [1062, 187] width 4 height 7
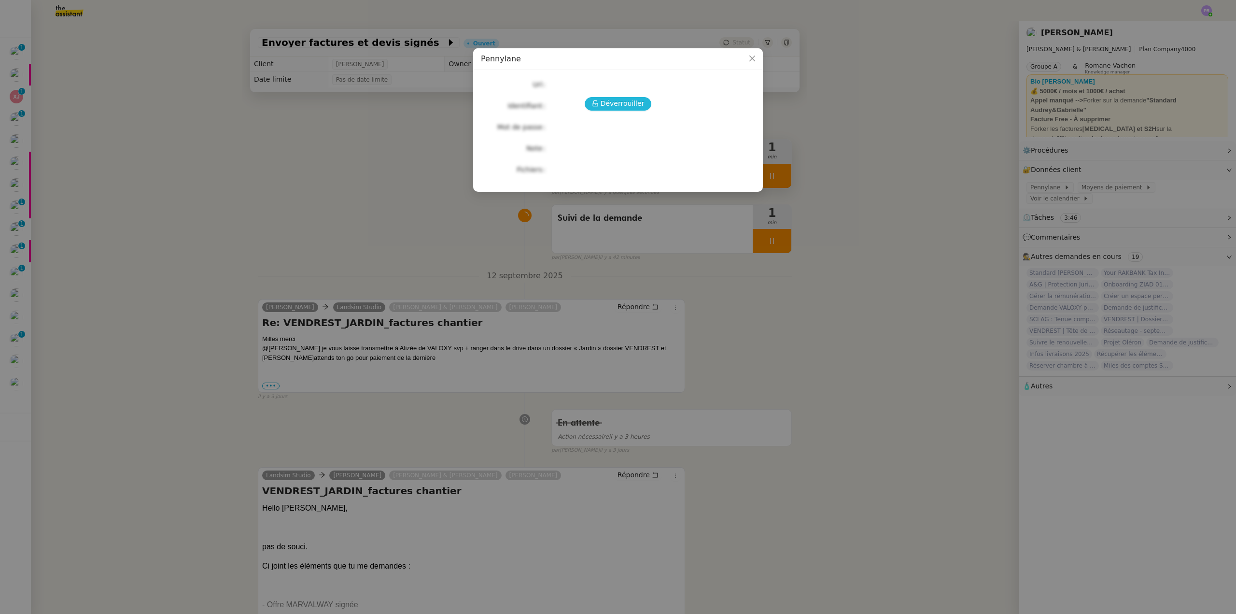
click at [629, 105] on span "Déverrouiller" at bounding box center [623, 103] width 44 height 11
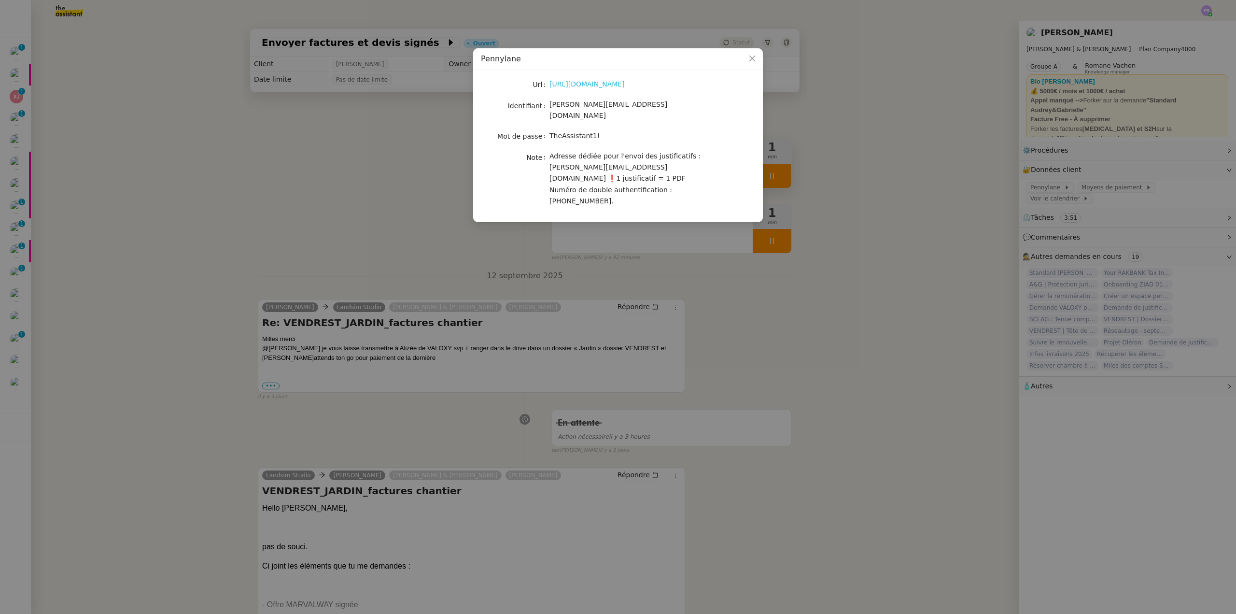
click at [600, 84] on link "https://app.pennylane.com" at bounding box center [586, 84] width 75 height 8
drag, startPoint x: 593, startPoint y: 127, endPoint x: 554, endPoint y: 126, distance: 38.7
click at [567, 130] on div "TheAssistant1!" at bounding box center [629, 135] width 160 height 11
click at [550, 132] on span "TheAssistant1!" at bounding box center [574, 136] width 50 height 8
drag, startPoint x: 595, startPoint y: 127, endPoint x: 551, endPoint y: 127, distance: 43.9
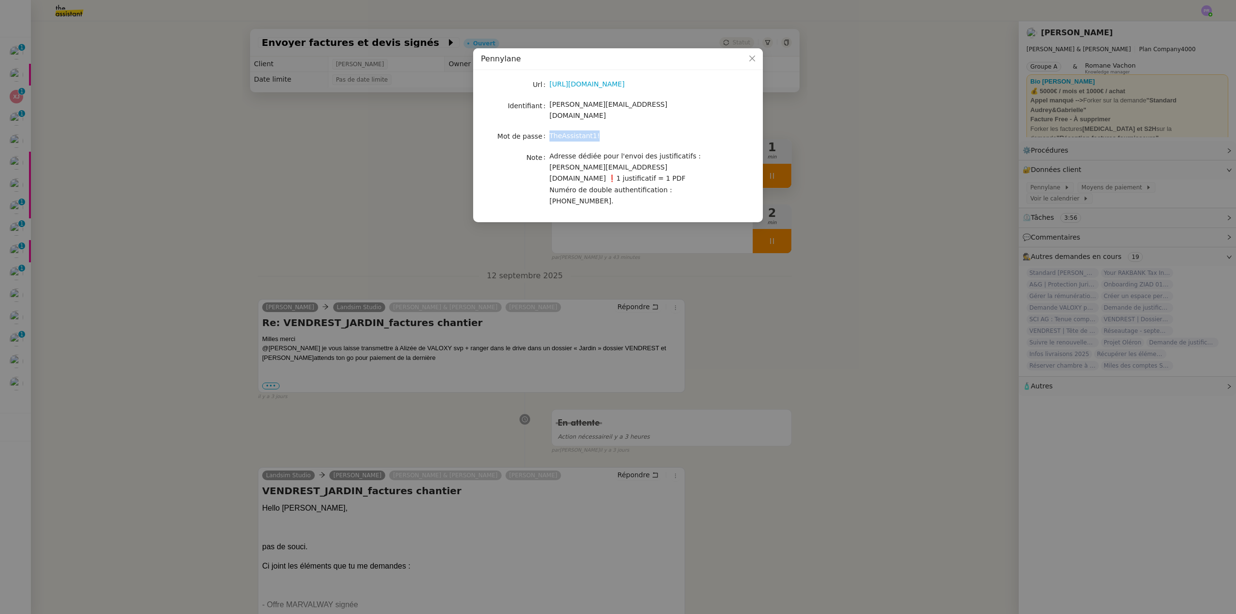
click at [551, 130] on div "TheAssistant1!" at bounding box center [629, 135] width 160 height 11
copy span "TheAssistant1!"
click at [223, 434] on nz-modal-container "Pennylane Url https://app.pennylane.com Identifiant camille@audreyetgabrielle.c…" at bounding box center [618, 307] width 1236 height 614
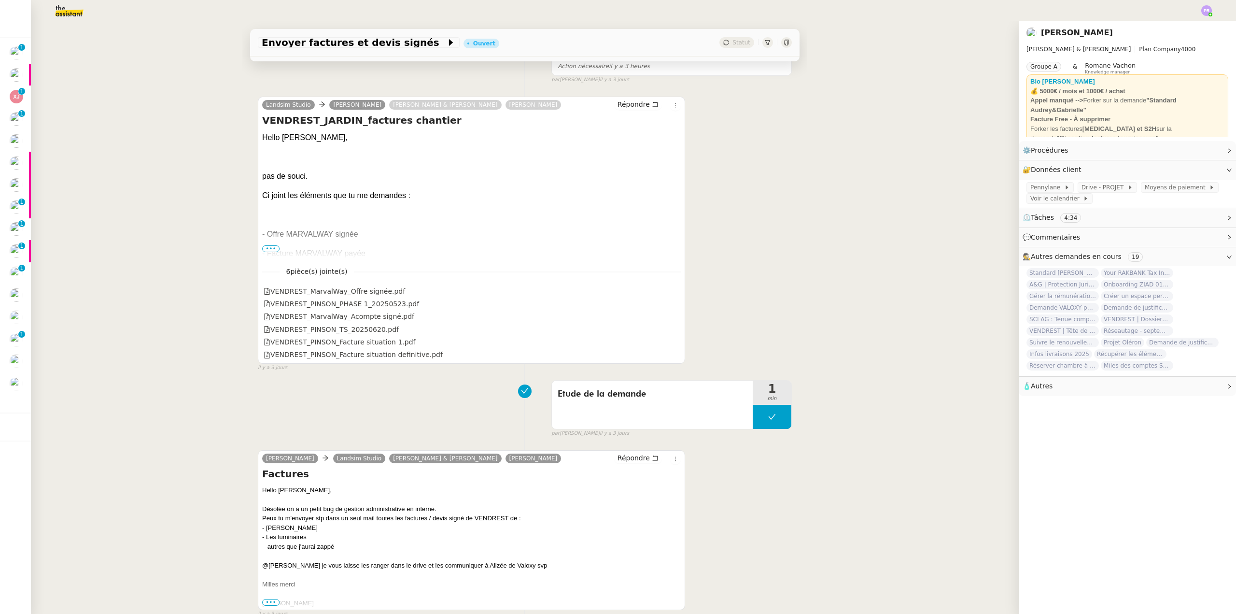
scroll to position [427, 0]
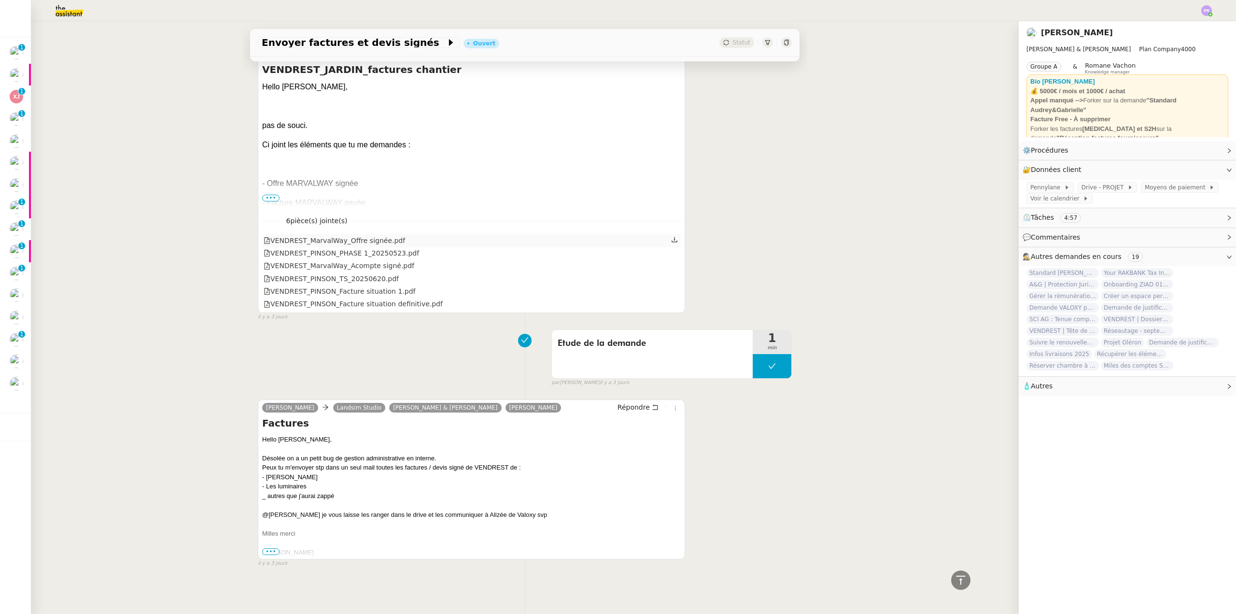
click at [671, 236] on icon at bounding box center [674, 239] width 7 height 7
click at [671, 249] on icon at bounding box center [674, 252] width 7 height 7
click at [365, 262] on div "VENDREST_PINSON_TS_20250620.pdf (248.61 KB)" at bounding box center [321, 250] width 140 height 35
click at [390, 263] on div "VENDREST_MarvalWay_Acompte signé.pdf" at bounding box center [339, 265] width 151 height 11
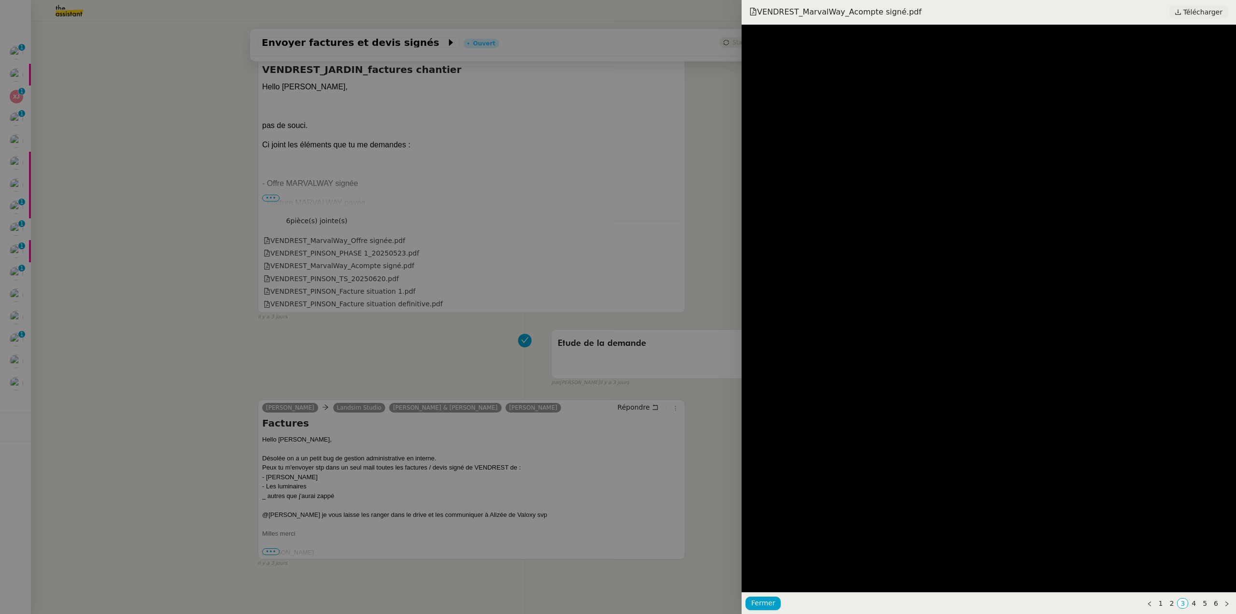
click at [1198, 14] on span "Télécharger" at bounding box center [1202, 12] width 39 height 13
click at [371, 272] on div at bounding box center [618, 307] width 1236 height 614
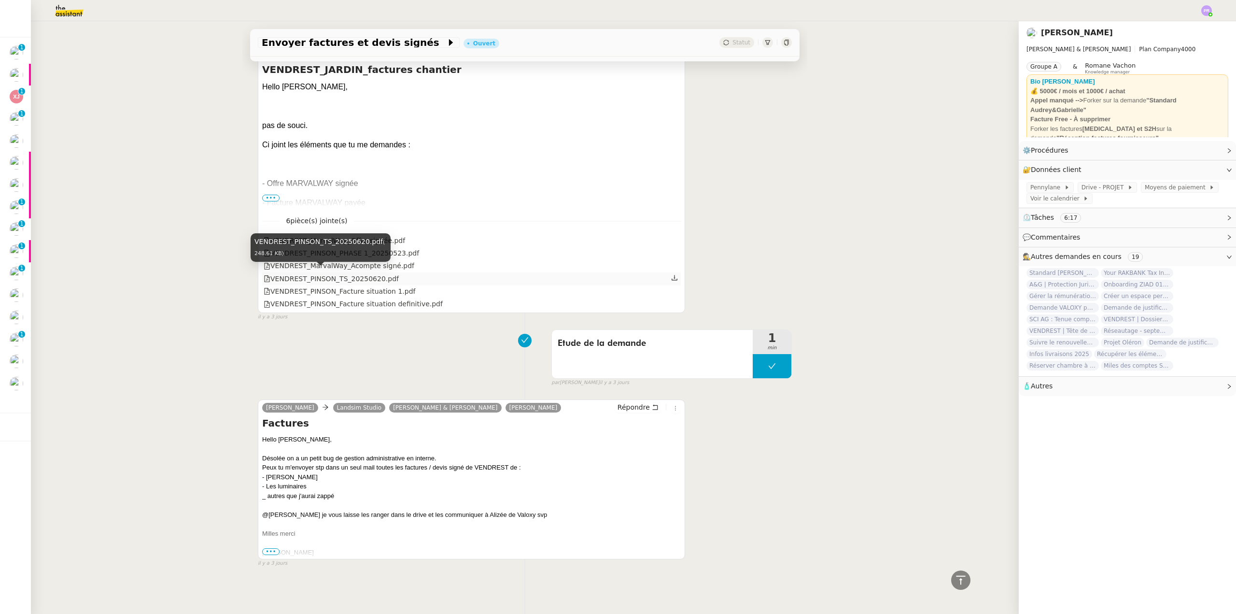
click at [350, 275] on div "VENDREST_PINSON_TS_20250620.pdf" at bounding box center [331, 278] width 135 height 11
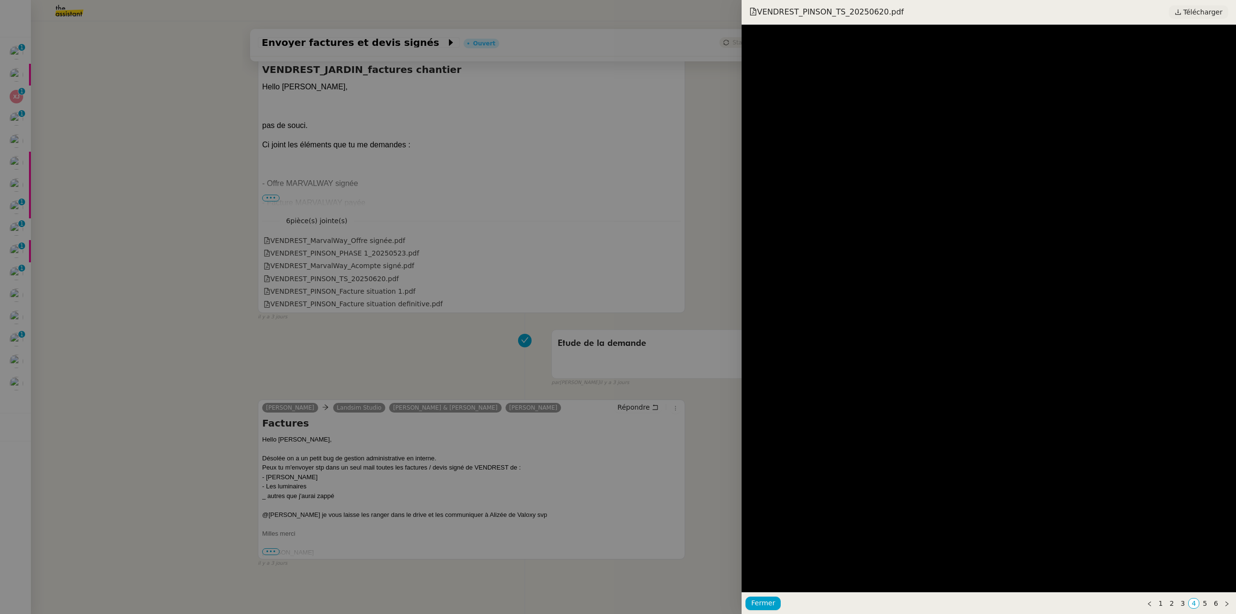
click at [1193, 12] on span "Télécharger" at bounding box center [1202, 12] width 39 height 13
click at [381, 308] on div at bounding box center [618, 307] width 1236 height 614
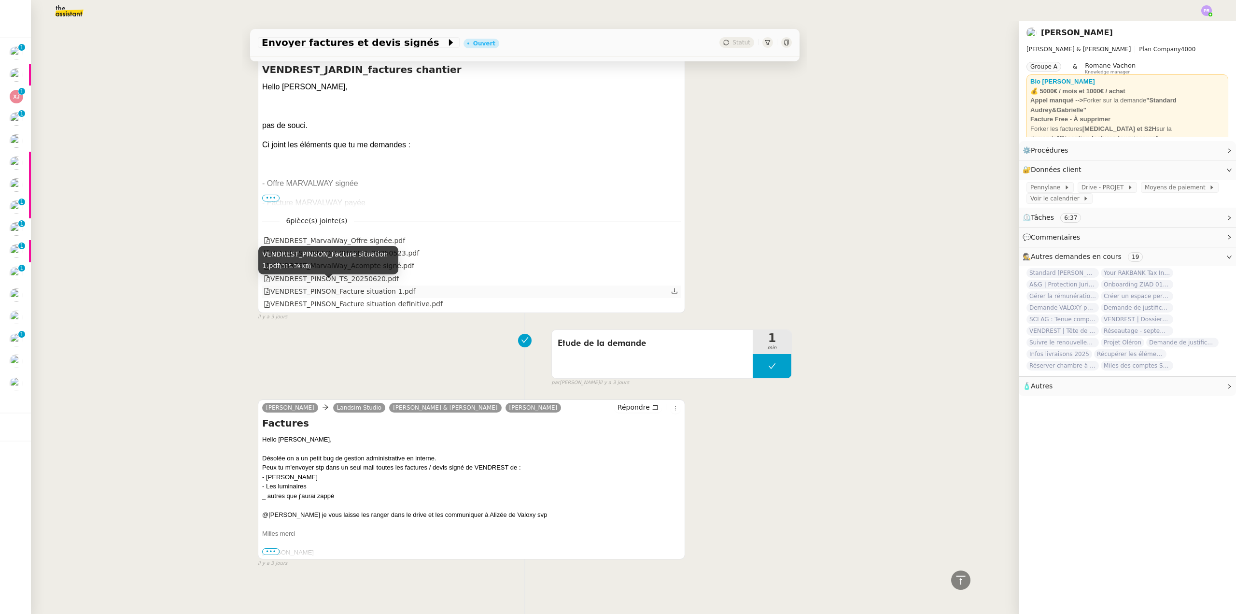
click at [365, 287] on div "VENDREST_PINSON_Facture situation 1.pdf" at bounding box center [340, 291] width 152 height 11
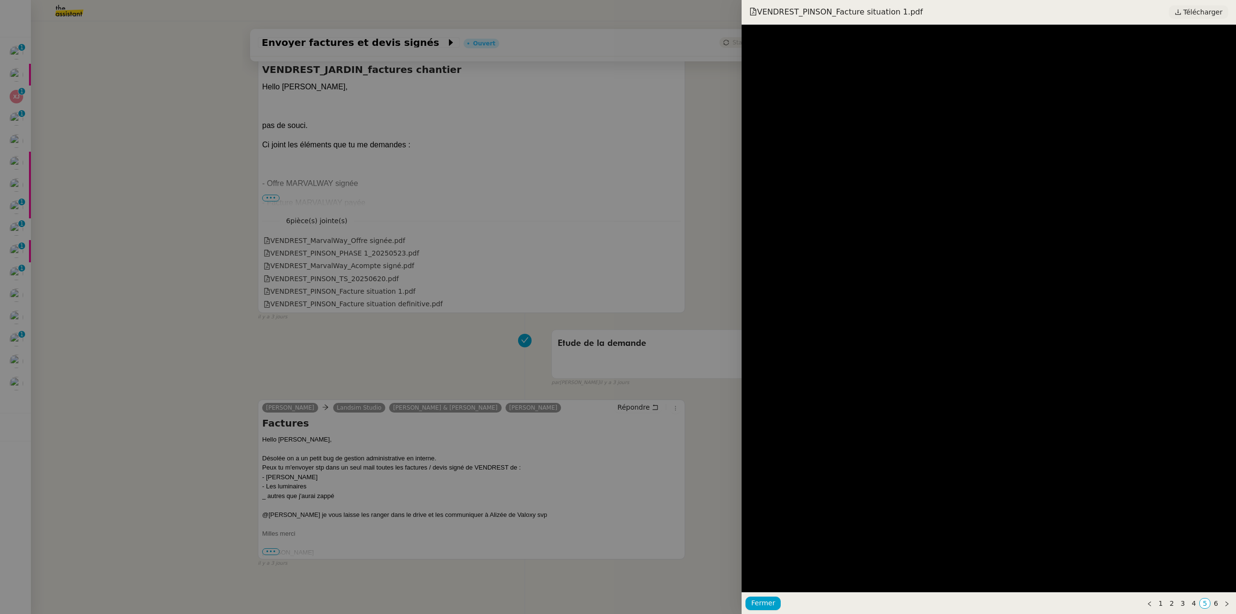
click at [1190, 17] on span "Télécharger" at bounding box center [1202, 12] width 39 height 13
click at [358, 307] on div at bounding box center [618, 307] width 1236 height 614
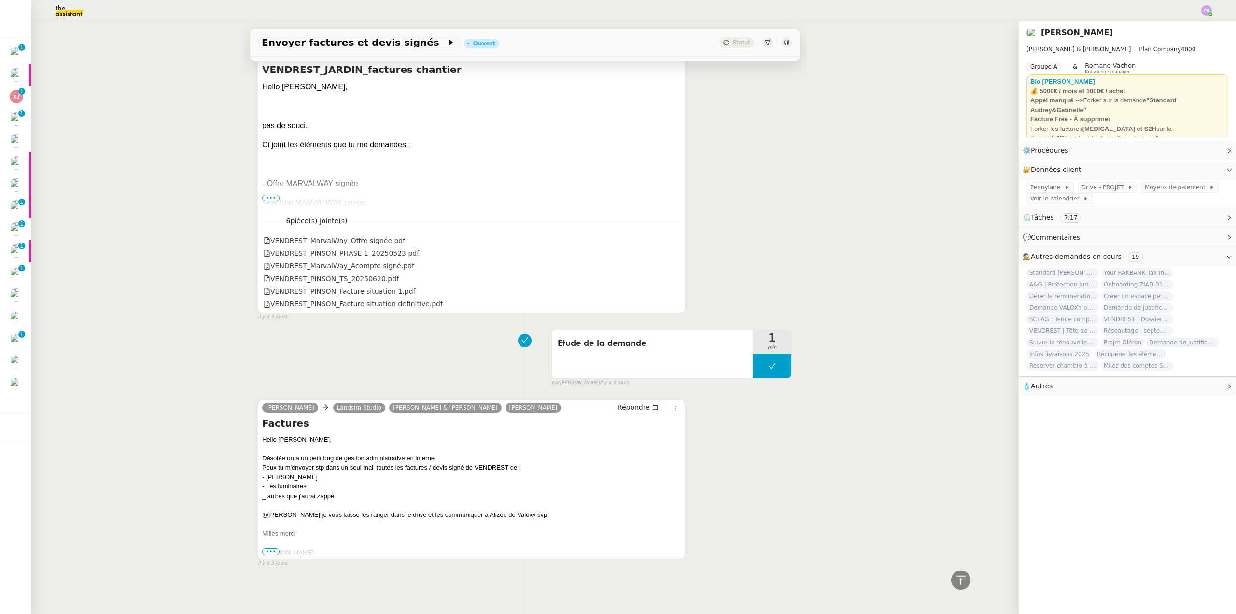
click at [371, 298] on div "VENDREST_PINSON_Facture situation definitive.pdf" at bounding box center [353, 303] width 179 height 11
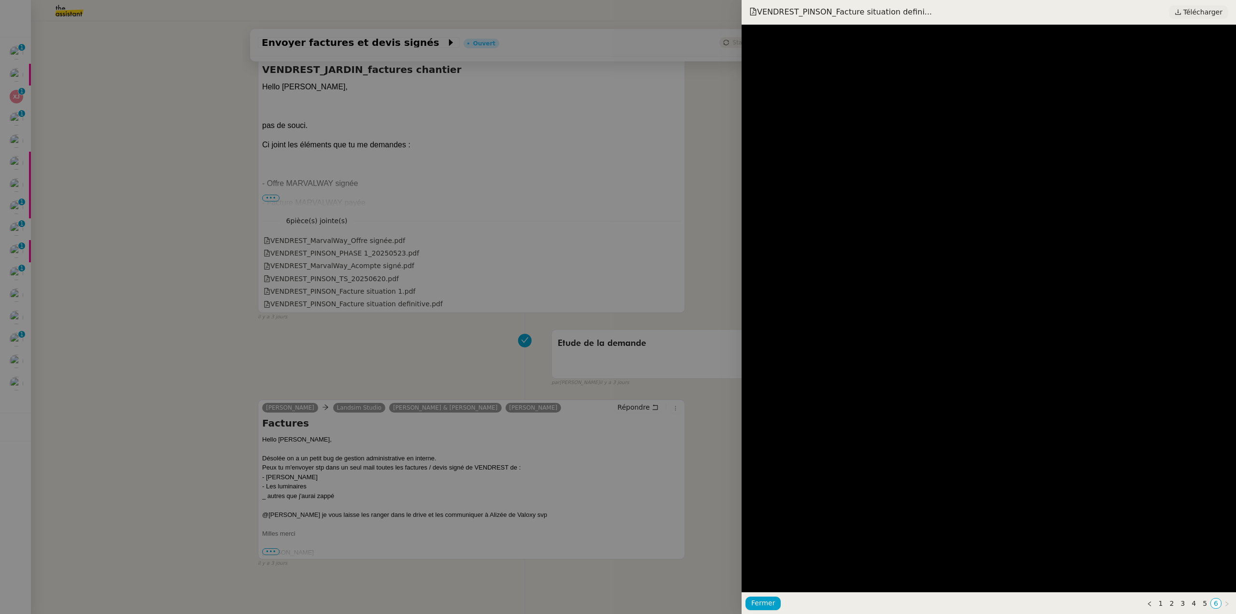
click at [1195, 12] on span "Télécharger" at bounding box center [1202, 12] width 39 height 13
click at [669, 252] on div at bounding box center [618, 307] width 1236 height 614
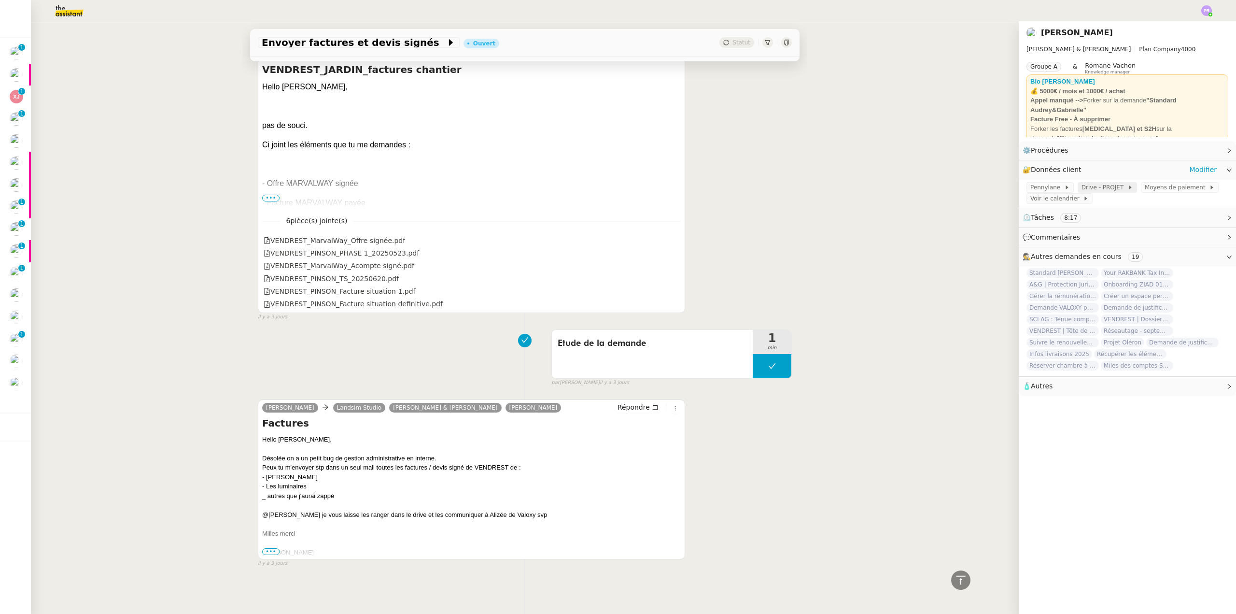
click at [1096, 183] on span "Drive - PROJET" at bounding box center [1104, 187] width 46 height 10
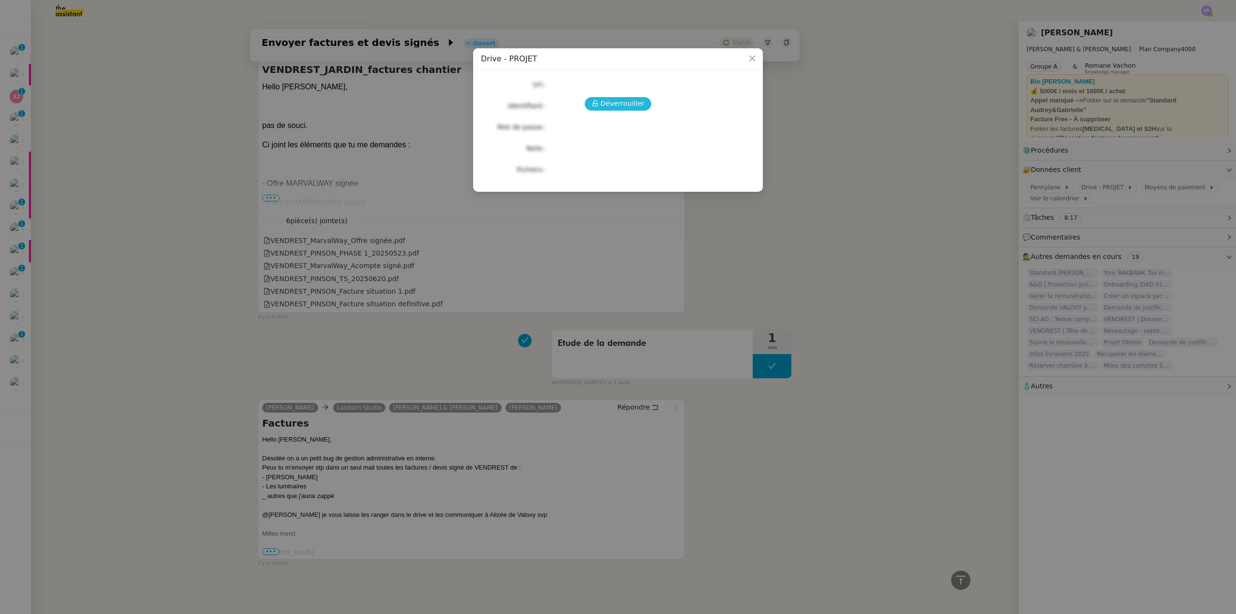
click at [623, 103] on span "Déverrouiller" at bounding box center [623, 103] width 44 height 11
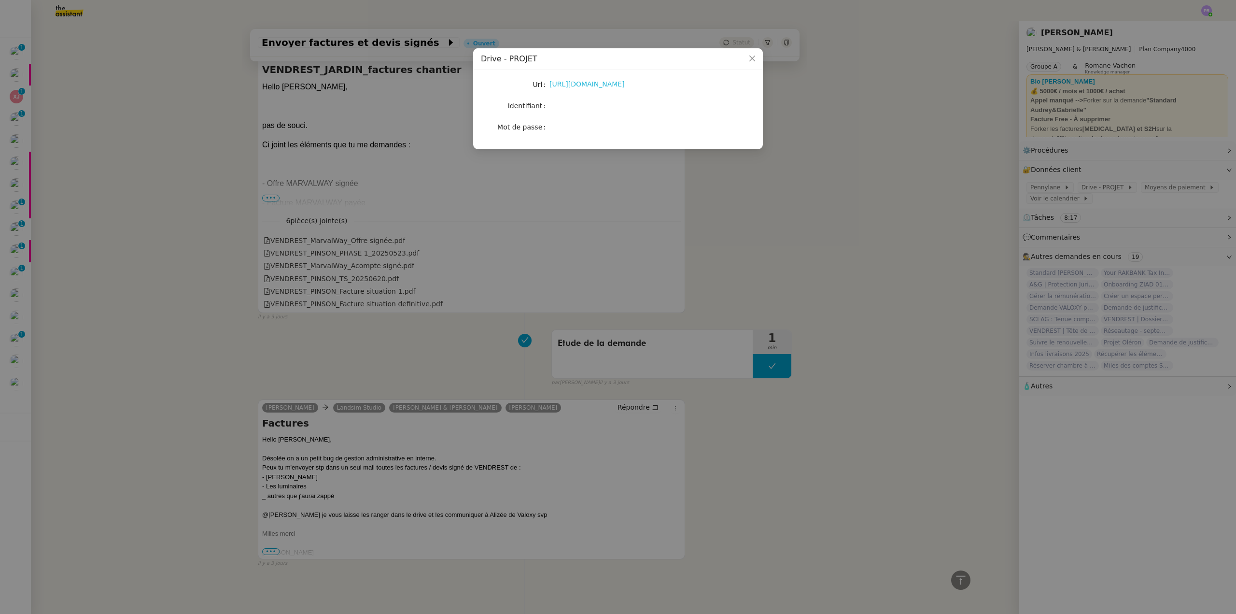
click at [589, 86] on link "https://drive.google.com/drive/u/1/folders/1fg2zHfQuy_qAE12eT2Bk62D1QQjSO5V1" at bounding box center [586, 84] width 75 height 8
drag, startPoint x: 304, startPoint y: 251, endPoint x: 347, endPoint y: 250, distance: 43.0
click at [304, 251] on nz-modal-container "Drive - PROJET Url https://drive.google.com/drive/u/1/folders/1fg2zHfQuy_qAE12e…" at bounding box center [618, 307] width 1236 height 614
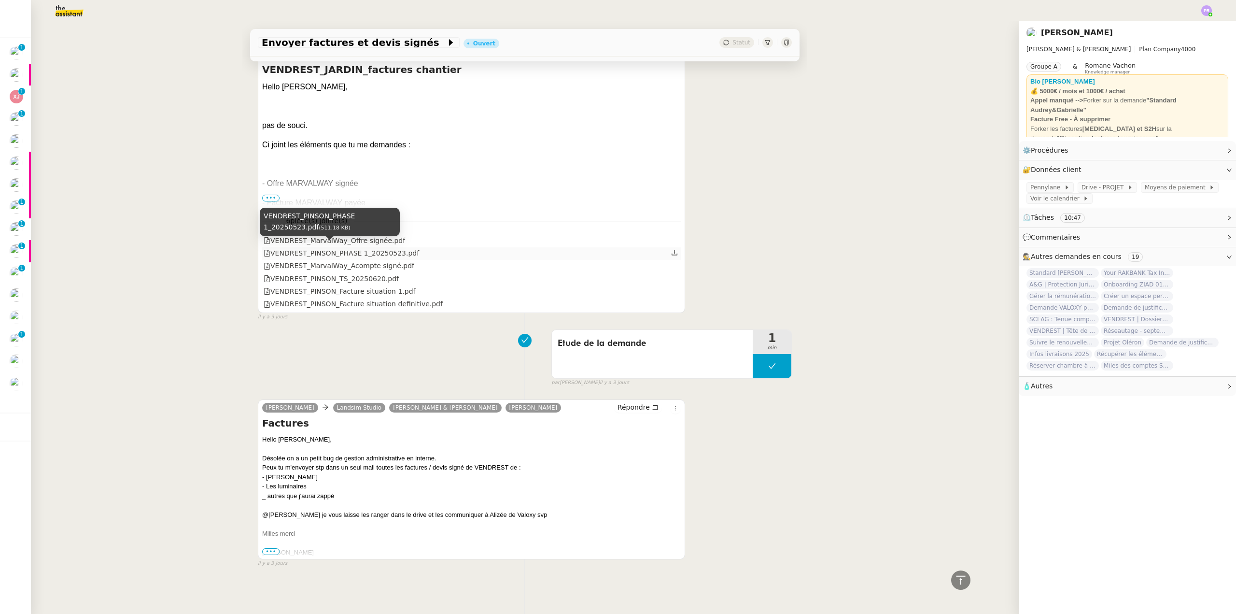
click at [351, 248] on div "VENDREST_PINSON_PHASE 1_20250523.pdf" at bounding box center [341, 253] width 155 height 11
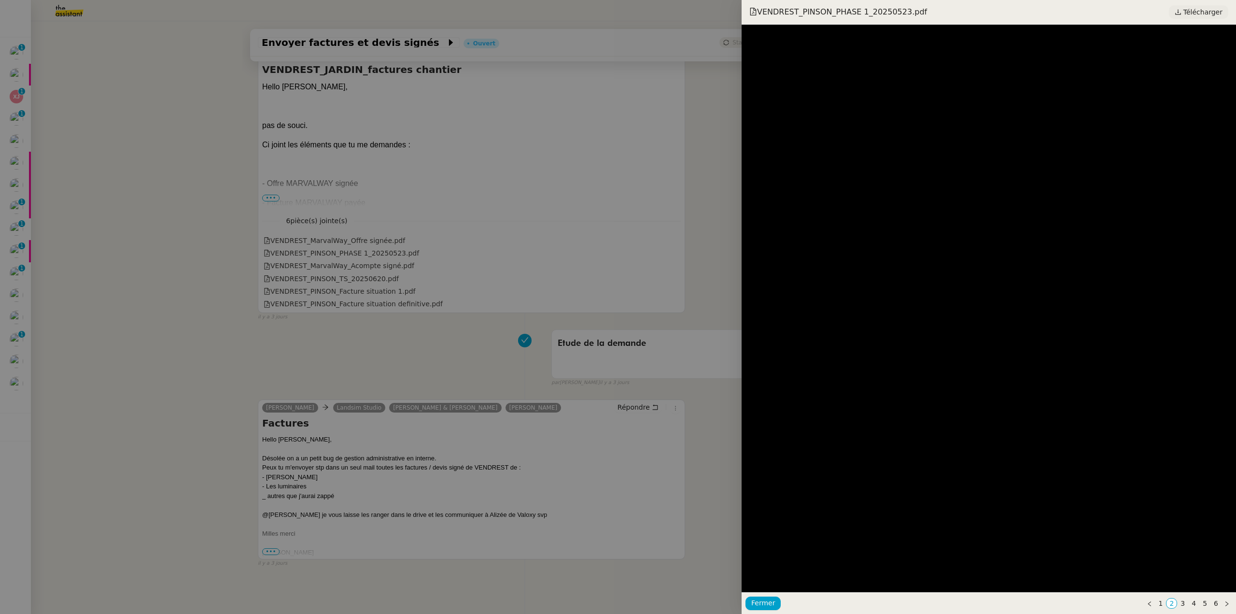
click at [1206, 10] on span "Télécharger" at bounding box center [1202, 12] width 39 height 13
click at [368, 277] on div at bounding box center [618, 307] width 1236 height 614
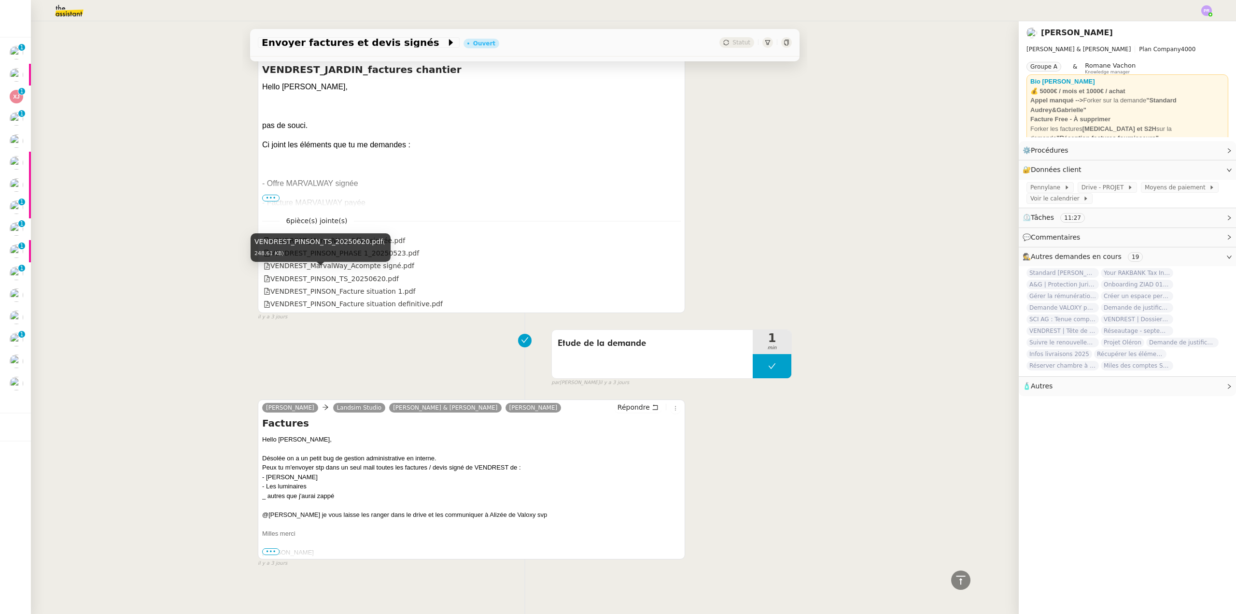
click at [350, 273] on div "VENDREST_PINSON_TS_20250620.pdf" at bounding box center [331, 278] width 135 height 11
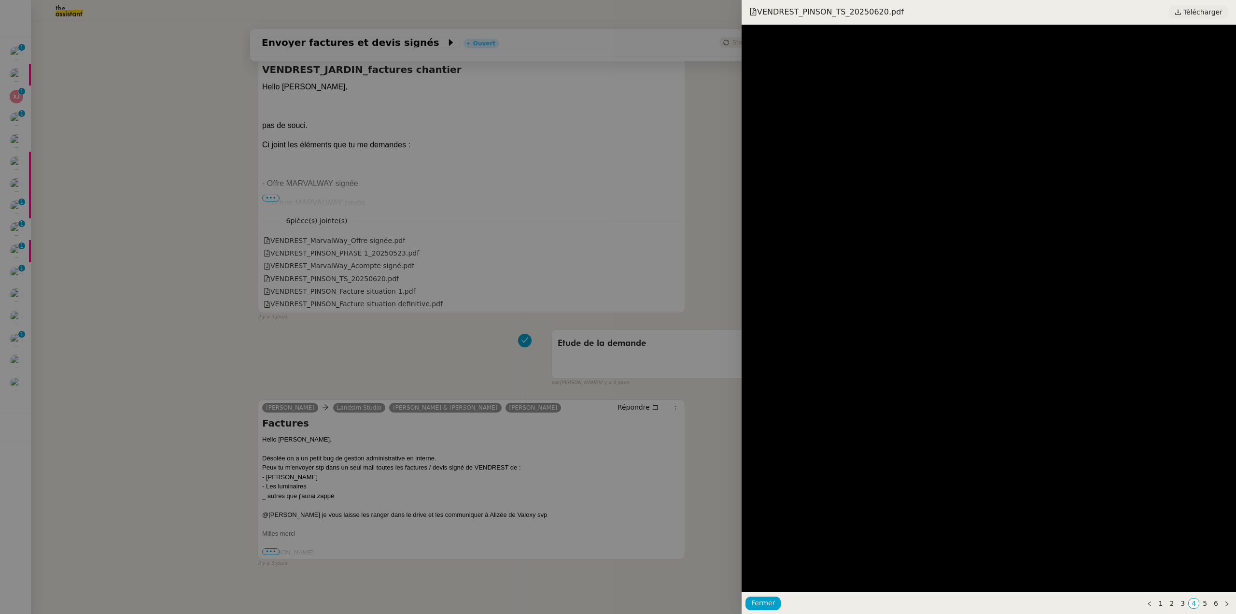
click at [1201, 13] on span "Télécharger" at bounding box center [1202, 12] width 39 height 13
click at [217, 263] on div at bounding box center [618, 307] width 1236 height 614
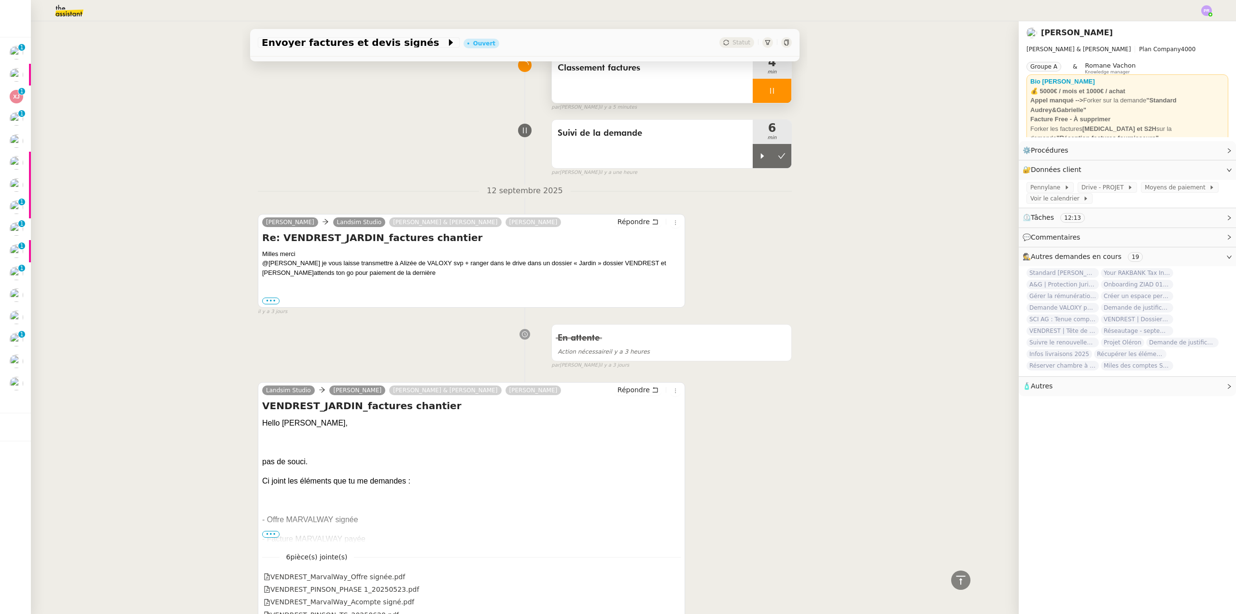
scroll to position [41, 0]
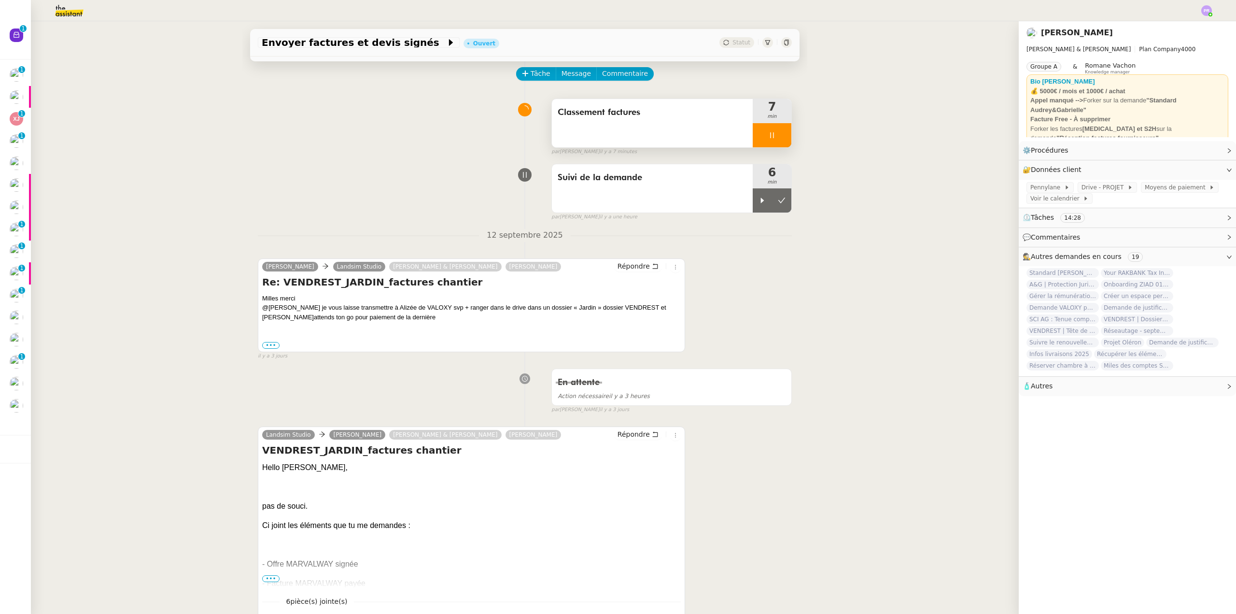
click at [129, 139] on div "Envoyer factures et devis signés Ouvert Statut Client Gabrielle Tavernier Owner…" at bounding box center [525, 317] width 988 height 592
click at [635, 267] on span "Répondre" at bounding box center [633, 266] width 32 height 10
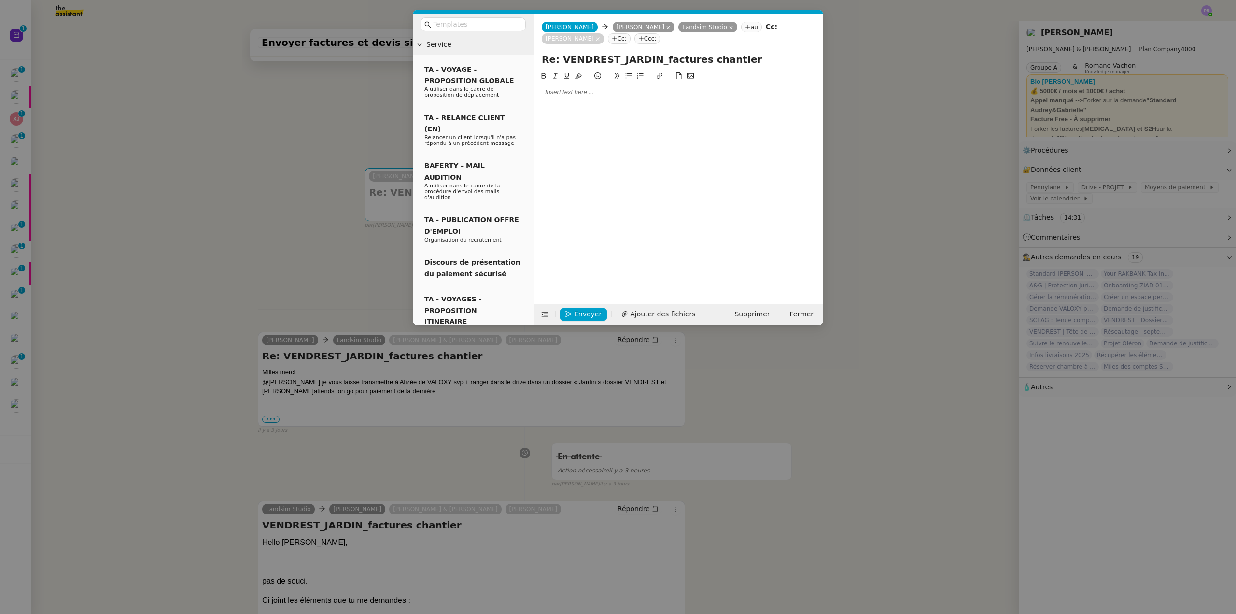
click at [566, 90] on div at bounding box center [678, 92] width 281 height 9
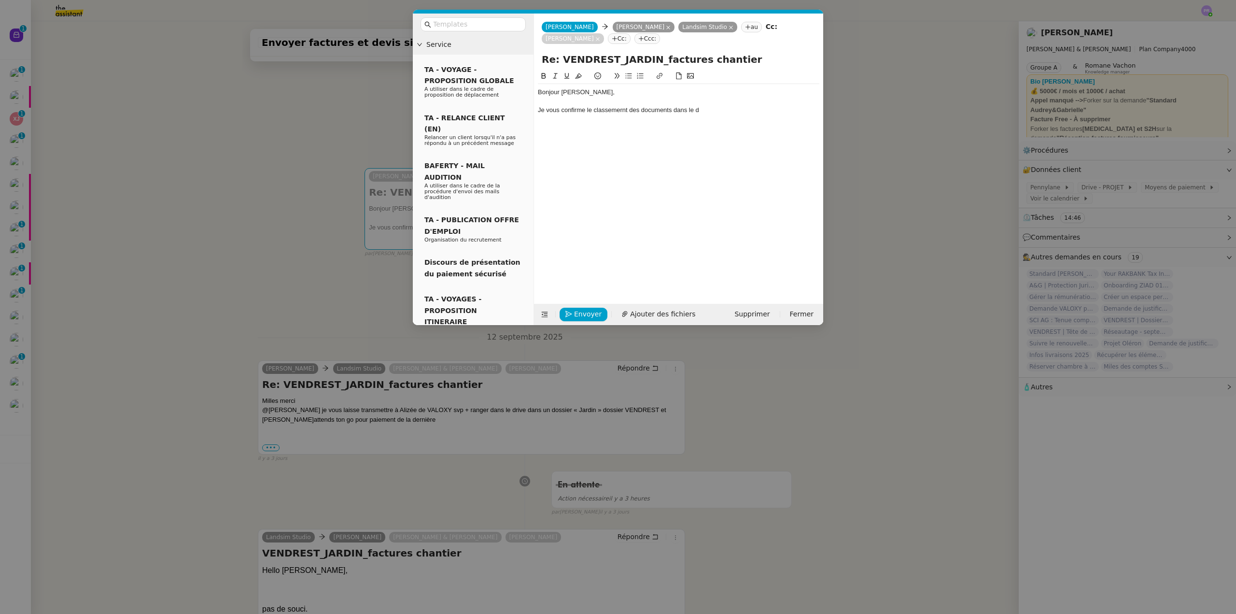
click at [583, 426] on nz-modal-container "Service TA - VOYAGE - PROPOSITION GLOBALE A utiliser dans le cadre de propositi…" at bounding box center [618, 307] width 1236 height 614
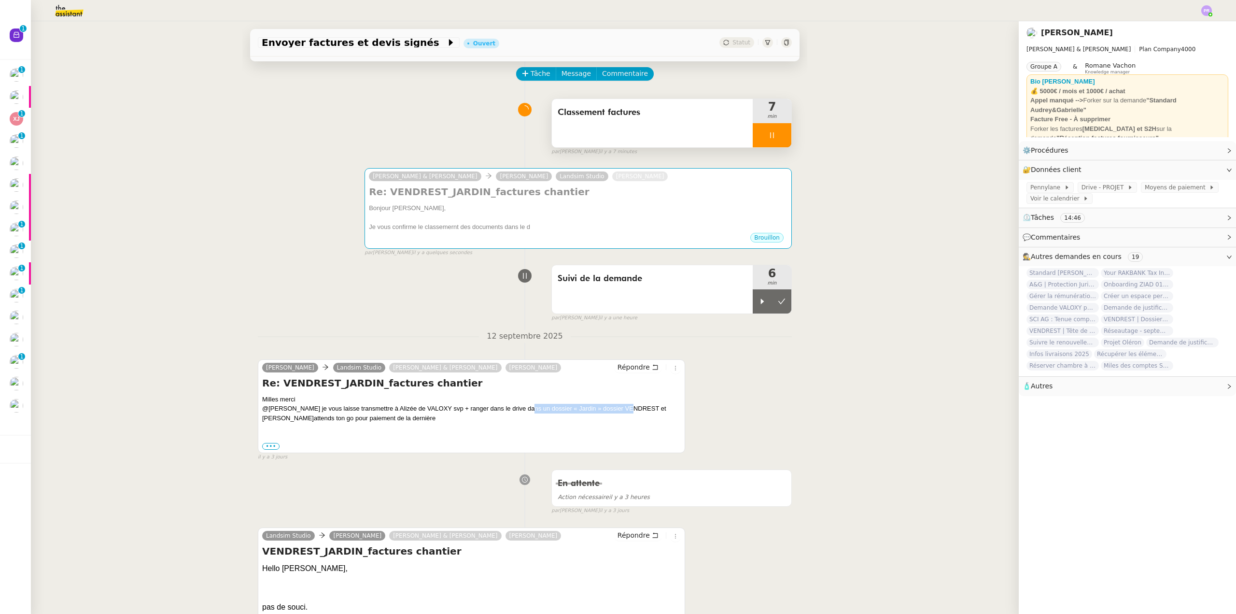
drag, startPoint x: 517, startPoint y: 409, endPoint x: 623, endPoint y: 412, distance: 106.2
click at [623, 412] on div "@camille je vous laisse transmettre à Alizée de VALOXY svp + ranger dans le dri…" at bounding box center [471, 413] width 419 height 19
copy div "dossier « Jardin » dossier VENDREST"
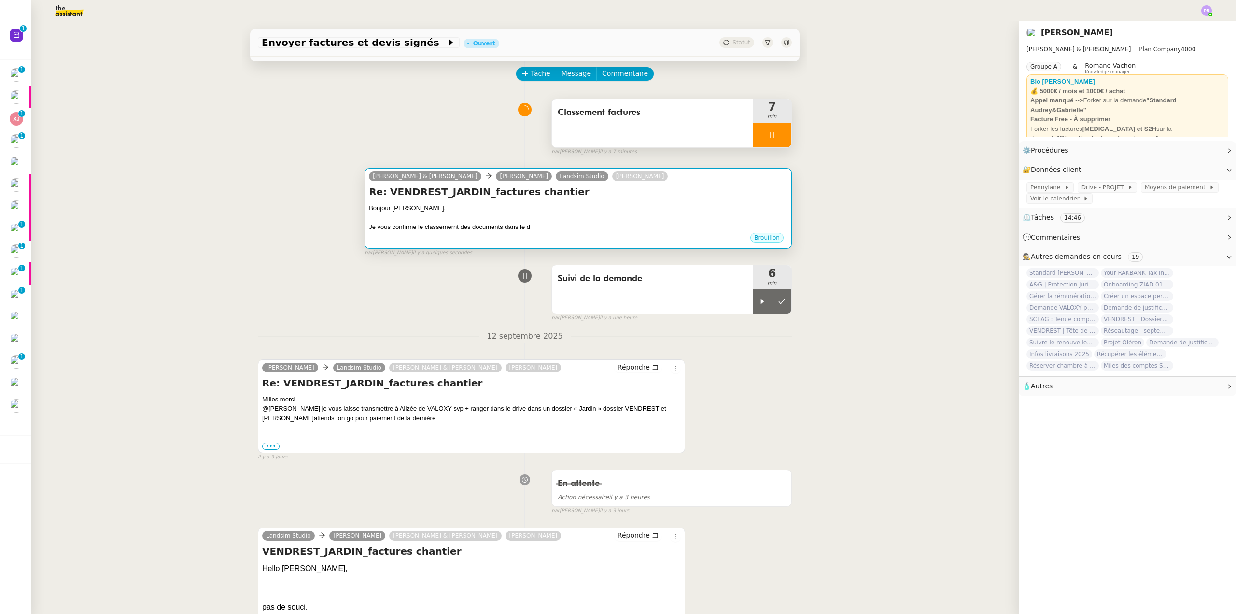
click at [606, 205] on div "Re: VENDREST_JARDIN_factures chantier Bonjour Gabrielle, Je vous confirme le cl…" at bounding box center [578, 208] width 419 height 47
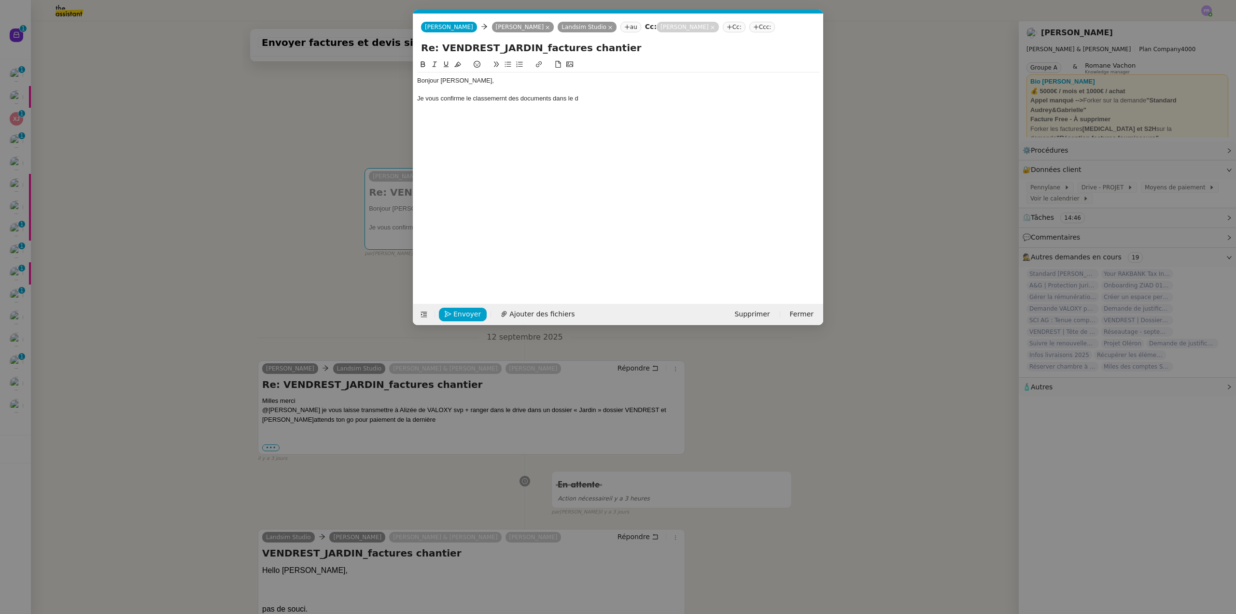
scroll to position [0, 20]
click at [594, 95] on div "Je vous confirme le classemernt des documents dans le d" at bounding box center [618, 98] width 402 height 9
click at [582, 97] on div "Je vous confirme le classemernt des documents dans le ddossier « Jardin » dossi…" at bounding box center [618, 98] width 402 height 9
click at [490, 99] on div "Je vous confirme le classemernt des documents dans le dossier « Jardin » dossie…" at bounding box center [618, 98] width 402 height 9
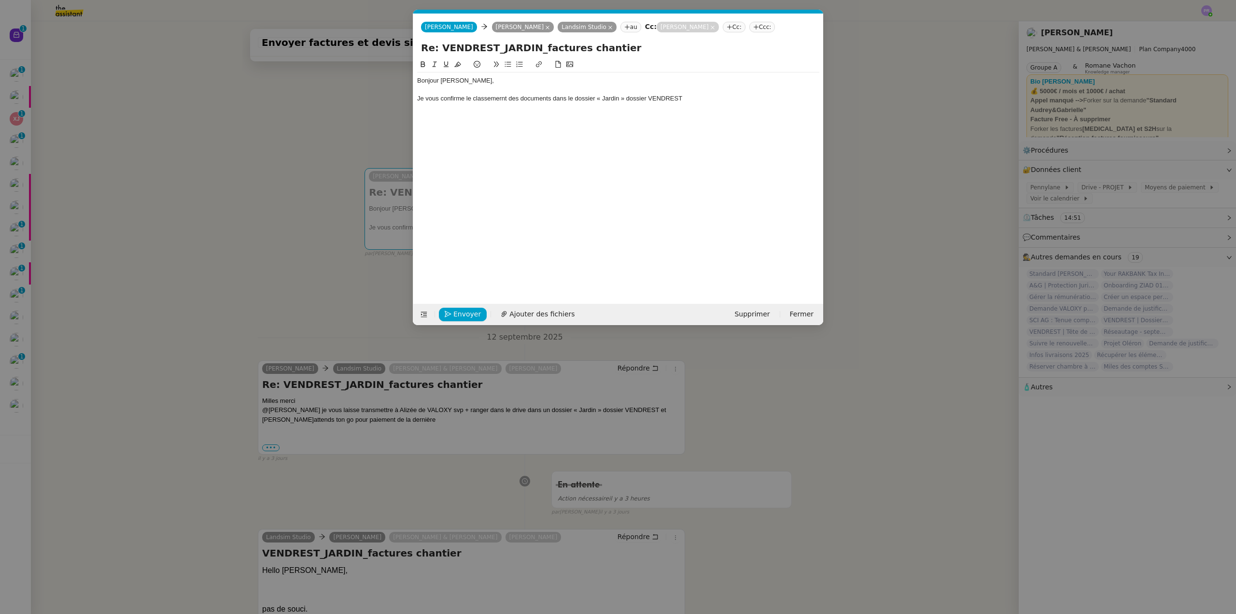
click at [0, 0] on lt-span "classeme nt" at bounding box center [0, 0] width 0 height 0
drag, startPoint x: 644, startPoint y: 98, endPoint x: 624, endPoint y: 98, distance: 19.8
click at [624, 98] on div "Je vous confirme le classement des documents dans le dossier « Jardin » dossier…" at bounding box center [618, 98] width 402 height 9
click at [687, 96] on div "Je vous confirme le classement des documents dans le dossier « Jardin » du Driv…" at bounding box center [618, 98] width 402 height 9
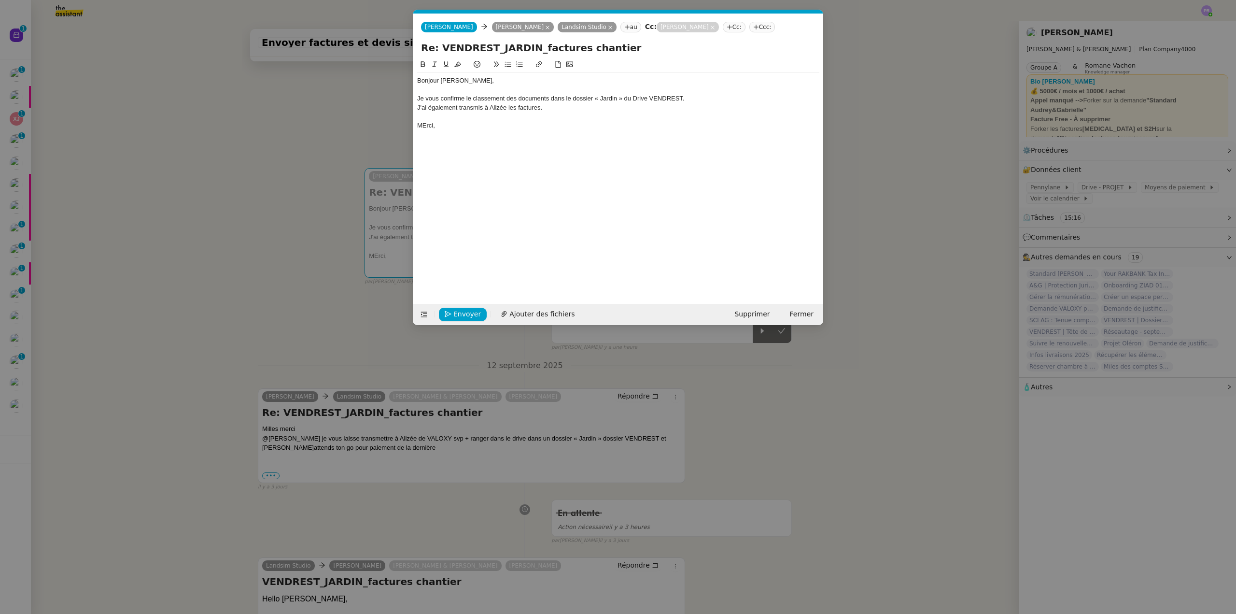
click at [426, 125] on div "MErci," at bounding box center [618, 125] width 402 height 9
click at [609, 26] on icon at bounding box center [610, 27] width 5 height 5
click at [500, 84] on div "Bonjour [PERSON_NAME]," at bounding box center [618, 80] width 402 height 9
drag, startPoint x: 486, startPoint y: 115, endPoint x: 498, endPoint y: 114, distance: 12.1
click at [487, 115] on div at bounding box center [618, 116] width 402 height 9
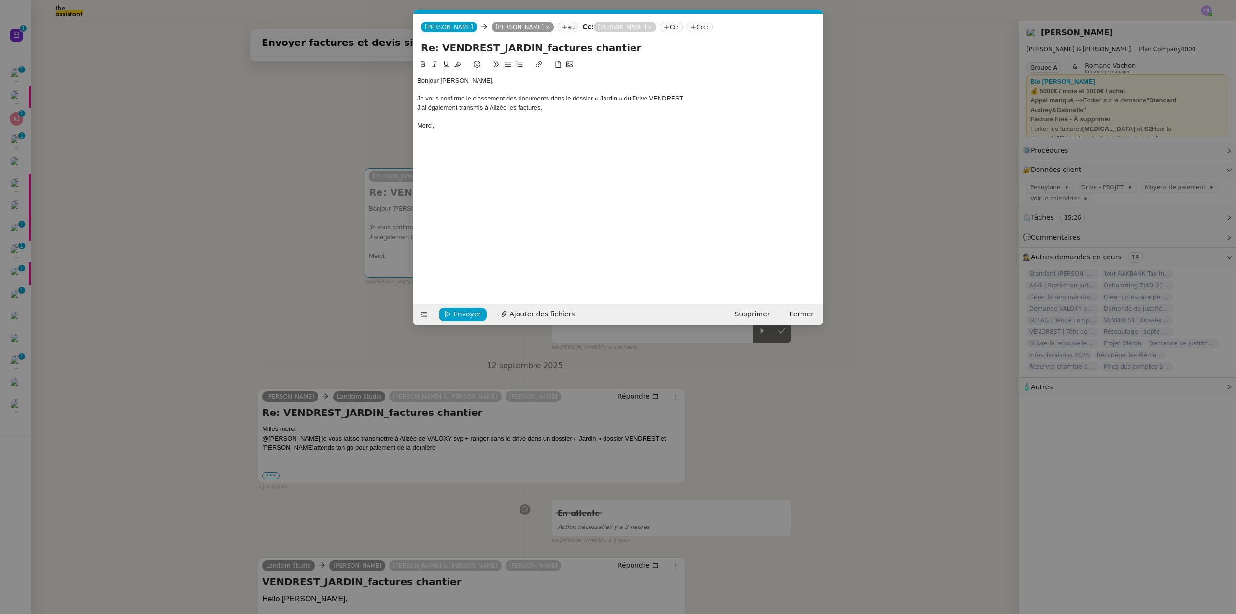
click at [516, 107] on div "J'ai également transmis à Alizée les factures." at bounding box center [618, 107] width 402 height 9
click at [601, 107] on div "J'ai également transmis à Alizée l'ensemble des dernières factures." at bounding box center [618, 107] width 402 height 9
drag, startPoint x: 580, startPoint y: 107, endPoint x: 558, endPoint y: 105, distance: 21.8
click at [558, 105] on div "J'ai également transmis à Alizée l'ensemble des dernières factures envoyées par…" at bounding box center [618, 107] width 402 height 9
click at [627, 104] on div "J'ai également transmis à Alizée l'ensemble des factures envoyées par Landsim s…" at bounding box center [618, 107] width 402 height 9
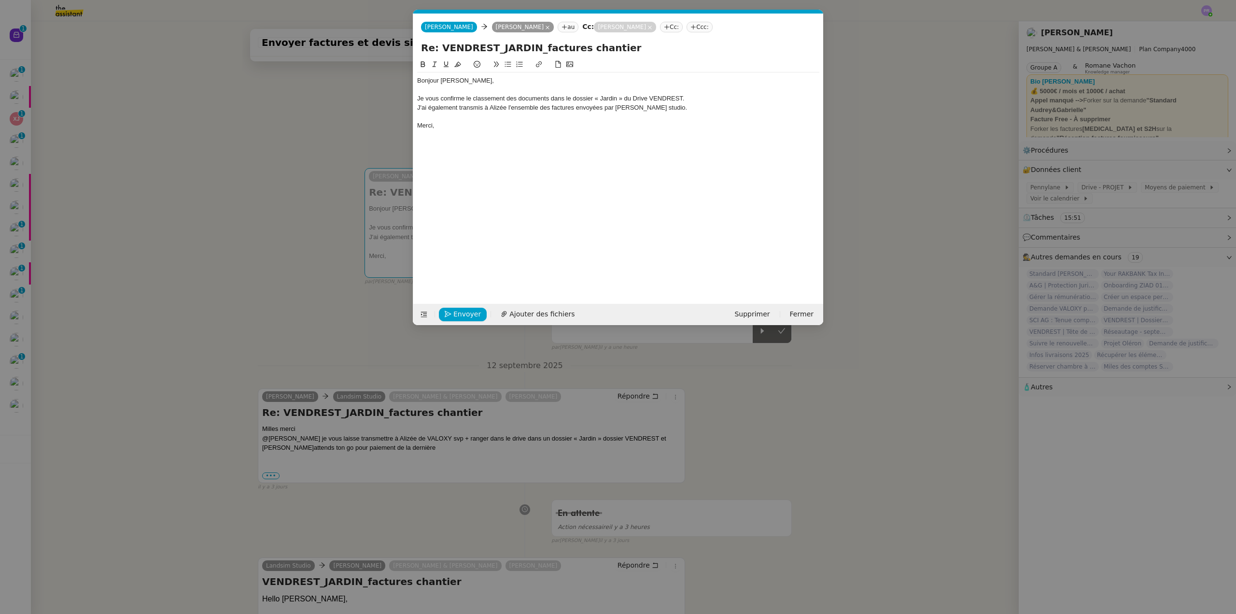
click at [663, 111] on div "J'ai également transmis à Alizée l'ensemble des factures envoyées par Landsim s…" at bounding box center [618, 107] width 402 height 9
drag, startPoint x: 657, startPoint y: 107, endPoint x: 616, endPoint y: 106, distance: 41.5
click at [616, 106] on div "J'ai également transmis à Alizée l'ensemble des factures envoyées par Landsim s…" at bounding box center [618, 107] width 402 height 9
drag, startPoint x: 434, startPoint y: 62, endPoint x: 541, endPoint y: 79, distance: 107.5
click at [435, 62] on icon at bounding box center [434, 64] width 4 height 5
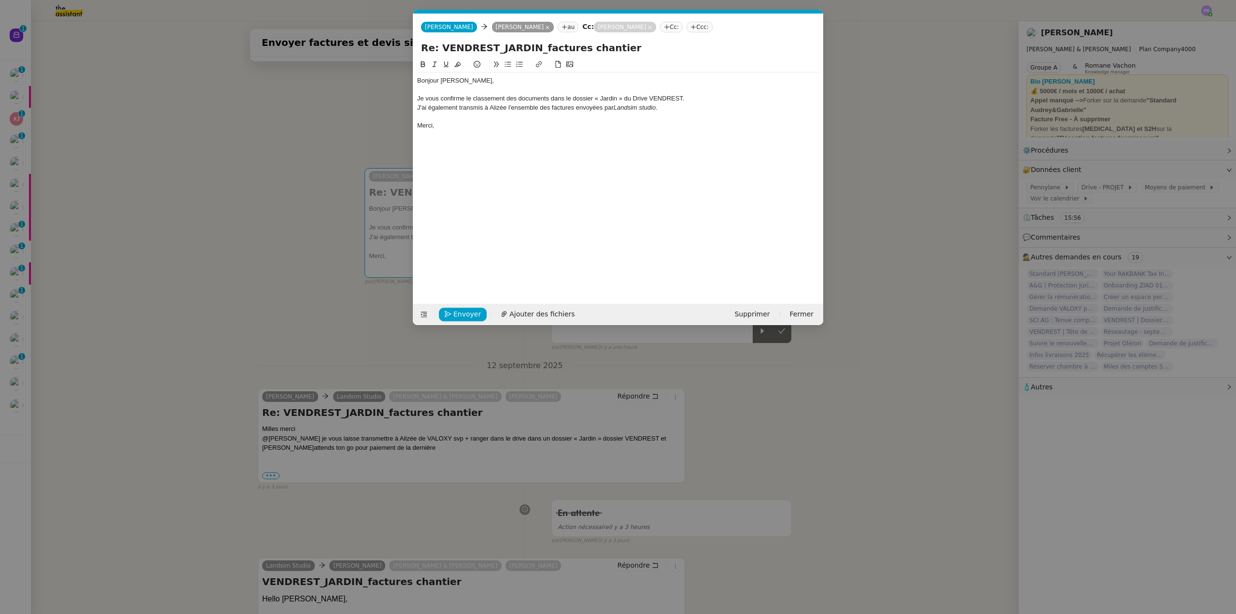
click at [705, 105] on div "J'ai également transmis à Alizée l'ensemble des factures envoyées par Landsim s…" at bounding box center [618, 107] width 402 height 9
click at [680, 133] on div "Bonjour Gabrielle, Je vous confirme le classement des documents dans le dossier…" at bounding box center [618, 102] width 402 height 61
click at [794, 436] on nz-modal-container "Service TA - VOYAGE - PROPOSITION GLOBALE A utiliser dans le cadre de propositi…" at bounding box center [618, 307] width 1236 height 614
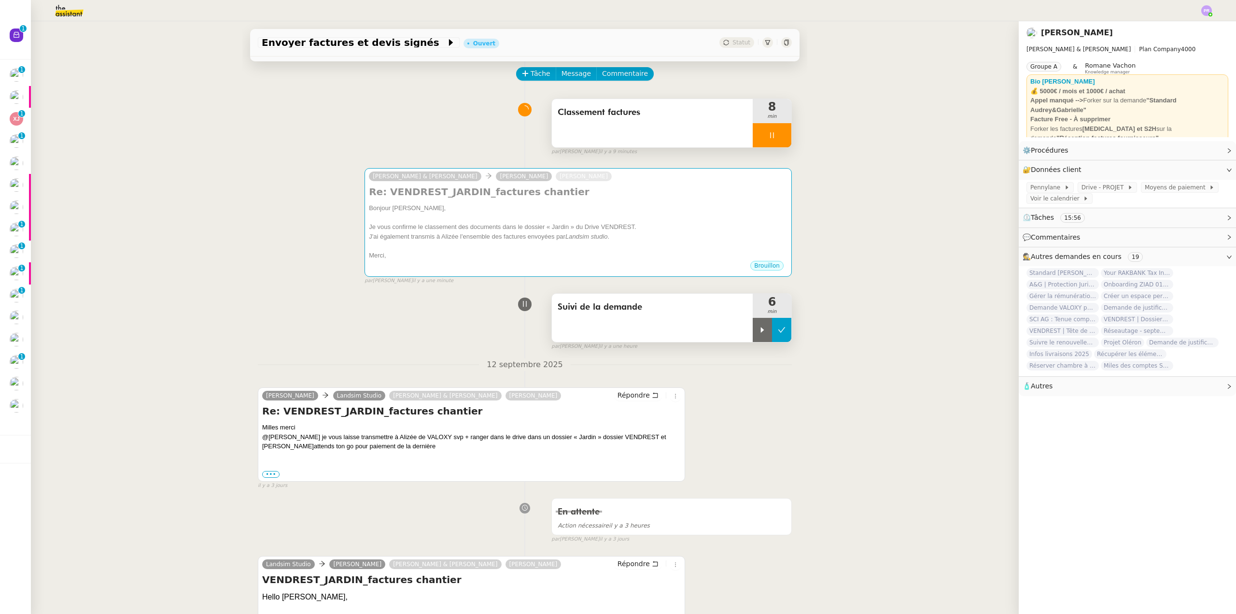
click at [778, 329] on icon at bounding box center [782, 330] width 8 height 8
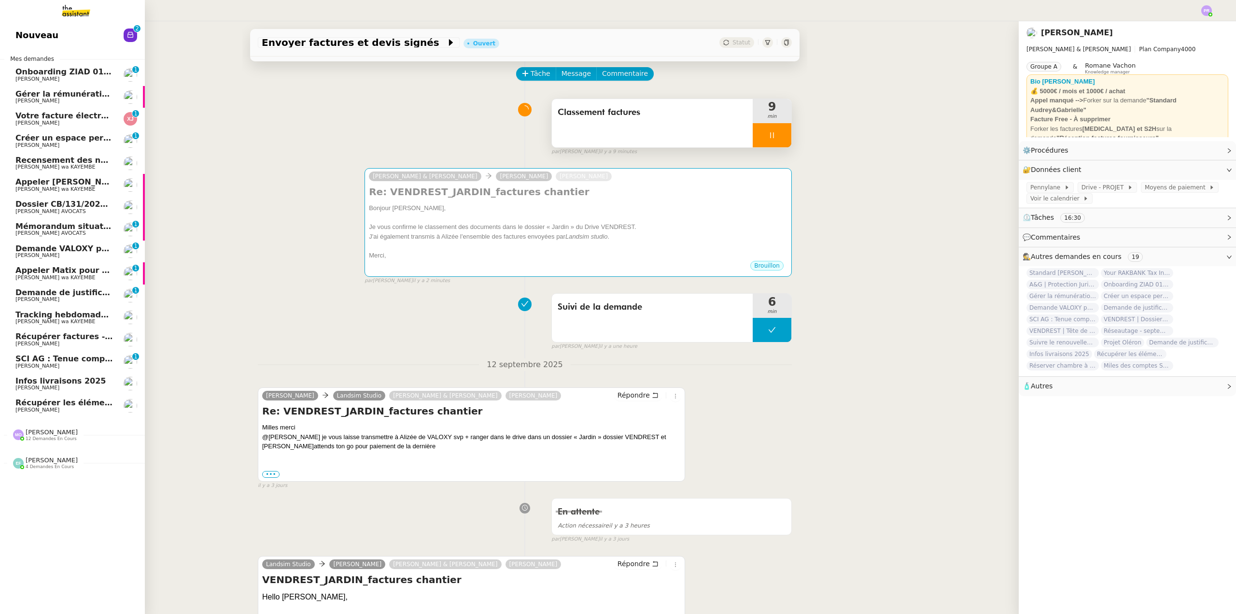
click at [91, 160] on span "Recensement des numéros de vigiks" at bounding box center [94, 159] width 159 height 9
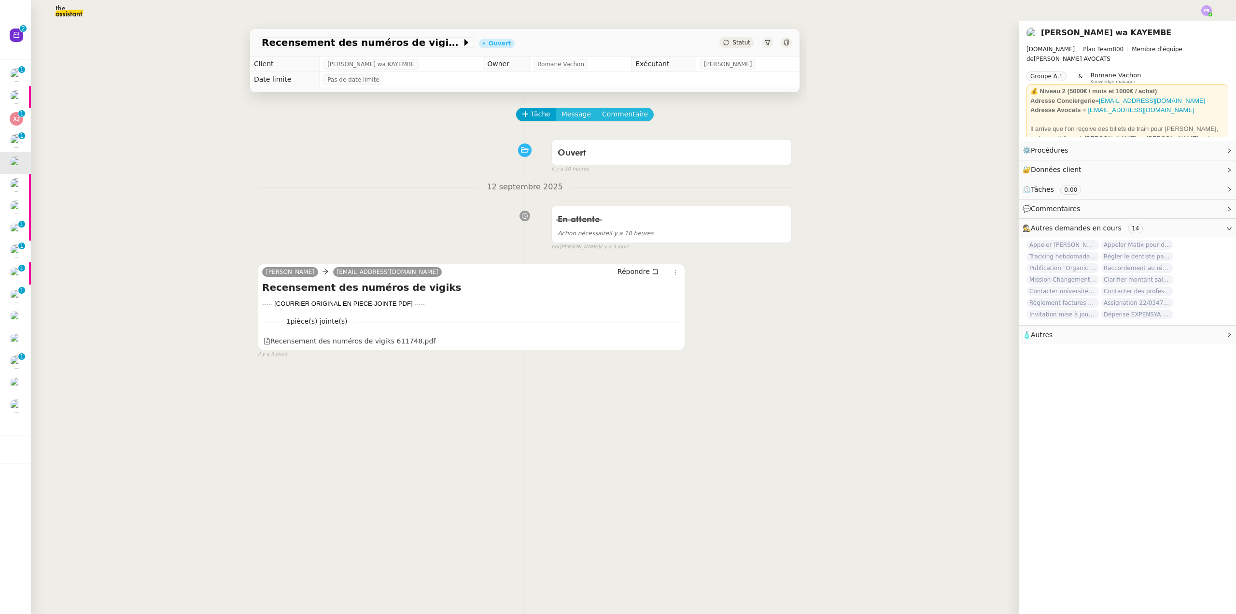
drag, startPoint x: 564, startPoint y: 113, endPoint x: 585, endPoint y: 122, distance: 22.9
click at [565, 114] on span "Message" at bounding box center [575, 114] width 29 height 11
click at [600, 140] on span "Nouvelle conversation" at bounding box center [610, 143] width 85 height 8
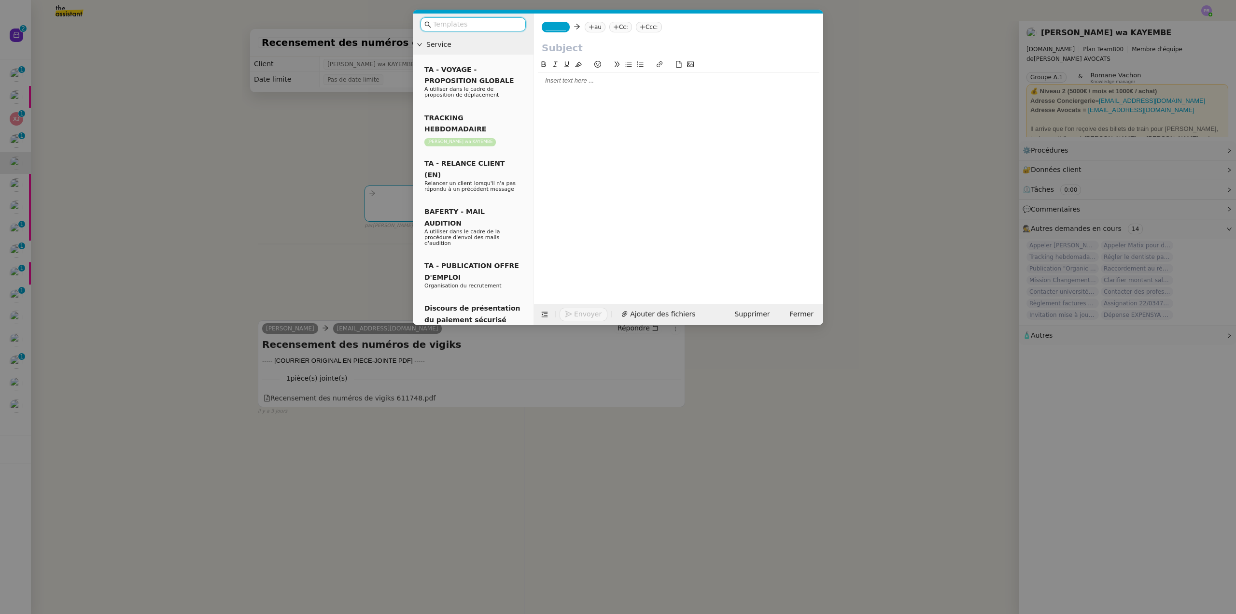
click at [557, 81] on div at bounding box center [678, 80] width 281 height 9
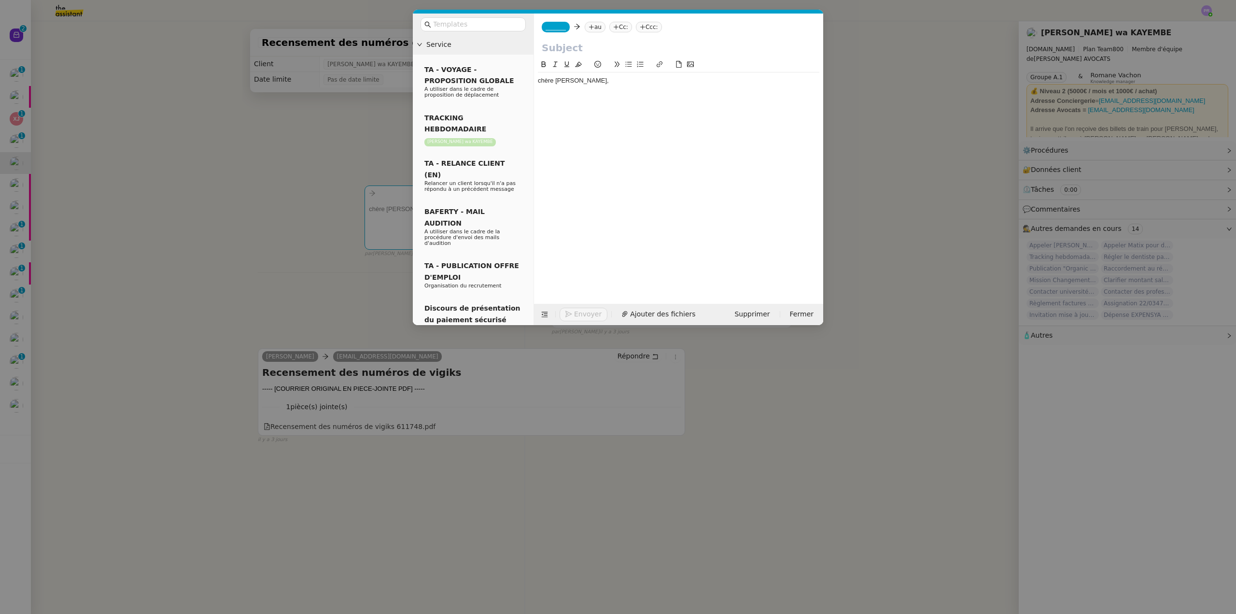
click at [303, 313] on nz-modal-container "Service TA - VOYAGE - PROPOSITION GLOBALE A utiliser dans le cadre de propositi…" at bounding box center [618, 307] width 1236 height 614
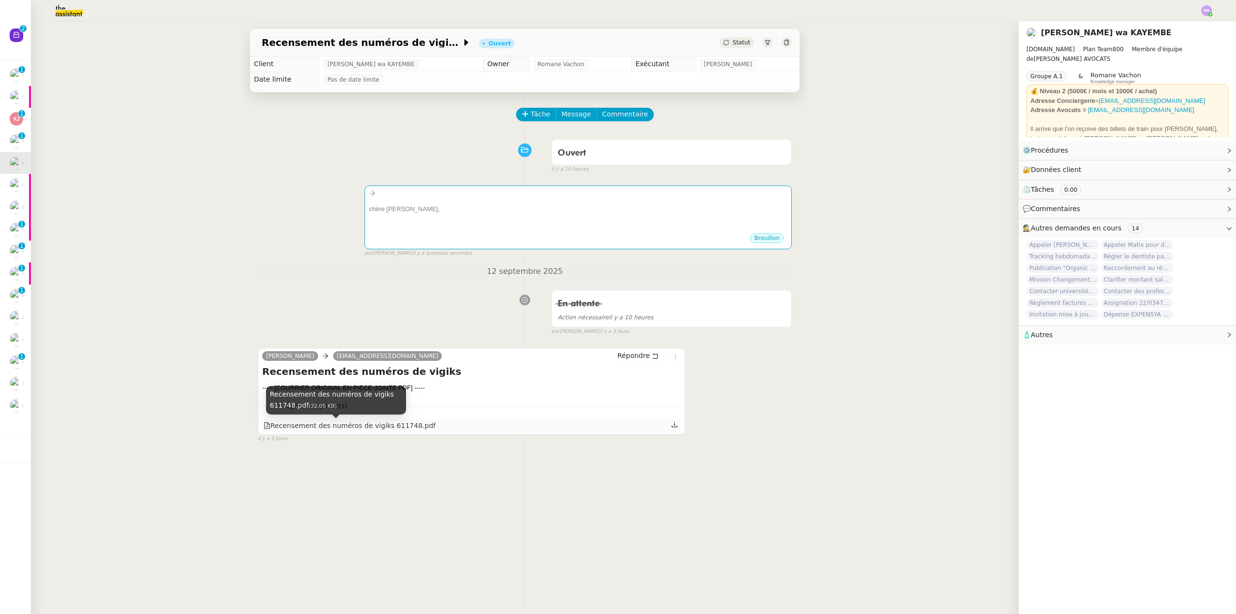
click at [324, 426] on div "Recensement des numéros de vigiks 611748.pdf" at bounding box center [350, 425] width 172 height 11
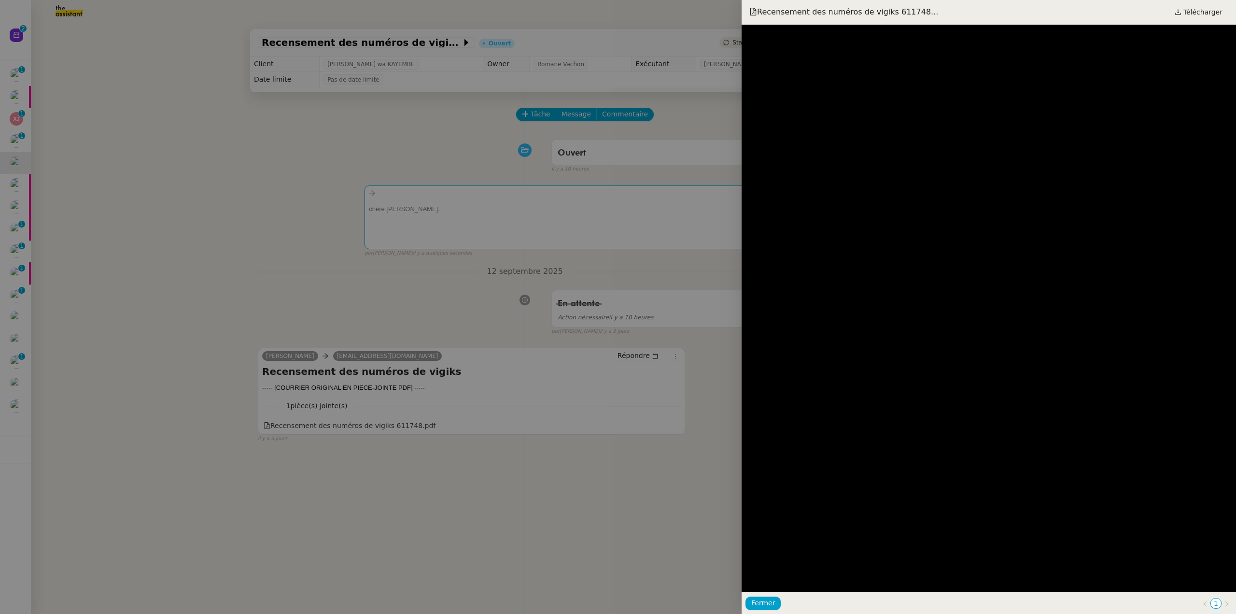
click at [447, 213] on div at bounding box center [618, 307] width 1236 height 614
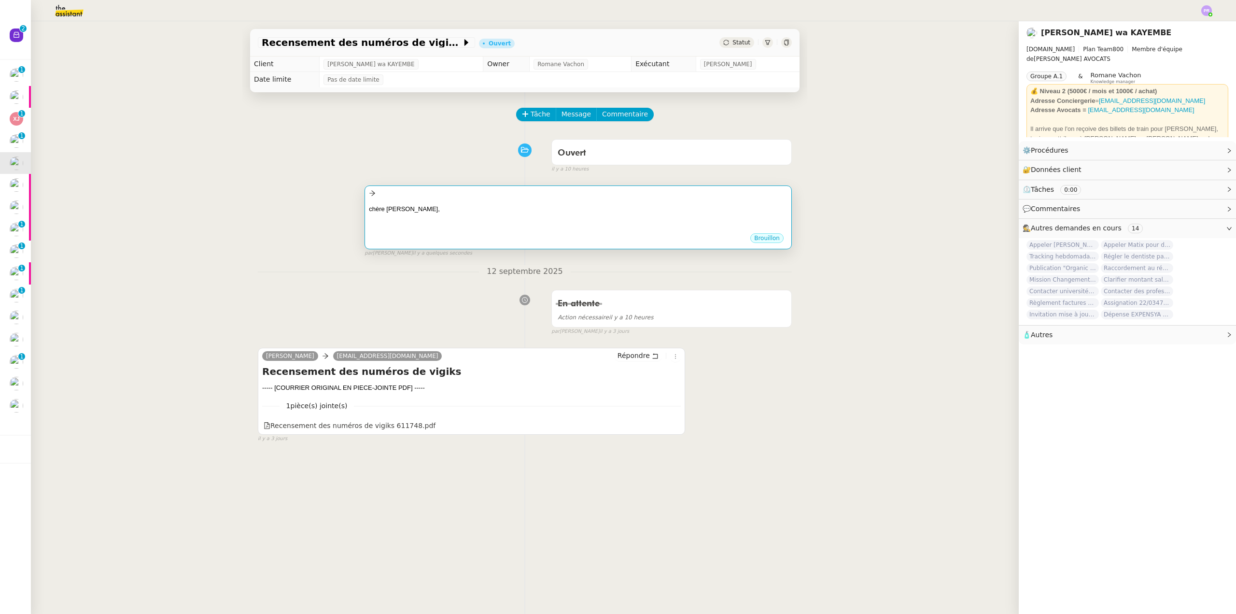
click at [463, 217] on div at bounding box center [578, 218] width 419 height 10
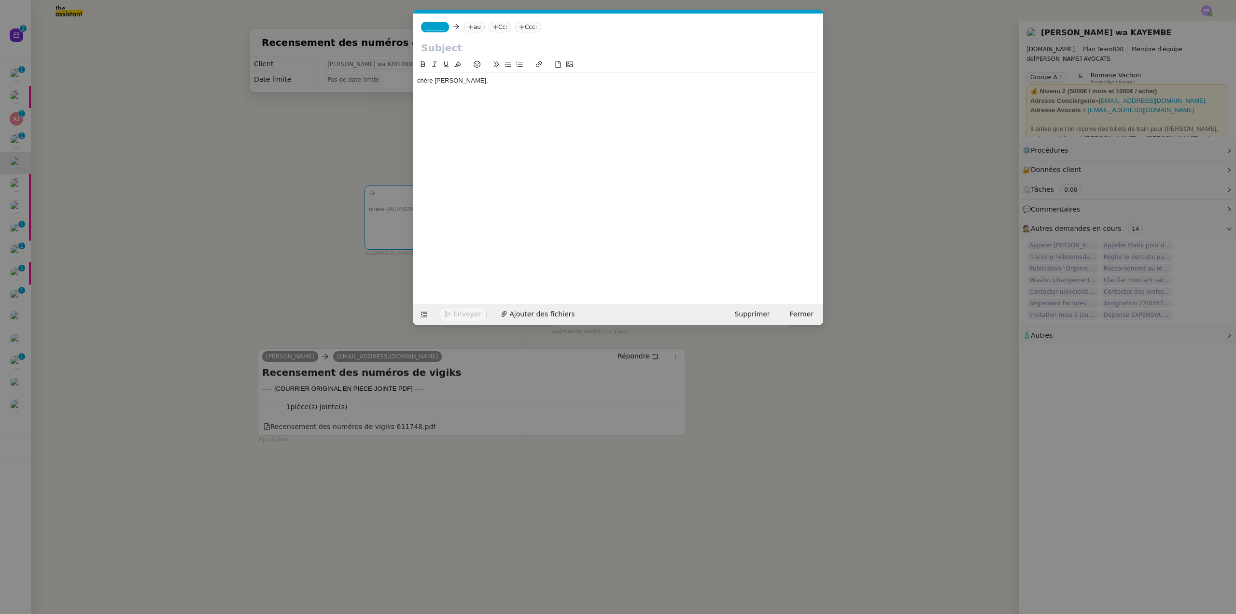
scroll to position [0, 20]
click at [420, 83] on div "chère Naomi," at bounding box center [618, 80] width 402 height 9
click at [470, 77] on div "[PERSON_NAME]," at bounding box center [618, 80] width 402 height 9
drag, startPoint x: 203, startPoint y: 171, endPoint x: 195, endPoint y: 175, distance: 8.4
click at [201, 172] on nz-modal-container "Service TA - VOYAGE - PROPOSITION GLOBALE A utiliser dans le cadre de propositi…" at bounding box center [618, 307] width 1236 height 614
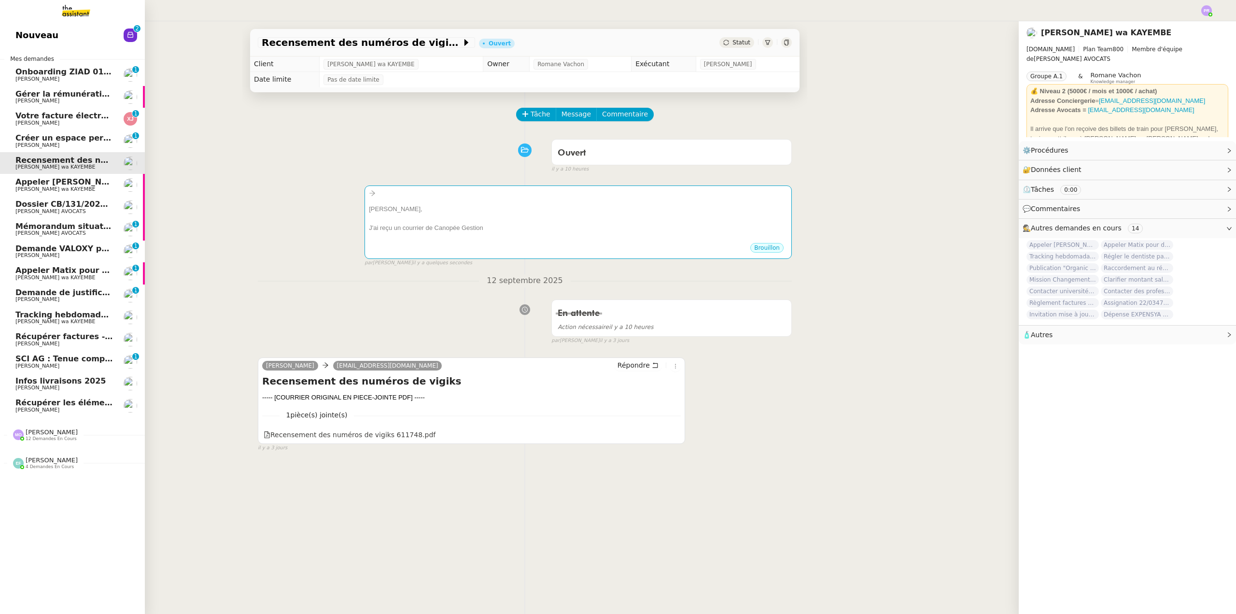
click at [85, 431] on nz-divider "Marie Orsoni 12 demandes en cours" at bounding box center [76, 434] width 145 height 13
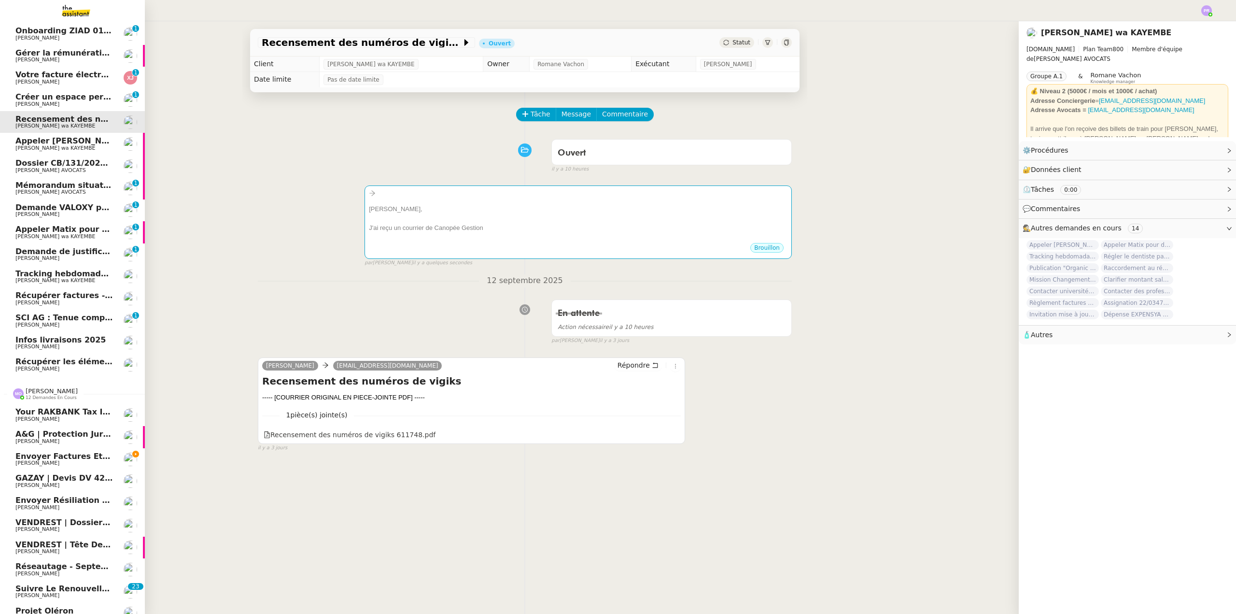
scroll to position [48, 0]
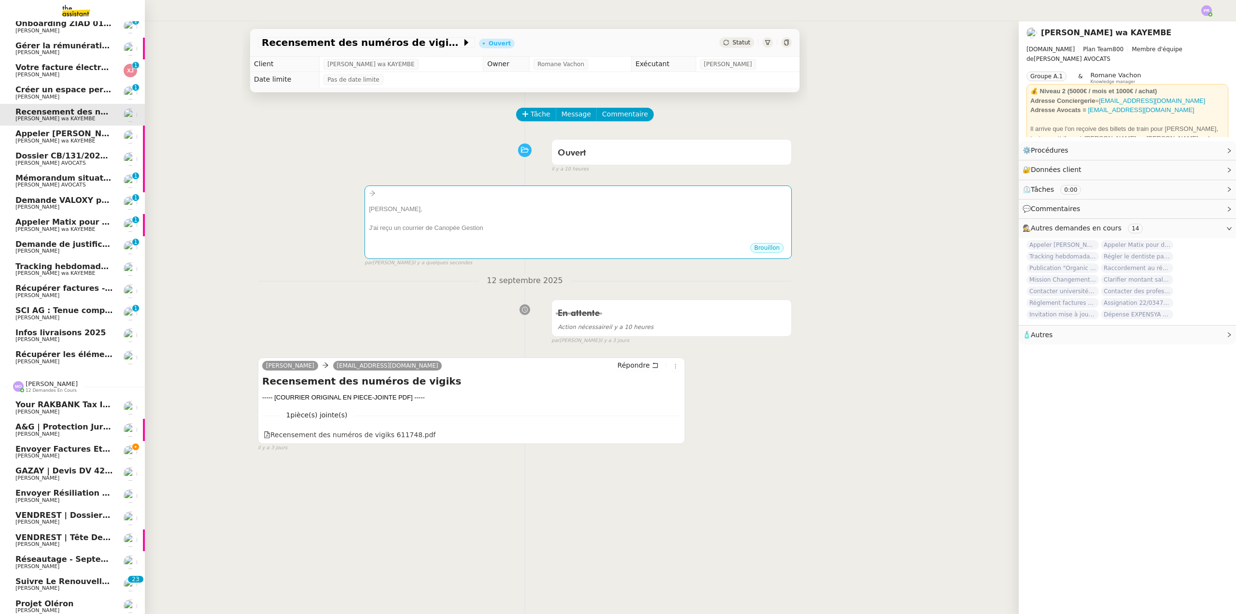
click at [99, 446] on span "Envoyer factures et devis signés" at bounding box center [87, 448] width 145 height 9
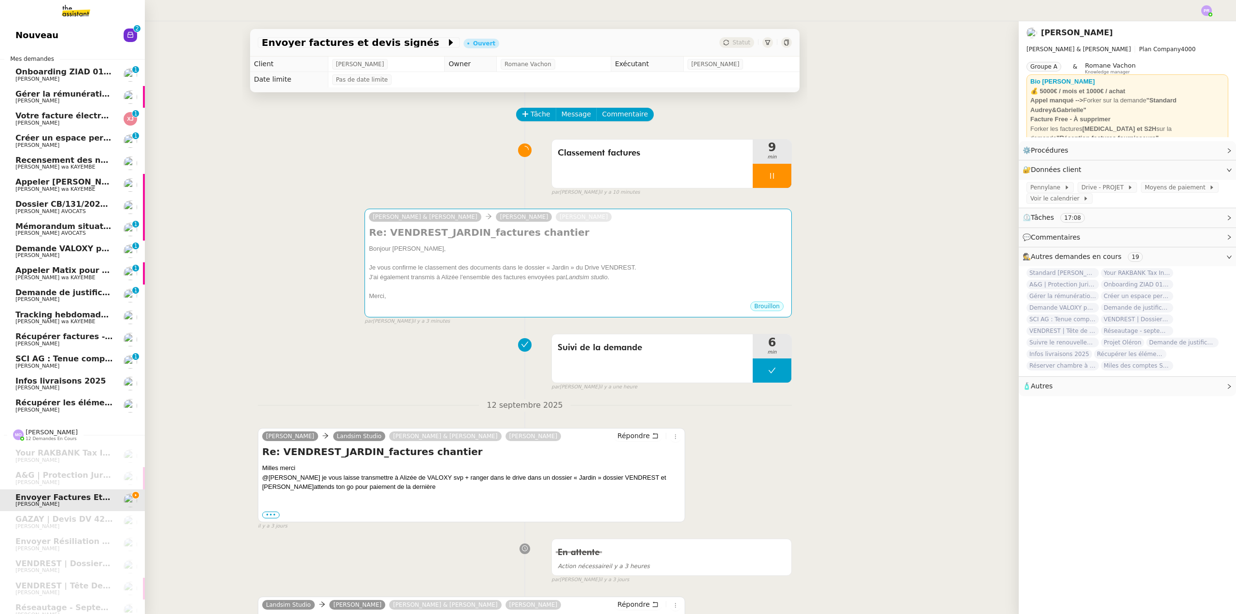
click at [56, 158] on span "Recensement des numéros de vigiks" at bounding box center [94, 159] width 159 height 9
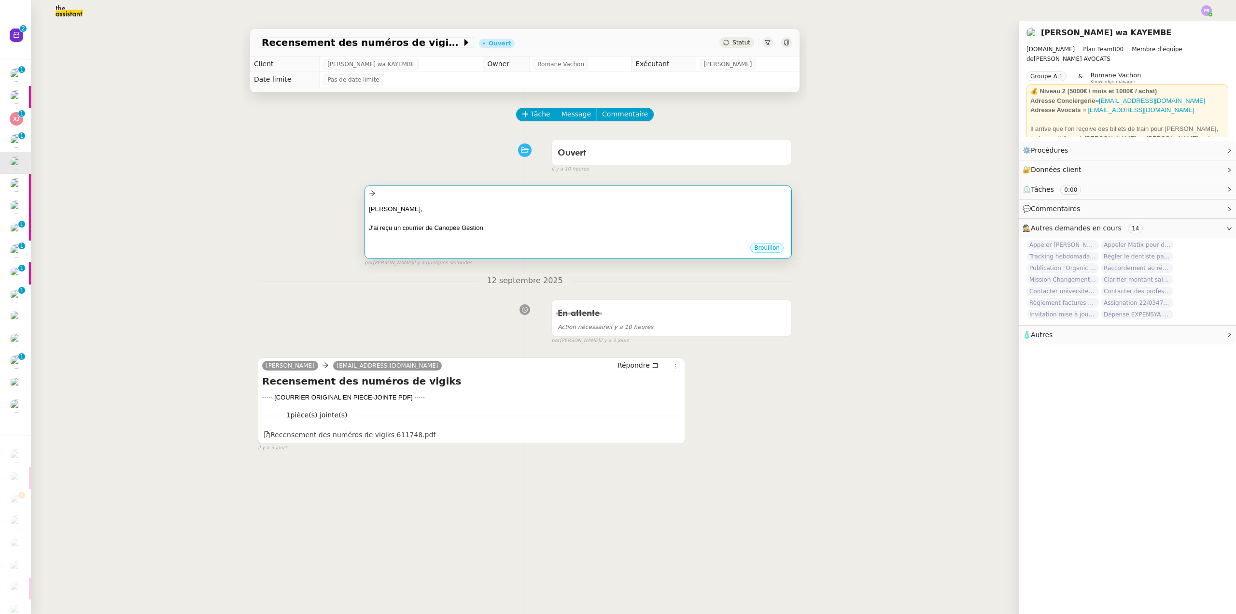
click at [581, 233] on div "J'ai reçu un courrier de Canopée Gestion" at bounding box center [578, 228] width 419 height 10
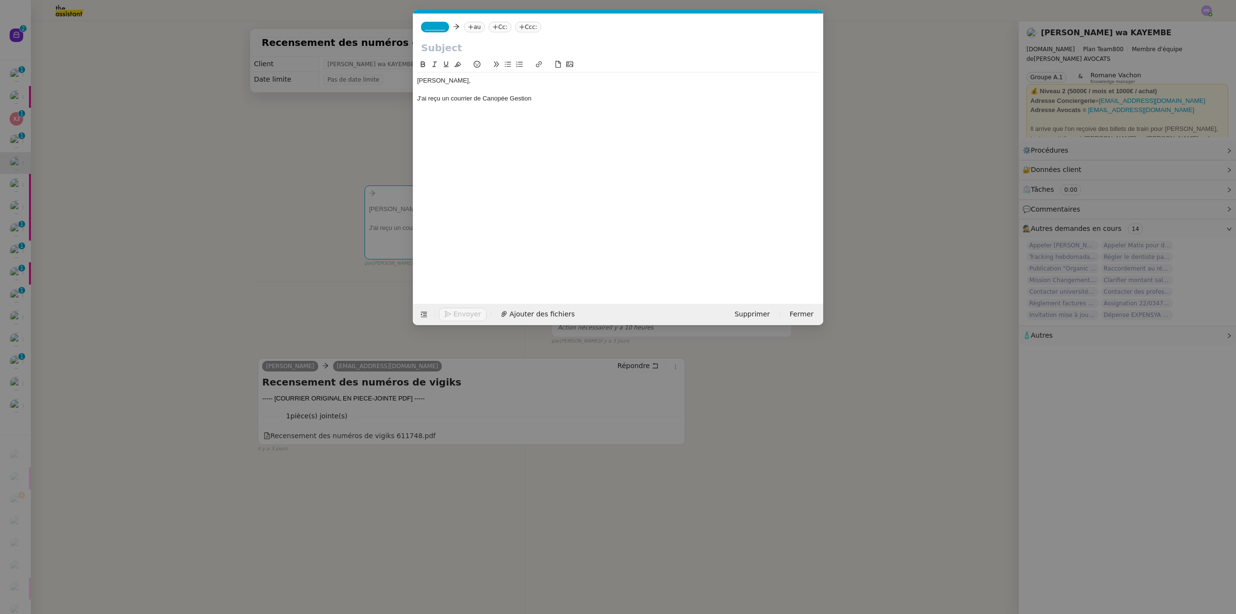
scroll to position [0, 20]
click at [556, 102] on div "J'ai reçu un courrier de Canopée Gestion" at bounding box center [618, 98] width 402 height 9
click at [352, 372] on nz-modal-container "Service TA - VOYAGE - PROPOSITION GLOBALE A utiliser dans le cadre de propositi…" at bounding box center [618, 307] width 1236 height 614
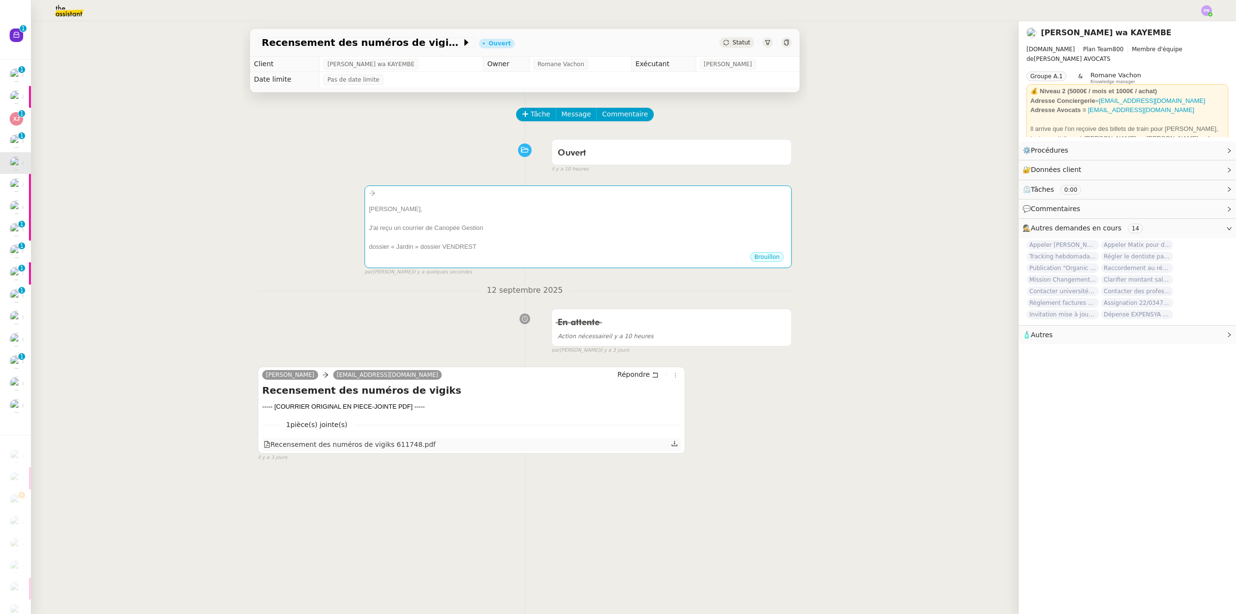
click at [380, 447] on div "Recensement des numéros de vigiks 611748.pdf" at bounding box center [350, 444] width 172 height 11
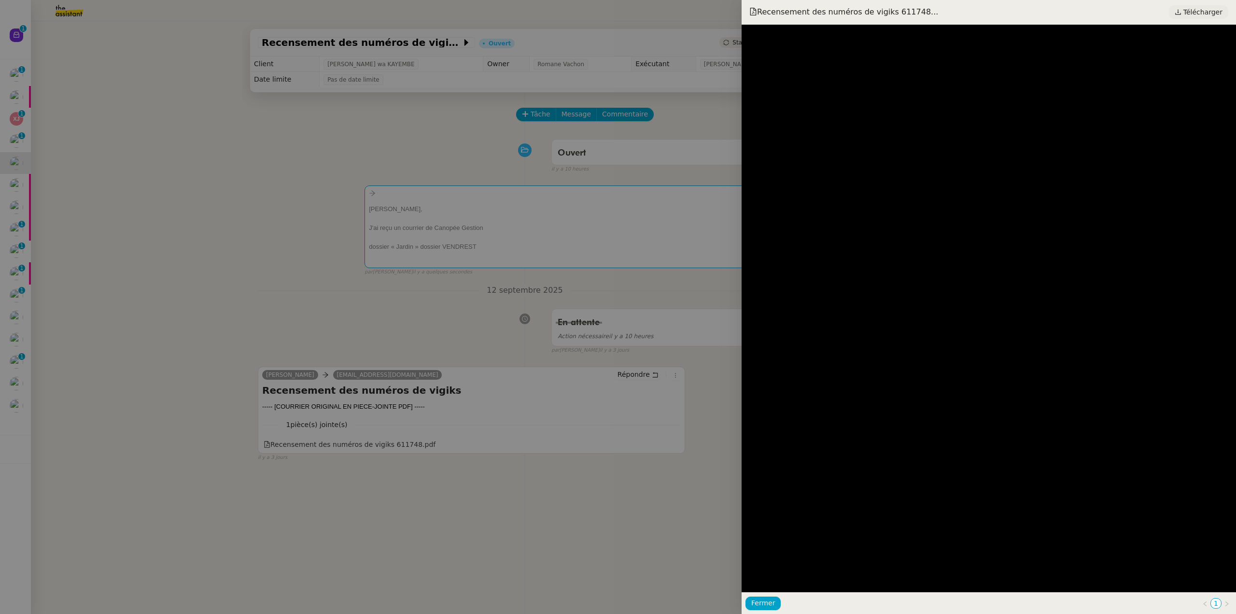
click at [1206, 11] on span "Télécharger" at bounding box center [1202, 12] width 39 height 13
click at [528, 184] on div at bounding box center [618, 307] width 1236 height 614
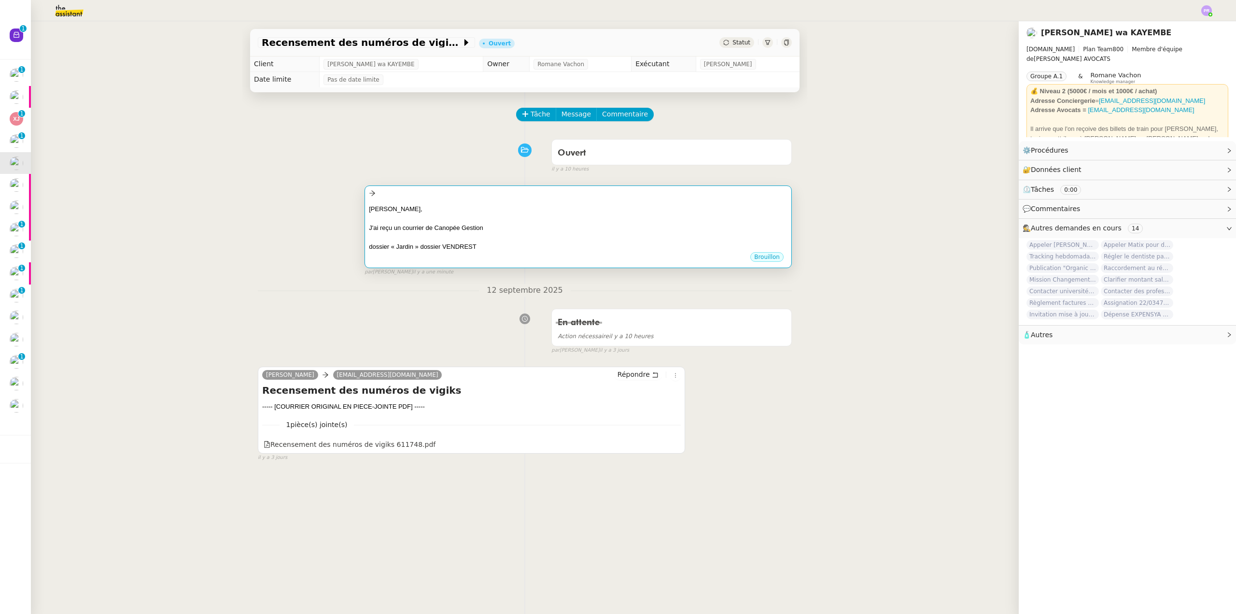
click at [515, 222] on div at bounding box center [578, 218] width 419 height 10
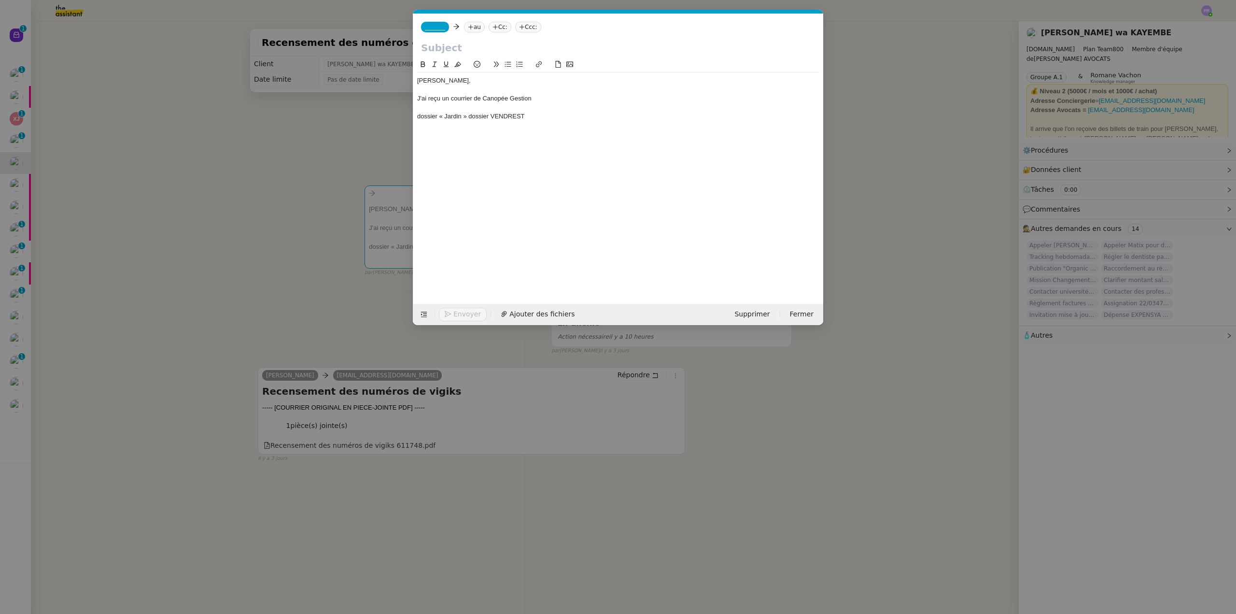
scroll to position [0, 20]
drag, startPoint x: 495, startPoint y: 118, endPoint x: 401, endPoint y: 109, distance: 94.6
click at [401, 109] on nz-modal-container "Service TA - VOYAGE - PROPOSITION GLOBALE A utiliser dans le cadre de propositi…" at bounding box center [618, 307] width 1236 height 614
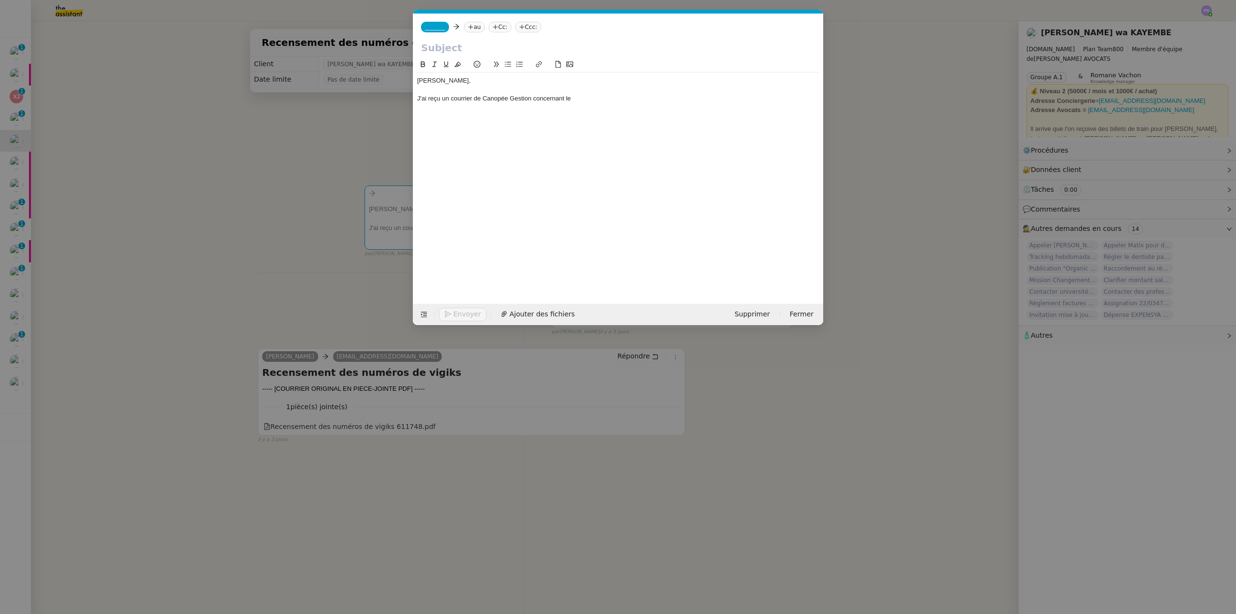
scroll to position [0, 0]
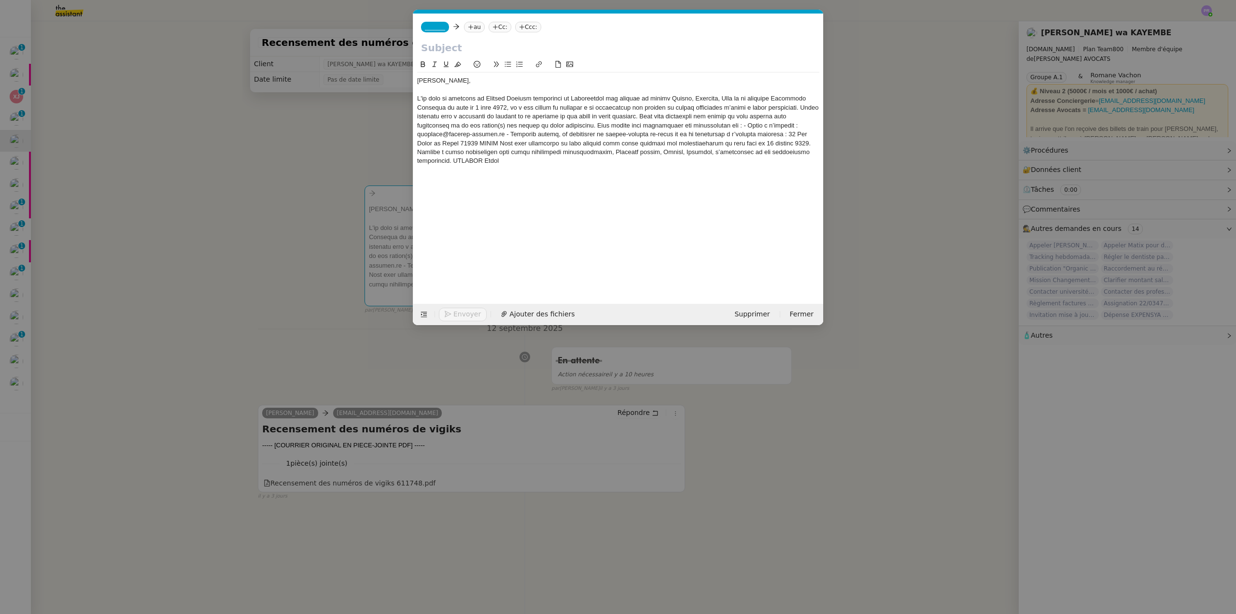
click at [577, 96] on div at bounding box center [618, 129] width 402 height 71
click at [675, 97] on div at bounding box center [618, 129] width 402 height 71
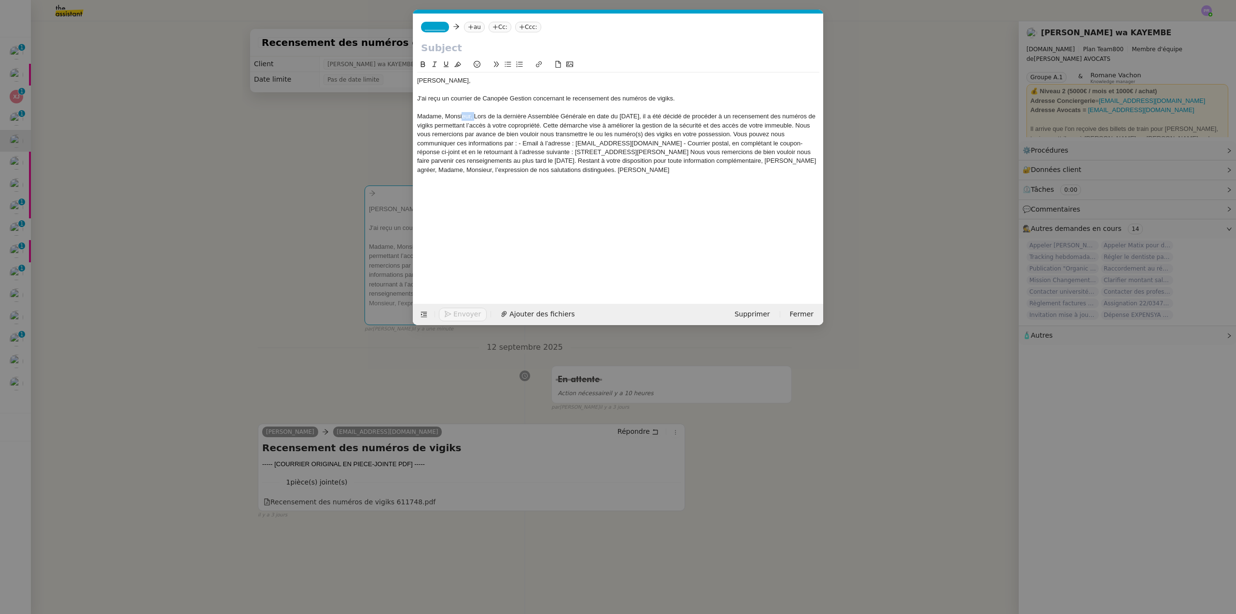
drag, startPoint x: 474, startPoint y: 116, endPoint x: 439, endPoint y: 117, distance: 34.8
click at [456, 116] on div "Madame, Monsieur, Lors de la dernière Assemblée Générale en date du 6 juin 2025…" at bounding box center [618, 143] width 402 height 62
drag, startPoint x: 439, startPoint y: 117, endPoint x: 393, endPoint y: 120, distance: 46.4
click at [393, 120] on nz-modal-container "Service TA - VOYAGE - PROPOSITION GLOBALE A utiliser dans le cadre de propositi…" at bounding box center [618, 307] width 1236 height 614
drag, startPoint x: 553, startPoint y: 116, endPoint x: 498, endPoint y: 116, distance: 54.6
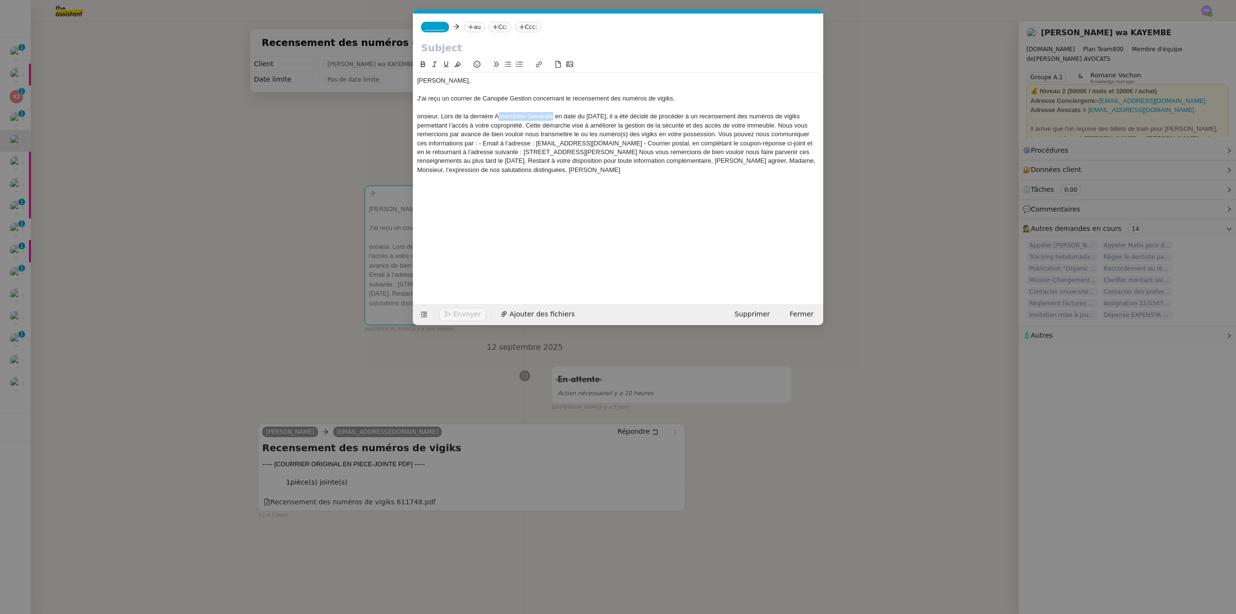
click at [498, 116] on div "onsieur, Lors de la dernière Assemblée Générale en date du 6 juin 2025, il a ét…" at bounding box center [618, 143] width 402 height 62
click at [301, 138] on nz-modal-container "Service TA - VOYAGE - PROPOSITION GLOBALE A utiliser dans le cadre de propositi…" at bounding box center [618, 307] width 1236 height 614
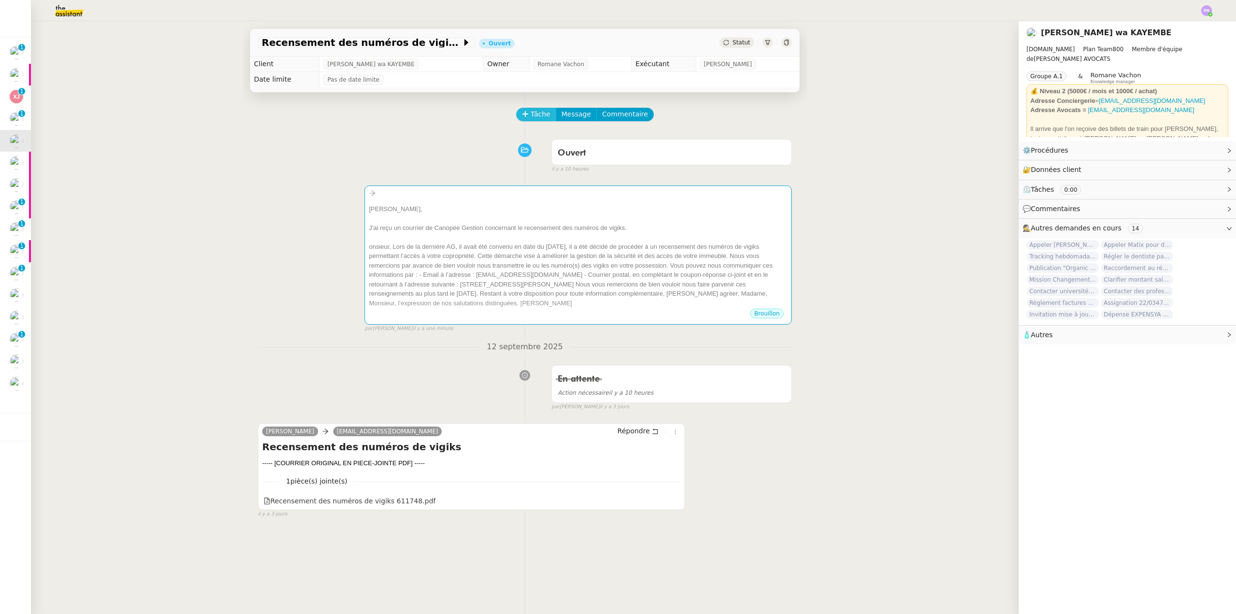
click at [532, 115] on span "Tâche" at bounding box center [541, 114] width 20 height 11
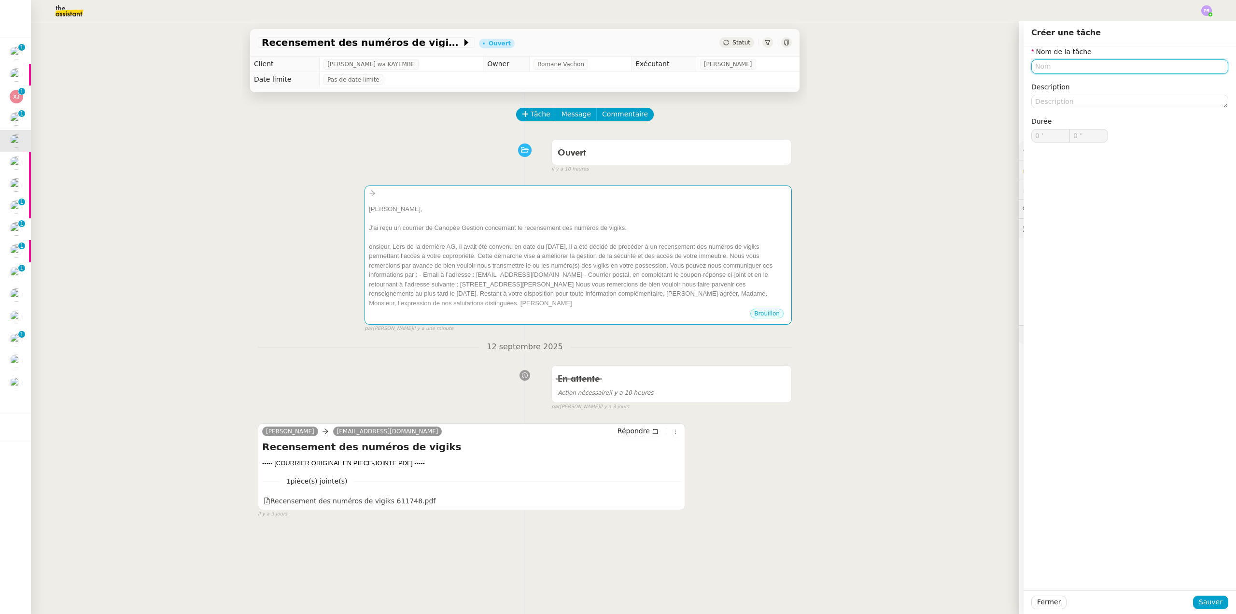
click at [1045, 66] on input "text" at bounding box center [1129, 66] width 197 height 14
drag, startPoint x: 1048, startPoint y: 87, endPoint x: 1091, endPoint y: 204, distance: 125.3
click at [1048, 87] on div "Demande de numéros vigik" at bounding box center [1122, 84] width 189 height 9
type input "Demande de numéros vigik"
click at [1211, 596] on button "Sauver" at bounding box center [1210, 602] width 35 height 14
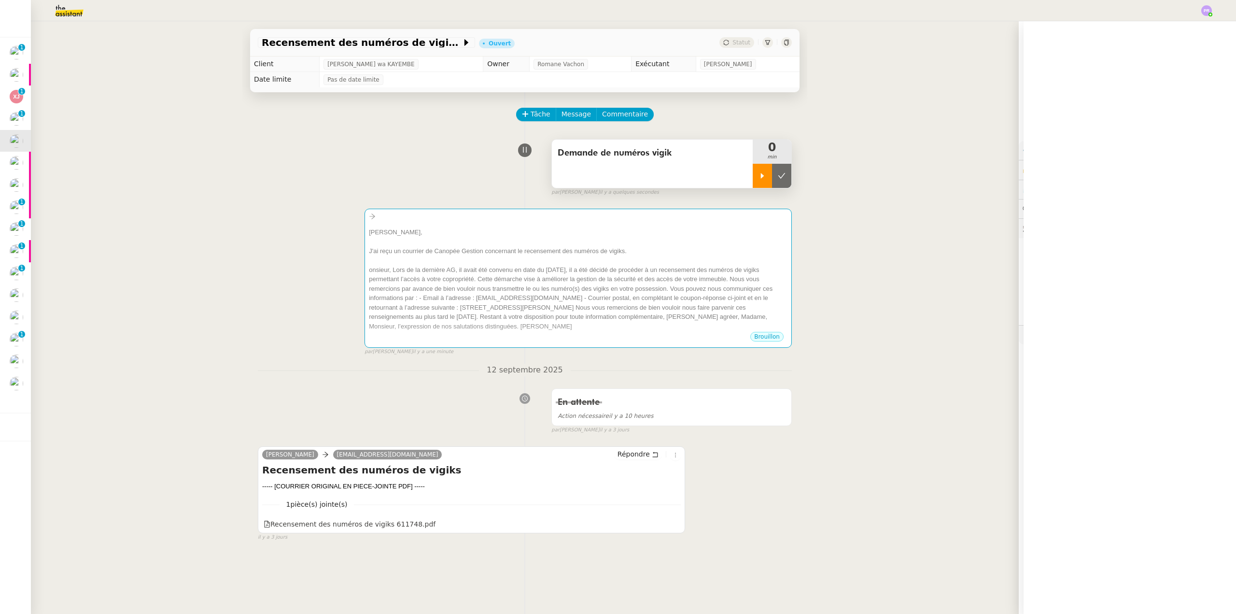
click at [758, 174] on div at bounding box center [762, 176] width 19 height 24
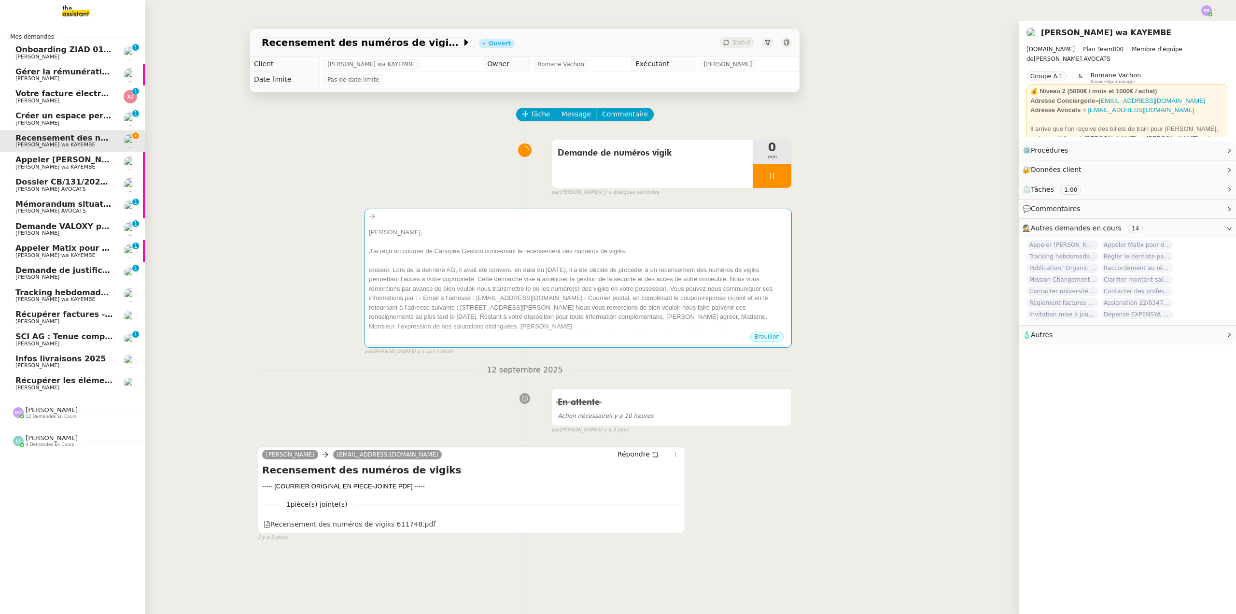
click at [56, 414] on span "12 demandes en cours" at bounding box center [51, 416] width 51 height 5
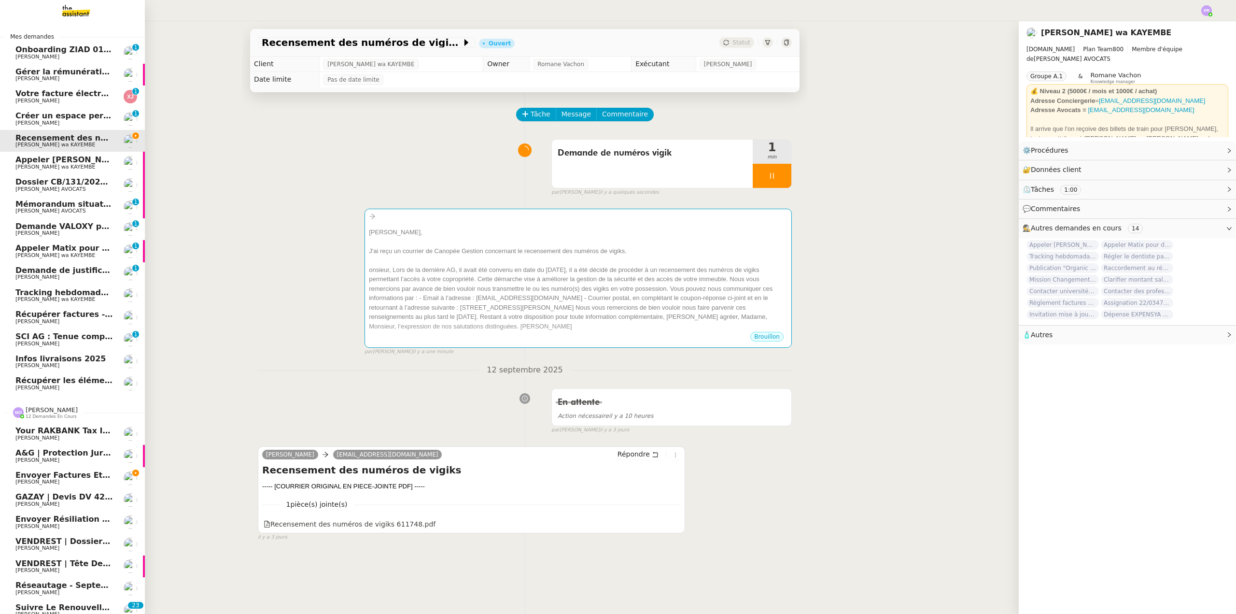
click at [84, 481] on span "[PERSON_NAME]" at bounding box center [64, 482] width 98 height 6
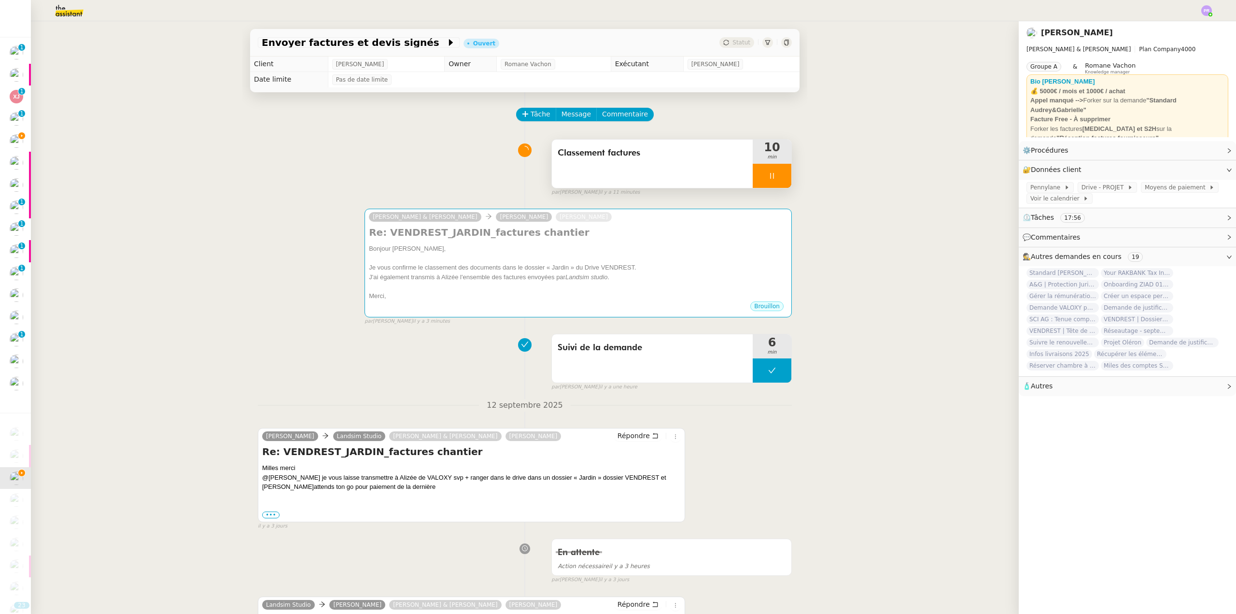
drag, startPoint x: 767, startPoint y: 175, endPoint x: 772, endPoint y: 177, distance: 5.7
click at [768, 175] on icon at bounding box center [772, 176] width 8 height 8
click at [778, 177] on icon at bounding box center [782, 176] width 8 height 8
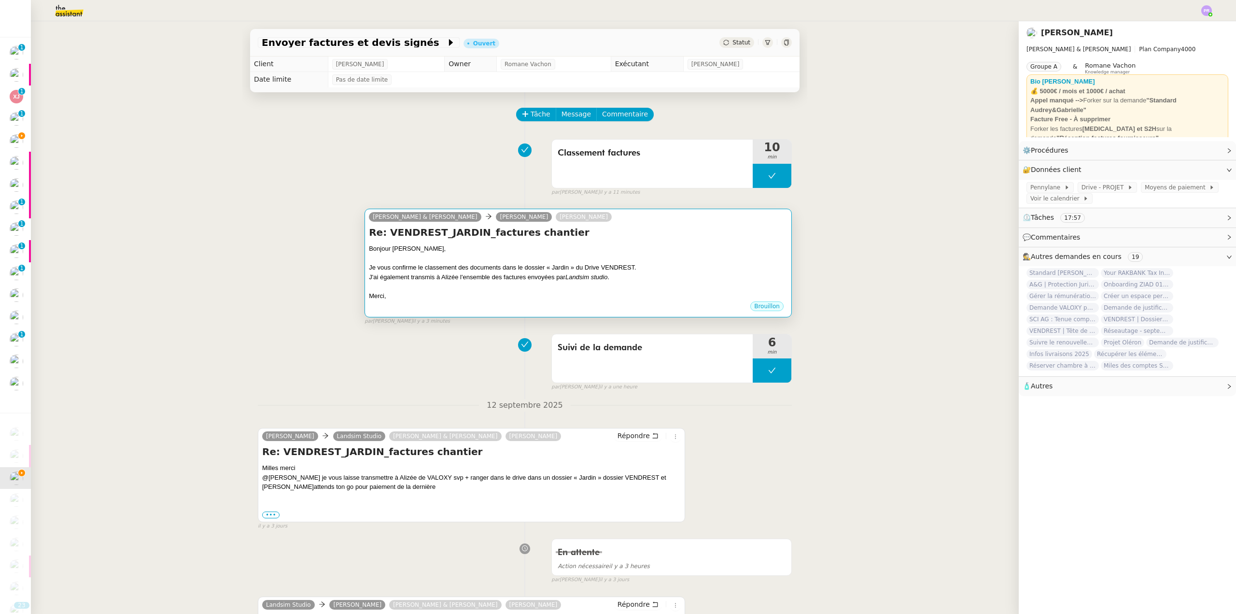
click at [701, 239] on h4 "Re: VENDREST_JARDIN_factures chantier" at bounding box center [578, 232] width 419 height 14
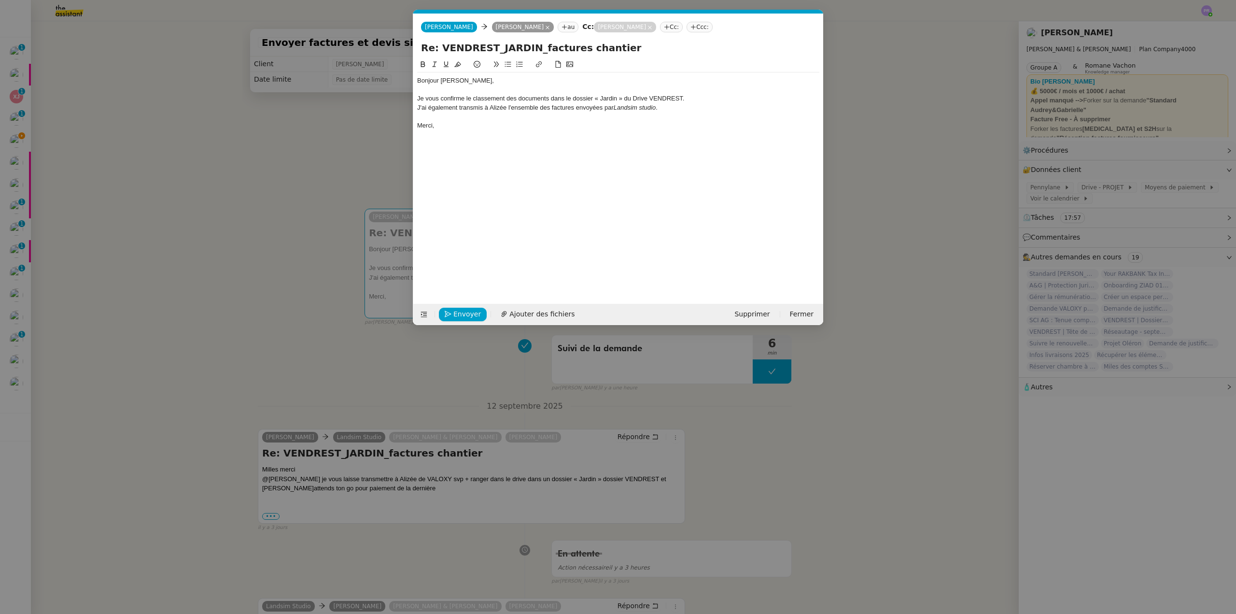
scroll to position [0, 20]
click at [464, 317] on span "Envoyer" at bounding box center [467, 313] width 28 height 11
click at [464, 317] on span "Confirmer l'envoi" at bounding box center [482, 313] width 58 height 11
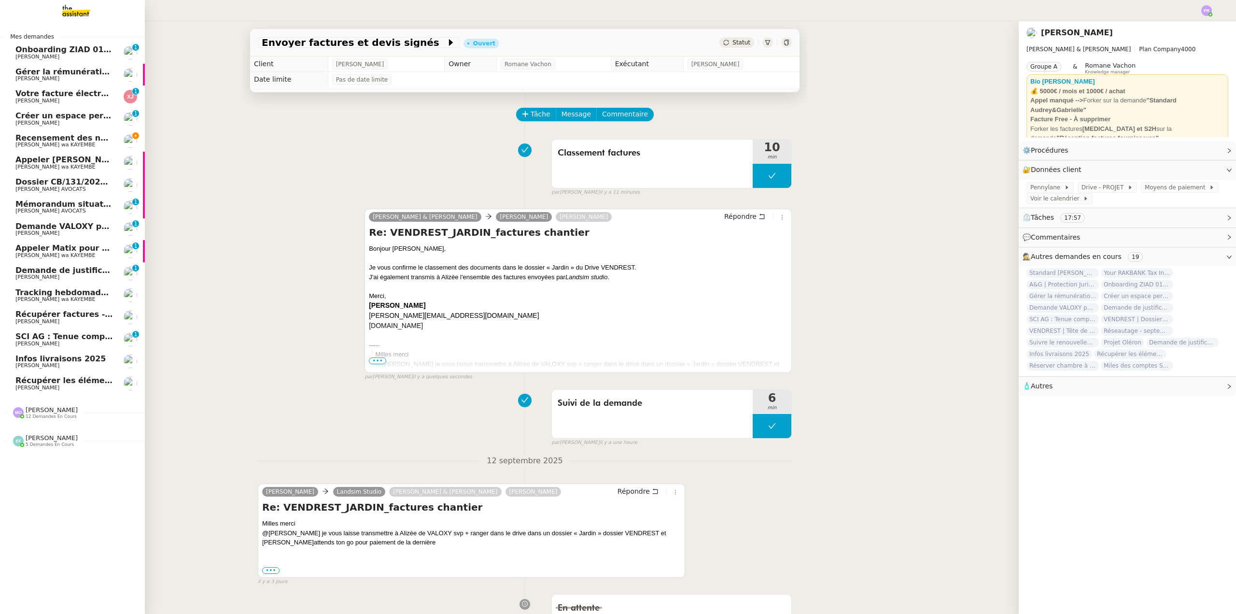
click at [81, 140] on span "Recensement des numéros de vigiks" at bounding box center [94, 137] width 159 height 9
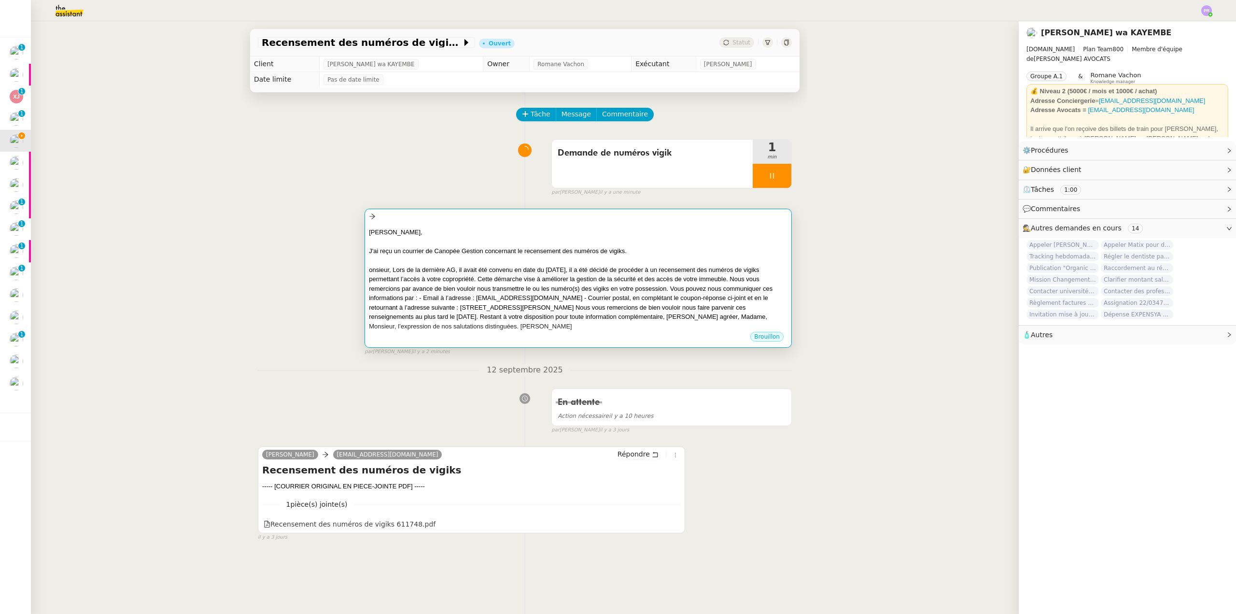
click at [526, 253] on div "J'ai reçu un courrier de Canopée Gestion concernant le recensement des numéros …" at bounding box center [578, 251] width 419 height 10
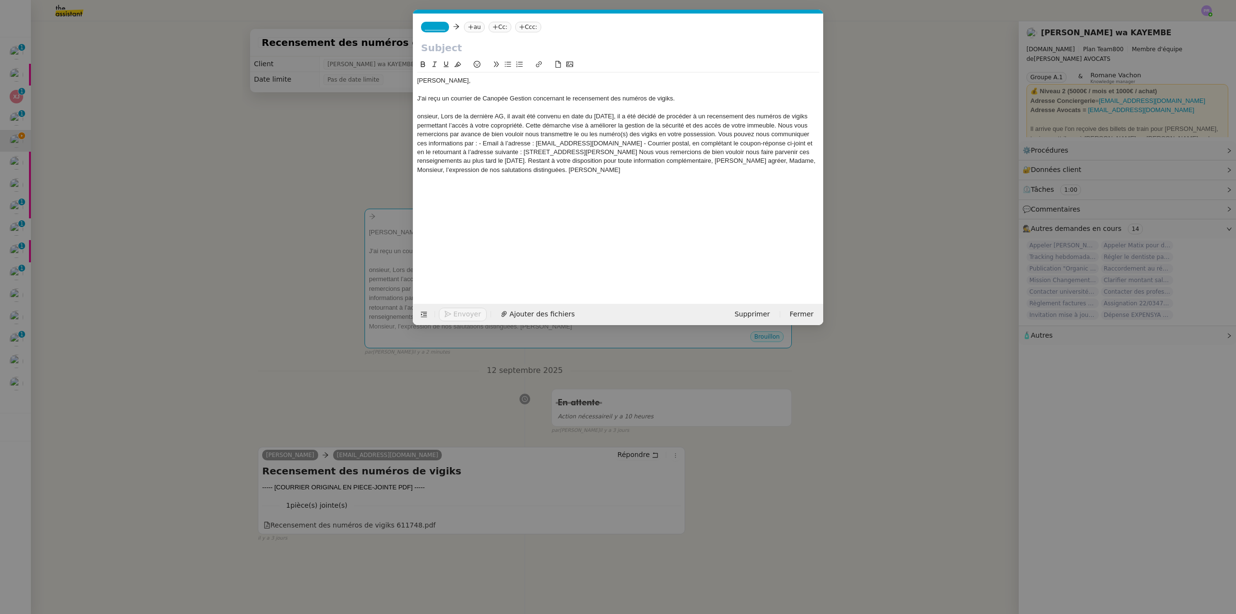
scroll to position [0, 20]
click at [440, 26] on span "_______" at bounding box center [435, 27] width 20 height 7
click at [458, 40] on span "[PERSON_NAME]" at bounding box center [471, 43] width 93 height 8
click at [492, 26] on nz-tag "au" at bounding box center [502, 27] width 21 height 11
type input "lavraienaom"
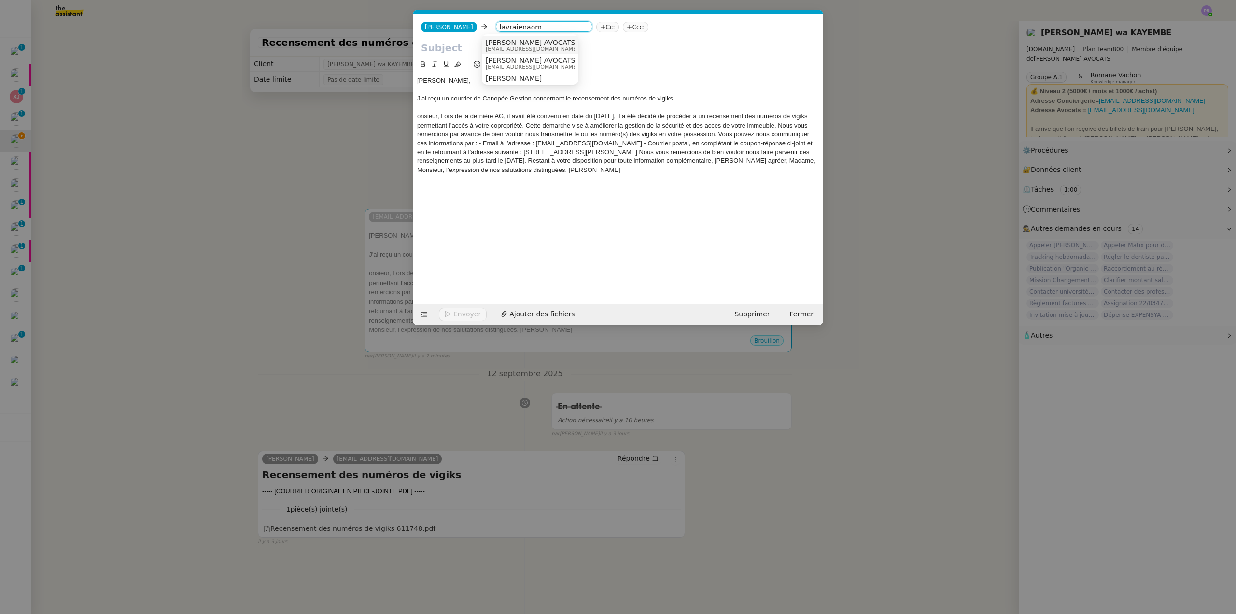
click at [526, 43] on span "[PERSON_NAME] AVOCATS" at bounding box center [532, 43] width 93 height 8
drag, startPoint x: 440, startPoint y: 116, endPoint x: 408, endPoint y: 112, distance: 32.0
click at [410, 117] on nz-modal-container "Service TA - VOYAGE - PROPOSITION GLOBALE A utiliser dans le cadre de propositi…" at bounding box center [618, 307] width 1236 height 614
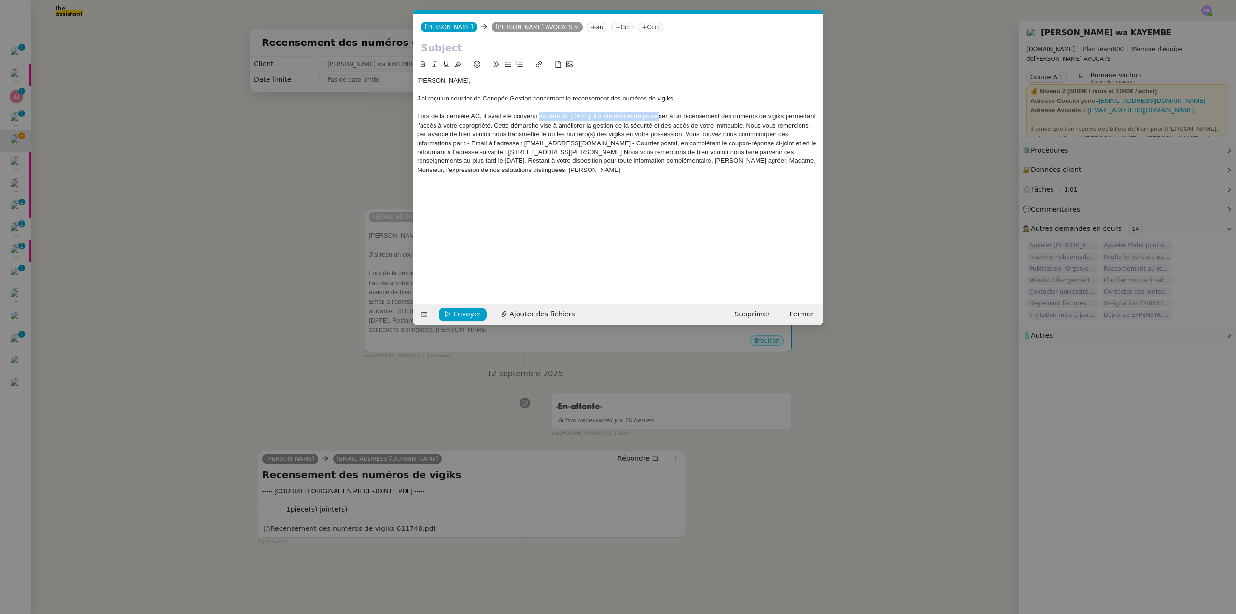
drag, startPoint x: 654, startPoint y: 115, endPoint x: 539, endPoint y: 114, distance: 115.4
click at [539, 114] on div "Lors de la dernière AG, il avait été convenu en date du 6 juin 2025, il a été d…" at bounding box center [618, 143] width 402 height 62
click at [794, 115] on div "Lors de la dernière AG, il avait été convenu de procéder à un recensement des n…" at bounding box center [618, 143] width 402 height 62
drag, startPoint x: 561, startPoint y: 126, endPoint x: 575, endPoint y: 128, distance: 14.2
click at [575, 128] on div "Lors de la dernière AG, il avait été convenu de procéder à un recensement des n…" at bounding box center [618, 143] width 402 height 62
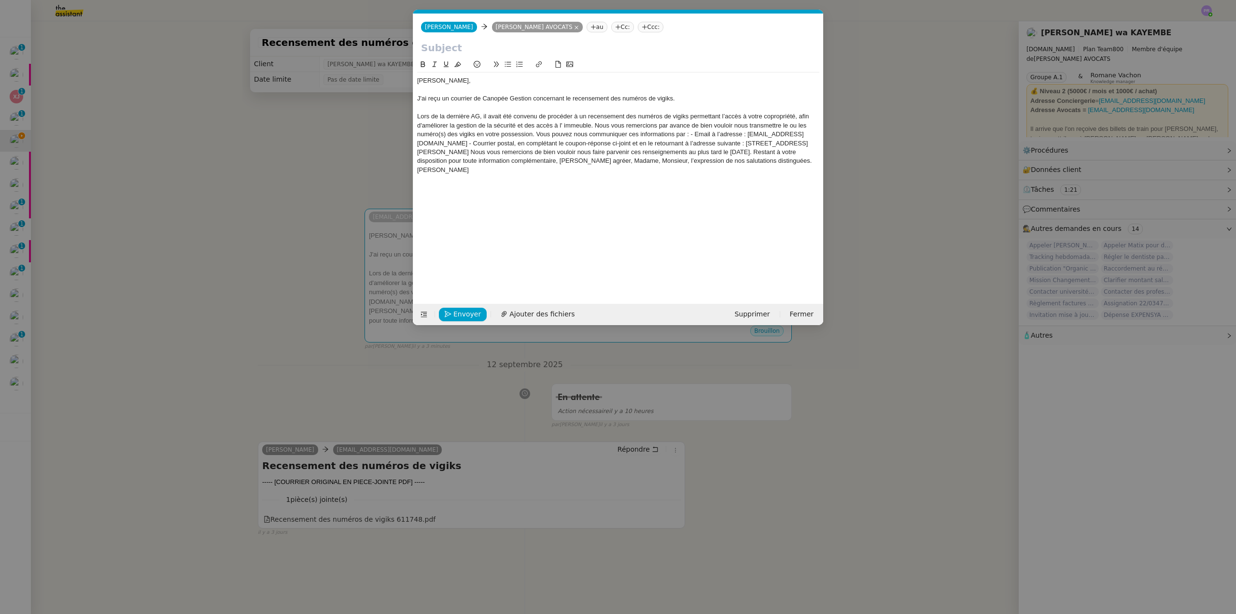
click at [594, 124] on div "Lors de la dernière AG, il avait été convenu de procéder à un recensement des n…" at bounding box center [618, 143] width 402 height 62
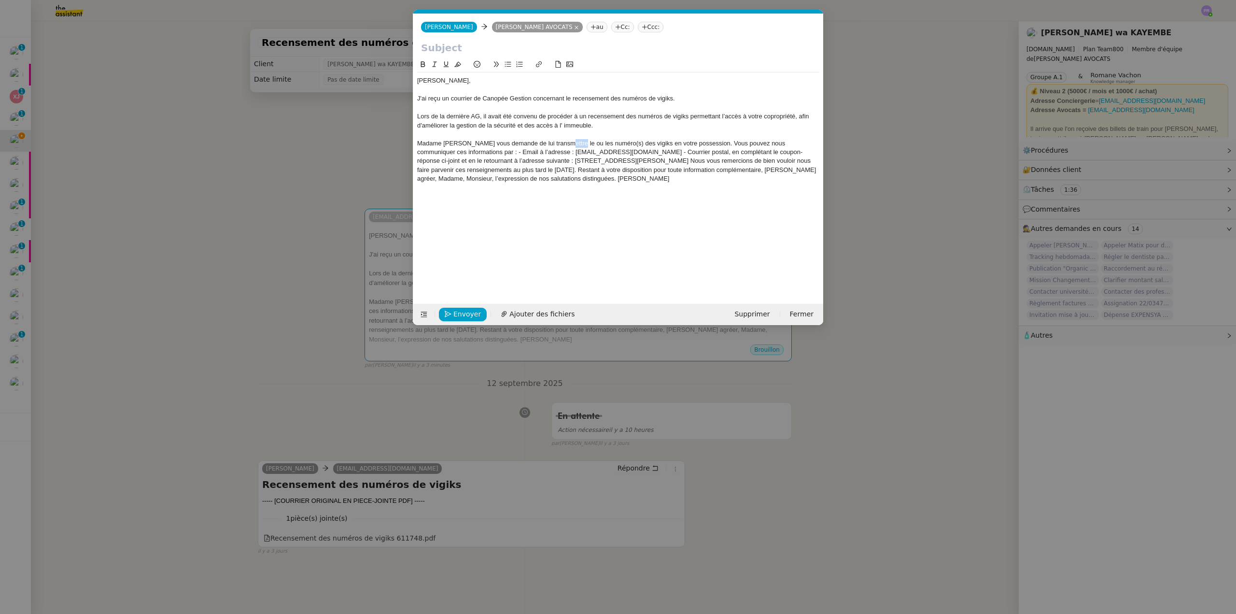
drag, startPoint x: 574, startPoint y: 145, endPoint x: 560, endPoint y: 145, distance: 14.0
click at [560, 145] on div "Madame Mercier vous demande de lui transmettre le ou les numéro(s) des vigiks e…" at bounding box center [618, 161] width 402 height 44
click at [599, 144] on div "Madame Mercier vous demande de lui transmettre les numéro(s) des vigiks en votr…" at bounding box center [618, 161] width 402 height 44
click at [685, 141] on div "Madame Mercier vous demande de lui transmettre les numéros des vigiks en votre …" at bounding box center [618, 161] width 402 height 44
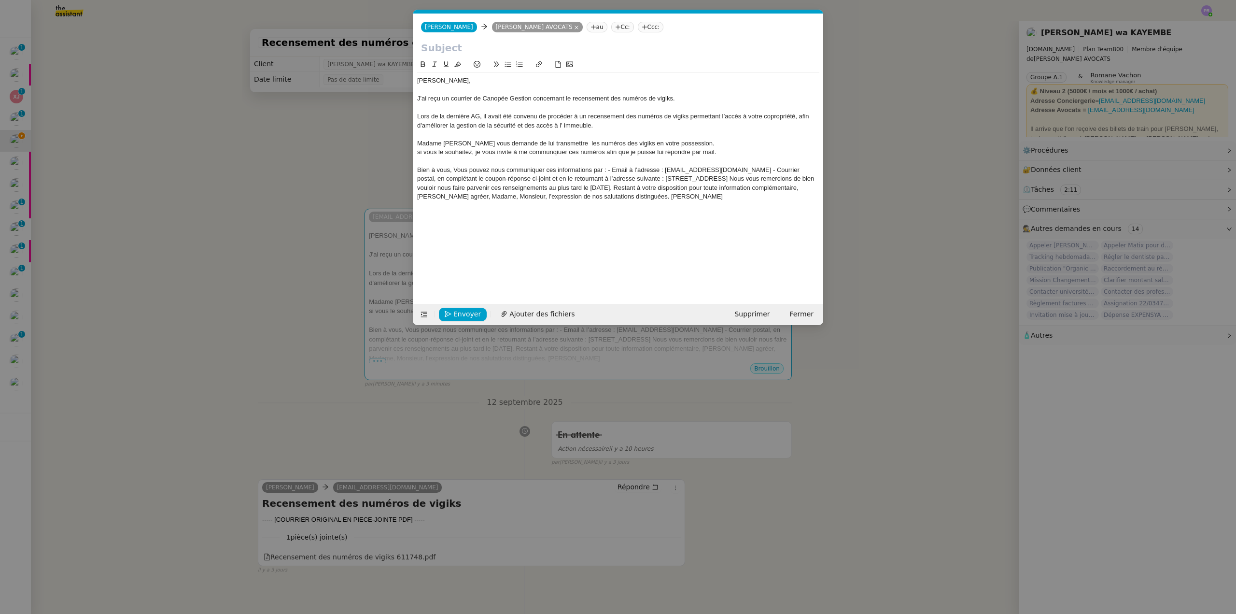
drag, startPoint x: 693, startPoint y: 193, endPoint x: 457, endPoint y: 173, distance: 236.9
click at [457, 173] on div "Bien à vous, Vous pouvez nous communiquer ces informations par : - Email à l’ad…" at bounding box center [618, 184] width 402 height 36
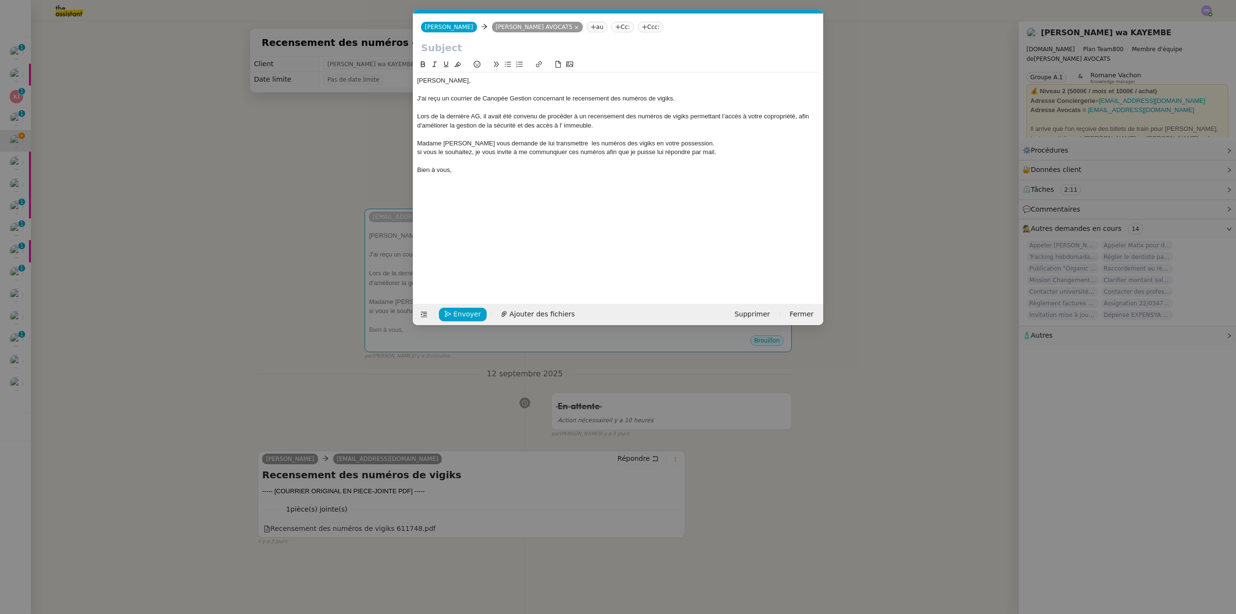
click at [448, 50] on input "text" at bounding box center [618, 48] width 394 height 14
drag, startPoint x: 417, startPoint y: 446, endPoint x: 412, endPoint y: 471, distance: 25.6
click at [417, 449] on nz-modal-container "Service TA - VOYAGE - PROPOSITION GLOBALE A utiliser dans le cadre de propositi…" at bounding box center [618, 307] width 1236 height 614
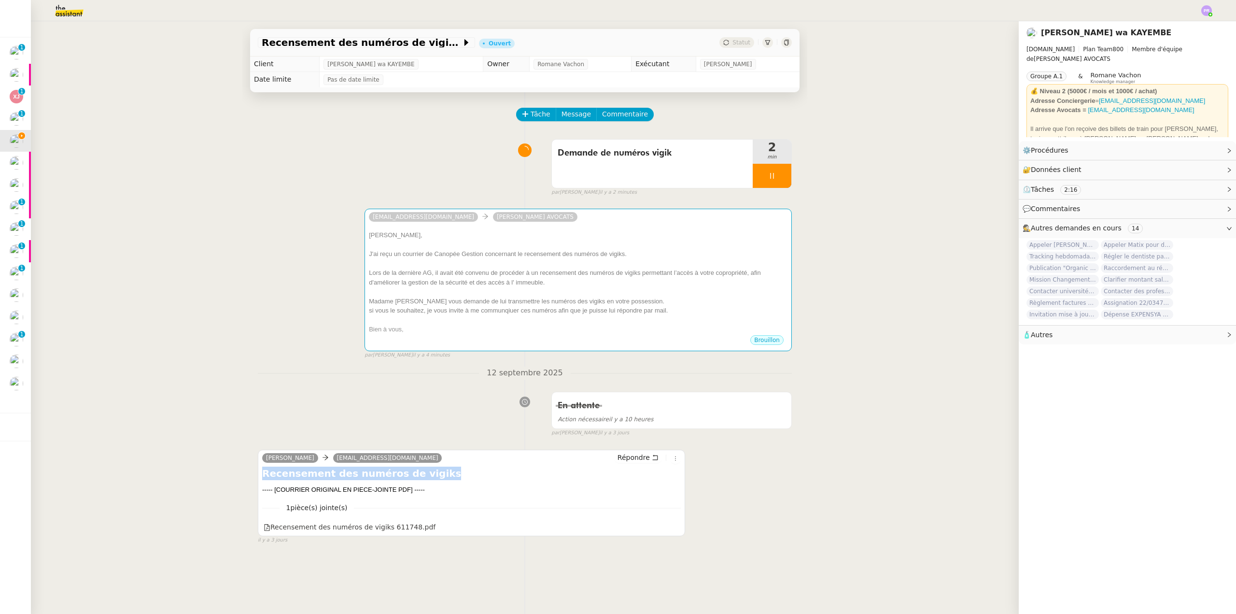
copy h4 "Recensement des numéros de vigiks"
drag, startPoint x: 425, startPoint y: 475, endPoint x: 256, endPoint y: 469, distance: 169.0
click at [258, 469] on div "Léane Mercier msiegel@nok.co Répondre Recensement des numéros de vigiks ----- […" at bounding box center [471, 492] width 427 height 86
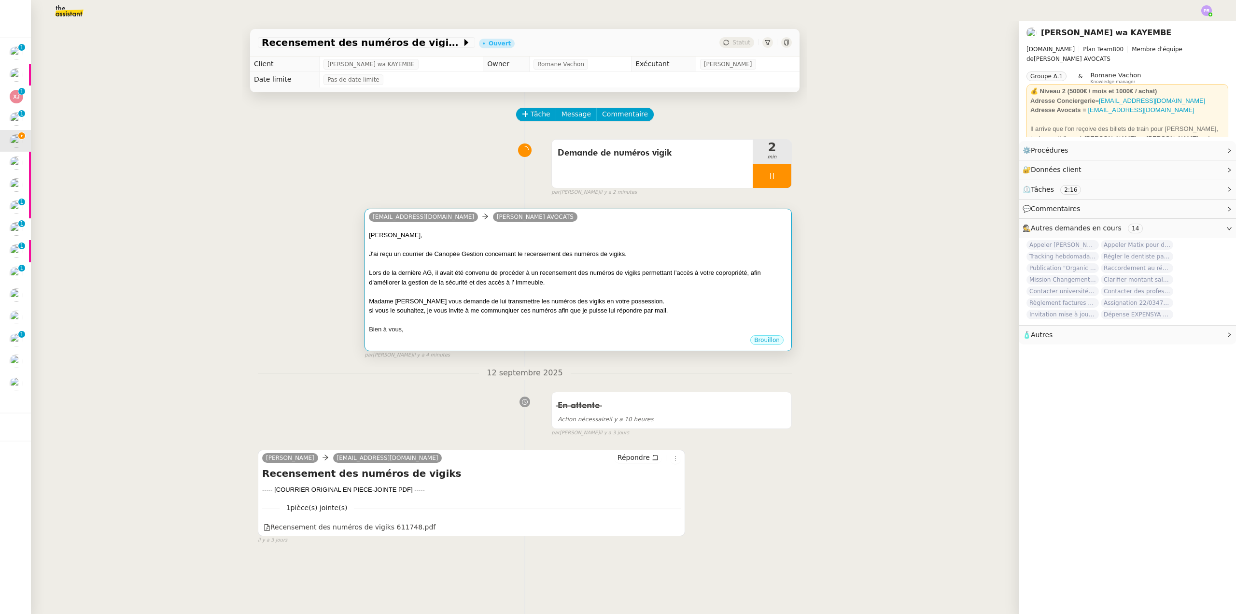
click at [419, 261] on div at bounding box center [578, 264] width 419 height 10
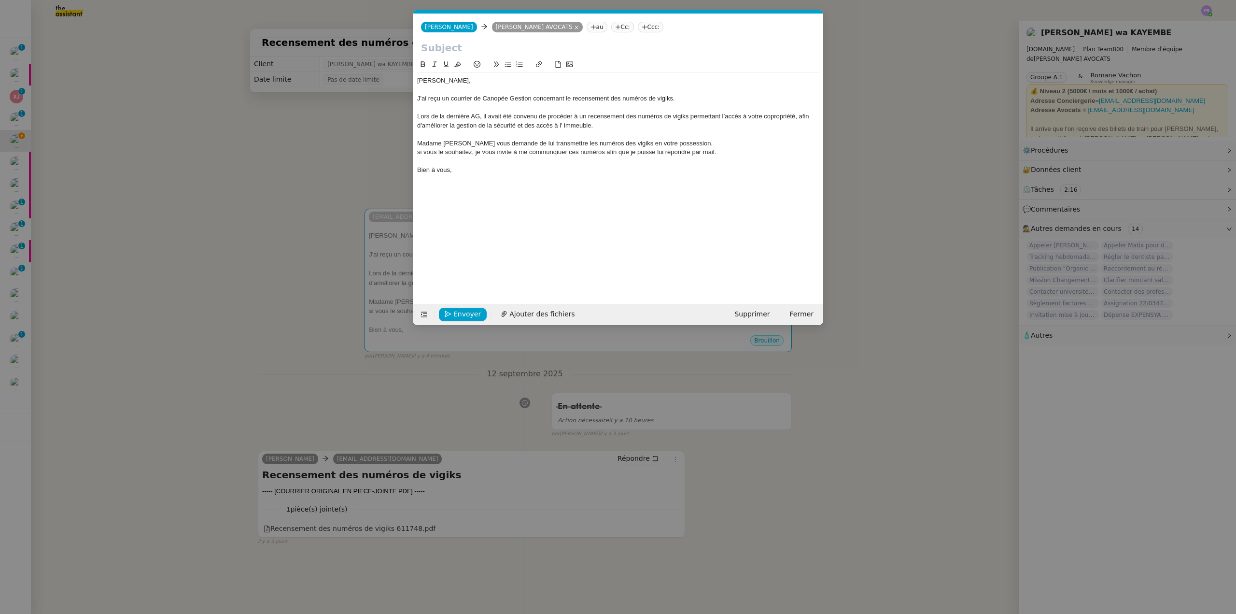
click at [441, 49] on input "text" at bounding box center [618, 48] width 394 height 14
paste input "Recensement des numéros de vigiks"
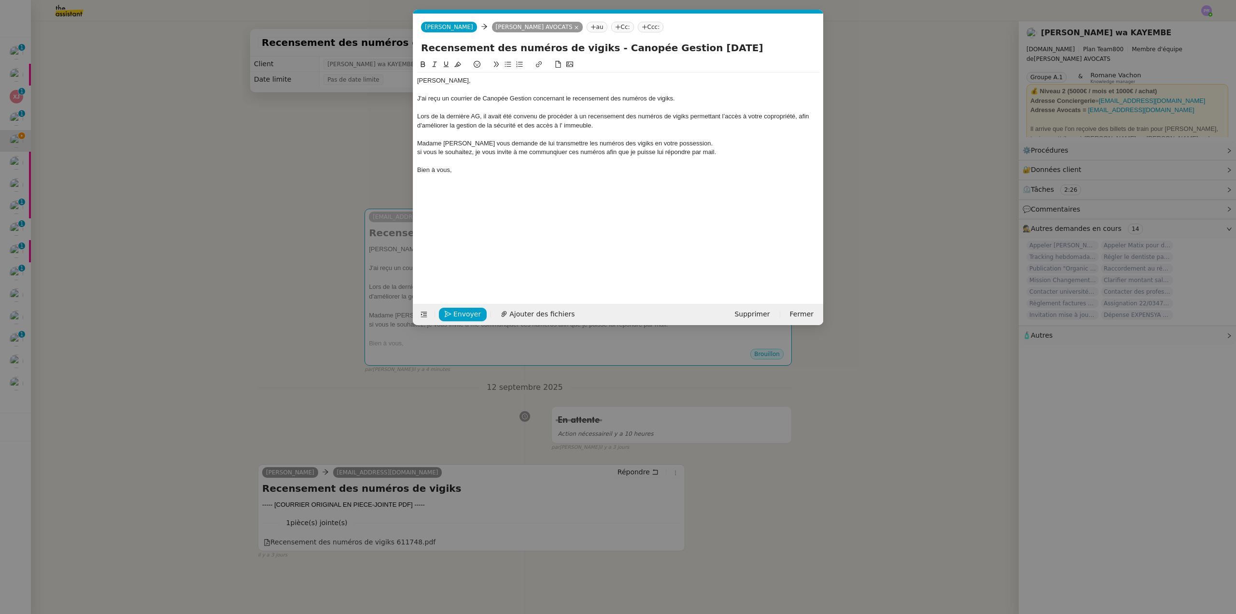
type input "Recensement des numéros de vigiks - Canopée Gestion 15 09 2025"
click at [319, 105] on nz-modal-container "Service TA - VOYAGE - PROPOSITION GLOBALE A utiliser dans le cadre de propositi…" at bounding box center [618, 307] width 1236 height 614
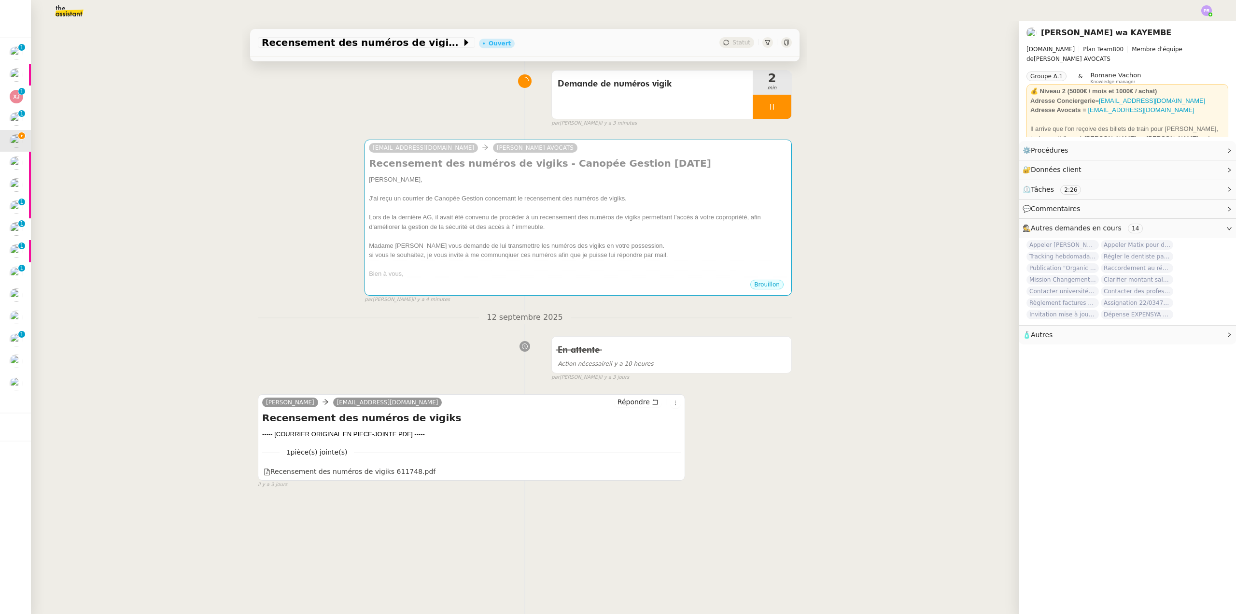
scroll to position [97, 0]
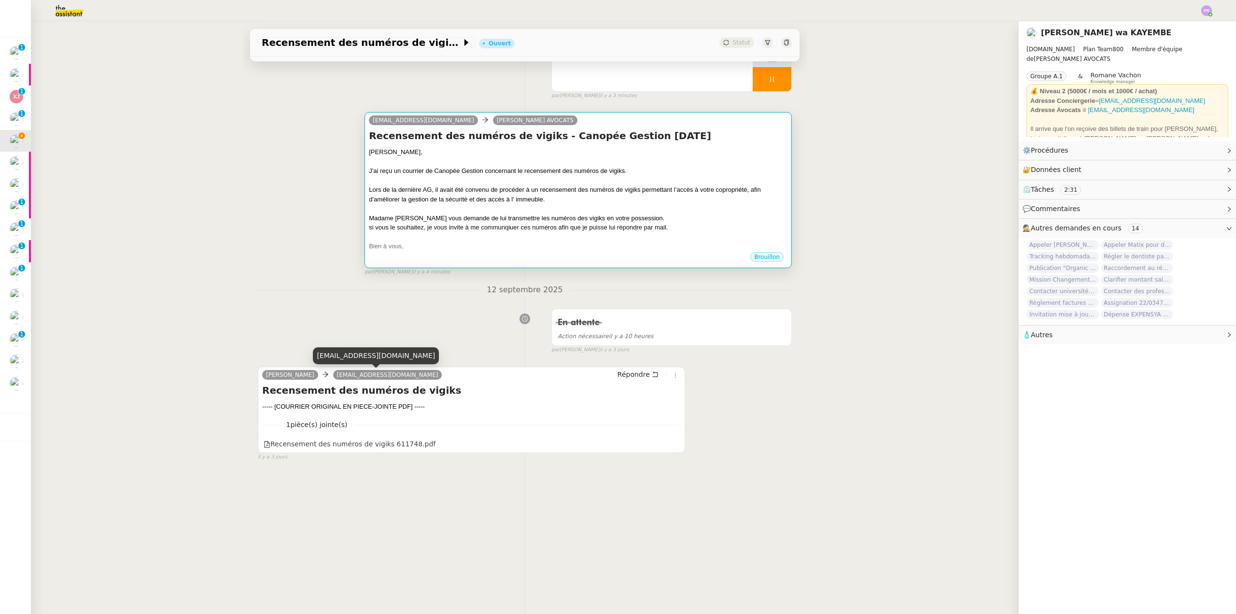
click at [485, 171] on div "J'ai reçu un courrier de Canopée Gestion concernant le recensement des numéros …" at bounding box center [578, 171] width 419 height 10
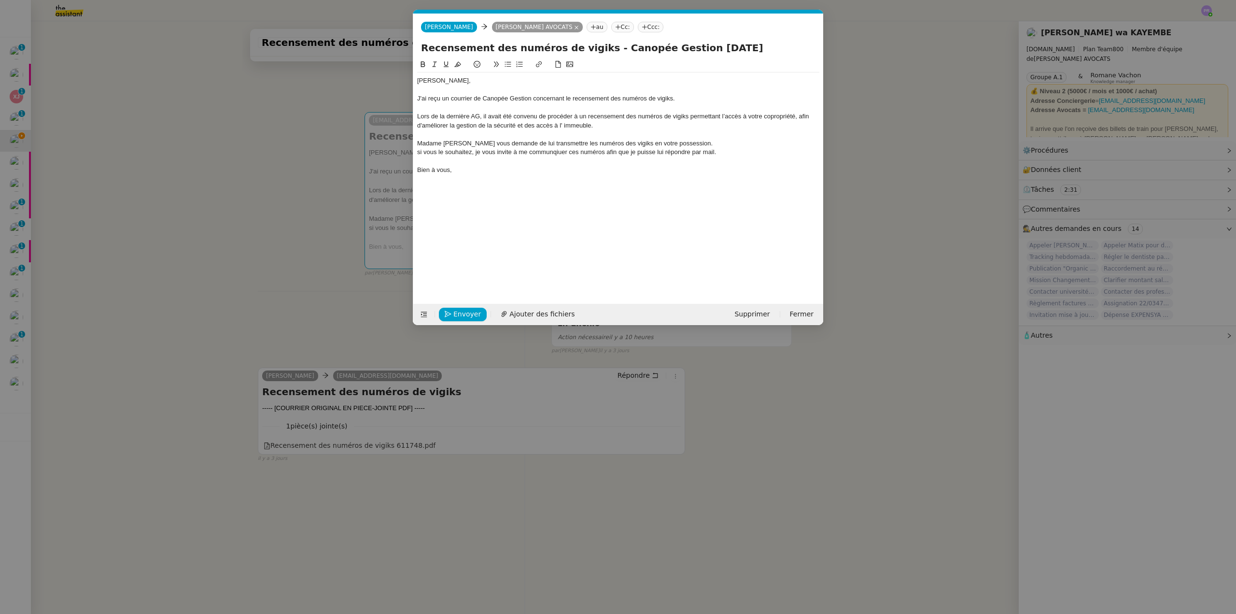
scroll to position [0, 20]
click at [422, 96] on div "J'ai reçu un courrier de Canopée Gestion concernant le recensement des numéros …" at bounding box center [618, 98] width 402 height 9
click at [451, 97] on div "J'ai reçu un courrier de Canopée Gestion concernant le recensement des numéros …" at bounding box center [618, 98] width 402 height 9
click at [587, 99] on div "J'ai reçu un message de MAdame Mercier (Canopée Gestion concernant le recenseme…" at bounding box center [618, 98] width 402 height 9
click at [496, 96] on div "J'ai reçu un message de MAdame Mercier (Canopée Gestion) concernant le recensem…" at bounding box center [618, 98] width 402 height 9
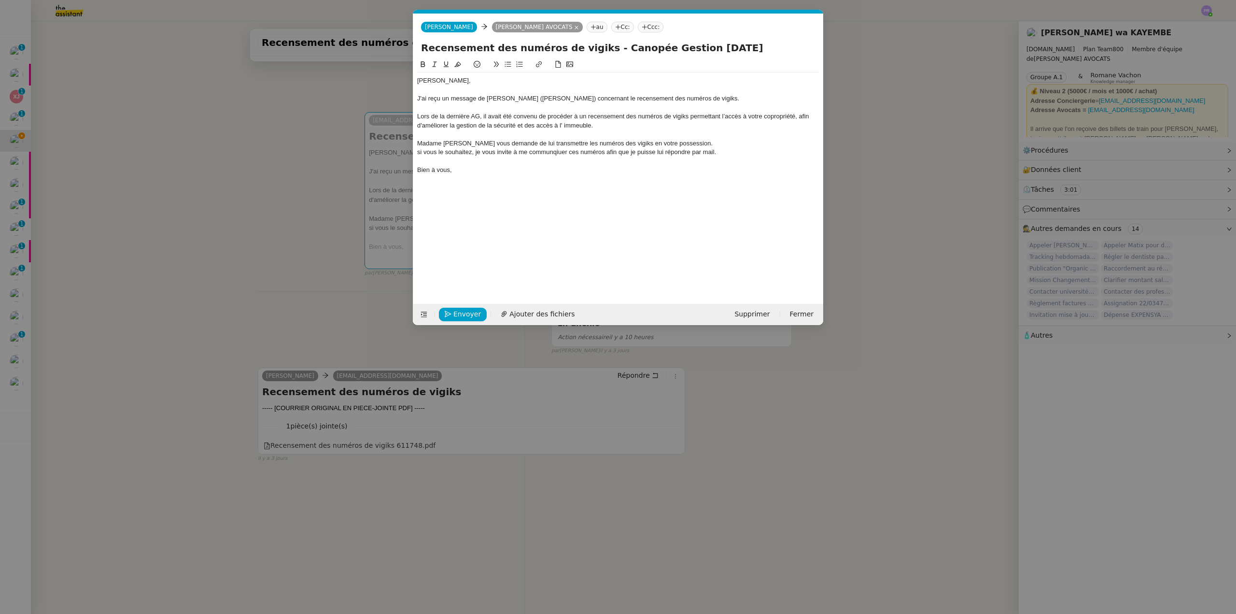
click at [582, 127] on div "Lors de la dernière AG, il avait été convenu de procéder à un recensement des n…" at bounding box center [618, 121] width 402 height 18
click at [0, 0] on lt-em "l'immeuble" at bounding box center [0, 0] width 0 height 0
drag, startPoint x: 795, startPoint y: 115, endPoint x: 690, endPoint y: 117, distance: 104.3
click at [690, 117] on div "Lors de la dernière AG, il avait été convenu de procéder à un recensement des n…" at bounding box center [618, 121] width 402 height 18
click at [420, 126] on div "Lors de la dernière AG, il avait été convenu de procéder à un recensement des n…" at bounding box center [618, 121] width 402 height 18
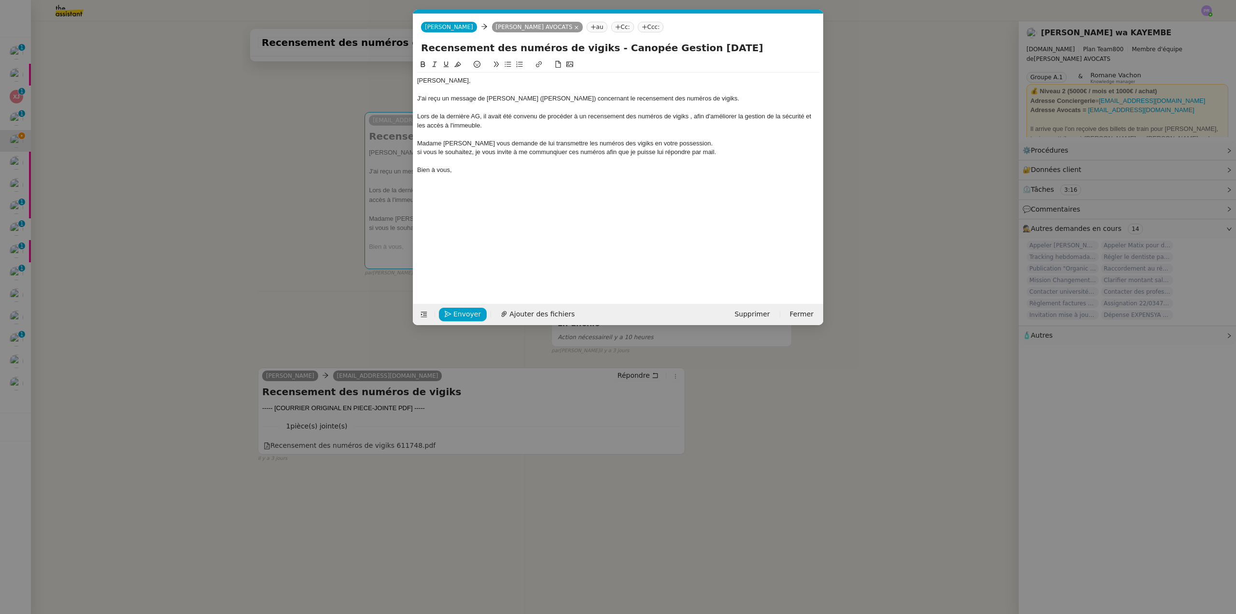
click at [419, 151] on div "si vous le souhaitez, je vous invite à me communqiuer ces numéros afin que je p…" at bounding box center [618, 152] width 402 height 9
click at [680, 143] on div "Madame Mercier vous demande de lui transmettre les numéros des vigiks en votre …" at bounding box center [618, 143] width 402 height 9
drag, startPoint x: 682, startPoint y: 143, endPoint x: 753, endPoint y: 146, distance: 70.5
click at [753, 146] on div "Madame Mercier vous demande de lui transmettre les numéros des vigiks en votre …" at bounding box center [618, 143] width 402 height 9
click at [424, 62] on icon at bounding box center [423, 64] width 7 height 7
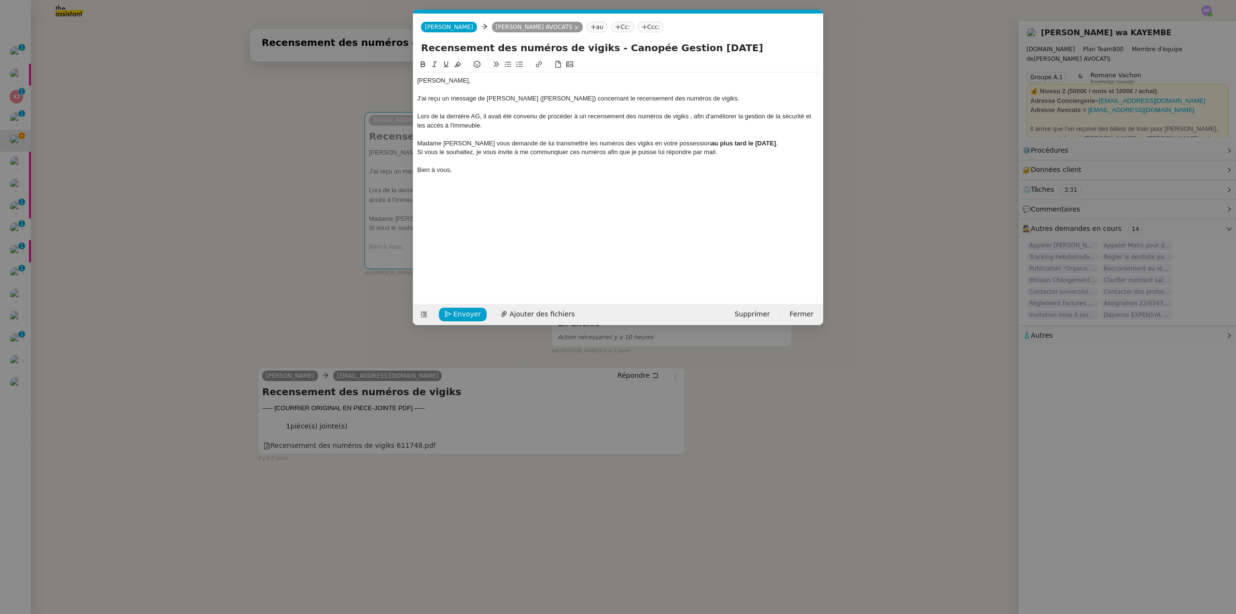
click at [773, 156] on div at bounding box center [618, 160] width 402 height 9
click at [536, 148] on div "Si vous le souhaitez, je vous invite à me communqiuer ces numéros afin que je p…" at bounding box center [618, 152] width 402 height 9
click at [0, 0] on lt-span "commun iq uer" at bounding box center [0, 0] width 0 height 0
click at [773, 142] on div "Madame Mercier vous demande de lui transmettre les numéros des vigiks en votre …" at bounding box center [618, 143] width 402 height 9
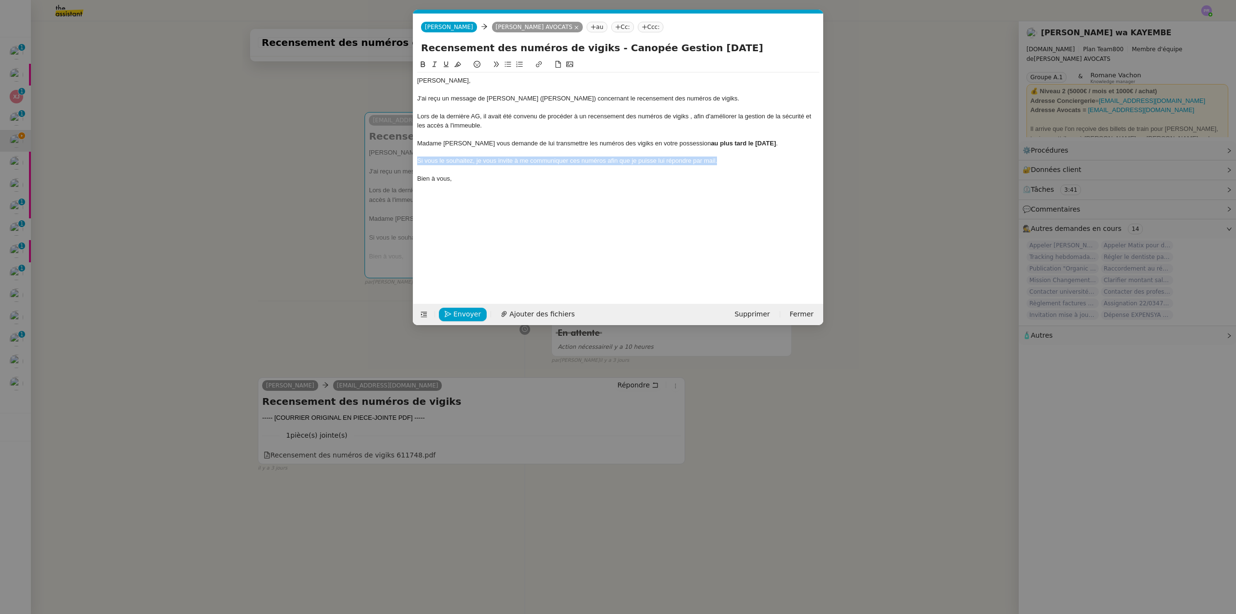
drag, startPoint x: 621, startPoint y: 156, endPoint x: 406, endPoint y: 162, distance: 214.9
click at [406, 162] on nz-modal-container "Service TA - VOYAGE - PROPOSITION GLOBALE A utiliser dans le cadre de propositi…" at bounding box center [618, 307] width 1236 height 614
click at [435, 63] on icon at bounding box center [434, 64] width 7 height 7
click at [499, 172] on div at bounding box center [618, 170] width 402 height 9
click at [691, 114] on div "Lors de la dernière AG, il avait été convenu de procéder à un recensement des n…" at bounding box center [618, 121] width 402 height 18
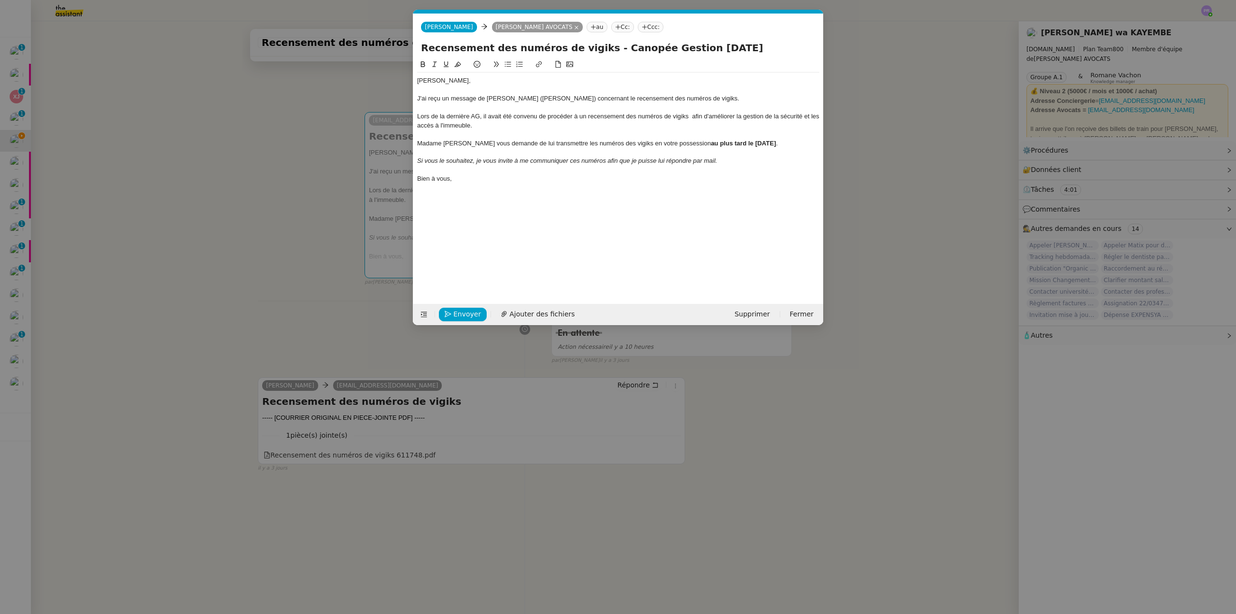
click at [291, 172] on nz-modal-container "Service TA - VOYAGE - PROPOSITION GLOBALE A utiliser dans le cadre de propositi…" at bounding box center [618, 307] width 1236 height 614
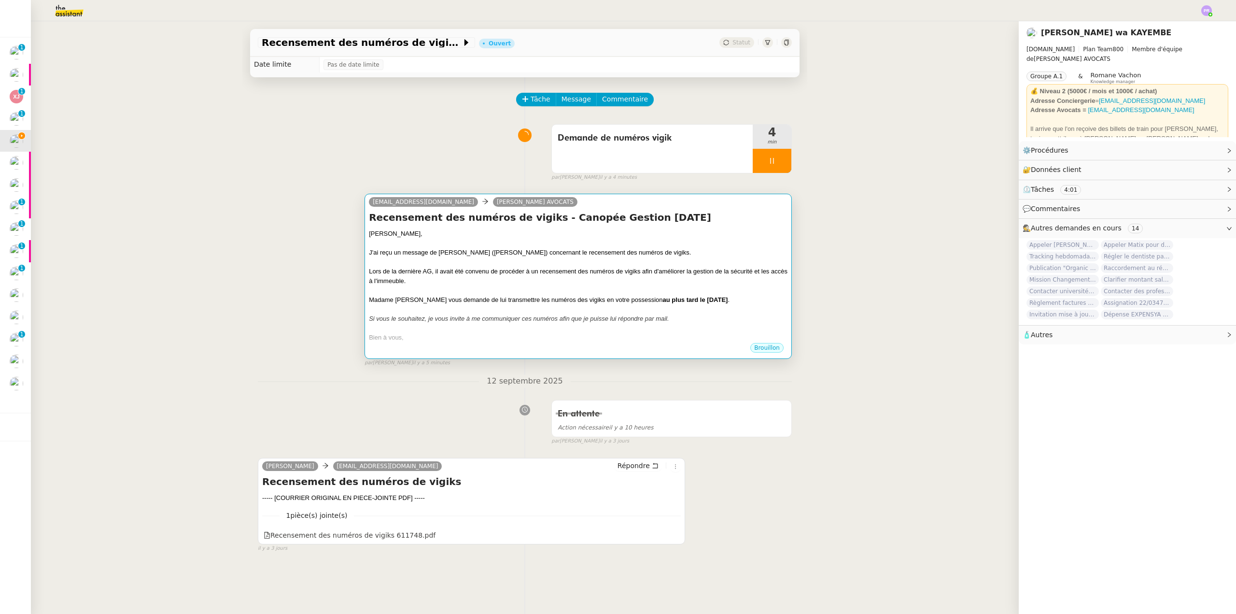
scroll to position [0, 0]
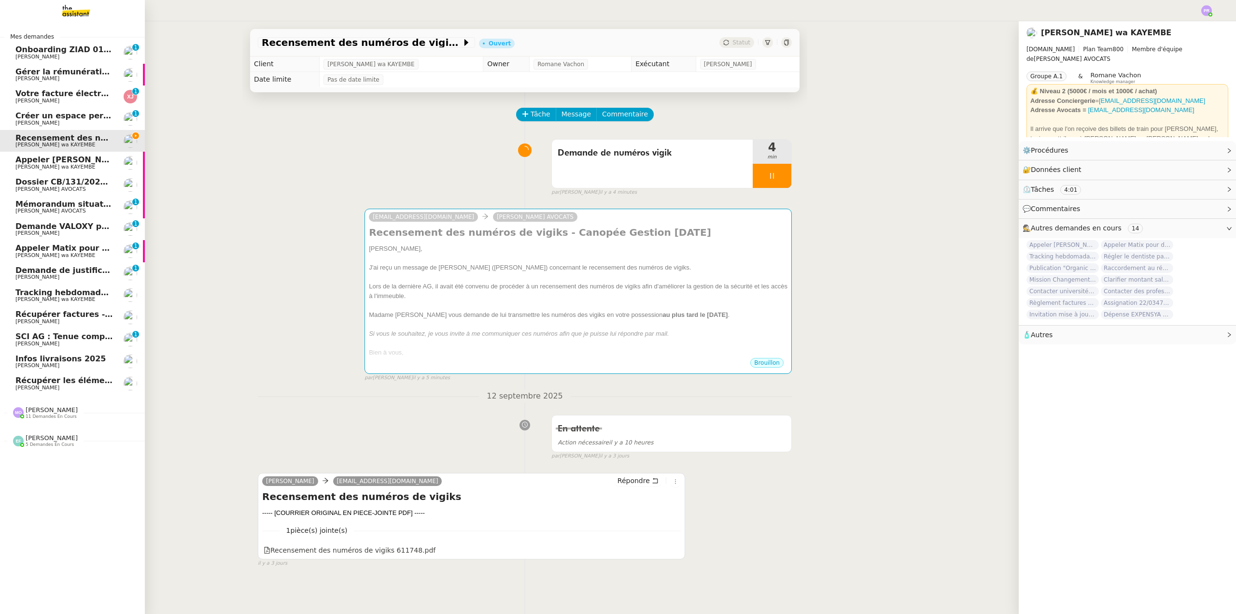
click at [92, 290] on span "Tracking hebdomadaire semaine 15 septembre 2025" at bounding box center [129, 292] width 229 height 9
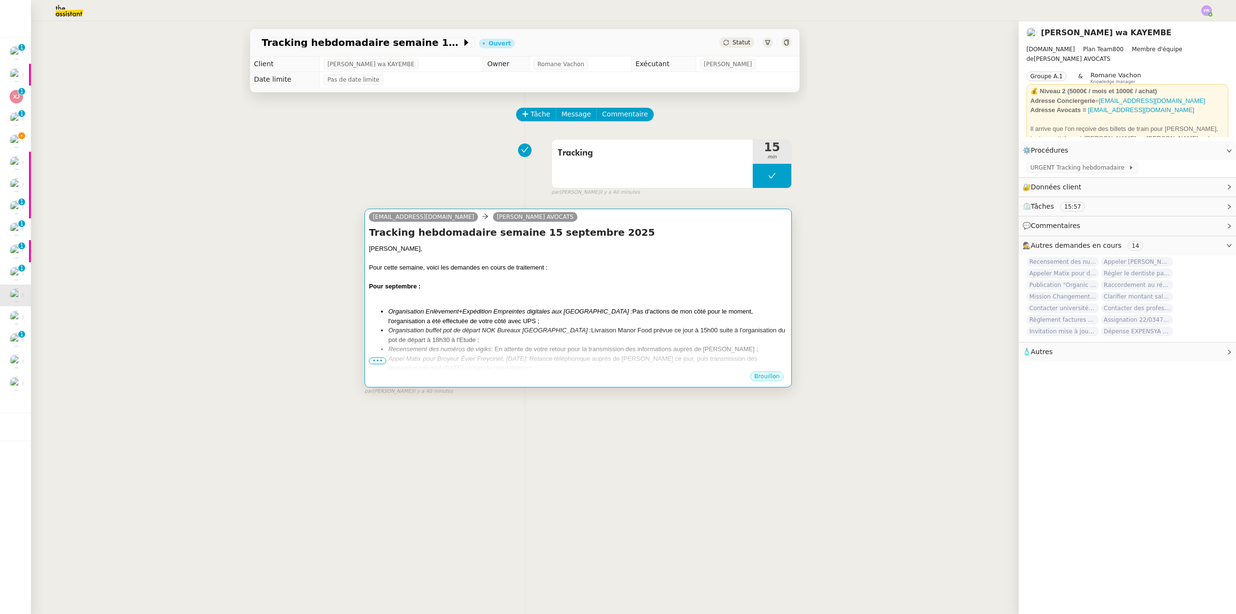
click at [450, 282] on div "Pour septembre :" at bounding box center [578, 286] width 419 height 10
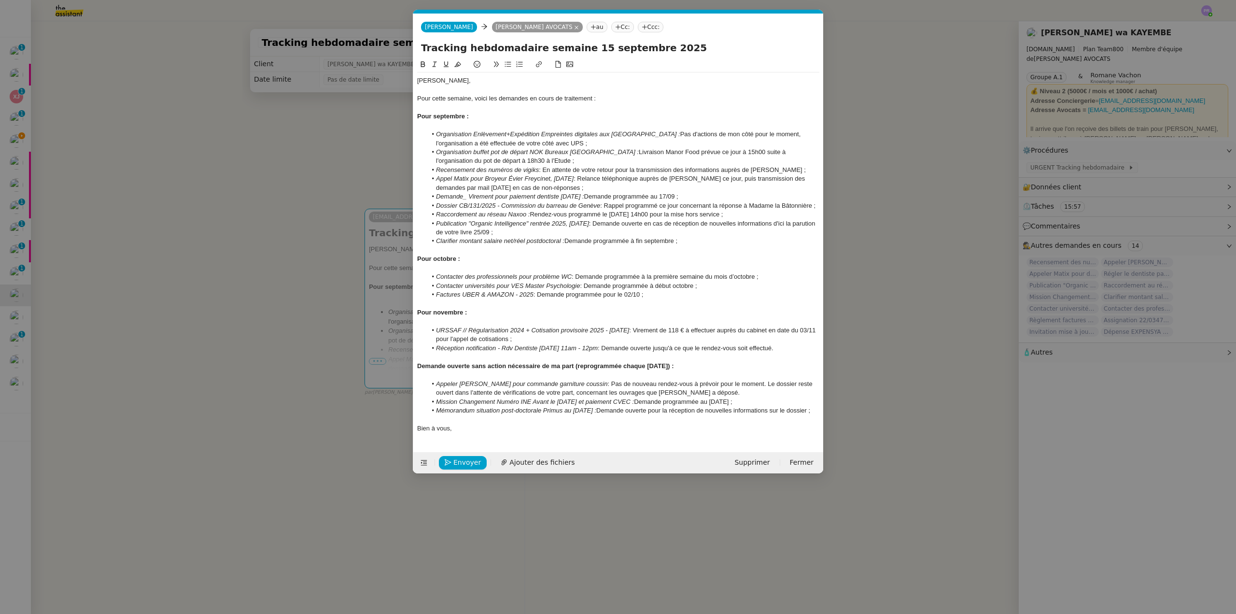
scroll to position [0, 20]
drag, startPoint x: 818, startPoint y: 206, endPoint x: 411, endPoint y: 208, distance: 407.0
click at [411, 208] on nz-modal-container "Service TA - VOYAGE - PROPOSITION GLOBALE A utiliser dans le cadre de propositi…" at bounding box center [618, 307] width 1236 height 614
click at [600, 185] on li "Appel Matix pour Broyeur Évier Freycinet, 30 06 2025 : Relance téléphonique aup…" at bounding box center [623, 183] width 393 height 18
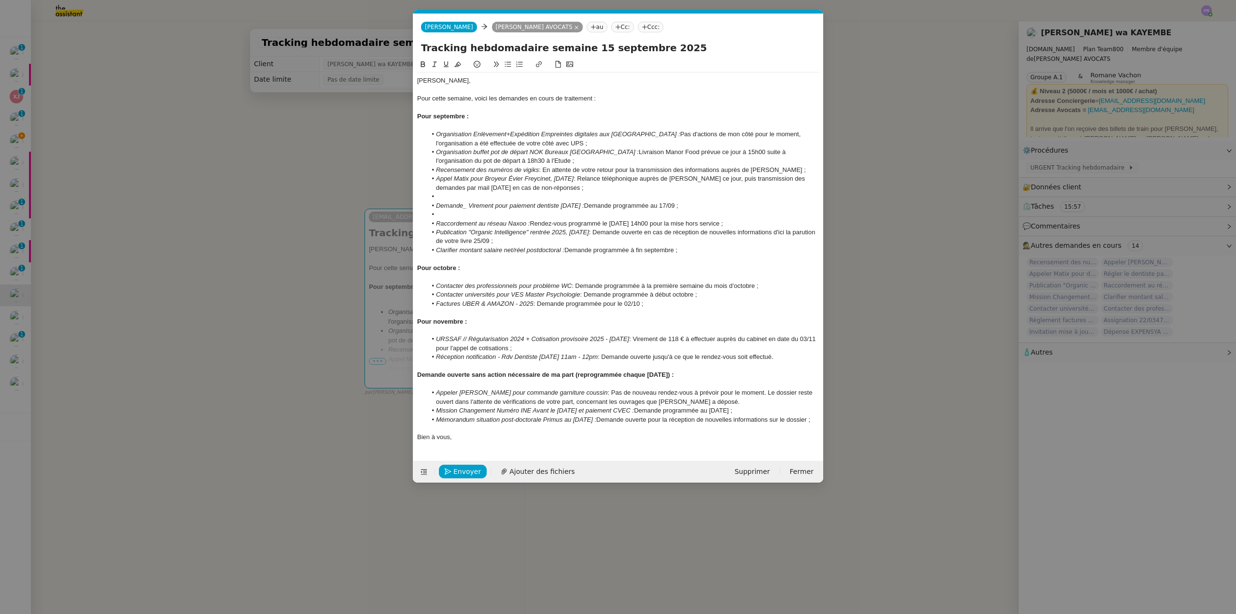
scroll to position [0, 0]
click at [458, 214] on li at bounding box center [623, 214] width 393 height 9
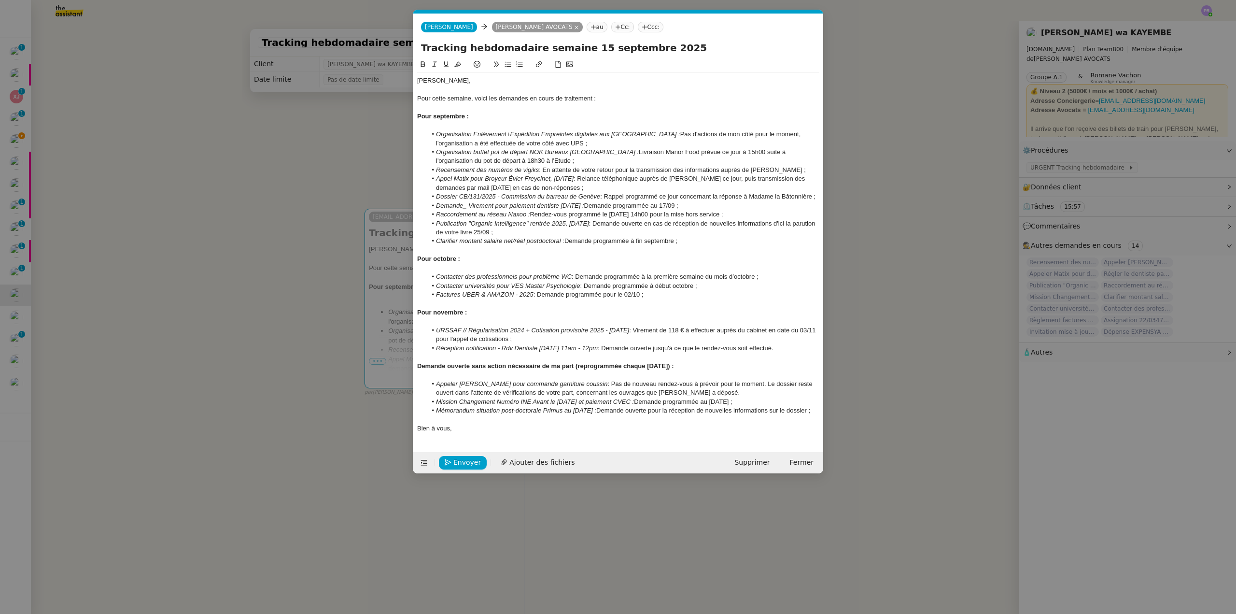
click at [132, 241] on nz-modal-container "Service TA - VOYAGE - PROPOSITION GLOBALE A utiliser dans le cadre de propositi…" at bounding box center [618, 307] width 1236 height 614
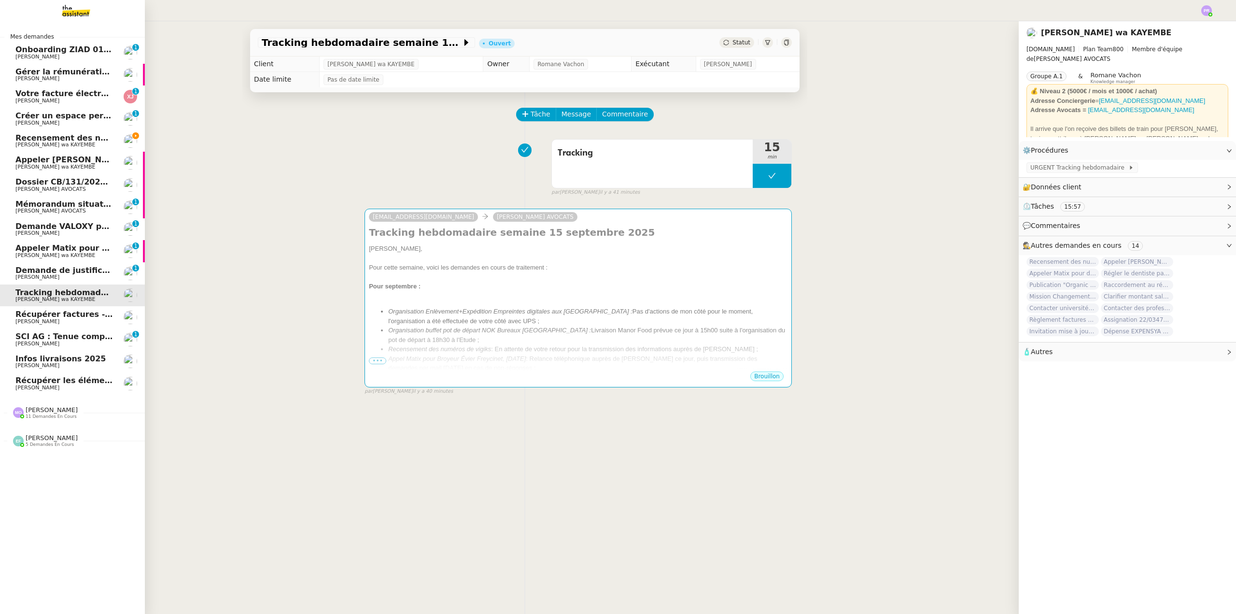
click at [50, 137] on span "Recensement des numéros de vigiks" at bounding box center [94, 137] width 159 height 9
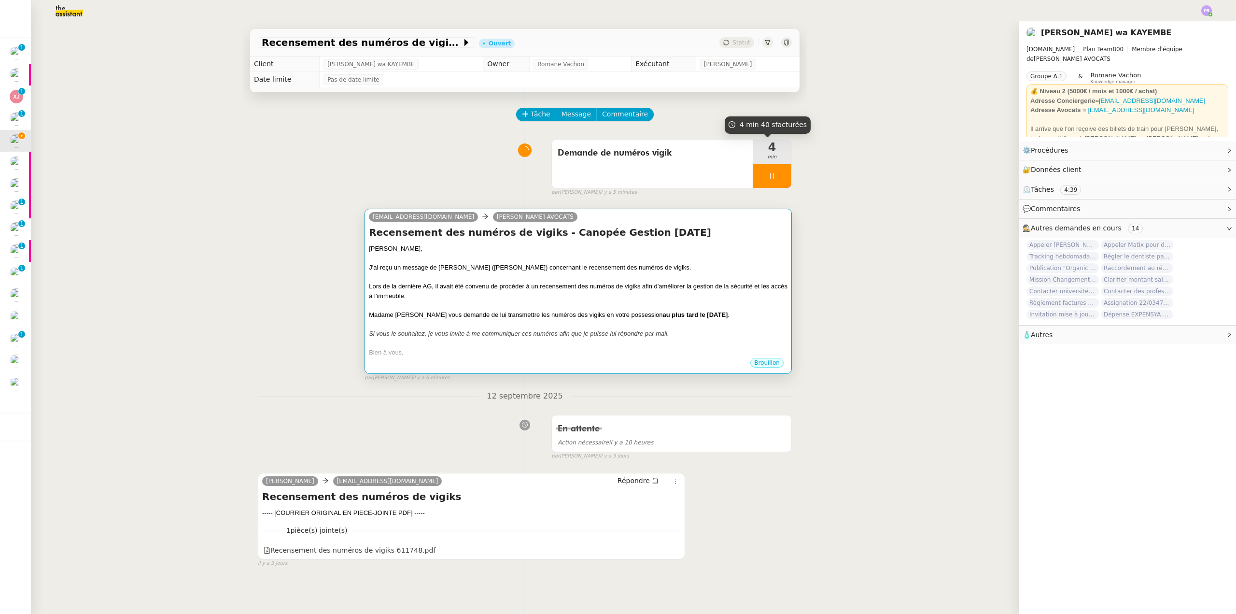
click at [559, 277] on div at bounding box center [578, 277] width 419 height 10
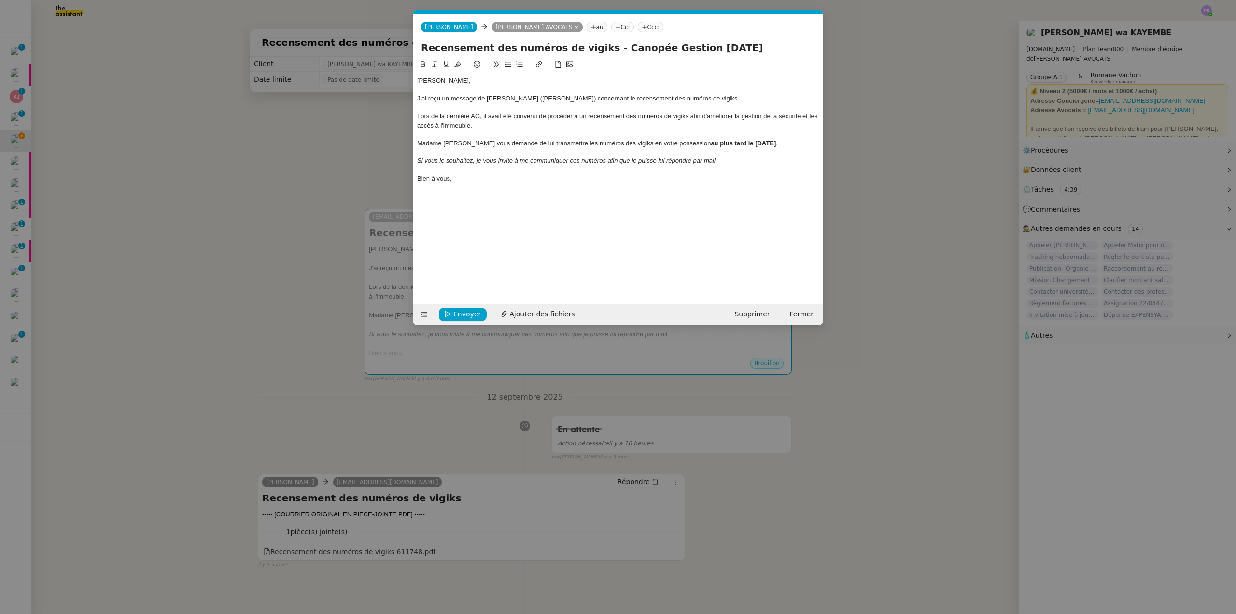
scroll to position [0, 20]
click at [460, 311] on span "Envoyer" at bounding box center [467, 313] width 28 height 11
click at [460, 311] on span "Confirmer l'envoi" at bounding box center [482, 313] width 58 height 11
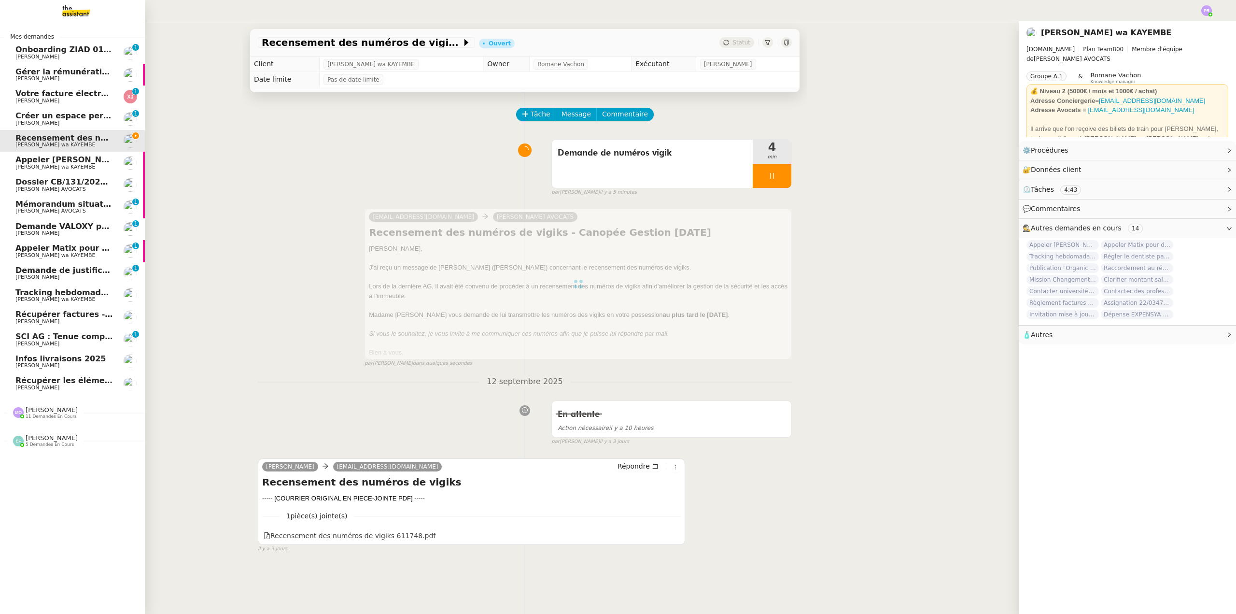
click at [92, 294] on span "Tracking hebdomadaire semaine 15 septembre 2025" at bounding box center [129, 292] width 229 height 9
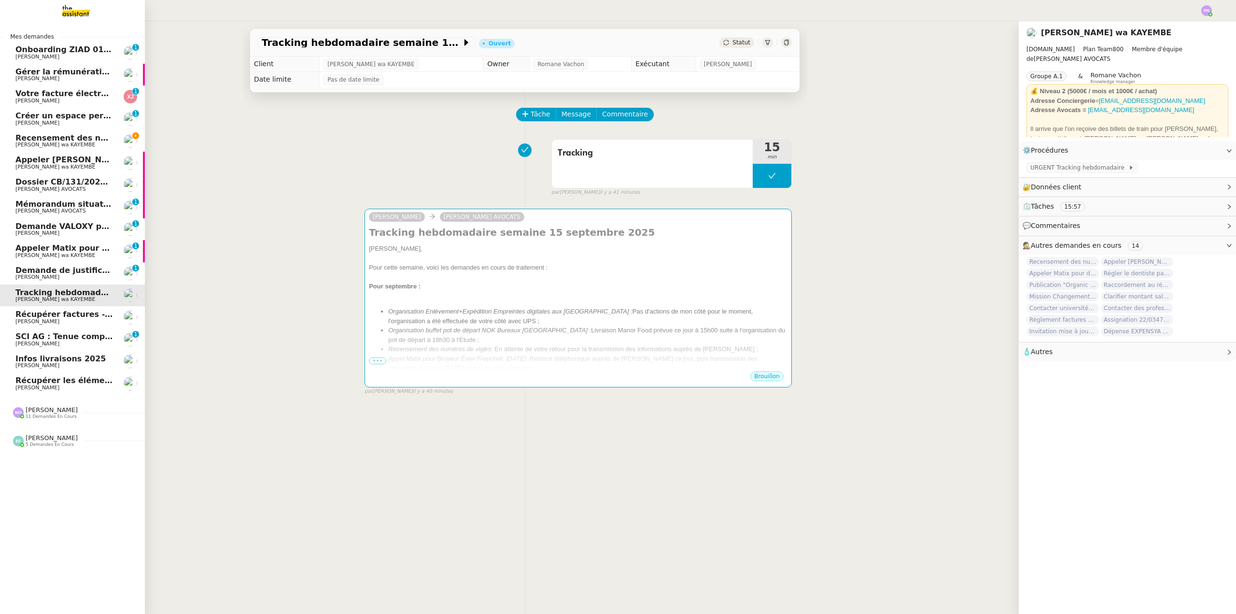
click at [108, 142] on span "[PERSON_NAME] wa KAYEMBE" at bounding box center [64, 145] width 98 height 6
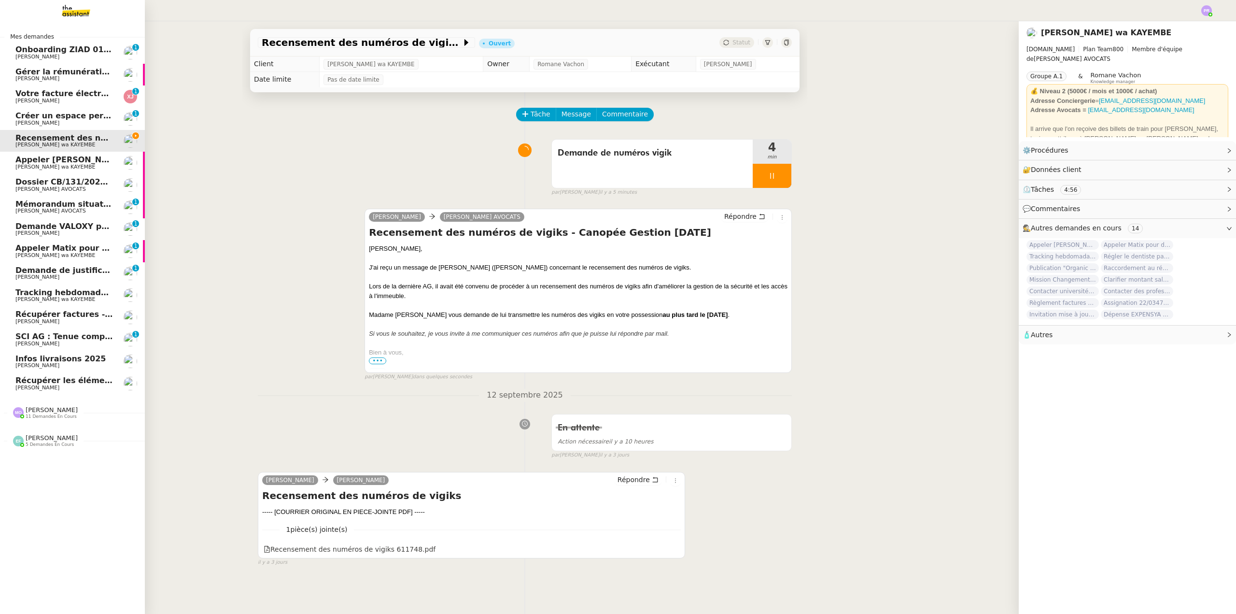
drag, startPoint x: 84, startPoint y: 297, endPoint x: 57, endPoint y: 291, distance: 27.8
click at [84, 297] on span "[PERSON_NAME] wa KAYEMBE" at bounding box center [55, 299] width 80 height 6
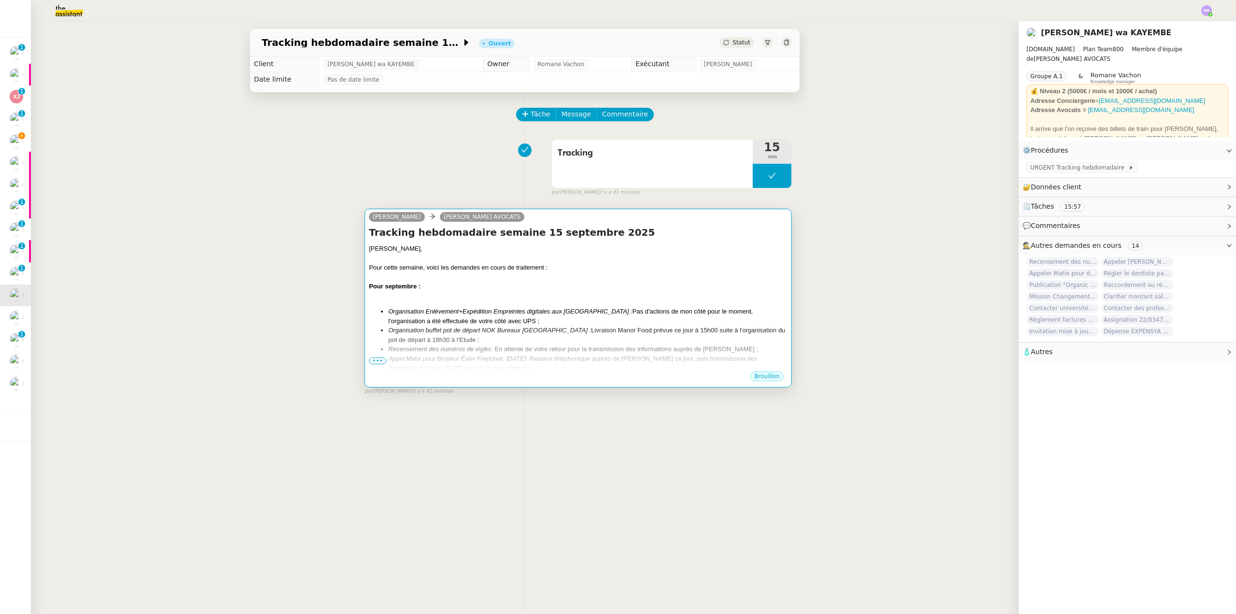
click at [626, 291] on div "Pour septembre :" at bounding box center [578, 286] width 419 height 10
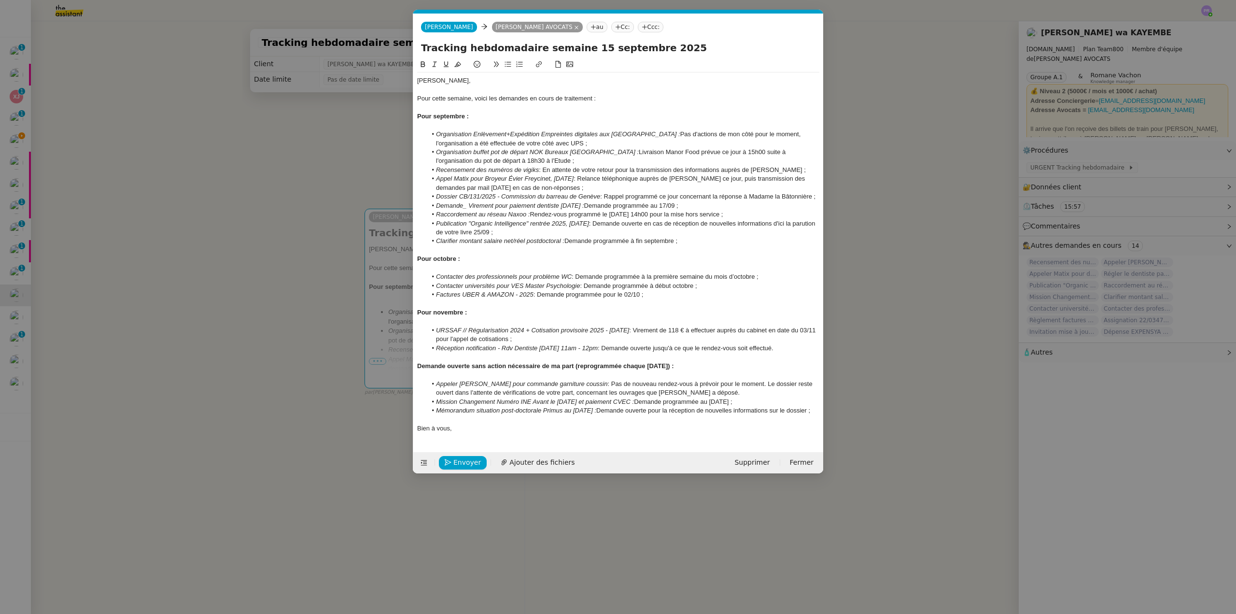
scroll to position [0, 20]
click at [459, 468] on span "Envoyer" at bounding box center [467, 462] width 28 height 11
click at [459, 468] on span "Confirmer l'envoi" at bounding box center [482, 462] width 58 height 11
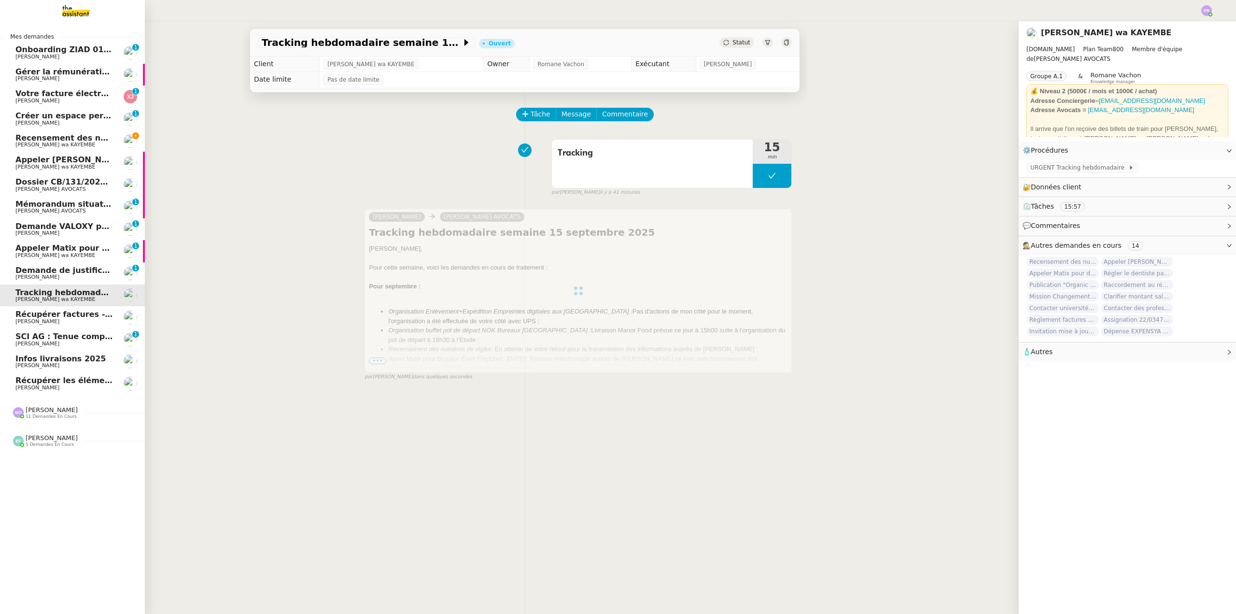
click at [88, 138] on span "Recensement des numéros de vigiks" at bounding box center [94, 137] width 159 height 9
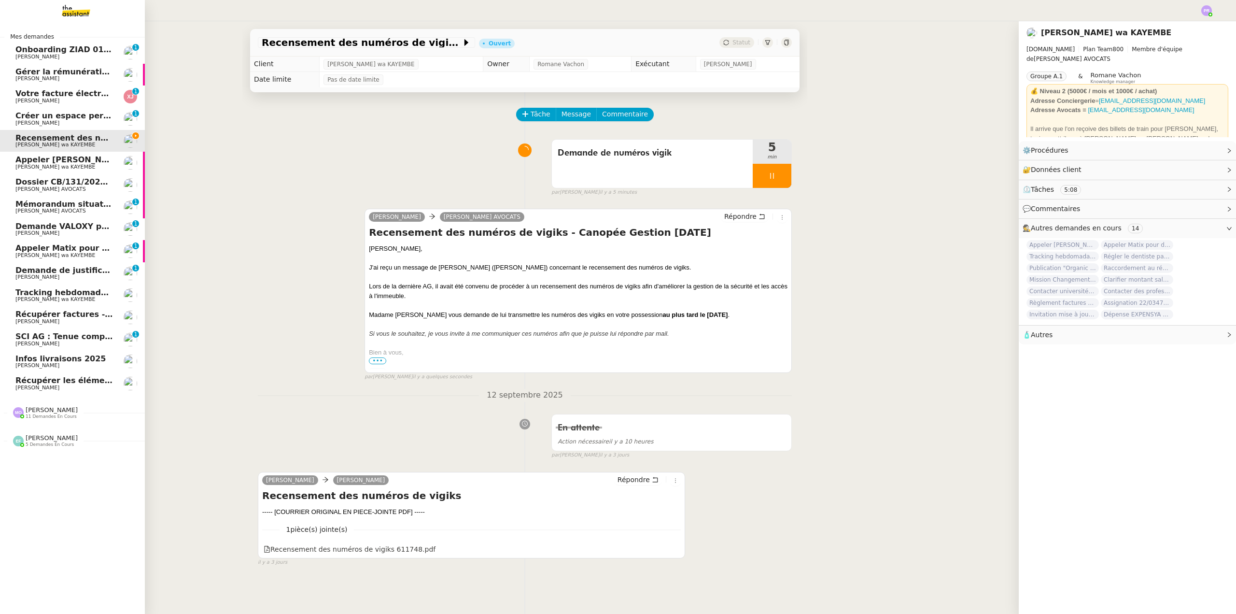
click at [103, 205] on span "Mémorandum situation post-doctorale Primus" at bounding box center [115, 203] width 201 height 9
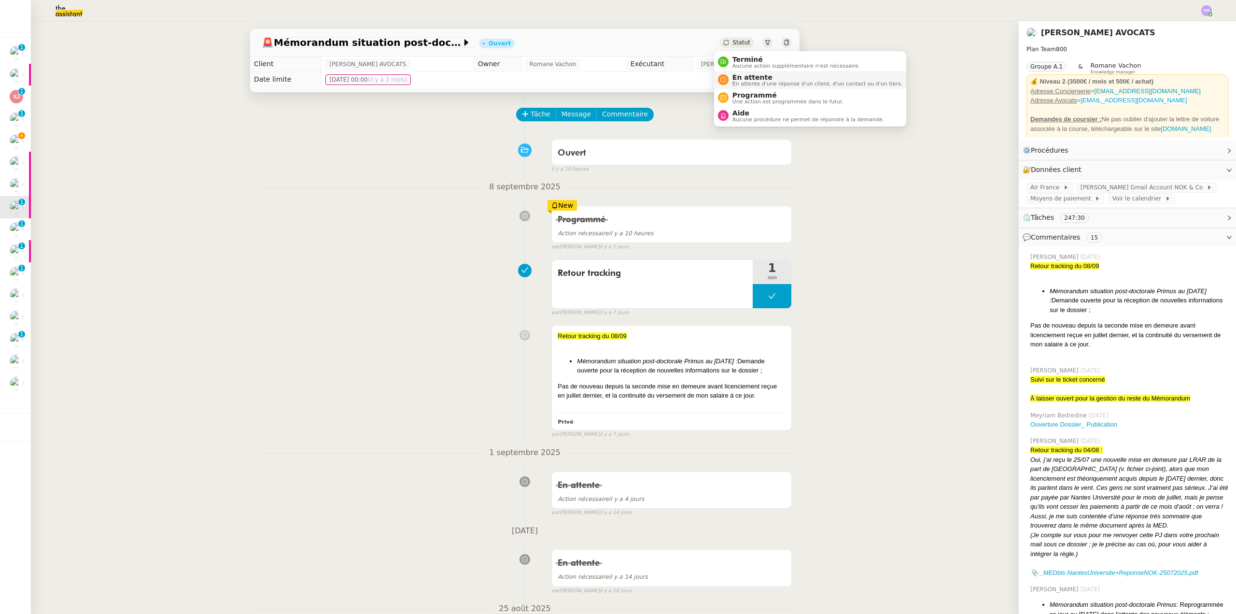
click at [756, 81] on span "En attente d'une réponse d'un client, d'un contact ou d'un tiers." at bounding box center [817, 83] width 170 height 5
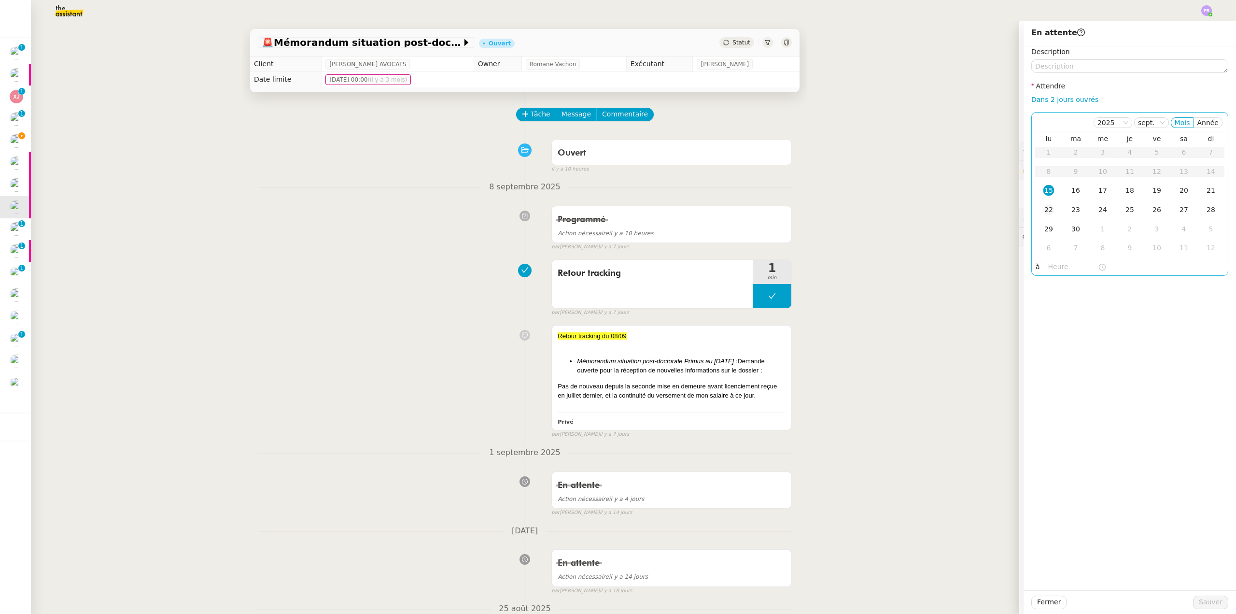
click at [1043, 210] on div "22" at bounding box center [1048, 209] width 11 height 11
click at [1201, 602] on span "Sauver" at bounding box center [1211, 601] width 24 height 11
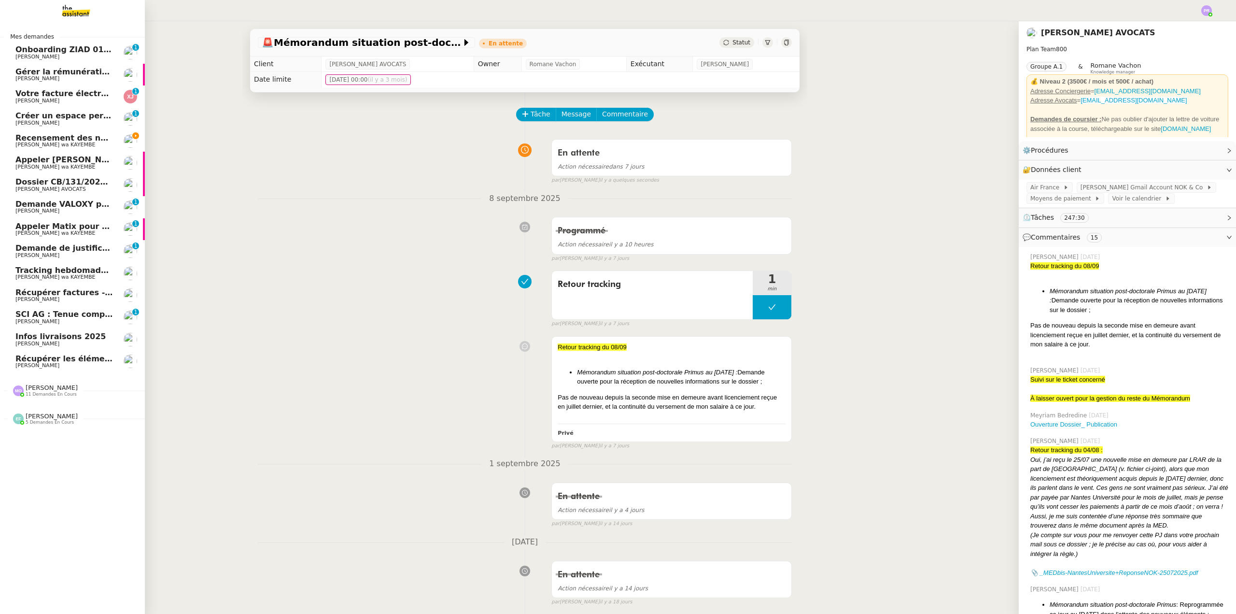
click at [88, 268] on span "Tracking hebdomadaire semaine 15 septembre 2025" at bounding box center [129, 270] width 229 height 9
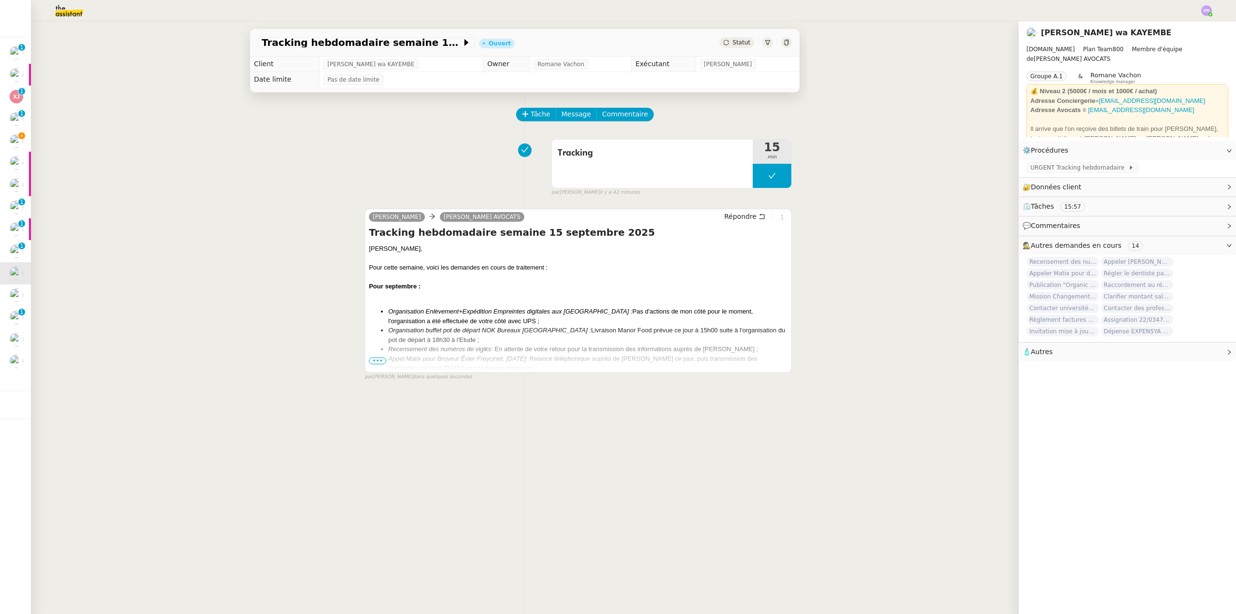
click at [373, 364] on span "•••" at bounding box center [377, 360] width 17 height 7
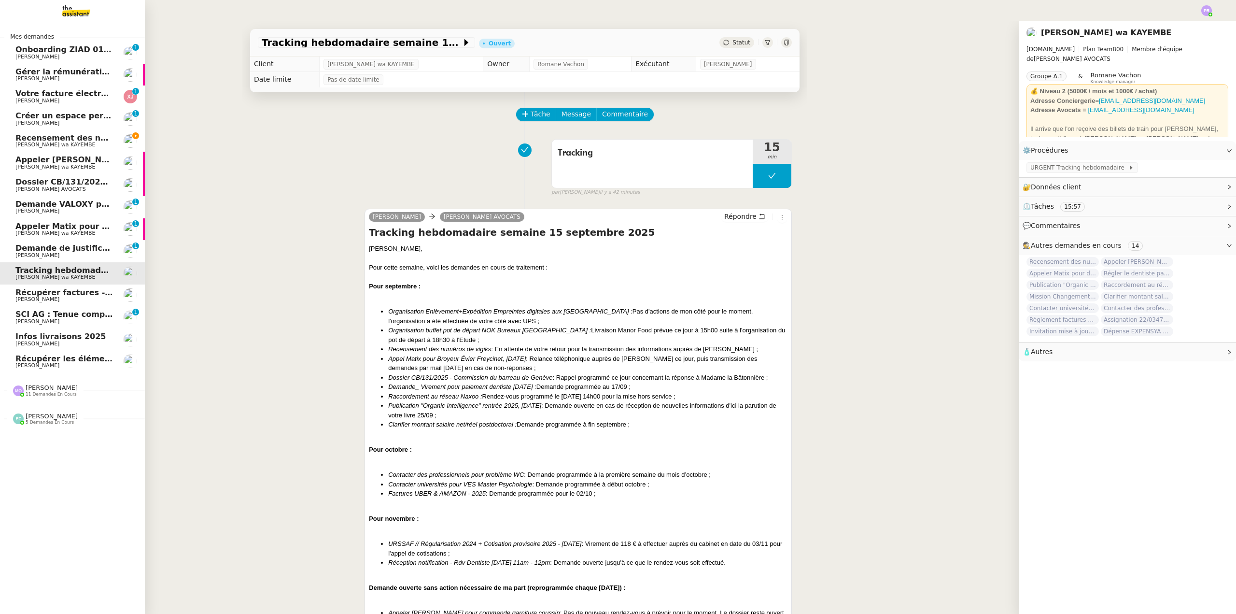
click at [79, 185] on span "Dossier CB/131/2025 - Commission du barreau de Genève" at bounding box center [140, 181] width 251 height 9
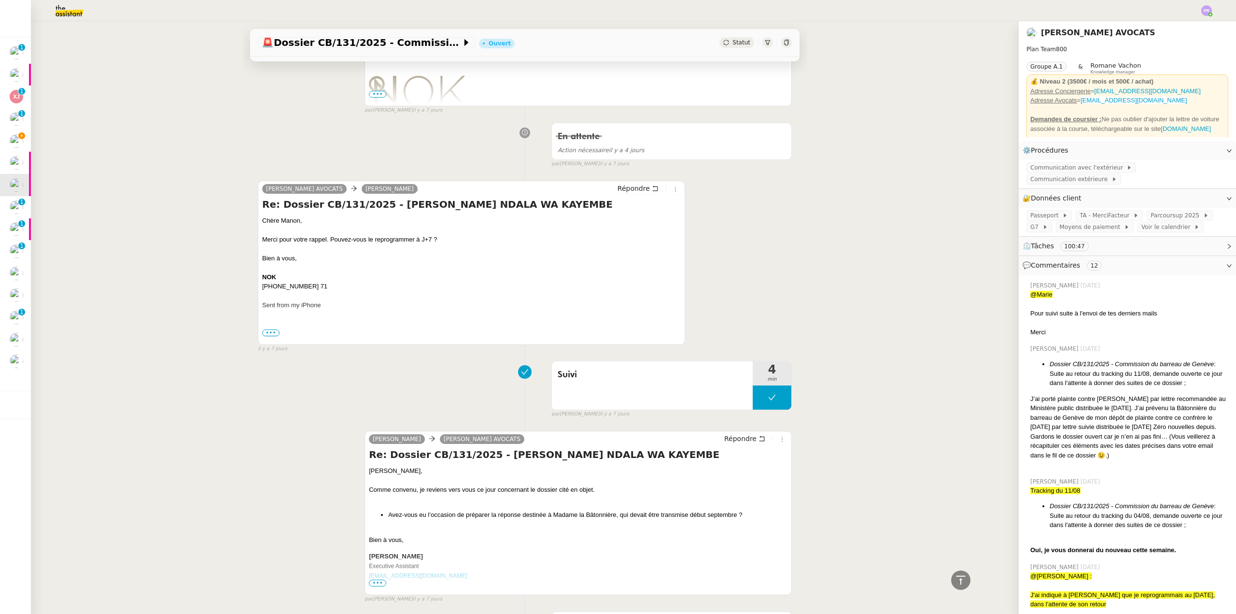
scroll to position [434, 0]
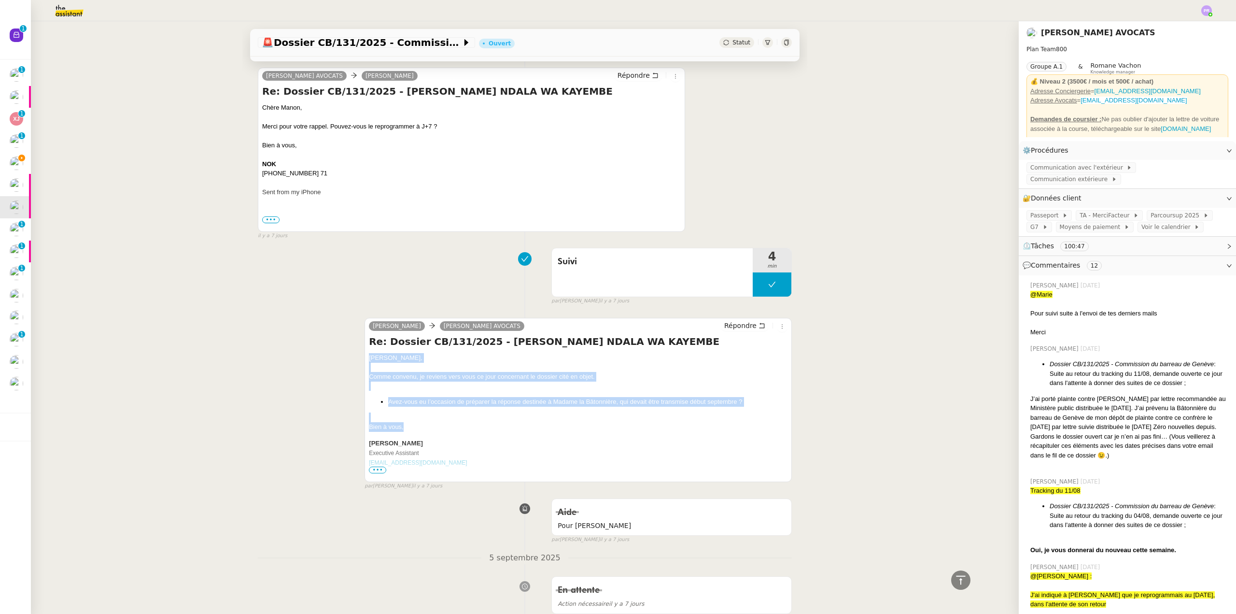
drag, startPoint x: 392, startPoint y: 422, endPoint x: 359, endPoint y: 359, distance: 72.1
click at [359, 359] on div "Manon Siegel Naomi NOK AVOCATS Répondre Re: Dossier CB/131/2025 - Me Naomi OMEO…" at bounding box center [525, 399] width 534 height 181
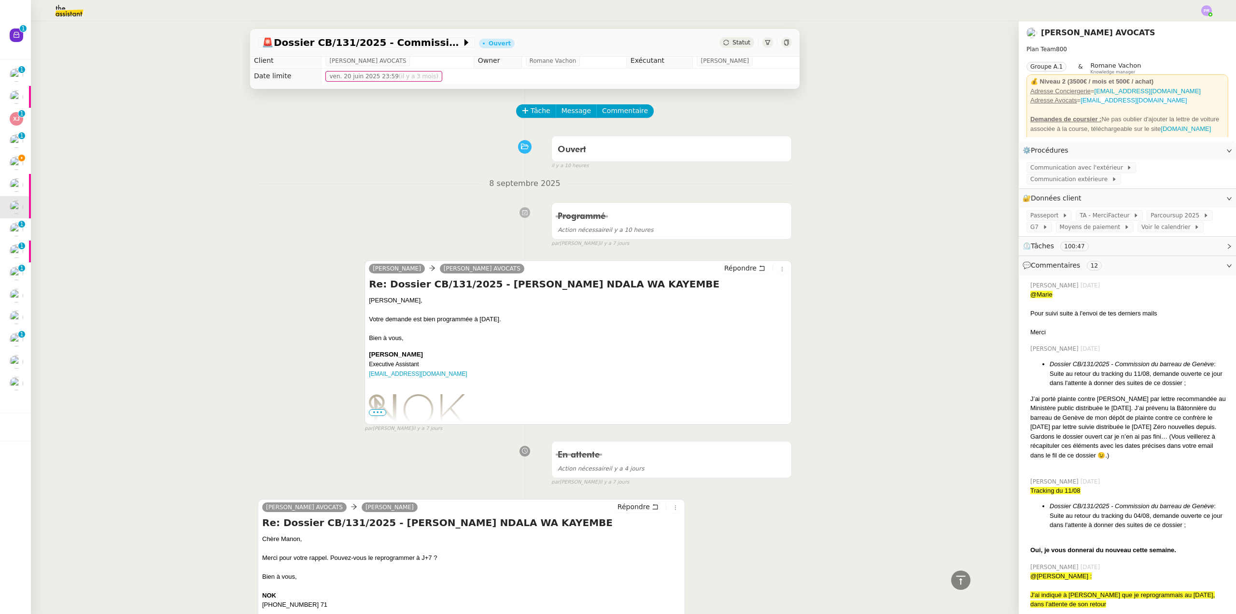
scroll to position [0, 0]
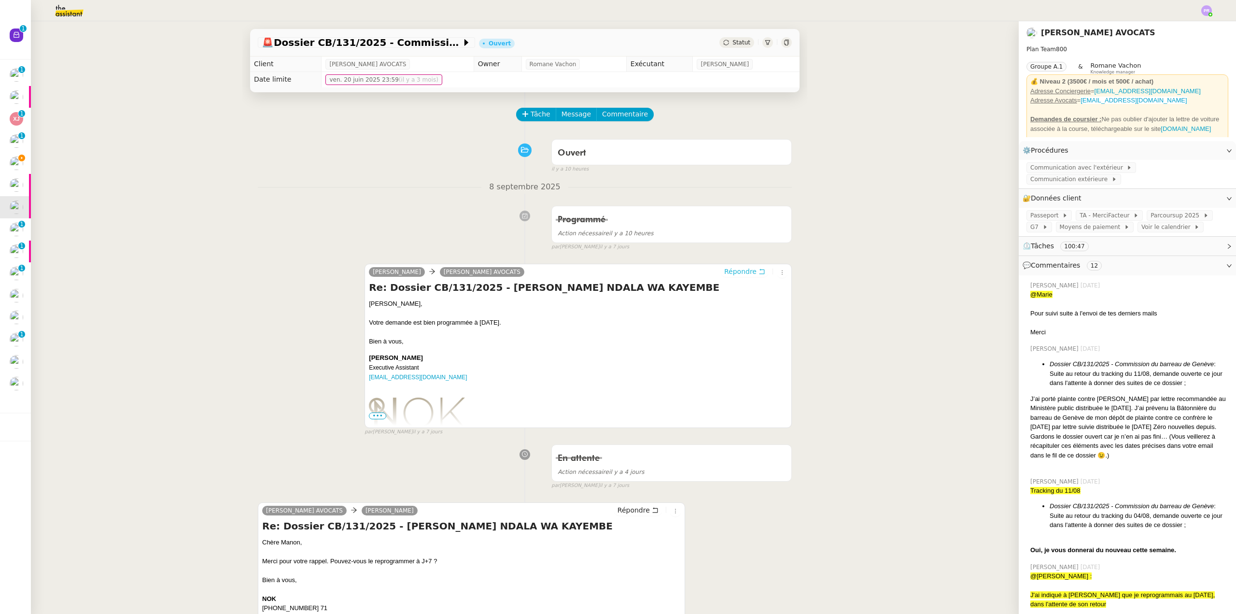
click at [739, 272] on span "Répondre" at bounding box center [740, 271] width 32 height 10
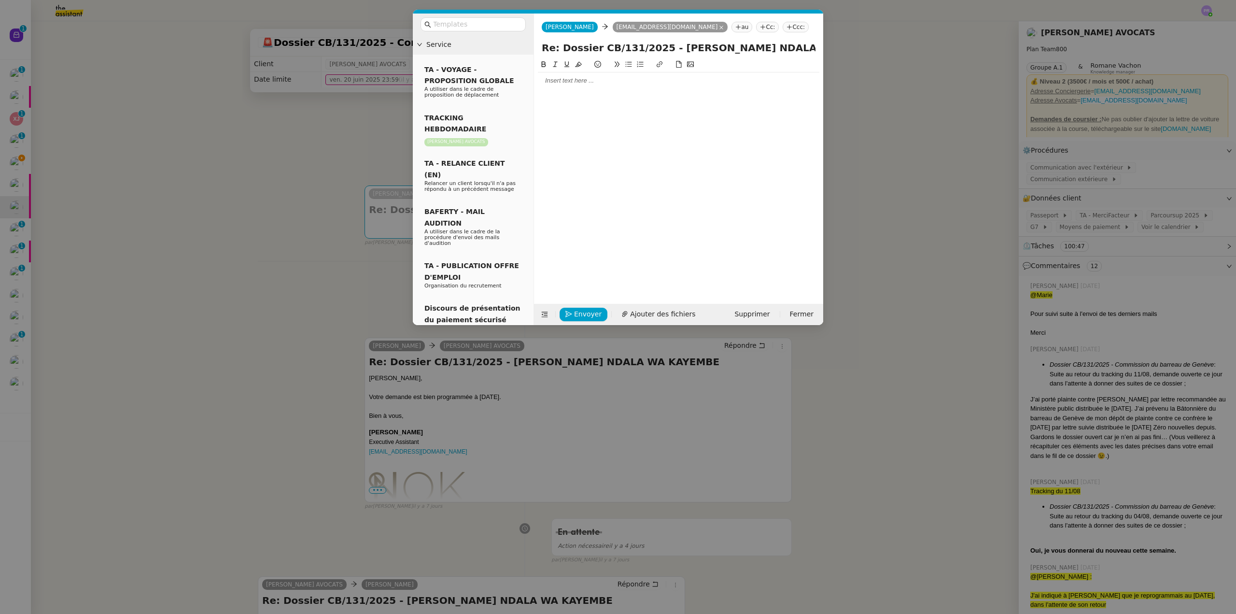
click at [573, 80] on div at bounding box center [678, 80] width 281 height 9
click at [588, 80] on div "[PERSON_NAME]," at bounding box center [678, 80] width 281 height 9
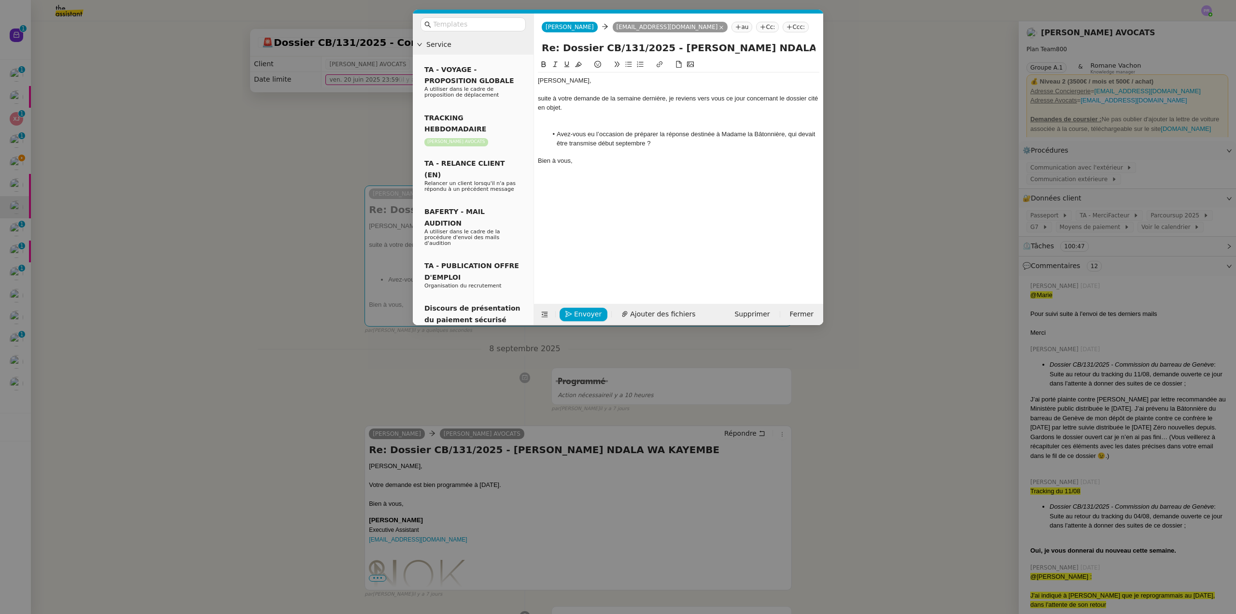
click at [539, 97] on div "suite à votre demande de la semaine dernière, je reviens vers vous ce jour conc…" at bounding box center [678, 103] width 281 height 18
click at [561, 122] on div at bounding box center [678, 125] width 281 height 9
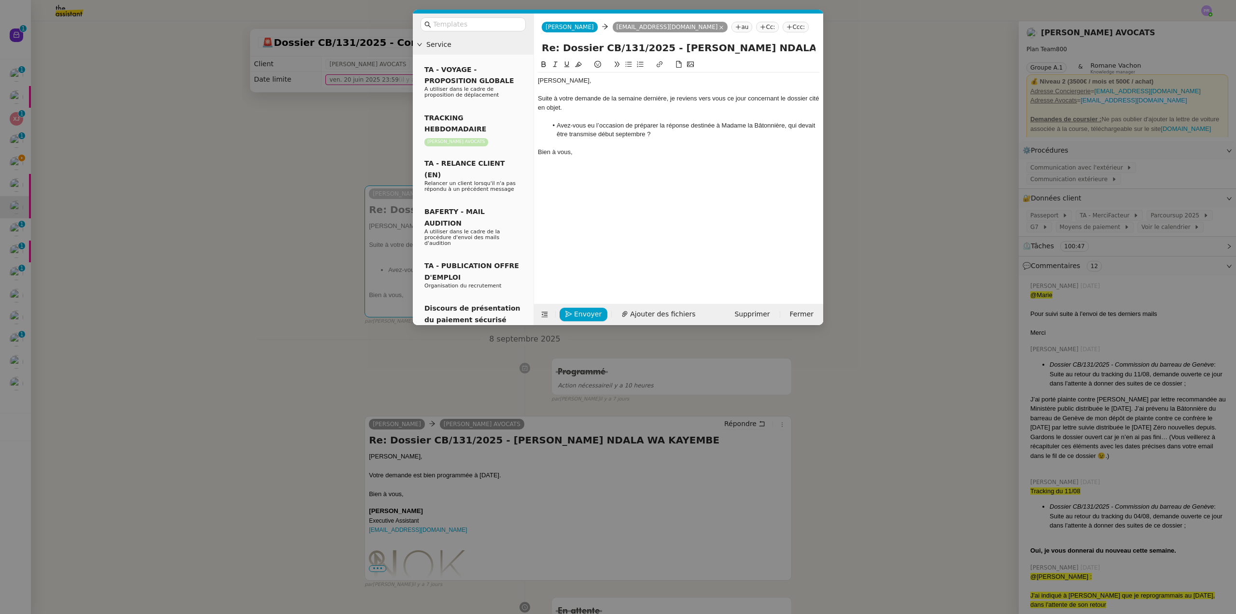
drag, startPoint x: 345, startPoint y: 160, endPoint x: 353, endPoint y: 154, distance: 10.2
click at [345, 160] on nz-modal-container "Service TA - VOYAGE - PROPOSITION GLOBALE A utiliser dans le cadre de propositi…" at bounding box center [618, 307] width 1236 height 614
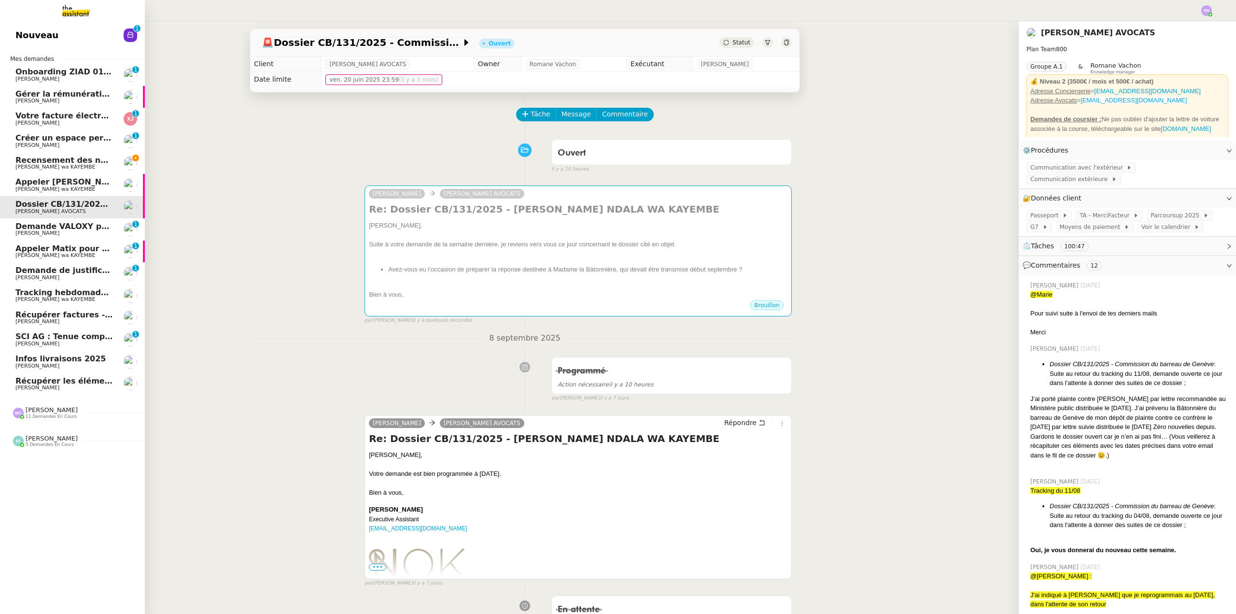
click at [68, 159] on span "Recensement des numéros de vigiks" at bounding box center [94, 159] width 159 height 9
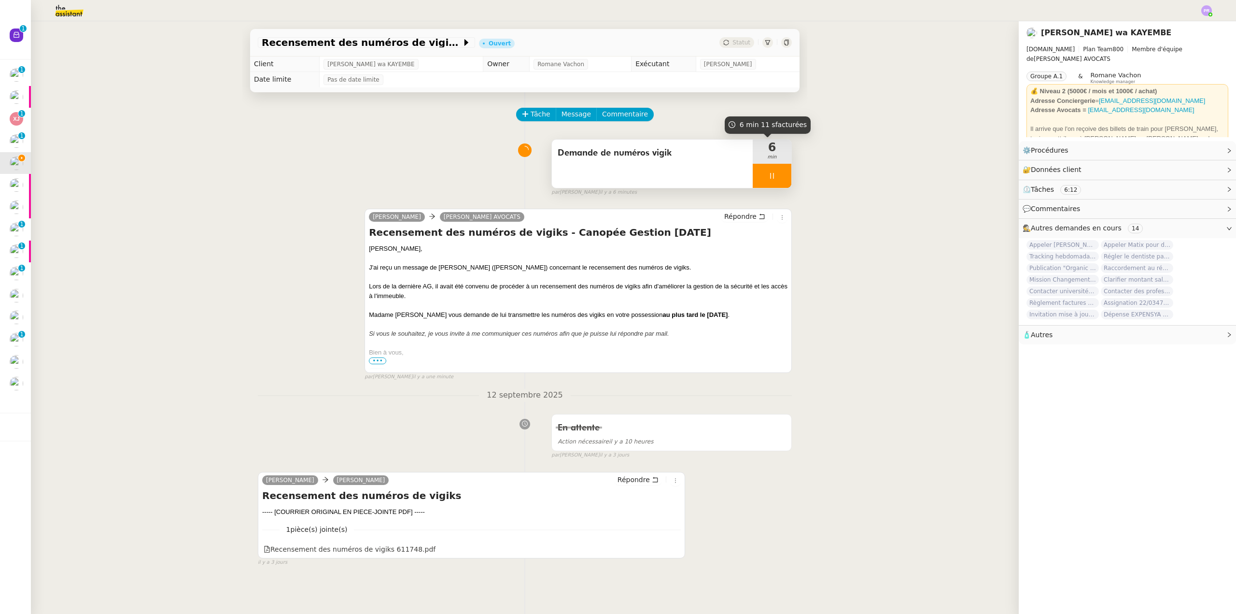
click at [774, 175] on div at bounding box center [772, 176] width 39 height 24
click at [778, 176] on icon at bounding box center [782, 176] width 8 height 8
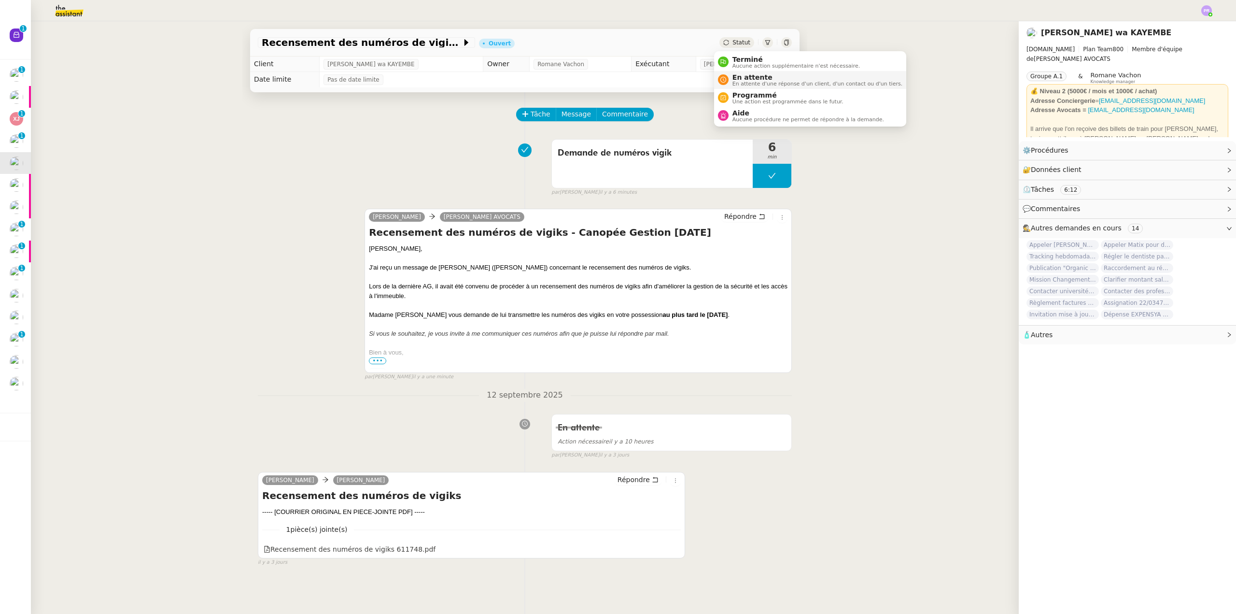
click at [755, 80] on span "En attente" at bounding box center [817, 77] width 170 height 8
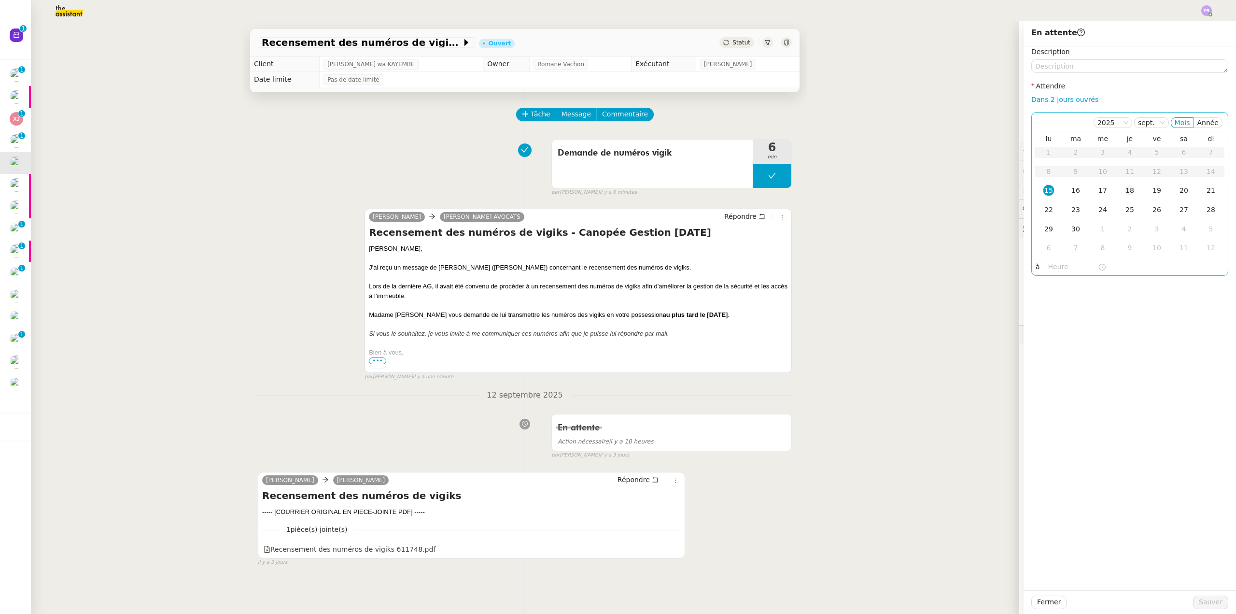
click at [1124, 194] on div "18" at bounding box center [1129, 190] width 11 height 11
click at [1202, 603] on span "Sauver" at bounding box center [1211, 601] width 24 height 11
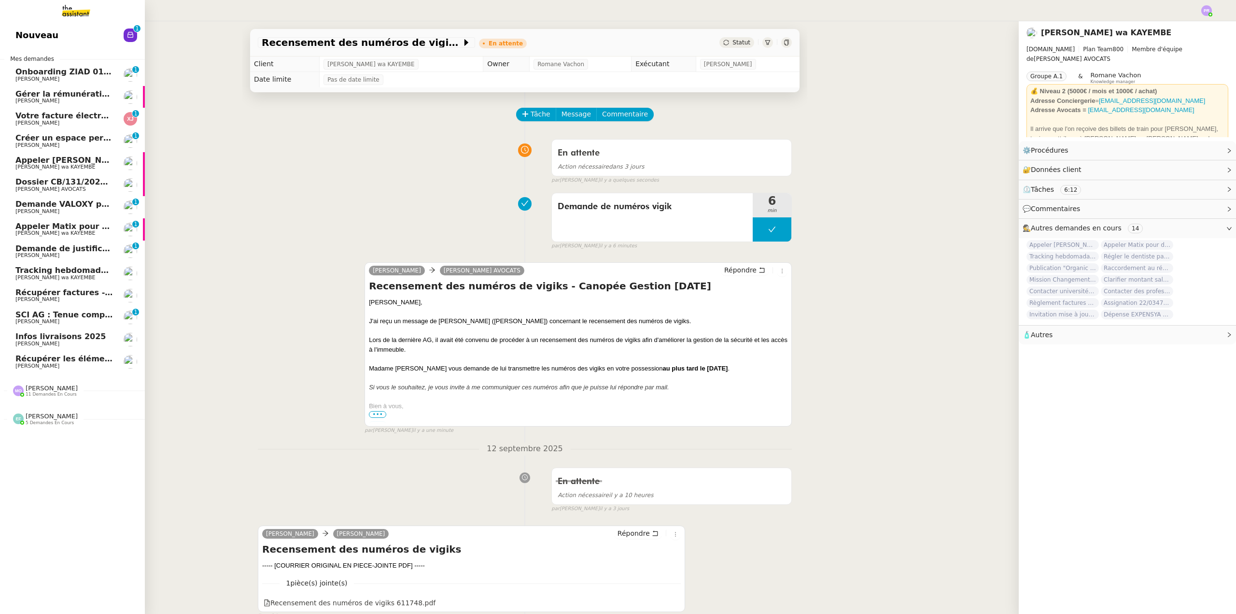
click at [56, 274] on span "[PERSON_NAME] wa KAYEMBE" at bounding box center [55, 277] width 80 height 6
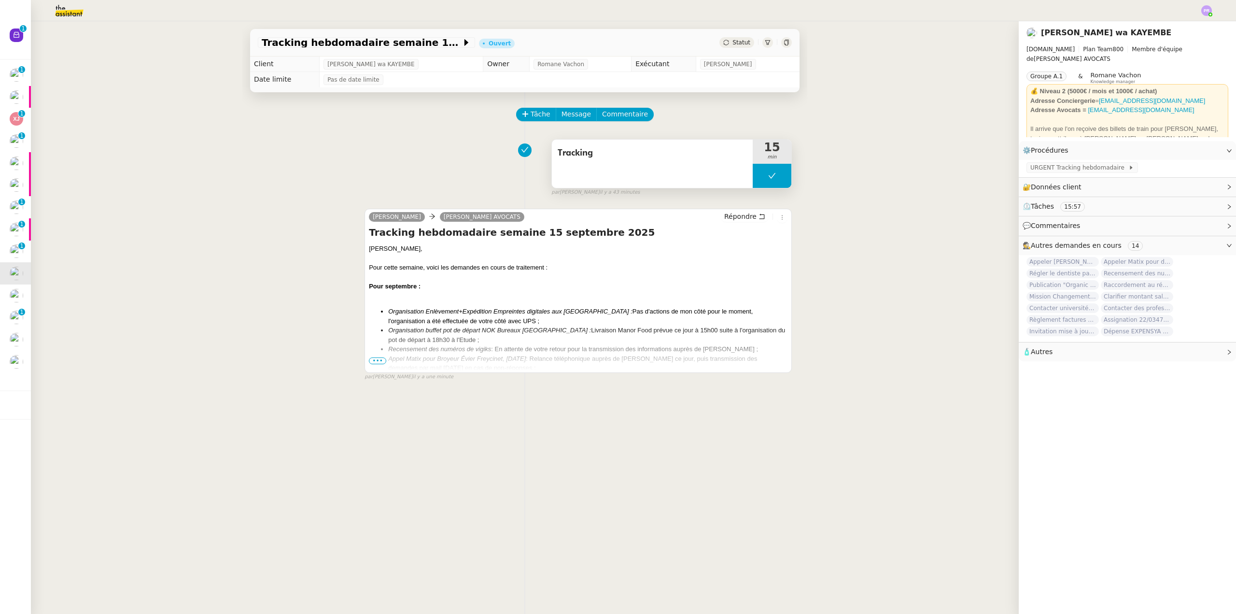
click at [753, 182] on button at bounding box center [772, 176] width 39 height 24
click at [753, 181] on div at bounding box center [762, 176] width 19 height 24
click at [784, 182] on div "Tâche Message Commentaire Veuillez patienter une erreur s'est produite 👌👌👌 mess…" at bounding box center [524, 399] width 565 height 614
click at [775, 184] on div at bounding box center [772, 176] width 39 height 24
click at [775, 184] on button at bounding box center [781, 176] width 19 height 24
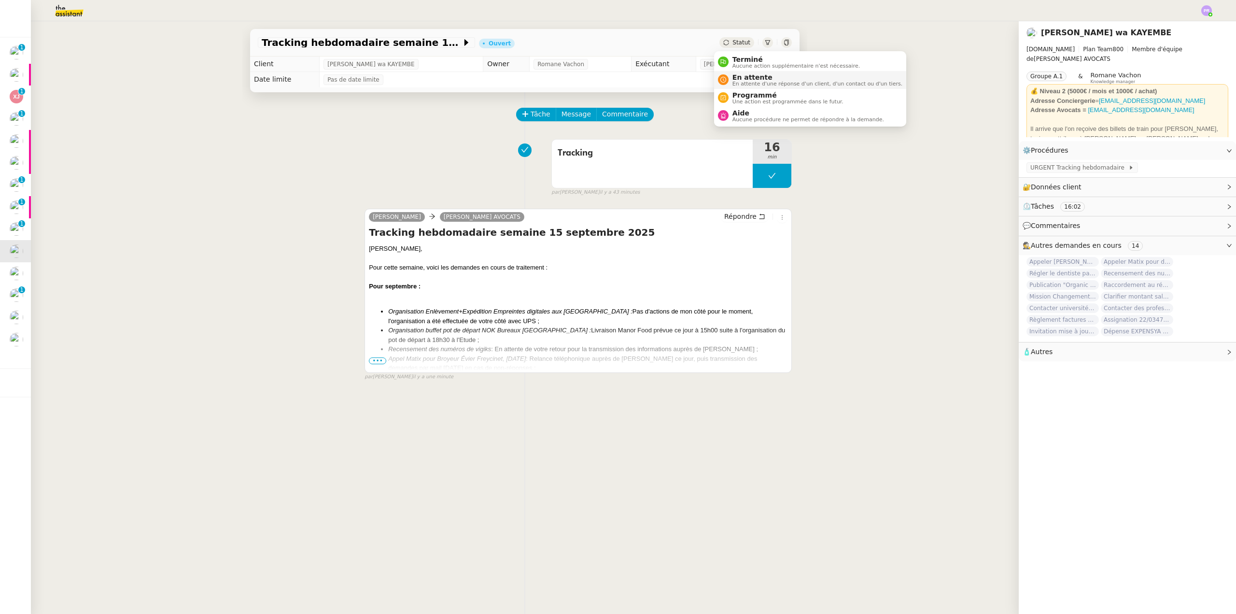
click at [774, 81] on span "En attente d'une réponse d'un client, d'un contact ou d'un tiers." at bounding box center [817, 83] width 170 height 5
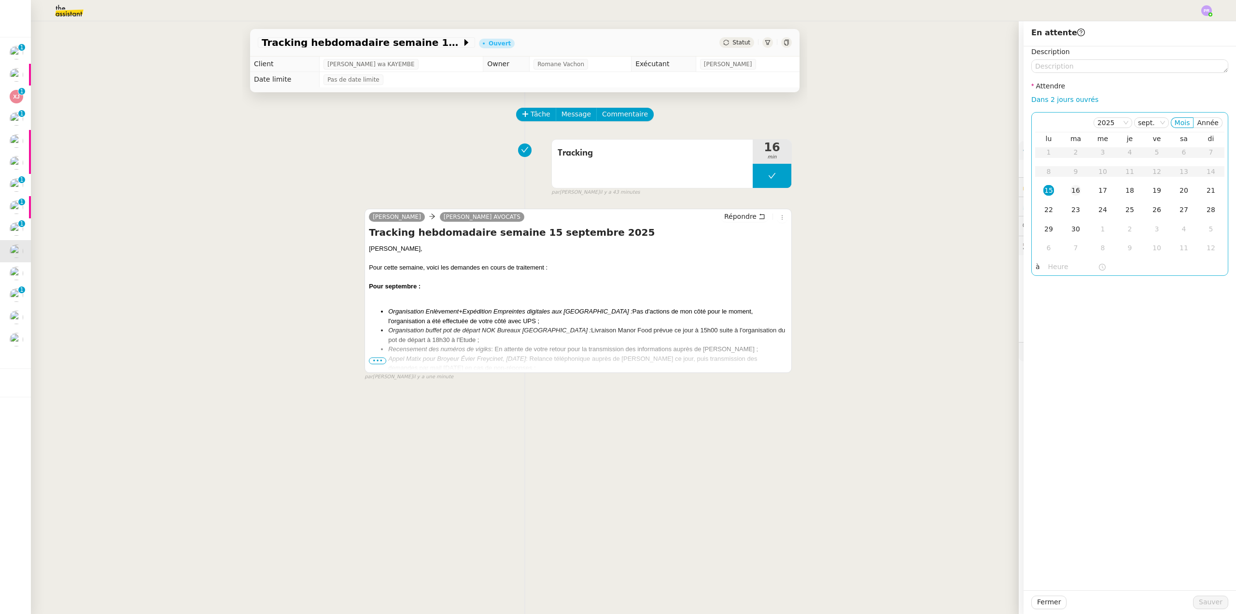
click at [1074, 193] on td "16" at bounding box center [1075, 190] width 27 height 19
click at [1201, 599] on span "Sauver" at bounding box center [1211, 601] width 24 height 11
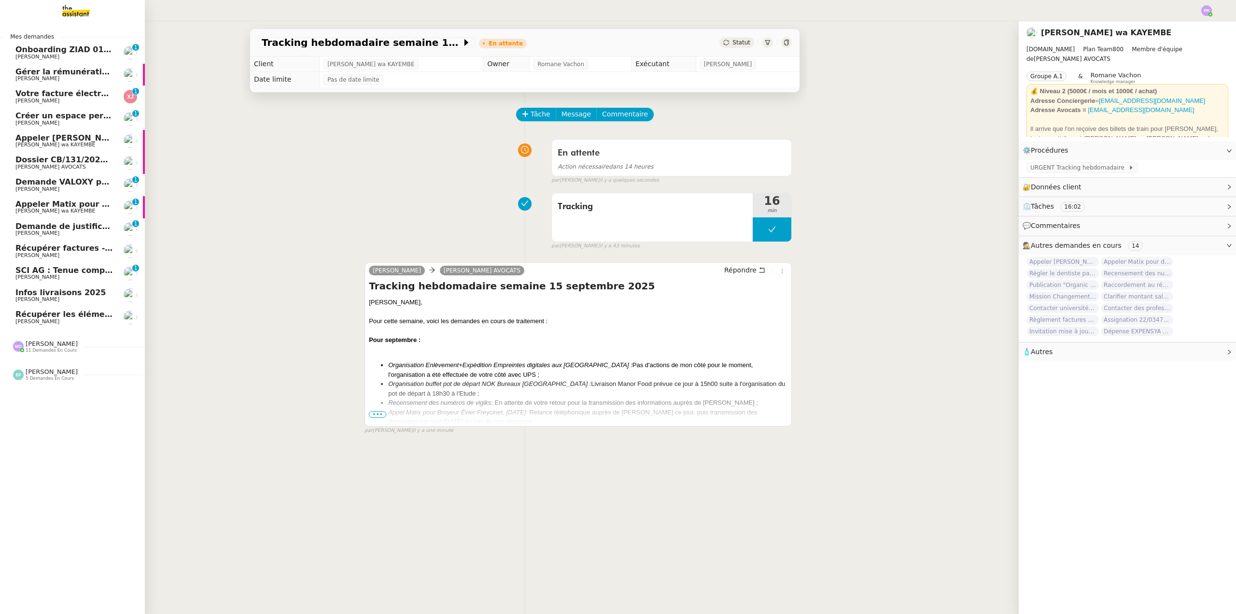
click at [24, 294] on span "Infos livraisons 2025" at bounding box center [60, 292] width 91 height 9
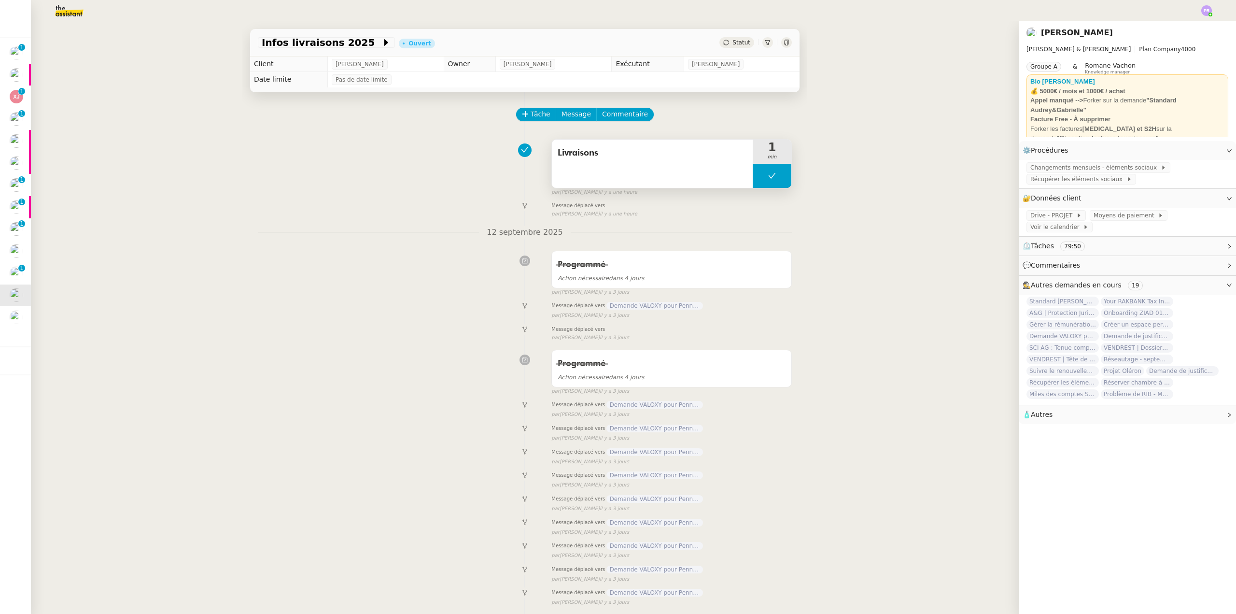
click at [756, 178] on button at bounding box center [772, 176] width 39 height 24
click at [758, 178] on icon at bounding box center [762, 176] width 8 height 8
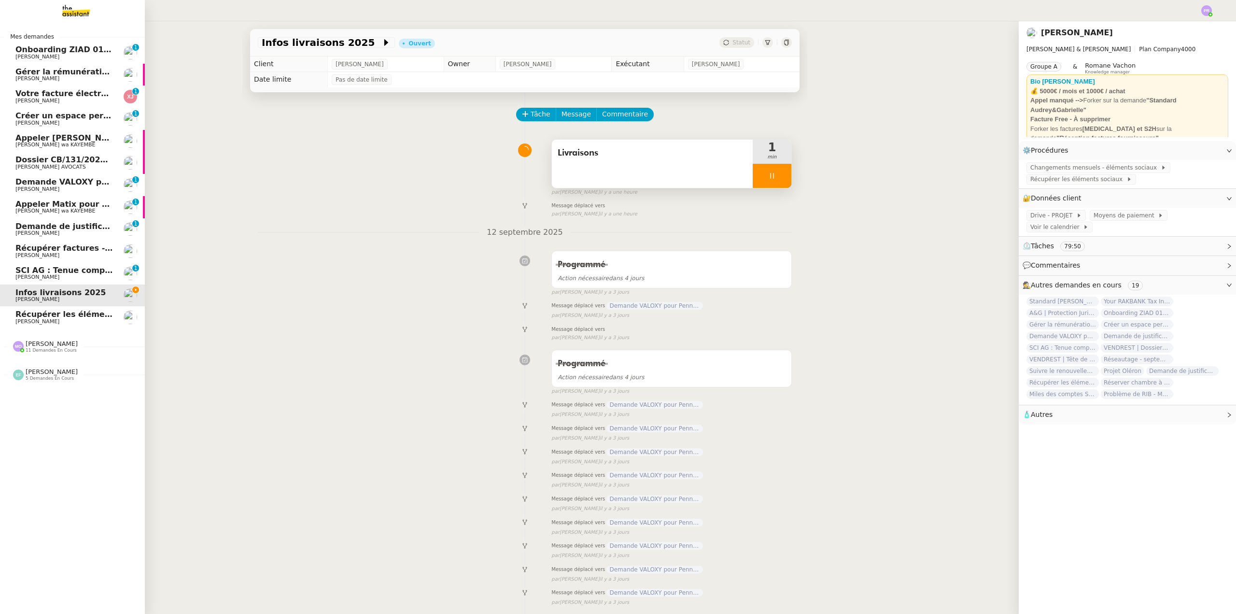
click at [77, 377] on nz-divider "Emelyne Foussier 5 demandes en cours" at bounding box center [76, 374] width 145 height 13
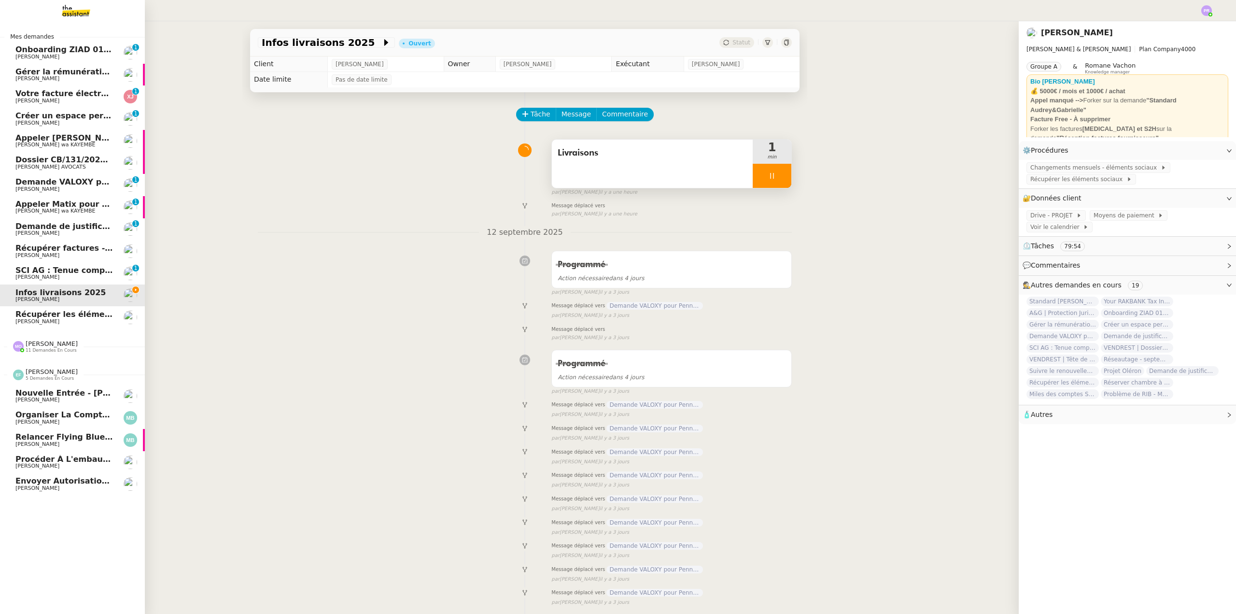
click at [86, 481] on span "Envoyer autorisation podcast pour signature" at bounding box center [113, 480] width 197 height 9
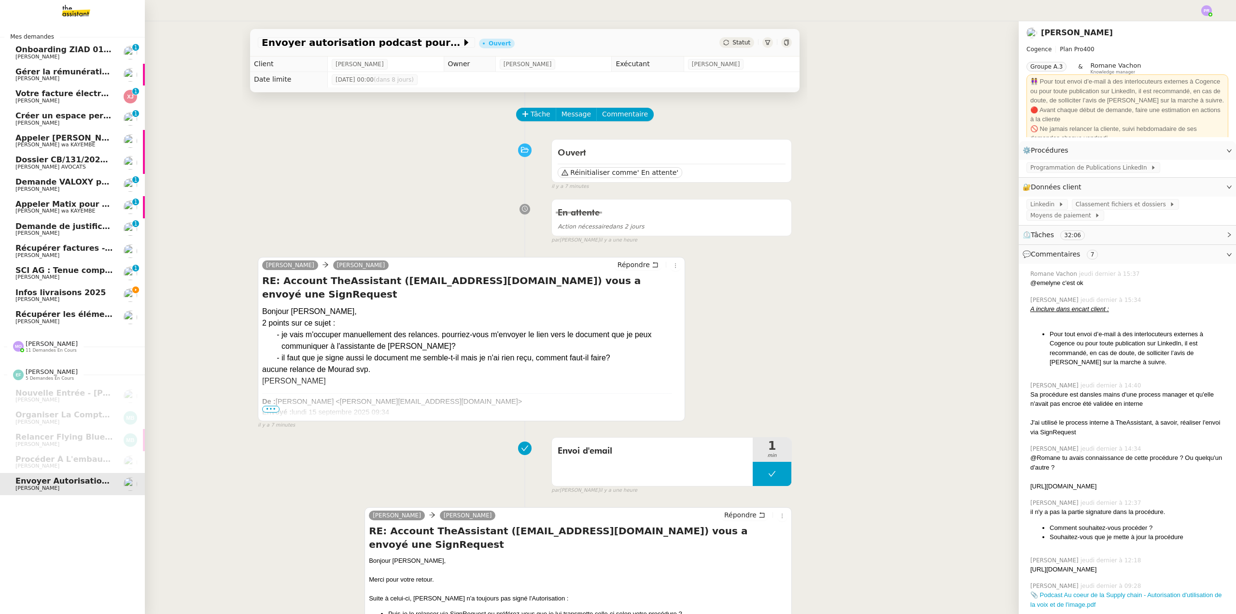
click at [76, 294] on span "Infos livraisons 2025" at bounding box center [60, 292] width 91 height 9
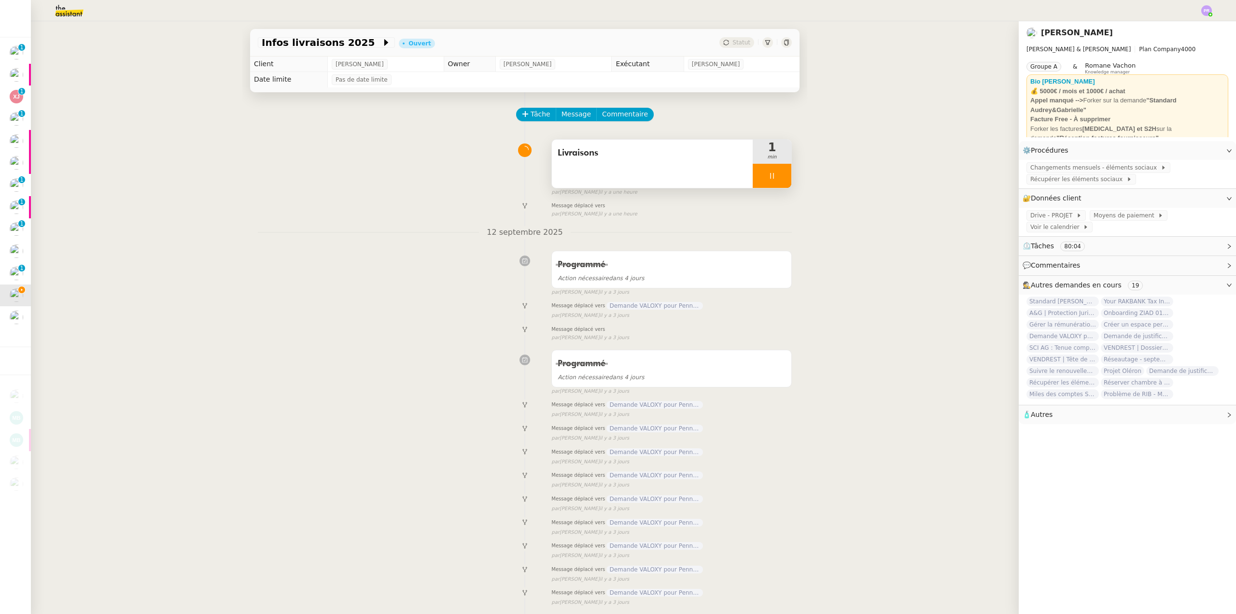
click at [773, 172] on div at bounding box center [772, 176] width 39 height 24
click at [778, 176] on icon at bounding box center [782, 176] width 8 height 8
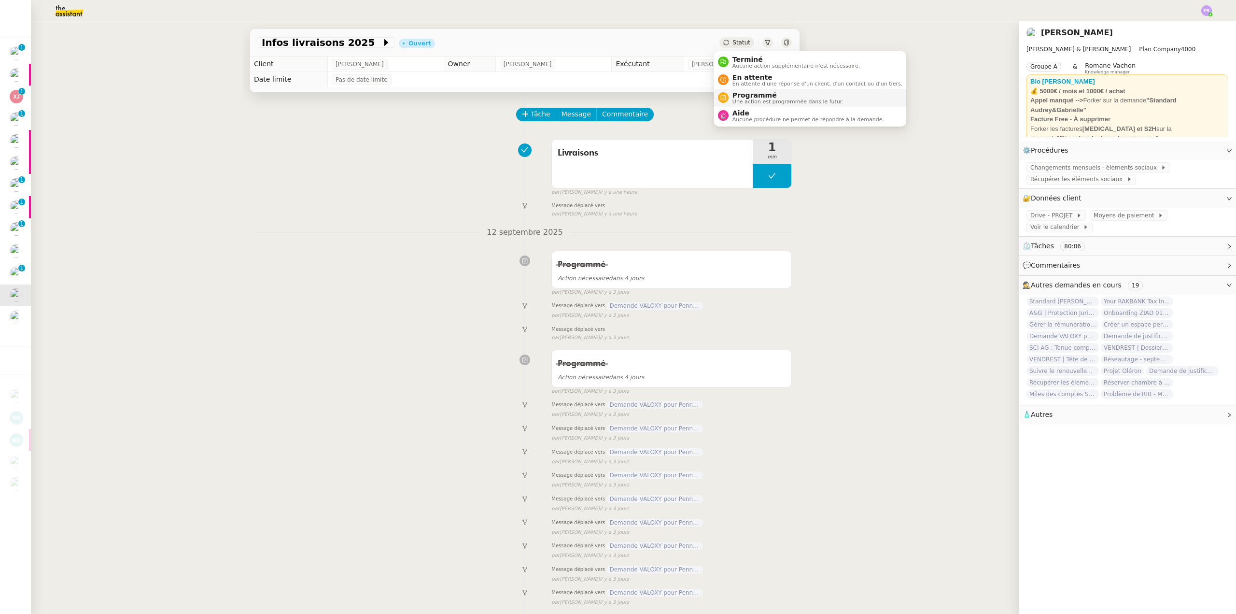
click at [759, 93] on span "Programmé" at bounding box center [787, 95] width 111 height 8
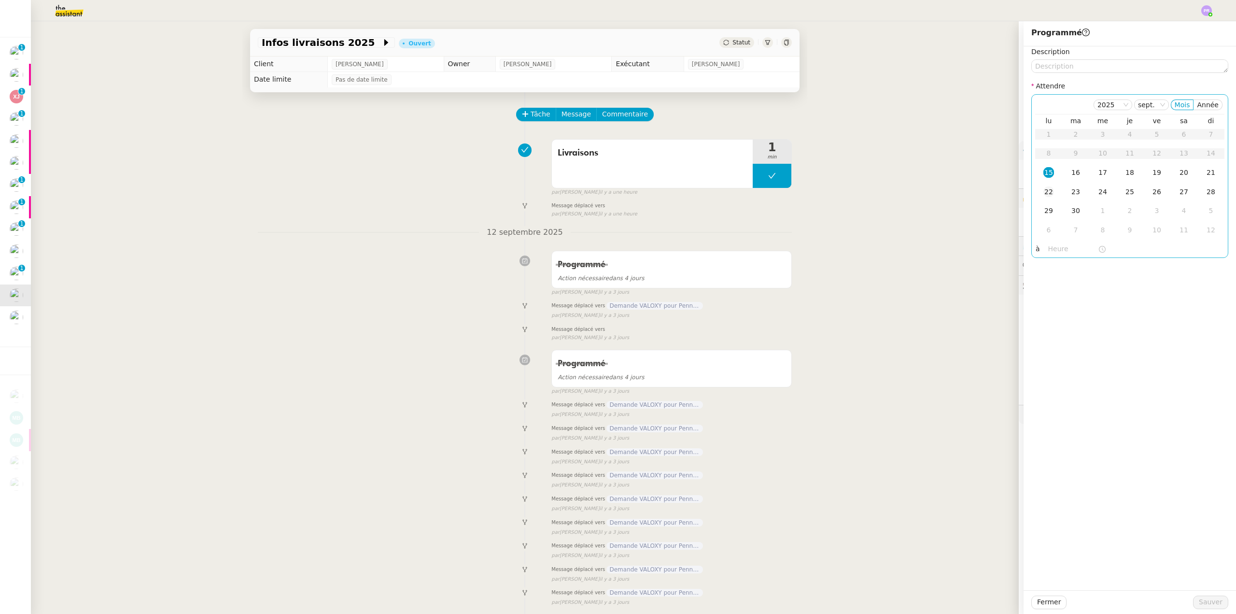
click at [1043, 193] on div "22" at bounding box center [1048, 191] width 11 height 11
click at [1203, 598] on span "Sauver" at bounding box center [1211, 601] width 24 height 11
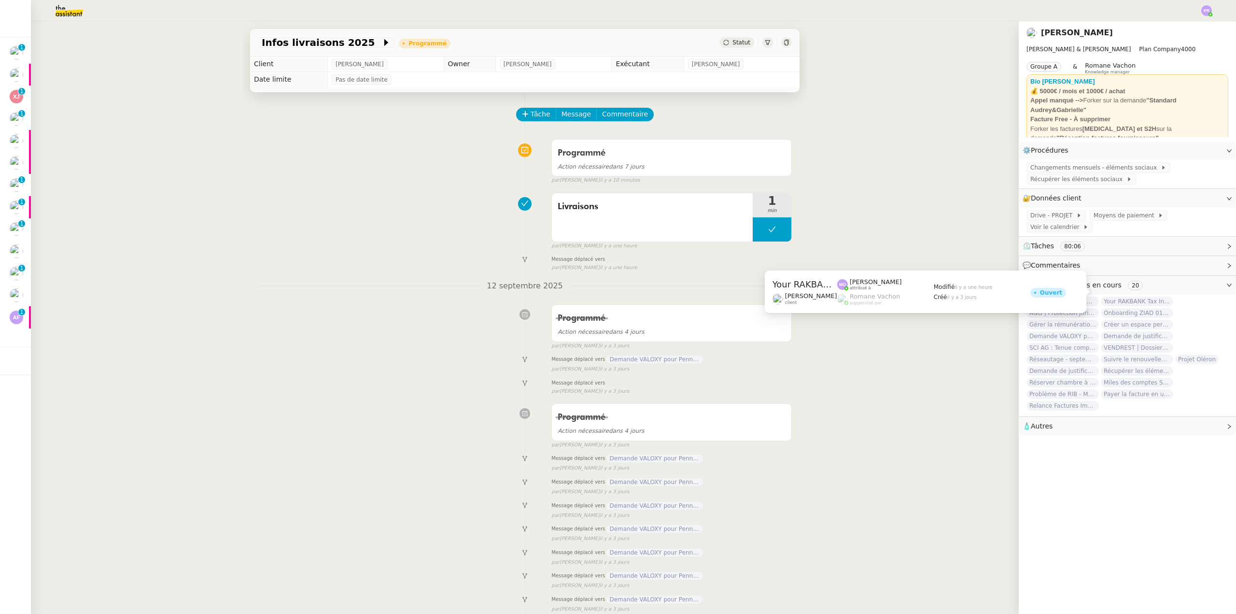
click at [349, 227] on div "Livraisons 1 min false par [PERSON_NAME] il y a une heure" at bounding box center [525, 219] width 534 height 62
click at [395, 231] on div "Livraisons 1 min false par [PERSON_NAME] il y a une heure" at bounding box center [525, 219] width 534 height 62
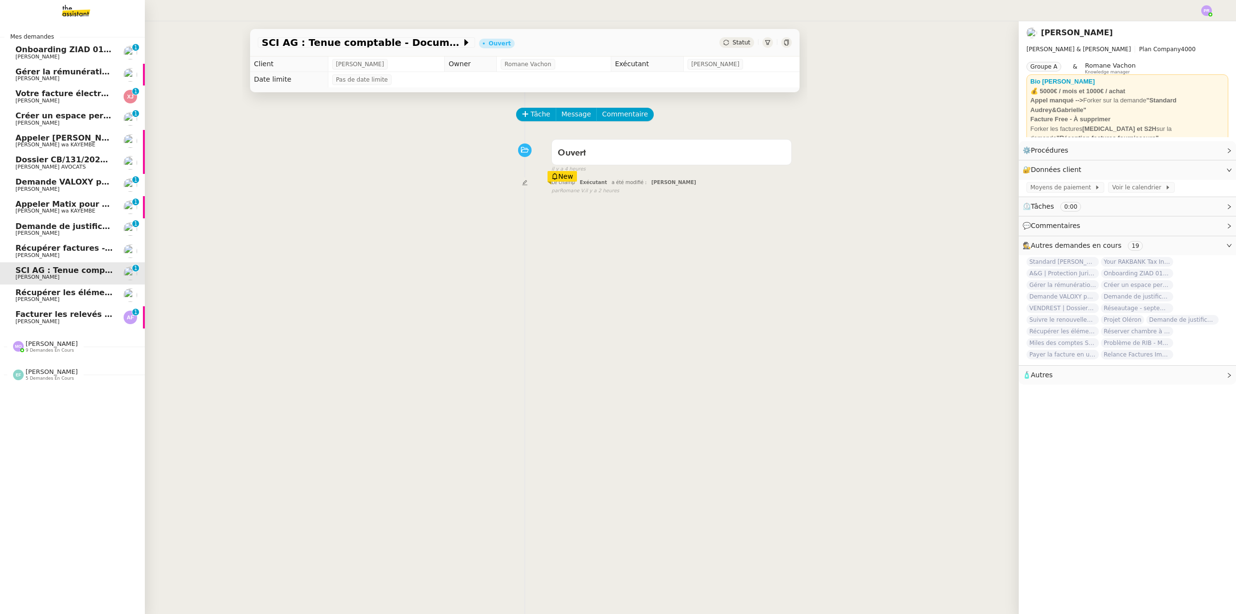
click at [72, 313] on span "Facturer les relevés joints" at bounding box center [71, 313] width 113 height 9
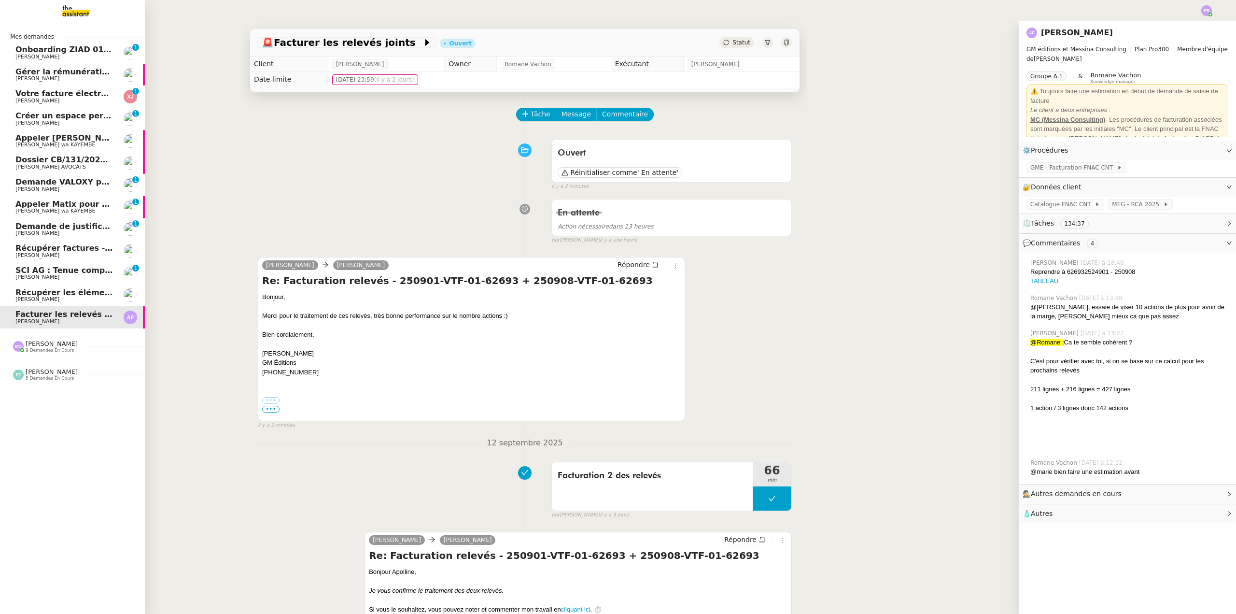
click at [65, 350] on span "[PERSON_NAME] 9 demandes en cours" at bounding box center [45, 346] width 76 height 13
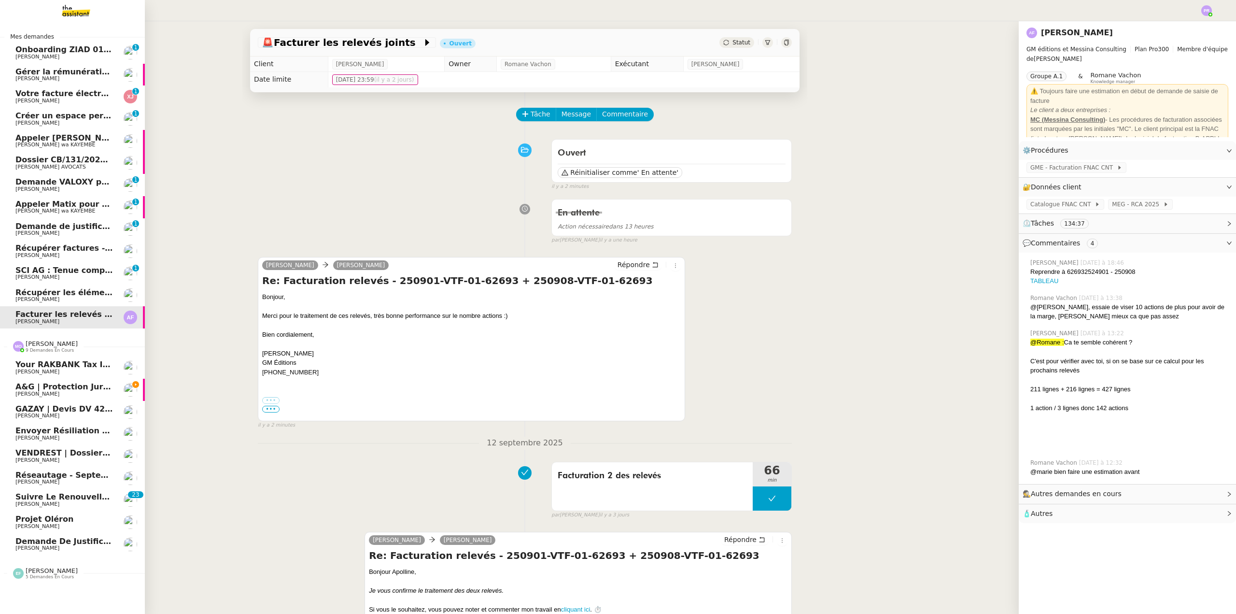
click at [76, 378] on link "Your RAKBANK Tax Invoice / Tax Credit Note [PERSON_NAME]" at bounding box center [72, 367] width 145 height 22
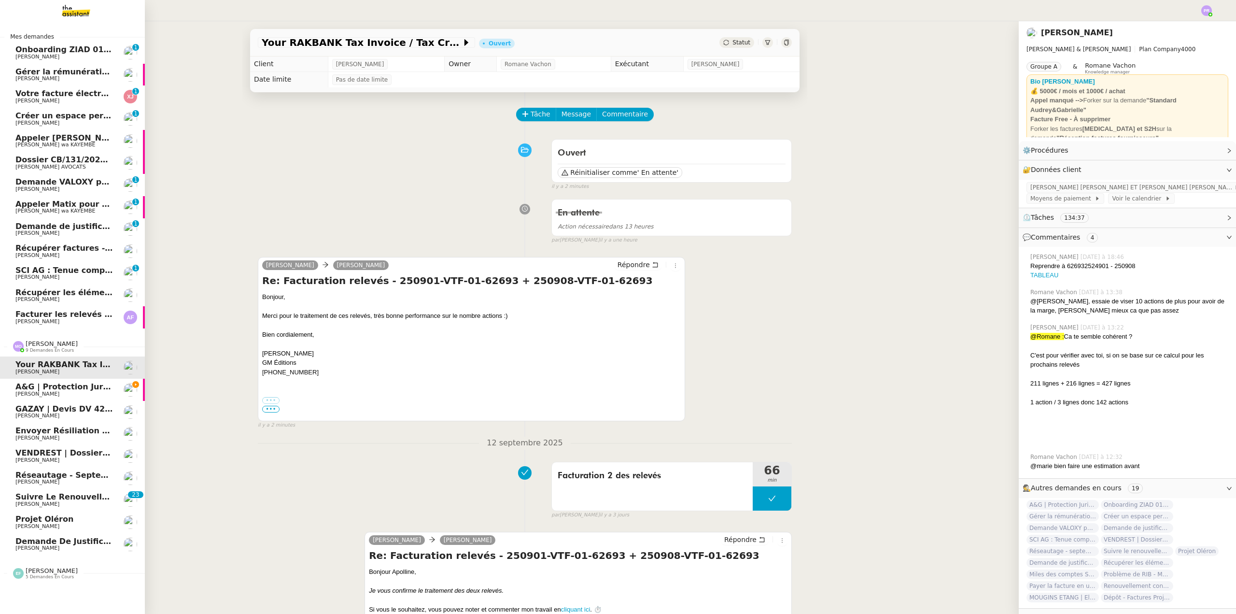
click at [79, 387] on span "A&G | Protection Juridique COVEA" at bounding box center [88, 386] width 147 height 9
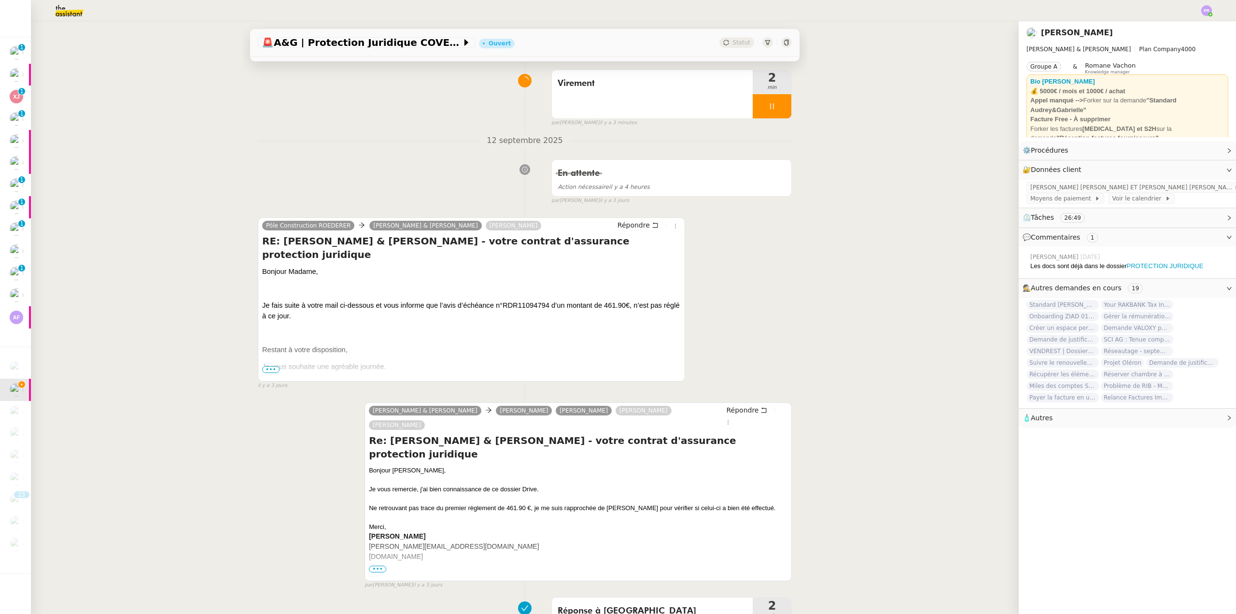
scroll to position [145, 0]
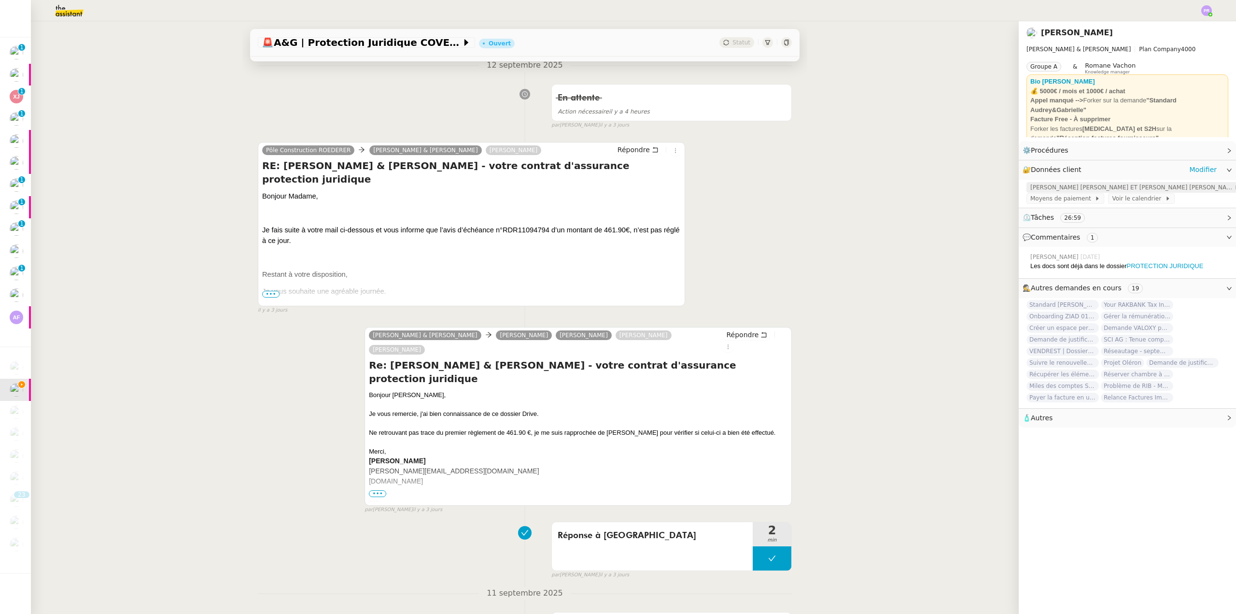
click at [1089, 187] on span "[PERSON_NAME] [PERSON_NAME] ET [PERSON_NAME] [PERSON_NAME]" at bounding box center [1132, 187] width 204 height 10
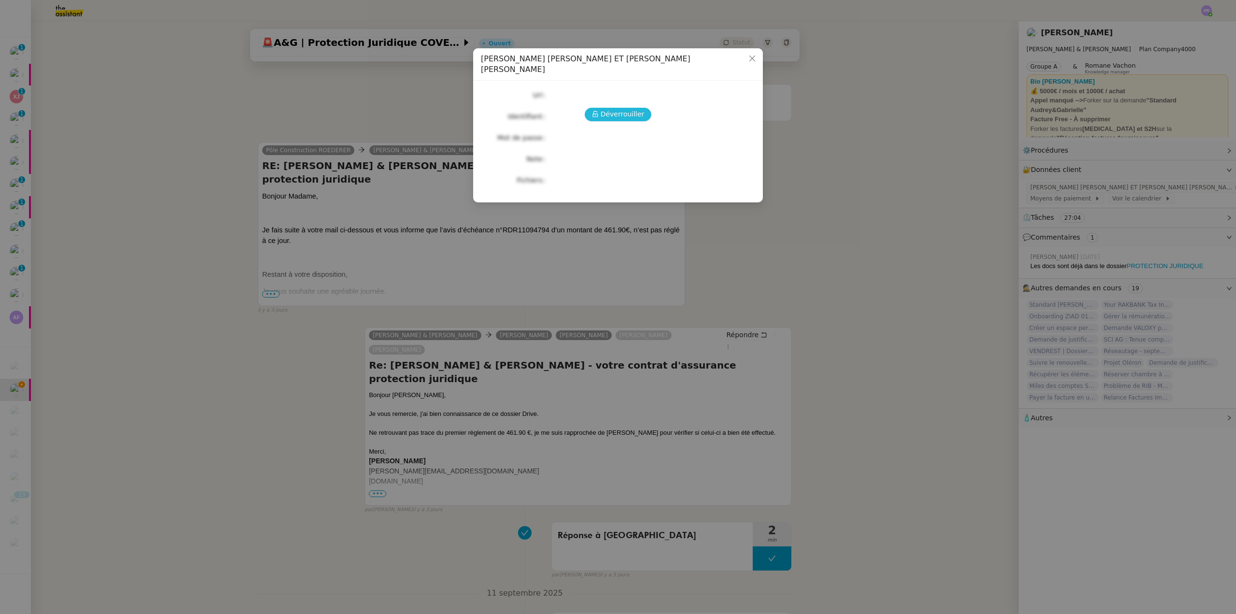
click at [616, 109] on span "Déverrouiller" at bounding box center [623, 114] width 44 height 11
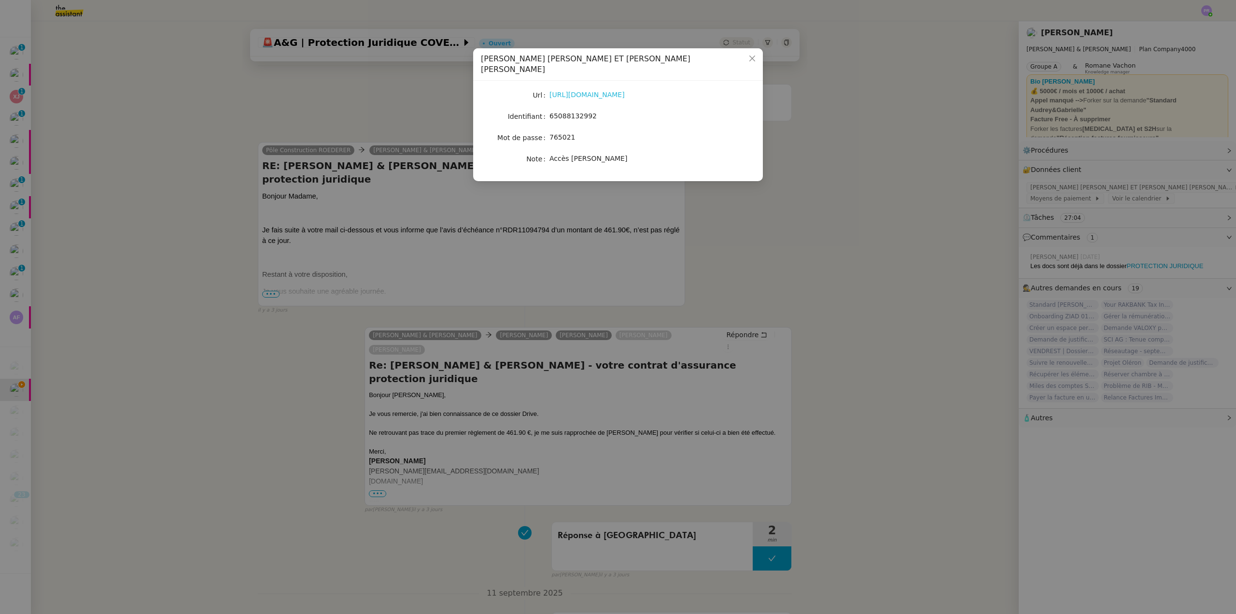
click at [601, 91] on link "[URL][DOMAIN_NAME]" at bounding box center [586, 95] width 75 height 8
drag, startPoint x: 94, startPoint y: 96, endPoint x: 89, endPoint y: 95, distance: 5.4
click at [93, 96] on nz-modal-container "Crédit Agricole - [PERSON_NAME] ET [PERSON_NAME] [PERSON_NAME] [URL][DOMAIN_NAM…" at bounding box center [618, 307] width 1236 height 614
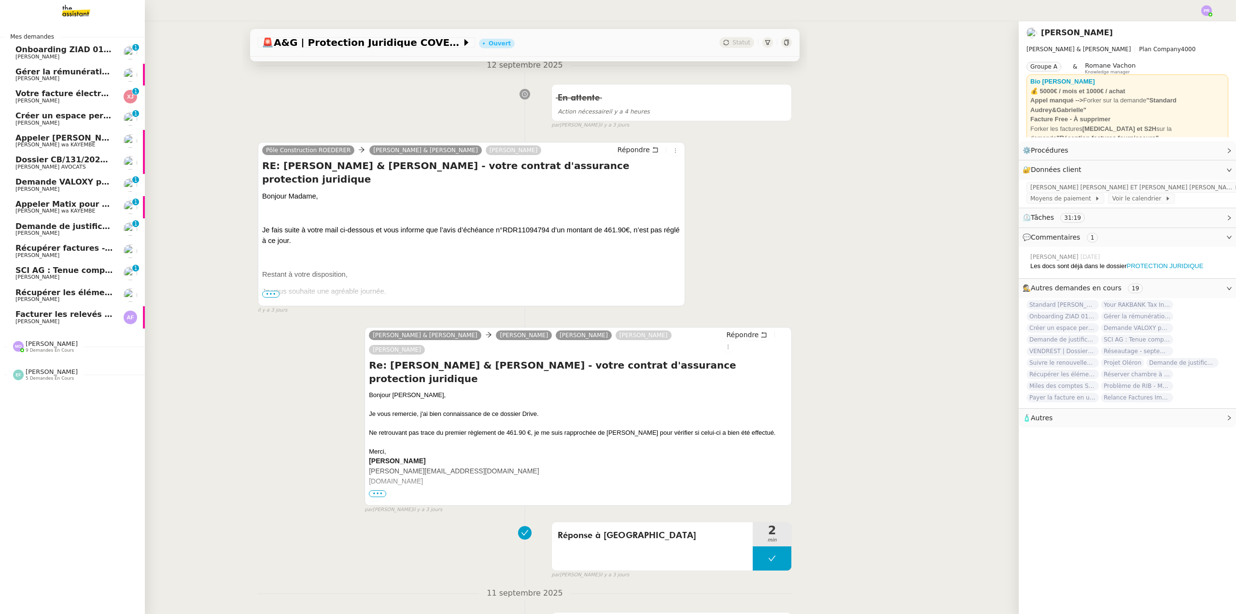
click at [71, 314] on span "Facturer les relevés joints" at bounding box center [71, 313] width 113 height 9
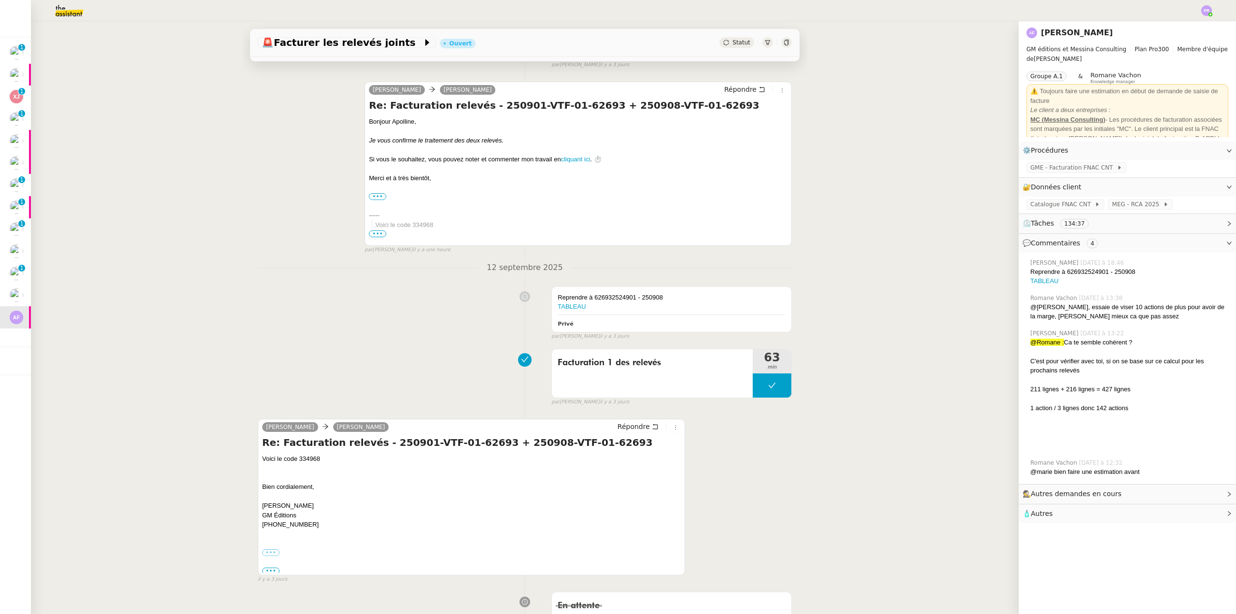
scroll to position [964, 0]
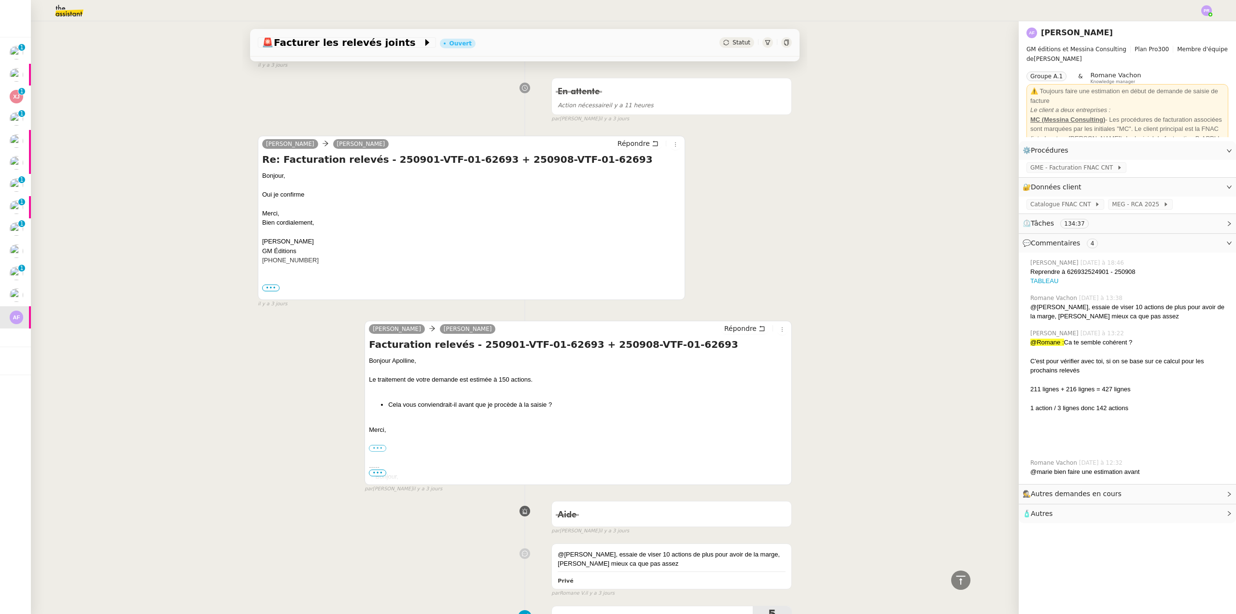
click at [794, 375] on div "Tâche Message Commentaire Veuillez patienter une erreur s'est produite 👌👌👌 mess…" at bounding box center [524, 230] width 565 height 2202
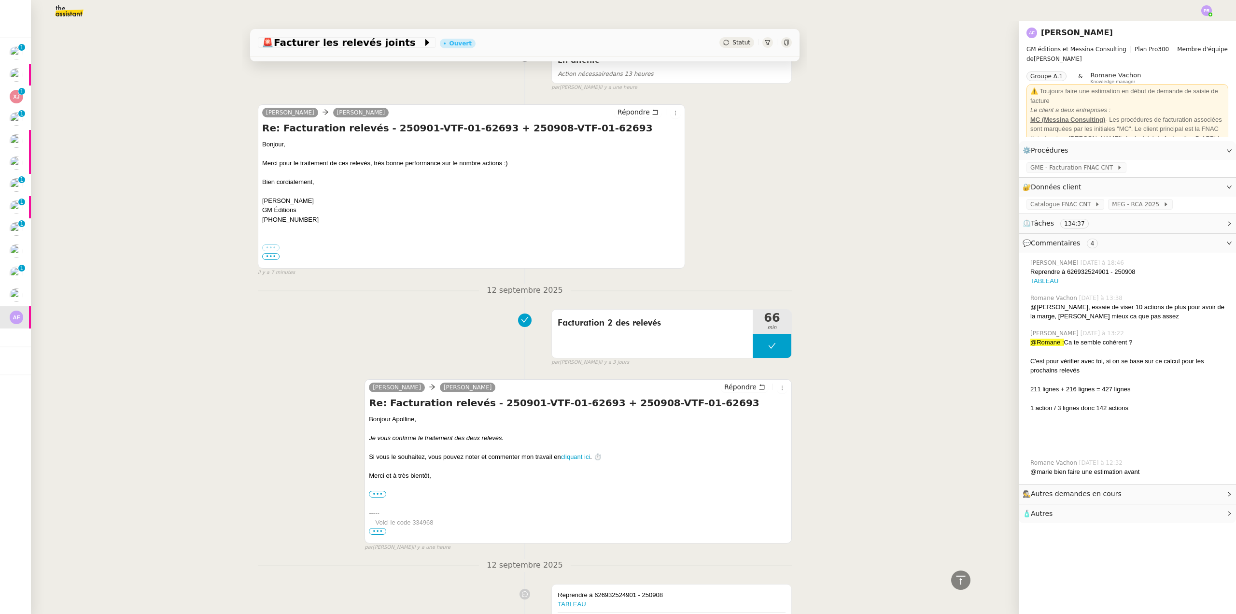
scroll to position [0, 0]
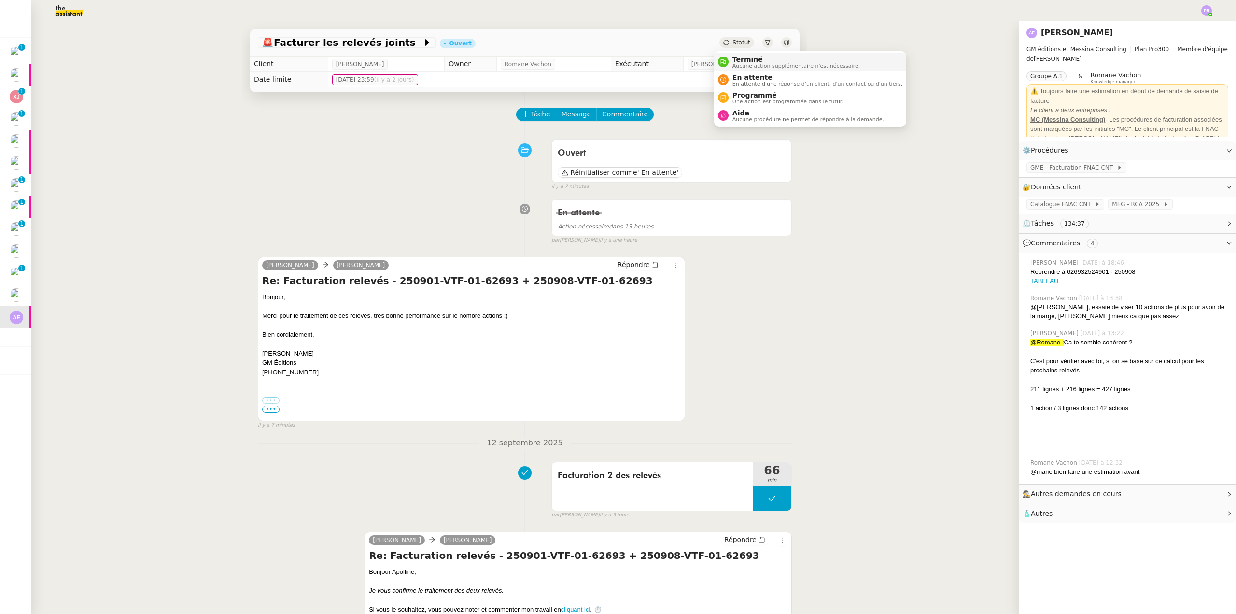
click at [768, 63] on span "Aucune action supplémentaire n'est nécessaire." at bounding box center [795, 65] width 127 height 5
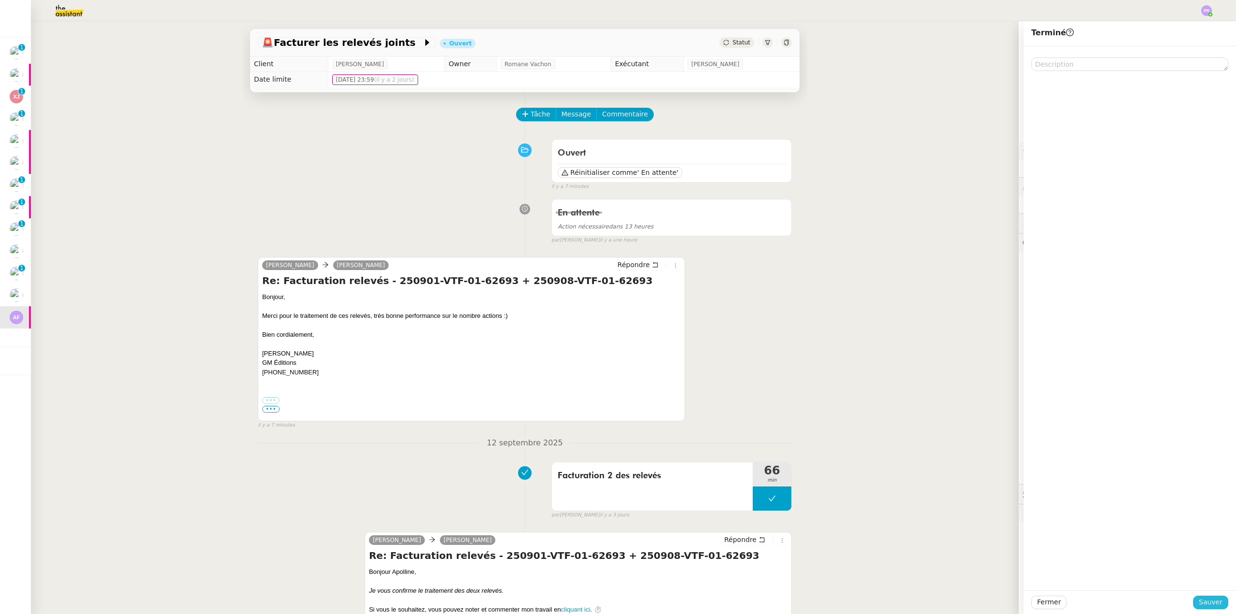
click at [1204, 604] on span "Sauver" at bounding box center [1211, 601] width 24 height 11
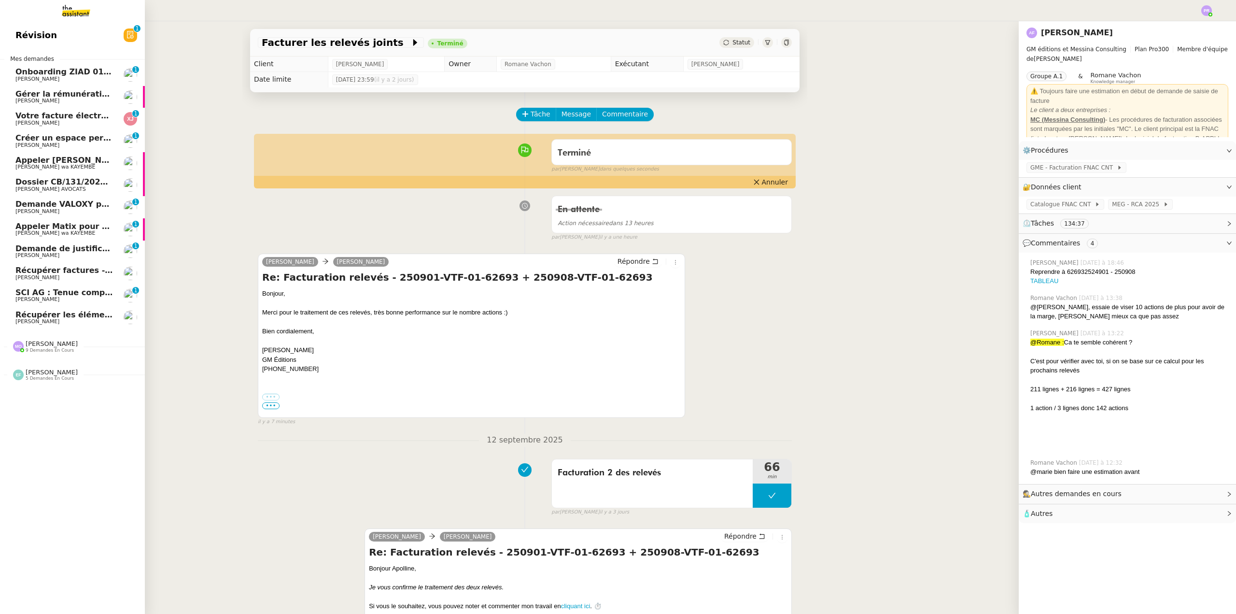
click at [84, 205] on span "Demande VALOXY pour Pennylane - Montants importants sans justificatifs" at bounding box center [176, 203] width 323 height 9
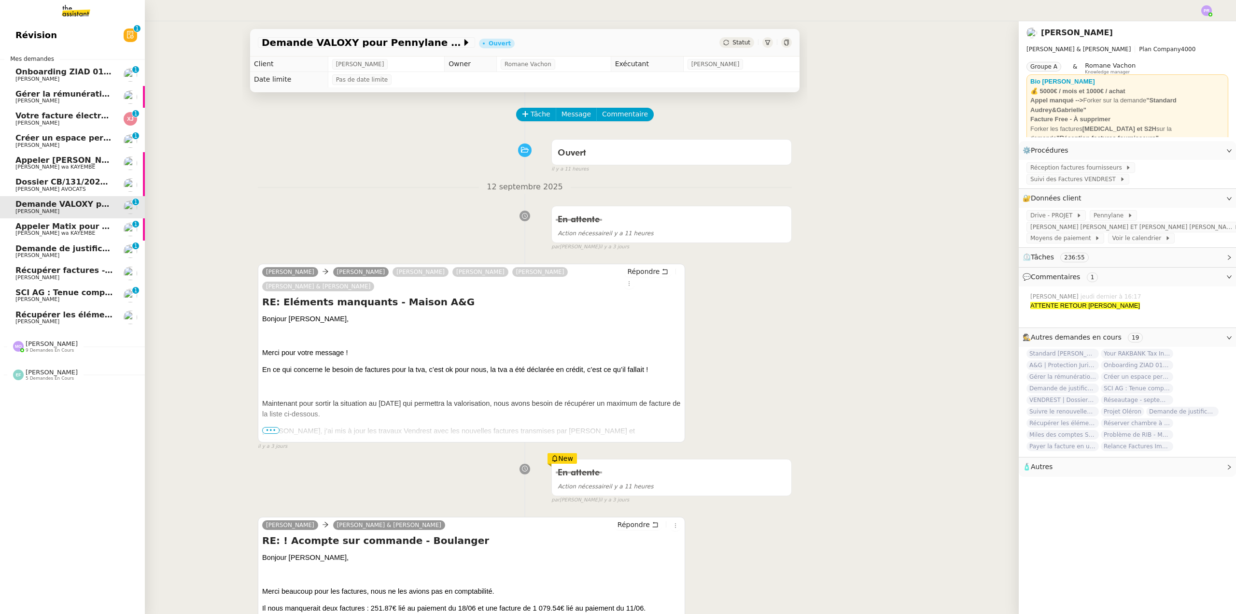
click at [82, 309] on link "Récupérer les éléments sociaux - [DATE] [PERSON_NAME]" at bounding box center [72, 318] width 145 height 22
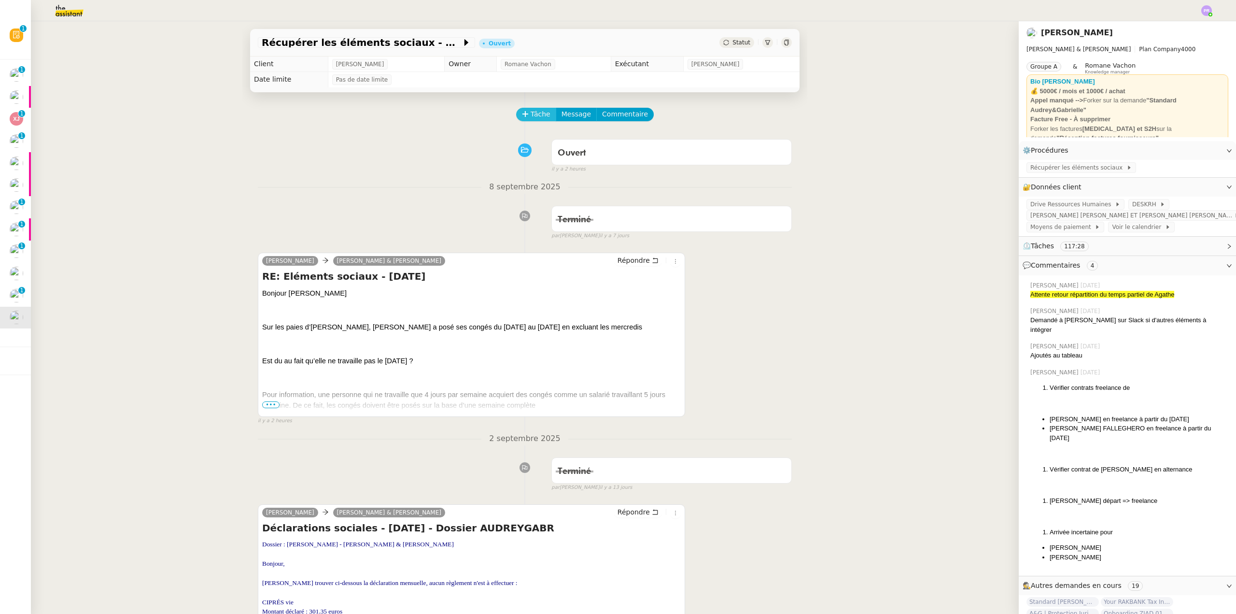
click at [532, 118] on span "Tâche" at bounding box center [541, 114] width 20 height 11
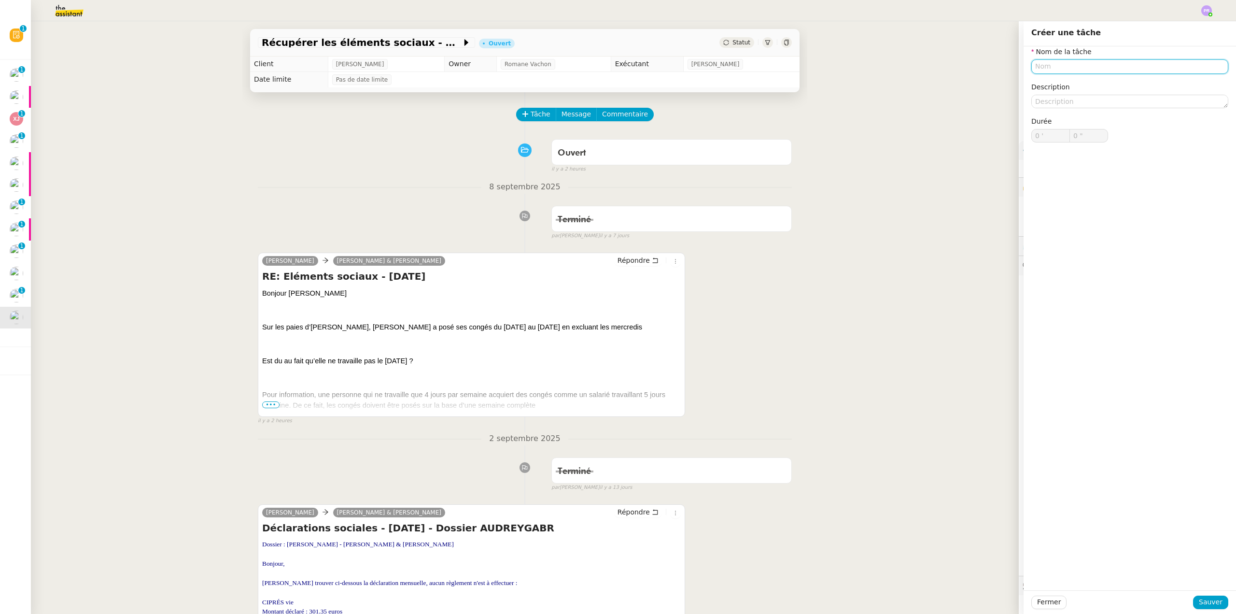
click at [1040, 68] on input "text" at bounding box center [1129, 66] width 197 height 14
click at [1068, 84] on div "Recherche congés [PERSON_NAME]" at bounding box center [1122, 84] width 189 height 9
type input "Recherche congés [PERSON_NAME]"
click at [1200, 603] on span "Sauver" at bounding box center [1211, 601] width 24 height 11
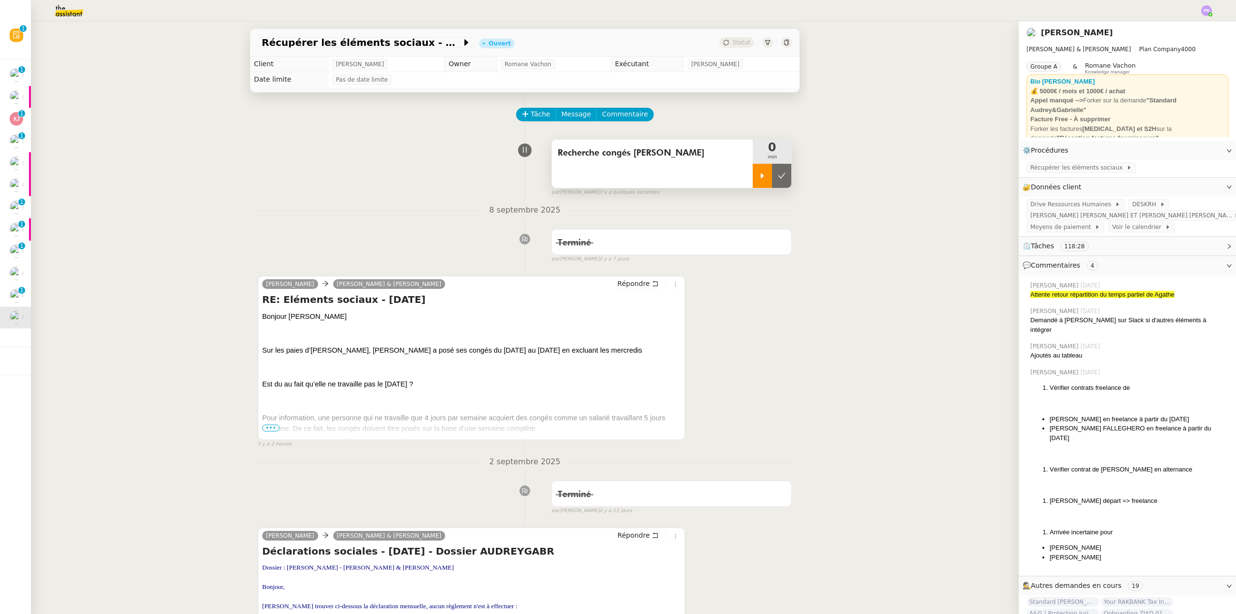
click at [753, 181] on div at bounding box center [762, 176] width 19 height 24
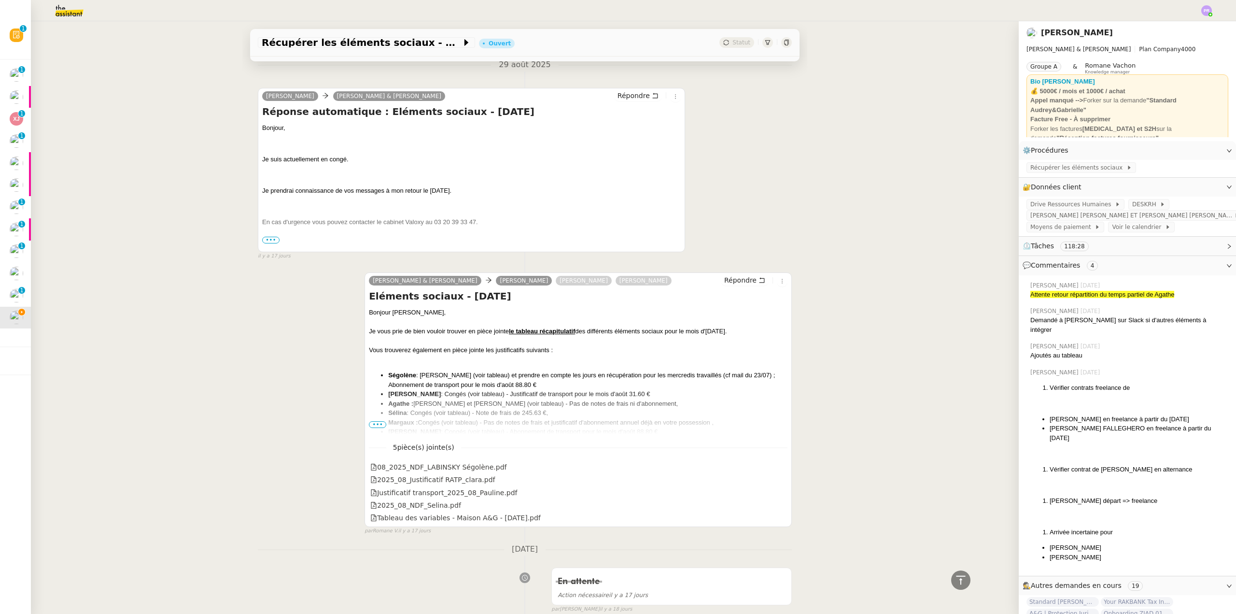
scroll to position [2462, 0]
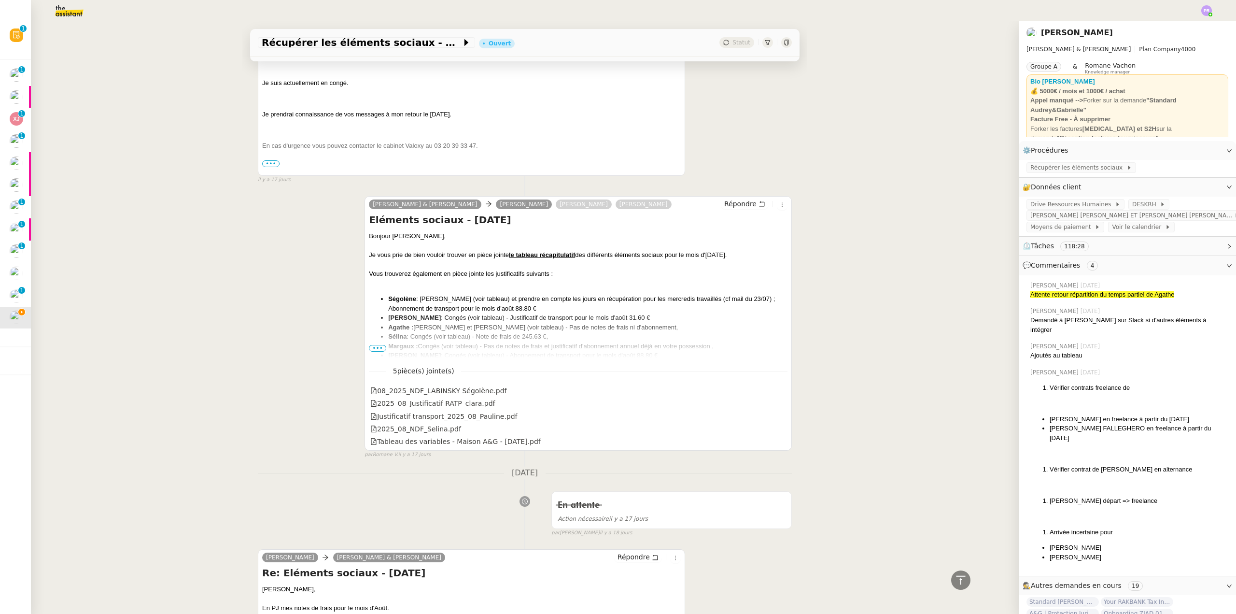
click at [376, 350] on span "•••" at bounding box center [377, 348] width 17 height 7
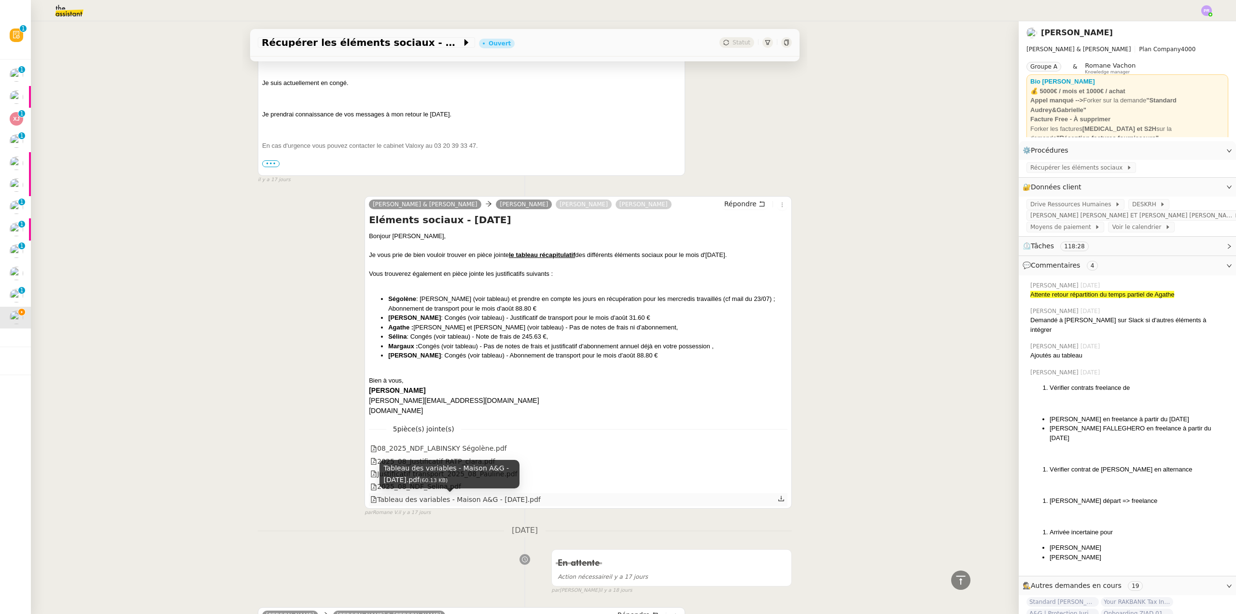
click at [471, 499] on div "Tableau des variables - Maison A&G - [DATE].pdf" at bounding box center [455, 499] width 170 height 11
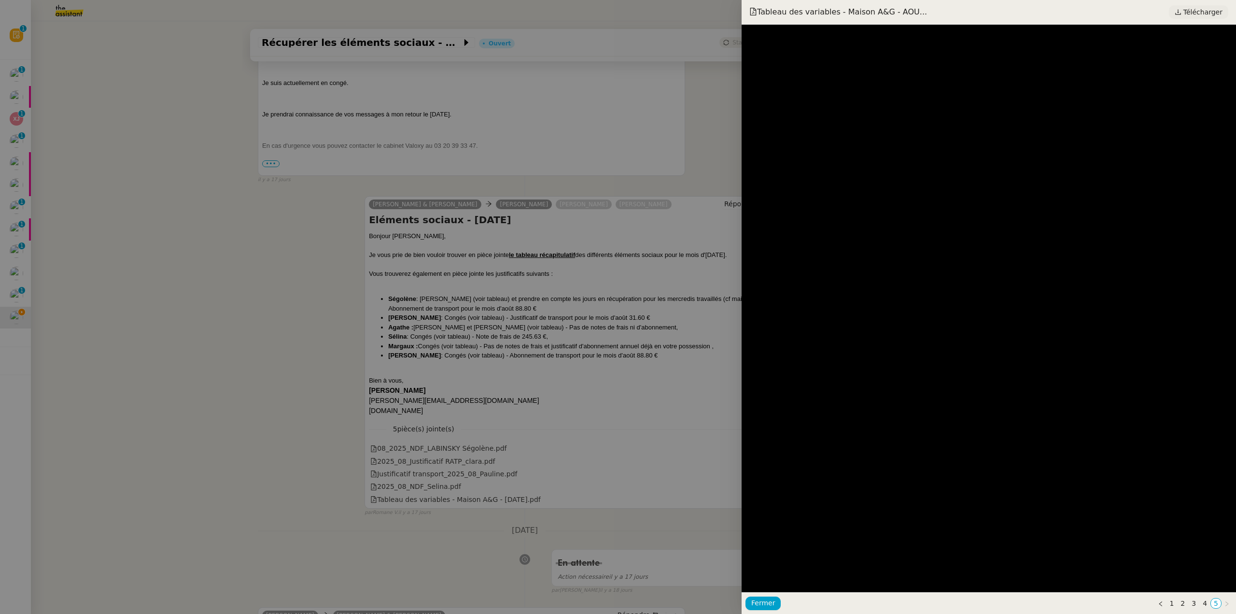
click at [1201, 13] on span "Télécharger" at bounding box center [1202, 12] width 39 height 13
click at [242, 233] on div at bounding box center [618, 307] width 1236 height 614
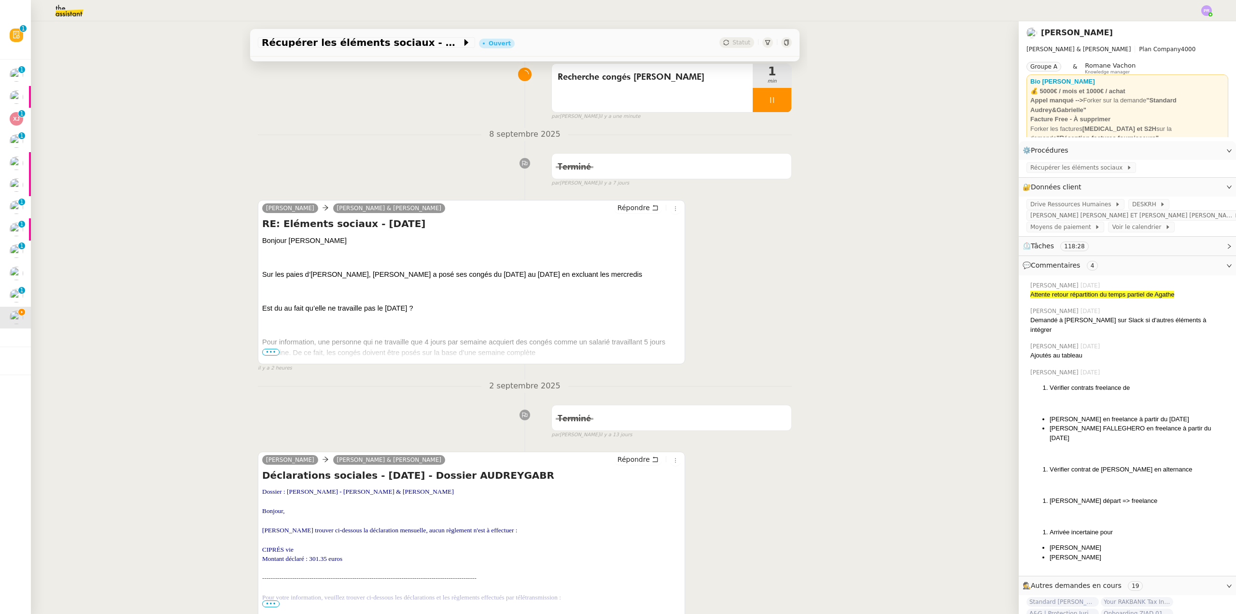
scroll to position [151, 0]
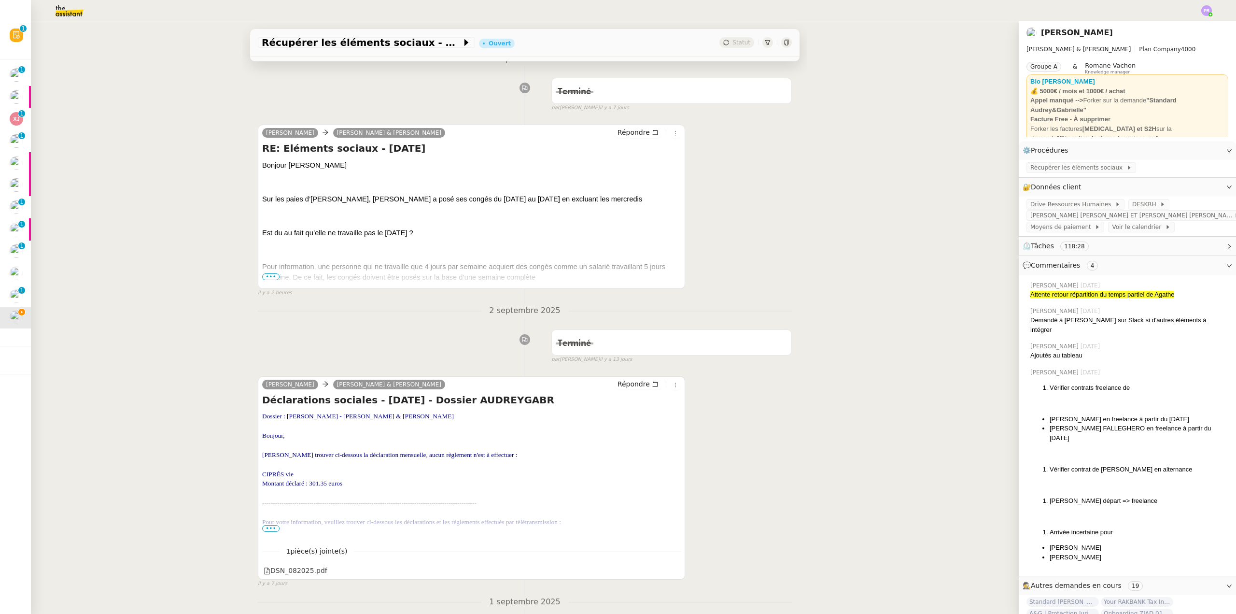
click at [266, 277] on span "•••" at bounding box center [270, 276] width 17 height 7
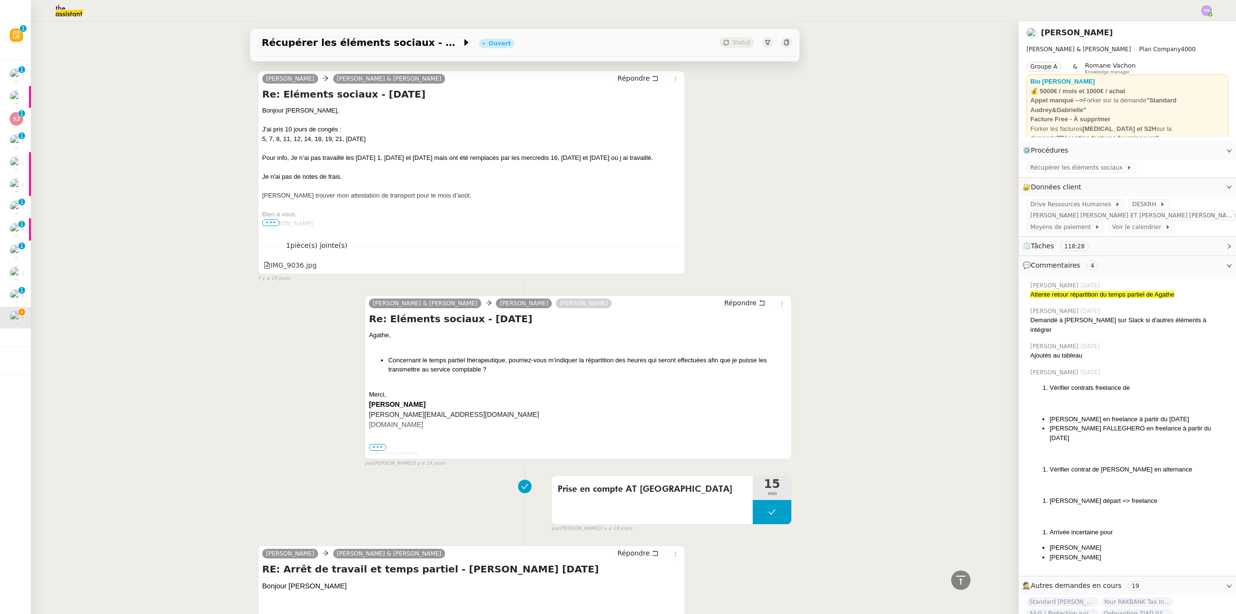
scroll to position [4930, 0]
drag, startPoint x: 464, startPoint y: 147, endPoint x: 558, endPoint y: 152, distance: 93.3
click at [465, 155] on div "Pour info, Je n’ai pas travaillé les [DATE] 1, [DATE] et [DATE] mais ont été re…" at bounding box center [471, 160] width 419 height 10
drag, startPoint x: 653, startPoint y: 150, endPoint x: 249, endPoint y: 150, distance: 403.6
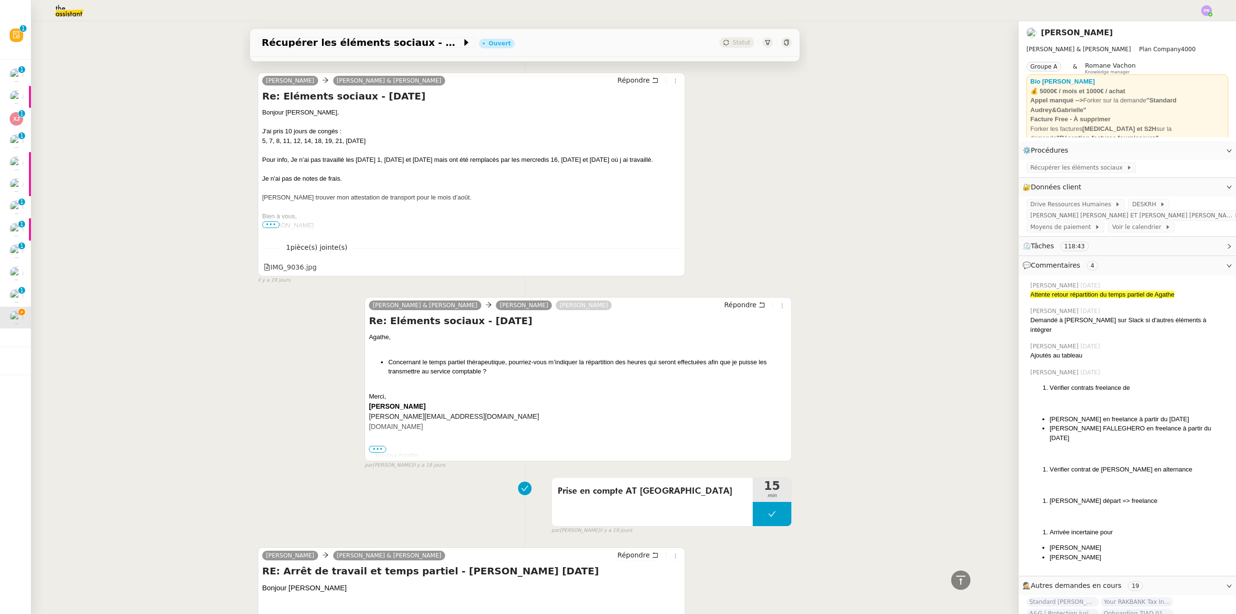
copy div "Pour info, Je n’ai pas travaillé les [DATE] 1, [DATE] et [DATE] mais ont été re…"
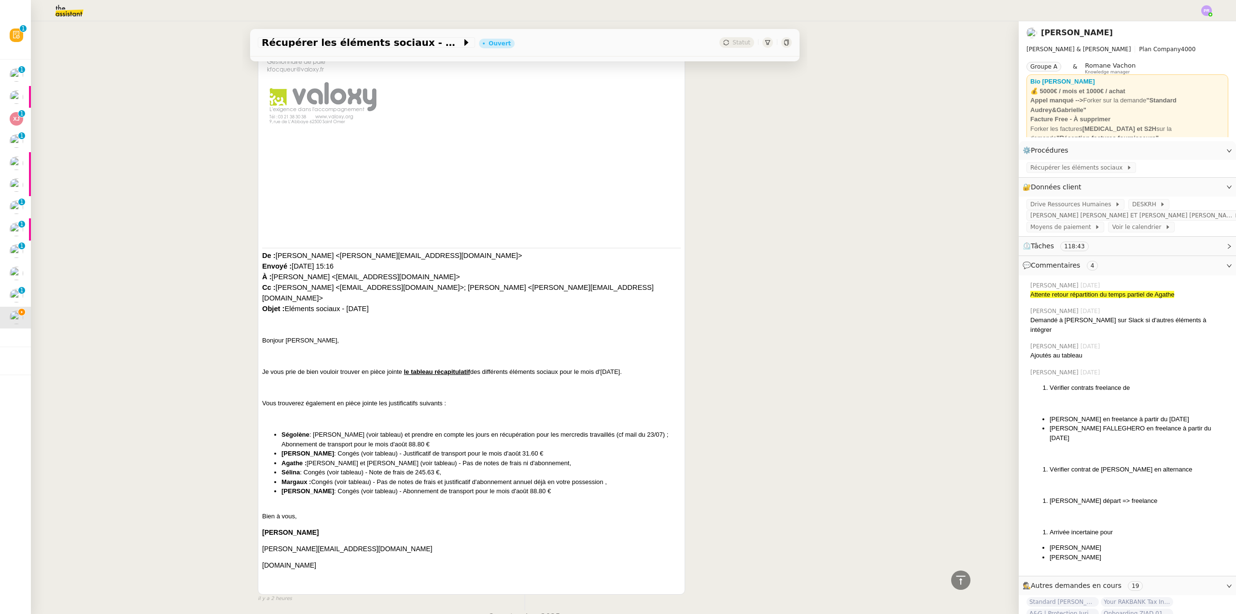
scroll to position [0, 0]
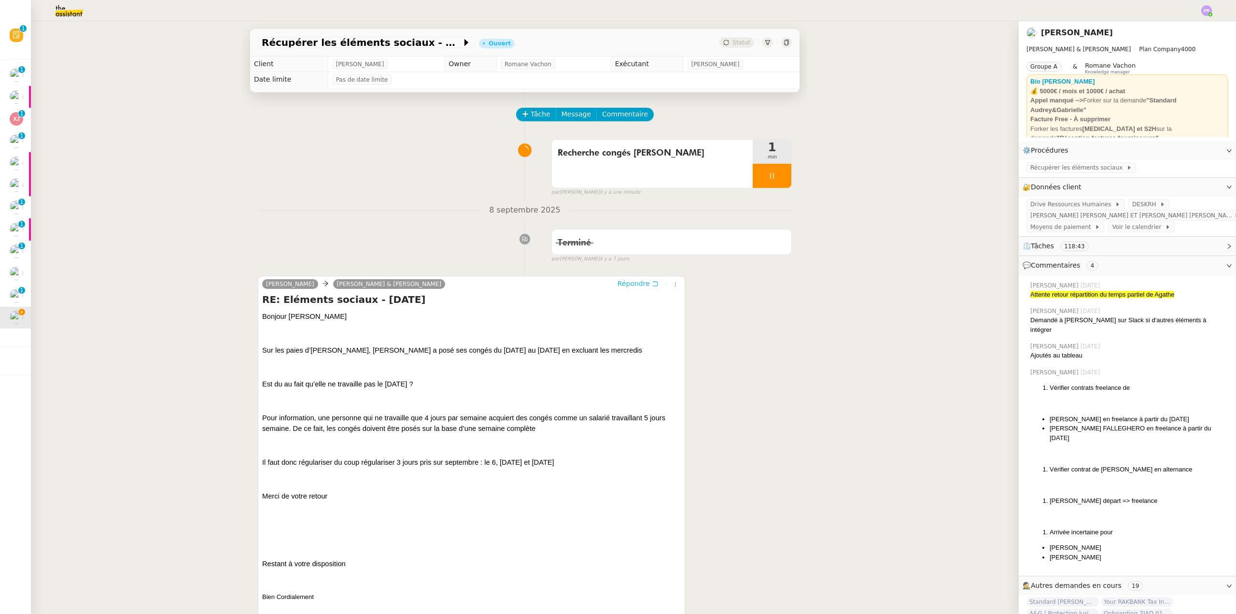
click at [630, 283] on span "Répondre" at bounding box center [633, 284] width 32 height 10
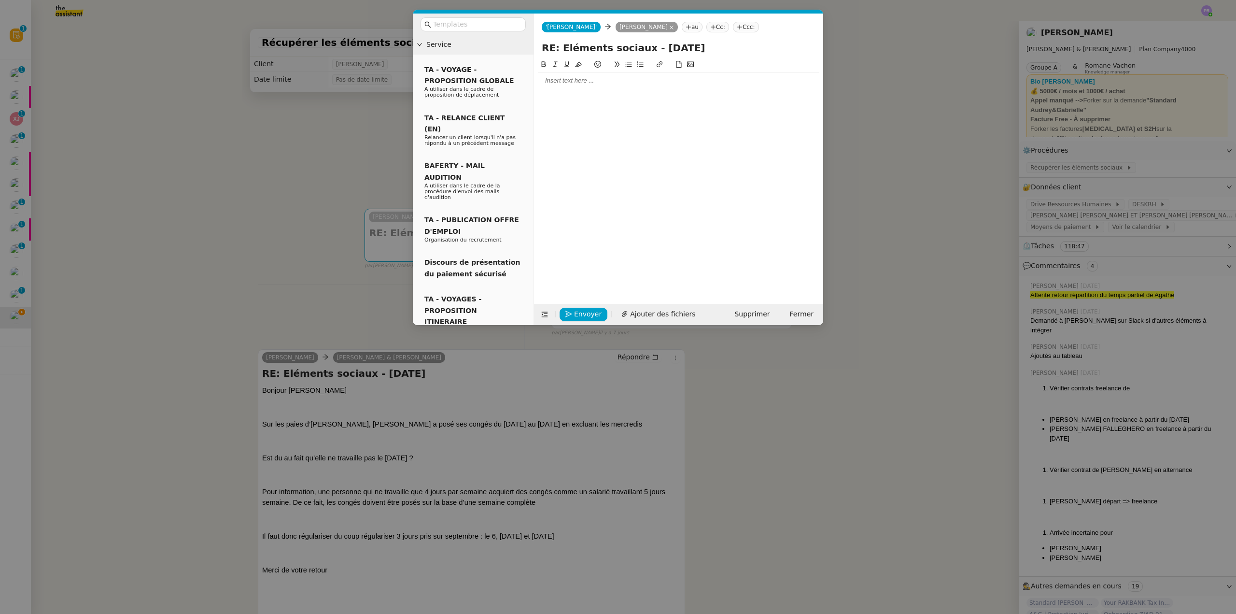
click at [559, 80] on div at bounding box center [678, 80] width 281 height 9
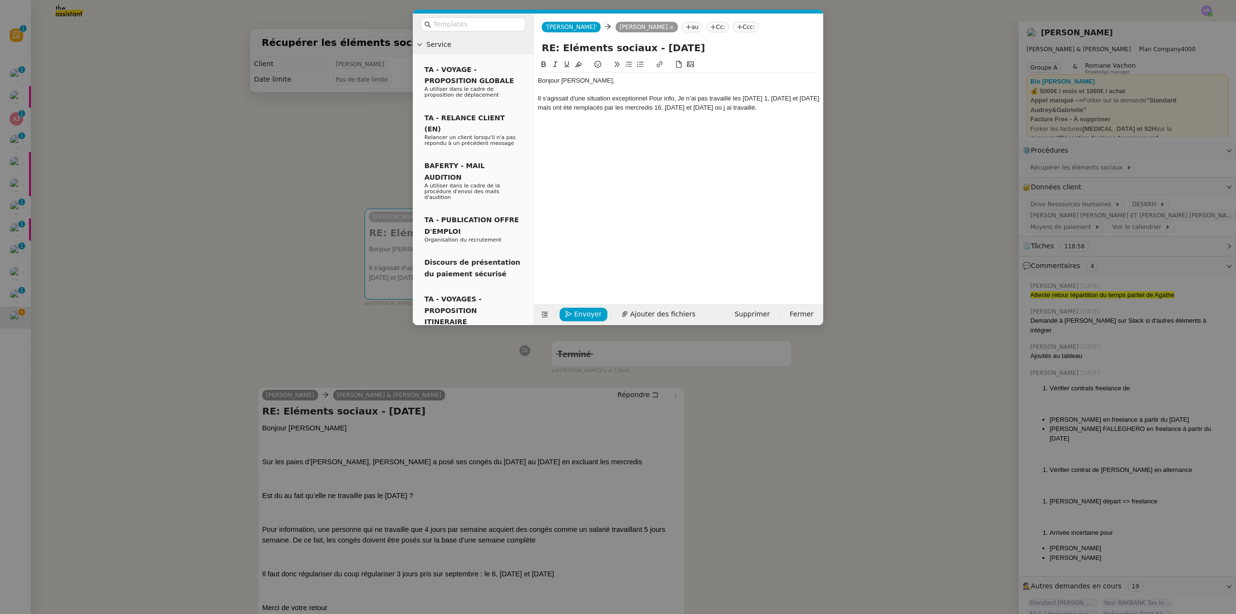
click at [650, 98] on div "Il s'agissait d'une situation exceptionnel Pour info, Je n’ai pas travaillé les…" at bounding box center [678, 103] width 281 height 18
drag, startPoint x: 270, startPoint y: 308, endPoint x: 305, endPoint y: 299, distance: 35.4
click at [272, 304] on nz-modal-container "Service TA - VOYAGE - PROPOSITION GLOBALE A utiliser dans le cadre de propositi…" at bounding box center [618, 307] width 1236 height 614
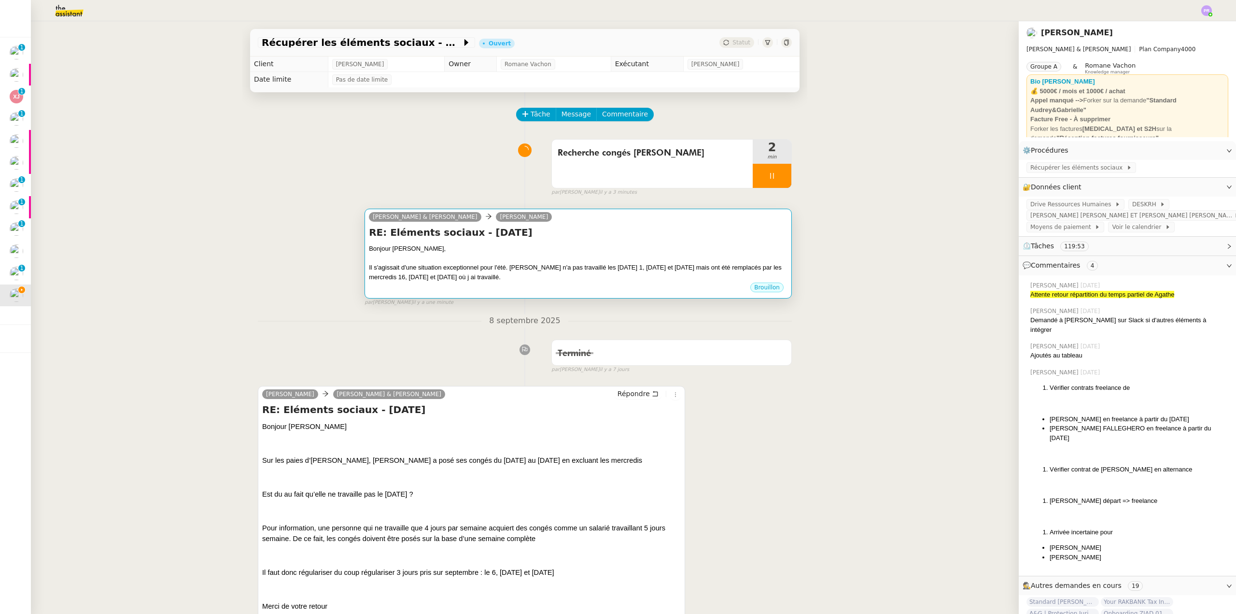
click at [587, 244] on div "RE: Eléments sociaux - [DATE] Bonjour [PERSON_NAME], Il s'agissait d'une situat…" at bounding box center [578, 253] width 419 height 56
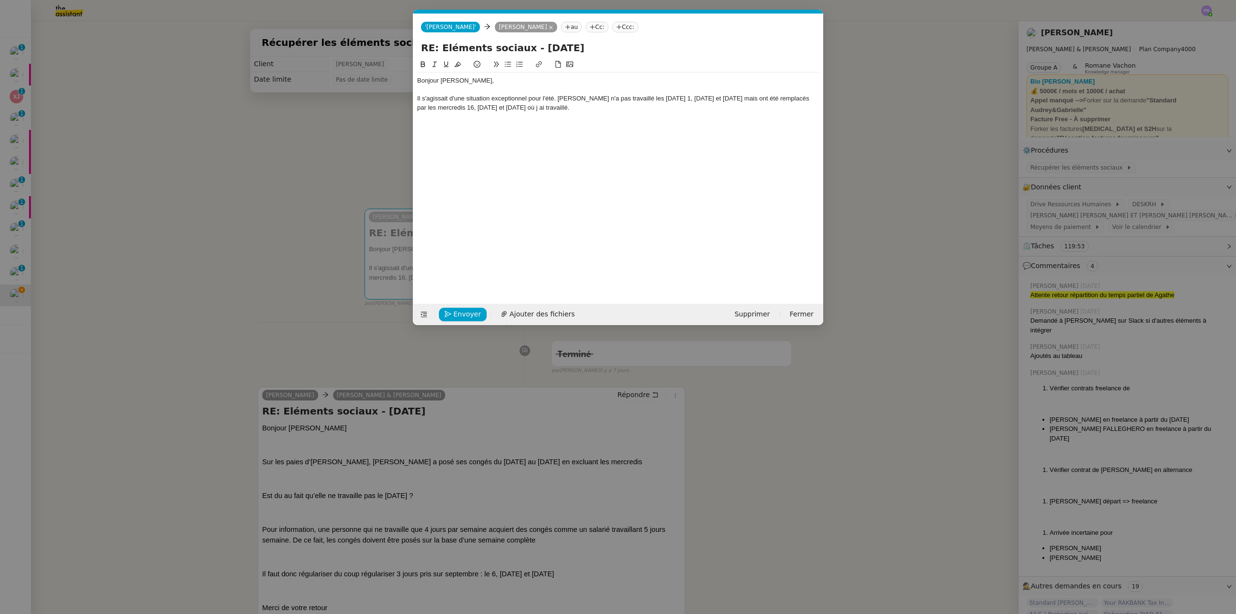
scroll to position [0, 20]
click at [470, 78] on div "Bonjour [PERSON_NAME]," at bounding box center [618, 80] width 402 height 9
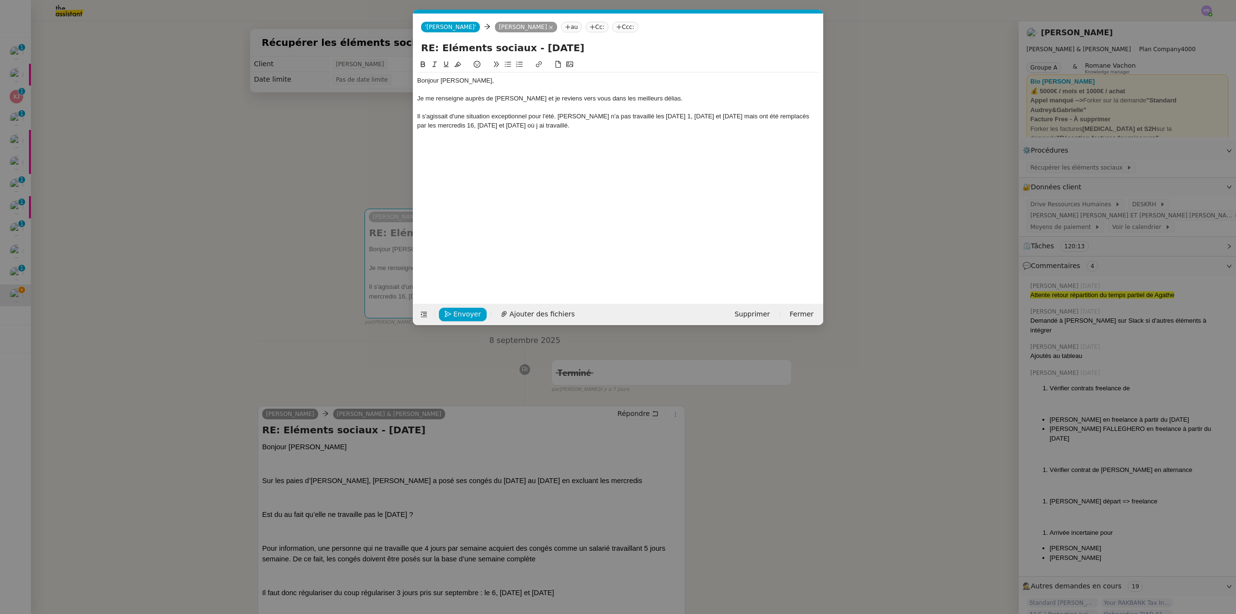
click at [208, 132] on nz-modal-container "Service TA - VOYAGE - PROPOSITION GLOBALE A utiliser dans le cadre de propositi…" at bounding box center [618, 307] width 1236 height 614
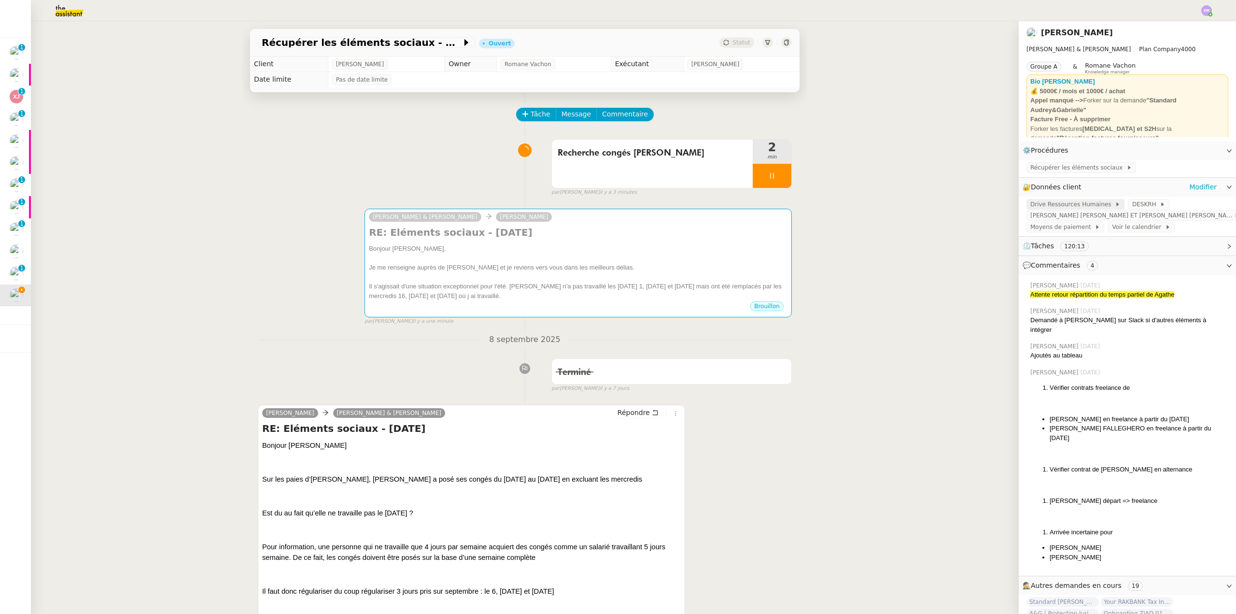
click at [1075, 204] on span "Drive Ressources Humaines" at bounding box center [1072, 204] width 84 height 10
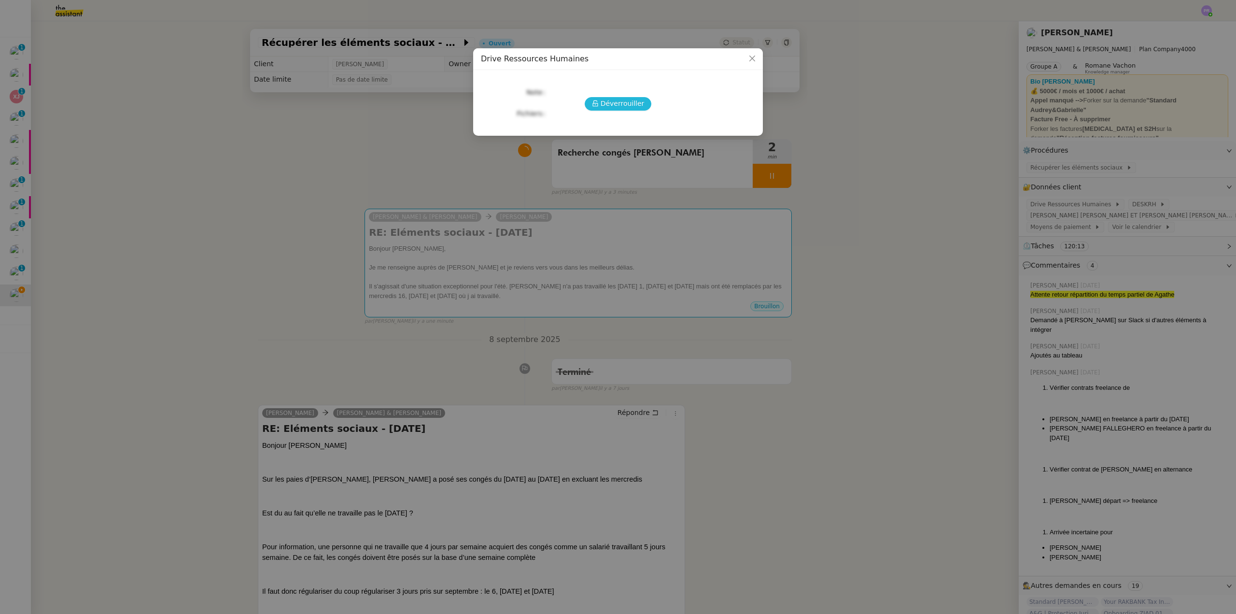
click at [616, 102] on span "Déverrouiller" at bounding box center [623, 103] width 44 height 11
click at [597, 105] on link "[URL][DOMAIN_NAME][DOMAIN_NAME][DOMAIN_NAME]" at bounding box center [643, 105] width 188 height 8
drag, startPoint x: 366, startPoint y: 208, endPoint x: 383, endPoint y: 217, distance: 18.8
click at [367, 210] on nz-modal-container "Drive Ressources Humaines URLs [URL][DOMAIN_NAME][DOMAIN_NAME][DOMAIN_NAME]" at bounding box center [618, 307] width 1236 height 614
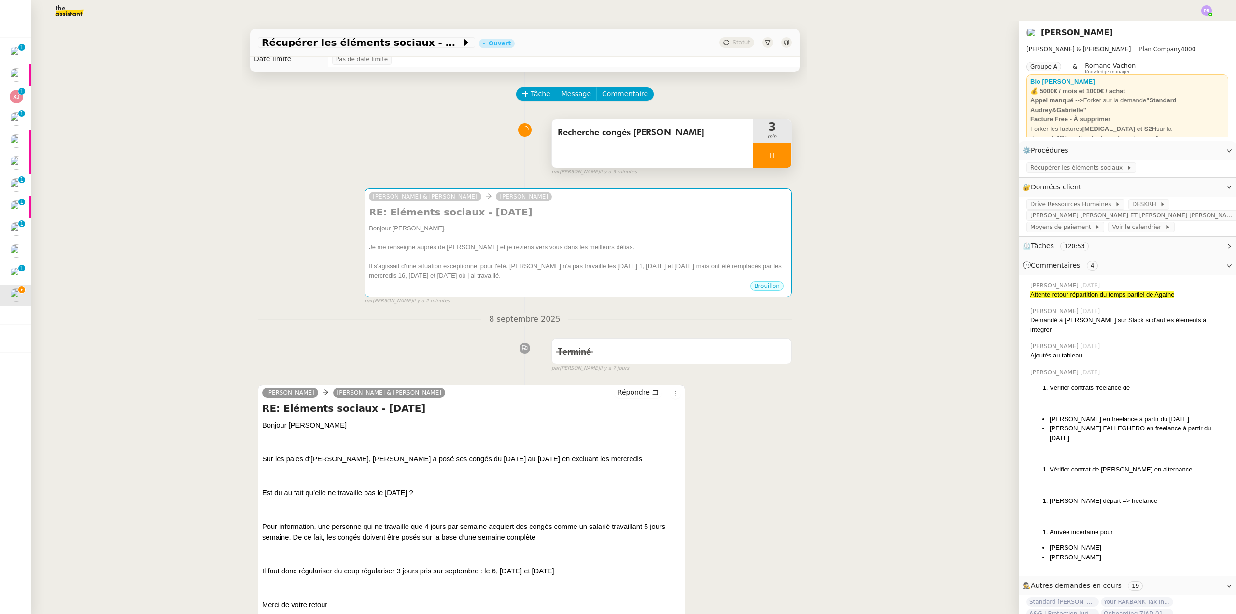
scroll to position [0, 0]
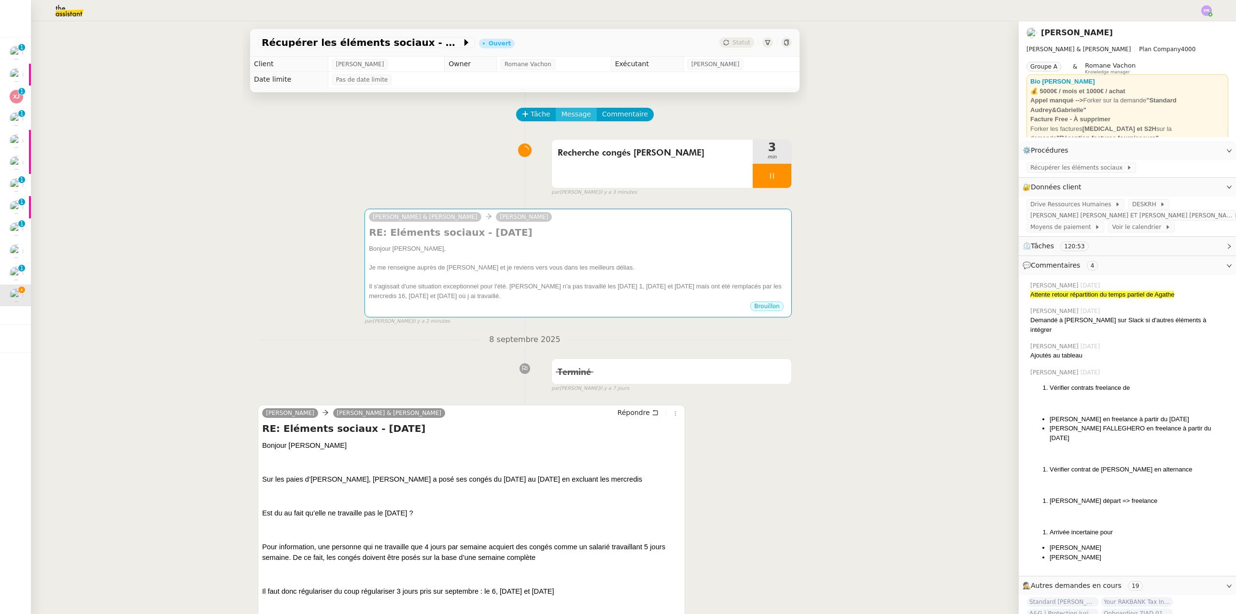
click at [570, 112] on span "Message" at bounding box center [575, 114] width 29 height 11
click at [593, 141] on span "Nouvelle conversation" at bounding box center [610, 143] width 85 height 8
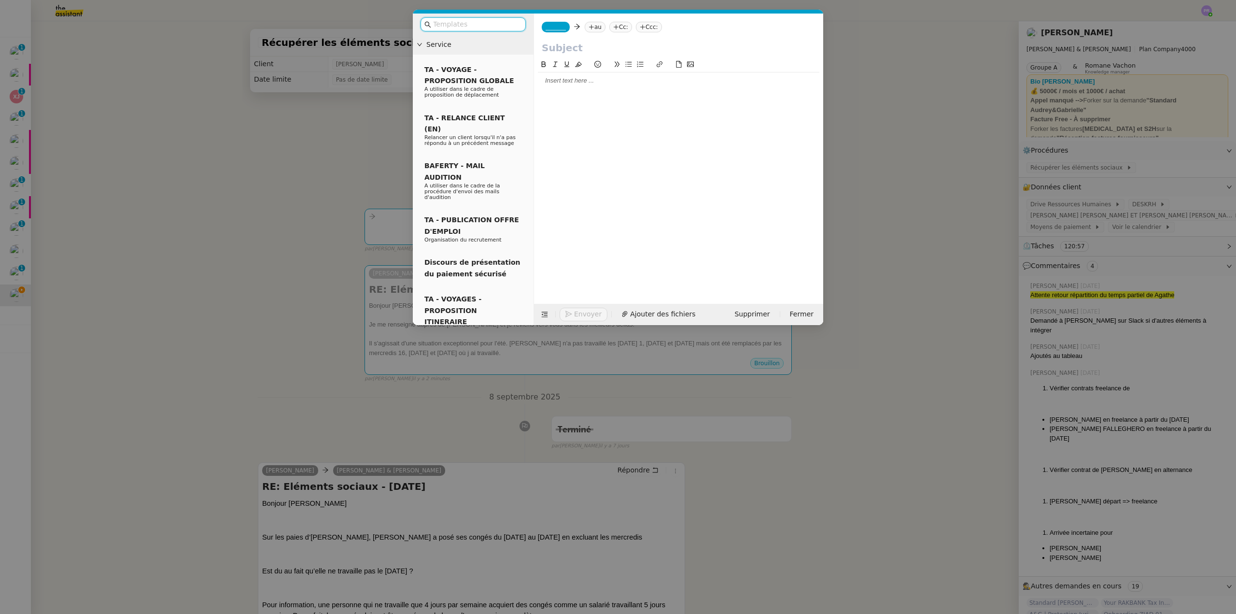
click at [588, 80] on div at bounding box center [678, 80] width 281 height 9
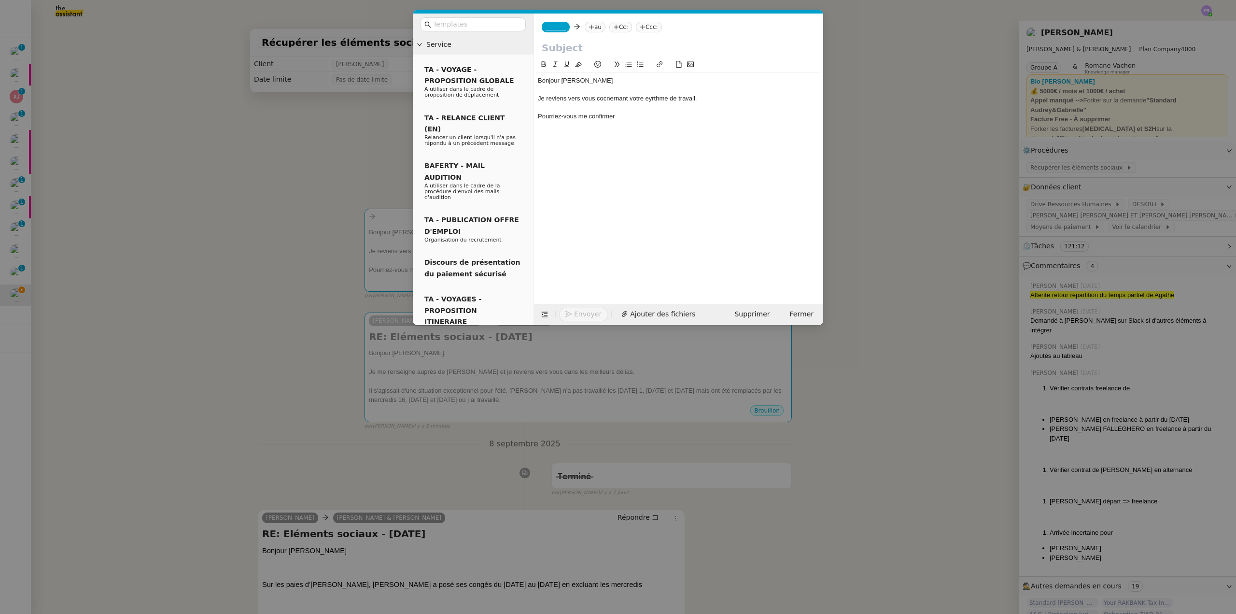
click at [565, 81] on div "Bonjour [PERSON_NAME]" at bounding box center [678, 80] width 281 height 9
click at [625, 117] on div "Pourriez-vous me confirmer" at bounding box center [678, 116] width 281 height 9
click at [607, 99] on div "Je reviens vers vous cocnernant votre eyrthme de travail." at bounding box center [678, 98] width 281 height 9
click at [0, 0] on lt-span "co nc ernant" at bounding box center [0, 0] width 0 height 0
click at [657, 99] on div "Je reviens vers vous concernant votre eyrthme de travail." at bounding box center [678, 98] width 281 height 9
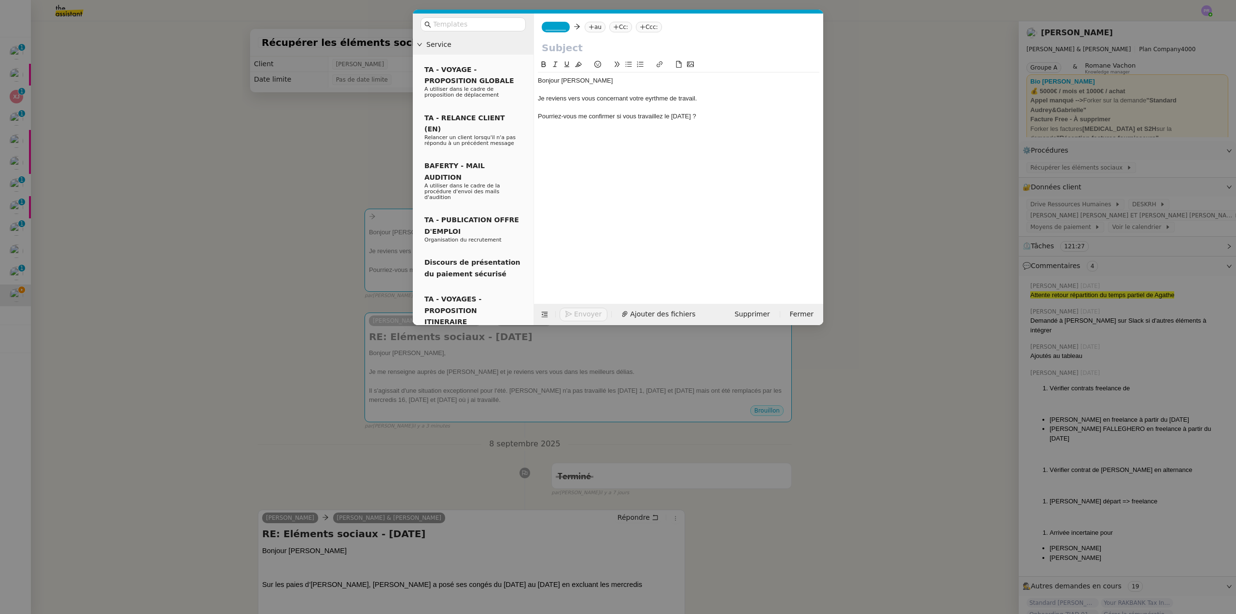
click at [0, 0] on lt-span "rythme" at bounding box center [0, 0] width 0 height 0
click at [692, 98] on div "Je reviens vers vous concernant votre rythme de travail." at bounding box center [678, 98] width 281 height 9
click at [632, 118] on div "Pourriez-vous me confirmer si vous travaillez le [DATE] ?" at bounding box center [678, 116] width 281 height 9
click at [627, 64] on icon at bounding box center [628, 64] width 7 height 7
click at [334, 265] on nz-modal-container "Service TA - VOYAGE - PROPOSITION GLOBALE A utiliser dans le cadre de propositi…" at bounding box center [618, 307] width 1236 height 614
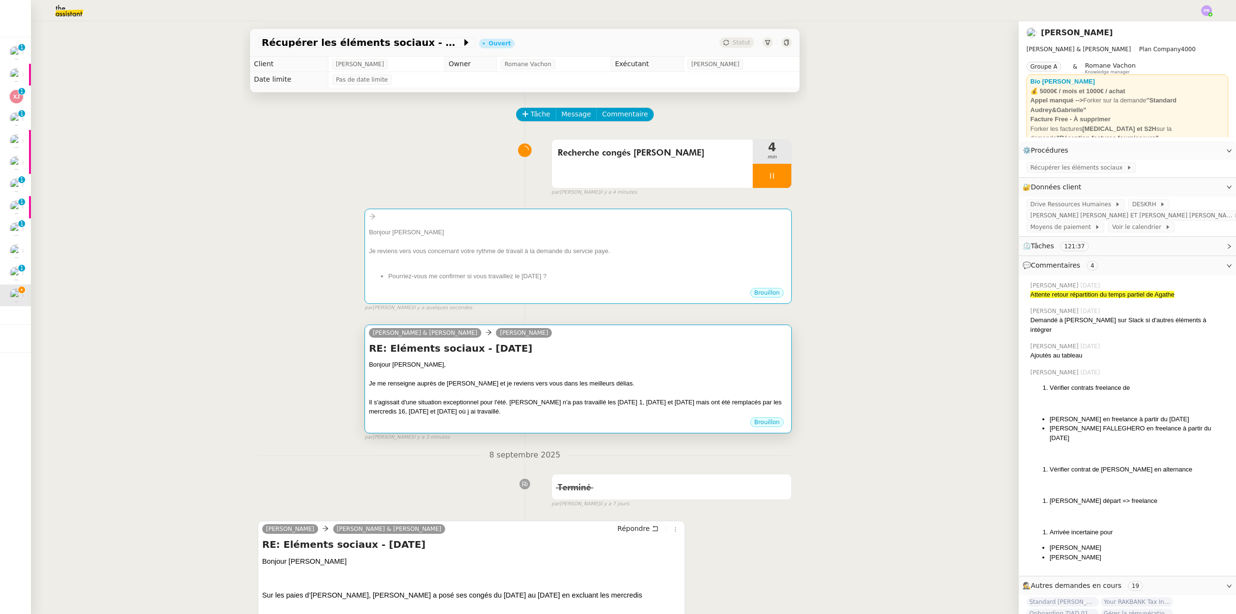
click at [474, 358] on div "RE: Eléments sociaux - [DATE] Bonjour [PERSON_NAME], Je me renseigne auprès de …" at bounding box center [578, 378] width 419 height 75
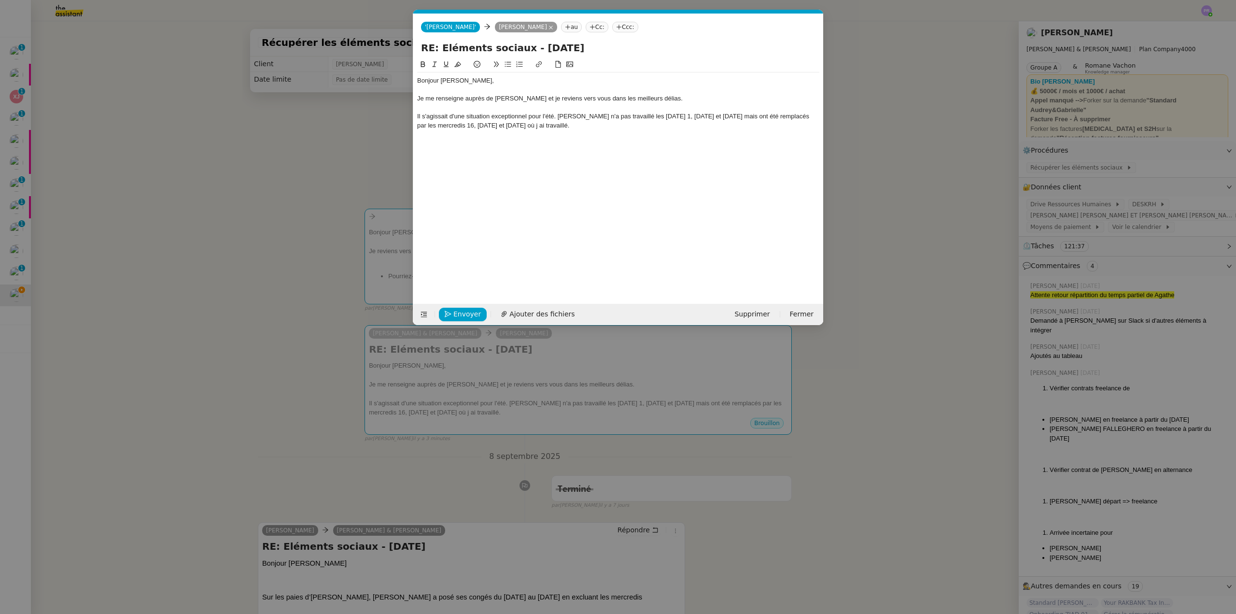
scroll to position [0, 20]
drag, startPoint x: 534, startPoint y: 125, endPoint x: 386, endPoint y: 114, distance: 148.6
click at [386, 114] on nz-modal-container "Service TA - VOYAGE - PROPOSITION GLOBALE A utiliser dans le cadre de propositi…" at bounding box center [618, 307] width 1236 height 614
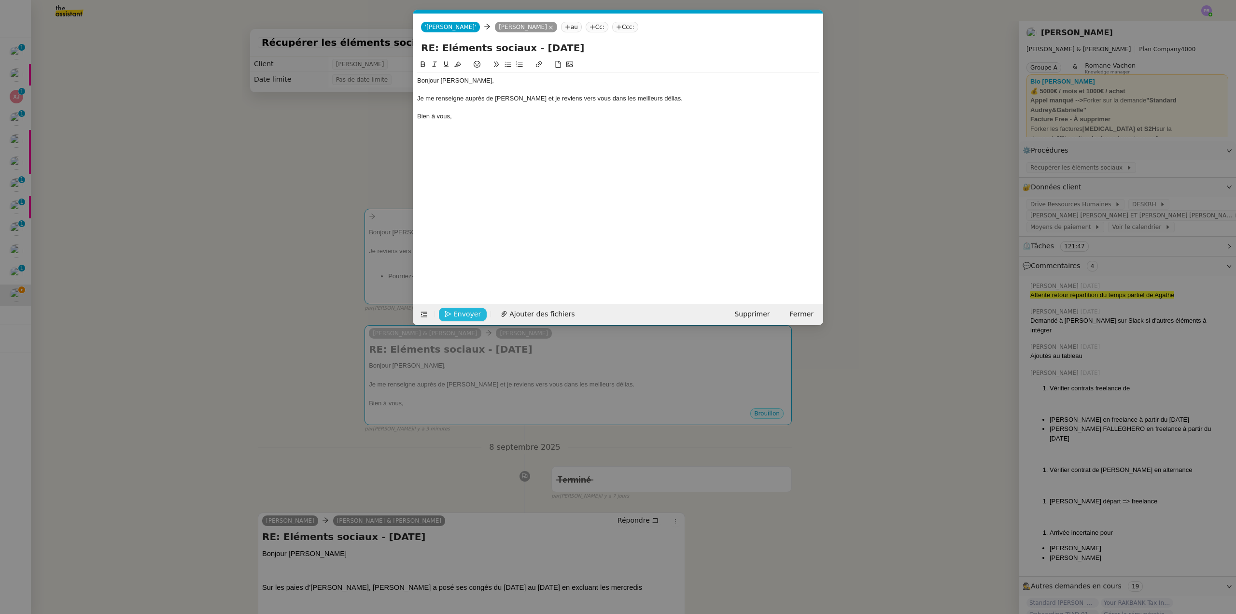
click at [458, 315] on span "Envoyer" at bounding box center [467, 313] width 28 height 11
click at [458, 315] on span "Confirmer l'envoi" at bounding box center [482, 313] width 58 height 11
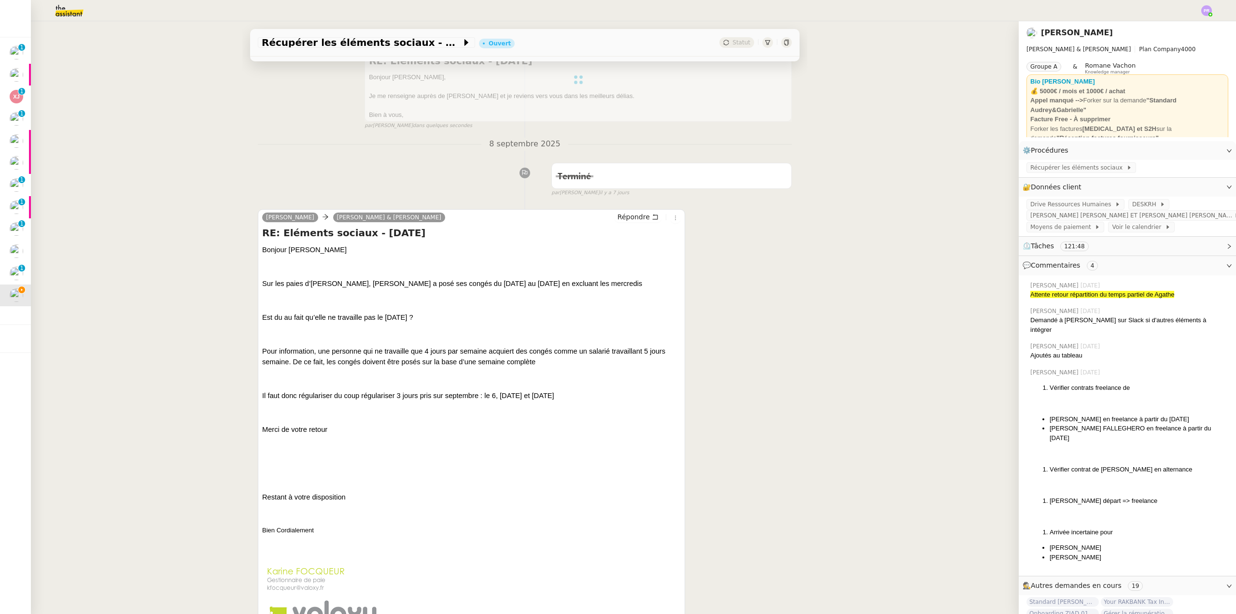
scroll to position [290, 0]
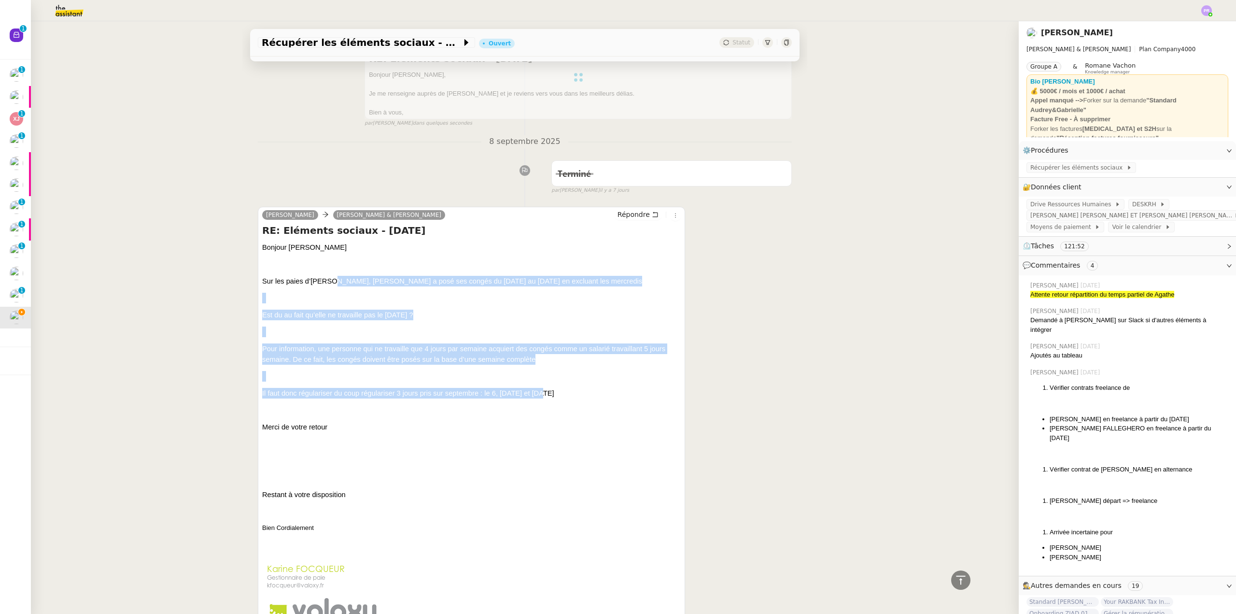
copy div "[PERSON_NAME] a posé ses congés du [DATE] au [DATE] en excluant les mercredis E…"
drag, startPoint x: 326, startPoint y: 278, endPoint x: 556, endPoint y: 393, distance: 257.1
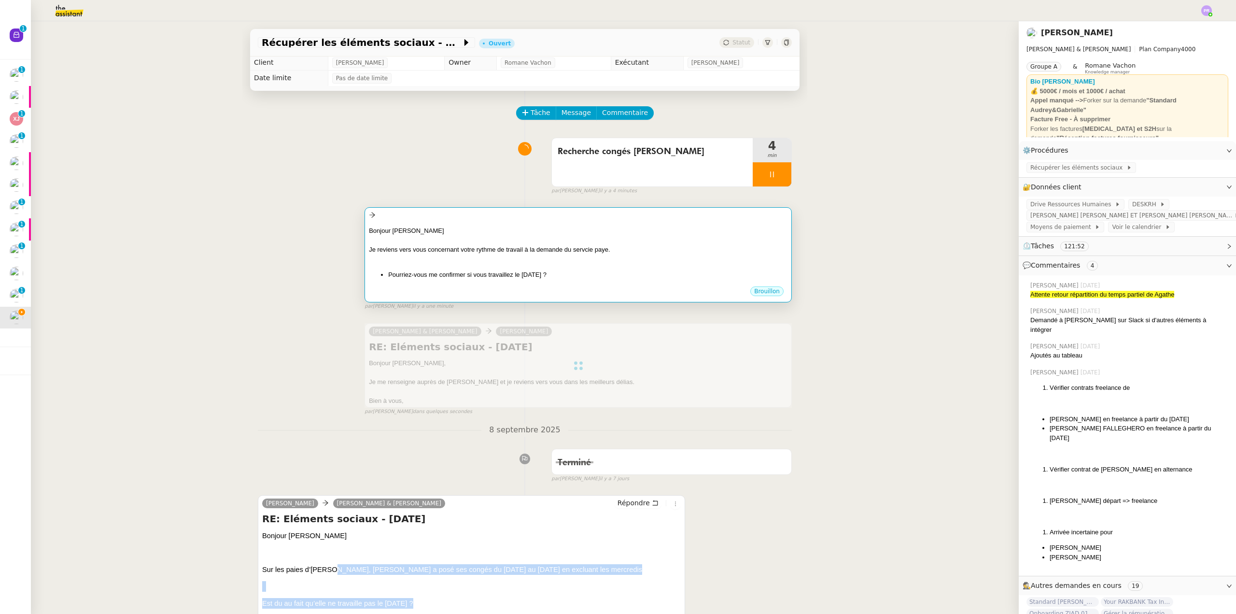
scroll to position [0, 0]
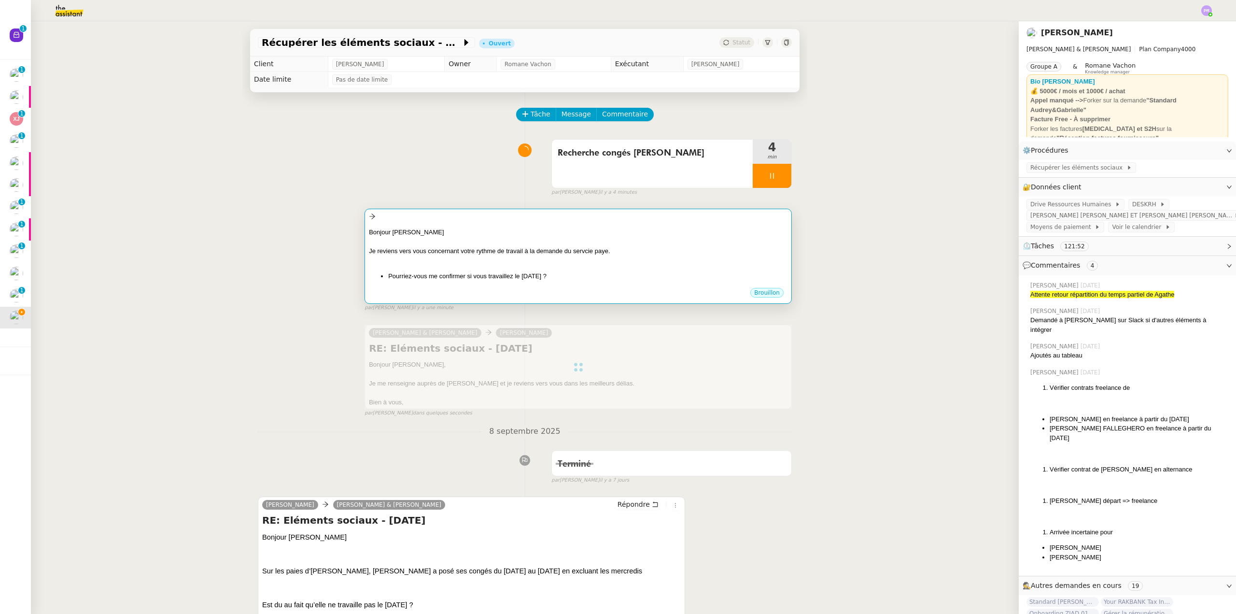
click at [526, 238] on div at bounding box center [578, 242] width 419 height 10
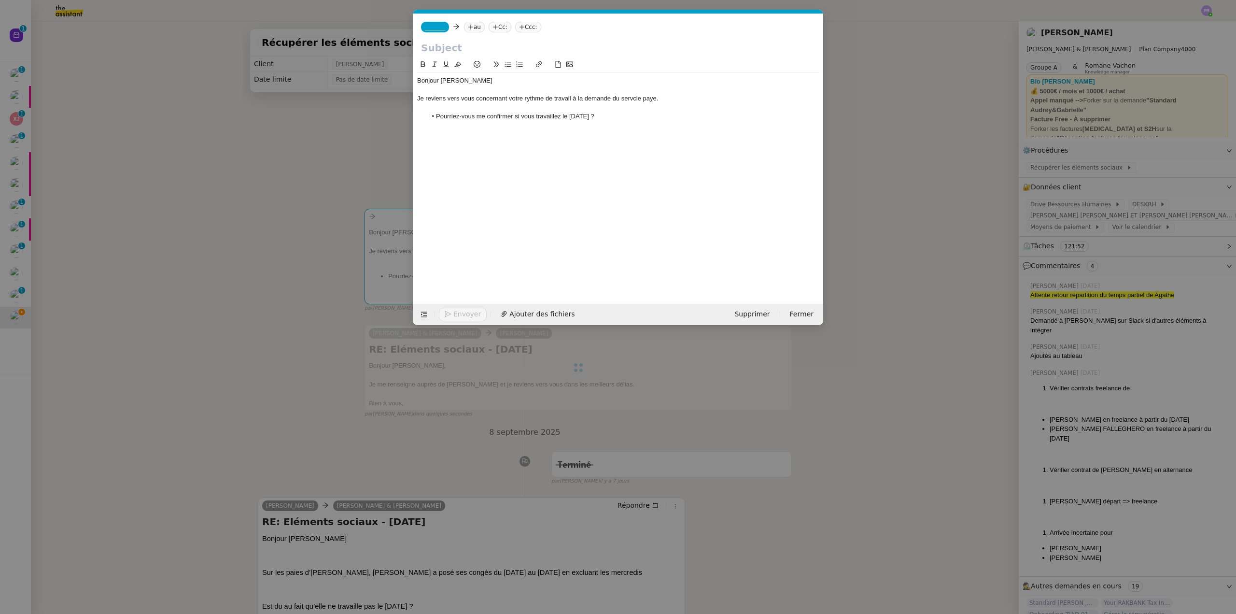
scroll to position [0, 20]
click at [627, 117] on li "Pourriez-vous me confirmer si vous travaillez le [DATE] ?" at bounding box center [623, 116] width 393 height 9
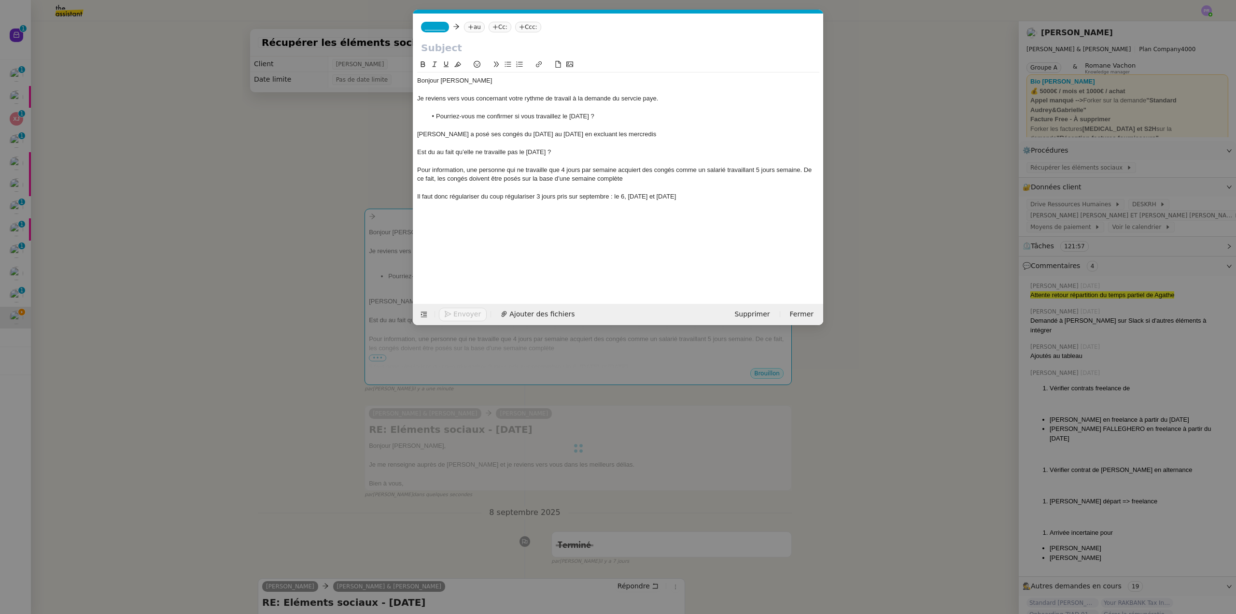
click at [418, 135] on div "[PERSON_NAME] a posé ses congés du [DATE] au [DATE] en excluant les mercredis" at bounding box center [618, 134] width 402 height 9
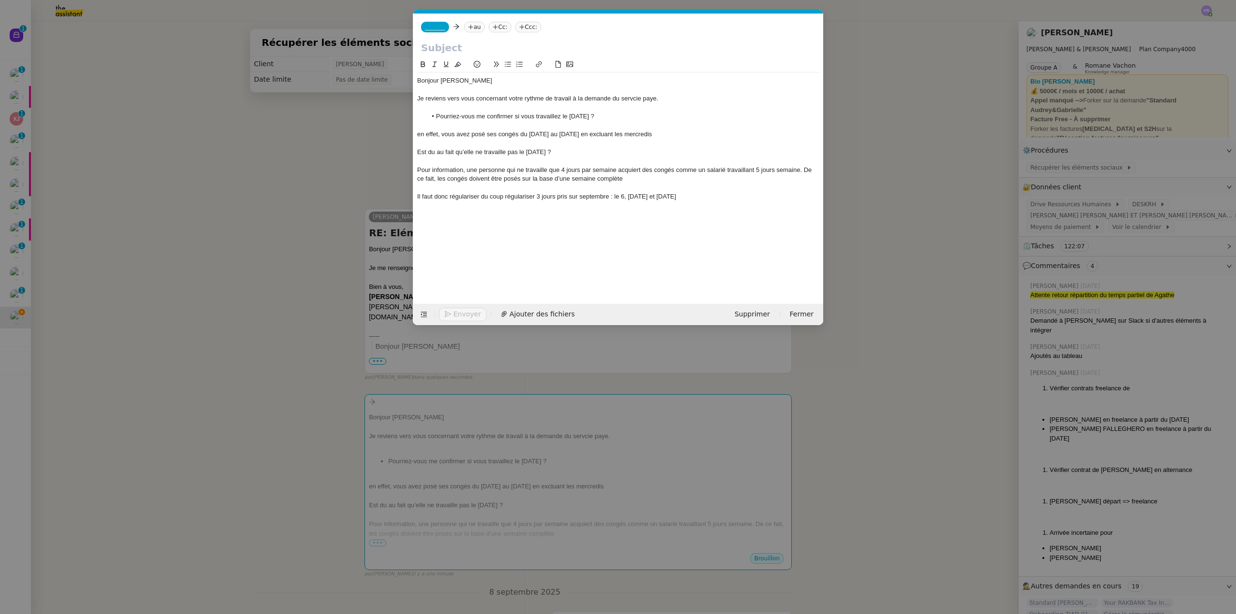
click at [490, 134] on div "en effet, vous avez posé ses congés du [DATE] au [DATE] en excluant les mercred…" at bounding box center [618, 134] width 402 height 9
click at [420, 132] on div "en effet, vous avez posé des congés du [DATE] au [DATE] en excluant les mercred…" at bounding box center [618, 134] width 402 height 9
click at [562, 133] on div "En effet, vous avez posé des congés du [DATE] au [DATE] en excluant les mercred…" at bounding box center [618, 134] width 402 height 9
drag, startPoint x: 578, startPoint y: 149, endPoint x: 403, endPoint y: 150, distance: 175.2
click at [403, 150] on nz-modal-container "Service TA - VOYAGE - PROPOSITION GLOBALE A utiliser dans le cadre de propositi…" at bounding box center [618, 307] width 1236 height 614
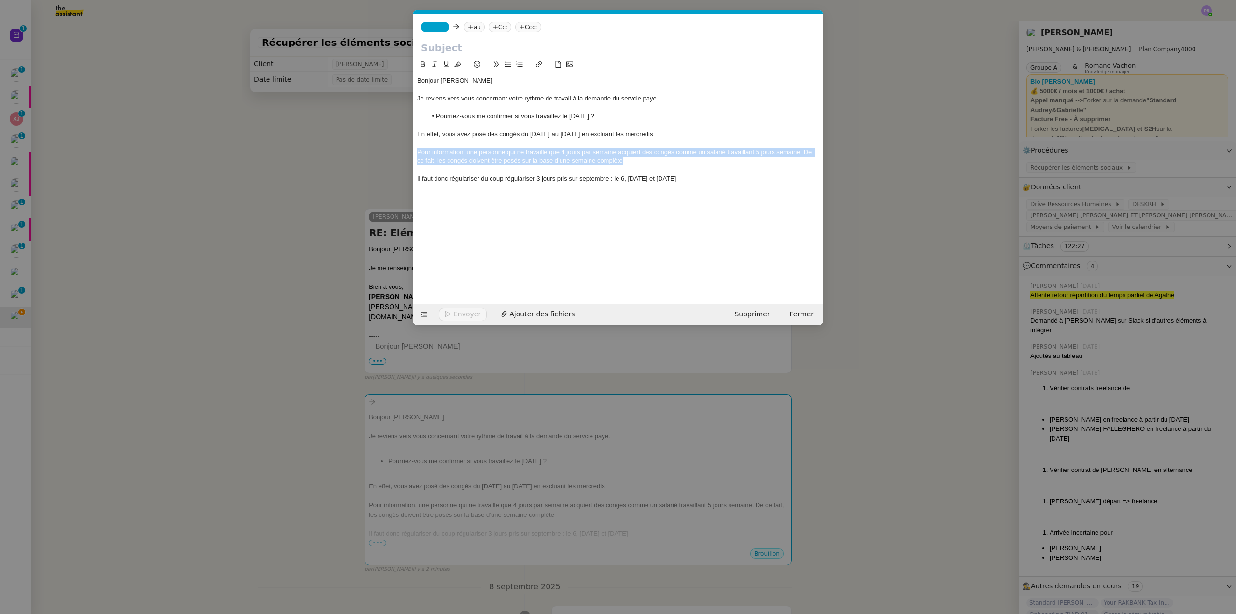
drag, startPoint x: 630, startPoint y: 160, endPoint x: 420, endPoint y: 103, distance: 217.6
click at [401, 153] on nz-modal-container "Service TA - VOYAGE - PROPOSITION GLOBALE A utiliser dans le cadre de propositi…" at bounding box center [618, 307] width 1236 height 614
click at [434, 64] on icon at bounding box center [434, 64] width 7 height 7
click at [440, 170] on div at bounding box center [618, 170] width 402 height 9
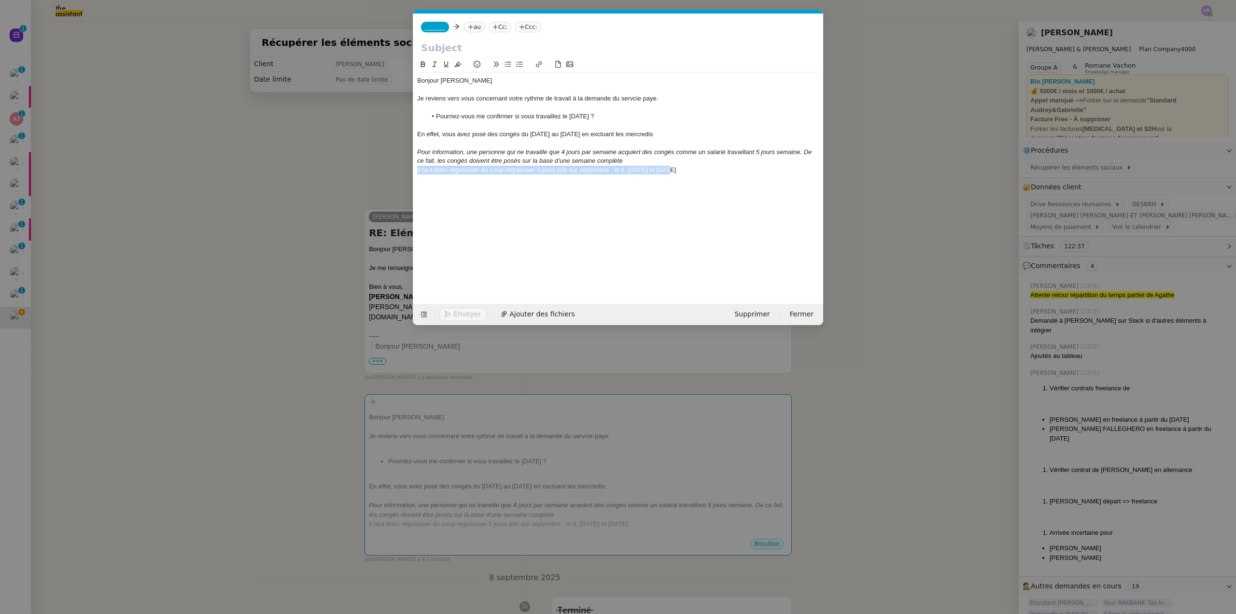
drag, startPoint x: 649, startPoint y: 171, endPoint x: 389, endPoint y: 166, distance: 259.8
click at [389, 166] on nz-modal-container "Service TA - VOYAGE - PROPOSITION GLOBALE A utiliser dans le cadre de propositi…" at bounding box center [618, 307] width 1236 height 614
click at [441, 48] on input "text" at bounding box center [618, 48] width 394 height 14
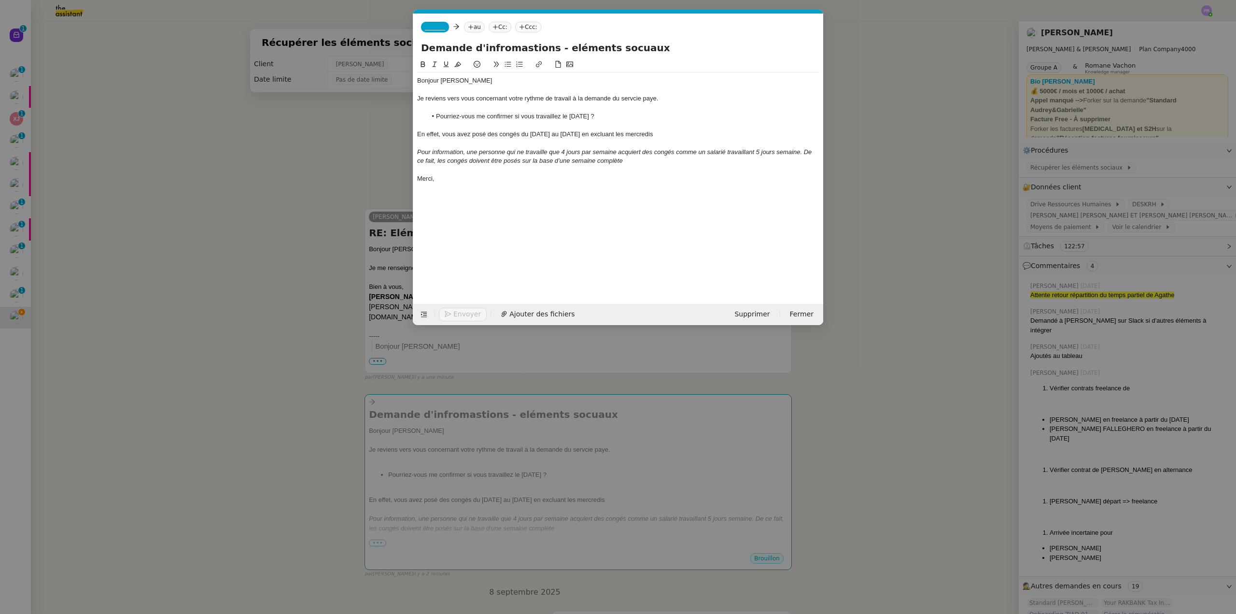
click at [515, 54] on input "Demande d'infromastions - eléments socuaux" at bounding box center [618, 48] width 394 height 14
click at [494, 48] on input "Demande d'infromastions - eléments socuaux" at bounding box center [618, 48] width 394 height 14
click at [497, 49] on input "Demande d'infromastions - eléments socuaux" at bounding box center [618, 48] width 394 height 14
click at [552, 48] on input "Demande d'informastions - eléments socuaux" at bounding box center [618, 48] width 394 height 14
click at [518, 49] on input "Demande d'informastions - Eléments socuaux" at bounding box center [618, 48] width 394 height 14
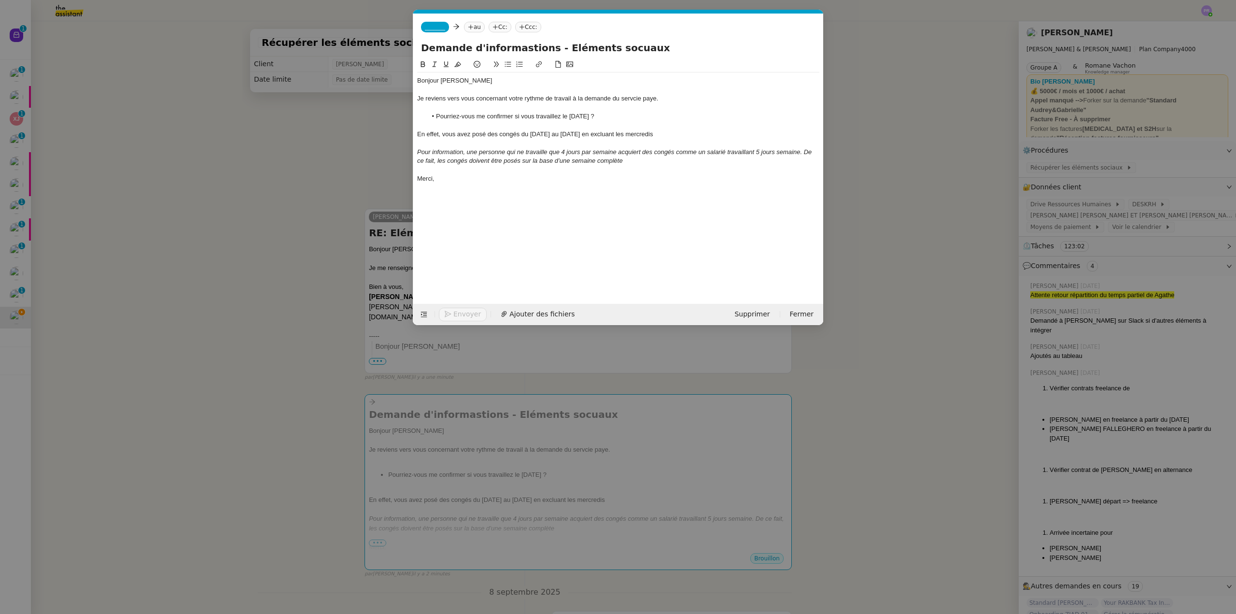
click at [515, 48] on input "Demande d'informastions - Eléments socuaux" at bounding box center [618, 48] width 394 height 14
click at [608, 48] on input "Demande d'informations - Eléments socuaux" at bounding box center [618, 48] width 394 height 14
type input "Demande d'informations - Eléments sociaux"
click at [429, 23] on nz-tag "_______" at bounding box center [435, 27] width 28 height 11
click at [460, 44] on span "[PERSON_NAME]" at bounding box center [493, 43] width 137 height 8
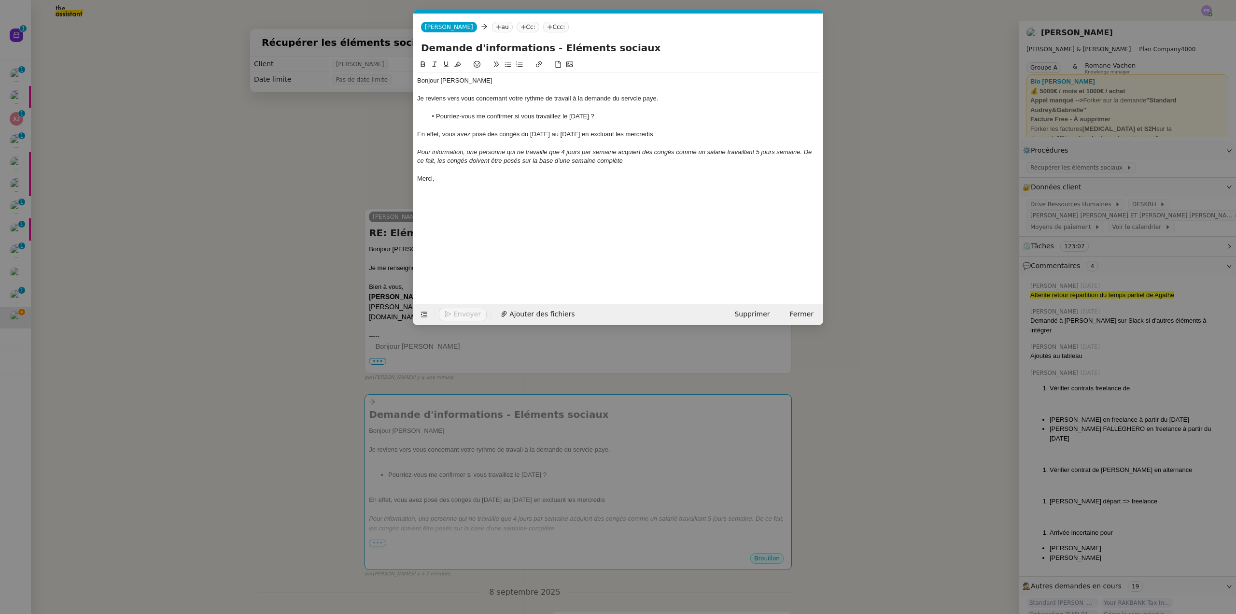
click at [492, 28] on nz-tag "au" at bounding box center [502, 27] width 21 height 11
type input "[PERSON_NAME]"
click at [529, 66] on span "[PERSON_NAME][EMAIL_ADDRESS][DOMAIN_NAME]" at bounding box center [538, 66] width 137 height 5
click at [476, 80] on div "Bonjour [PERSON_NAME]" at bounding box center [618, 80] width 402 height 9
click at [432, 97] on div "Je reviens vers vous concernant votre rythme de travail à la demande du servcie…" at bounding box center [618, 98] width 402 height 9
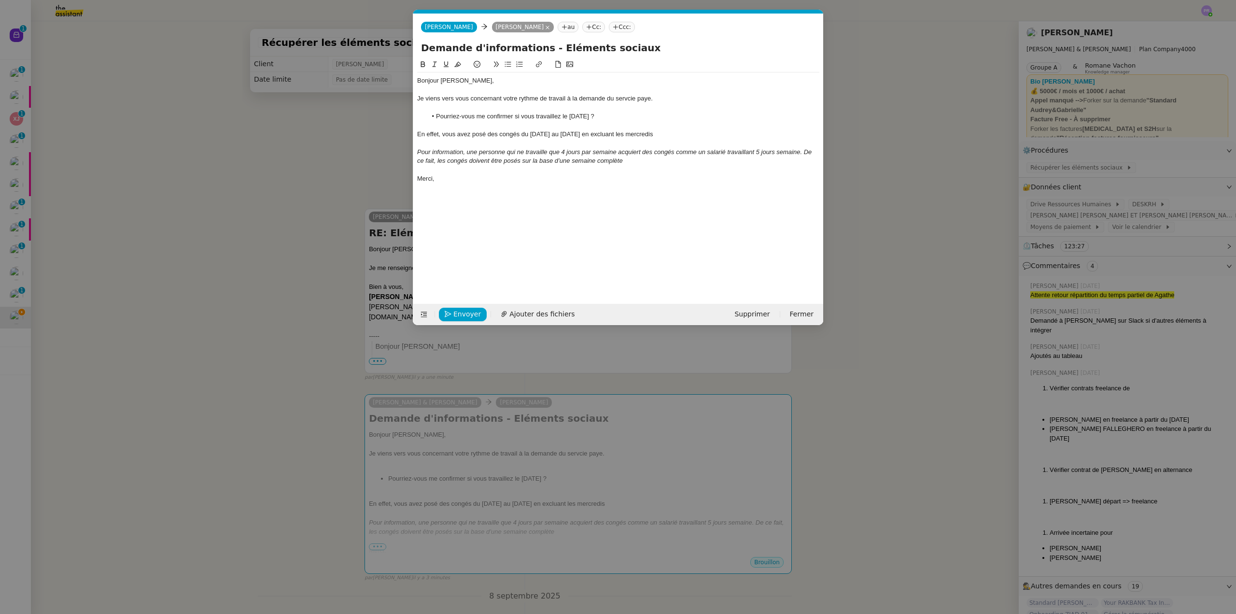
click at [560, 116] on li "Pourriez-vous me confirmer si vous travaillez le [DATE] ?" at bounding box center [623, 116] width 393 height 9
drag, startPoint x: 635, startPoint y: 134, endPoint x: 443, endPoint y: 136, distance: 192.6
click at [443, 136] on div "En effet, vous avez posé des congés du [DATE] au [DATE] en excluant les mercred…" at bounding box center [618, 134] width 402 height 9
copy div "vous avez posé des congés du [DATE] au [DATE] en excluant les mercredis"
click at [614, 113] on li "Pourriez-vous me confirmer si vous travaillez ou non le [DATE] ?" at bounding box center [623, 116] width 393 height 9
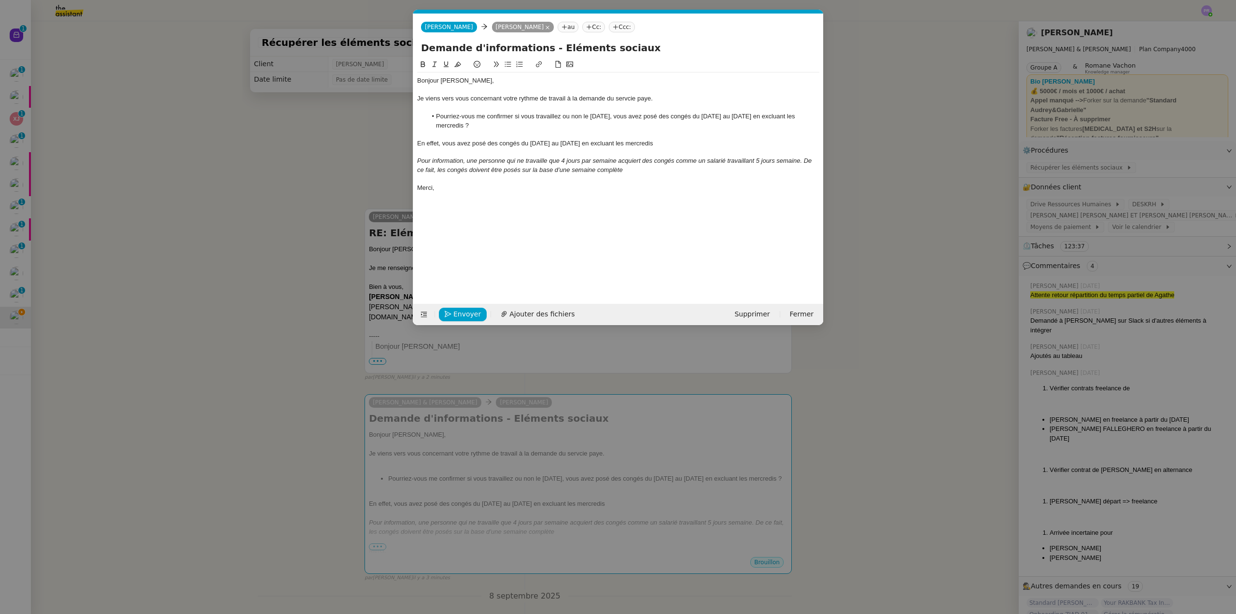
click at [618, 115] on li "Pourriez-vous me confirmer si vous travaillez ou non le [DATE], vous avez posé …" at bounding box center [623, 121] width 393 height 18
drag, startPoint x: 639, startPoint y: 143, endPoint x: 398, endPoint y: 143, distance: 240.4
click at [398, 143] on nz-modal-container "Service TA - VOYAGE - PROPOSITION GLOBALE A utiliser dans le cadre de propositi…" at bounding box center [618, 307] width 1236 height 614
click at [621, 98] on div "Je viens vers vous concernant votre rythme de travail à la demande du servcie p…" at bounding box center [618, 98] width 402 height 9
click at [0, 0] on lt-span "serv ic e" at bounding box center [0, 0] width 0 height 0
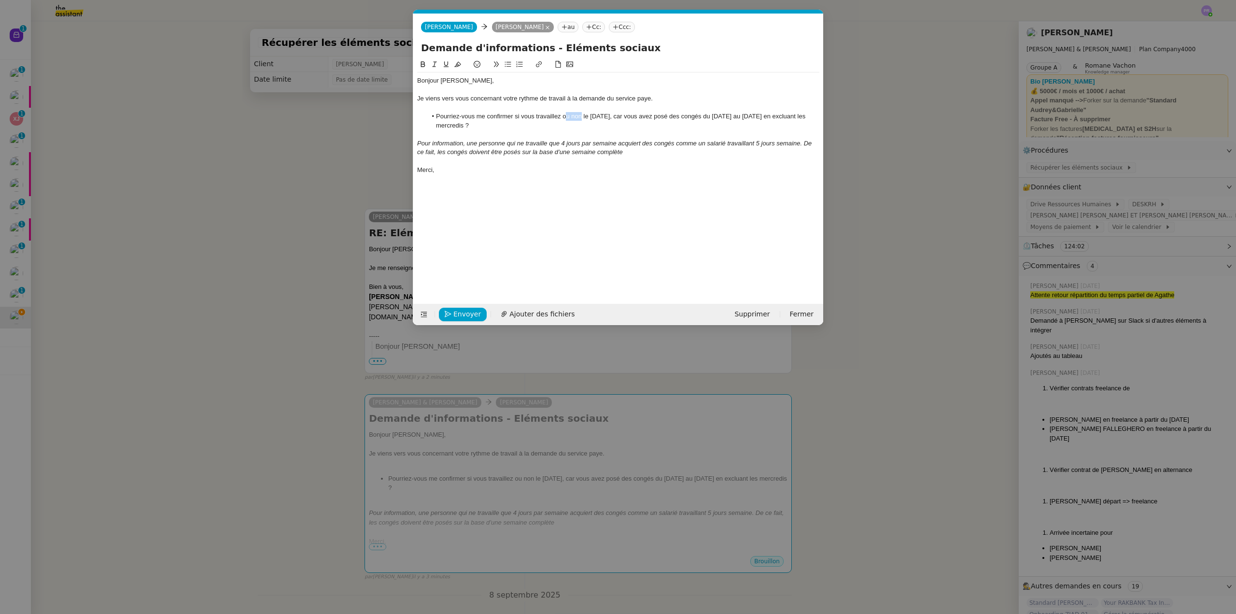
drag, startPoint x: 581, startPoint y: 115, endPoint x: 564, endPoint y: 114, distance: 16.5
click at [564, 114] on li "Pourriez-vous me confirmer si vous travaillez ou non le [DATE], car vous avez p…" at bounding box center [623, 121] width 393 height 18
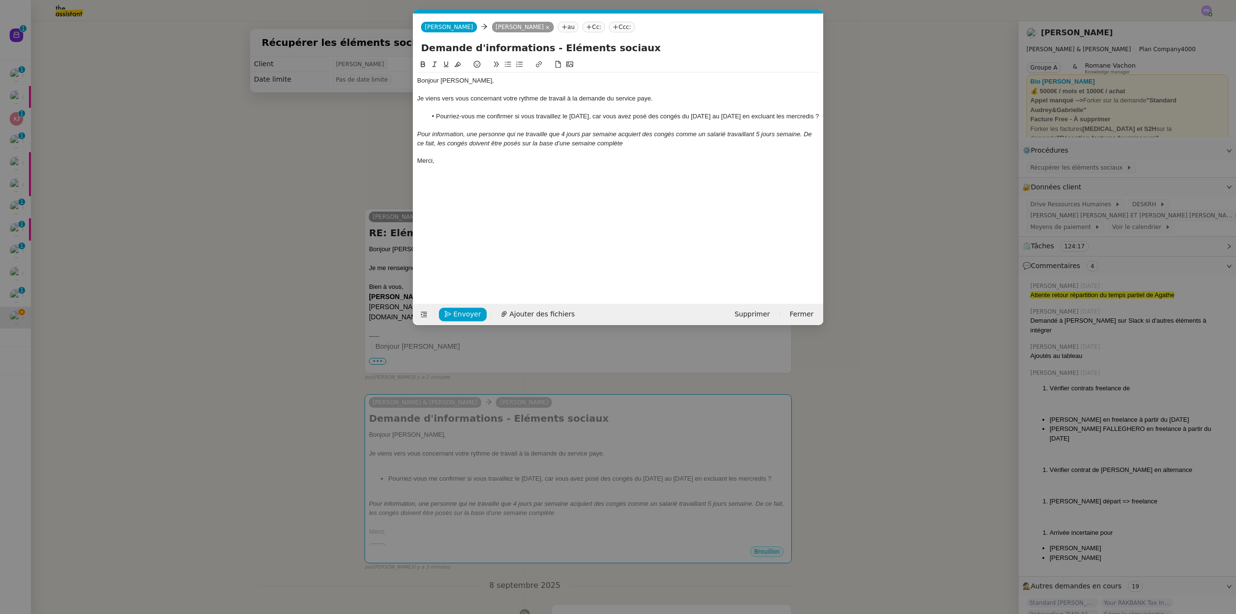
click at [627, 144] on div "Pour information, une personne qui ne travaille que 4 jours par semaine acquier…" at bounding box center [618, 139] width 402 height 18
click at [647, 144] on div "Pour information, une personne qui ne travaille que 4 jours par semaine acquier…" at bounding box center [618, 139] width 402 height 18
drag, startPoint x: 439, startPoint y: 164, endPoint x: 395, endPoint y: 164, distance: 43.4
click at [399, 164] on nz-modal-container "Service TA - VOYAGE - PROPOSITION GLOBALE A utiliser dans le cadre de propositi…" at bounding box center [618, 307] width 1236 height 614
click at [465, 316] on span "Envoyer" at bounding box center [467, 313] width 28 height 11
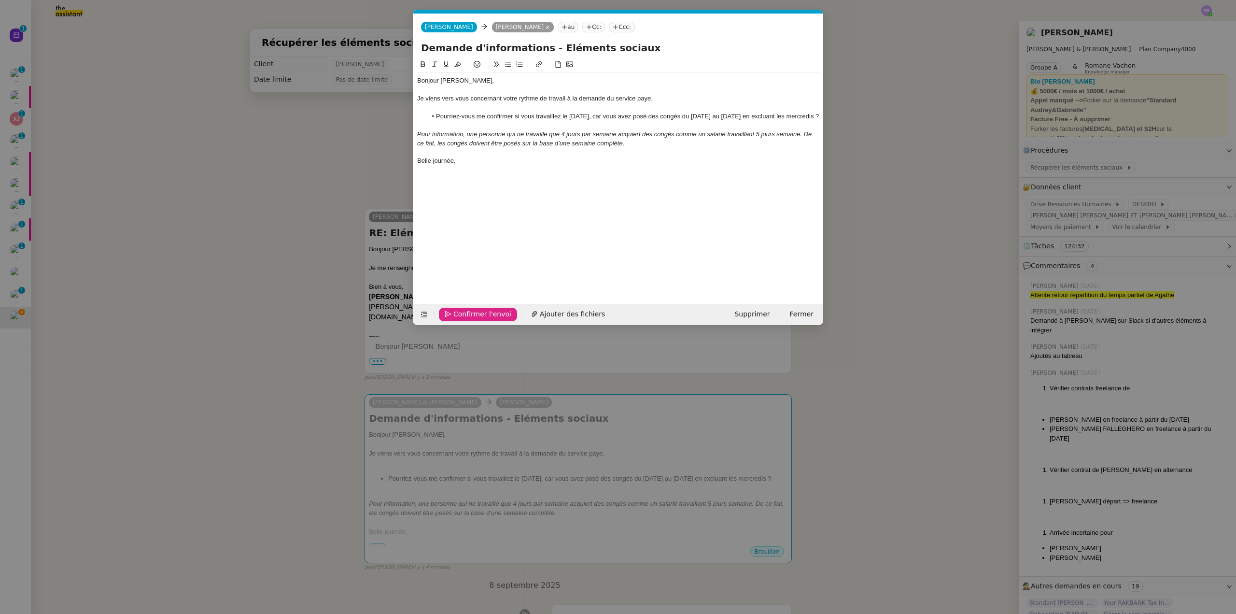
click at [465, 316] on span "Confirmer l'envoi" at bounding box center [482, 313] width 58 height 11
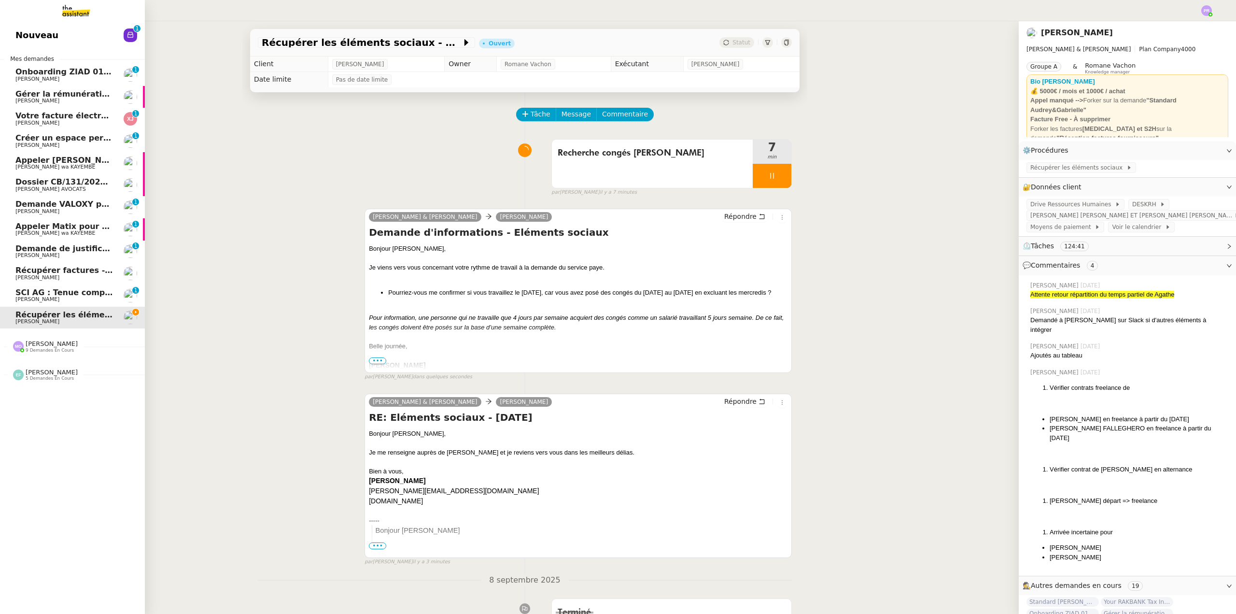
click at [66, 286] on link "SCI AG : Tenue comptable - Documents et justificatifs à fournir [PERSON_NAME] 0…" at bounding box center [72, 295] width 145 height 22
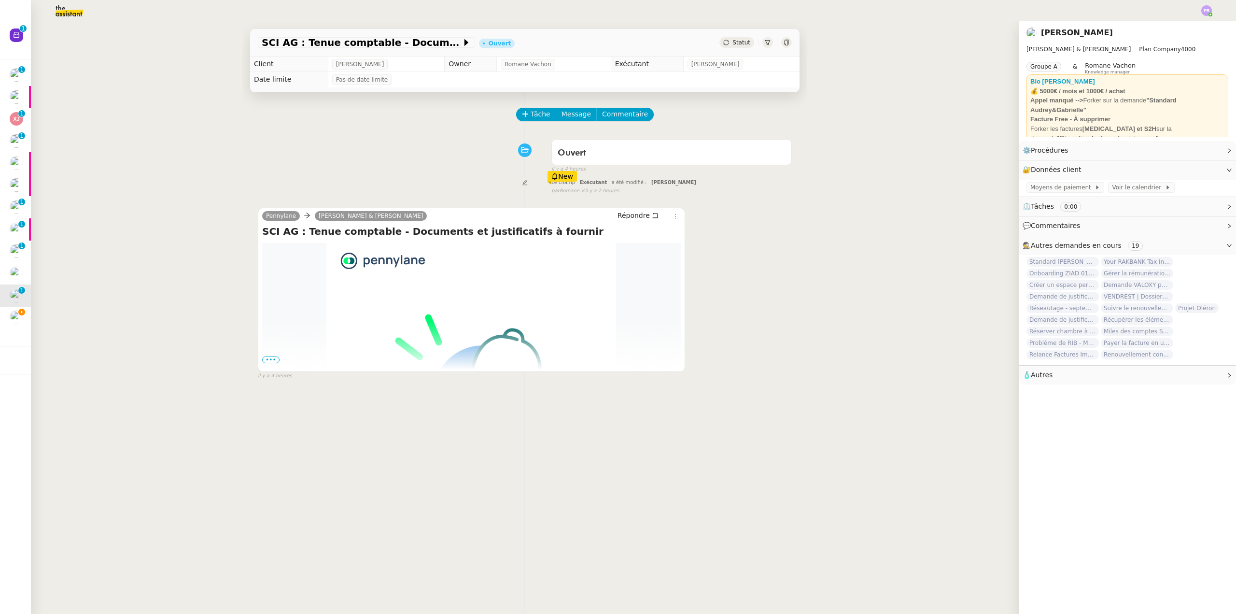
click at [267, 360] on span "•••" at bounding box center [270, 359] width 17 height 7
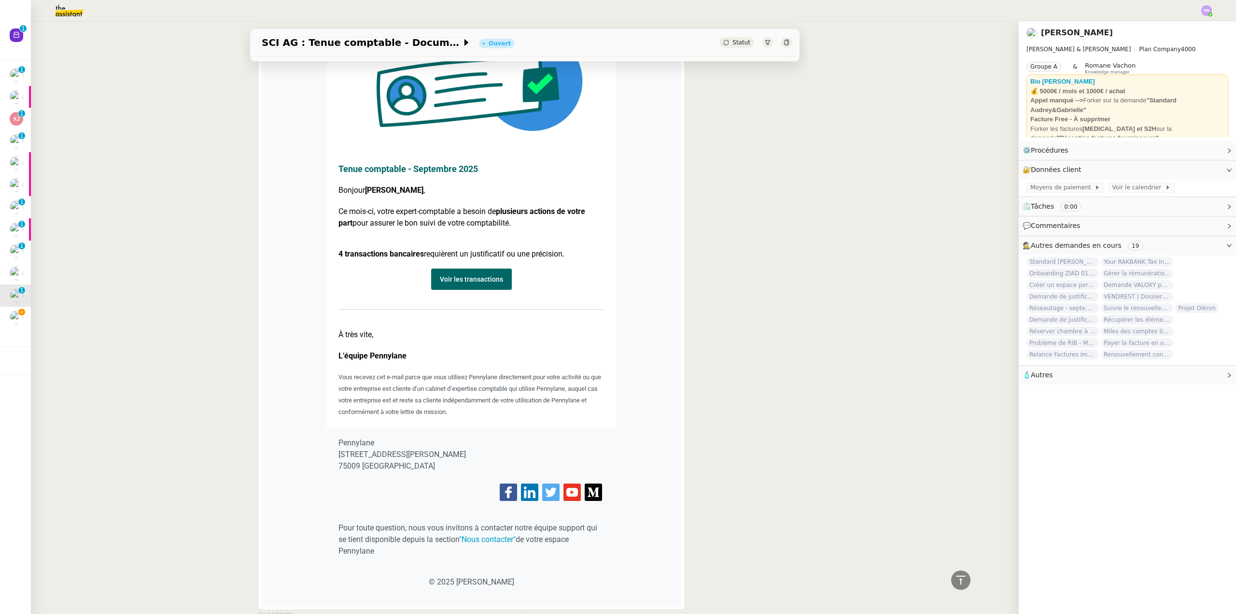
scroll to position [434, 0]
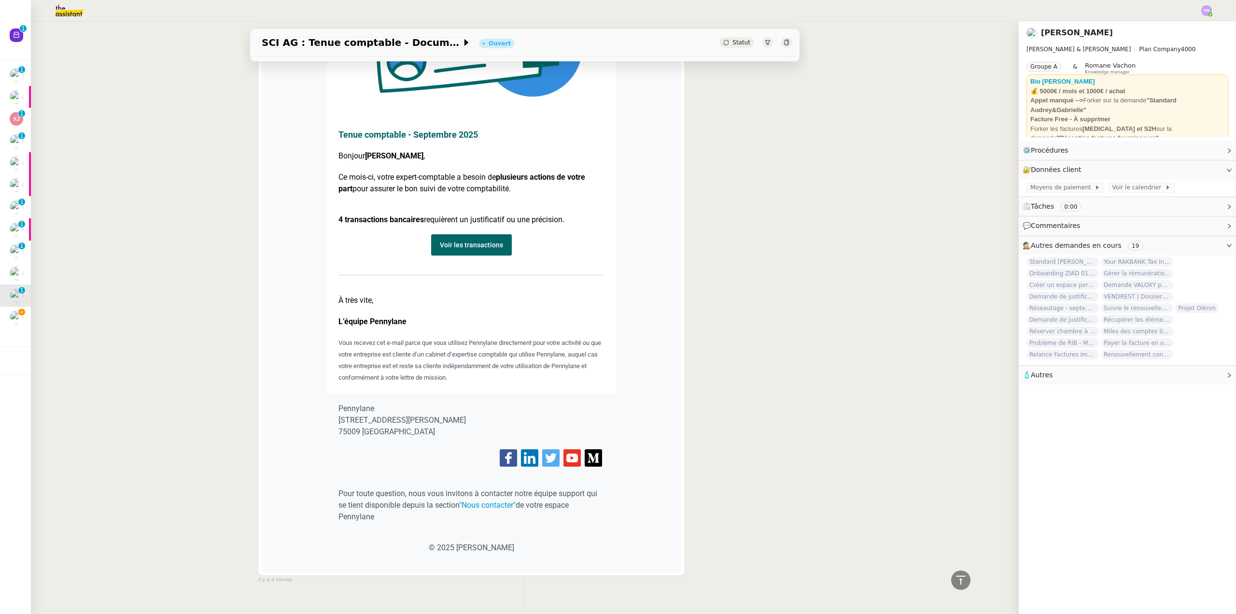
click at [473, 245] on link "Voir les transactions" at bounding box center [471, 244] width 81 height 21
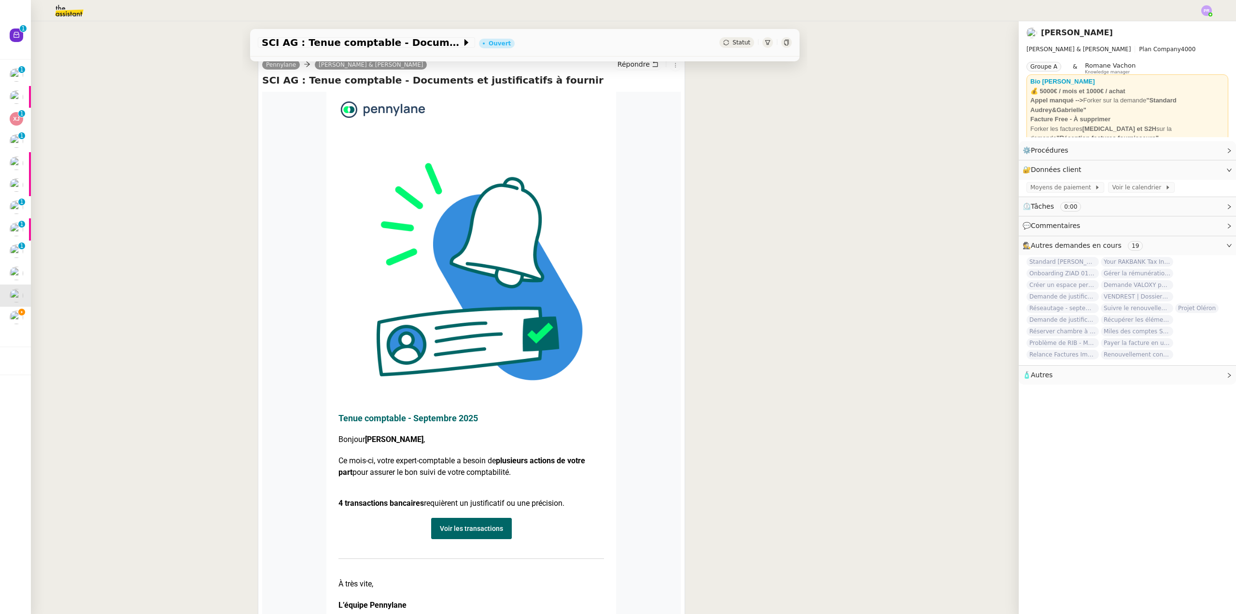
scroll to position [0, 0]
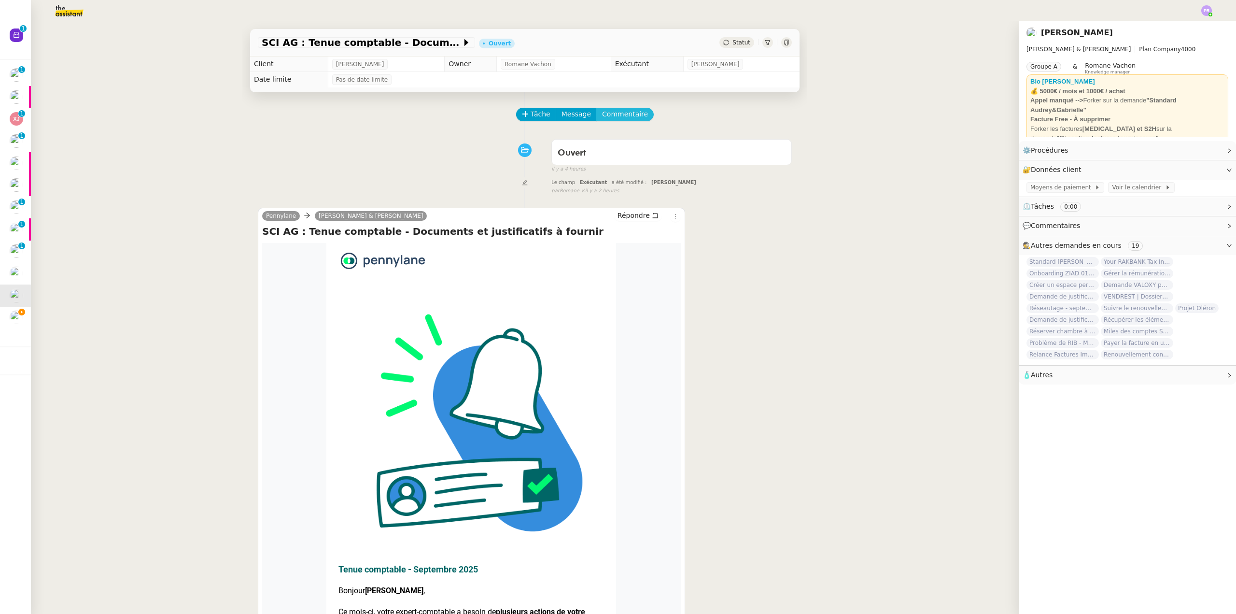
click at [622, 113] on span "Commentaire" at bounding box center [625, 114] width 46 height 11
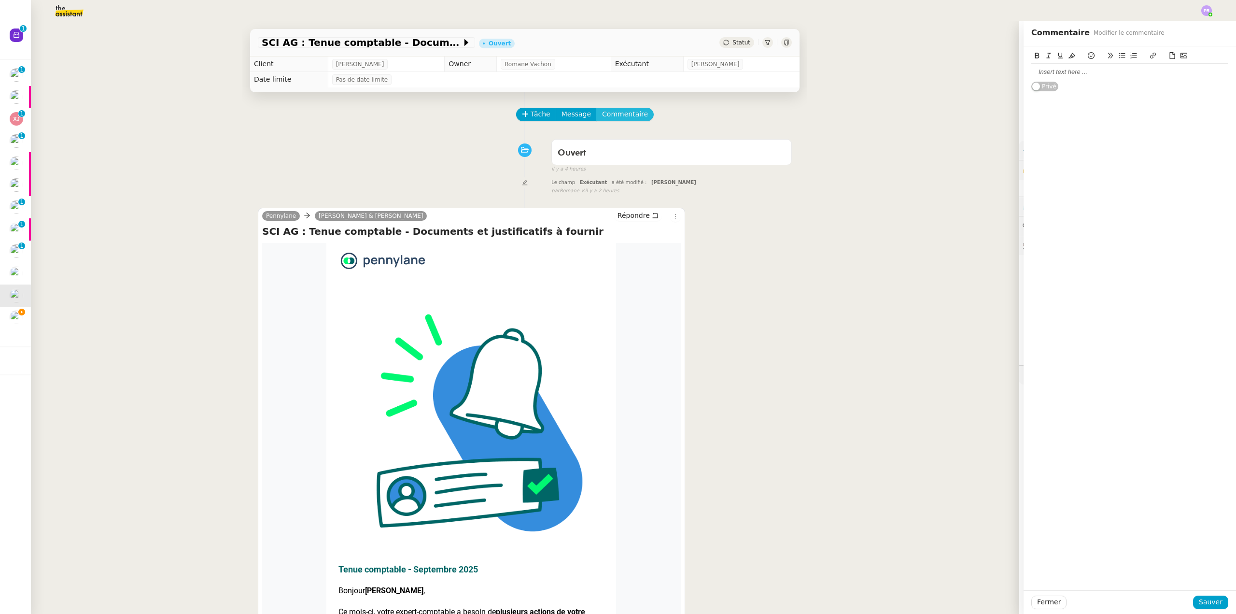
click at [609, 117] on span "Commentaire" at bounding box center [625, 114] width 46 height 11
click at [1051, 72] on div at bounding box center [1129, 72] width 197 height 9
drag, startPoint x: 1033, startPoint y: 72, endPoint x: 1004, endPoint y: 71, distance: 28.5
click at [1005, 72] on app-ticket "SCI AG : Tenue comptable - Documents et justificatifs à fournir Ouvert Statut C…" at bounding box center [633, 317] width 1205 height 592
click at [1068, 56] on icon at bounding box center [1071, 55] width 7 height 7
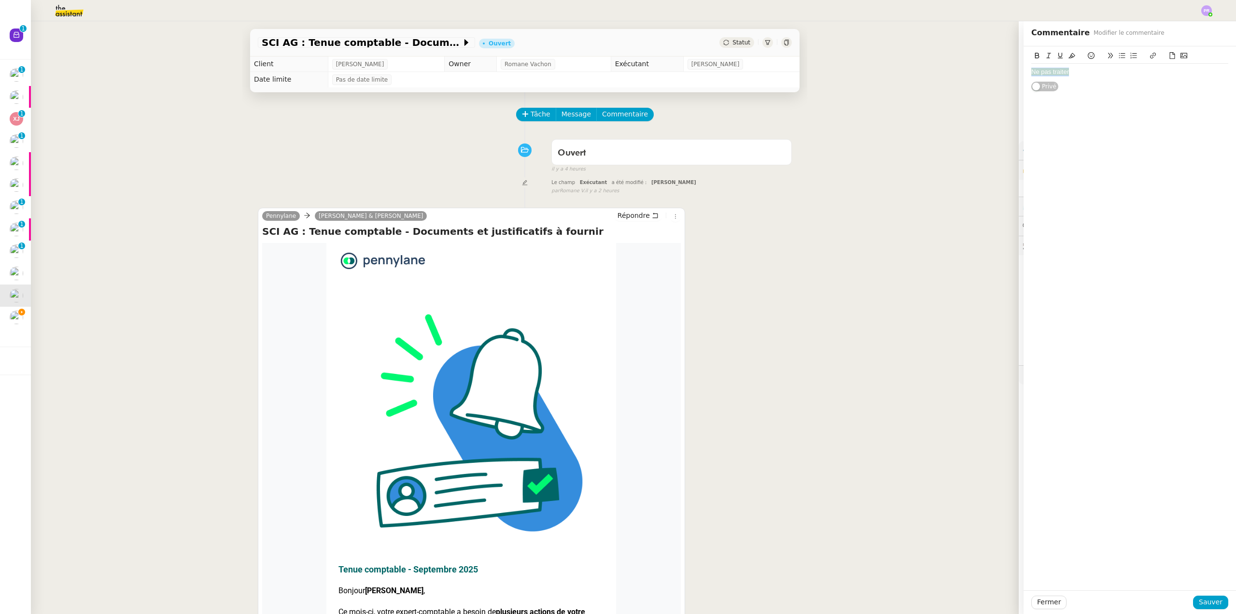
click at [1077, 70] on div "Ne pas traiter" at bounding box center [1129, 72] width 197 height 9
click at [1209, 602] on span "Sauver" at bounding box center [1211, 601] width 24 height 11
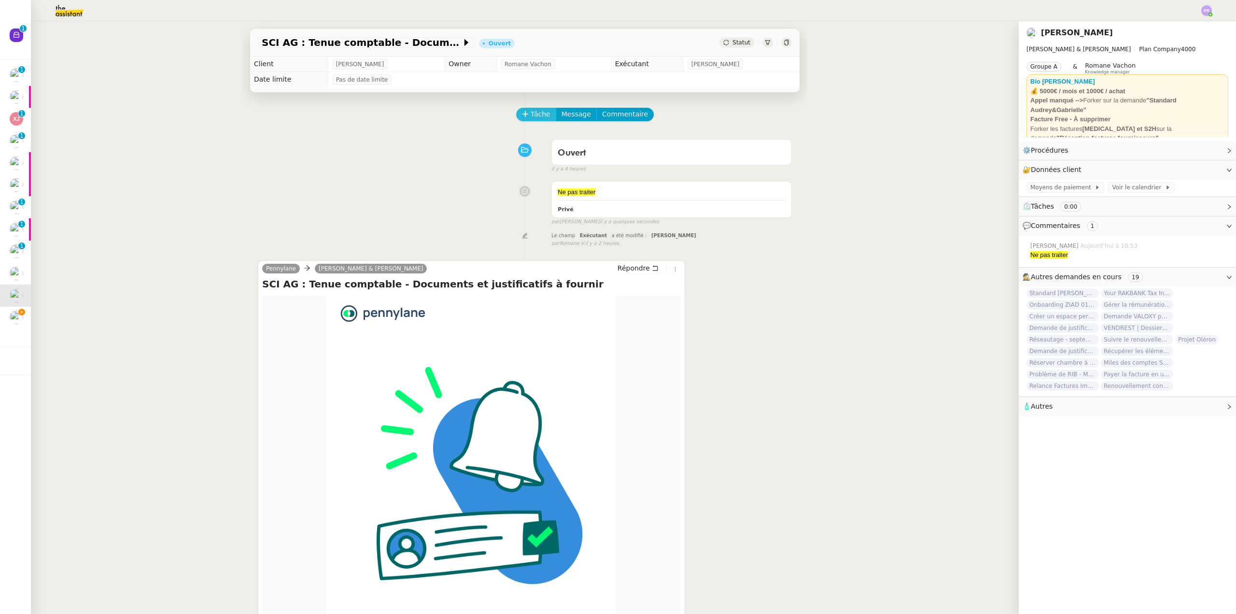
click at [522, 117] on icon at bounding box center [525, 114] width 7 height 7
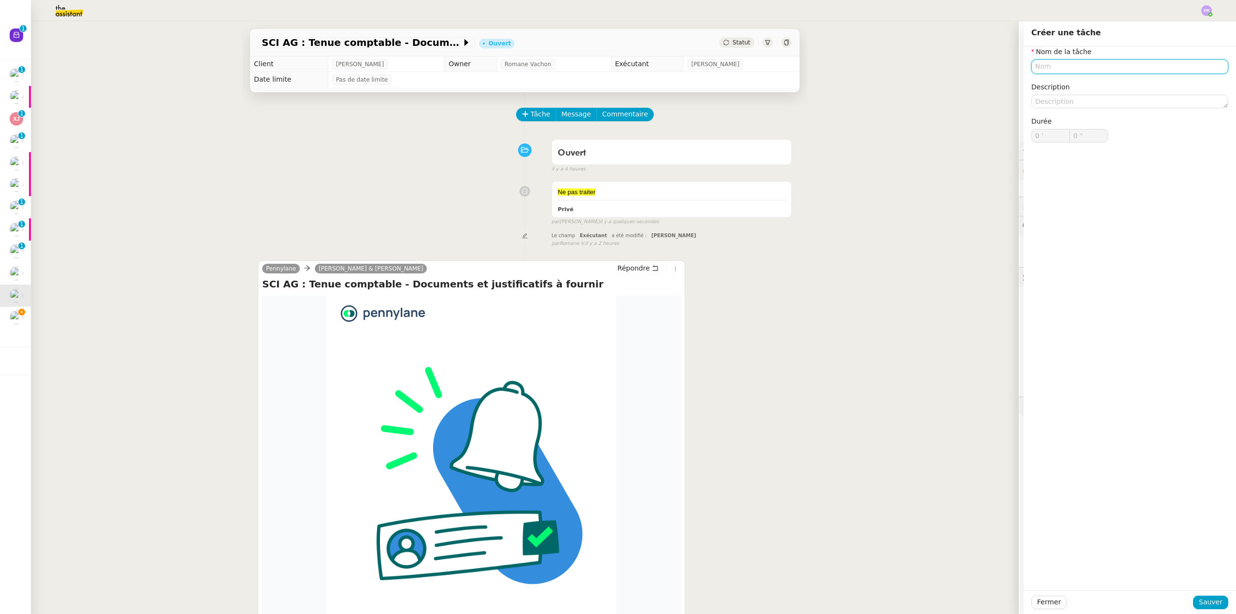
click at [1051, 67] on input "text" at bounding box center [1129, 66] width 197 height 14
click at [1077, 81] on div "suivi relevé Pennylane SCI AG" at bounding box center [1122, 84] width 189 height 9
type input "suivi relevé Pennylane SCI AG"
click at [1199, 602] on span "Sauver" at bounding box center [1211, 601] width 24 height 11
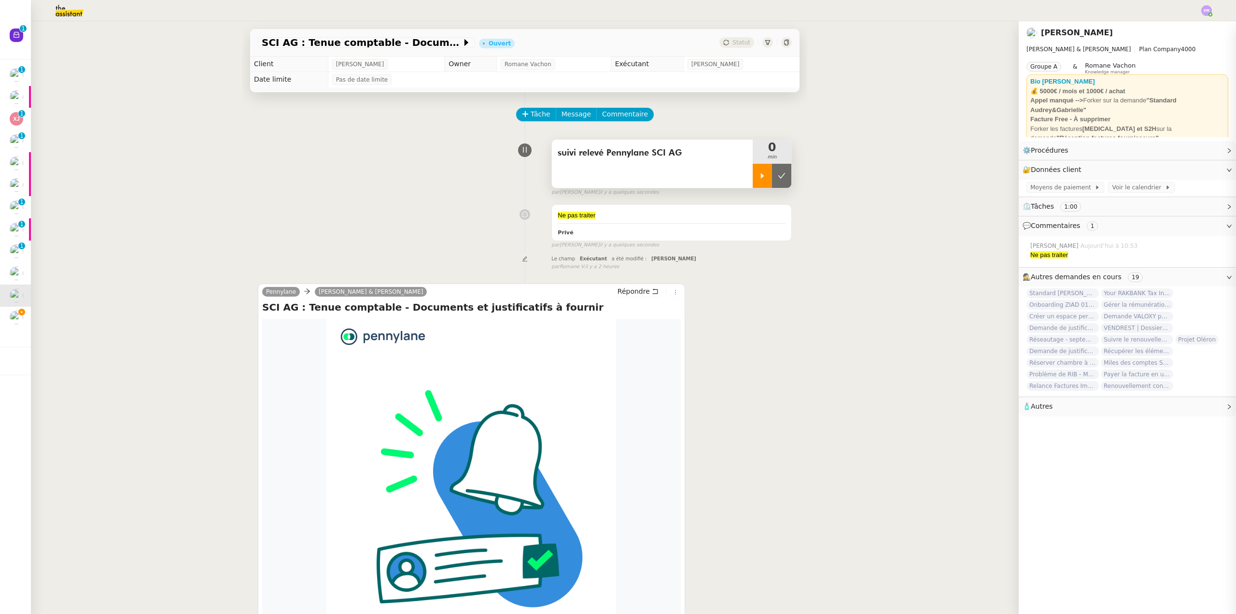
click at [756, 171] on div at bounding box center [762, 176] width 19 height 24
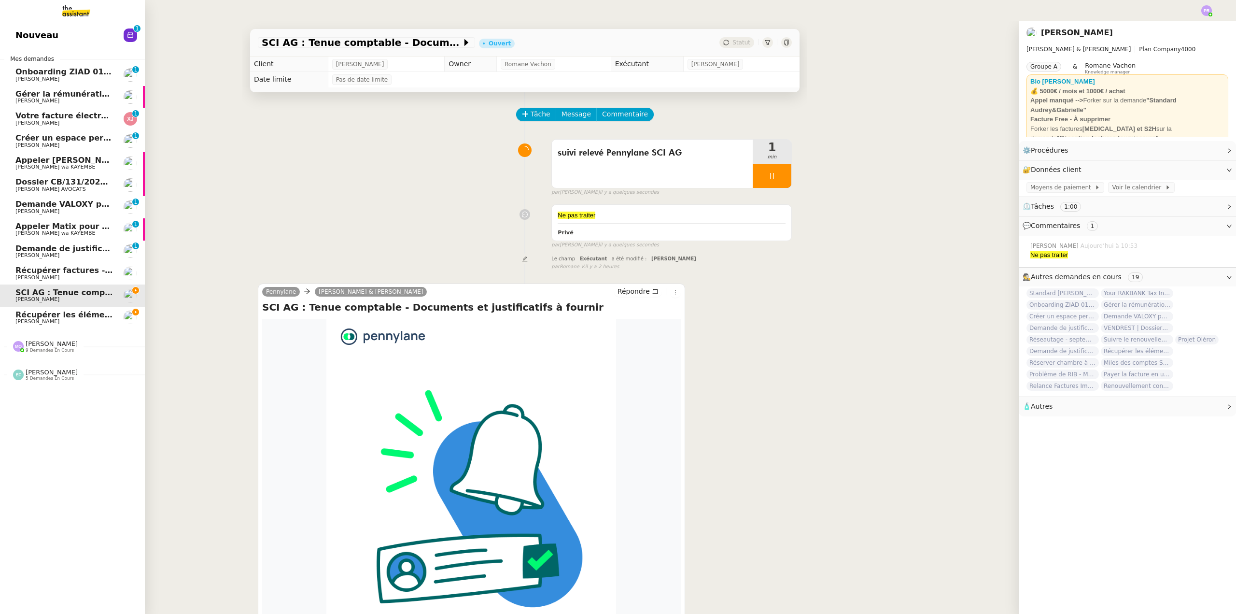
click at [92, 316] on span "Récupérer les éléments sociaux - août 2025" at bounding box center [110, 314] width 191 height 9
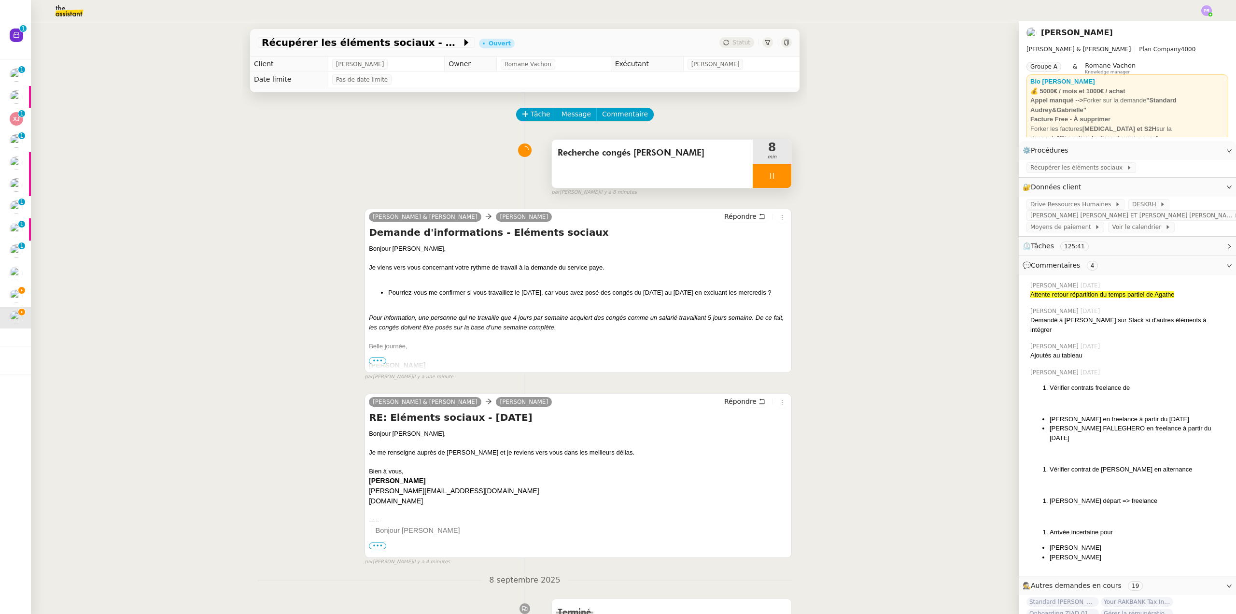
click at [775, 176] on div at bounding box center [772, 176] width 39 height 24
click at [778, 176] on icon at bounding box center [782, 176] width 8 height 8
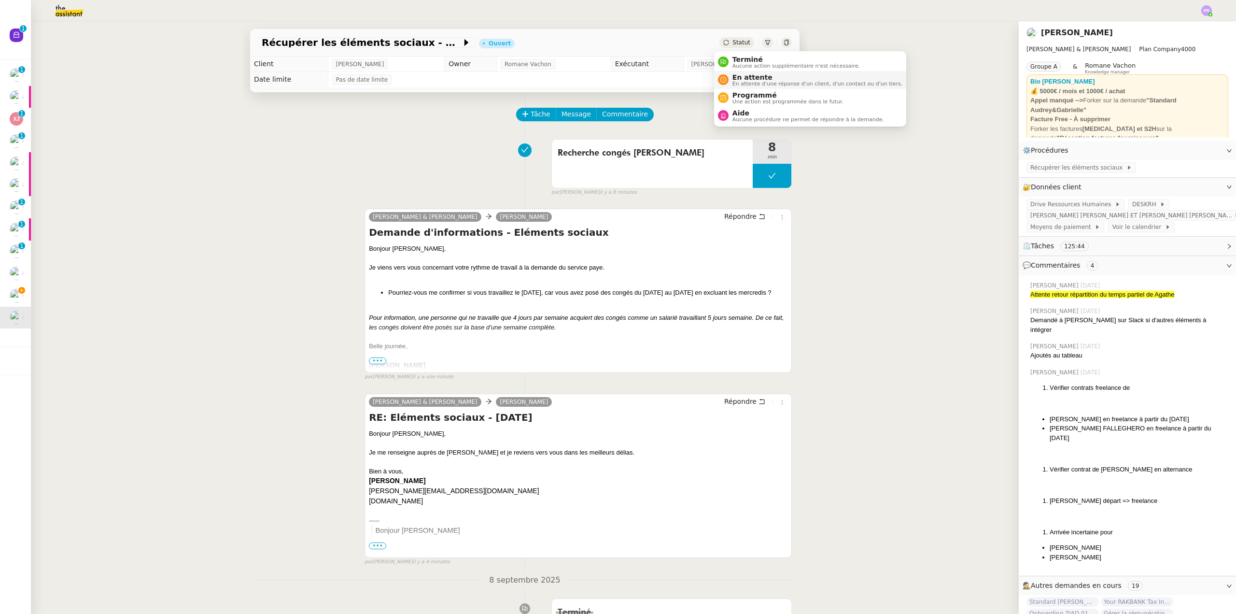
drag, startPoint x: 752, startPoint y: 79, endPoint x: 757, endPoint y: 75, distance: 6.6
click at [753, 79] on span "En attente" at bounding box center [817, 77] width 170 height 8
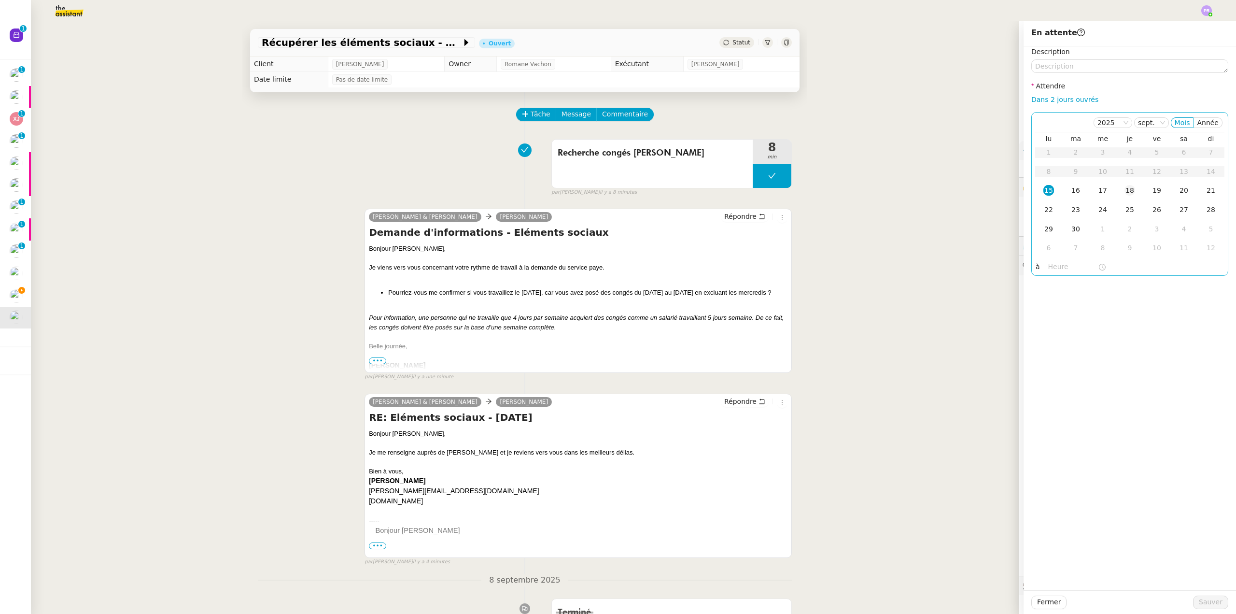
click at [1124, 191] on div "18" at bounding box center [1129, 190] width 11 height 11
click at [1204, 594] on div "Fermer Sauver" at bounding box center [1129, 602] width 212 height 24
click at [1204, 602] on span "Sauver" at bounding box center [1211, 601] width 24 height 11
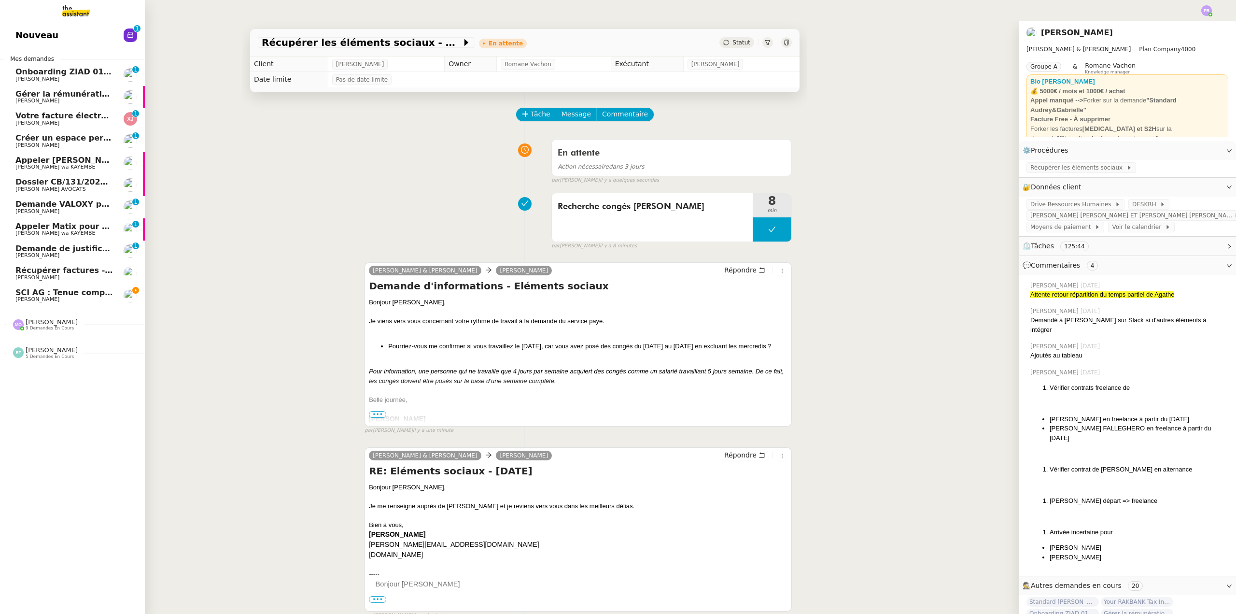
click at [94, 294] on span "SCI AG : Tenue comptable - Documents et justificatifs à fournir" at bounding box center [151, 292] width 273 height 9
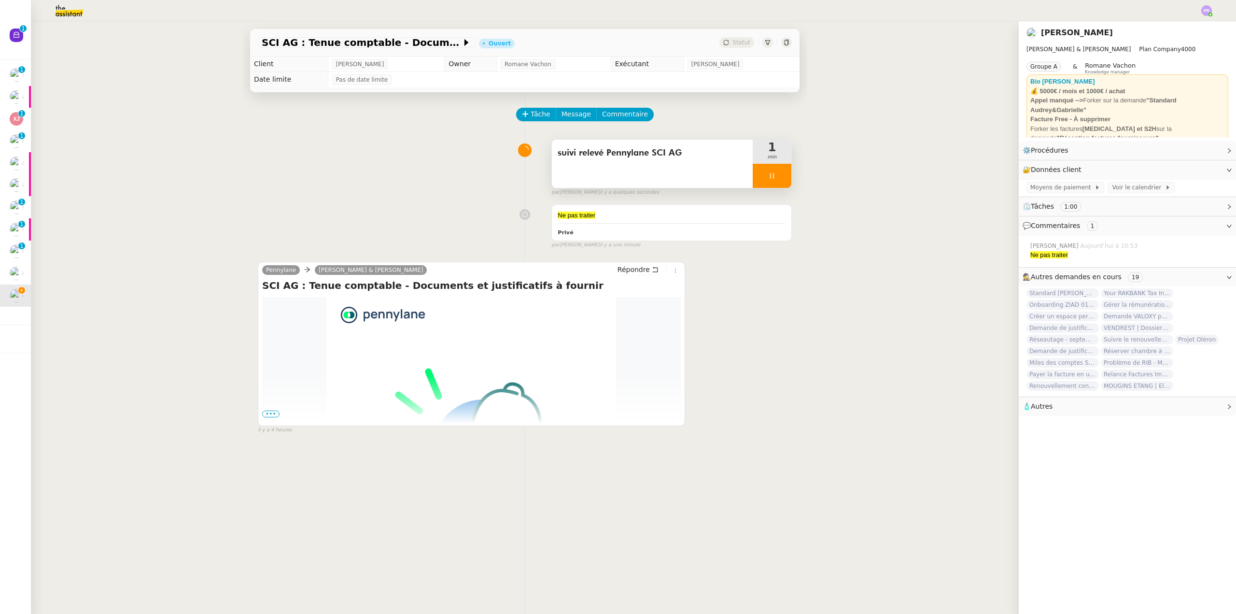
click at [558, 155] on span "suivi relevé Pennylane SCI AG" at bounding box center [652, 153] width 189 height 14
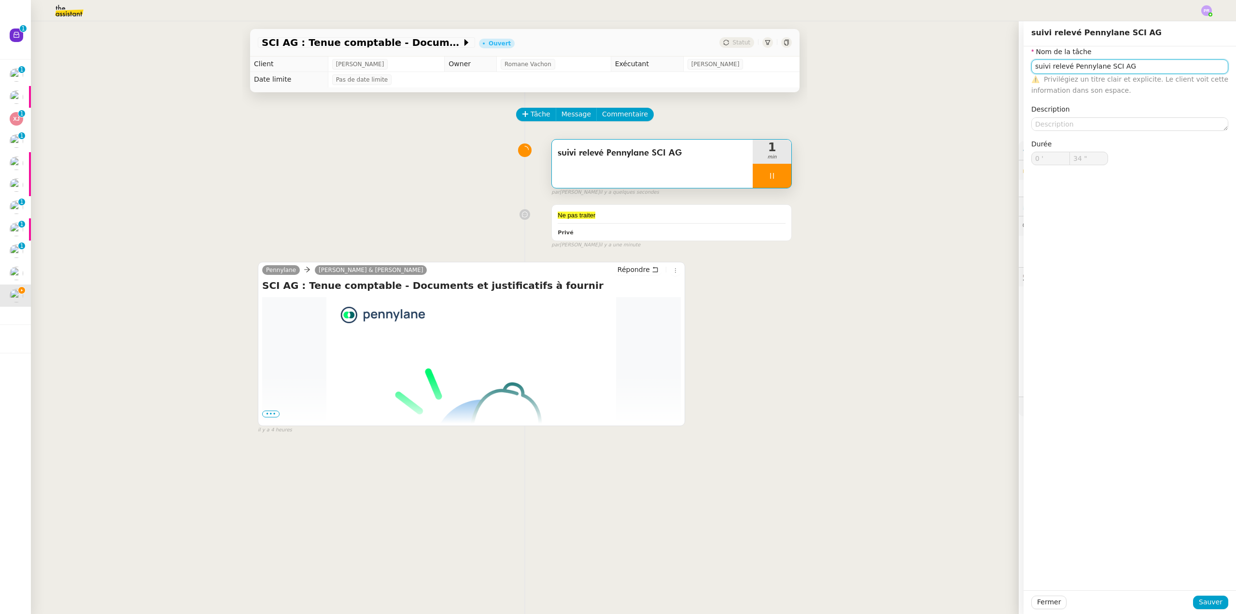
click at [1031, 69] on input "suivi relevé Pennylane SCI AG" at bounding box center [1129, 66] width 197 height 14
type input "35 ""
type input "uivi relevé Pennylane SCI AG"
type input "36 ""
type input "Suivi relevé Pennylane SCI AG"
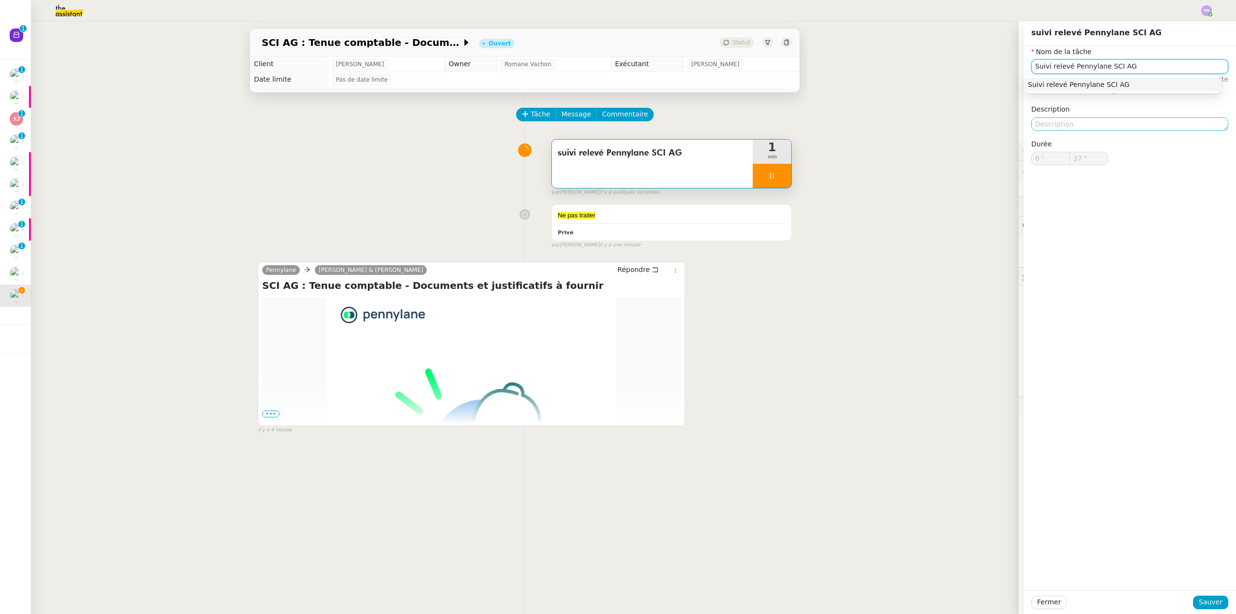
drag, startPoint x: 1079, startPoint y: 81, endPoint x: 1090, endPoint y: 119, distance: 39.6
click at [1079, 82] on div "Suivi relevé Pennylane SCI AG" at bounding box center [1122, 84] width 189 height 9
type input "38 ""
type input "Suivi relevé Pennylane SCI AG"
click at [1205, 602] on span "Sauver" at bounding box center [1211, 601] width 24 height 11
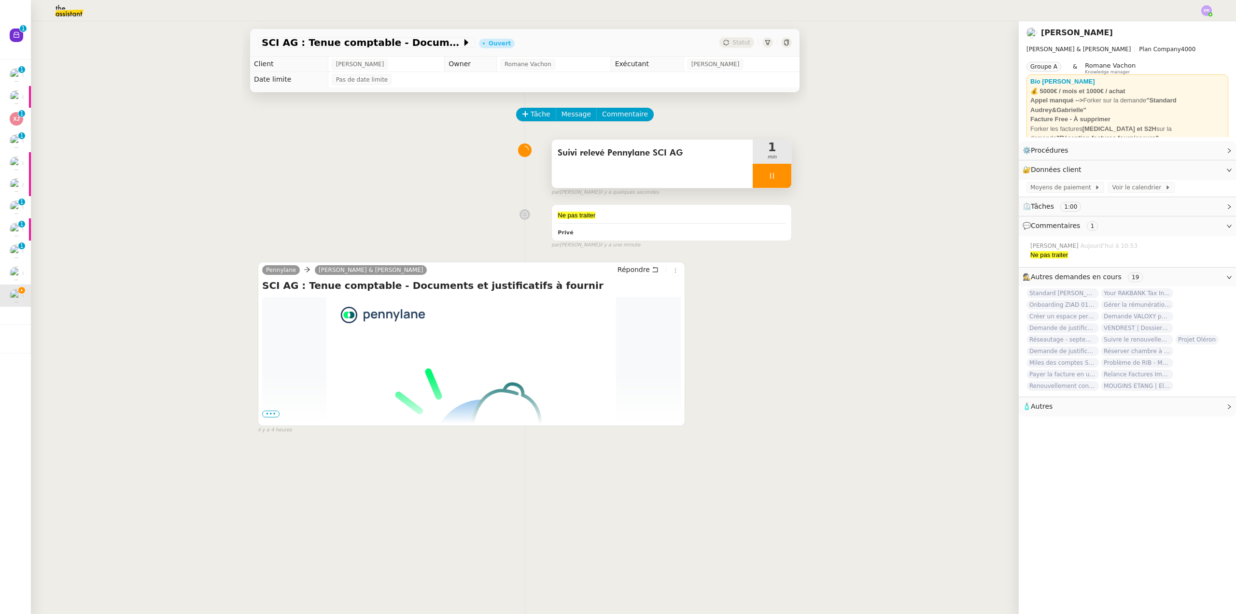
click at [783, 174] on div at bounding box center [772, 176] width 39 height 24
click at [780, 175] on button at bounding box center [781, 176] width 19 height 24
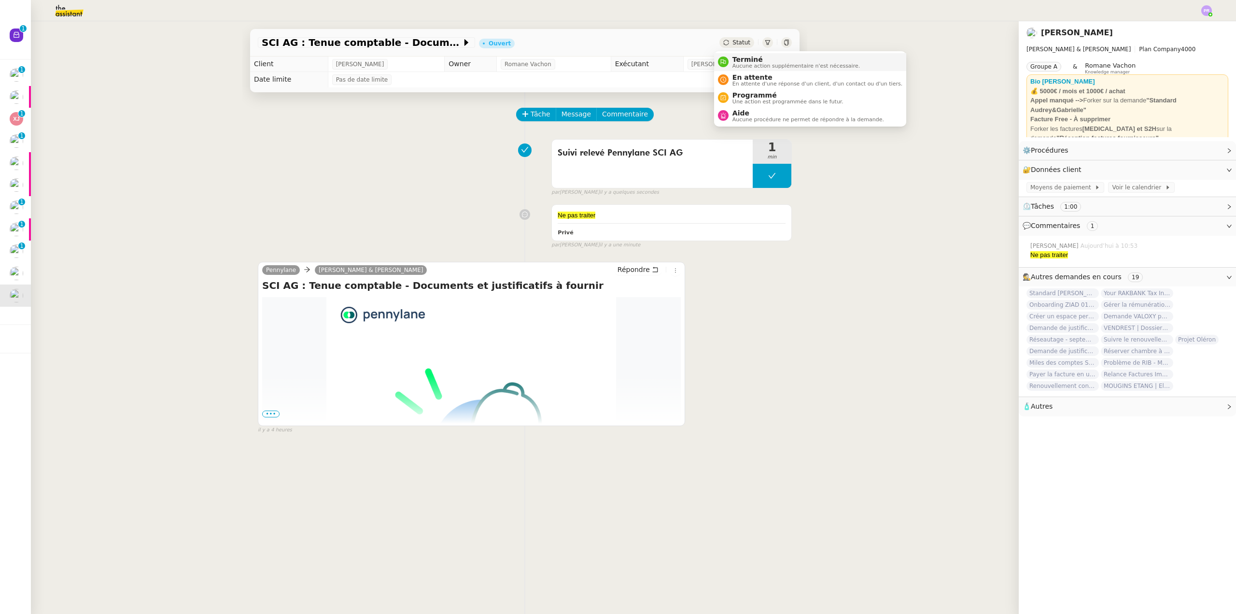
click at [747, 56] on span "Terminé" at bounding box center [795, 60] width 127 height 8
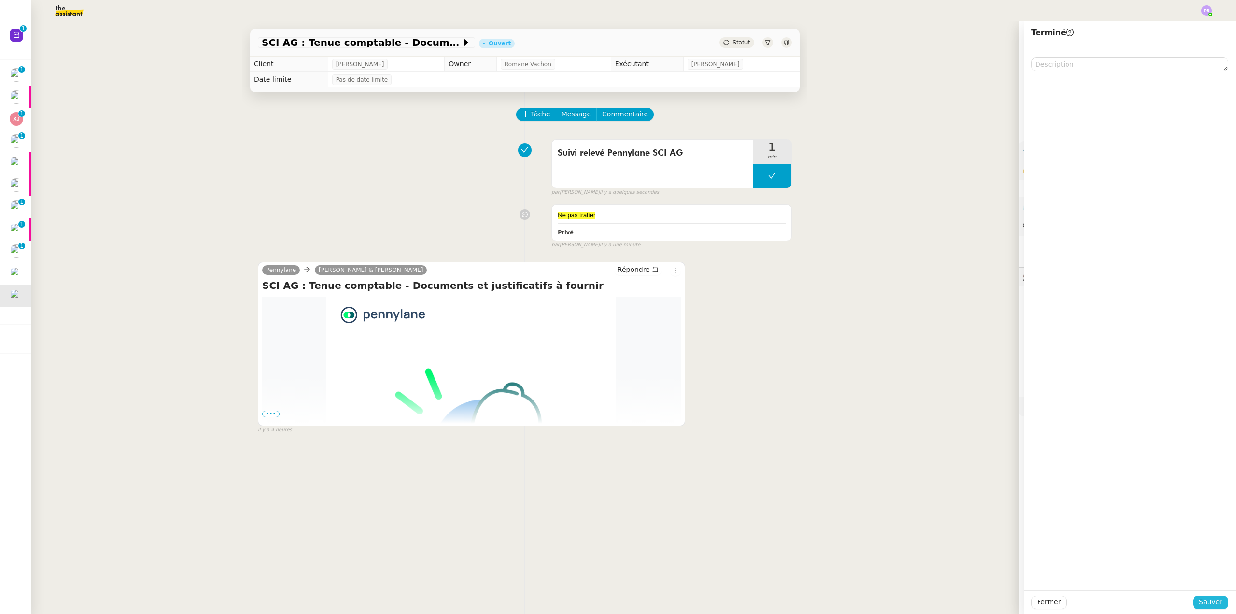
click at [1203, 599] on span "Sauver" at bounding box center [1211, 601] width 24 height 11
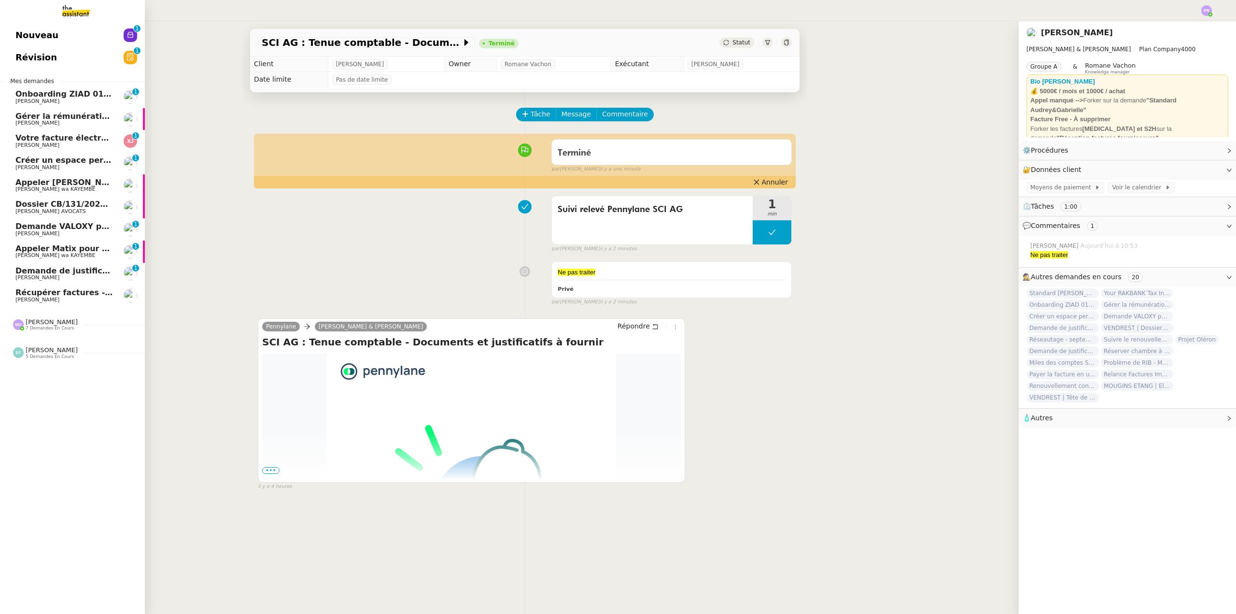
click at [86, 114] on span "Gérer la rémunération de fin de stage" at bounding box center [97, 116] width 165 height 9
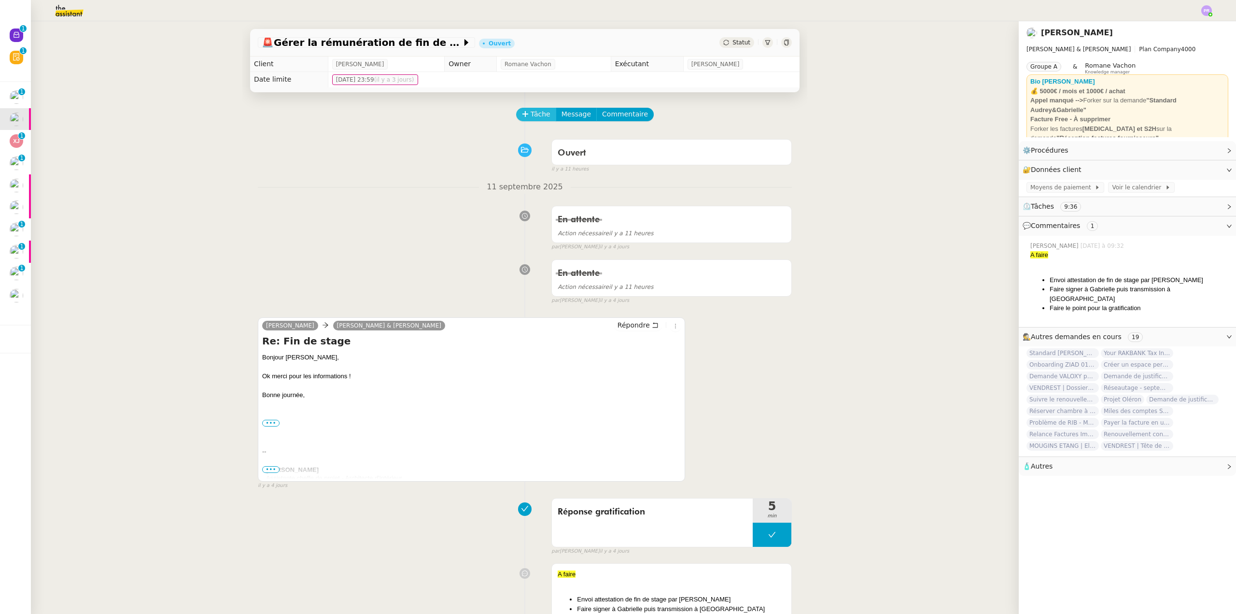
click at [531, 114] on span "Tâche" at bounding box center [541, 114] width 20 height 11
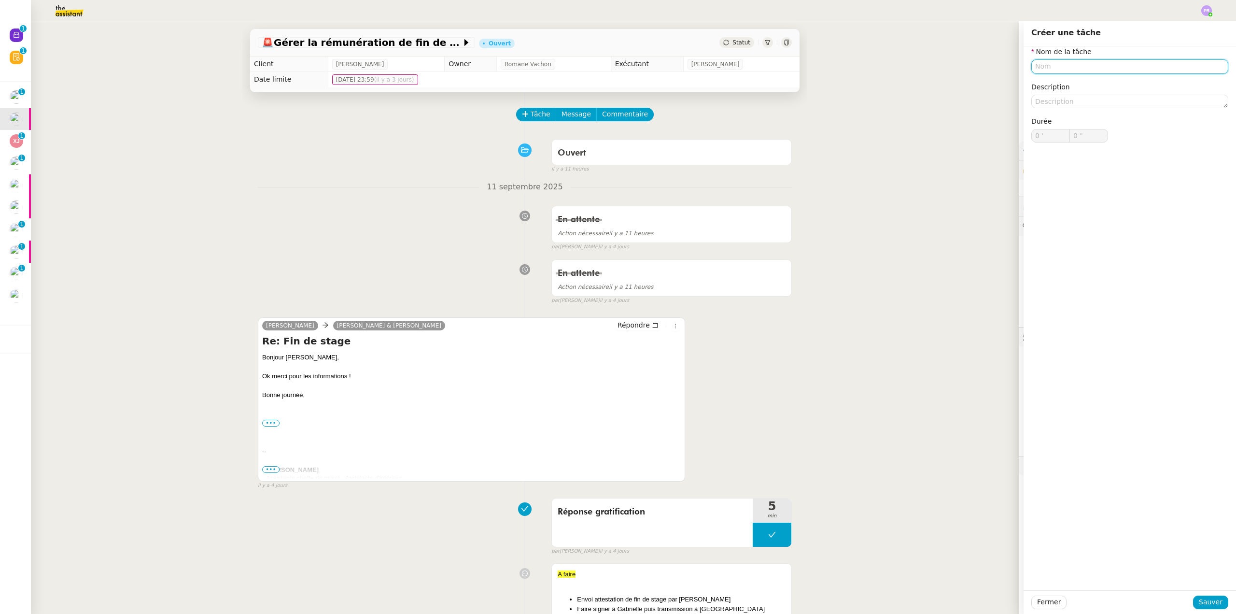
click at [1054, 70] on input "text" at bounding box center [1129, 66] width 197 height 14
click at [1107, 87] on div "Fin de stage" at bounding box center [1122, 84] width 189 height 9
type input "Fin de stage"
click at [1199, 605] on span "Sauver" at bounding box center [1211, 601] width 24 height 11
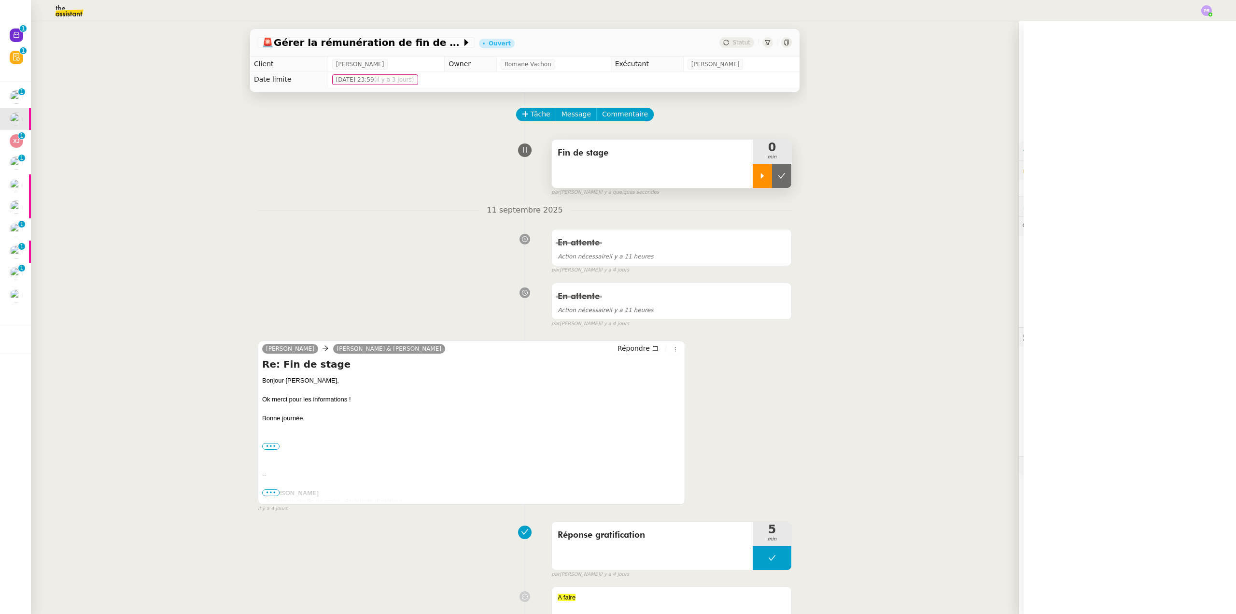
click at [754, 181] on div at bounding box center [762, 176] width 19 height 24
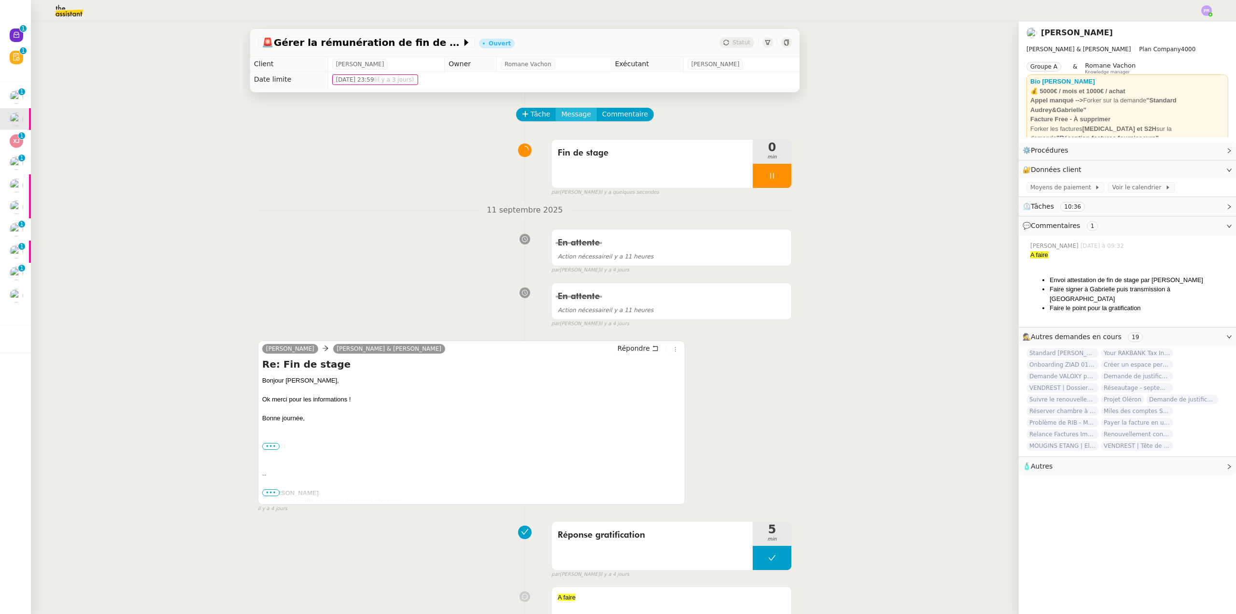
click at [568, 115] on span "Message" at bounding box center [575, 114] width 29 height 11
click at [595, 143] on span "Nouvelle conversation" at bounding box center [610, 143] width 85 height 8
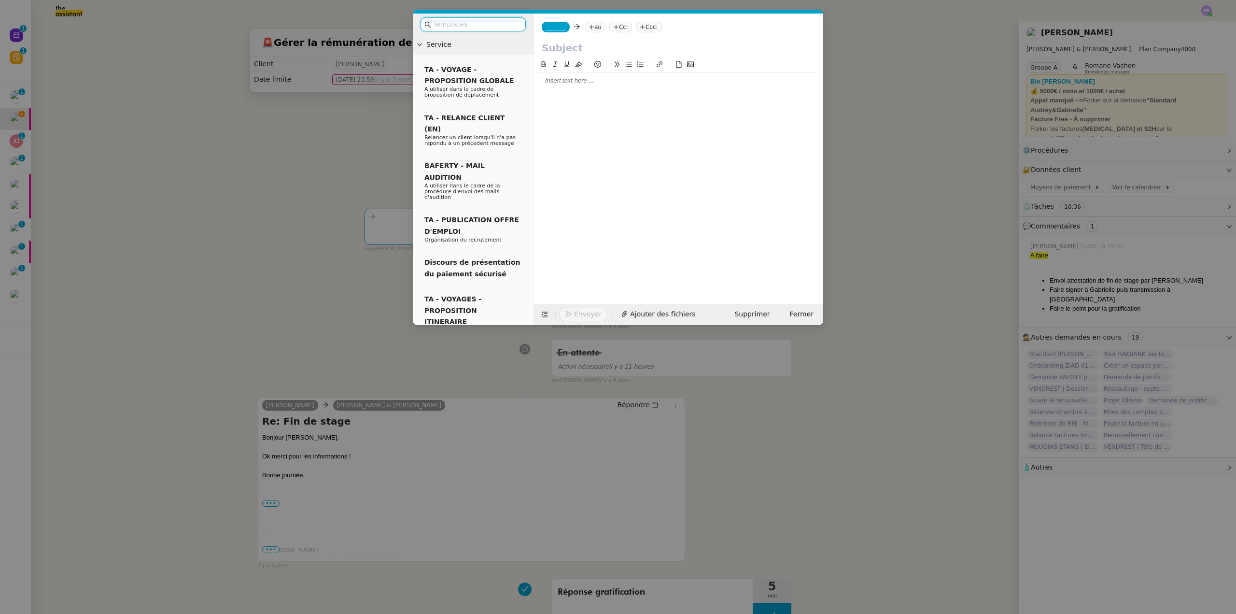
click at [565, 82] on div at bounding box center [678, 80] width 281 height 9
click at [570, 80] on div "Bonjour KArine," at bounding box center [678, 80] width 281 height 9
click at [618, 80] on div "[PERSON_NAME]," at bounding box center [678, 80] width 281 height 9
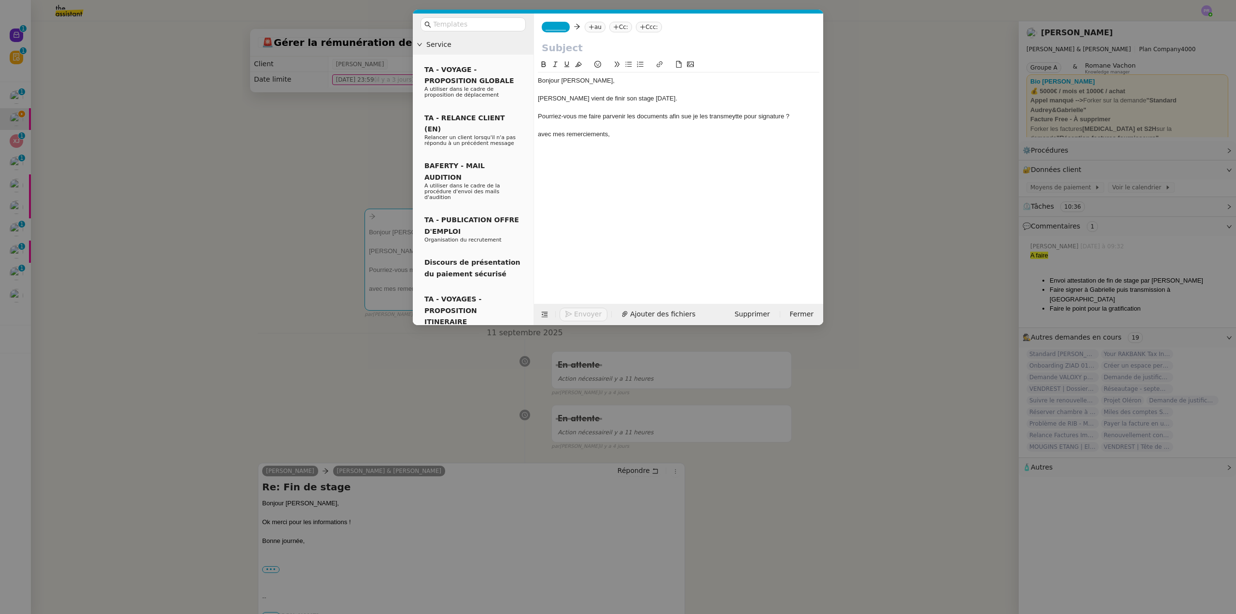
click at [540, 133] on div "avec mes remerciements," at bounding box center [678, 134] width 281 height 9
click at [688, 114] on div "Pourriez-vous me faire parvenir les documents afin sue je les transmeytte pour …" at bounding box center [678, 116] width 281 height 9
click at [683, 112] on div "Bonjour Karine, Margaux hurel vient de finir son stage jeudi 11 septembre. Pour…" at bounding box center [678, 107] width 281 height 70
click at [683, 116] on div "Pourriez-vous me faire parvenir les documents afin sue je les transmeytte pour …" at bounding box center [678, 116] width 281 height 9
click at [723, 115] on div "Pourriez-vous me faire parvenir les documents afin que je les transmeytte pour …" at bounding box center [678, 116] width 281 height 9
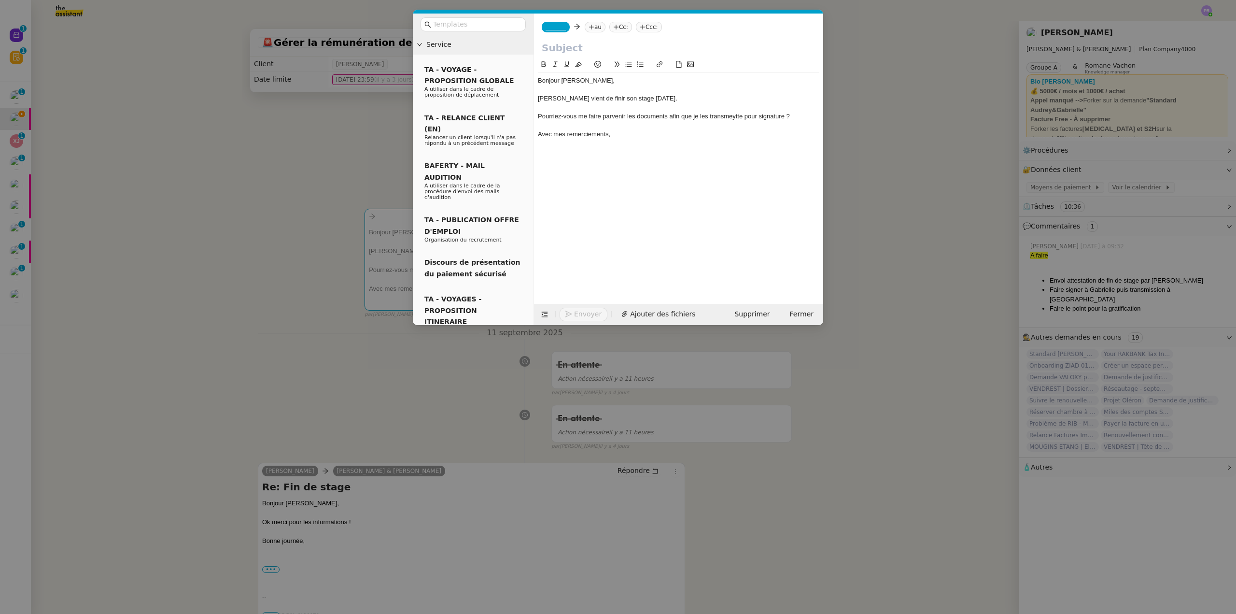
click at [0, 0] on lt-strong "et" at bounding box center [0, 0] width 0 height 0
drag, startPoint x: 588, startPoint y: 118, endPoint x: 590, endPoint y: 105, distance: 13.3
click at [588, 118] on div "Pourriez-vous me faire parvenir les documents afin que je les transmette pour s…" at bounding box center [678, 116] width 281 height 9
click at [626, 66] on icon at bounding box center [628, 64] width 7 height 7
click at [567, 98] on div "Margaux hurel vient de finir son stage jeudi 11 septembre." at bounding box center [678, 98] width 281 height 9
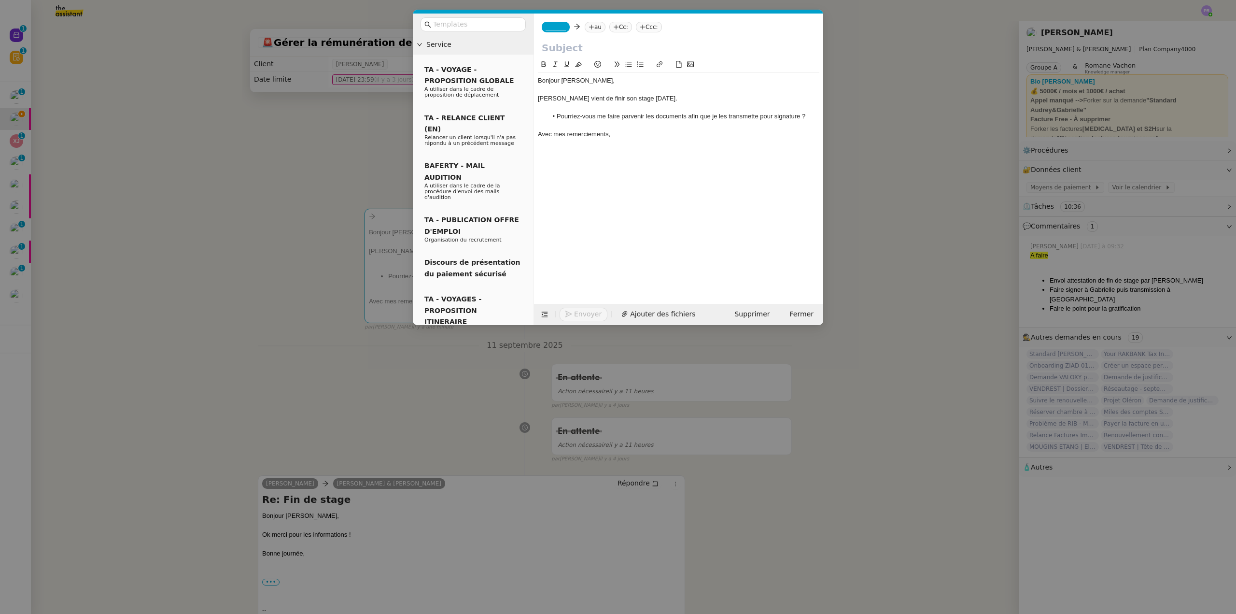
click at [564, 48] on input "text" at bounding box center [679, 48] width 274 height 14
type input "a"
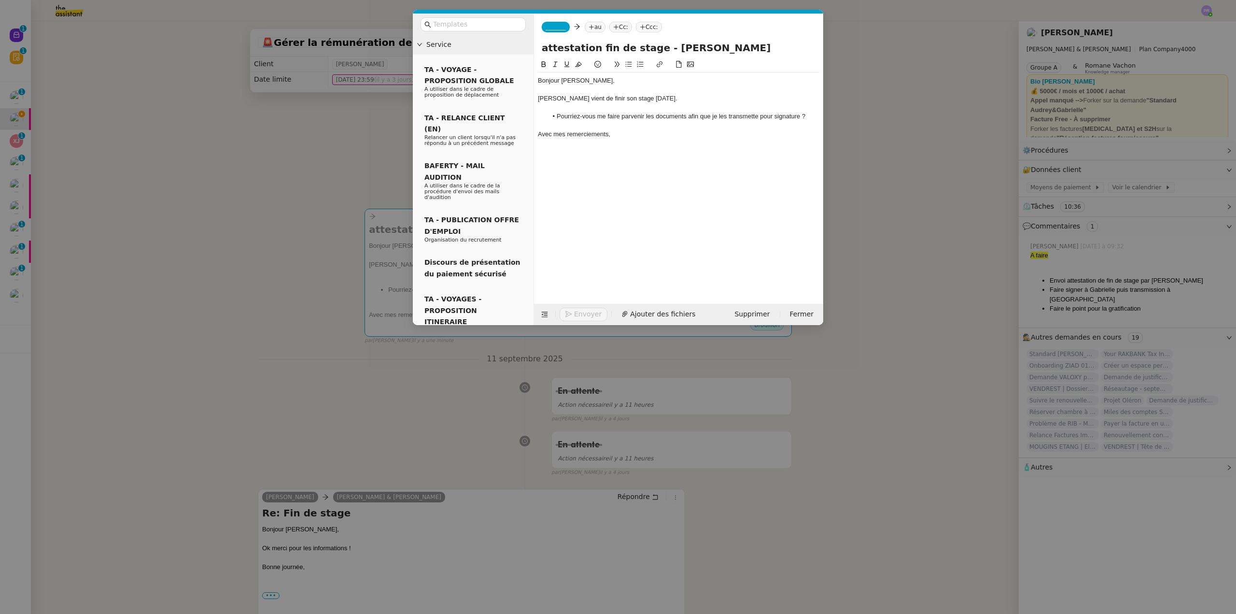
click at [547, 48] on input "attestation fin de stage - Margaux HUREL" at bounding box center [679, 48] width 274 height 14
type input "Attestation fin de stage - [PERSON_NAME]"
click at [557, 25] on span "_______" at bounding box center [556, 27] width 20 height 7
click at [579, 44] on span "[PERSON_NAME]" at bounding box center [614, 43] width 137 height 8
click at [613, 28] on nz-tag "au" at bounding box center [623, 27] width 21 height 11
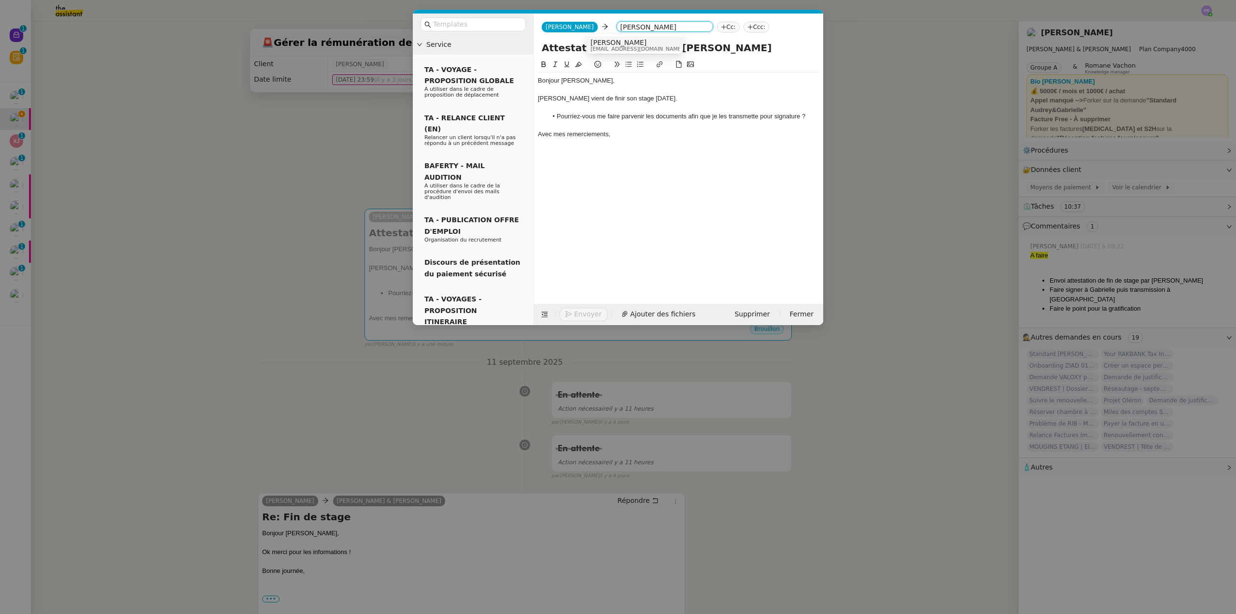
type input "karine focq"
click at [627, 43] on span "[PERSON_NAME]" at bounding box center [636, 43] width 93 height 8
click at [644, 96] on div "Margaux Hurel vient de finir son stage jeudi 11 septembre." at bounding box center [678, 98] width 281 height 9
click at [0, 0] on lt-div at bounding box center [0, 0] width 0 height 0
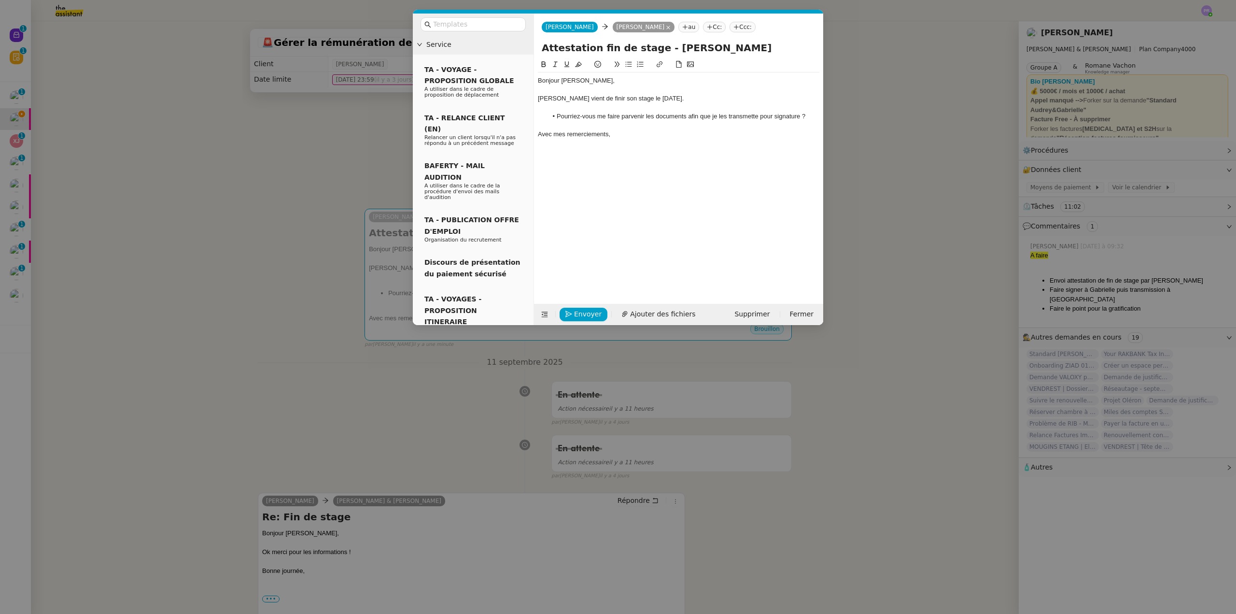
click at [0, 0] on lt-span at bounding box center [0, 0] width 0 height 0
click at [0, 0] on lt-div "Plus d’infos" at bounding box center [0, 0] width 0 height 0
click at [656, 124] on div at bounding box center [678, 125] width 281 height 9
click at [266, 192] on nz-modal-container "Service TA - VOYAGE - PROPOSITION GLOBALE A utiliser dans le cadre de propositi…" at bounding box center [618, 307] width 1236 height 614
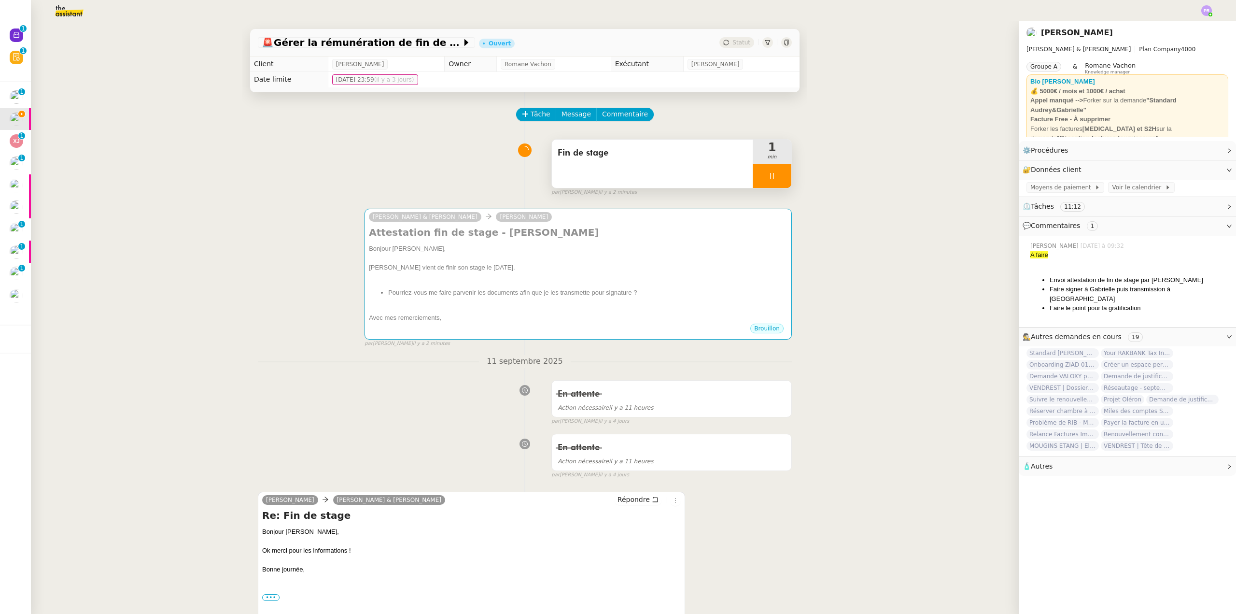
click at [616, 176] on div "Fin de stage" at bounding box center [652, 164] width 201 height 48
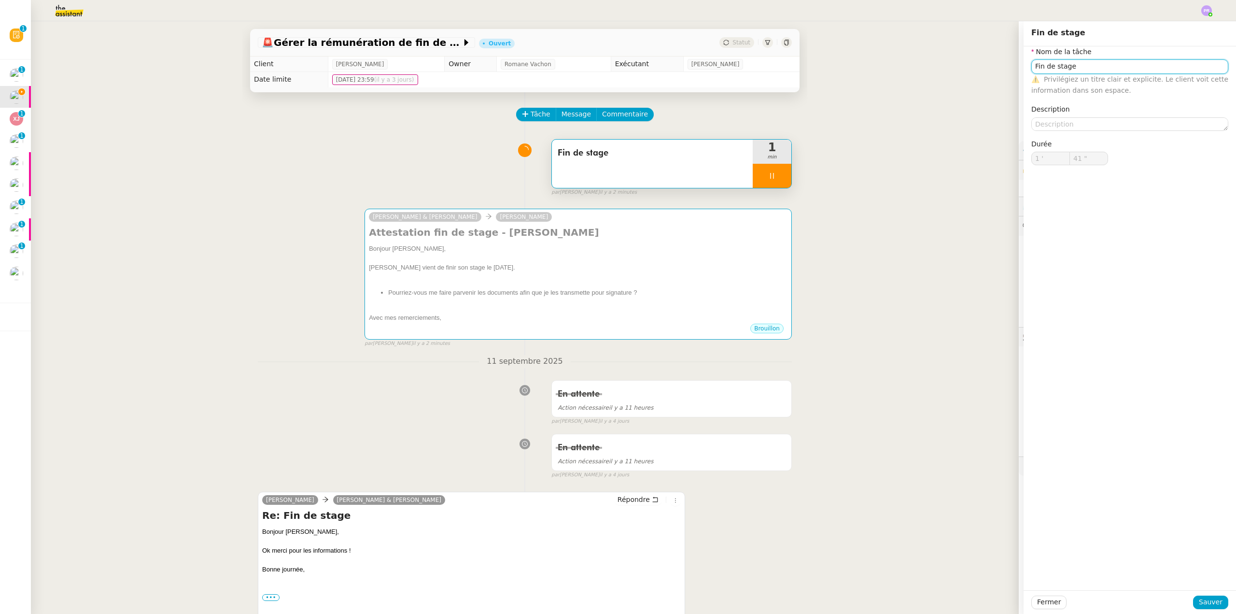
click at [1031, 66] on input "Fin de stage" at bounding box center [1129, 66] width 197 height 14
type input "42 ""
type input "docuFin de stage"
type input "43 ""
type input "documpenrFin de stage"
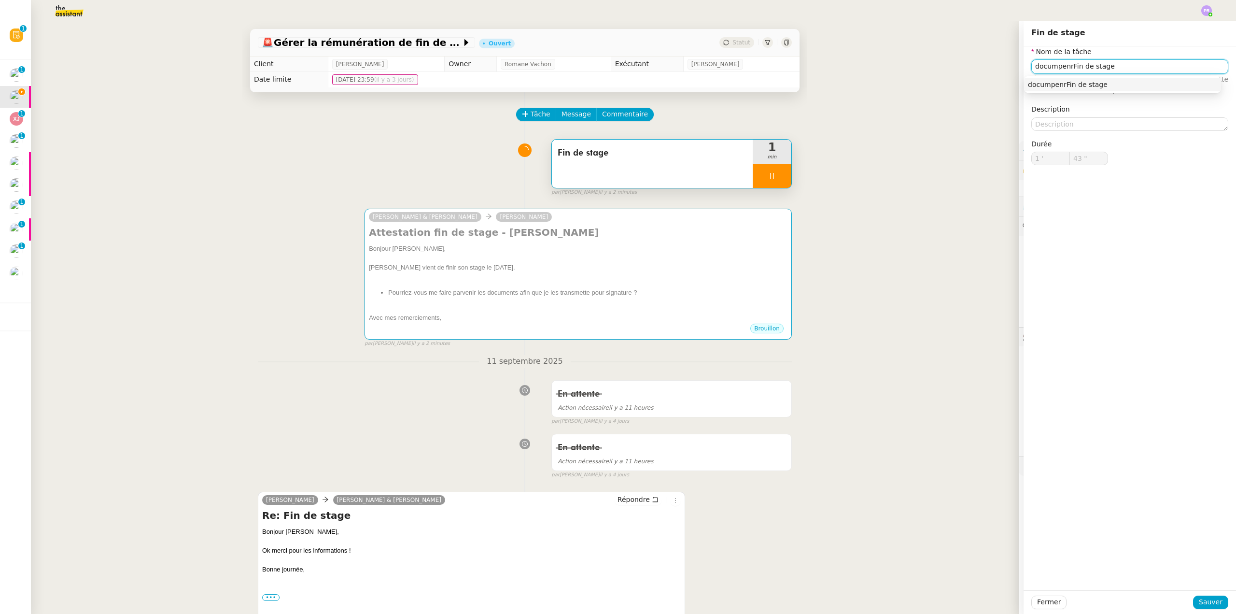
type input "44 ""
type input "Fin de stage"
type input "45 ""
type input "DocuFin de stage"
type input "46 ""
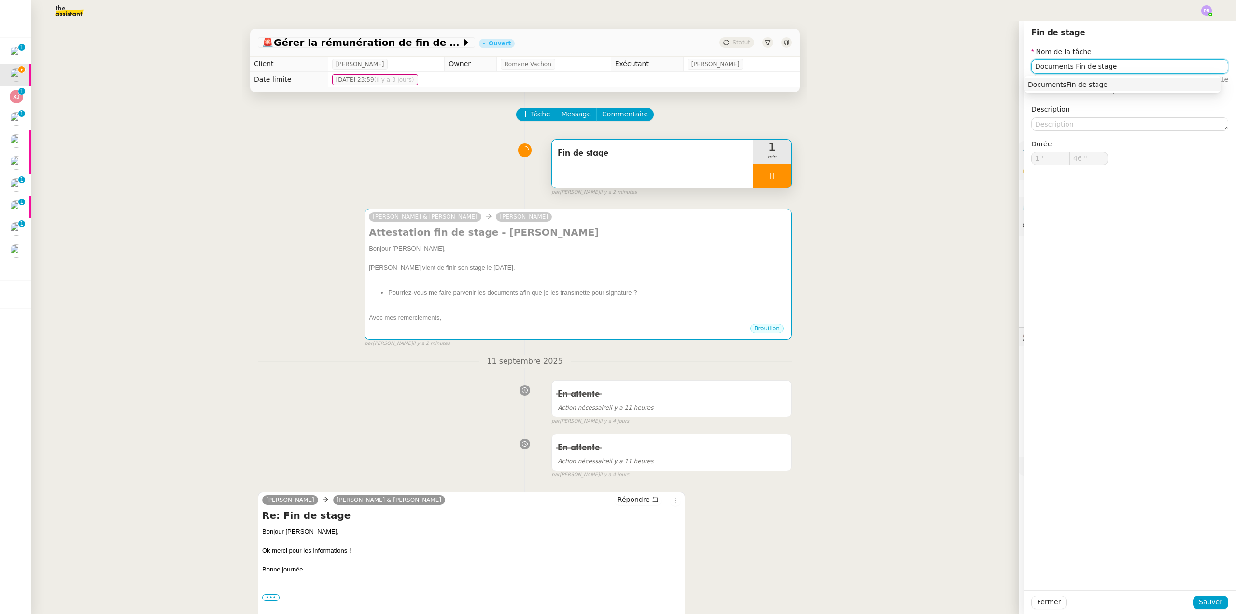
type input "Documents dFin de stage"
type input "47 ""
type input "Documents de in de stage"
type input "48 ""
type input "Documents de fin de stage"
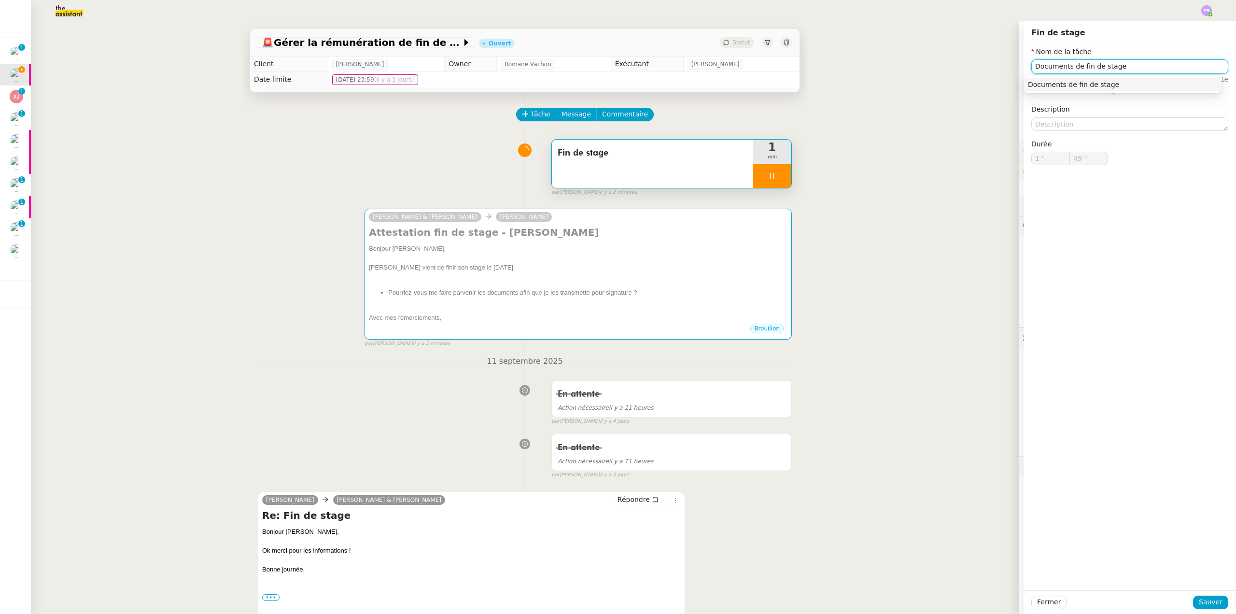
click at [1040, 86] on div "Documents de fin de stage" at bounding box center [1122, 84] width 189 height 9
type input "50 ""
type input "Documents de fin de stage"
click at [1201, 599] on span "Sauver" at bounding box center [1211, 601] width 24 height 11
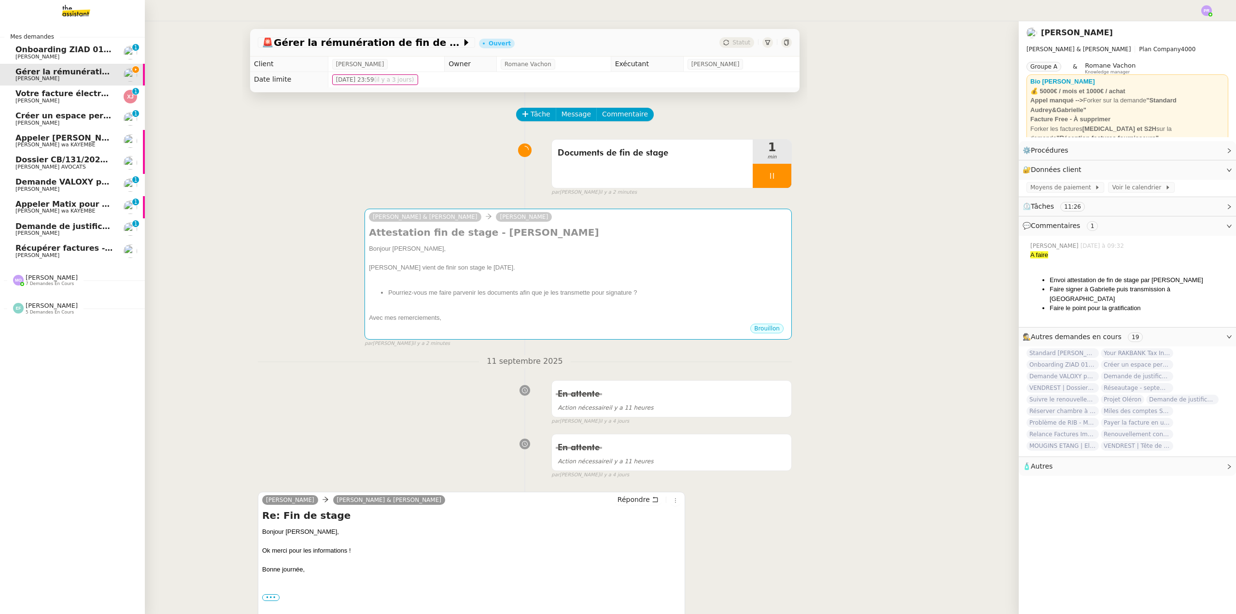
click at [92, 119] on span "Créer un espace personnel sur SYLAé" at bounding box center [96, 115] width 163 height 9
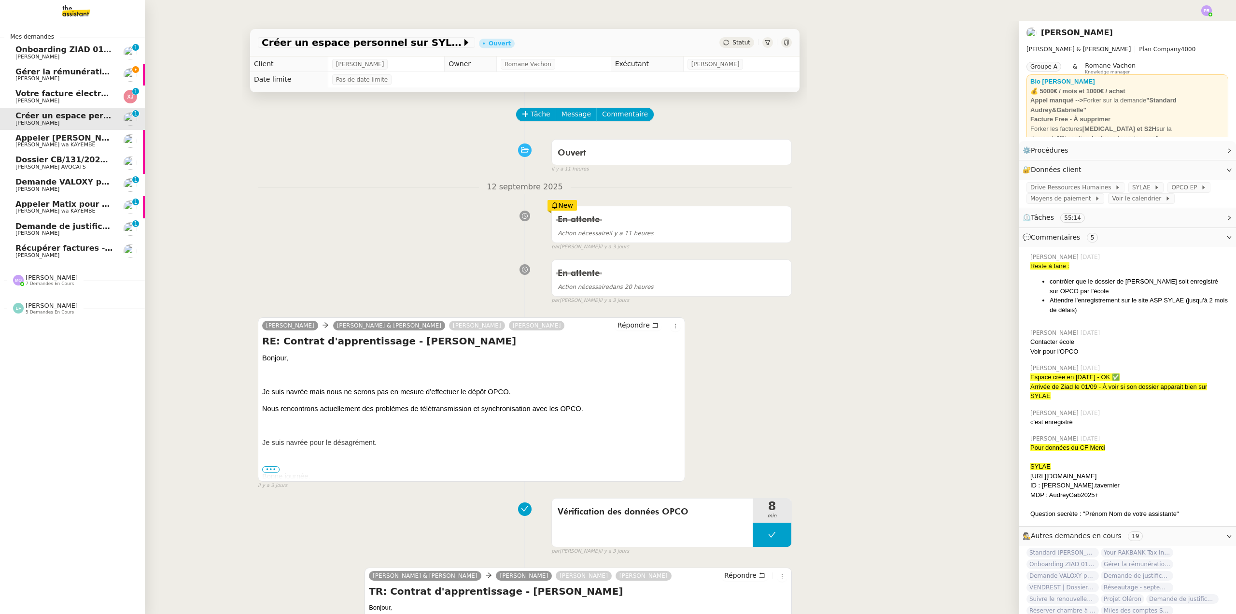
click at [91, 97] on span "Votre facture électronique EDF au format PDF" at bounding box center [115, 93] width 200 height 9
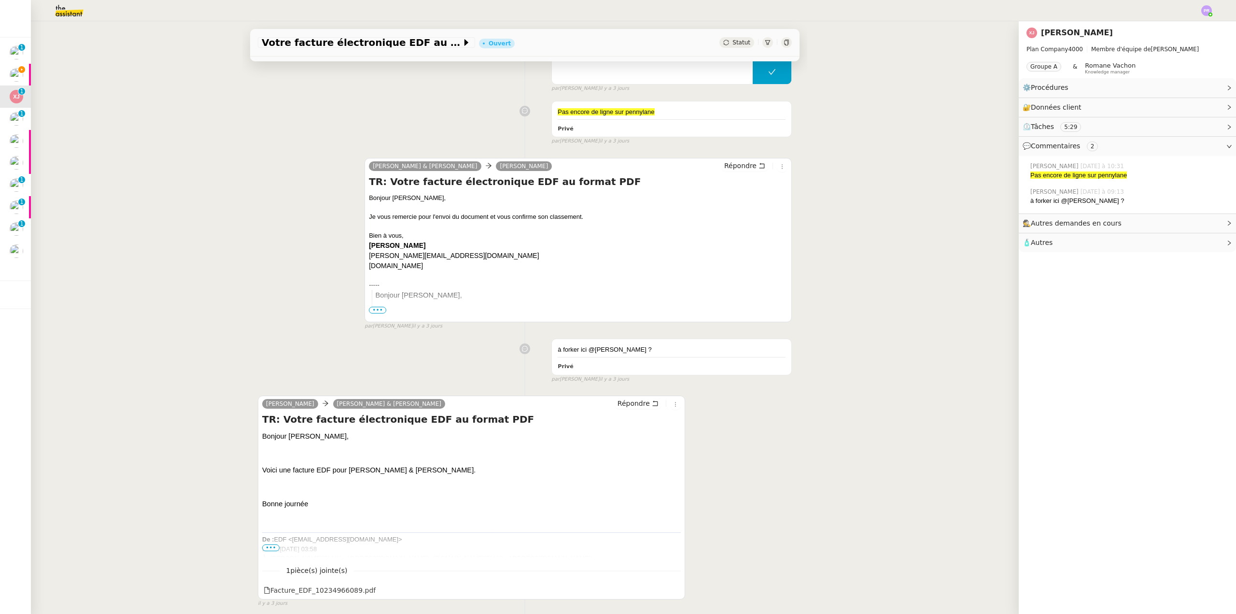
scroll to position [270, 0]
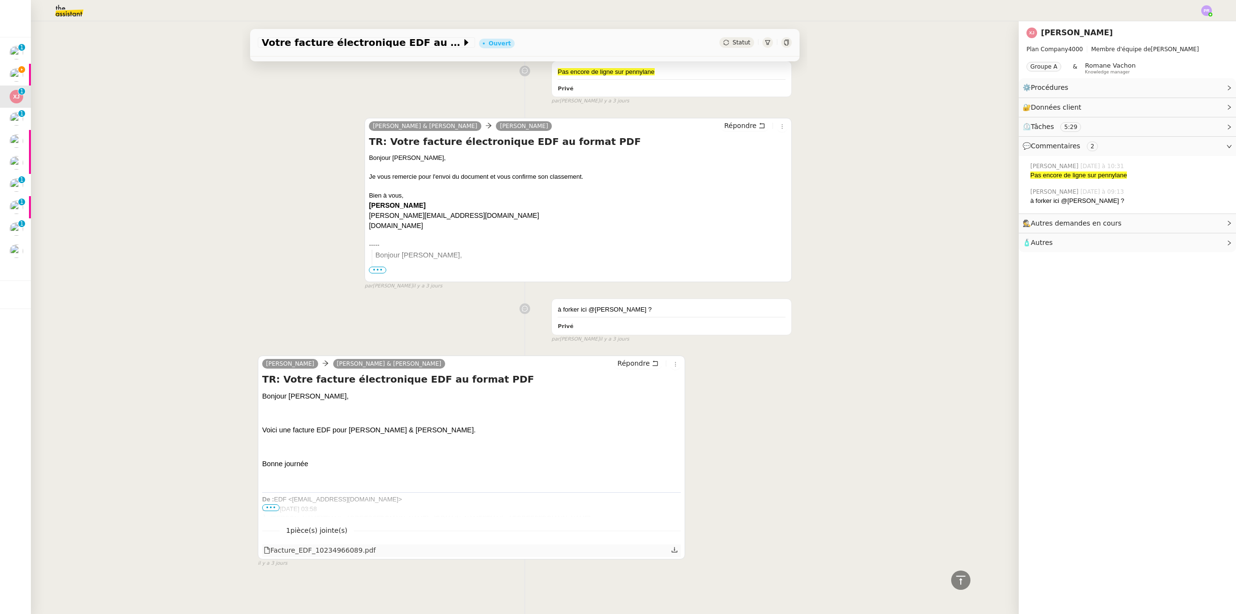
click at [331, 545] on div "Facture_EDF_10234966089.pdf" at bounding box center [320, 550] width 112 height 11
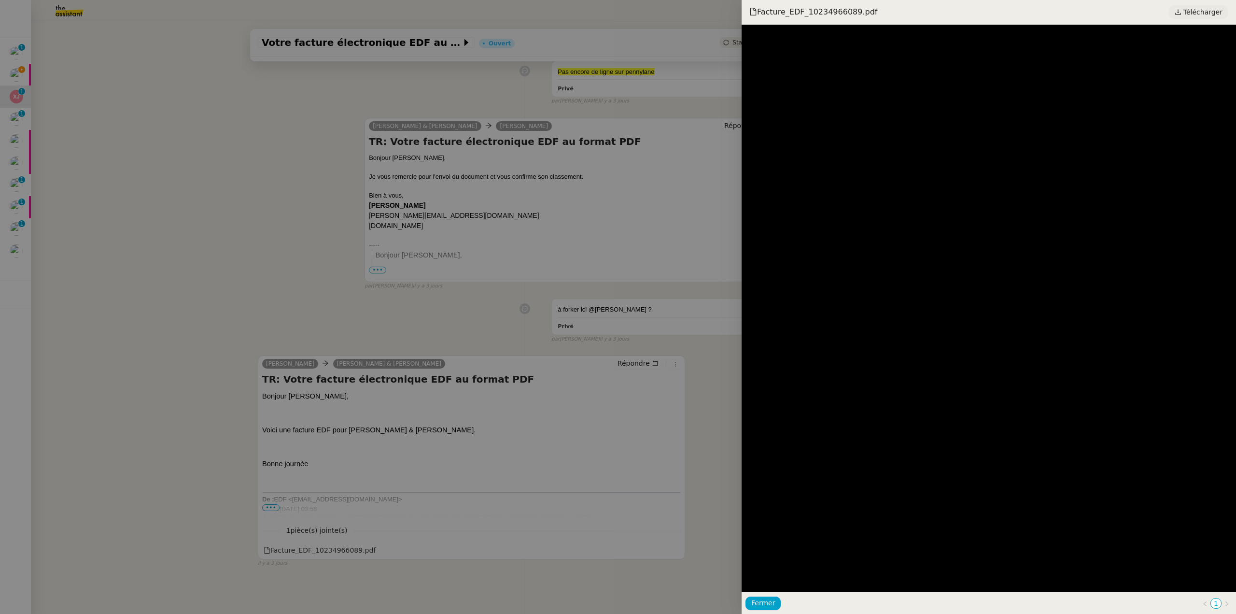
click at [1208, 15] on span "Télécharger" at bounding box center [1202, 12] width 39 height 13
click at [327, 190] on div at bounding box center [618, 307] width 1236 height 614
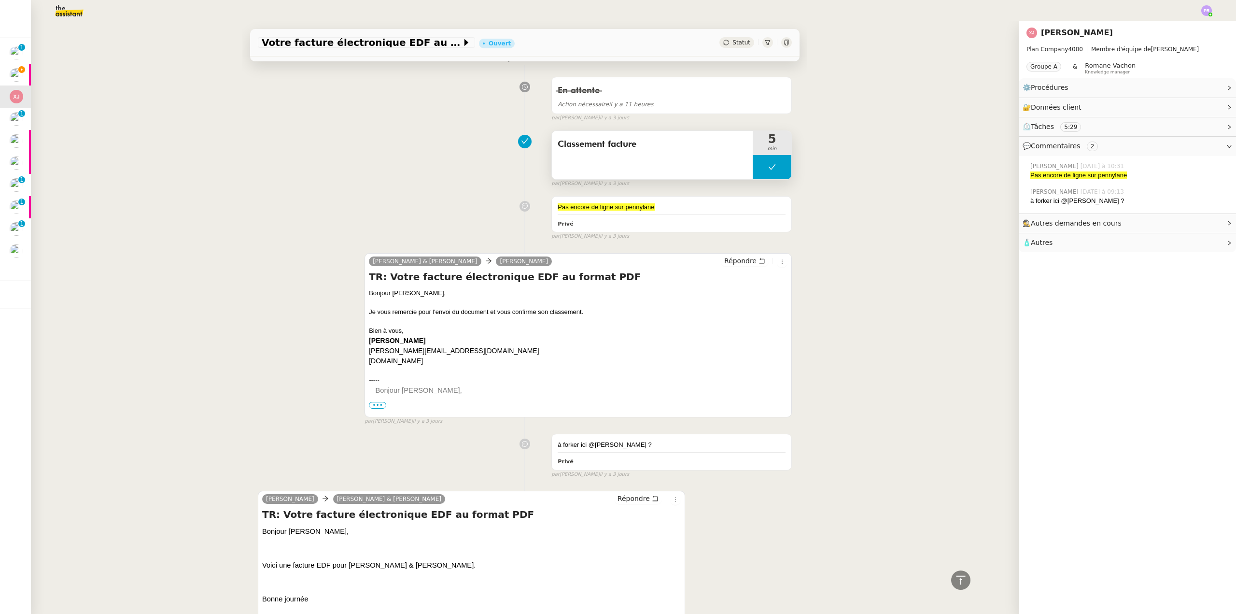
scroll to position [0, 0]
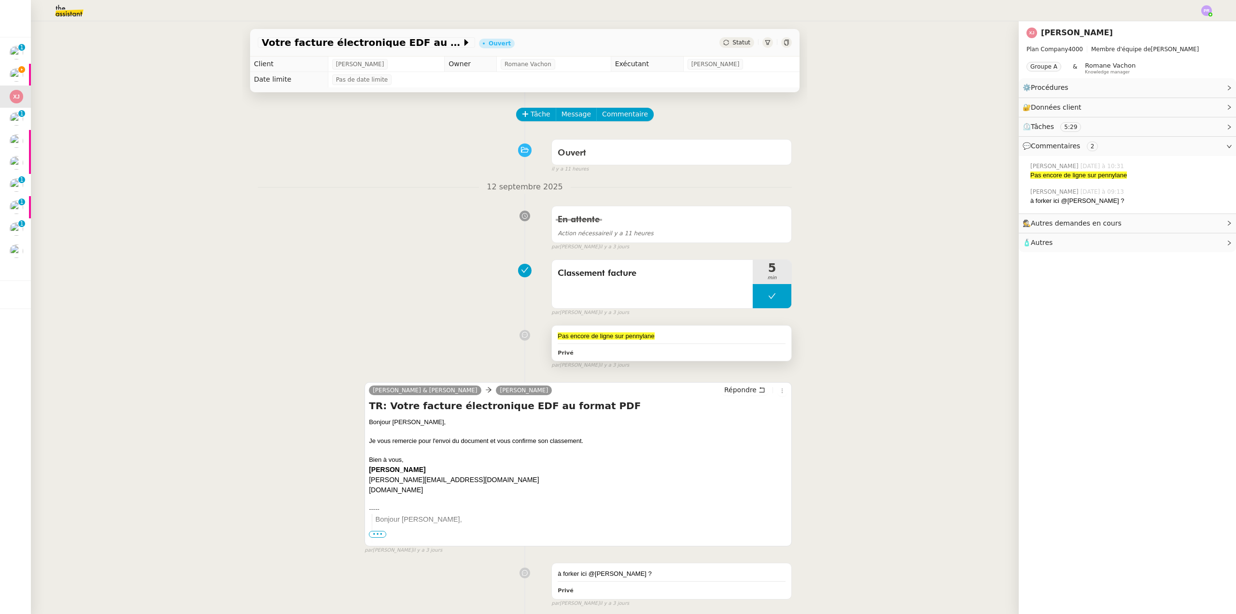
click at [679, 339] on div "Pas encore de ligne sur pennylane" at bounding box center [672, 336] width 228 height 10
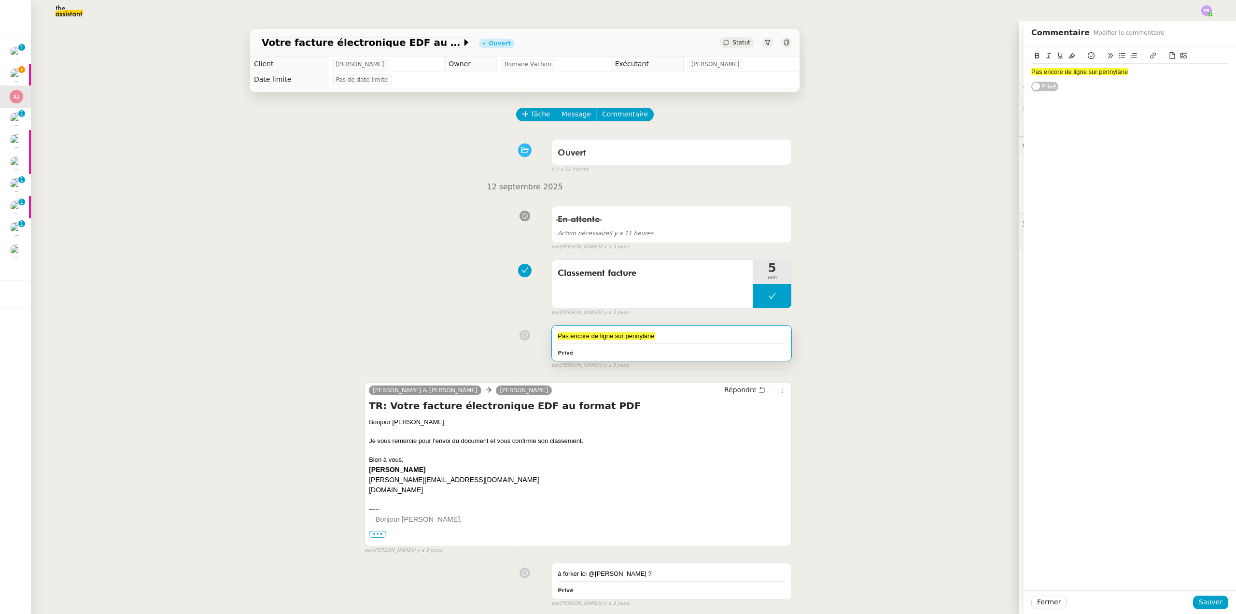
click at [1130, 70] on div "Pas encore de ligne sur pennylane" at bounding box center [1129, 72] width 197 height 9
click span "Sauver"
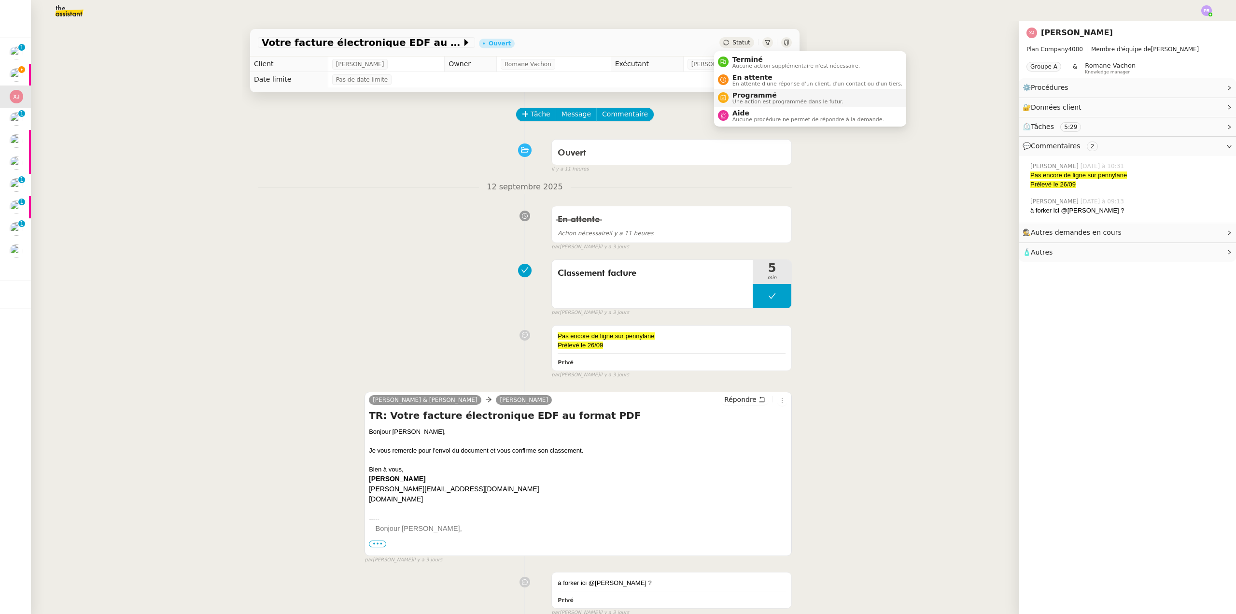
click span "Programmé"
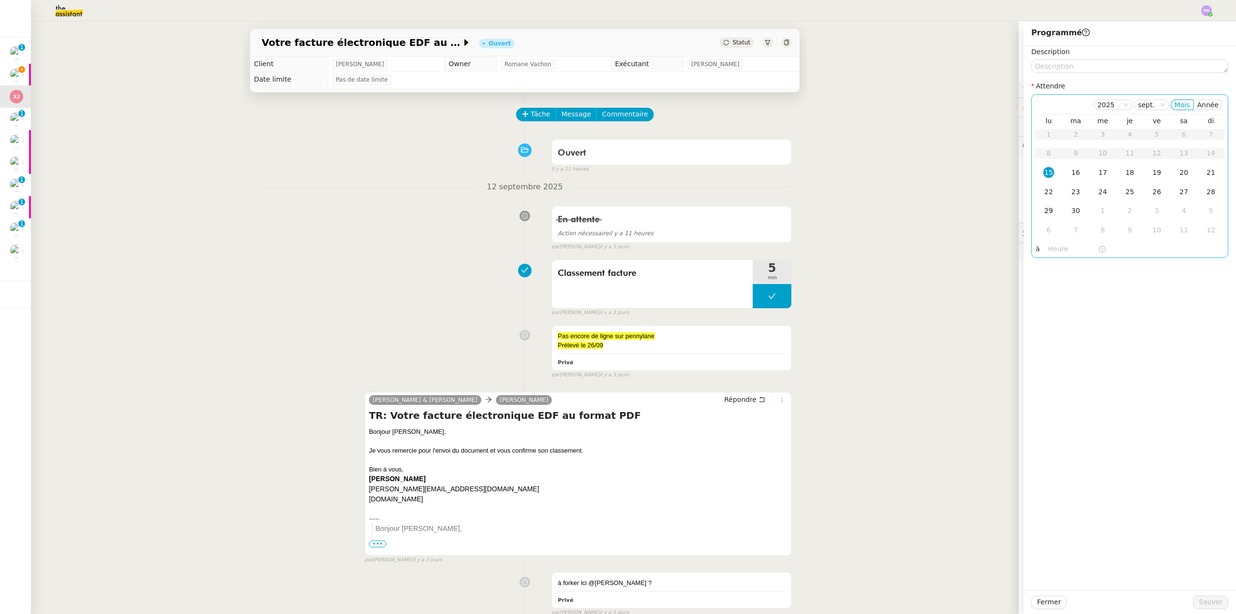
click div "29"
click span "Sauver"
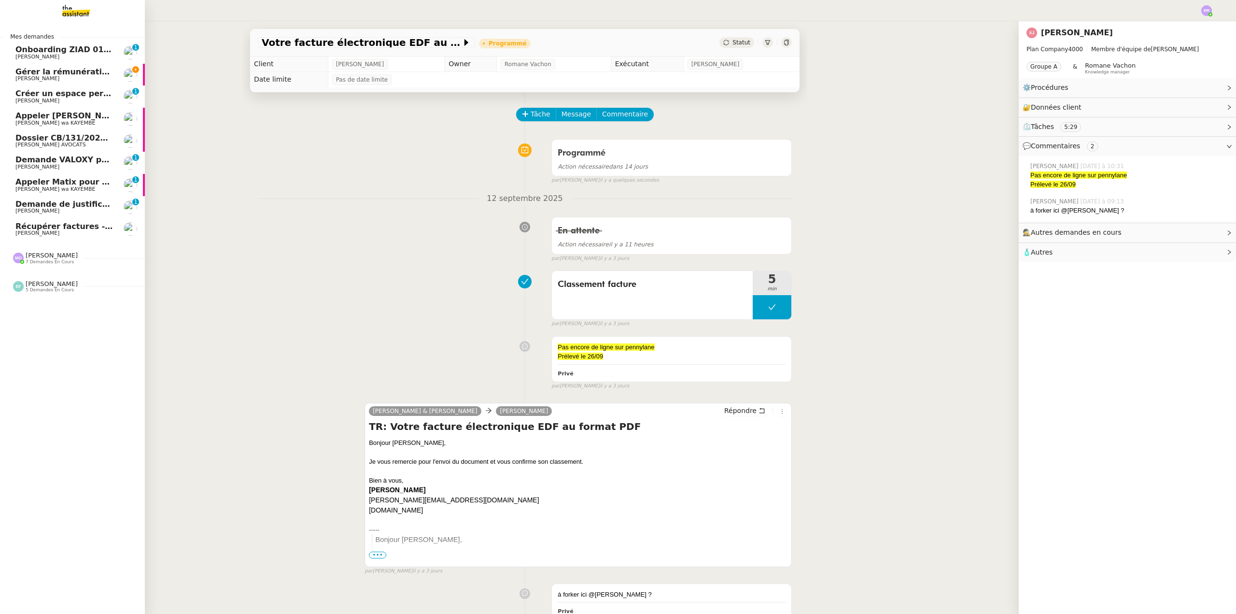
click span "Gérer la rémunération de fin de stage"
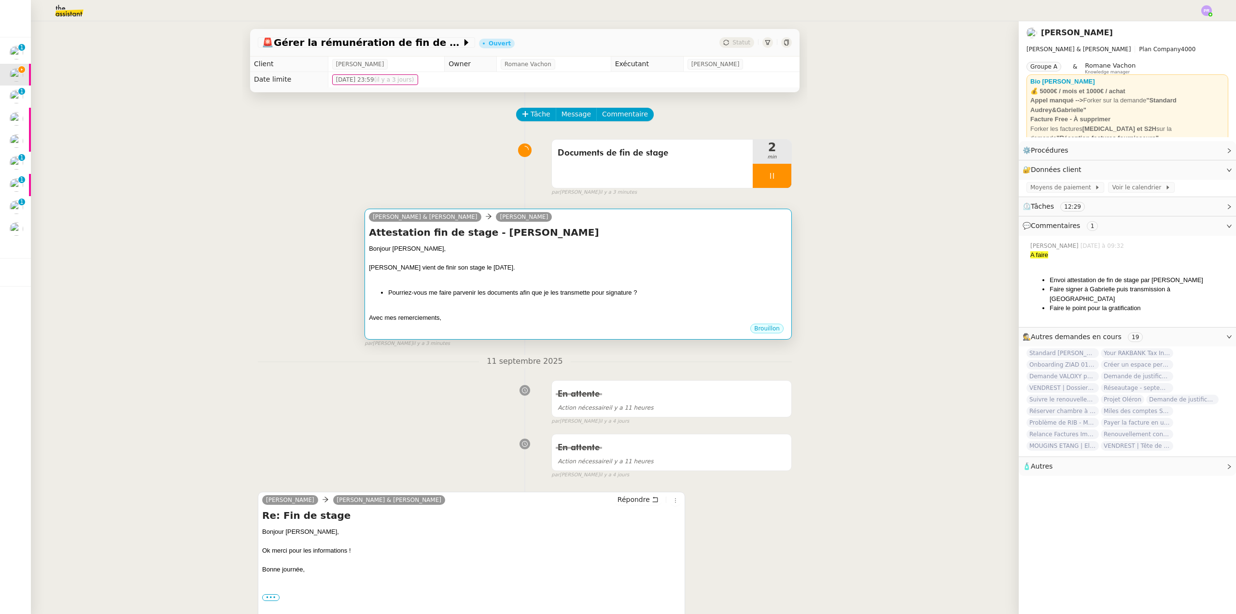
click h4 "Attestation fin de stage - [PERSON_NAME]"
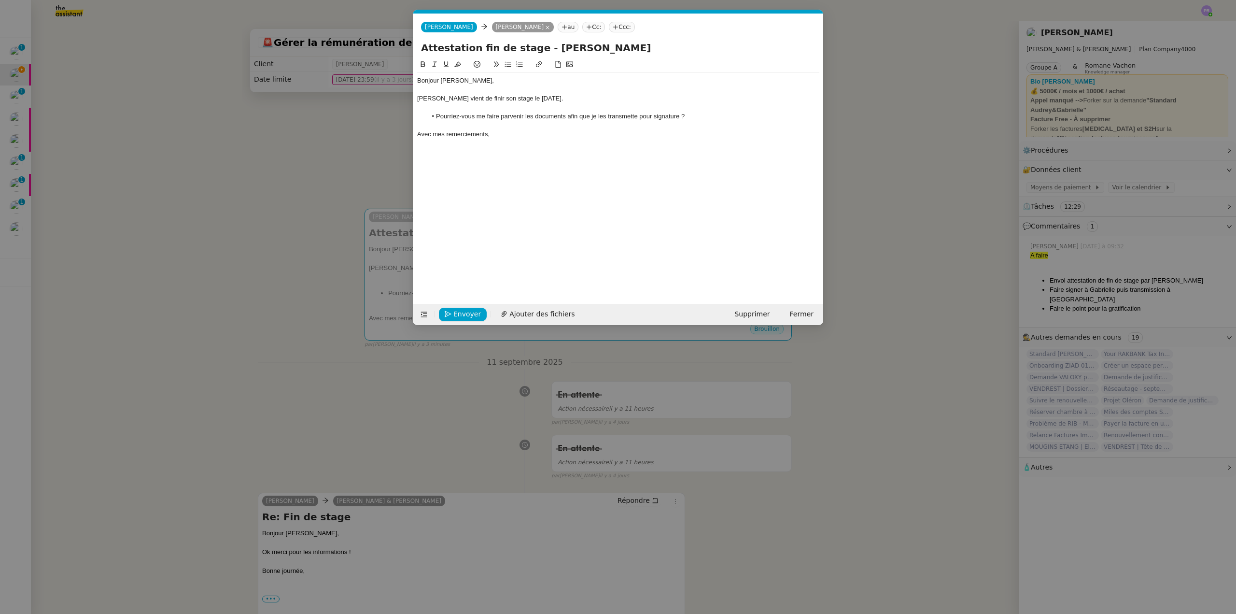
scroll to position [0, 20]
click span "Envoyer"
click span "Confirmer l'envoi"
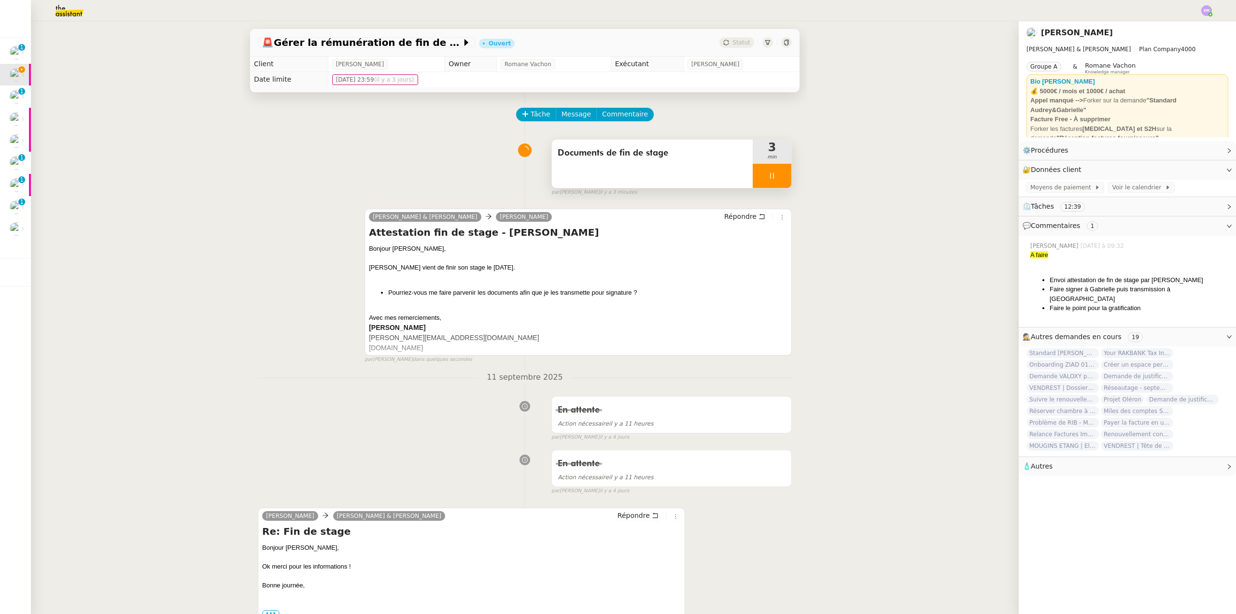
click div
click icon
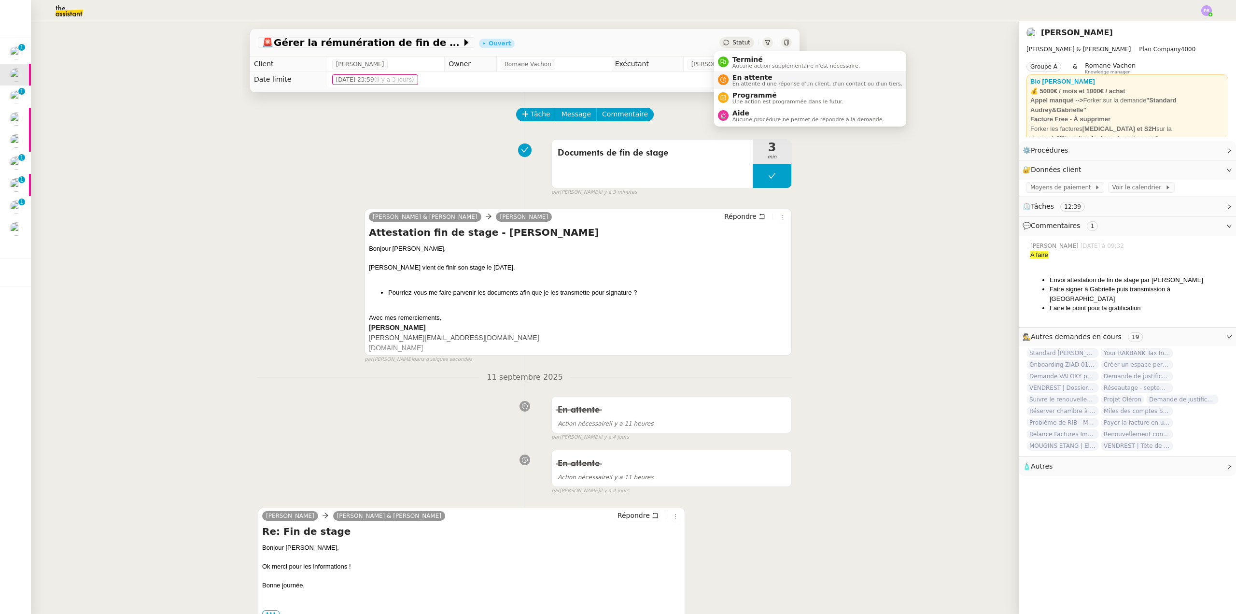
click span "En attente"
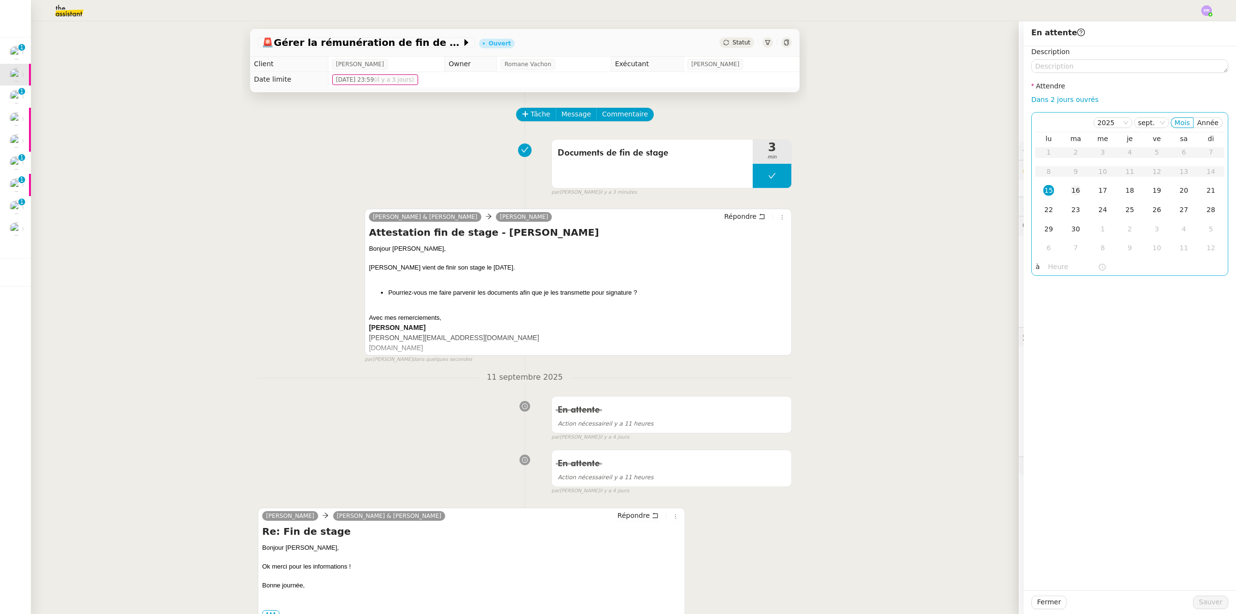
click td "16"
click span "Sauver"
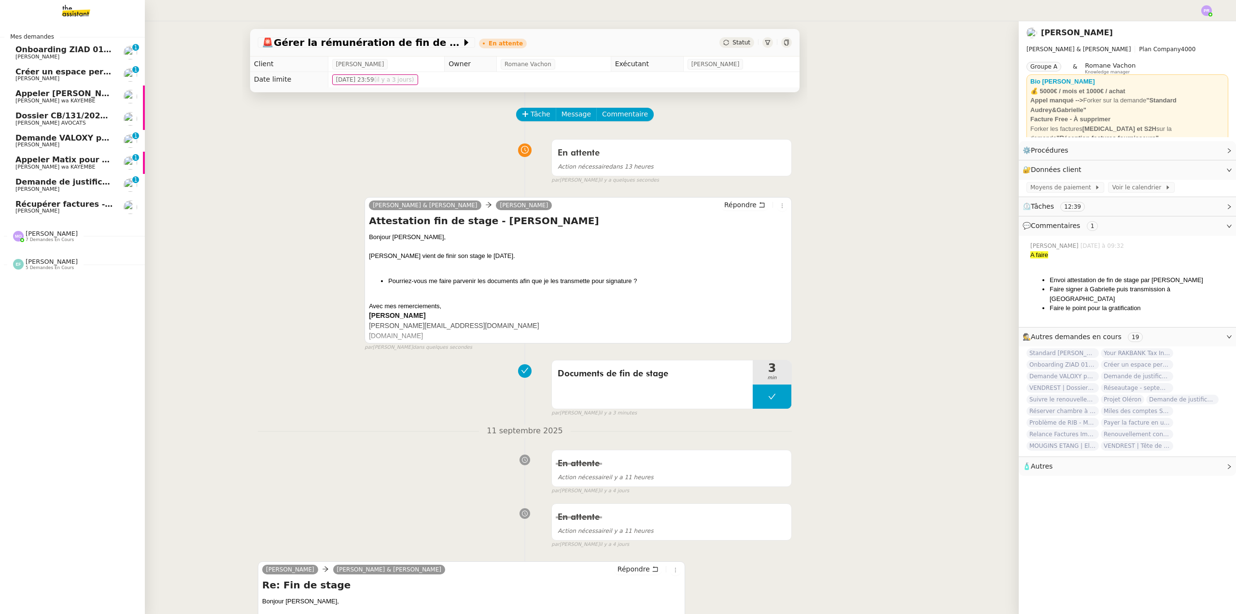
click span "Dossier CB/131/2025 - Commission du barreau de Genève"
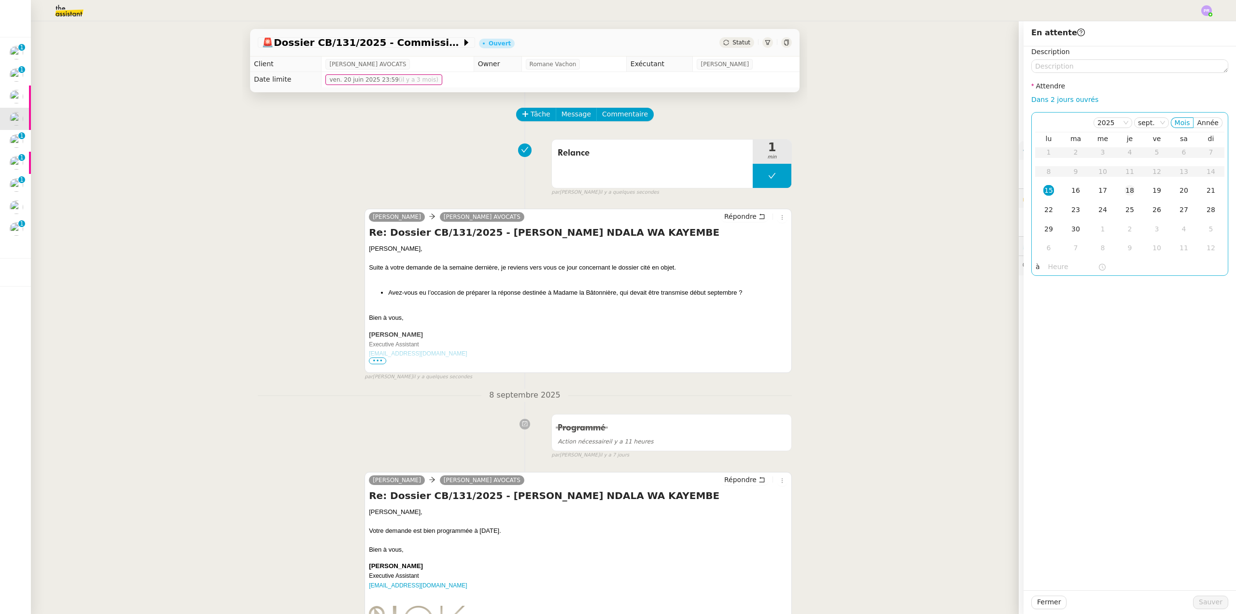
click at [1124, 192] on div "18" at bounding box center [1129, 190] width 11 height 11
click at [1212, 602] on span "Sauver" at bounding box center [1211, 601] width 24 height 11
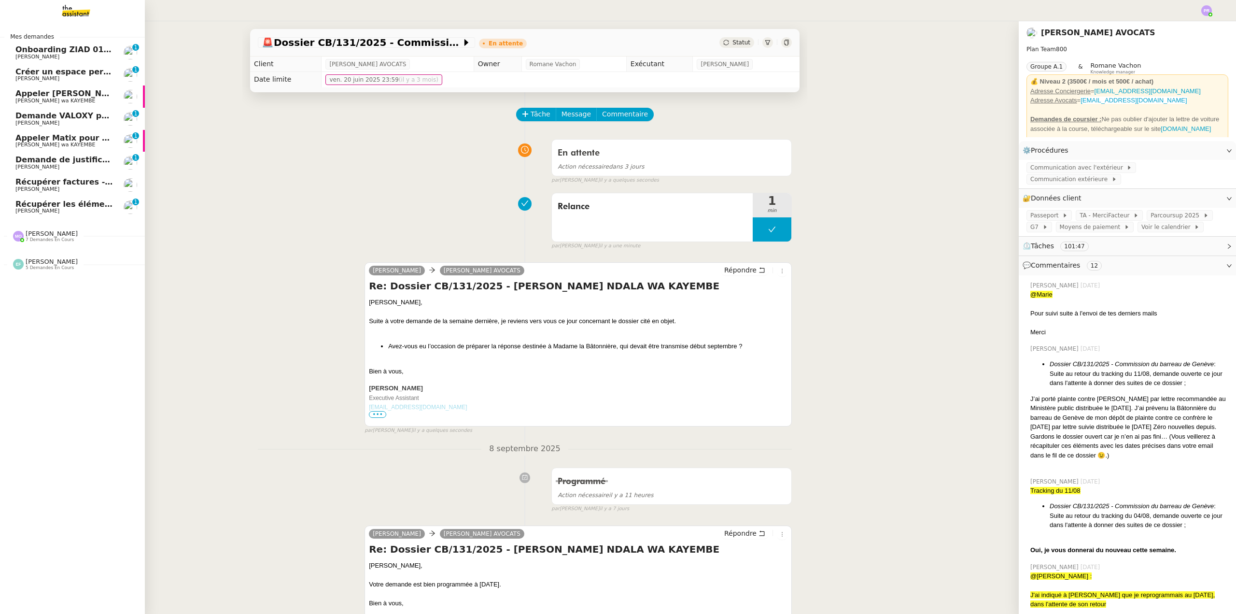
click at [56, 158] on span "Demande de justificatifs Pennylane - août 2025" at bounding box center [118, 159] width 207 height 9
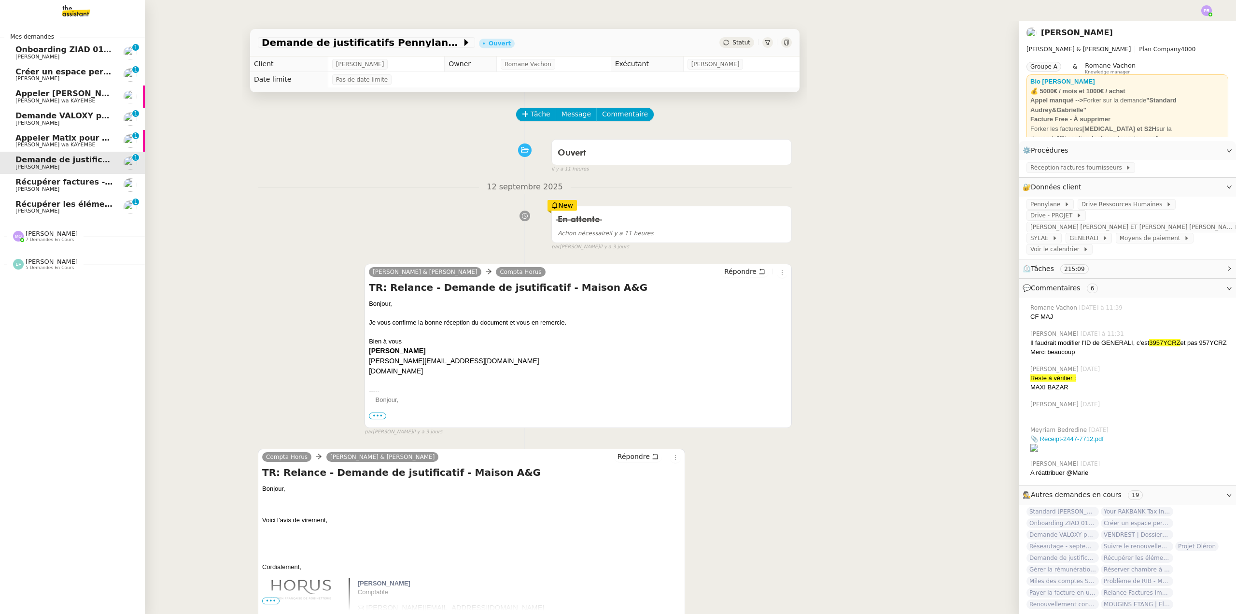
click at [71, 209] on span "[PERSON_NAME]" at bounding box center [64, 211] width 98 height 6
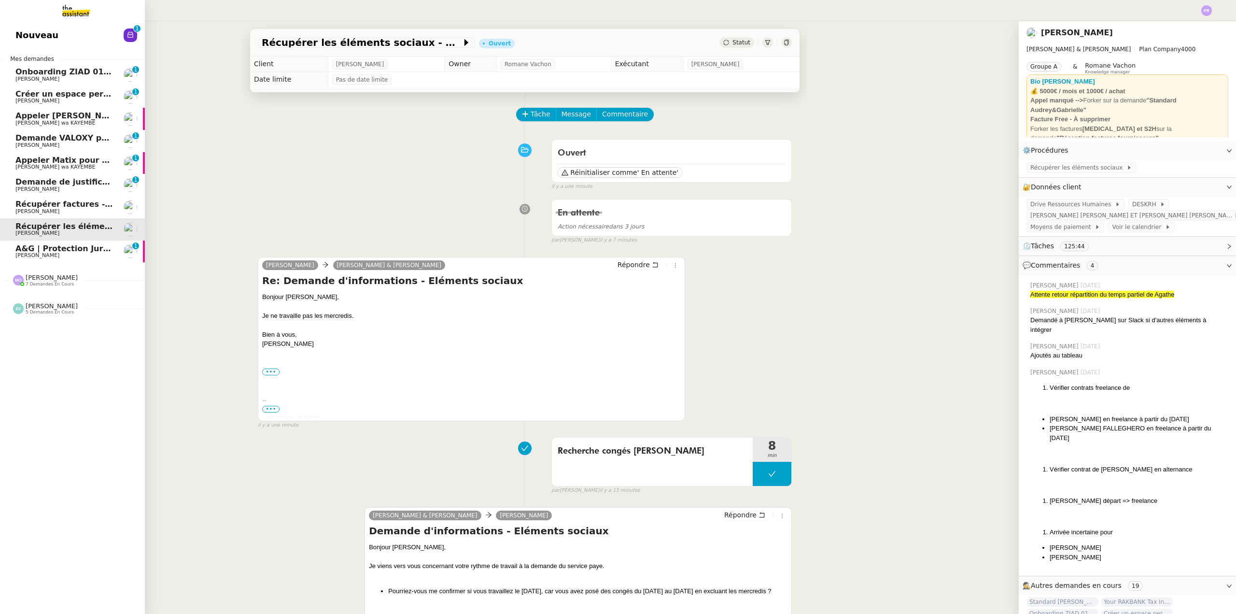
click at [59, 251] on span "A&G | Protection Juridique COVEA" at bounding box center [88, 248] width 147 height 9
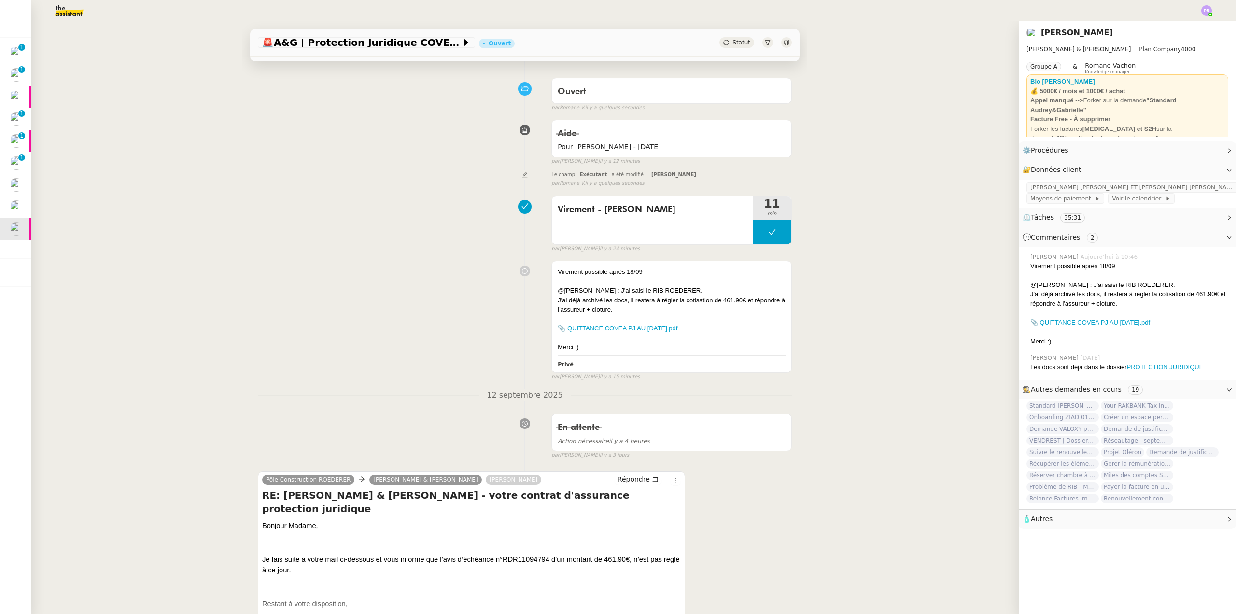
scroll to position [48, 0]
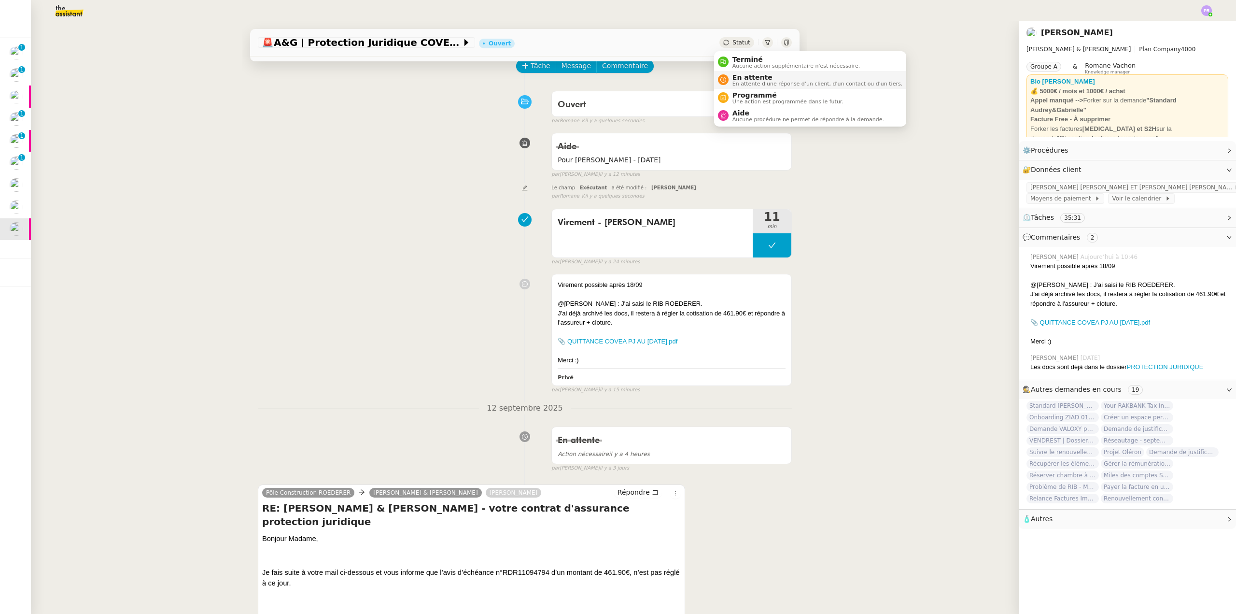
click at [754, 77] on span "En attente" at bounding box center [817, 77] width 170 height 8
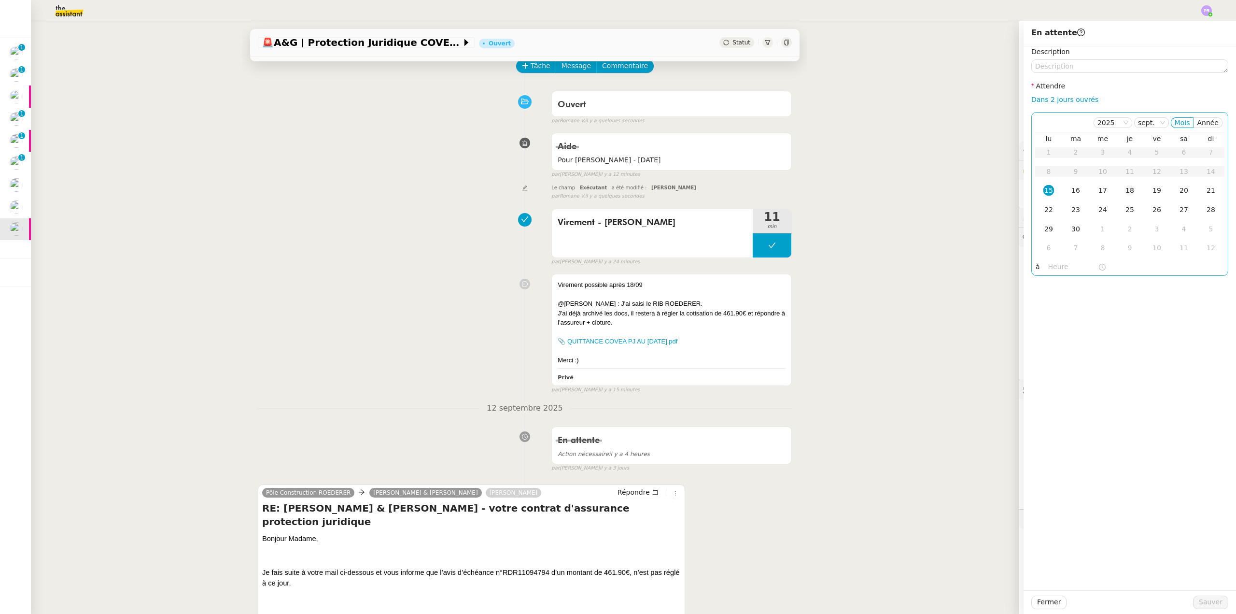
click at [1129, 191] on td "18" at bounding box center [1129, 190] width 27 height 19
click at [1206, 602] on span "Sauver" at bounding box center [1211, 601] width 24 height 11
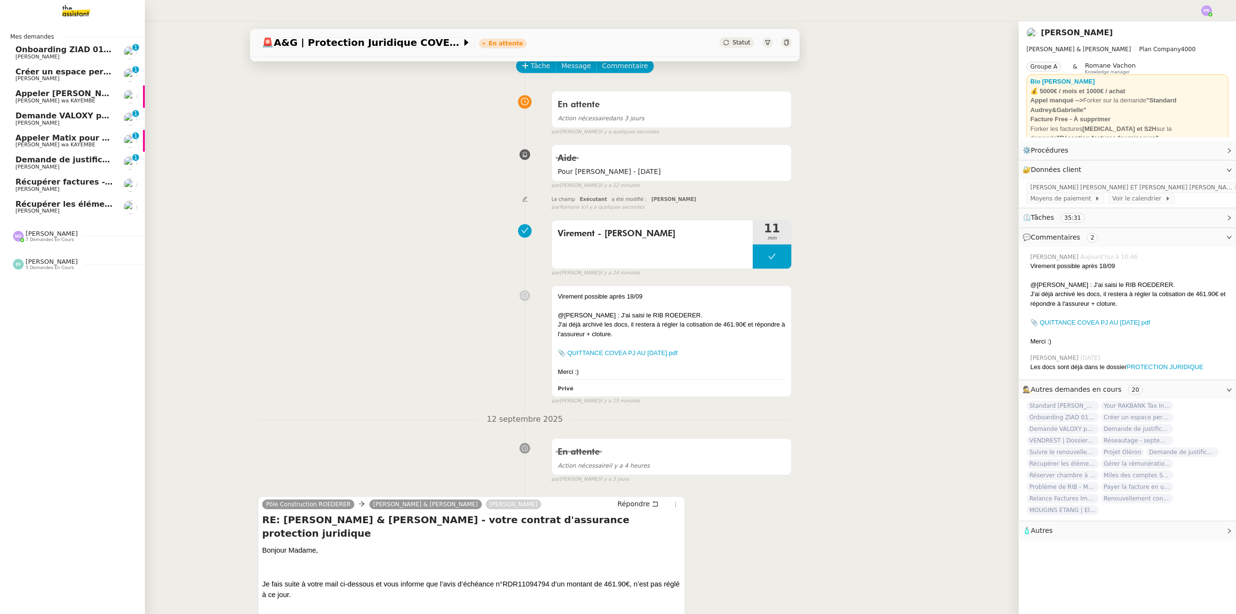
click at [81, 205] on span "Récupérer les éléments sociaux - août 2025" at bounding box center [110, 203] width 191 height 9
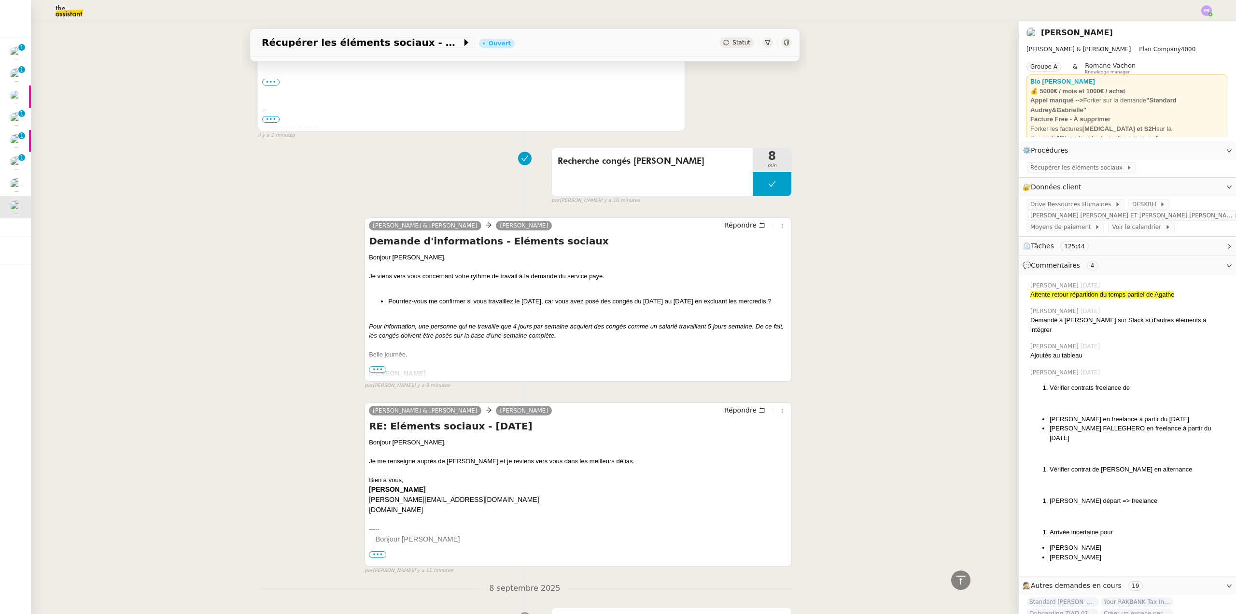
scroll to position [434, 0]
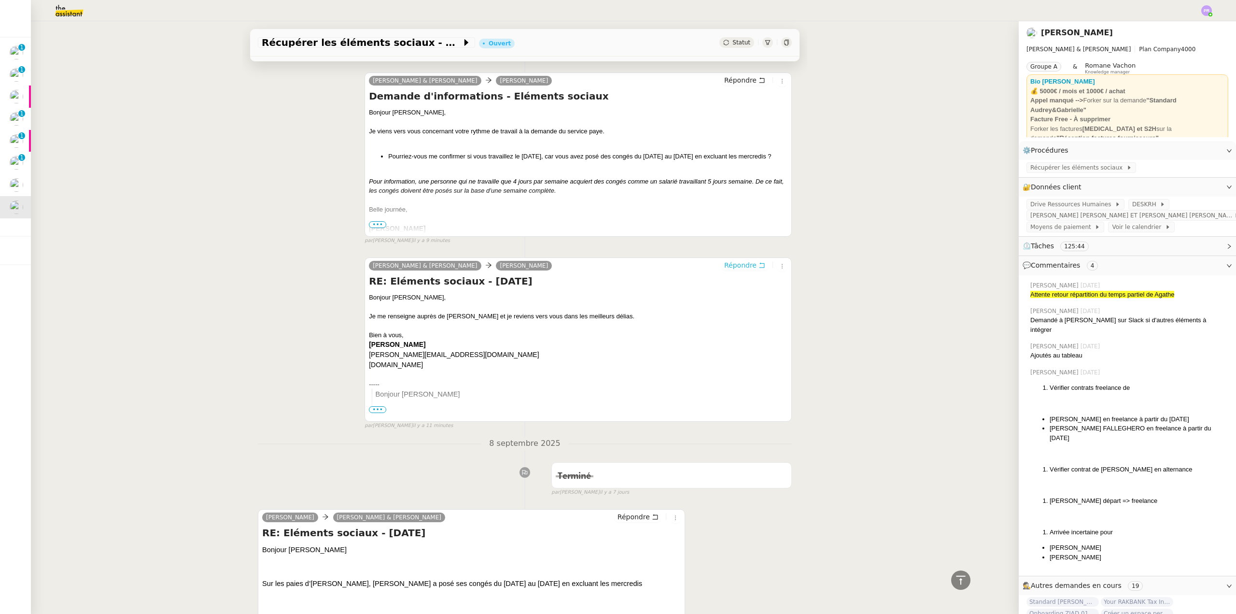
click at [727, 265] on span "Répondre" at bounding box center [740, 265] width 32 height 10
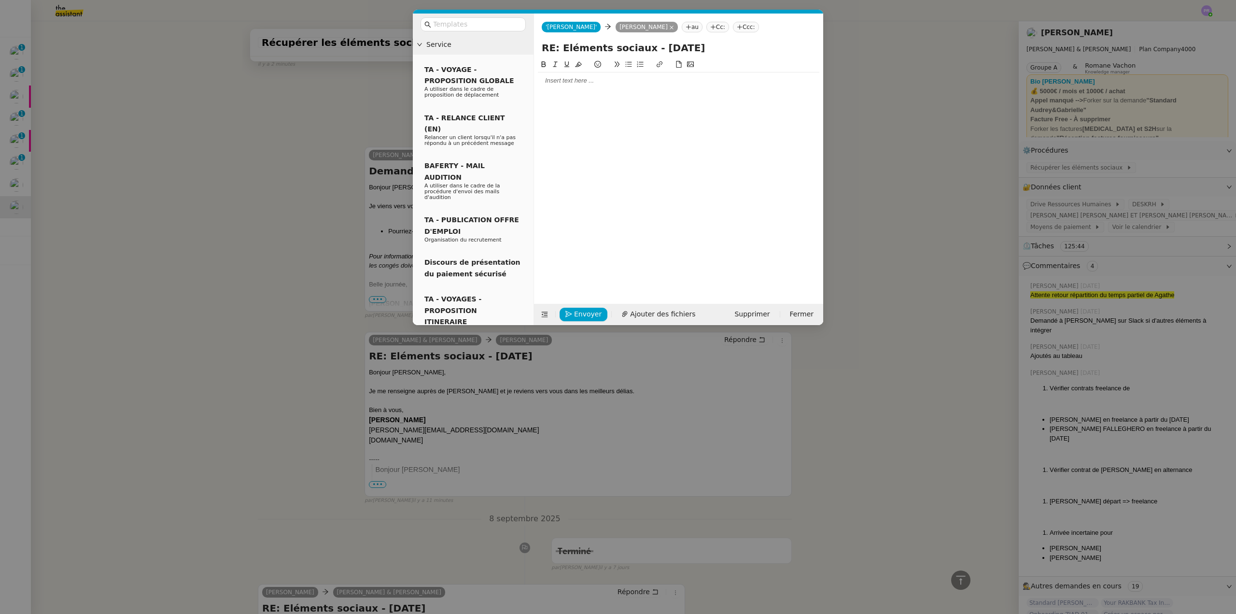
scroll to position [508, 0]
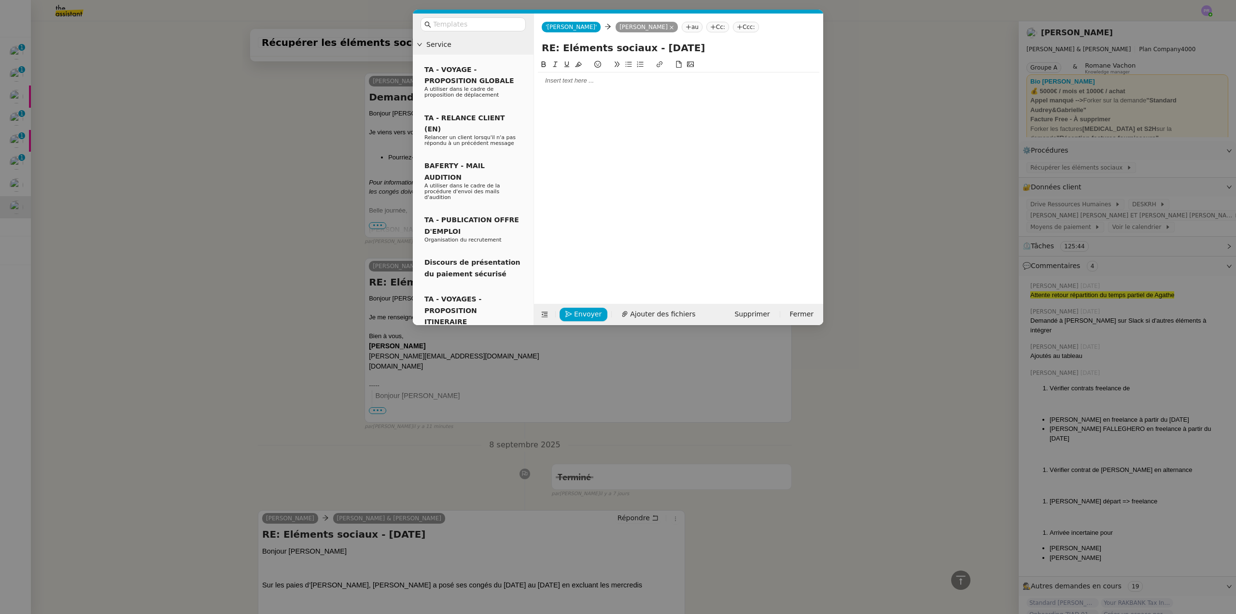
click at [584, 80] on div at bounding box center [678, 80] width 281 height 9
drag, startPoint x: 297, startPoint y: 211, endPoint x: 435, endPoint y: 211, distance: 138.5
click at [296, 211] on nz-modal-container "Service TA - VOYAGE - PROPOSITION GLOBALE A utiliser dans le cadre de propositi…" at bounding box center [618, 307] width 1236 height 614
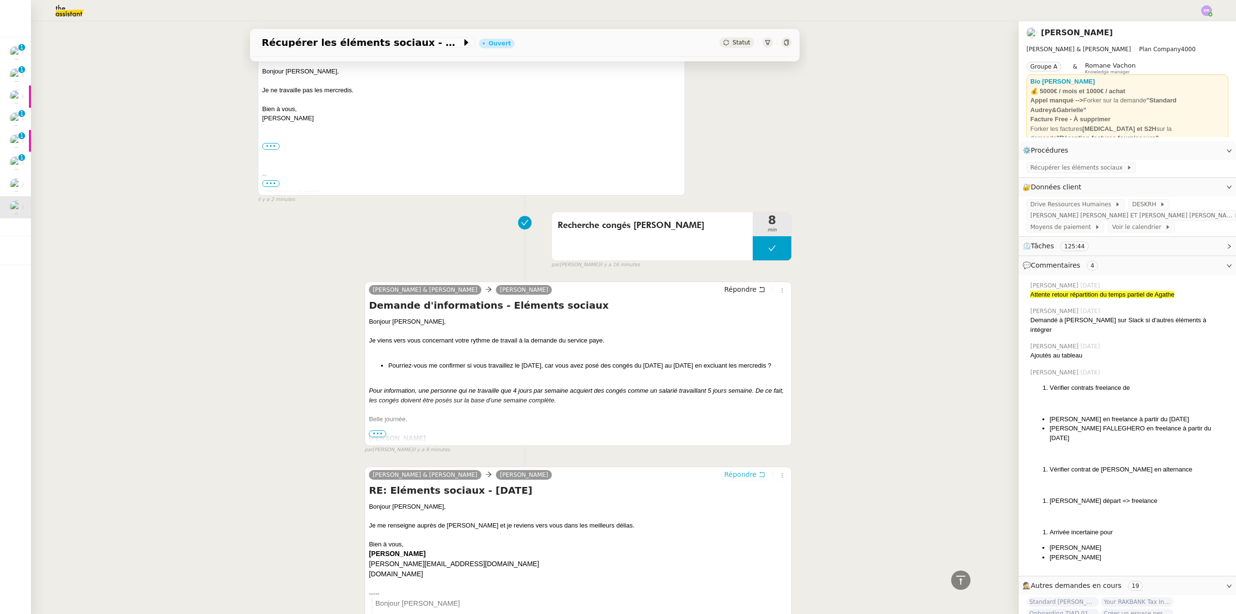
scroll to position [294, 0]
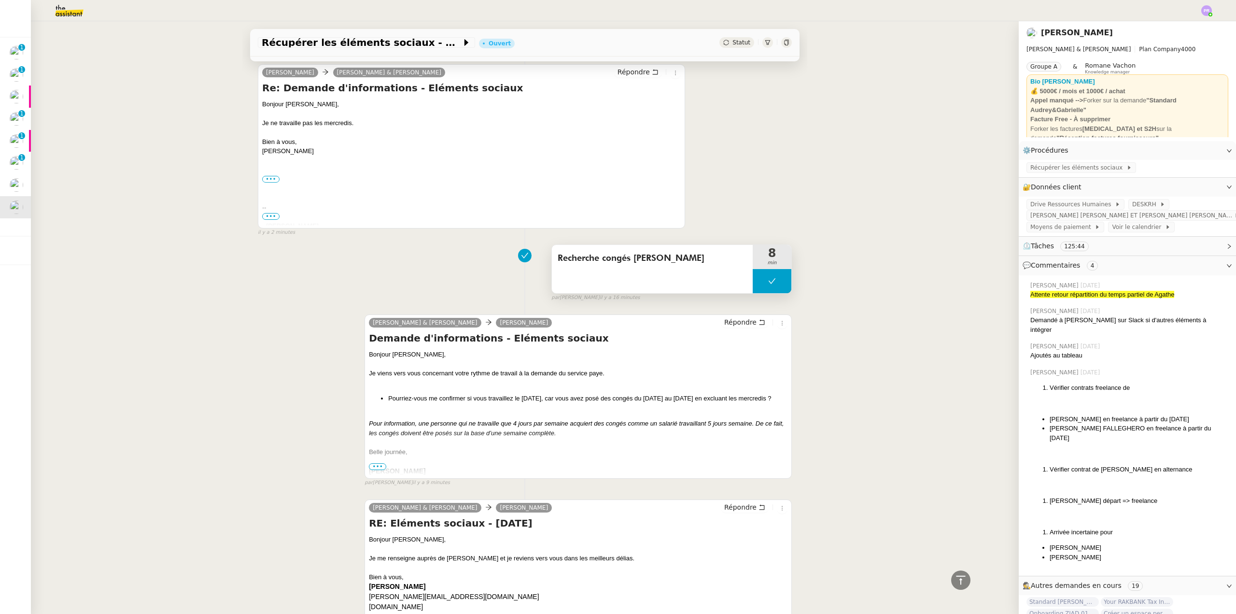
click at [753, 286] on button at bounding box center [772, 281] width 39 height 24
click at [758, 285] on icon at bounding box center [762, 281] width 8 height 8
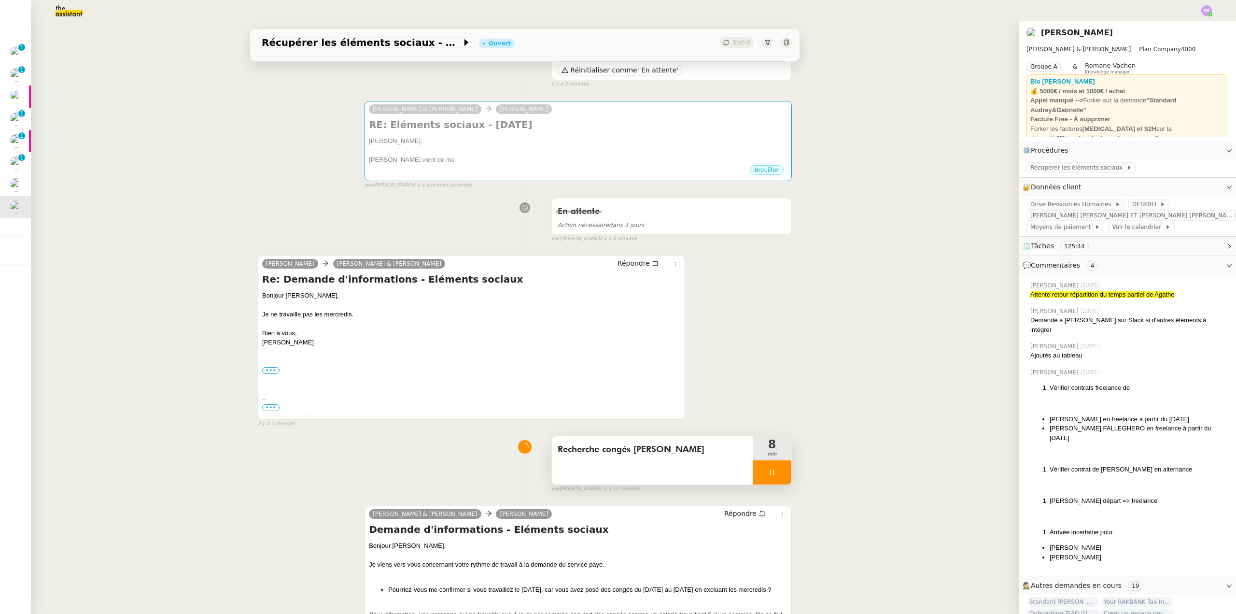
scroll to position [100, 0]
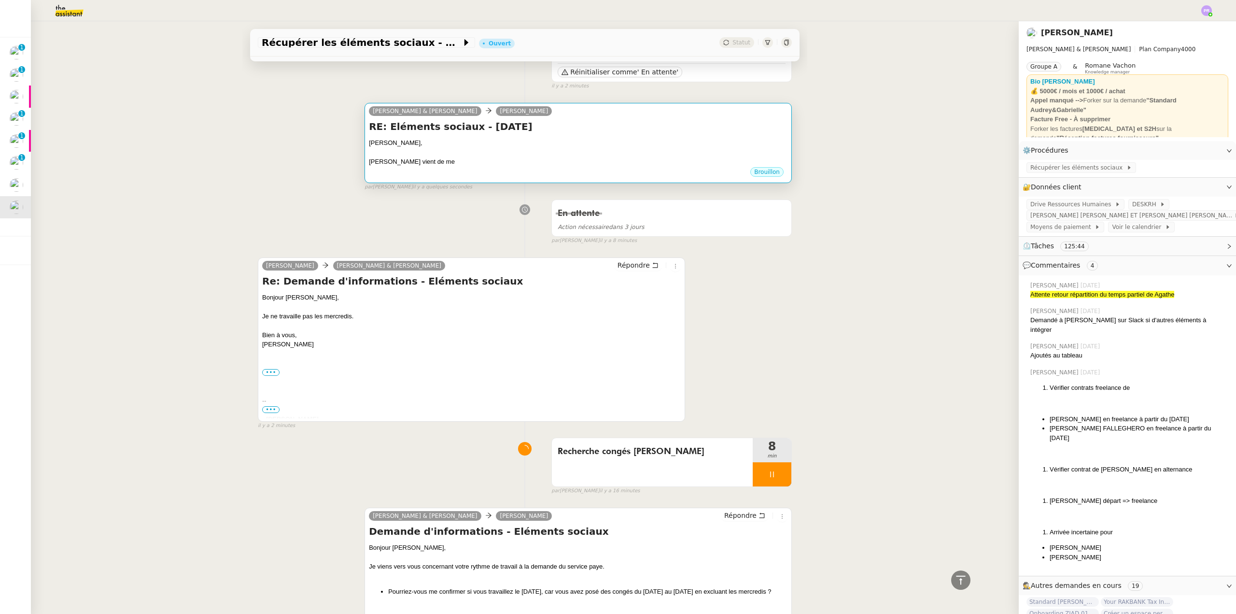
click at [486, 148] on div at bounding box center [578, 152] width 419 height 10
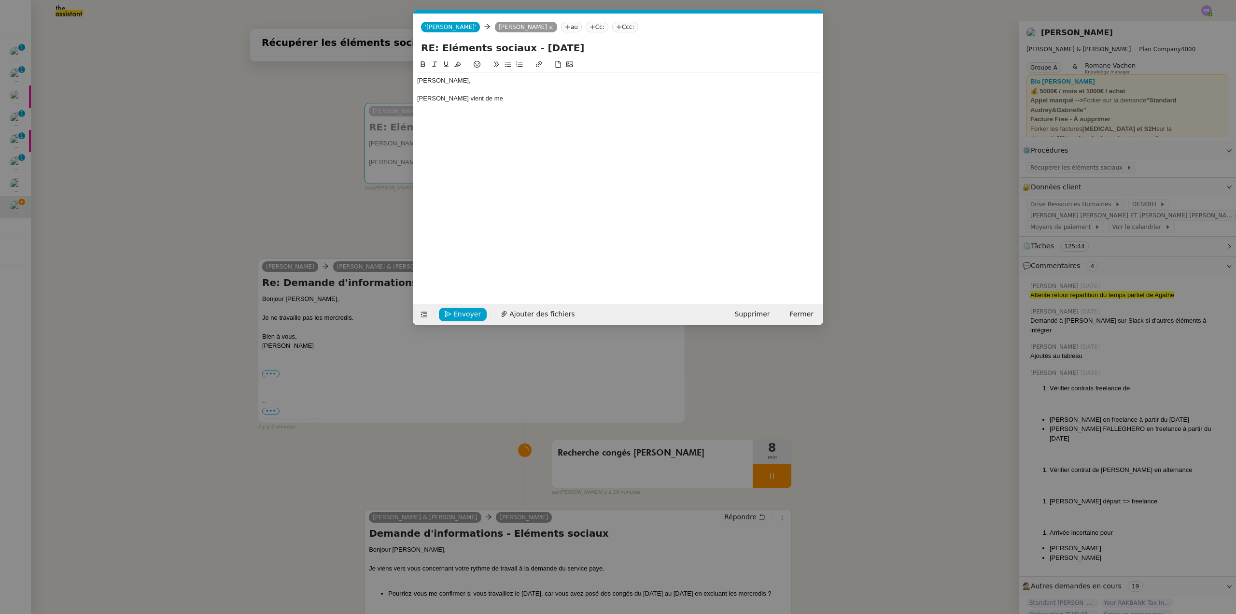
click at [490, 102] on div "Pauline vient de me" at bounding box center [618, 98] width 402 height 9
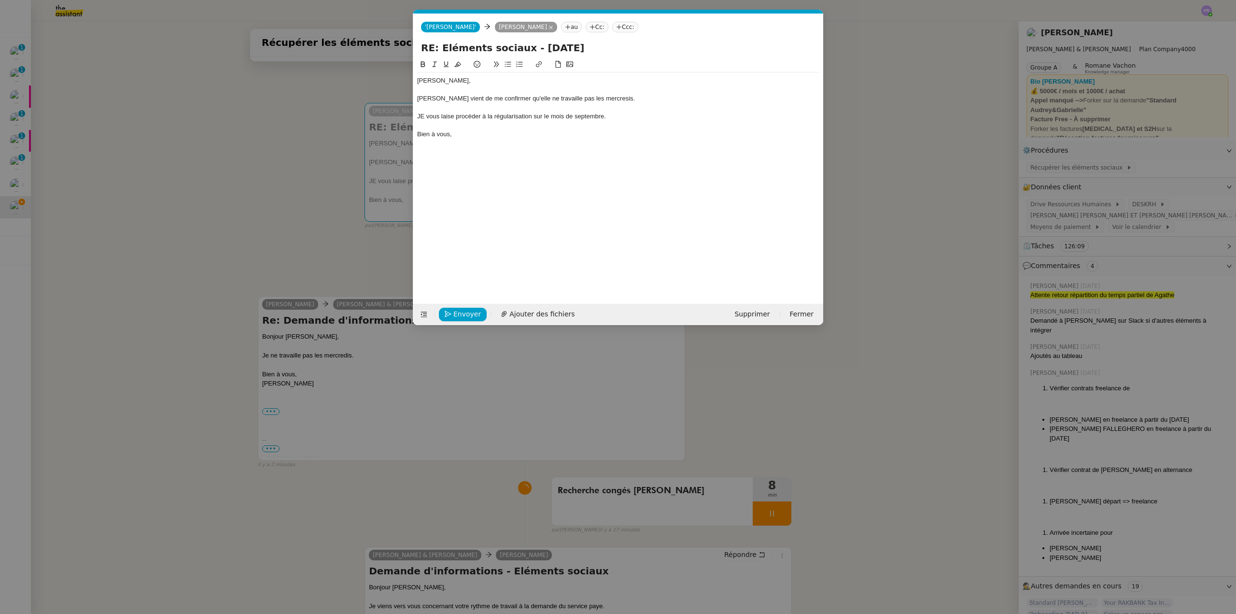
click at [450, 117] on div "JE vous laise procéder à la régularisation sur le mois de septembre." at bounding box center [618, 116] width 402 height 9
click at [424, 113] on div "JE vous laisse procéder à la régularisation sur le mois de septembre." at bounding box center [618, 116] width 402 height 9
click at [586, 99] on div "Pauline vient de me confirmer qu'elle ne travaille pas les mercresis." at bounding box center [618, 98] width 402 height 9
click at [0, 0] on lt-span "mercre d is" at bounding box center [0, 0] width 0 height 0
drag, startPoint x: 629, startPoint y: 119, endPoint x: 381, endPoint y: 120, distance: 247.7
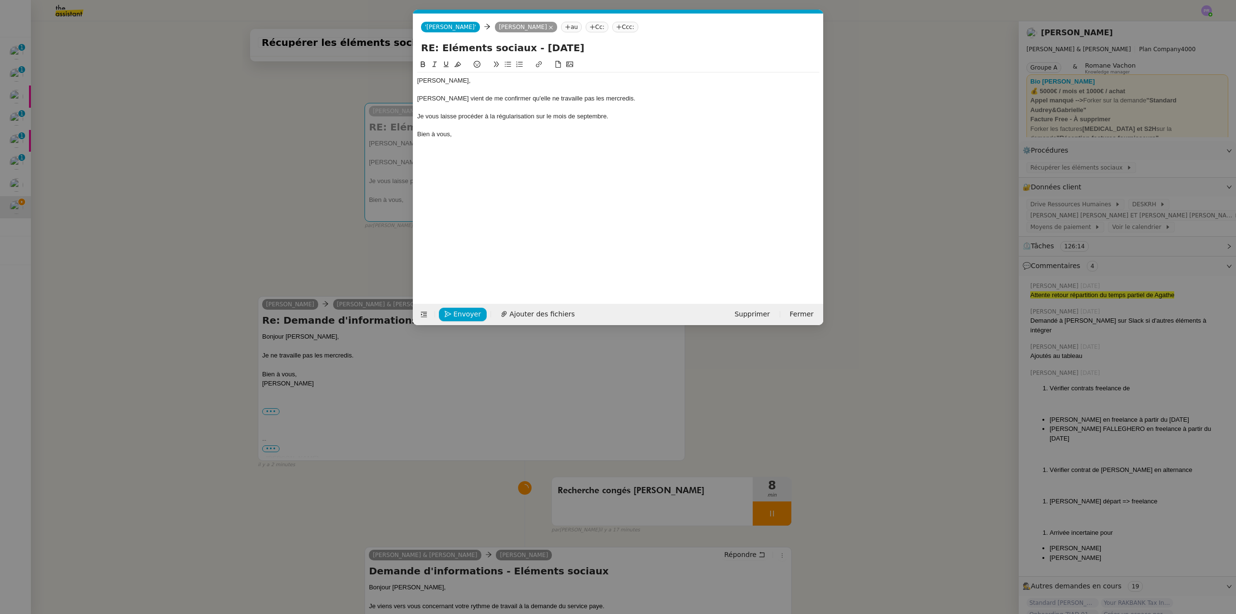
click at [381, 120] on nz-modal-container "Service TA - VOYAGE - PROPOSITION GLOBALE A utiliser dans le cadre de propositi…" at bounding box center [618, 307] width 1236 height 614
copy div "Je vous laisse procéder à la régularisation sur le mois de septembre."
drag, startPoint x: 285, startPoint y: 235, endPoint x: 309, endPoint y: 245, distance: 26.0
click at [286, 236] on nz-modal-container "Service TA - VOYAGE - PROPOSITION GLOBALE A utiliser dans le cadre de propositi…" at bounding box center [618, 307] width 1236 height 614
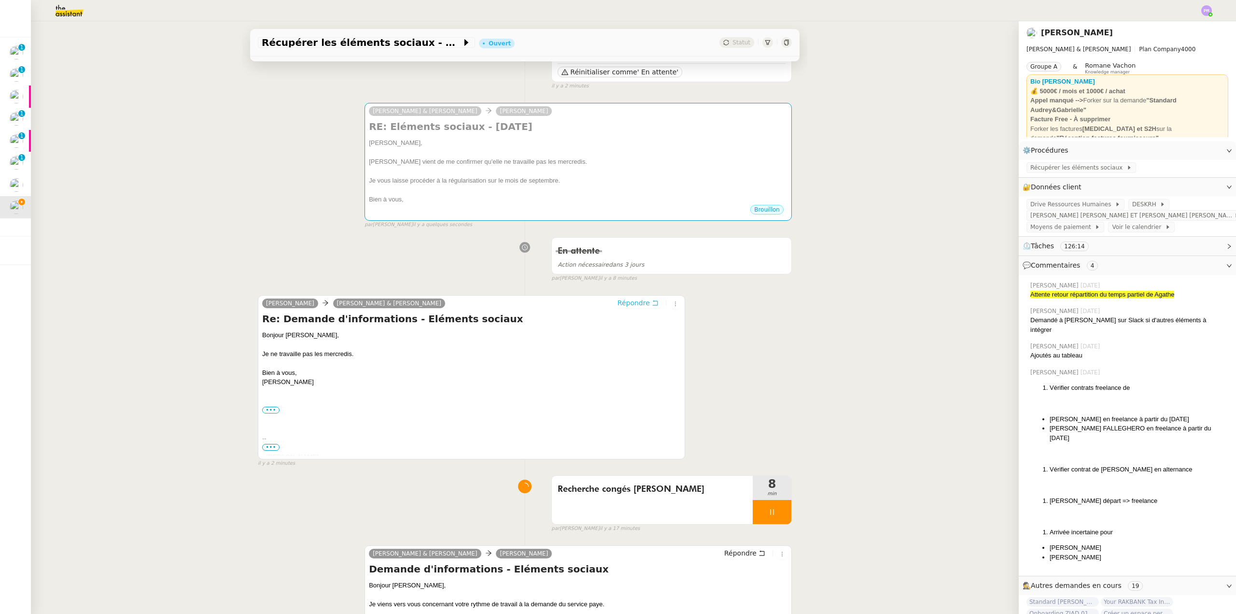
click at [623, 300] on span "Répondre" at bounding box center [633, 303] width 32 height 10
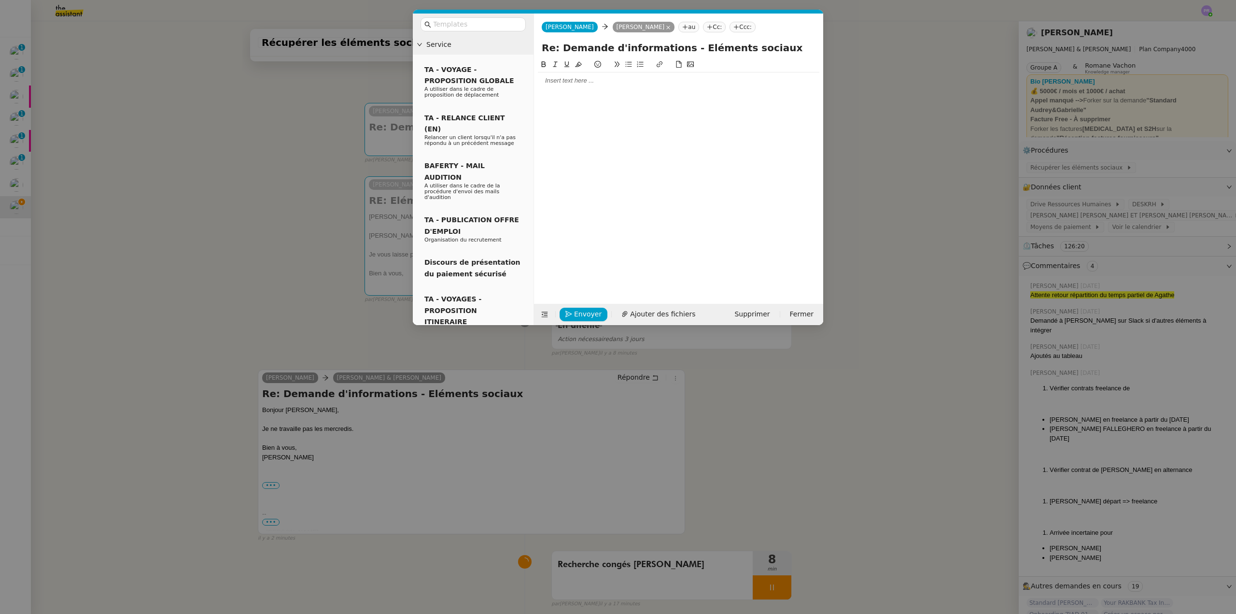
click at [555, 81] on div at bounding box center [678, 80] width 281 height 9
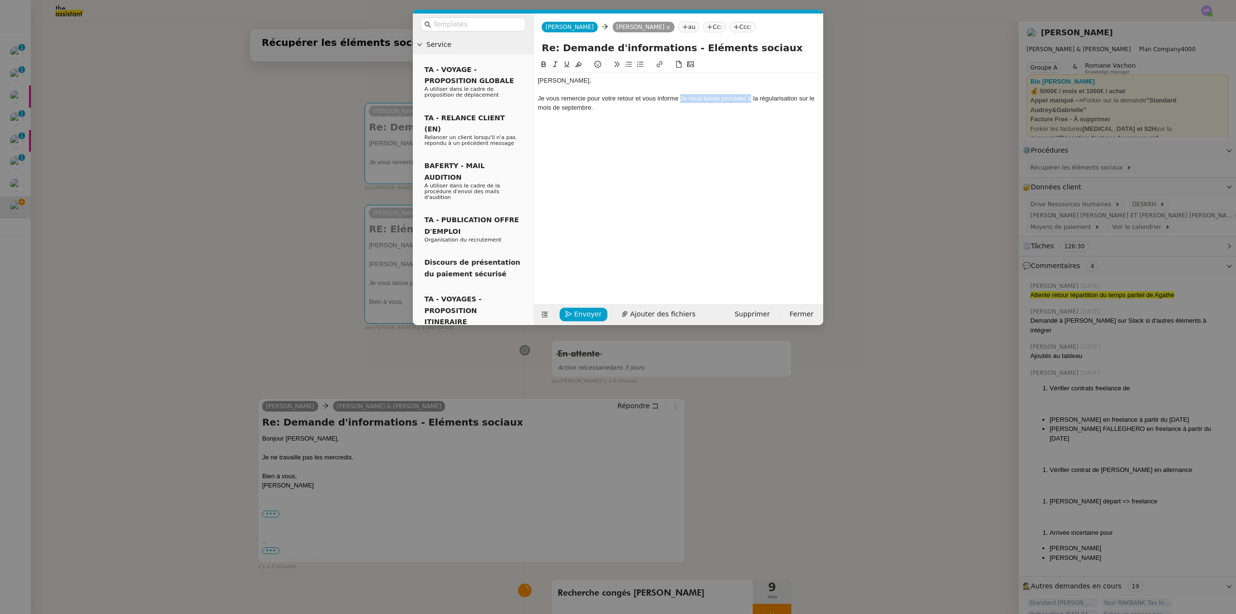
drag, startPoint x: 752, startPoint y: 97, endPoint x: 681, endPoint y: 95, distance: 71.5
click at [681, 95] on div "Je vous remercie pour votre retour et vous informe Je vous laisse procéder à la…" at bounding box center [678, 103] width 281 height 18
click at [740, 98] on div "Je vous remercie pour votre retour et vous informe qu'une régularisation sur le…" at bounding box center [678, 98] width 281 height 9
click at [597, 104] on div "Je vous remercie pour votre retour et vous informe qu'une régularisation sera e…" at bounding box center [678, 103] width 281 height 18
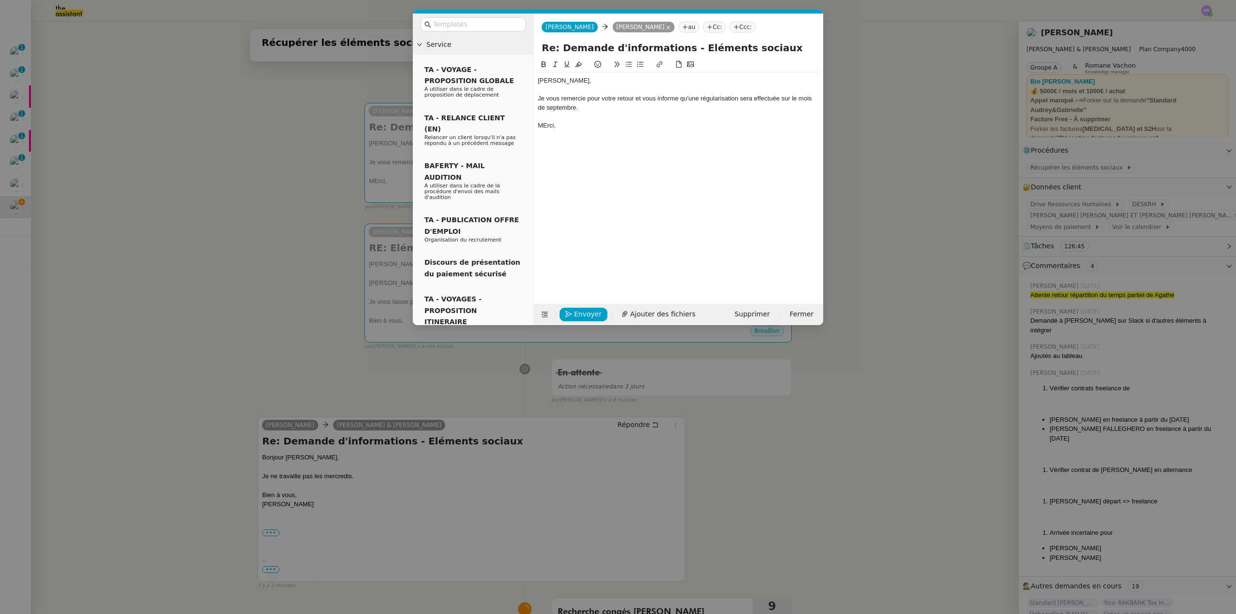
click at [545, 127] on div "MErci," at bounding box center [678, 125] width 281 height 9
click at [562, 126] on div "Merci," at bounding box center [678, 125] width 281 height 9
click at [267, 181] on nz-modal-container "Service TA - VOYAGE - PROPOSITION GLOBALE A utiliser dans le cadre de propositi…" at bounding box center [618, 307] width 1236 height 614
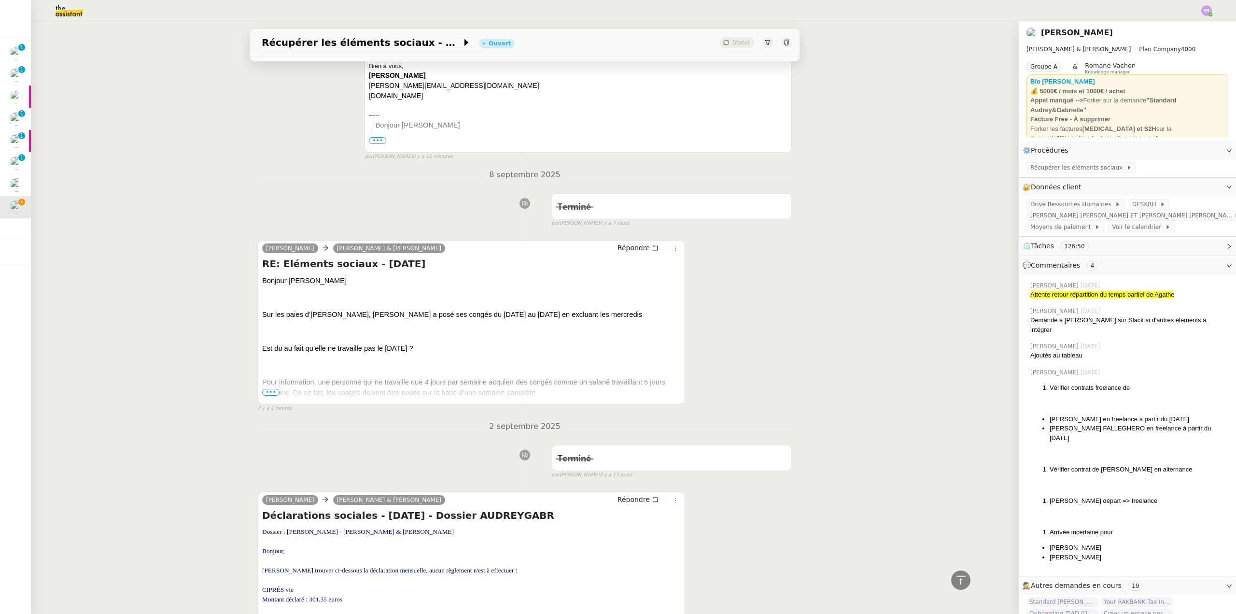
scroll to position [969, 0]
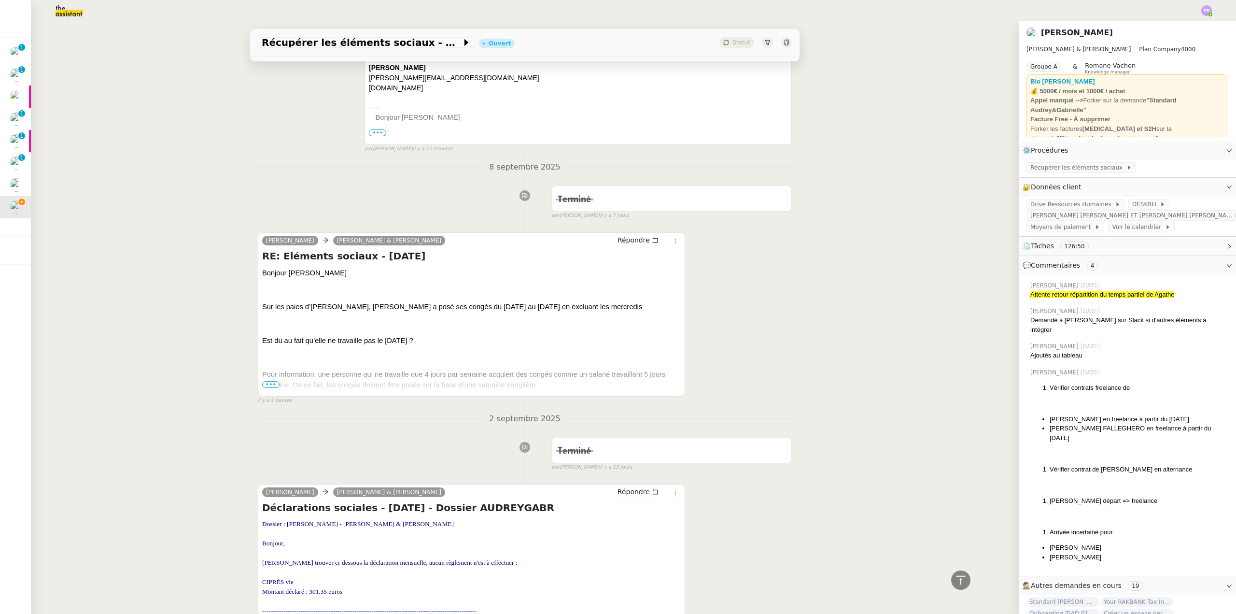
click at [269, 385] on span "•••" at bounding box center [270, 384] width 17 height 7
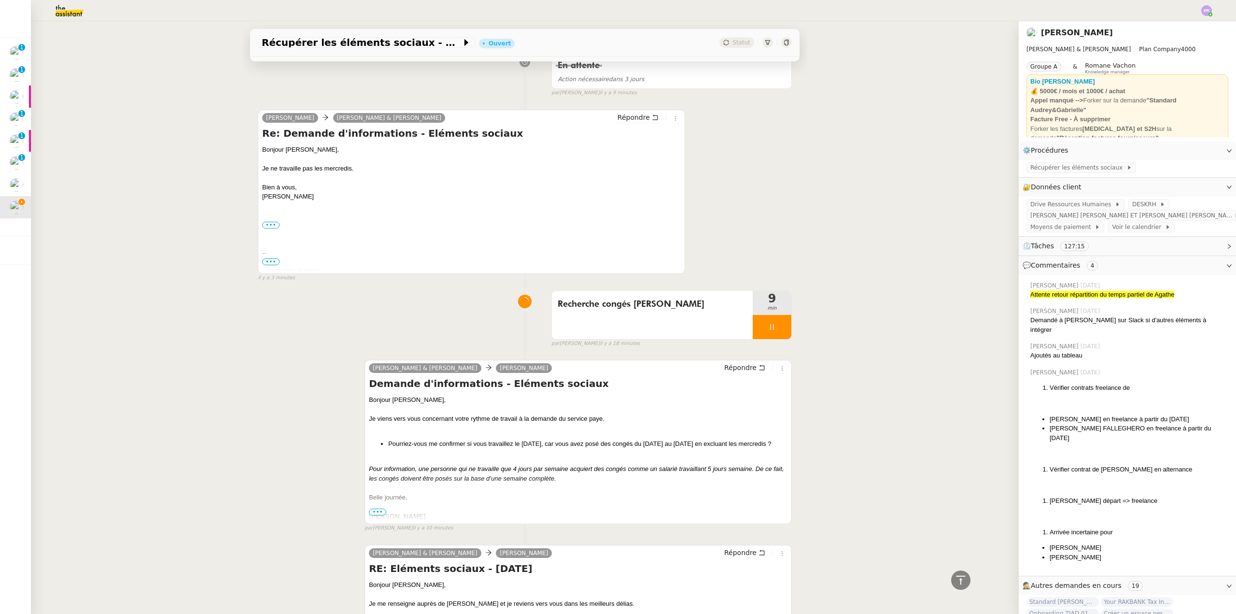
scroll to position [438, 0]
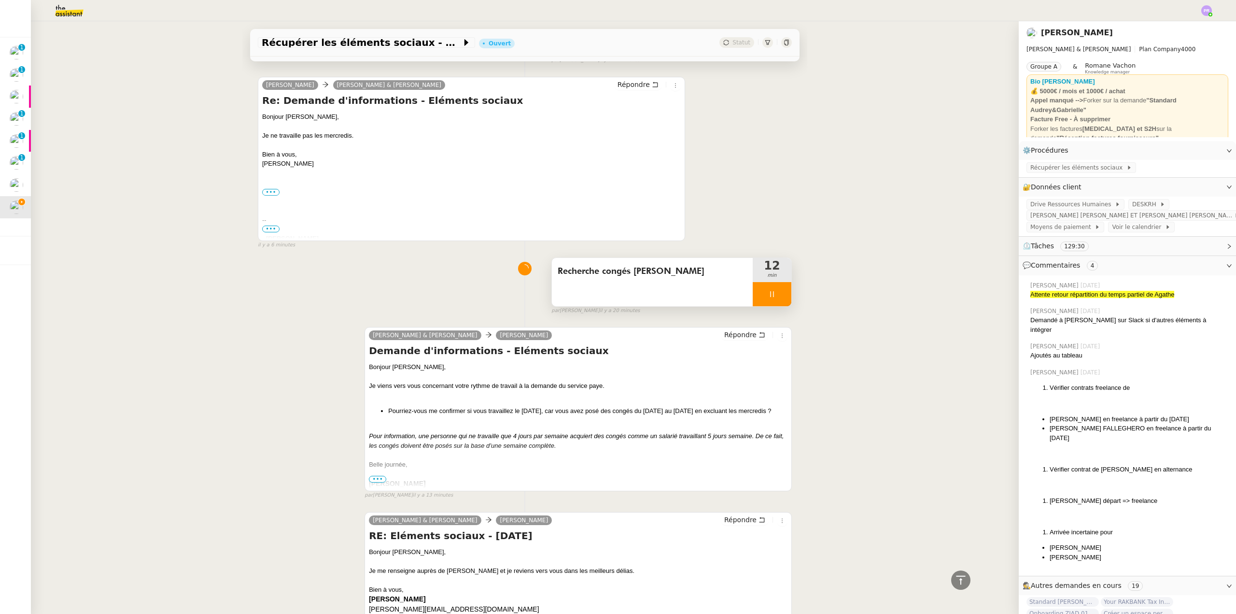
click at [774, 295] on div at bounding box center [772, 294] width 39 height 24
click at [775, 300] on button at bounding box center [781, 294] width 19 height 24
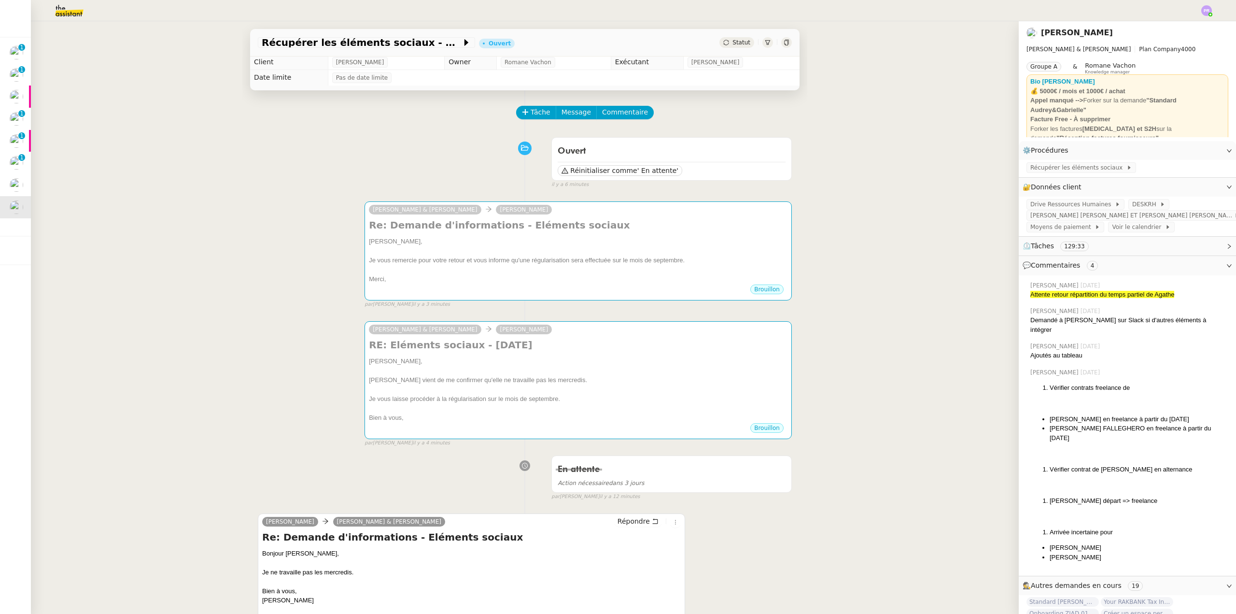
scroll to position [0, 0]
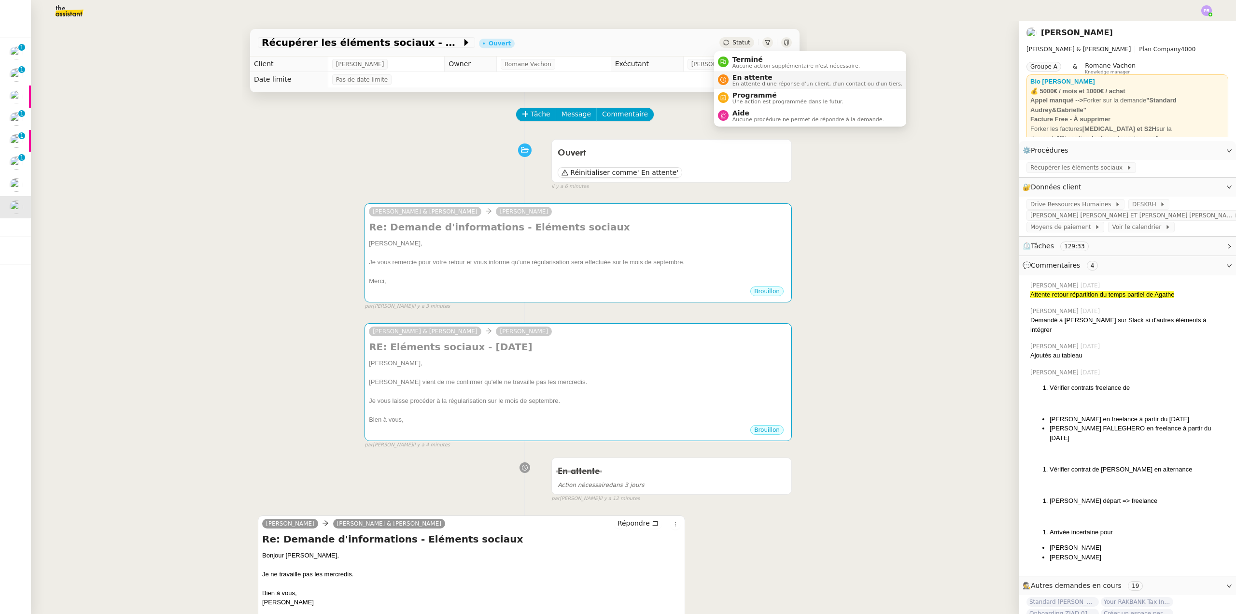
click at [746, 75] on span "En attente" at bounding box center [817, 77] width 170 height 8
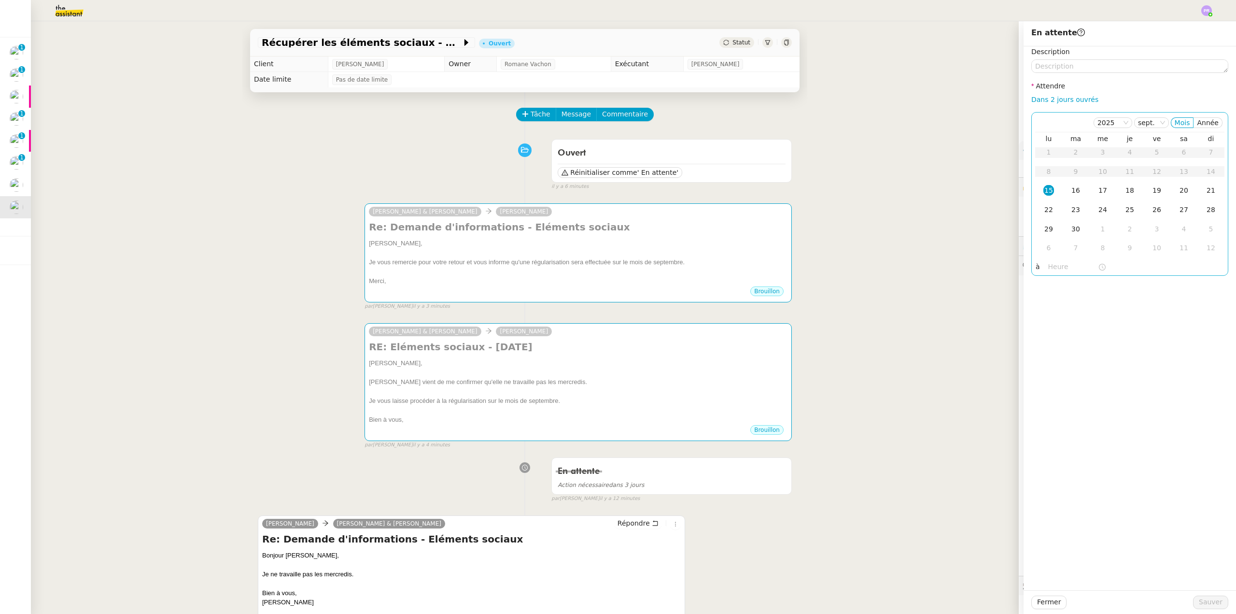
click at [1043, 190] on div "15" at bounding box center [1048, 190] width 11 height 11
click at [1048, 267] on input "text" at bounding box center [1073, 266] width 50 height 11
click at [1046, 347] on div "14" at bounding box center [1048, 348] width 27 height 12
click at [1072, 281] on div "00" at bounding box center [1076, 282] width 27 height 12
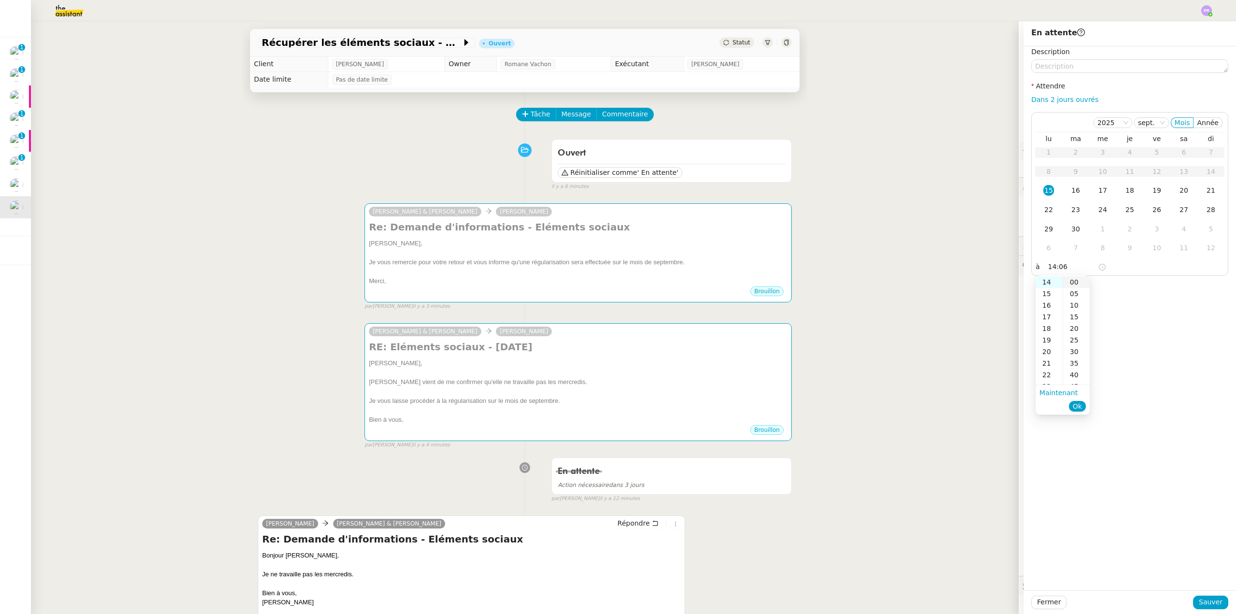
type input "14:00"
click at [1079, 405] on span "Ok" at bounding box center [1077, 406] width 9 height 10
click at [1205, 598] on span "Sauver" at bounding box center [1211, 601] width 24 height 11
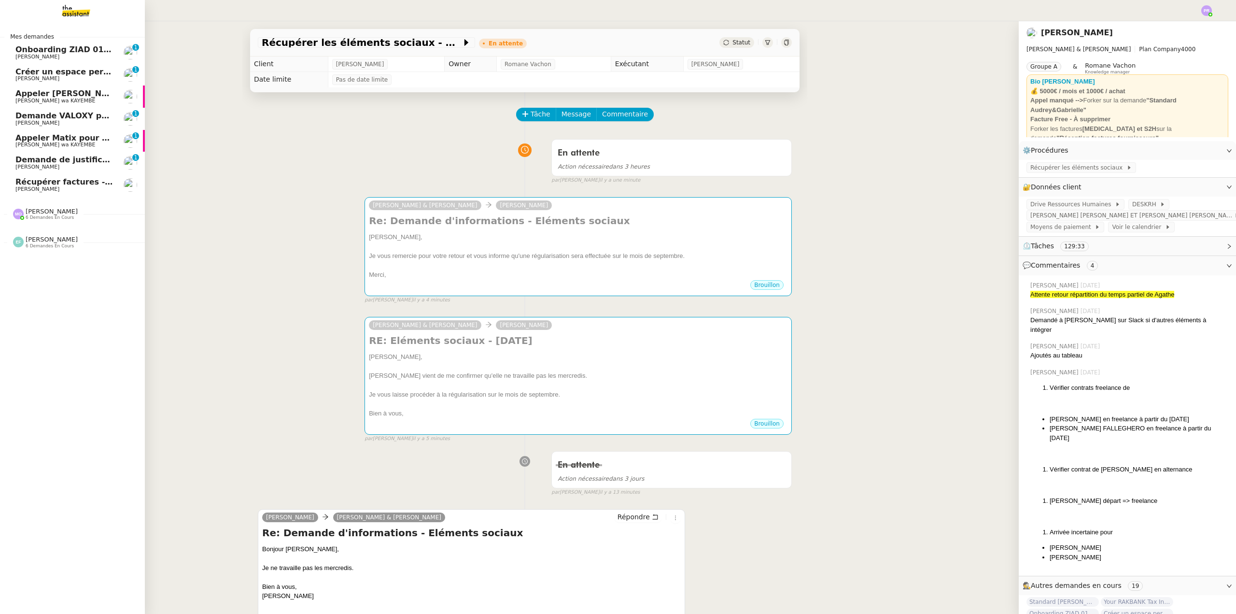
click at [106, 45] on span "Onboarding ZIAD 01/09" at bounding box center [64, 49] width 98 height 9
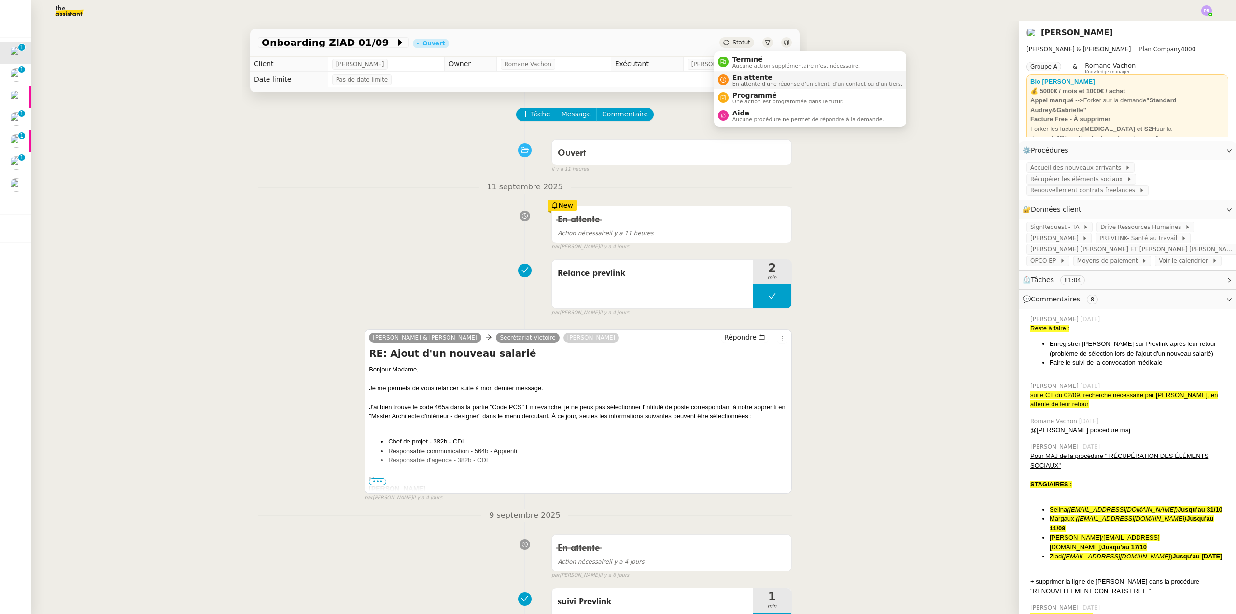
click at [755, 78] on span "En attente" at bounding box center [817, 77] width 170 height 8
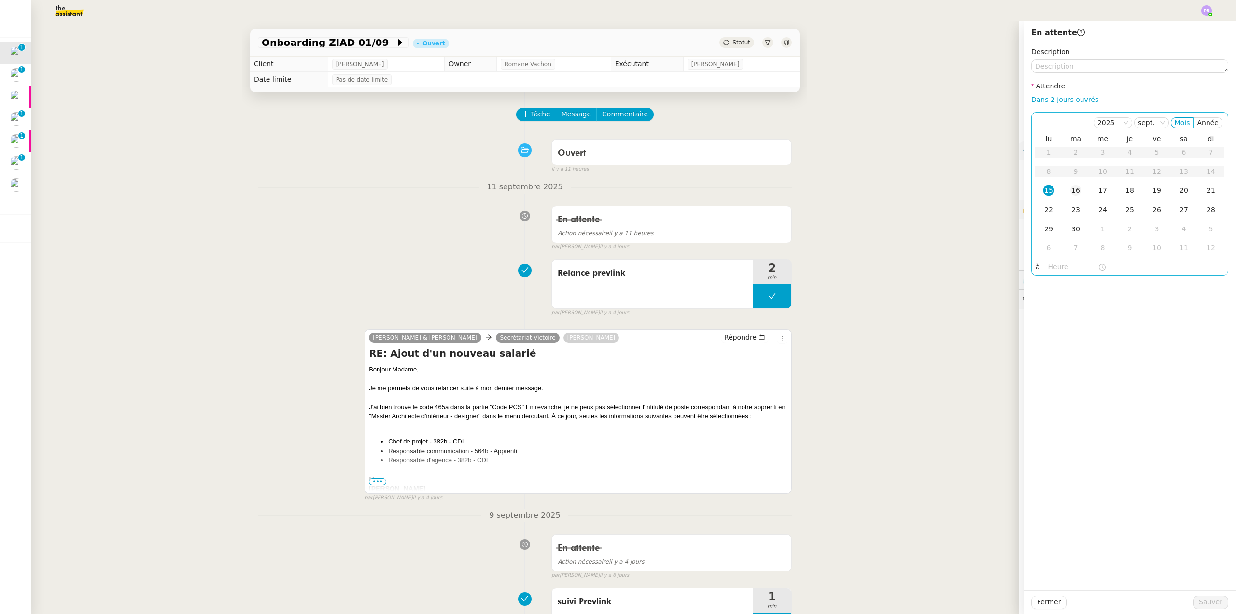
click at [1074, 192] on td "16" at bounding box center [1075, 190] width 27 height 19
click at [1199, 607] on span "Sauver" at bounding box center [1211, 601] width 24 height 11
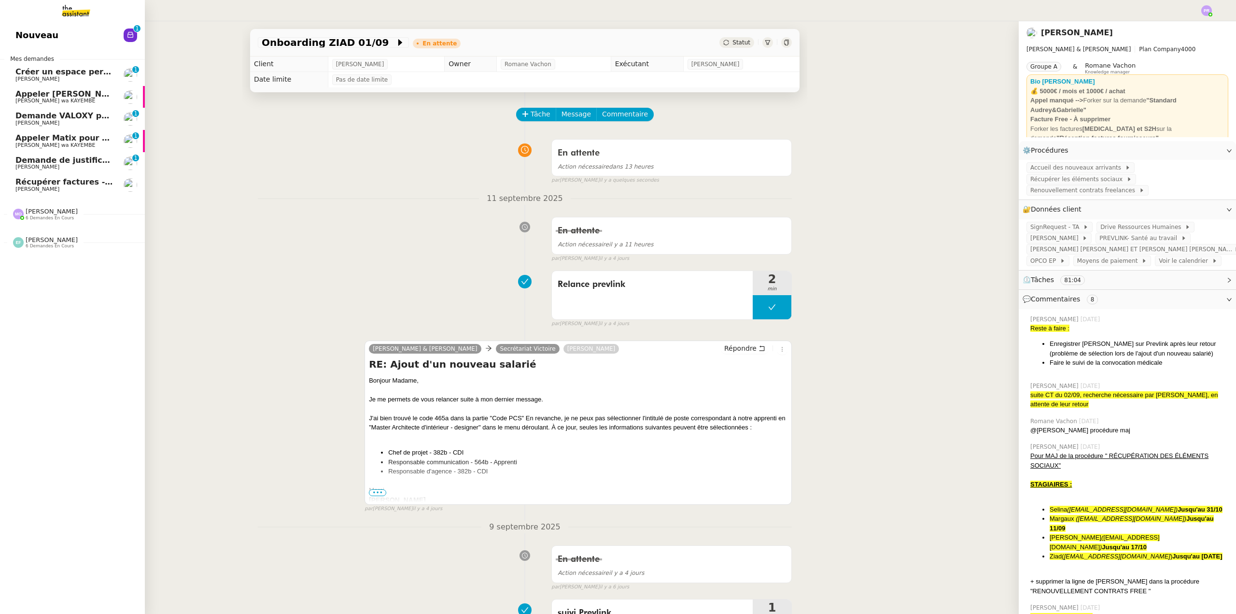
click at [72, 75] on span "Créer un espace personnel sur SYLAé" at bounding box center [96, 71] width 163 height 9
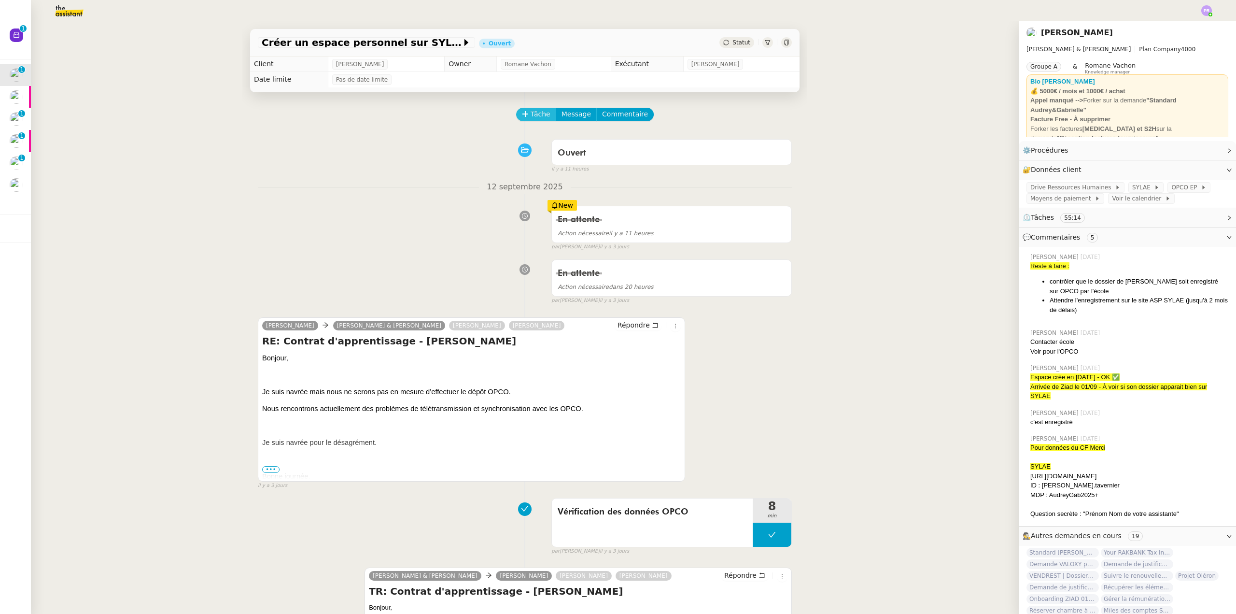
click at [531, 118] on span "Tâche" at bounding box center [541, 114] width 20 height 11
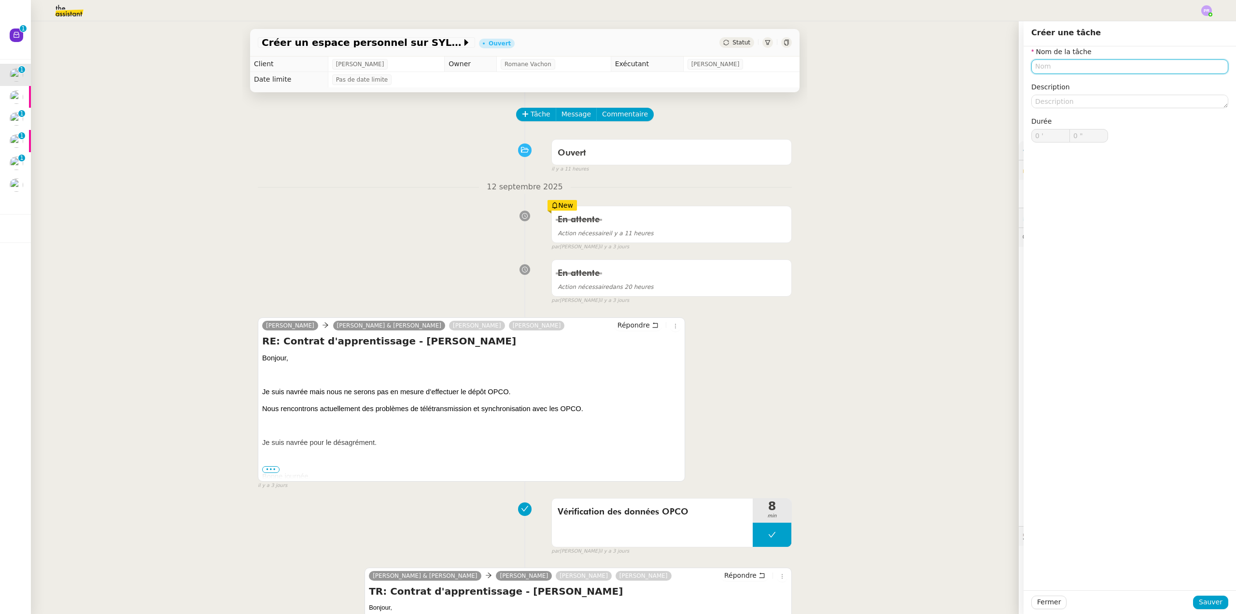
click at [1045, 66] on input "text" at bounding box center [1129, 66] width 197 height 14
click at [1031, 68] on input "Dossier OPCO" at bounding box center [1129, 66] width 197 height 14
click at [1060, 84] on div "Enregistrement dossier OPCO" at bounding box center [1122, 84] width 189 height 9
type input "Enregistrement dossier OPCO"
click at [1204, 597] on span "Sauver" at bounding box center [1211, 601] width 24 height 11
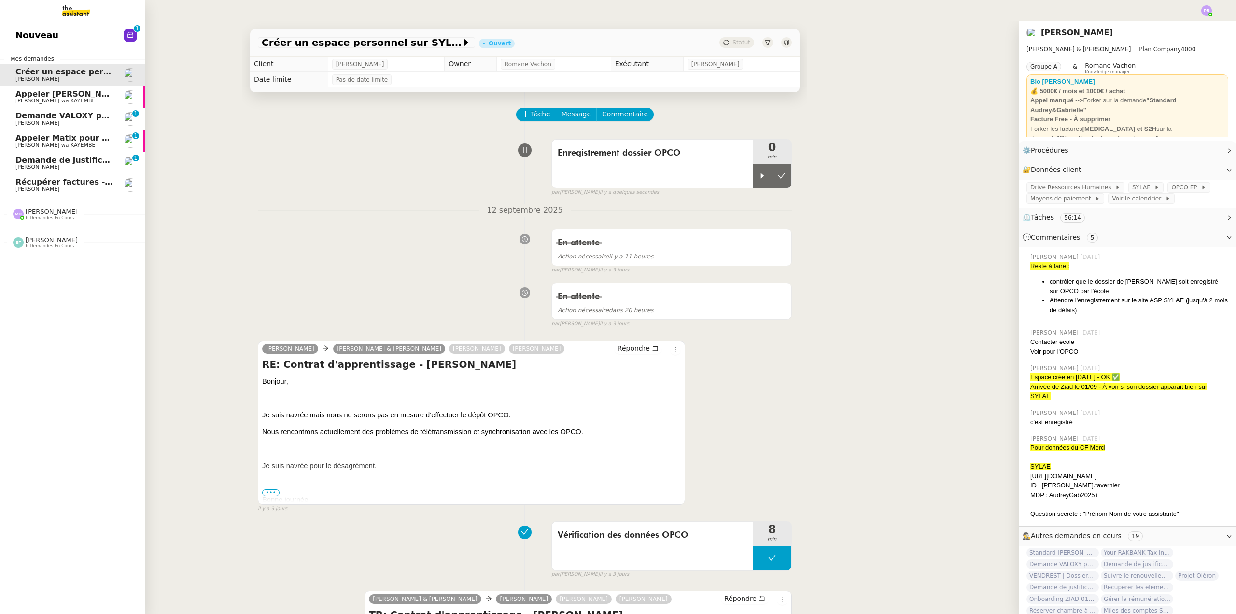
click at [66, 120] on span "[PERSON_NAME]" at bounding box center [64, 123] width 98 height 6
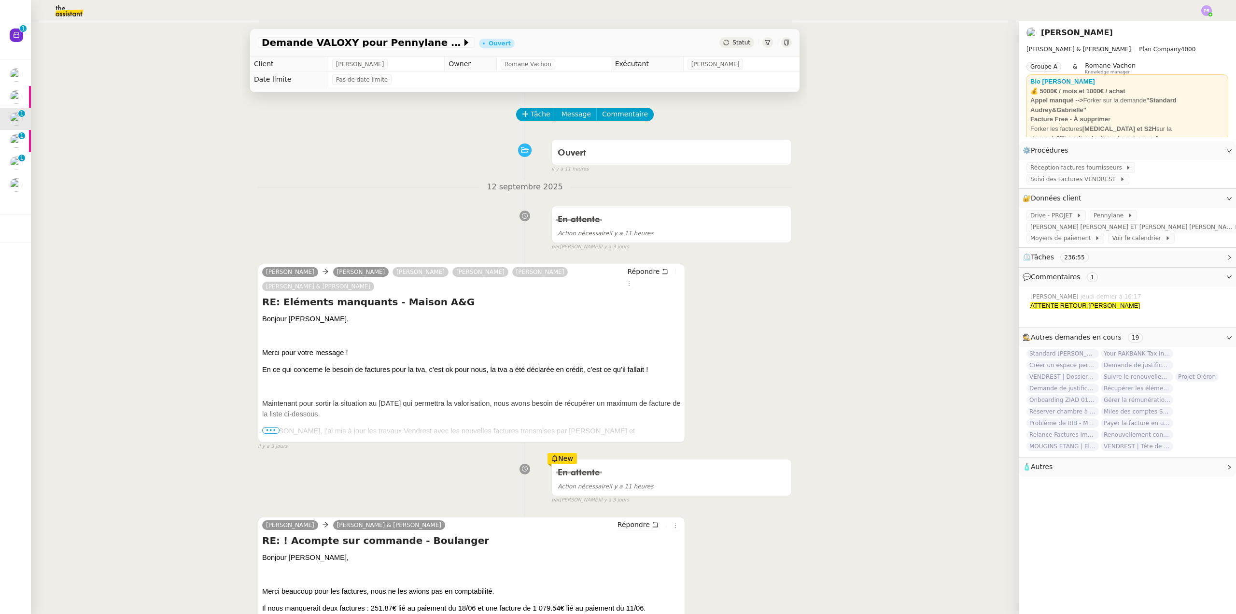
click at [267, 428] on span "•••" at bounding box center [270, 430] width 17 height 7
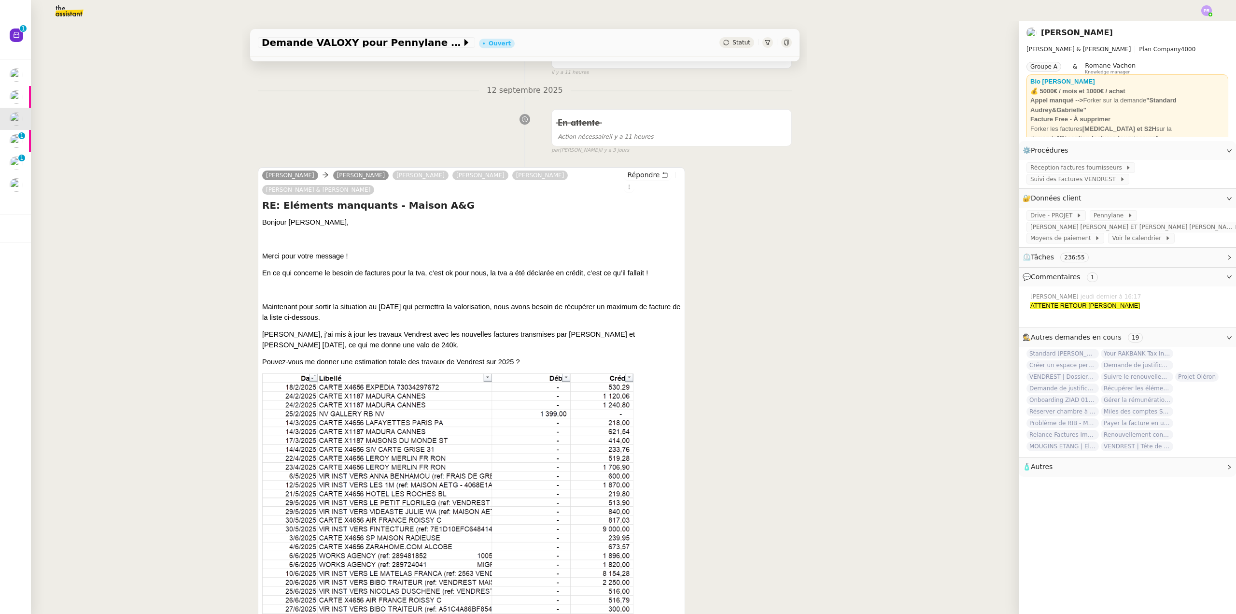
scroll to position [145, 0]
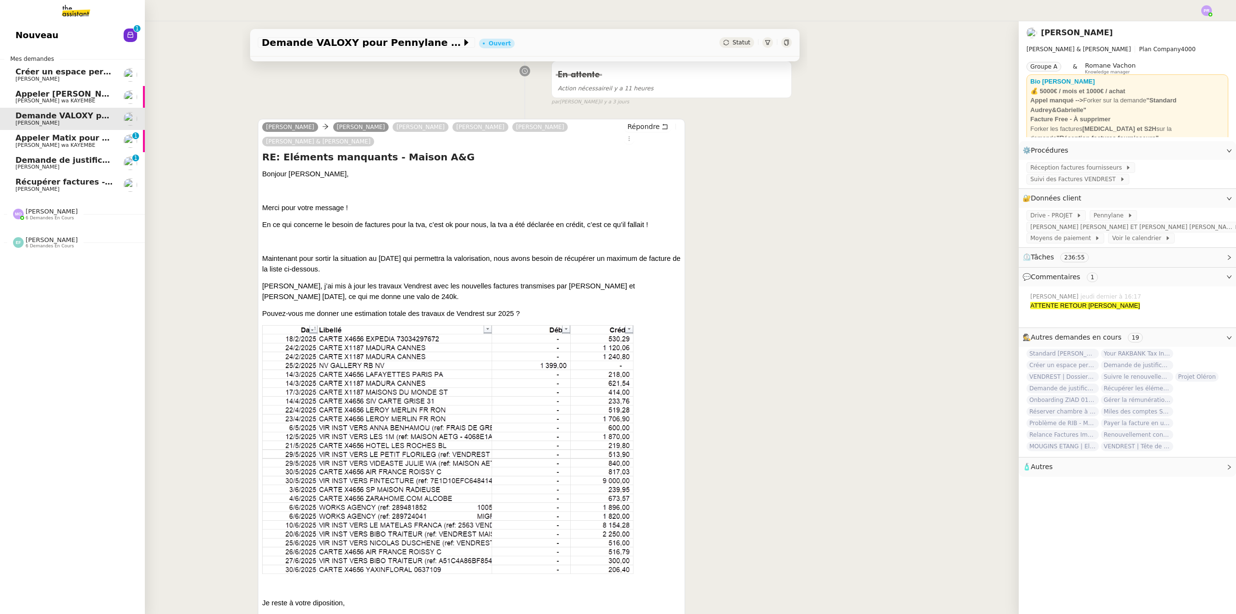
click at [97, 77] on span "[PERSON_NAME]" at bounding box center [64, 79] width 98 height 6
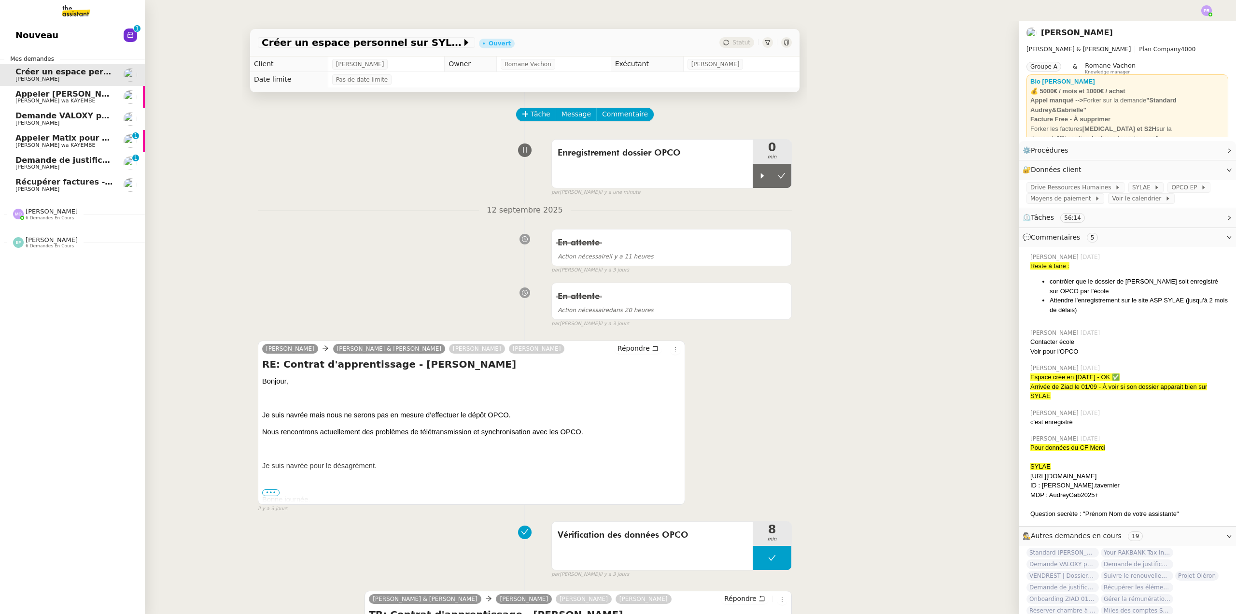
click at [52, 245] on span "6 demandes en cours" at bounding box center [50, 245] width 48 height 5
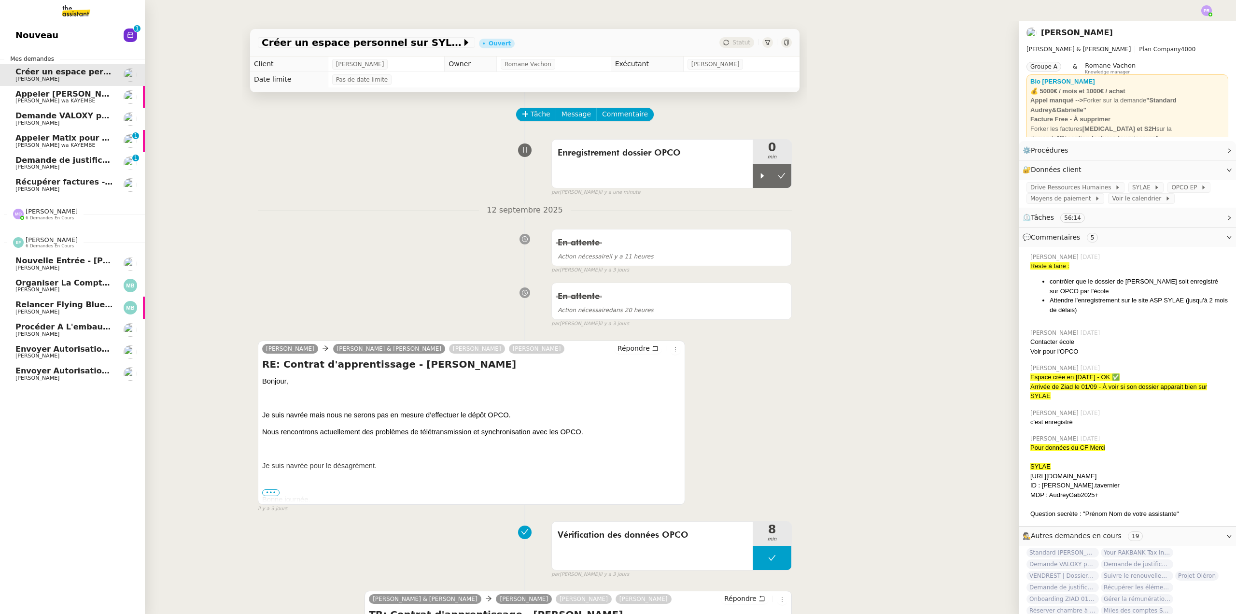
drag, startPoint x: 58, startPoint y: 346, endPoint x: 71, endPoint y: 373, distance: 29.8
click at [58, 346] on span "Envoyer autorisation podcast pour signature" at bounding box center [113, 348] width 197 height 9
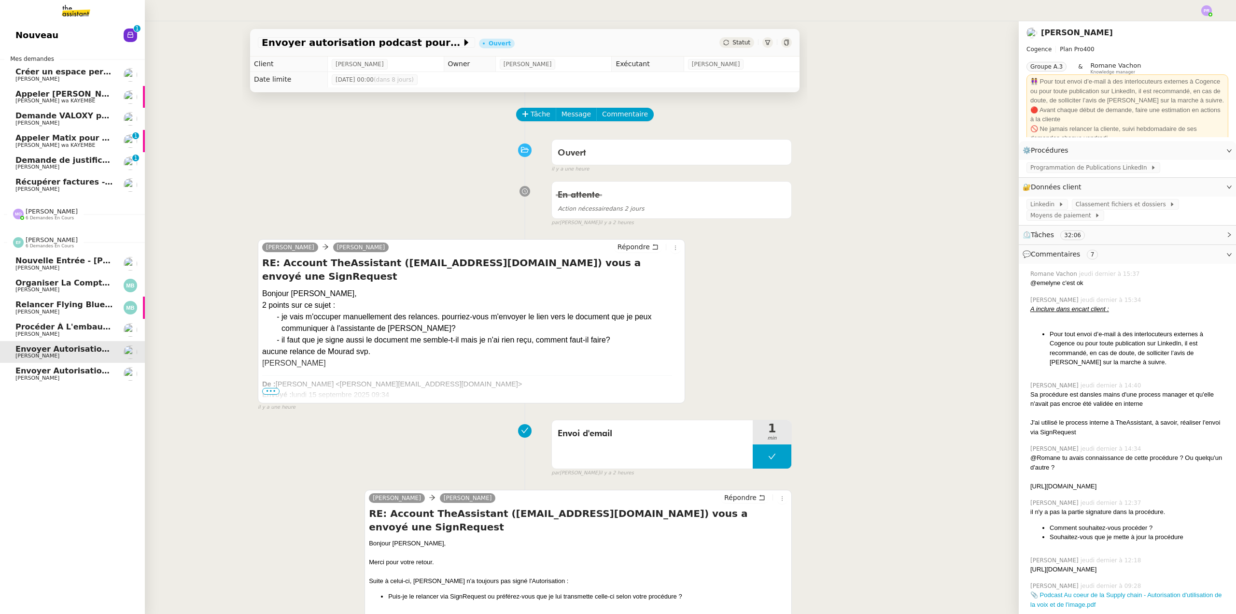
click at [74, 379] on span "[PERSON_NAME]" at bounding box center [64, 378] width 98 height 6
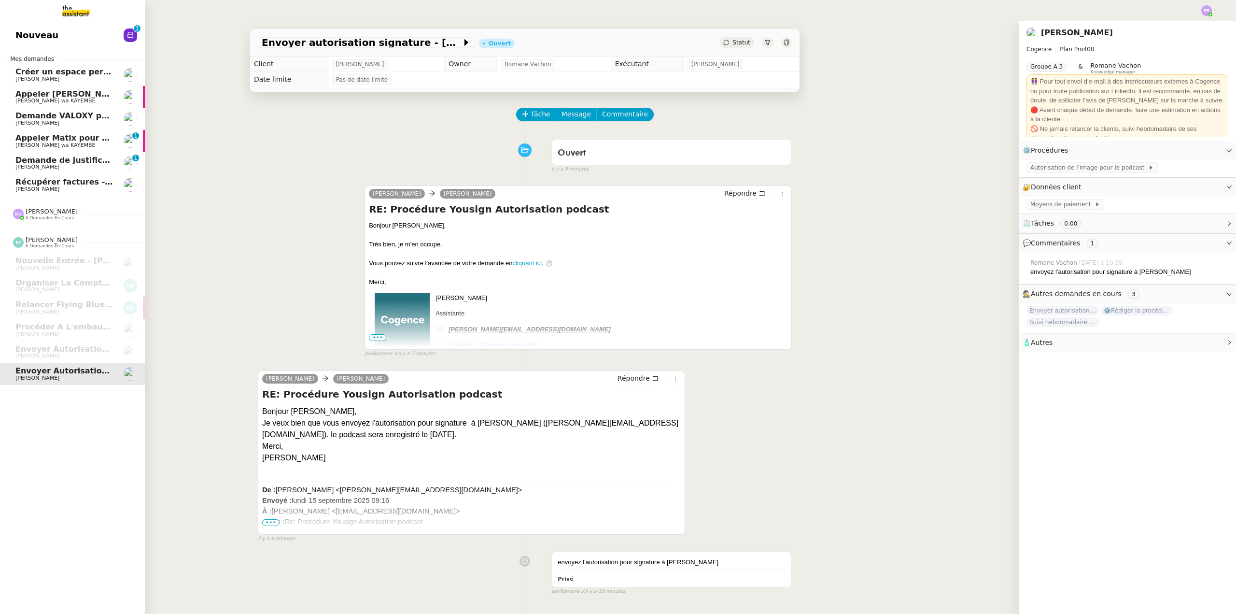
click at [72, 72] on span "Créer un espace personnel sur SYLAé" at bounding box center [96, 71] width 163 height 9
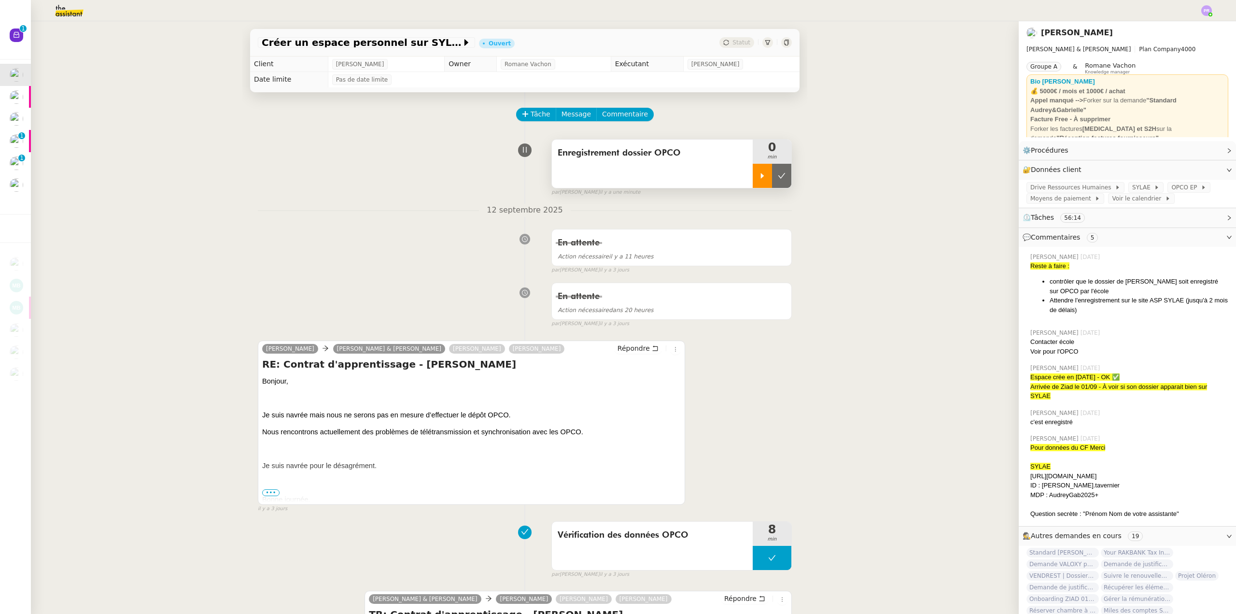
click at [758, 173] on icon at bounding box center [762, 176] width 8 height 8
click at [1171, 187] on span "OPCO EP" at bounding box center [1185, 187] width 29 height 10
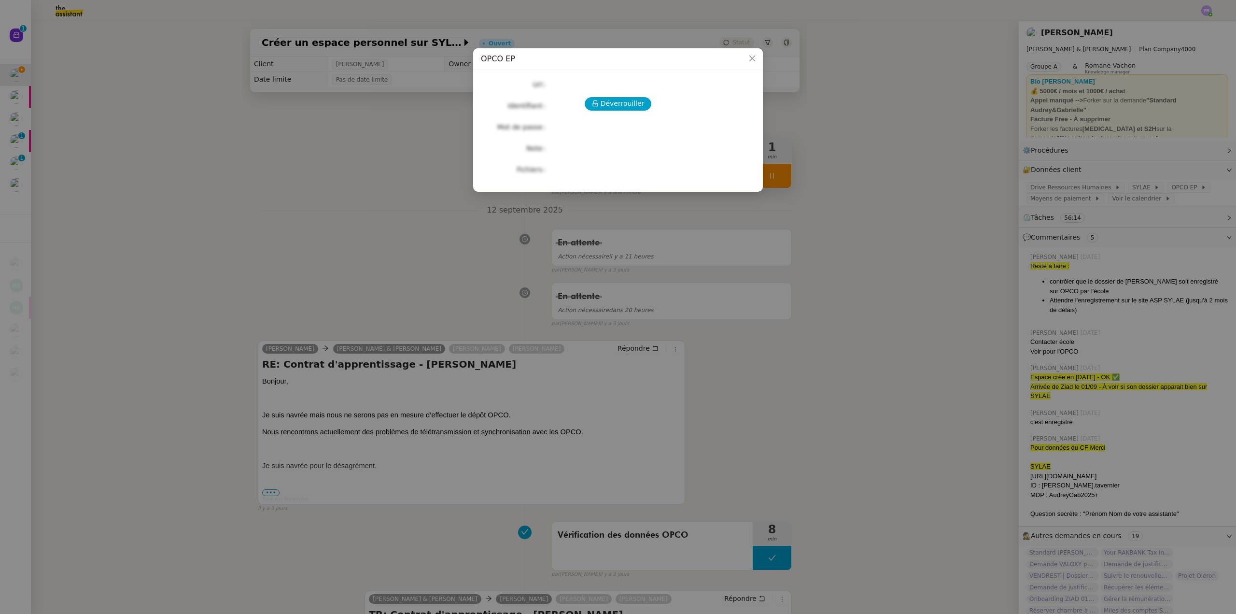
click at [606, 97] on div "Déverrouiller Url Identifiant Mot de passe Note Fichiers Upload" at bounding box center [618, 127] width 274 height 98
click at [607, 100] on span "Déverrouiller" at bounding box center [623, 103] width 44 height 11
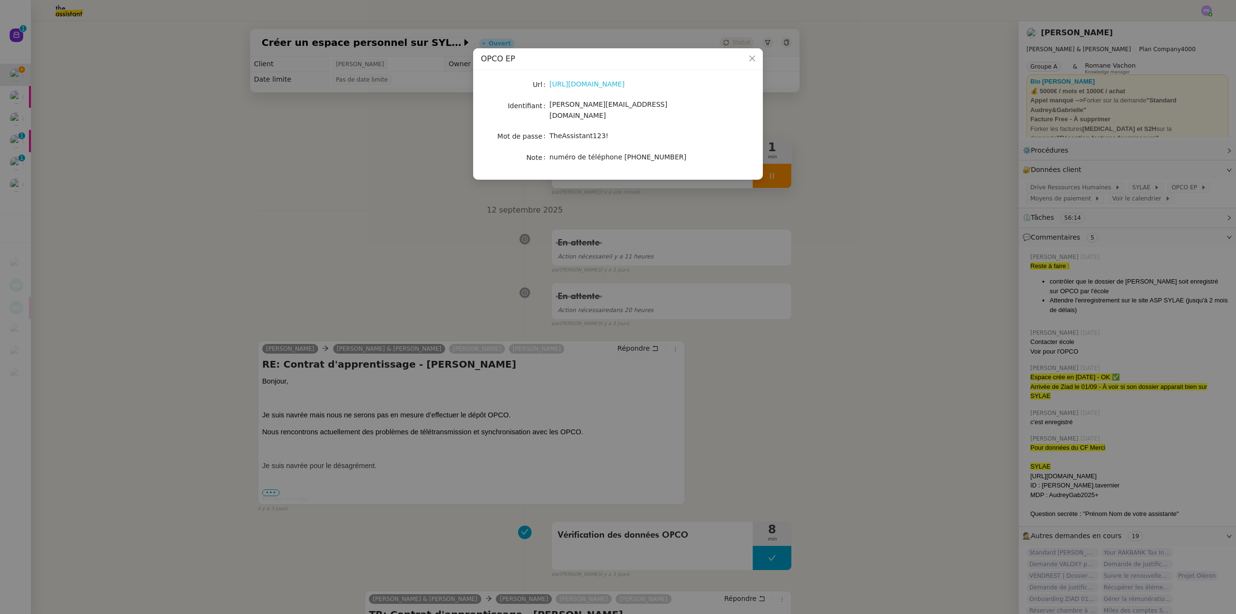
click at [599, 82] on link "[URL][DOMAIN_NAME]" at bounding box center [586, 84] width 75 height 8
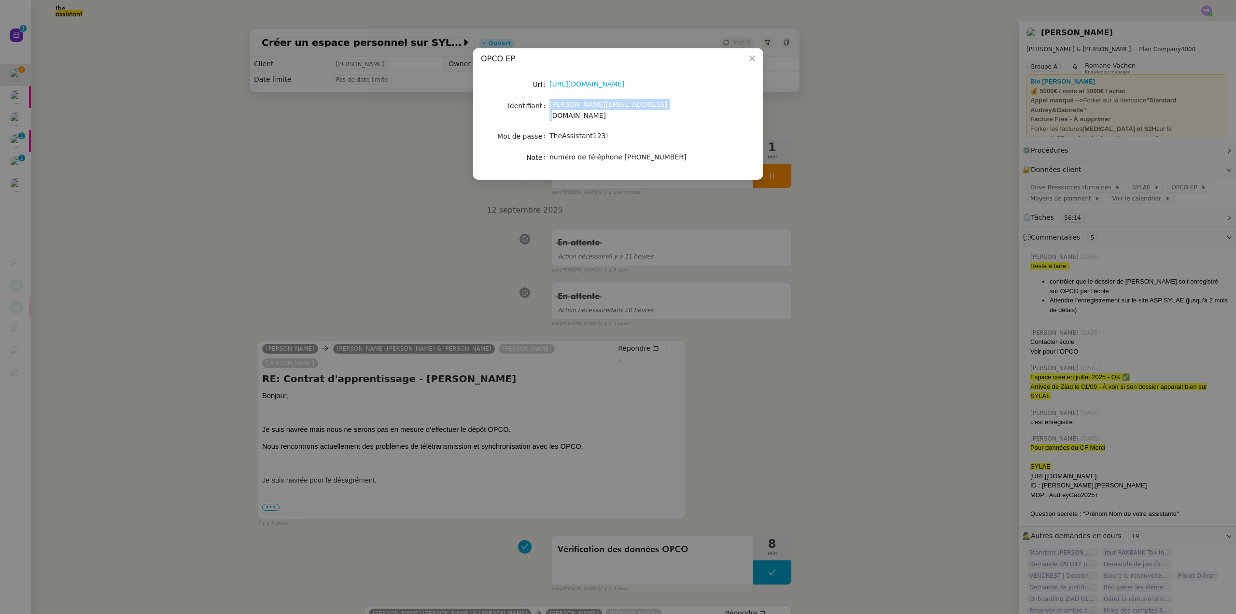
drag, startPoint x: 648, startPoint y: 107, endPoint x: 549, endPoint y: 105, distance: 99.5
click at [549, 105] on nz-form-item "Identifiant [PERSON_NAME][EMAIL_ADDRESS][DOMAIN_NAME]" at bounding box center [618, 110] width 274 height 23
copy nz-form-item "[PERSON_NAME][EMAIL_ADDRESS][DOMAIN_NAME]"
drag, startPoint x: 600, startPoint y: 126, endPoint x: 550, endPoint y: 125, distance: 50.2
click at [550, 130] on div "TheAssistant123!" at bounding box center [629, 135] width 160 height 11
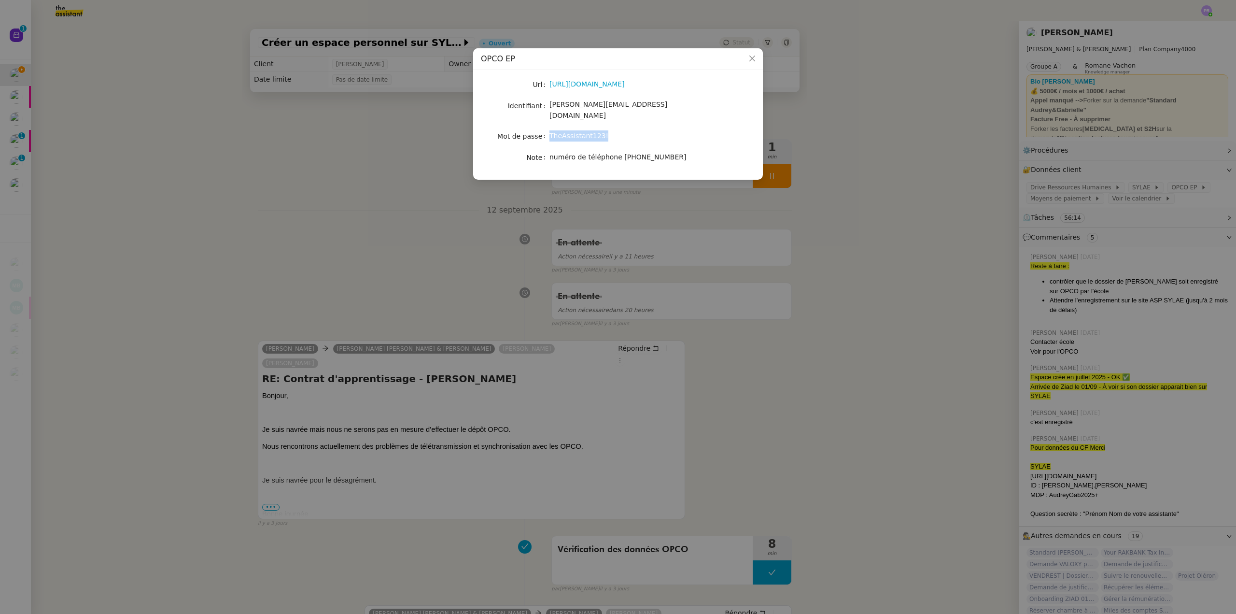
copy span "TheAssistant123!"
click at [506, 285] on nz-modal-container "OPCO EP Url [URL][DOMAIN_NAME] Identifiant [PERSON_NAME][EMAIL_ADDRESS][DOMAIN_…" at bounding box center [618, 307] width 1236 height 614
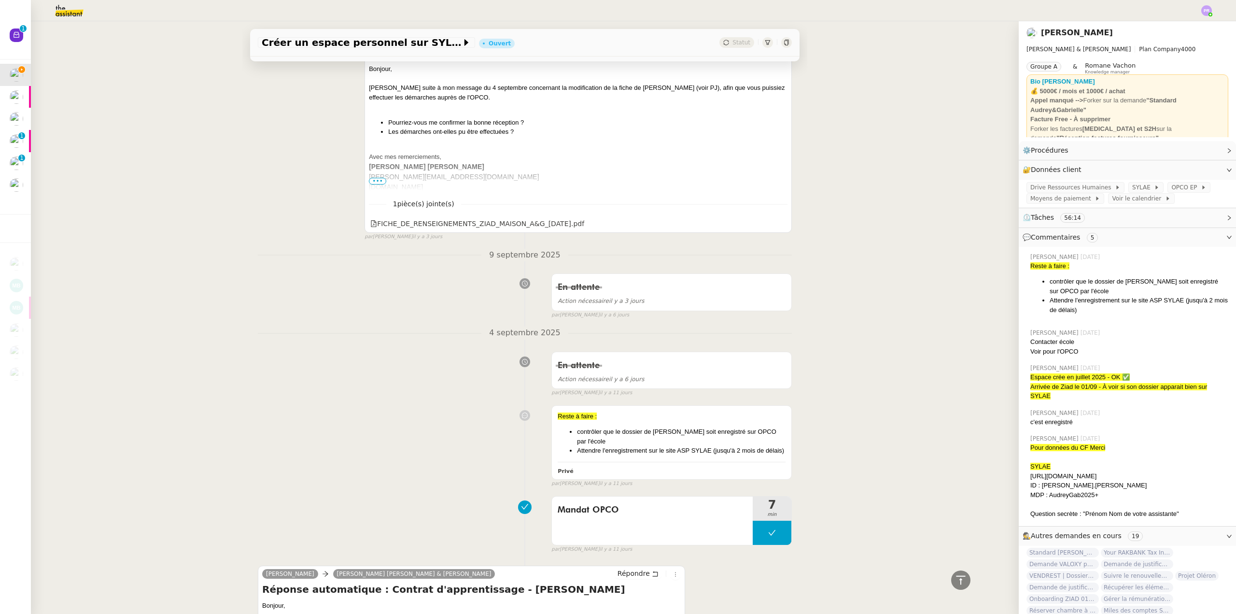
scroll to position [628, 0]
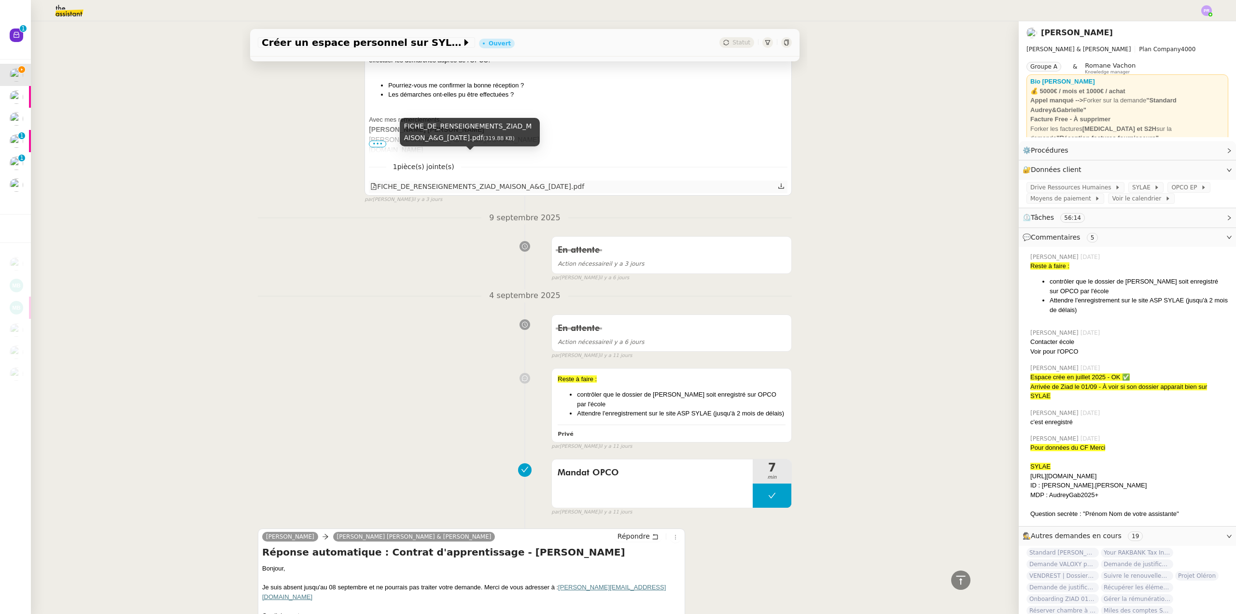
click at [448, 181] on div "FICHE_DE_RENSEIGNEMENTS_ZIAD_MAISON_A&G_[DATE].pdf" at bounding box center [477, 186] width 214 height 11
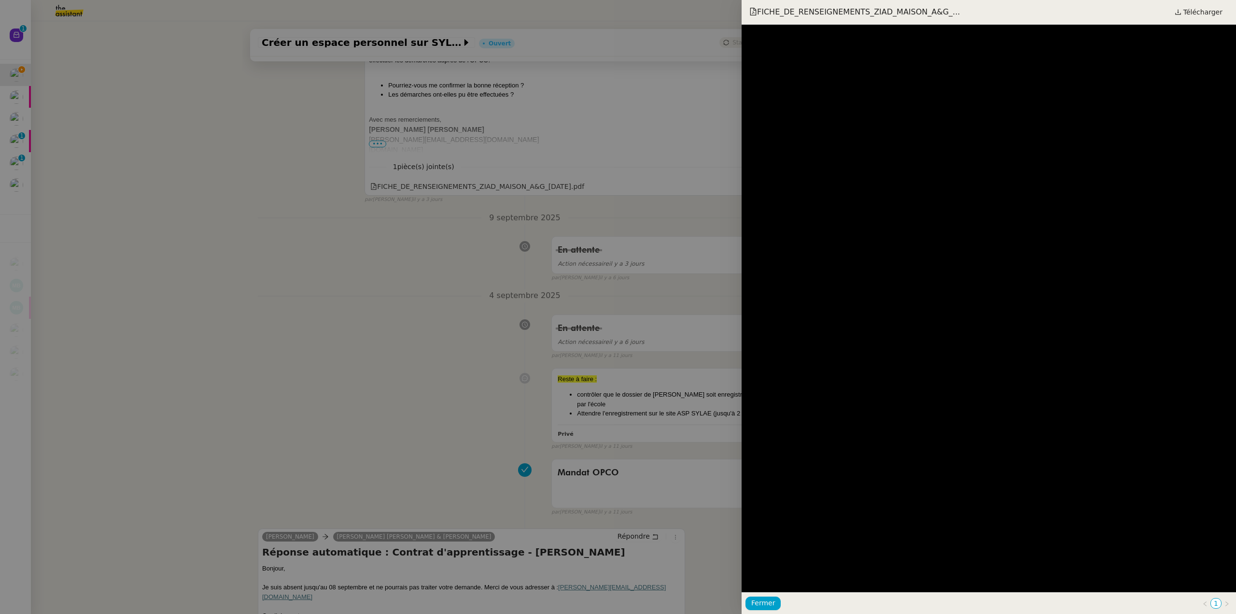
click at [389, 335] on div at bounding box center [618, 307] width 1236 height 614
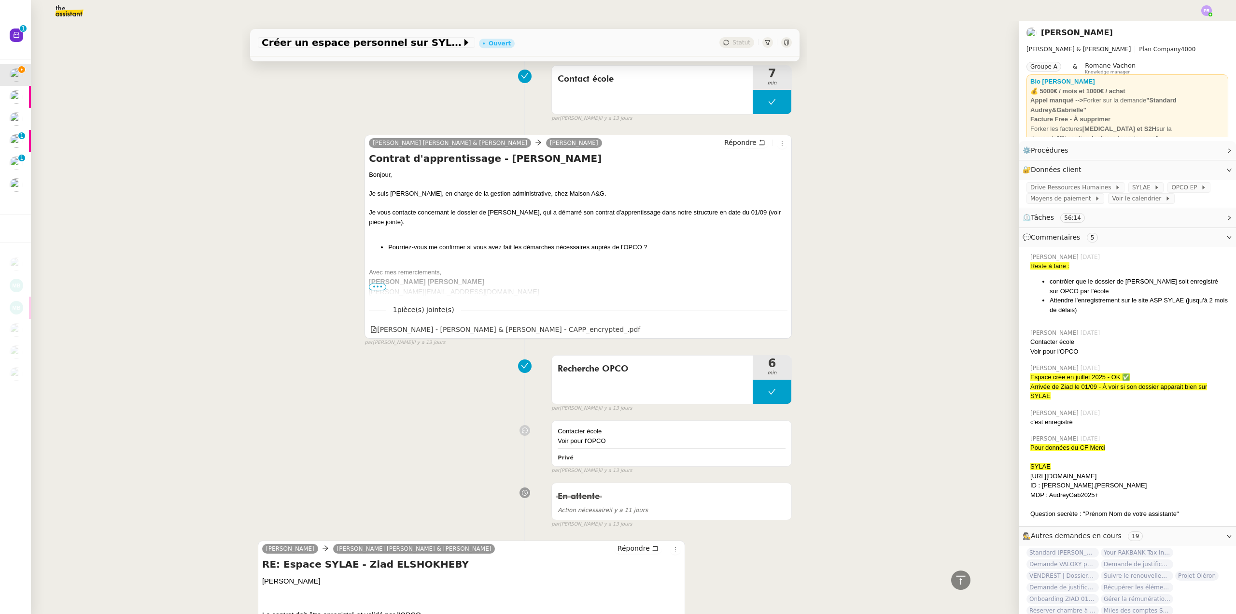
scroll to position [2076, 0]
click at [506, 323] on div "[PERSON_NAME] - [PERSON_NAME] & [PERSON_NAME] - CAPP_encrypted_.pdf" at bounding box center [505, 328] width 270 height 11
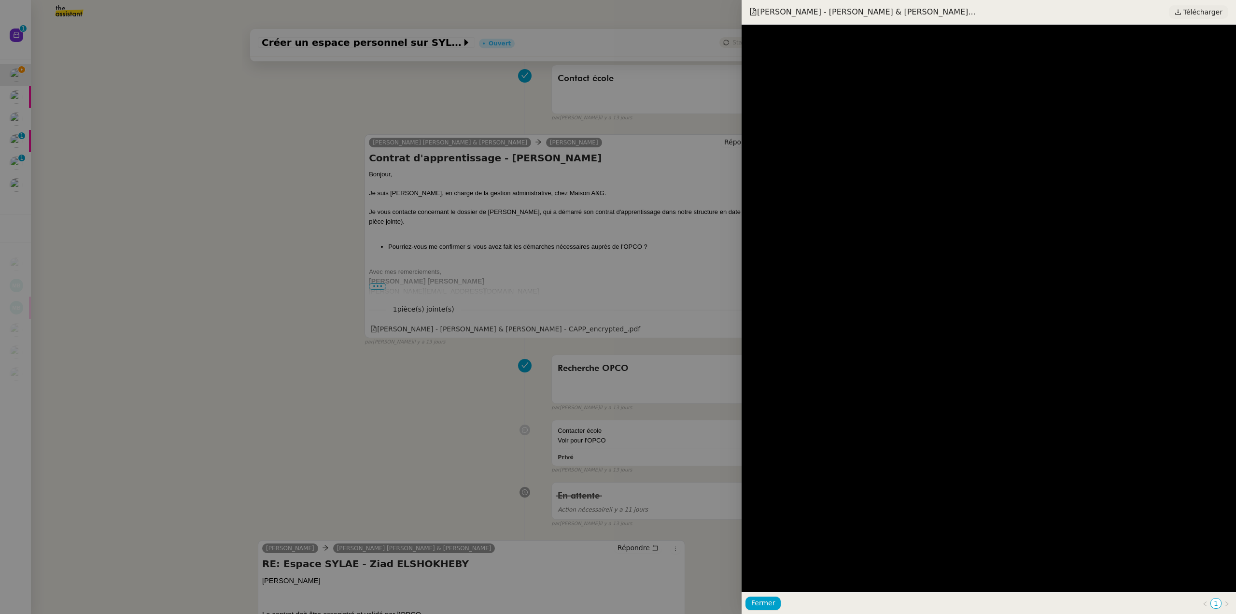
click at [1200, 15] on span "Télécharger" at bounding box center [1202, 12] width 39 height 13
click at [280, 104] on div at bounding box center [618, 307] width 1236 height 614
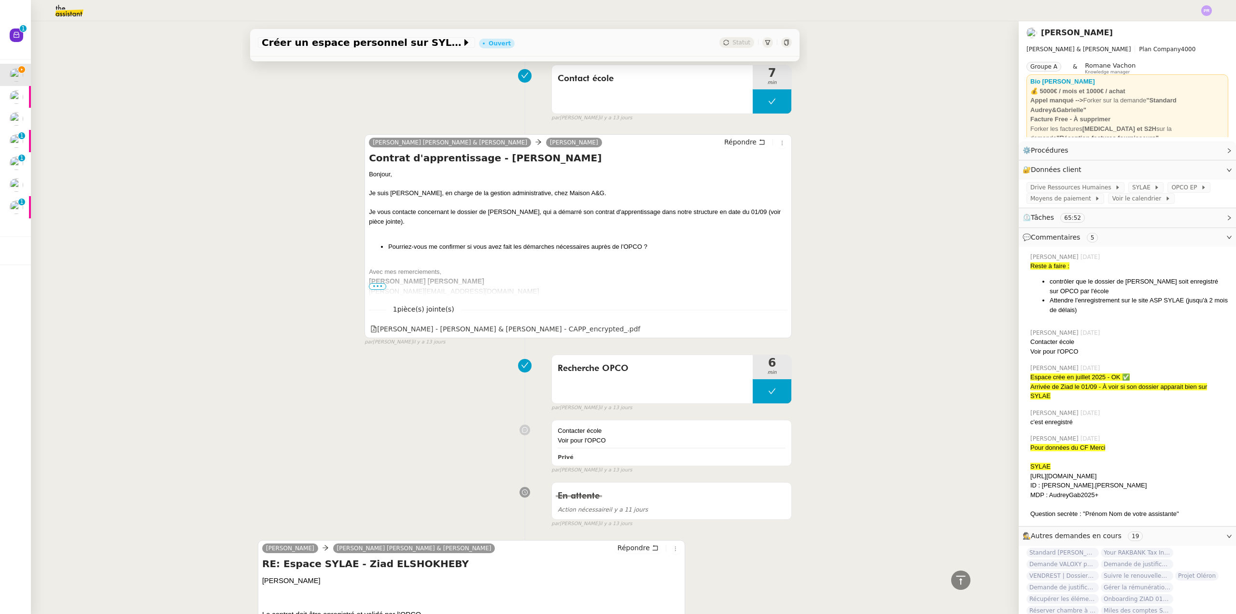
click at [208, 124] on div "Créer un espace personnel sur SYLAé Ouvert Statut Client [PERSON_NAME] Owner [P…" at bounding box center [525, 317] width 988 height 592
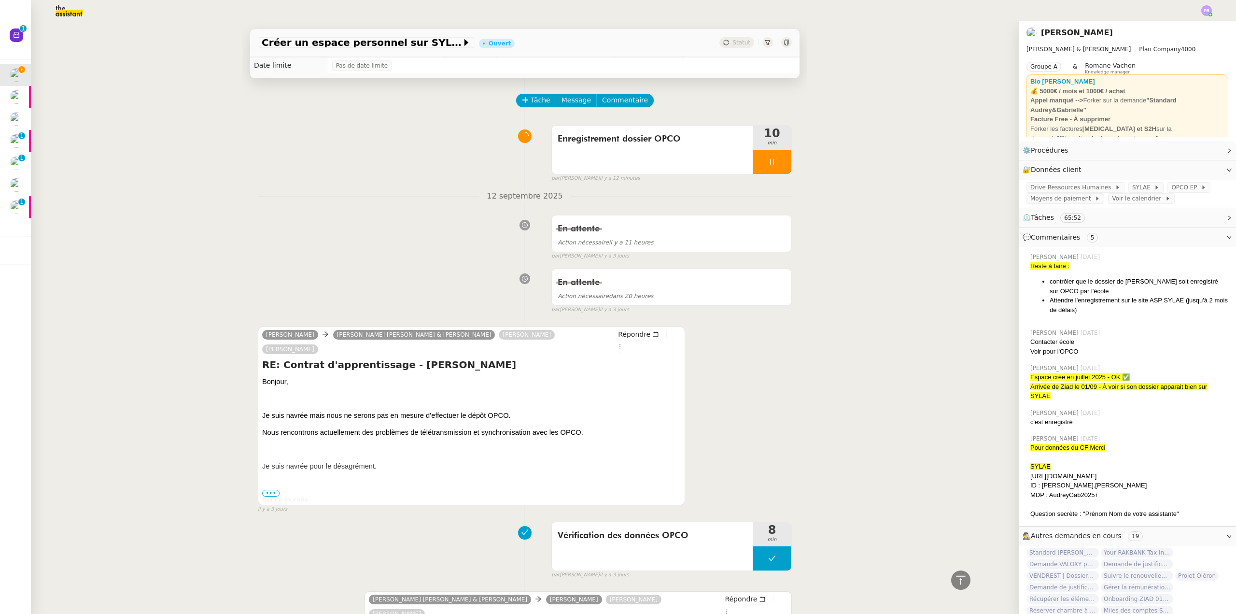
scroll to position [0, 0]
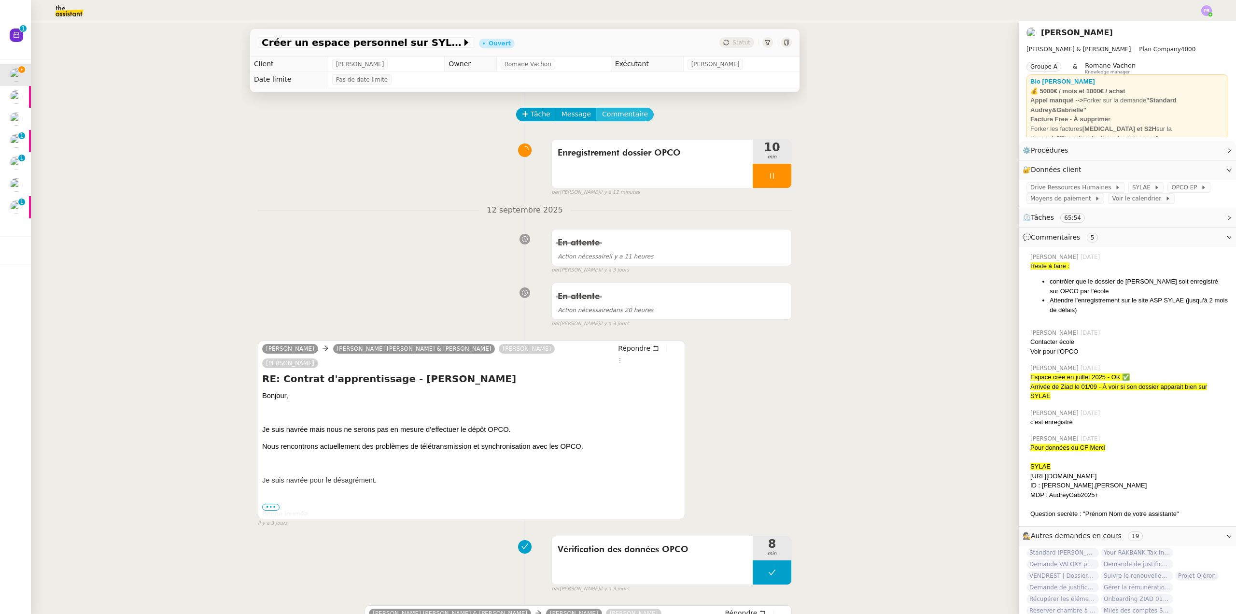
click at [623, 110] on span "Commentaire" at bounding box center [625, 114] width 46 height 11
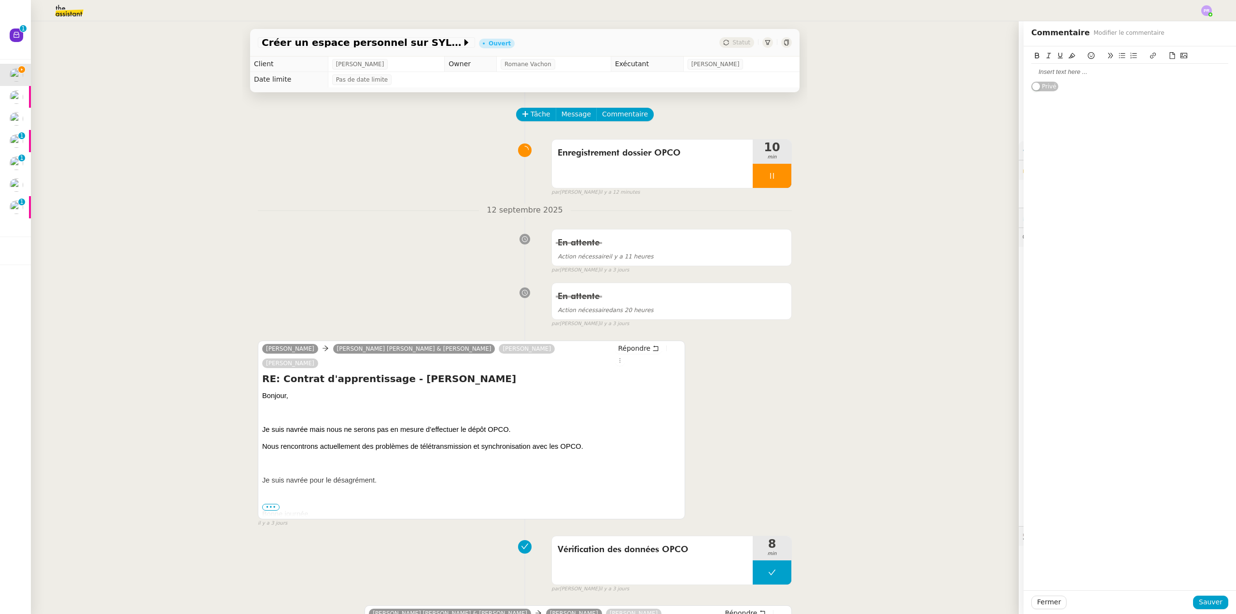
click at [1045, 67] on div at bounding box center [1129, 72] width 197 height 16
drag, startPoint x: 1102, startPoint y: 82, endPoint x: 1008, endPoint y: 83, distance: 93.7
click at [1008, 83] on app-ticket "Créer un espace personnel sur SYLAé Ouvert Statut Client [PERSON_NAME] Owner [P…" at bounding box center [633, 317] width 1205 height 592
drag, startPoint x: 1063, startPoint y: 54, endPoint x: 1093, endPoint y: 71, distance: 34.8
click at [1068, 54] on icon at bounding box center [1071, 55] width 7 height 7
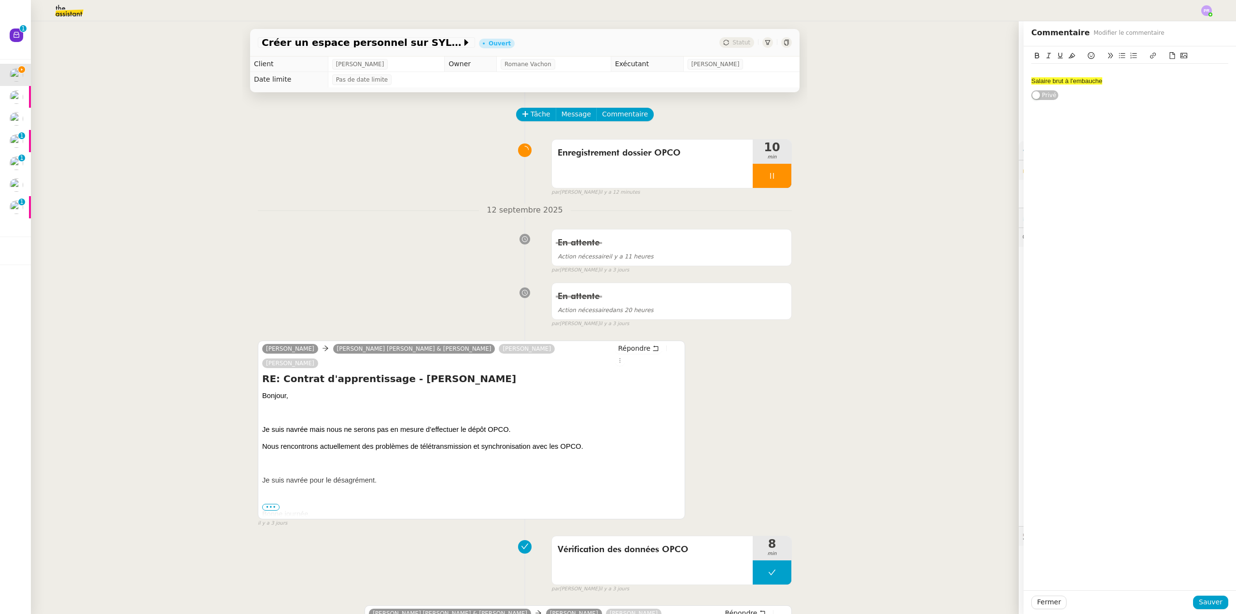
click at [1106, 80] on div "Salaire brut à l'embauche" at bounding box center [1129, 81] width 197 height 9
click at [1201, 593] on div "Fermer Sauver" at bounding box center [1129, 602] width 212 height 24
click at [1202, 598] on span "Sauver" at bounding box center [1211, 601] width 24 height 11
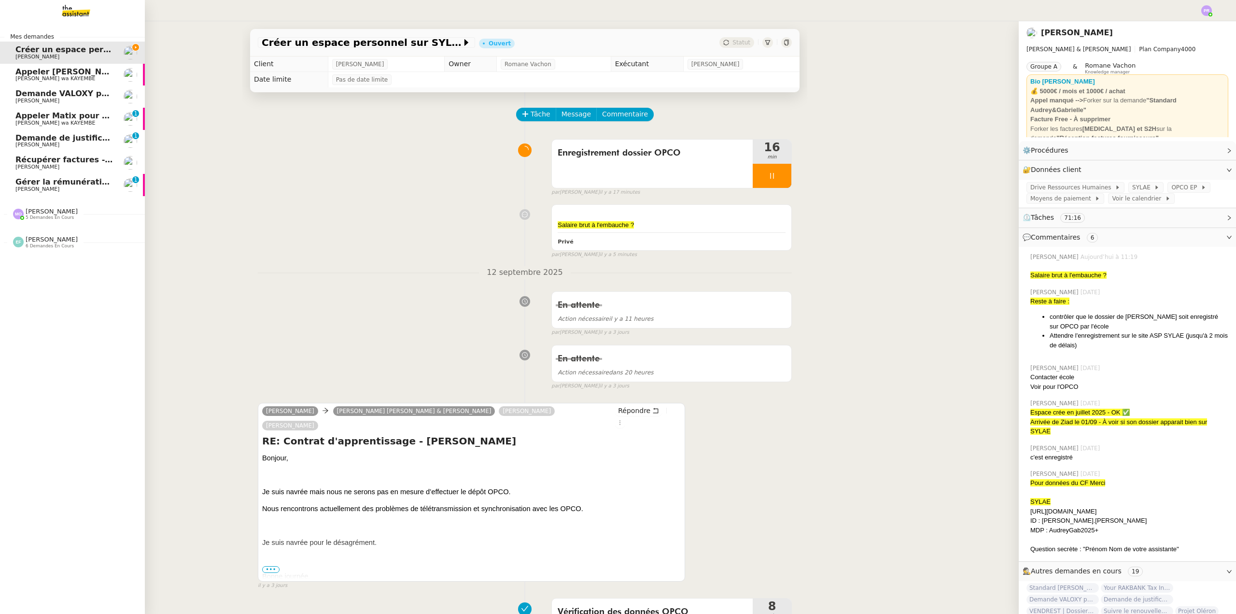
click at [49, 185] on span "Gérer la rémunération de fin de stage" at bounding box center [97, 181] width 165 height 9
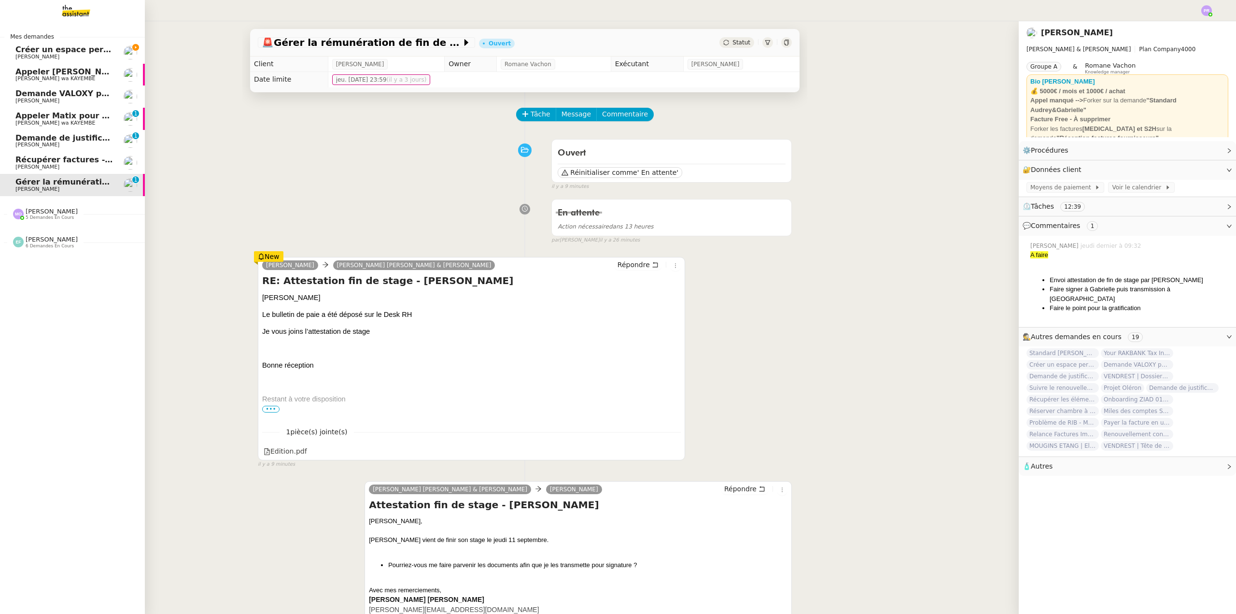
click at [62, 50] on span "Créer un espace personnel sur SYLAé" at bounding box center [96, 49] width 163 height 9
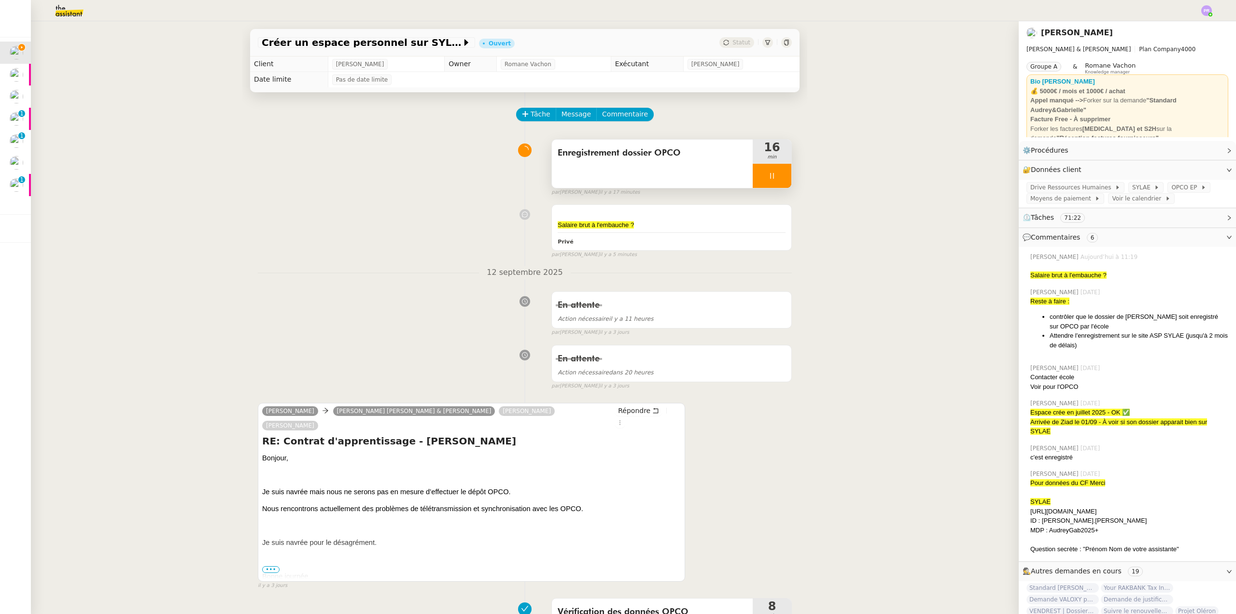
click at [773, 177] on div at bounding box center [772, 176] width 39 height 24
click at [778, 177] on icon at bounding box center [782, 176] width 8 height 8
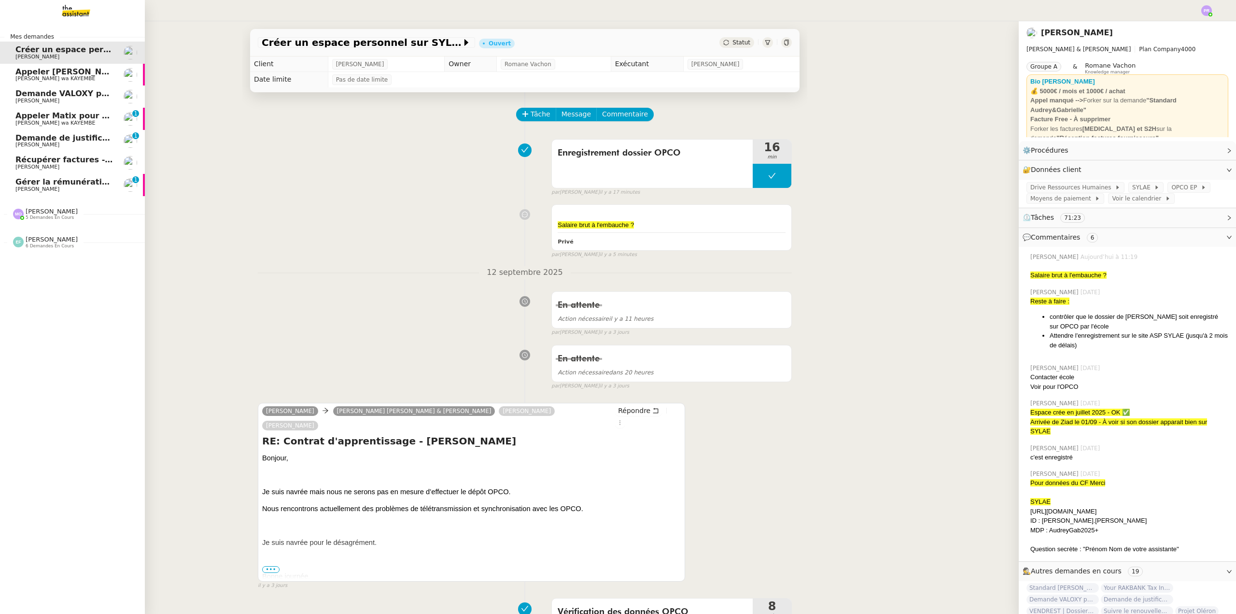
click at [95, 177] on link "Gérer la rémunération de fin de stage [PERSON_NAME] 0 1 2 3 4 5 6 7 8 9" at bounding box center [72, 185] width 145 height 22
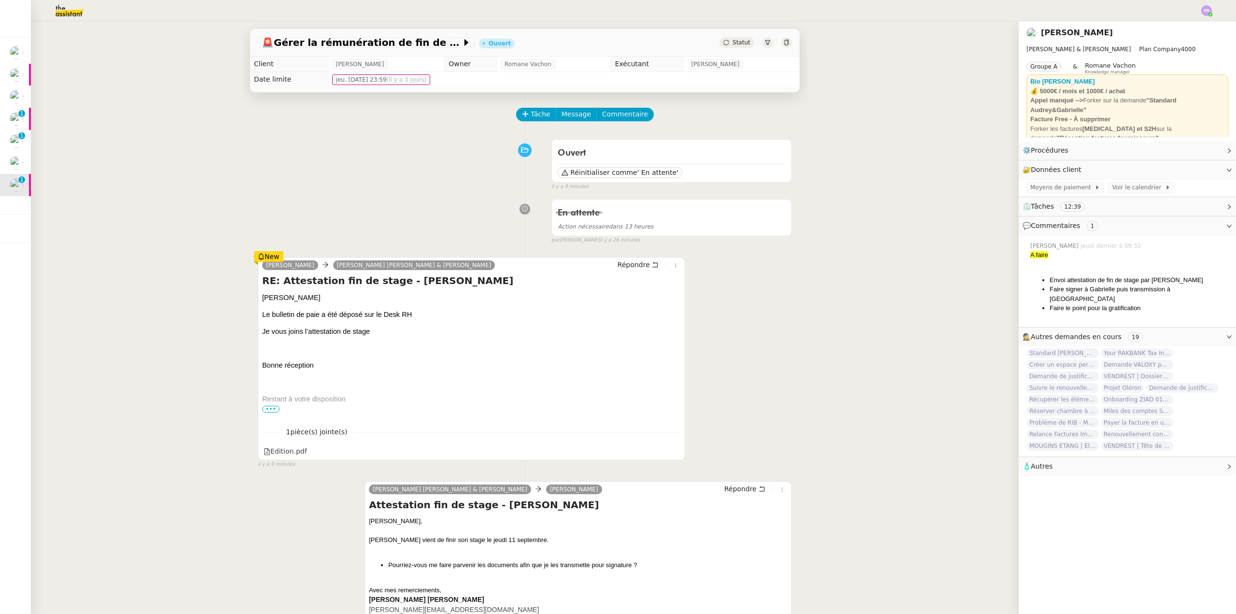
click at [281, 437] on span "1 pièce(s) jointe(s)" at bounding box center [317, 431] width 75 height 11
click at [283, 449] on div "Edition.pdf" at bounding box center [285, 451] width 43 height 11
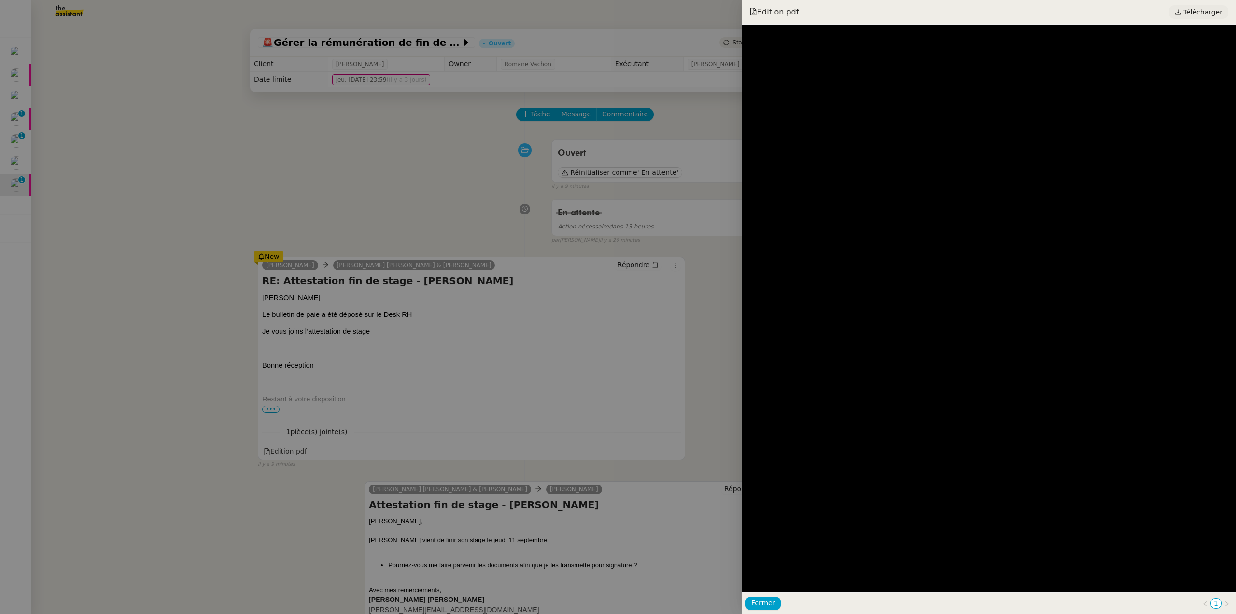
click at [1206, 14] on span "Télécharger" at bounding box center [1202, 12] width 39 height 13
click at [201, 145] on div at bounding box center [618, 307] width 1236 height 614
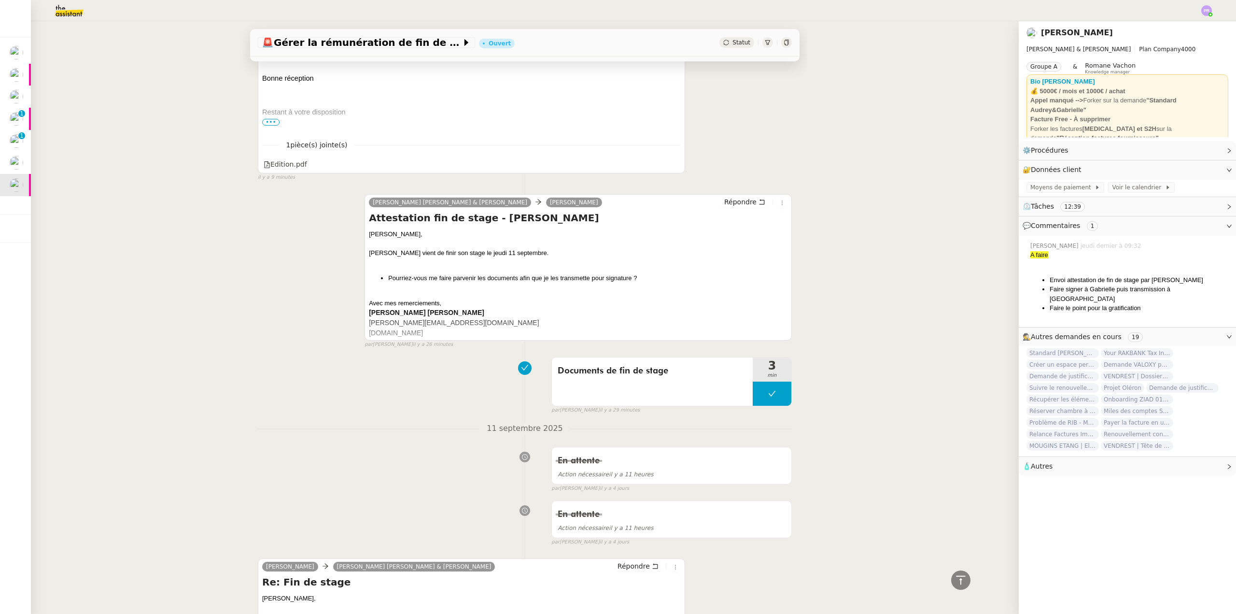
scroll to position [483, 0]
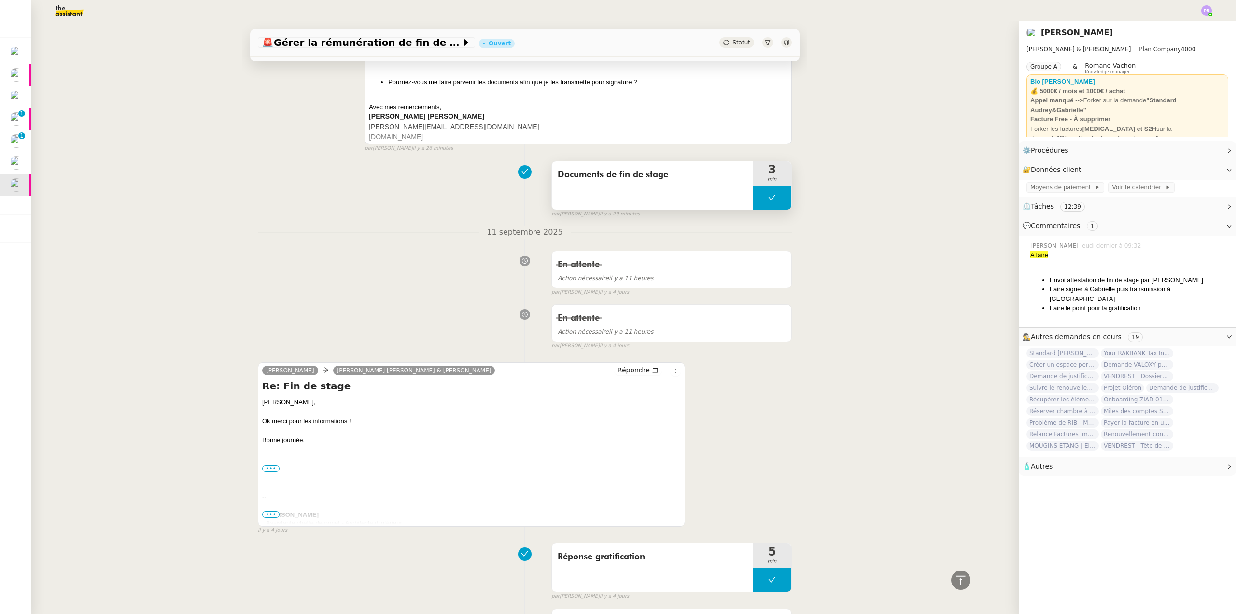
click at [753, 201] on button at bounding box center [772, 197] width 39 height 24
click at [758, 201] on icon at bounding box center [762, 198] width 8 height 8
click at [776, 201] on div at bounding box center [772, 197] width 39 height 24
click at [778, 201] on icon at bounding box center [782, 198] width 8 height 8
click at [753, 203] on button at bounding box center [772, 197] width 39 height 24
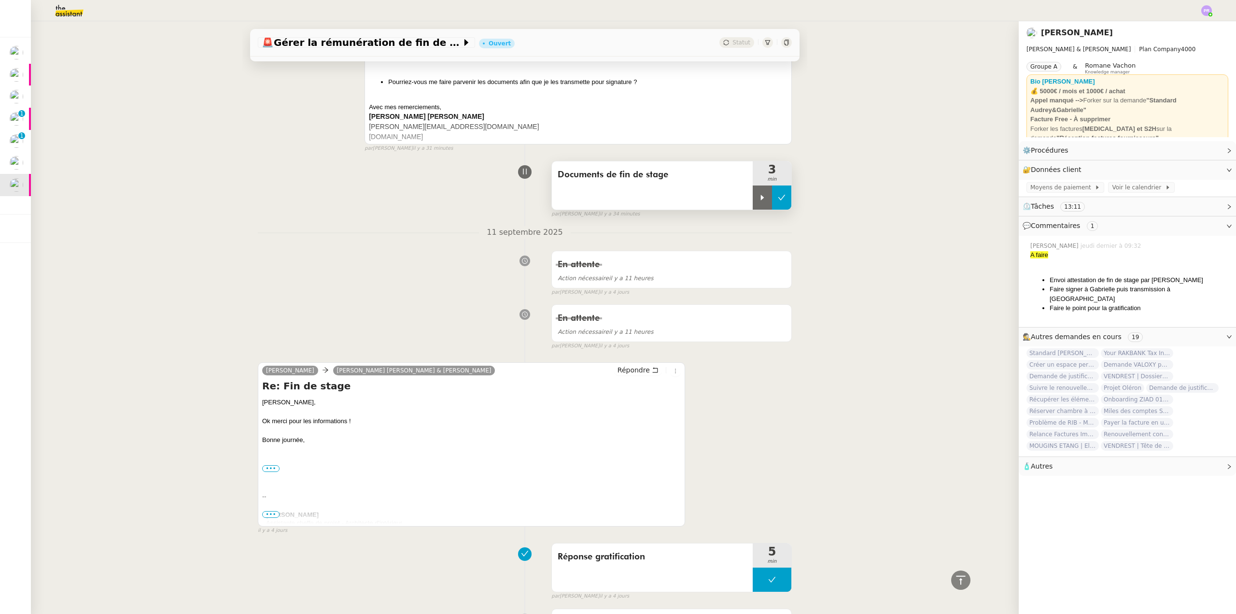
click at [753, 203] on div at bounding box center [762, 197] width 19 height 24
click at [223, 184] on div "🚨 Gérer la rémunération de fin de stage Ouvert Statut Client [PERSON_NAME] Owne…" at bounding box center [525, 317] width 988 height 592
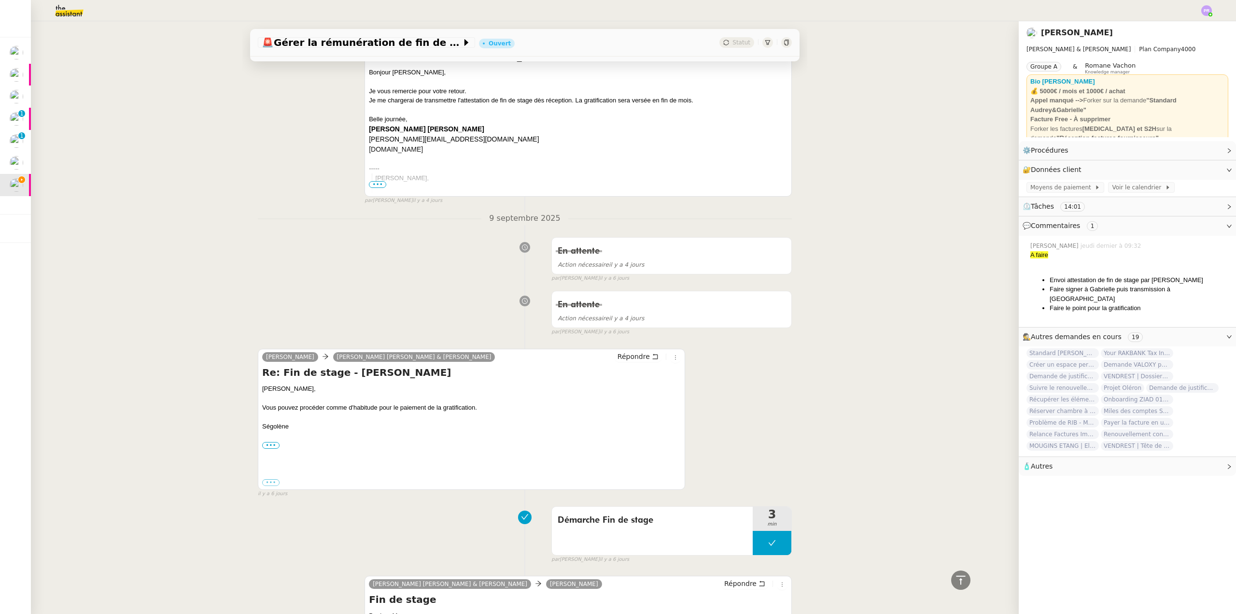
scroll to position [1448, 0]
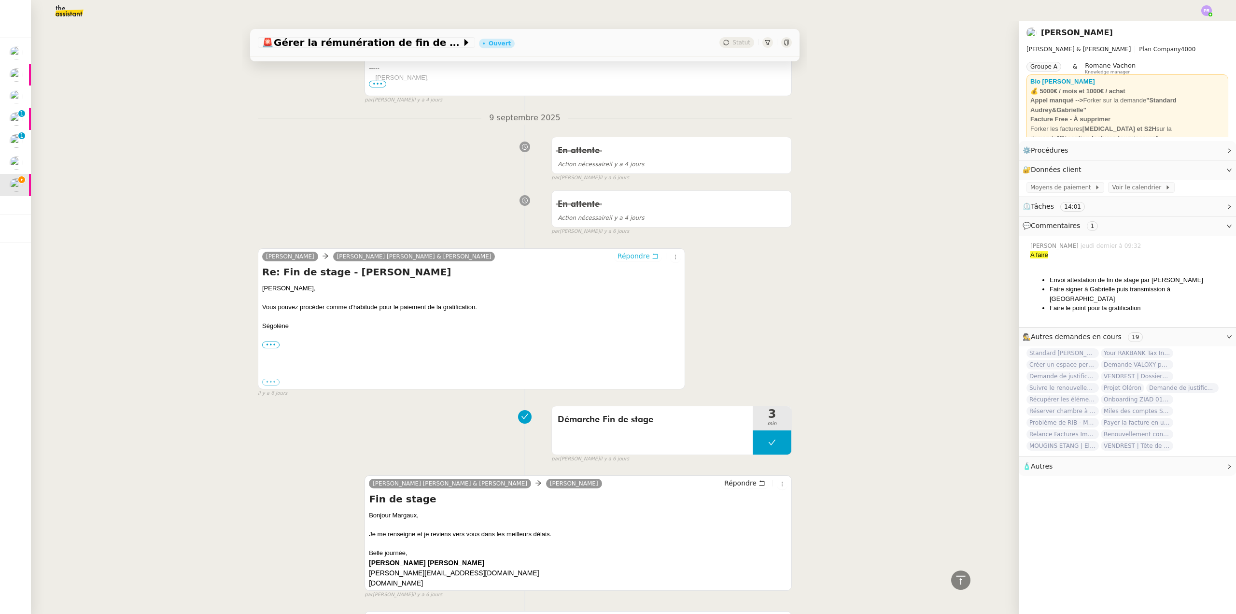
click at [630, 256] on span "Répondre" at bounding box center [633, 256] width 32 height 10
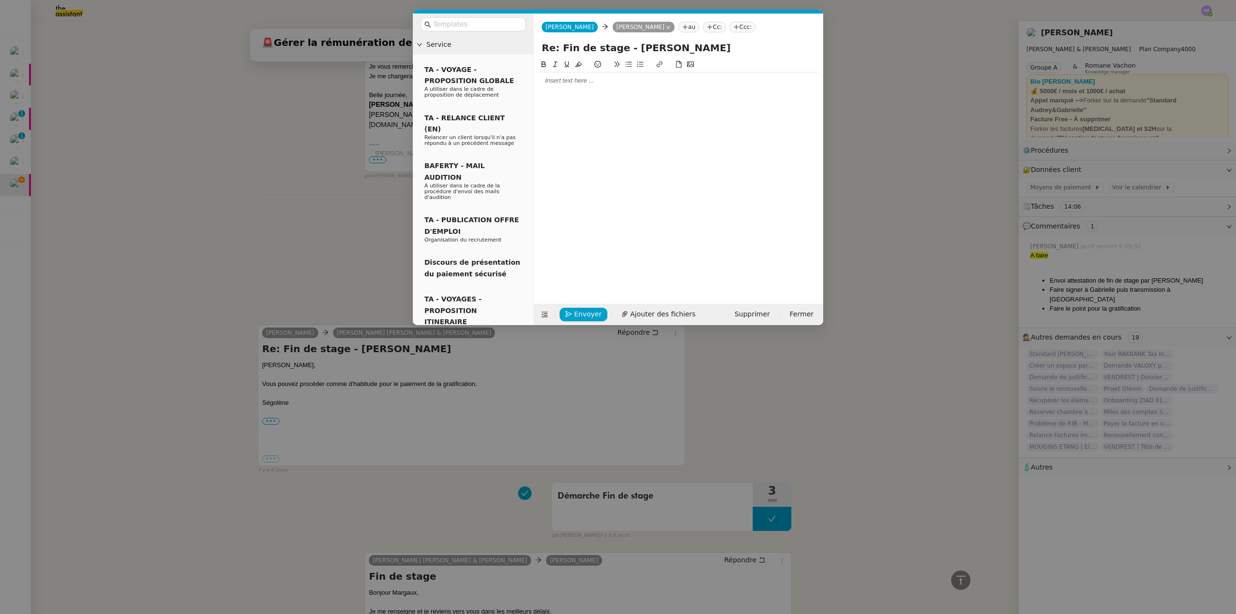
scroll to position [1524, 0]
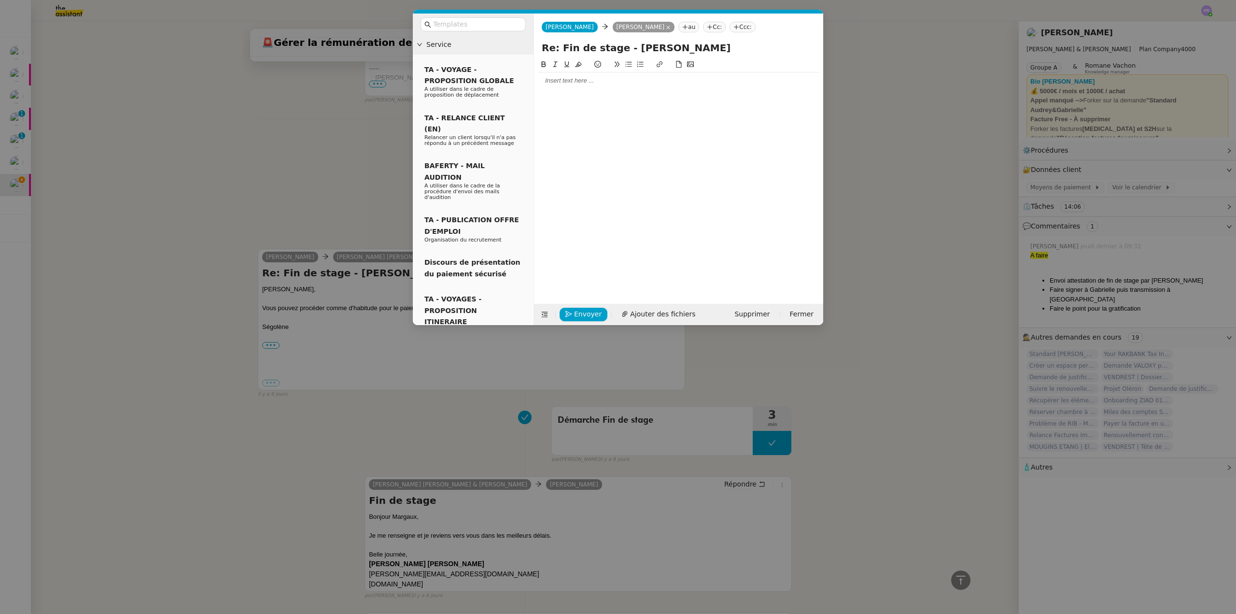
click at [556, 78] on div at bounding box center [678, 80] width 281 height 9
click at [542, 123] on div "dès son retour, je classerais le document dans le drive Ressources humaines." at bounding box center [678, 125] width 281 height 9
click at [568, 105] on div "Je la translets à [PERSON_NAME] pour signature électronqiue." at bounding box center [678, 107] width 281 height 9
click at [0, 0] on lt-span "trans m ets" at bounding box center [0, 0] width 0 height 0
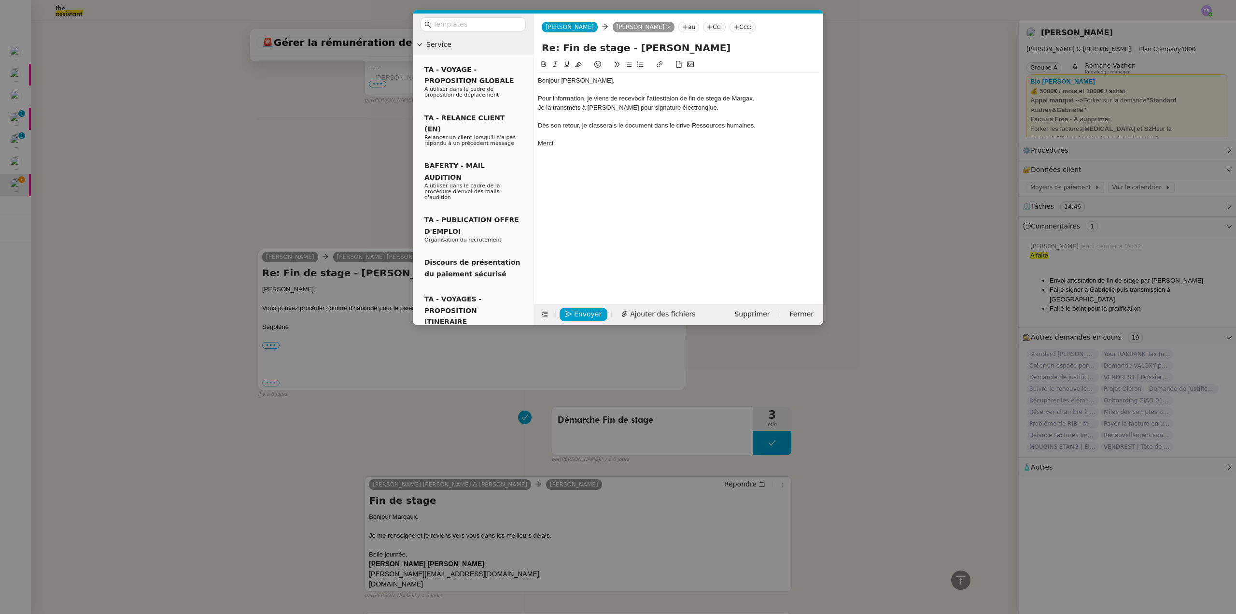
click at [664, 109] on div "Je la transmets à [PERSON_NAME] pour signature électronqiue." at bounding box center [678, 107] width 281 height 9
click at [0, 0] on lt-span "électron iq ue" at bounding box center [0, 0] width 0 height 0
click at [631, 98] on div "Pour information, je viens de recevboir l'attesttaion de fin de stega de Margax." at bounding box center [678, 98] width 281 height 9
click at [0, 0] on lt-strong "vo" at bounding box center [0, 0] width 0 height 0
click at [665, 98] on div "Pour information, je viens de recevoir l'attesttaion de fin de stega de Margax." at bounding box center [678, 98] width 281 height 9
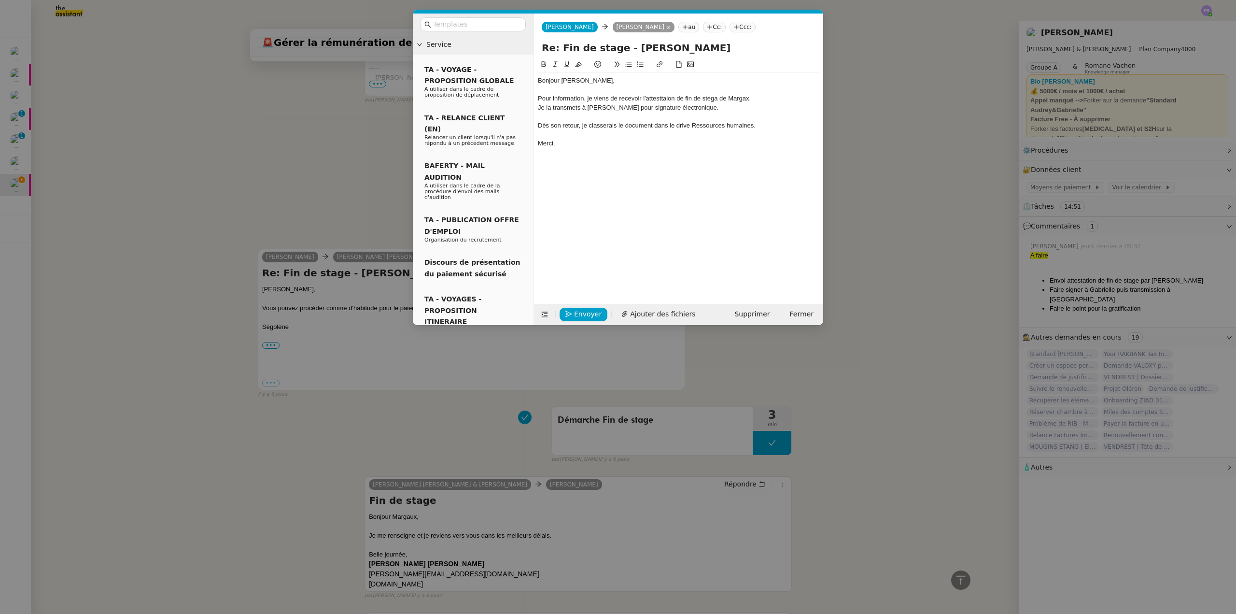
click at [0, 0] on lt-strong "at" at bounding box center [0, 0] width 0 height 0
click at [710, 99] on div "Pour information, je viens de recevoir l'attestation de fin de stega de Margax." at bounding box center [678, 98] width 281 height 9
drag, startPoint x: 694, startPoint y: 138, endPoint x: 712, endPoint y: 112, distance: 31.6
click at [694, 136] on div at bounding box center [678, 134] width 281 height 9
drag, startPoint x: 719, startPoint y: 102, endPoint x: 708, endPoint y: 100, distance: 11.3
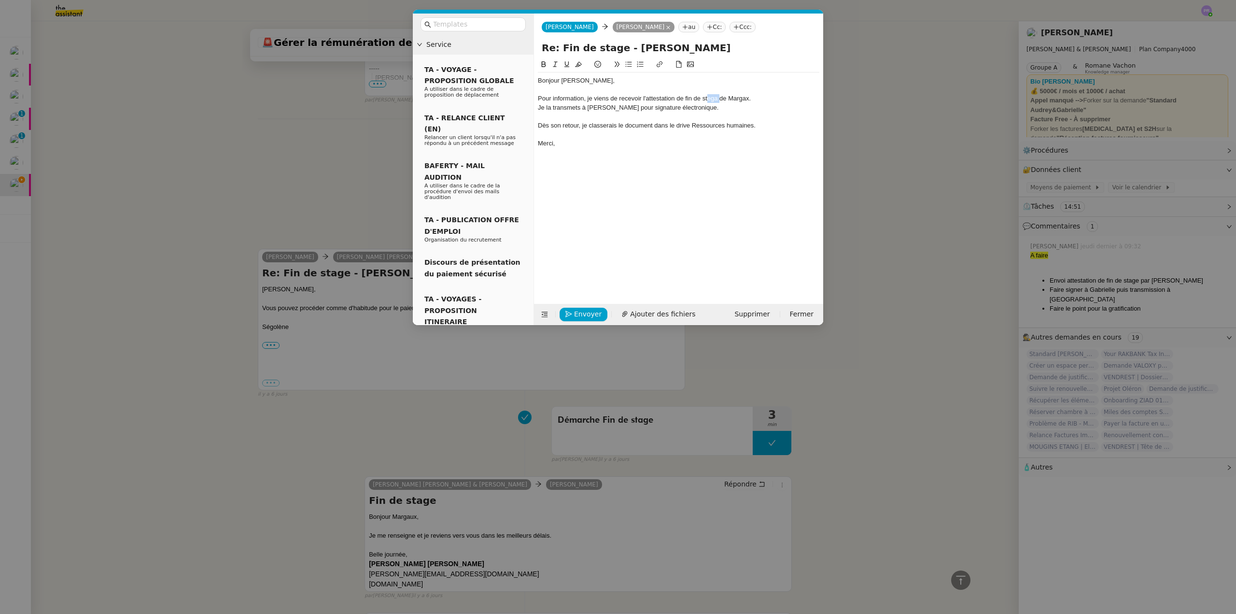
click at [708, 100] on div "Pour information, je viens de recevoir l'attestation de fin de stega de Margax." at bounding box center [678, 98] width 281 height 9
click at [743, 99] on div "Pour information, je viens de recevoir l'attestation de fin de stage de Margax." at bounding box center [678, 98] width 281 height 9
click at [743, 98] on div "Pour information, je viens de recevoir l'attestation de fin de stage de Margax." at bounding box center [678, 98] width 281 height 9
click at [601, 79] on div "Bonjour [PERSON_NAME]," at bounding box center [678, 80] width 281 height 9
click at [756, 97] on div "Pour information, je viens de recevoir l'attestation de fin de stage de Margaux." at bounding box center [678, 98] width 281 height 9
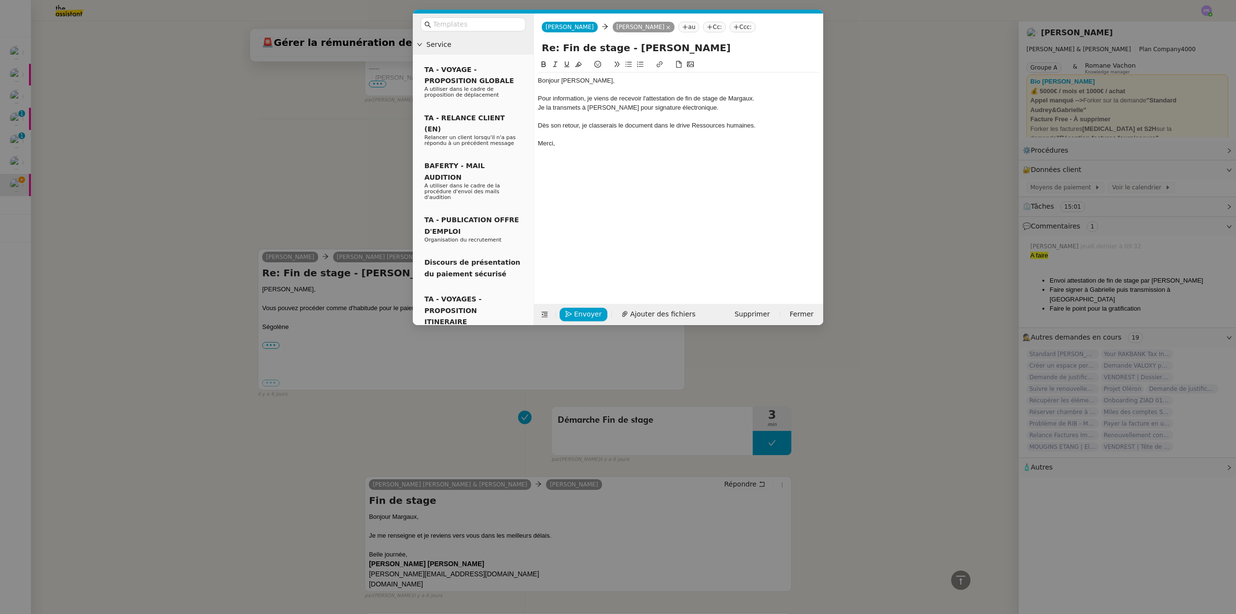
click at [583, 108] on div "Je la transmets à [PERSON_NAME] pour signature électronique." at bounding box center [678, 107] width 281 height 9
click at [592, 133] on div at bounding box center [678, 134] width 281 height 9
click at [618, 126] on div "Dès son retour, je classerais le document dans le drive Ressources humaines." at bounding box center [678, 125] width 281 height 9
click at [676, 126] on div "Dès son retour, je classerais ensuite le document dans le drive Ressources huma…" at bounding box center [678, 125] width 281 height 9
drag, startPoint x: 583, startPoint y: 125, endPoint x: 544, endPoint y: 127, distance: 39.2
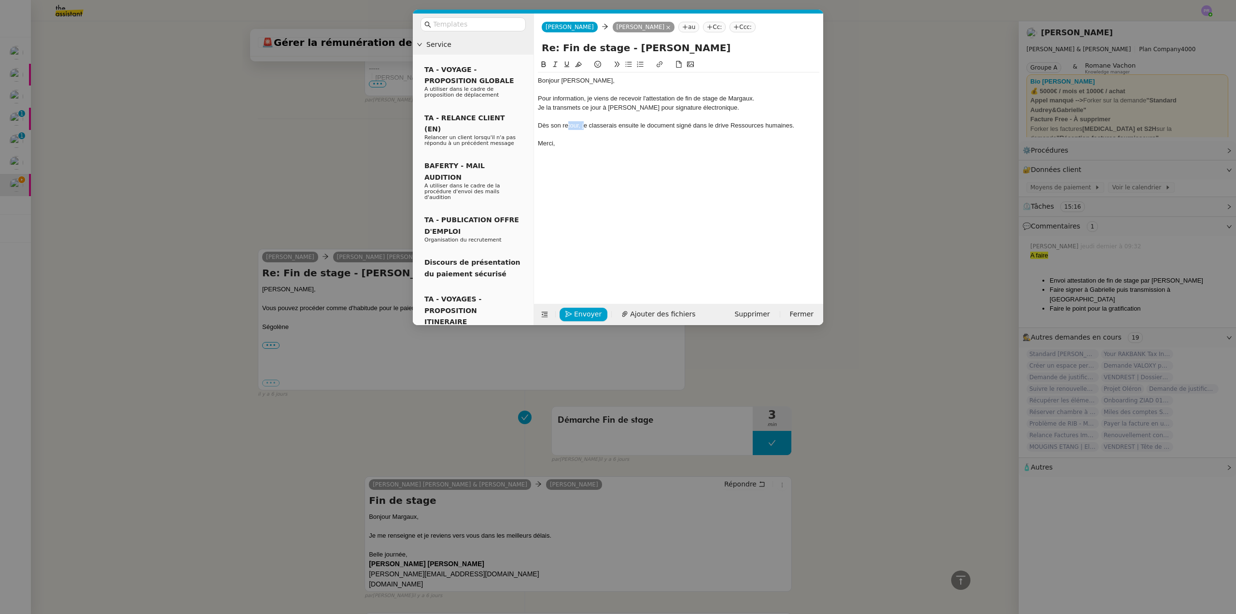
click at [560, 126] on div "Dès son retour, je classerais ensuite le document signé dans le drive Ressource…" at bounding box center [678, 125] width 281 height 9
drag, startPoint x: 544, startPoint y: 127, endPoint x: 526, endPoint y: 129, distance: 17.9
click at [526, 129] on nz-layout "Service TA - VOYAGE - PROPOSITION GLOBALE A utiliser dans le cadre de propositi…" at bounding box center [618, 169] width 410 height 311
drag, startPoint x: 586, startPoint y: 126, endPoint x: 527, endPoint y: 126, distance: 58.9
click at [527, 126] on nz-layout "Service TA - VOYAGE - PROPOSITION GLOBALE A utiliser dans le cadre de propositi…" at bounding box center [618, 169] width 410 height 311
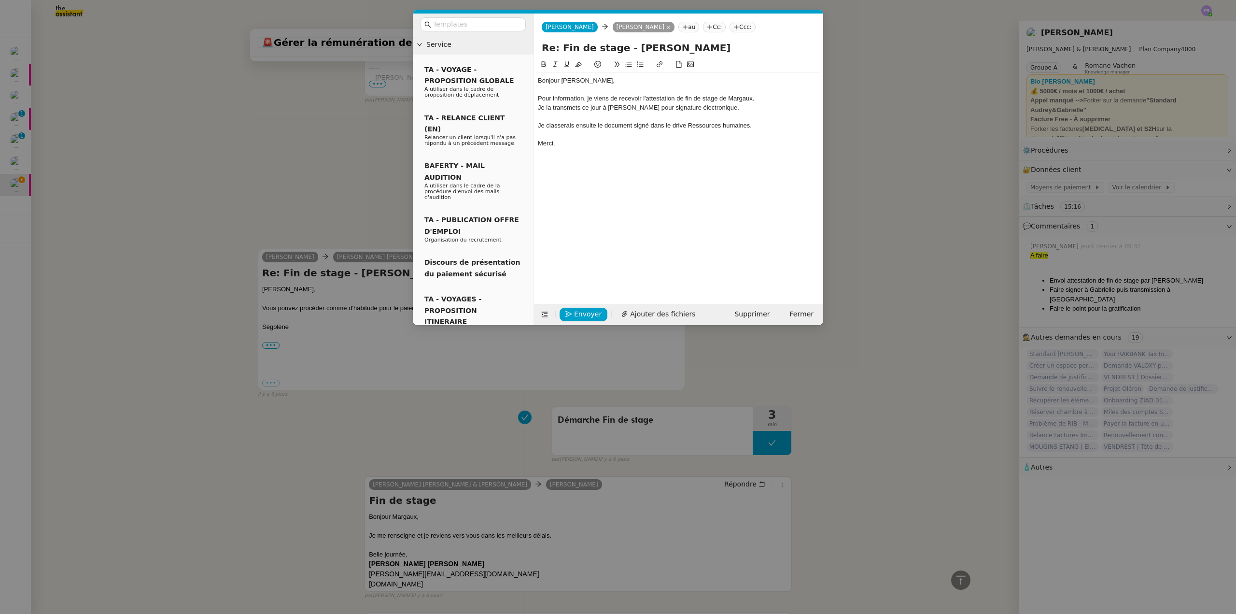
click at [586, 143] on div "Merci," at bounding box center [678, 143] width 281 height 9
click at [562, 123] on div "Je classerais ensuite le document signé dans le drive Ressources humaines." at bounding box center [678, 125] width 281 height 9
click at [0, 0] on lt-em "classerai" at bounding box center [0, 0] width 0 height 0
click at [584, 135] on div at bounding box center [678, 134] width 281 height 9
drag, startPoint x: 675, startPoint y: 126, endPoint x: 521, endPoint y: 126, distance: 154.0
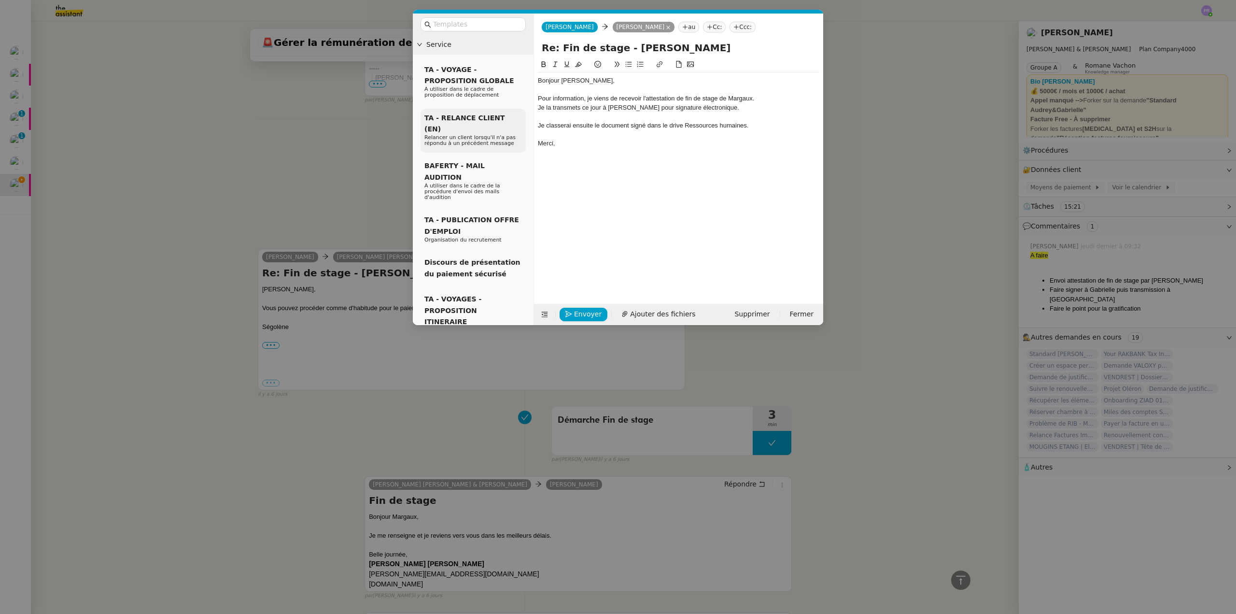
click at [521, 126] on nz-layout "Service TA - VOYAGE - PROPOSITION GLOBALE A utiliser dans le cadre de propositi…" at bounding box center [618, 169] width 410 height 311
click at [555, 59] on button at bounding box center [555, 64] width 12 height 11
click at [594, 135] on div at bounding box center [678, 134] width 281 height 9
click at [723, 126] on em "Je classerai ensuite le document signé dans le drive Ressources humaines." at bounding box center [643, 125] width 210 height 7
click at [746, 125] on em "Je classerai ensuite le document signé dans le drive Ressources Humaines." at bounding box center [644, 125] width 212 height 7
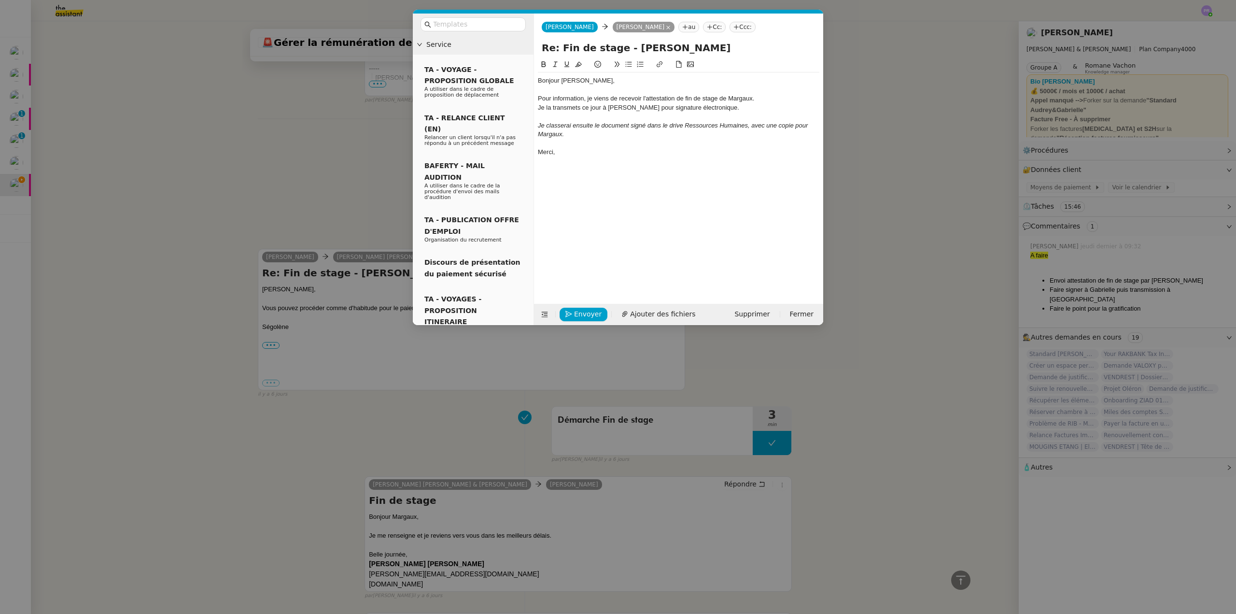
click at [668, 150] on div "Merci," at bounding box center [678, 152] width 281 height 9
click at [578, 313] on span "Envoyer" at bounding box center [588, 313] width 28 height 11
click at [578, 306] on span "Confirmer l'envoi" at bounding box center [603, 300] width 58 height 11
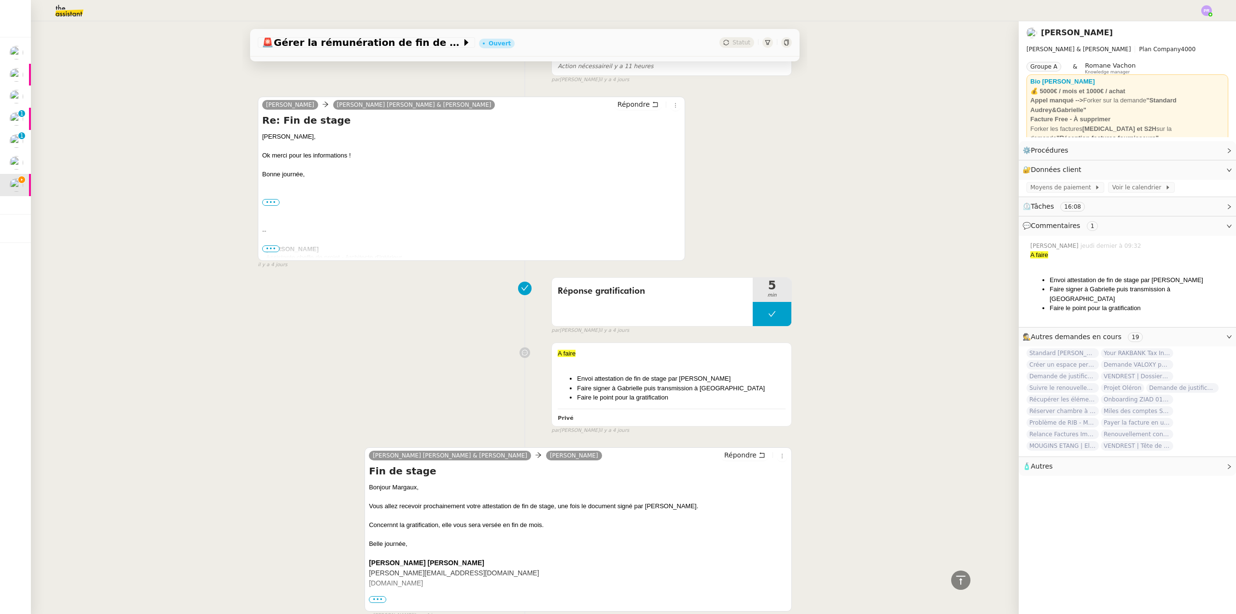
scroll to position [966, 0]
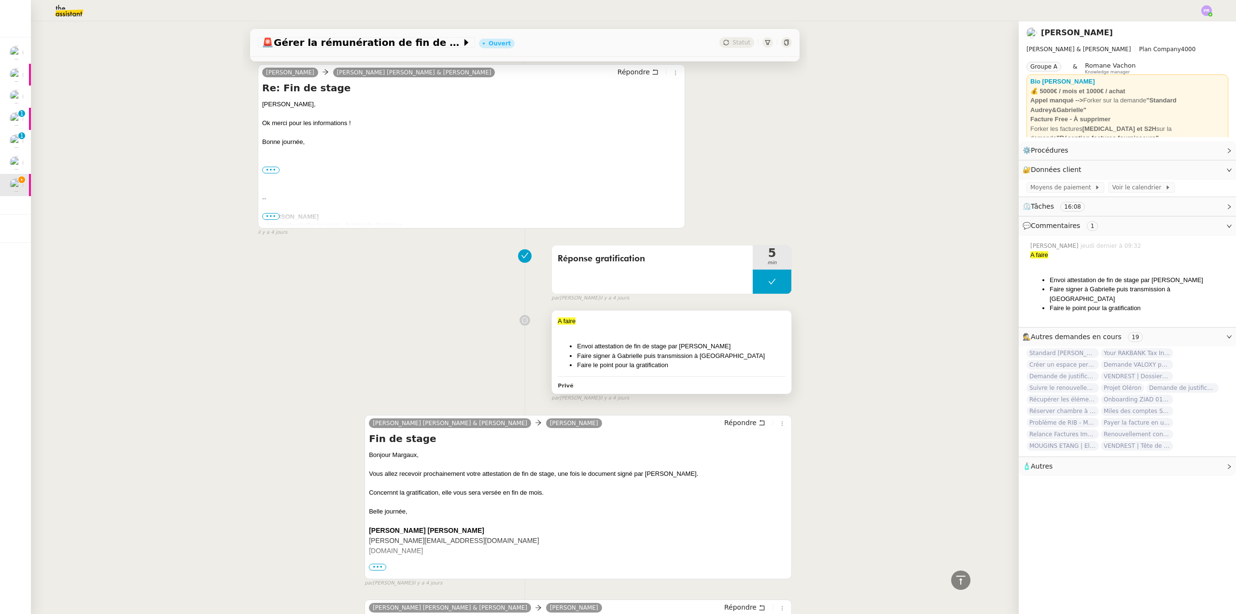
click at [656, 333] on div at bounding box center [672, 331] width 228 height 10
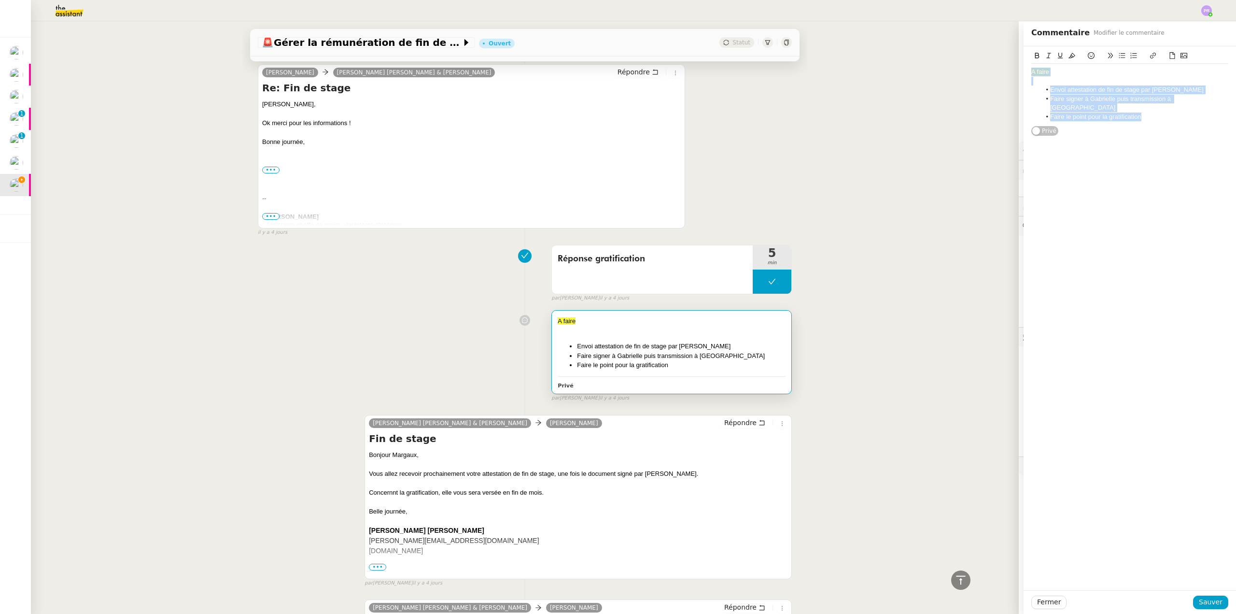
drag, startPoint x: 1143, startPoint y: 112, endPoint x: 993, endPoint y: 65, distance: 156.8
click at [993, 65] on app-ticket "🚨 Gérer la rémunération de fin de stage Ouvert Statut Client [PERSON_NAME] Owne…" at bounding box center [633, 317] width 1205 height 592
click at [1207, 608] on button "Sauver" at bounding box center [1210, 602] width 35 height 14
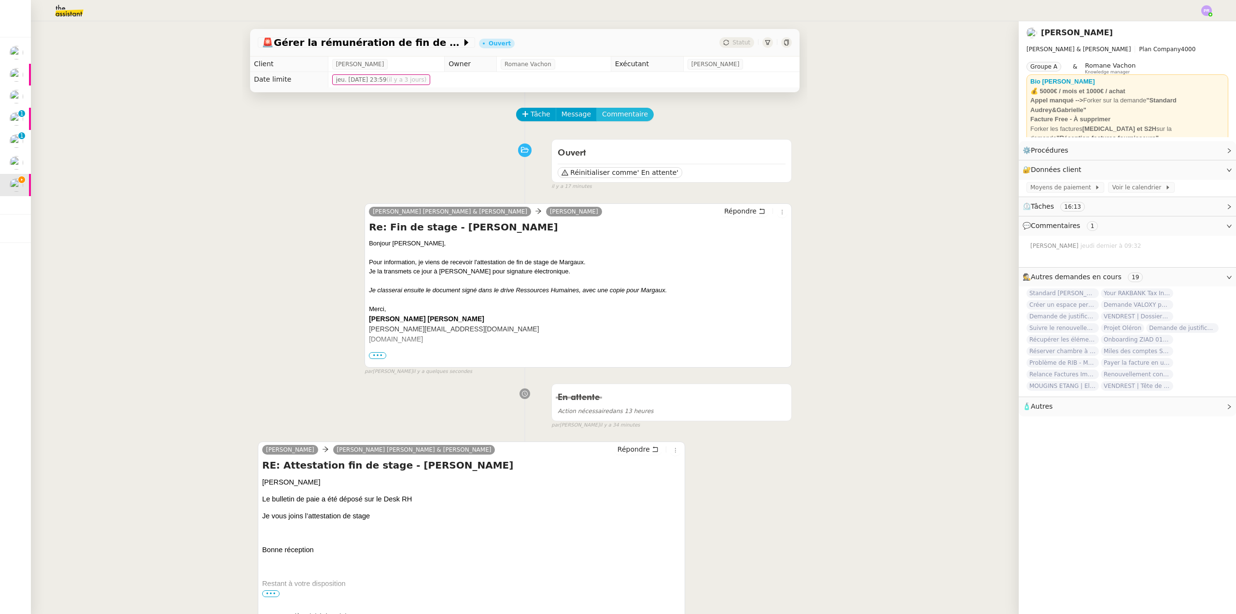
click at [621, 118] on span "Commentaire" at bounding box center [625, 114] width 46 height 11
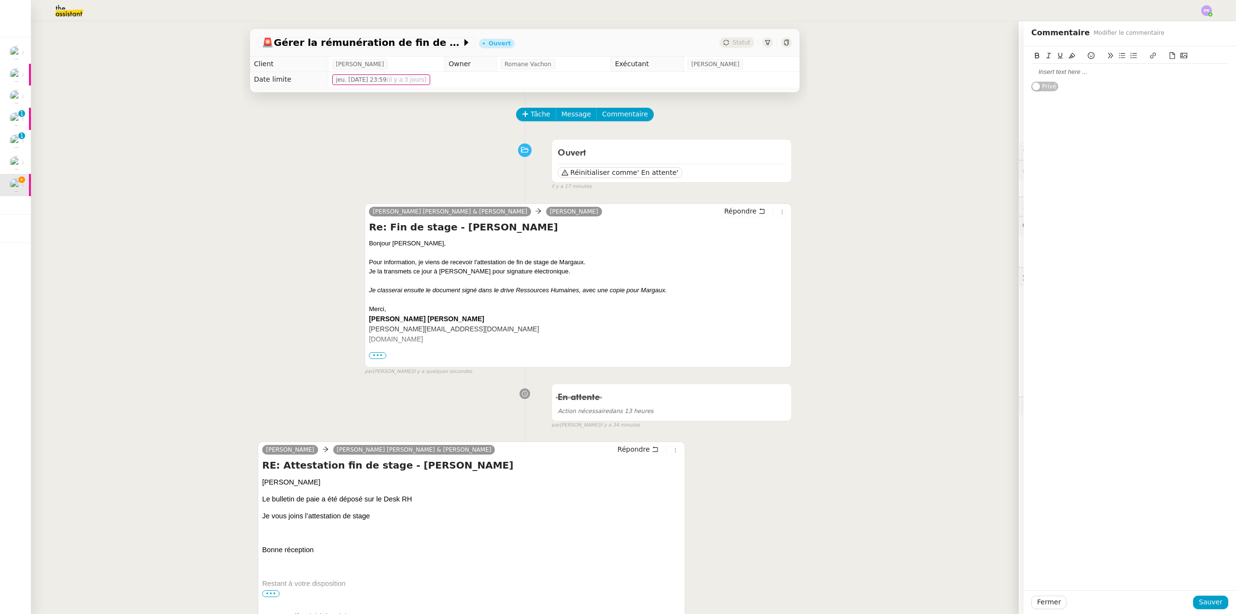
click at [1044, 72] on div at bounding box center [1129, 72] width 197 height 9
drag, startPoint x: 1037, startPoint y: 71, endPoint x: 1008, endPoint y: 72, distance: 29.0
click at [1008, 72] on app-ticket "🚨 Gérer la rémunération de fin de stage Ouvert Statut Client [PERSON_NAME] Owne…" at bounding box center [633, 317] width 1205 height 592
drag, startPoint x: 1135, startPoint y: 111, endPoint x: 1040, endPoint y: 90, distance: 96.9
click at [1040, 90] on ul "Envoi attestation de fin de stage par [PERSON_NAME] signer à [PERSON_NAME] puis…" at bounding box center [1129, 103] width 197 height 36
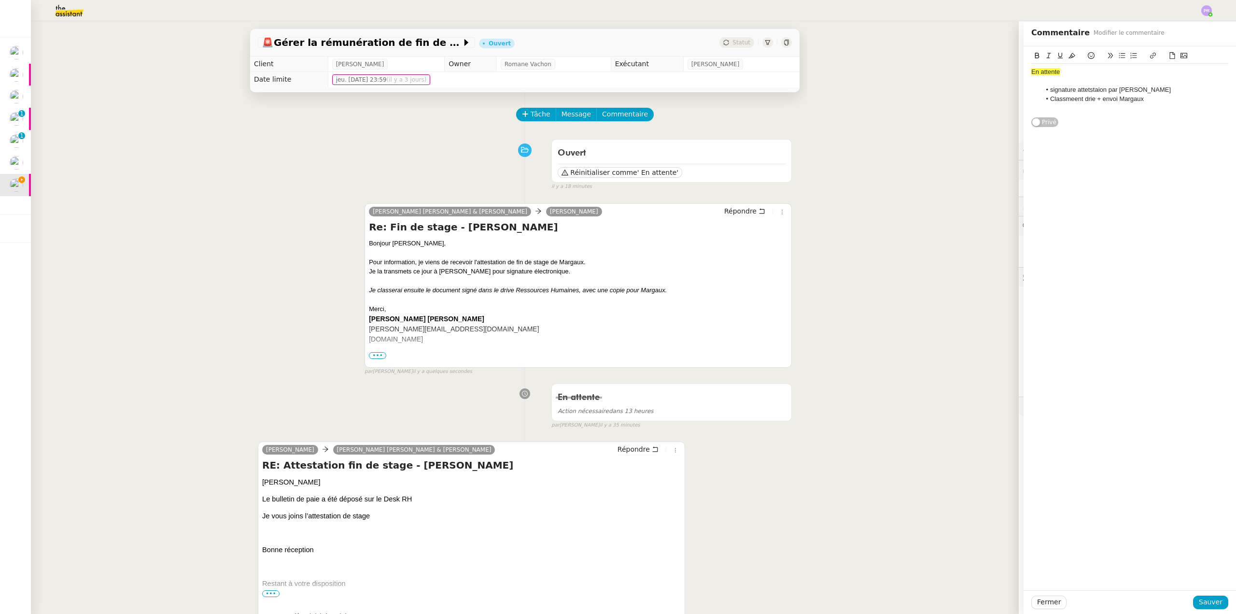
click at [1088, 90] on li "signature attetstaion par [PERSON_NAME]" at bounding box center [1135, 89] width 188 height 9
click at [0, 0] on lt-span "atte station" at bounding box center [0, 0] width 0 height 0
click at [1045, 91] on li "signature attestation par [PERSON_NAME]" at bounding box center [1135, 89] width 188 height 9
click at [1061, 102] on li "Classmeent drie + envoi Margaux" at bounding box center [1135, 99] width 188 height 9
click at [0, 0] on lt-strong "em" at bounding box center [0, 0] width 0 height 0
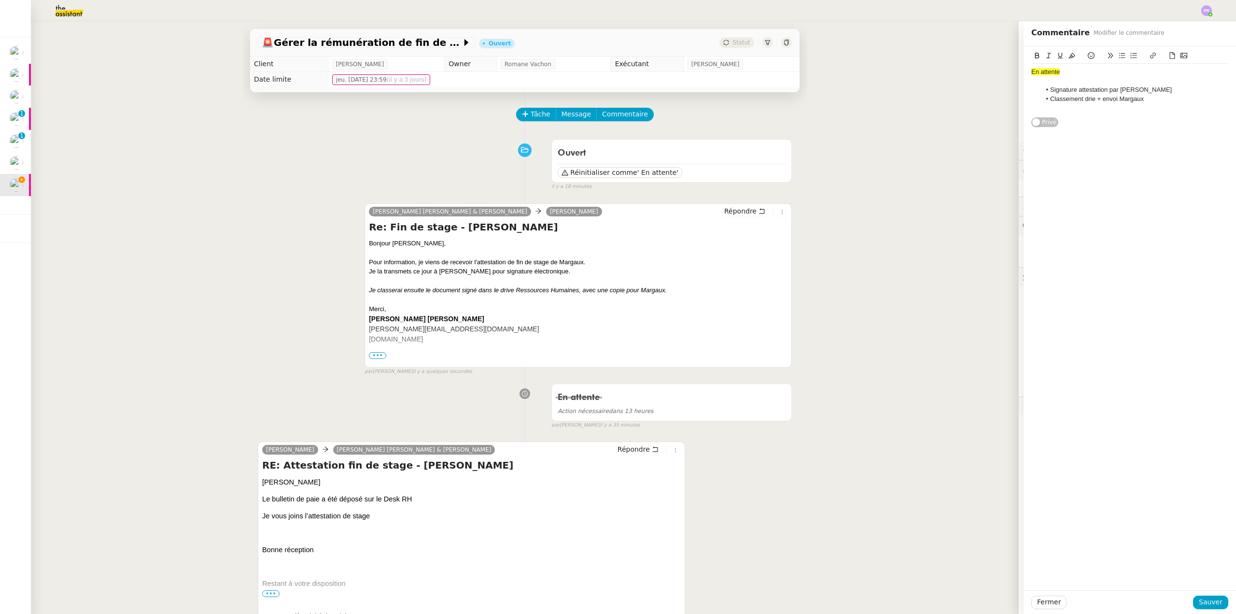
click at [1086, 99] on li "Classement drie + envoi Margaux" at bounding box center [1135, 99] width 188 height 9
click at [1150, 98] on li "Classement drive + envoi Margaux" at bounding box center [1135, 99] width 188 height 9
click at [1062, 107] on li "Gratufication ?" at bounding box center [1135, 107] width 188 height 9
click at [0, 0] on lt-span "Grat i fication" at bounding box center [0, 0] width 0 height 0
click at [1094, 111] on li "Gratification ?" at bounding box center [1135, 107] width 188 height 9
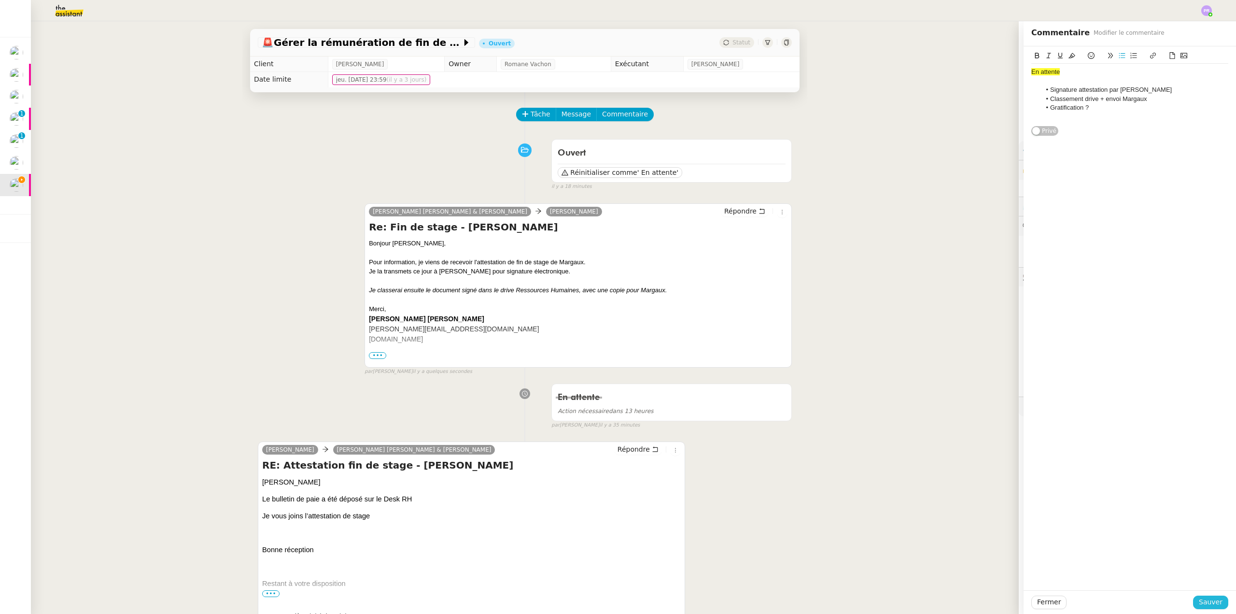
click at [1211, 598] on span "Sauver" at bounding box center [1211, 601] width 24 height 11
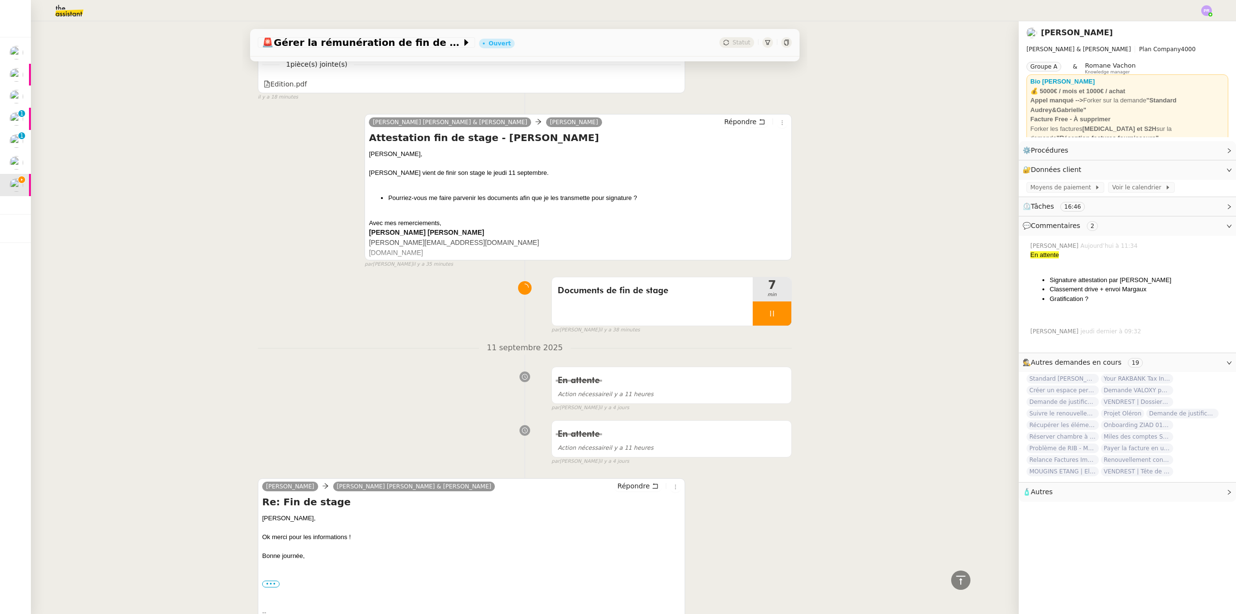
scroll to position [676, 0]
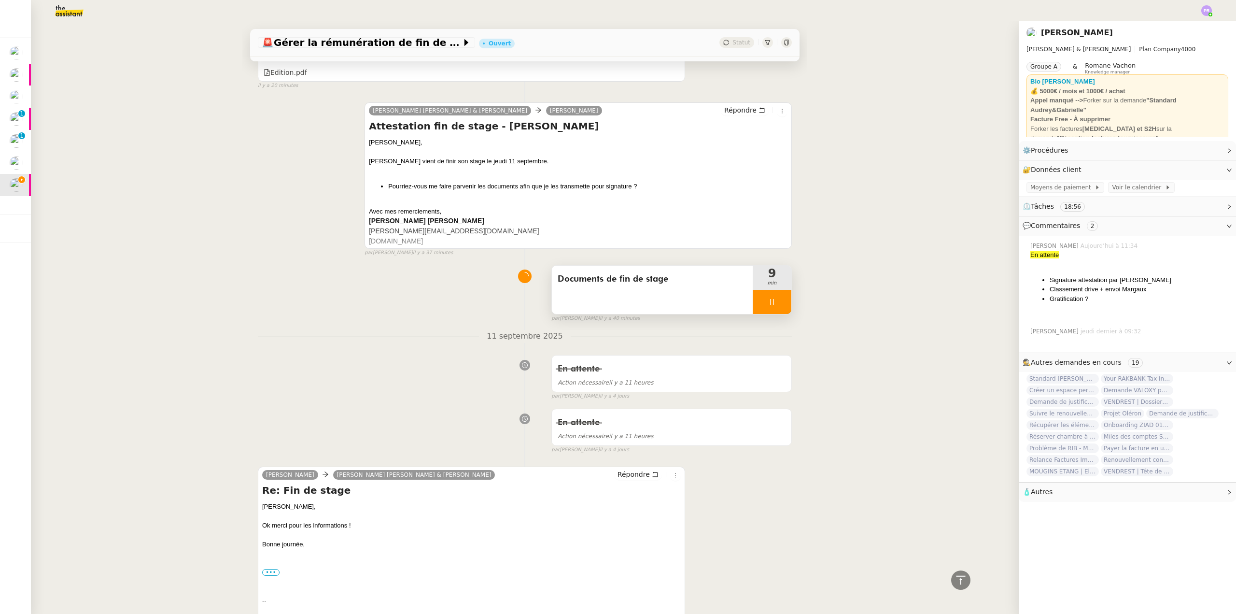
click at [770, 299] on div at bounding box center [772, 302] width 39 height 24
click at [778, 304] on icon at bounding box center [782, 302] width 8 height 8
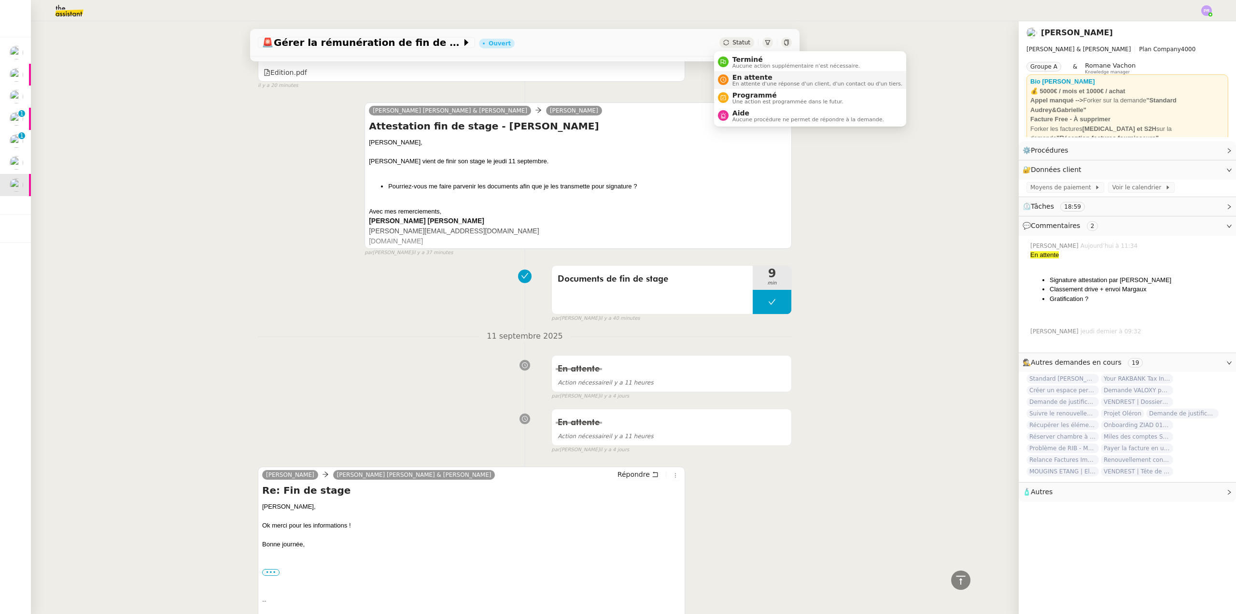
click at [757, 71] on li "En attente En attente d'une réponse d'un client, d'un contact ou d'un tiers." at bounding box center [810, 80] width 192 height 18
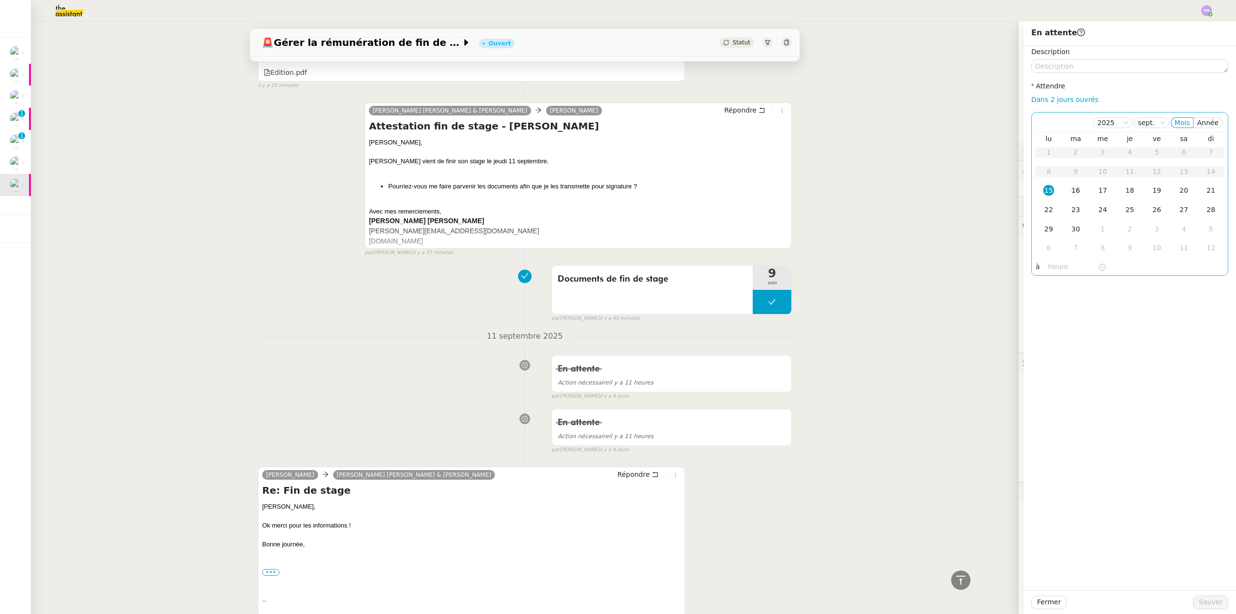
click at [1070, 187] on div "16" at bounding box center [1075, 190] width 11 height 11
click at [1201, 603] on span "Sauver" at bounding box center [1211, 601] width 24 height 11
